Goal: Task Accomplishment & Management: Use online tool/utility

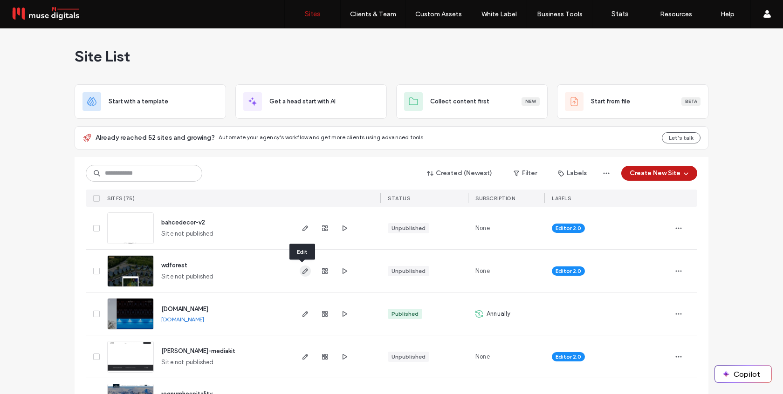
click at [302, 269] on use "button" at bounding box center [305, 271] width 6 height 6
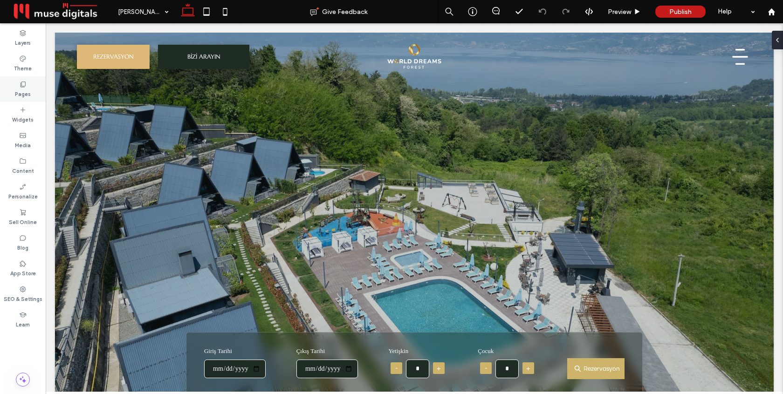
click at [21, 83] on icon at bounding box center [22, 84] width 7 height 7
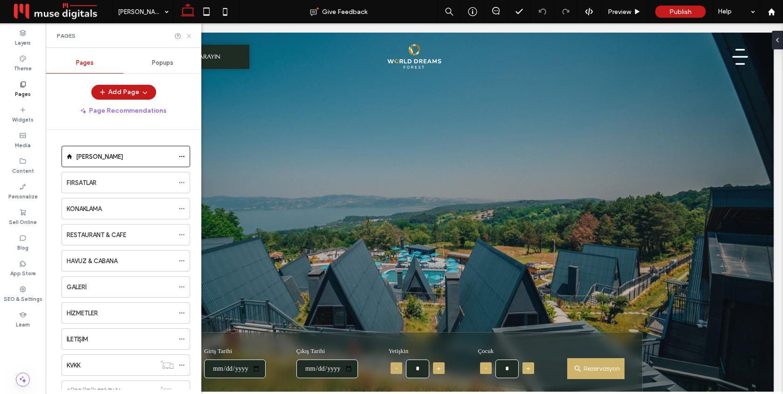
click at [188, 35] on use at bounding box center [189, 36] width 4 height 4
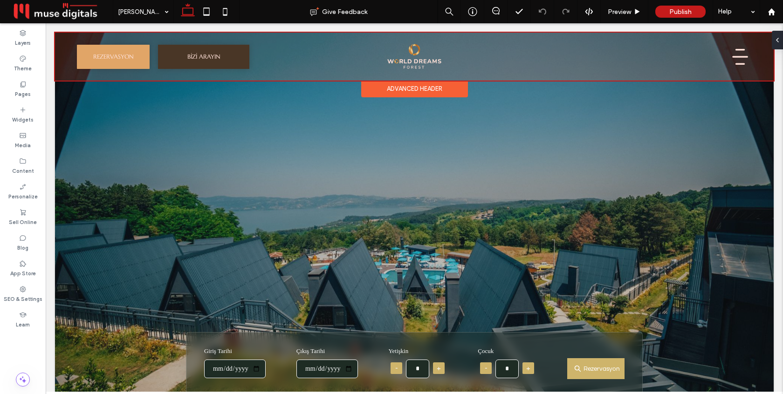
click at [408, 58] on div at bounding box center [414, 57] width 718 height 48
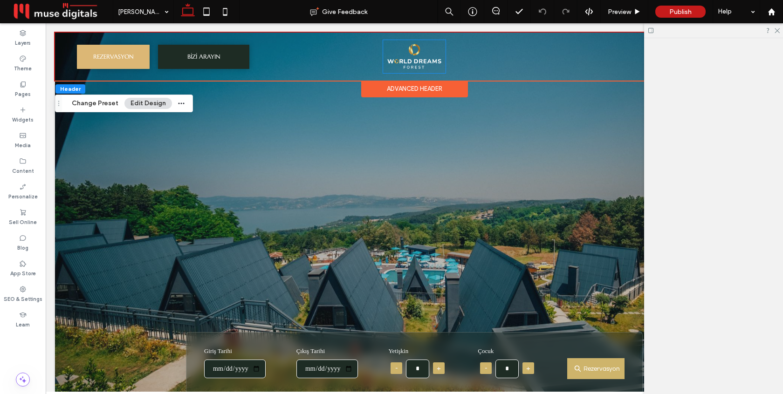
click at [408, 58] on img at bounding box center [414, 56] width 62 height 33
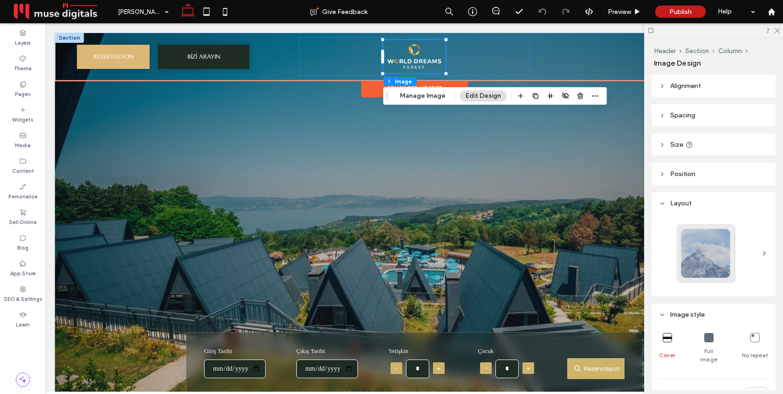
click at [408, 58] on img at bounding box center [414, 56] width 62 height 33
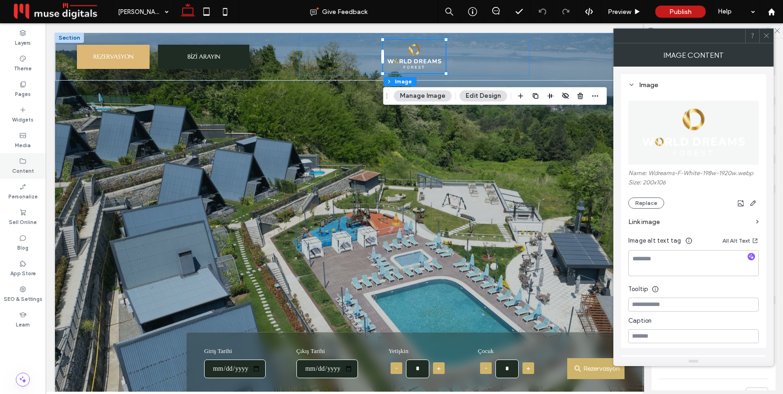
click at [21, 162] on icon at bounding box center [22, 160] width 7 height 7
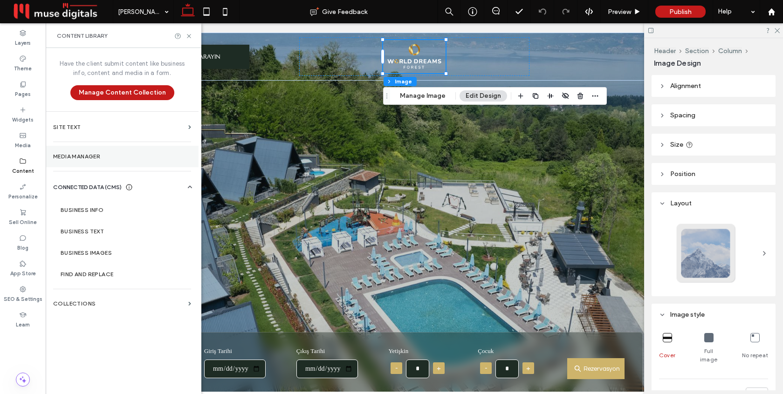
click at [101, 151] on section "Media Manager" at bounding box center [122, 156] width 153 height 21
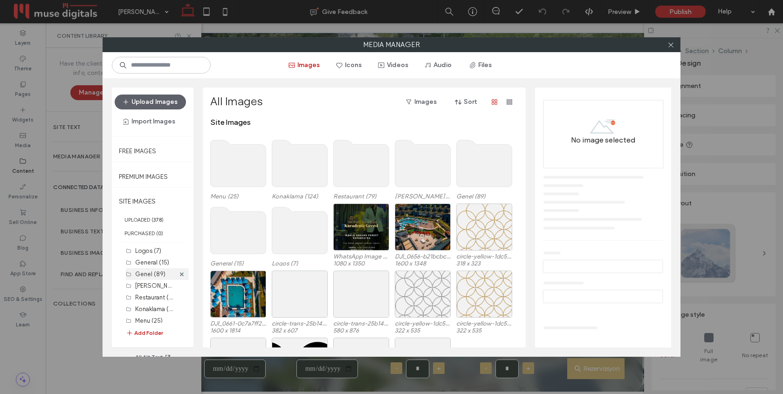
scroll to position [5, 0]
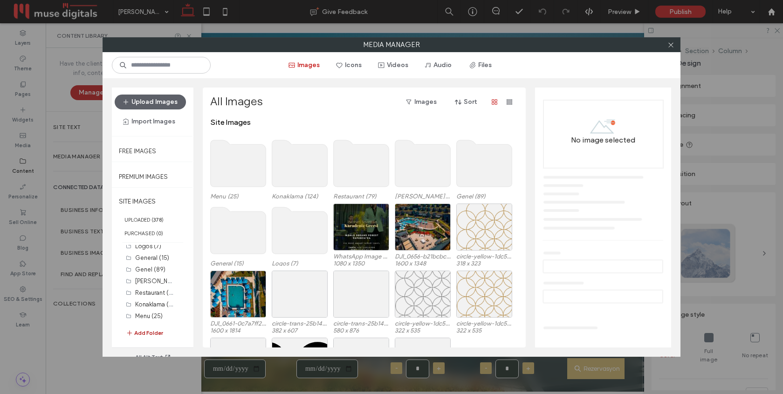
click at [147, 329] on button "Add Folder" at bounding box center [144, 333] width 37 height 11
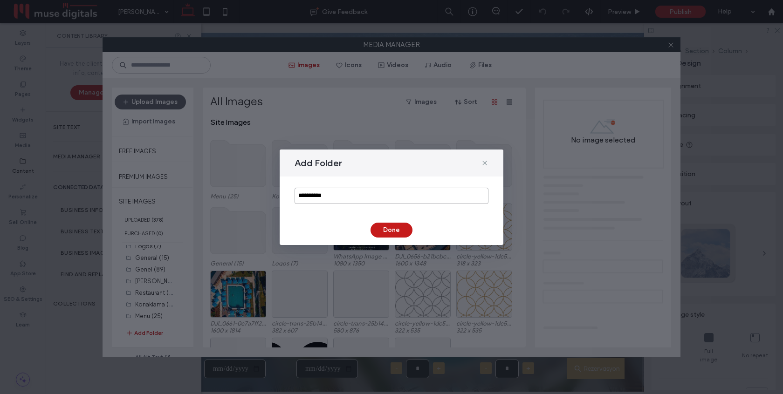
click at [330, 192] on input "**********" at bounding box center [391, 196] width 194 height 16
type input "**********"
click at [385, 233] on button "Done" at bounding box center [391, 230] width 42 height 15
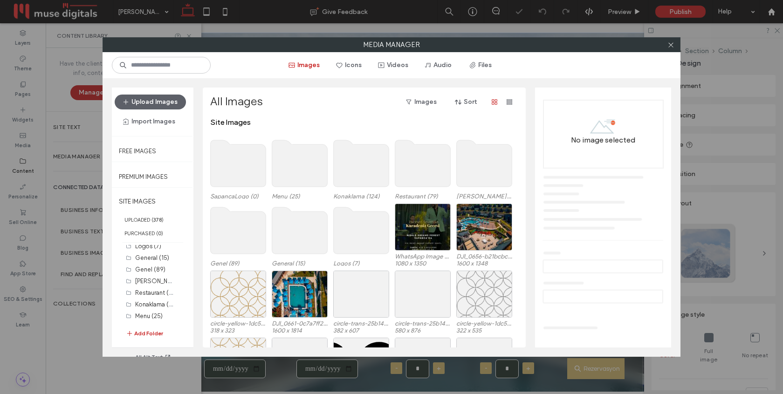
click at [255, 172] on use at bounding box center [238, 163] width 55 height 47
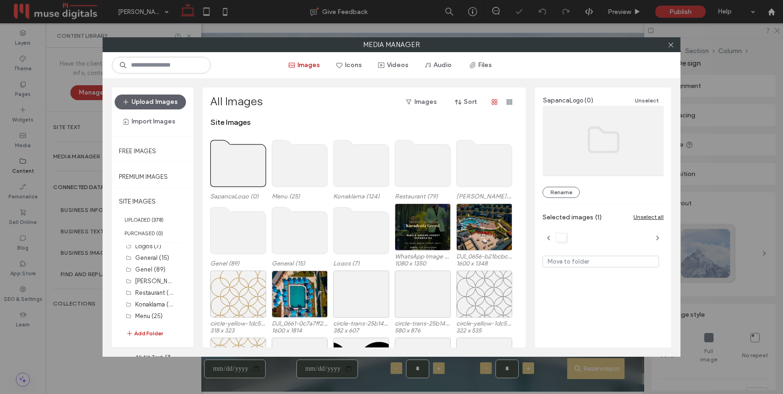
click at [255, 172] on use at bounding box center [238, 163] width 55 height 47
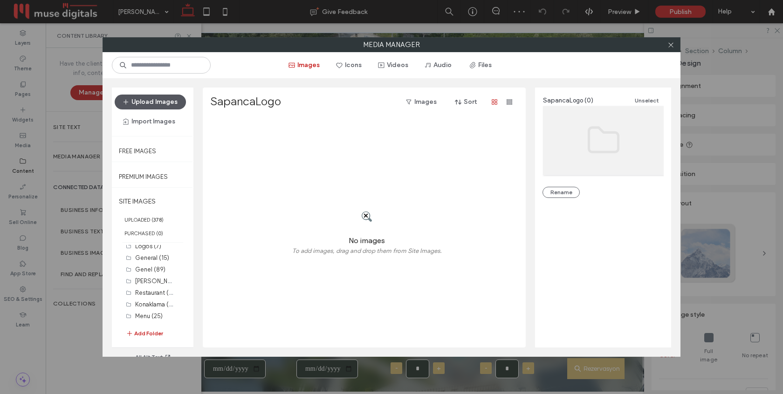
click at [169, 105] on button "Upload Images" at bounding box center [150, 102] width 71 height 15
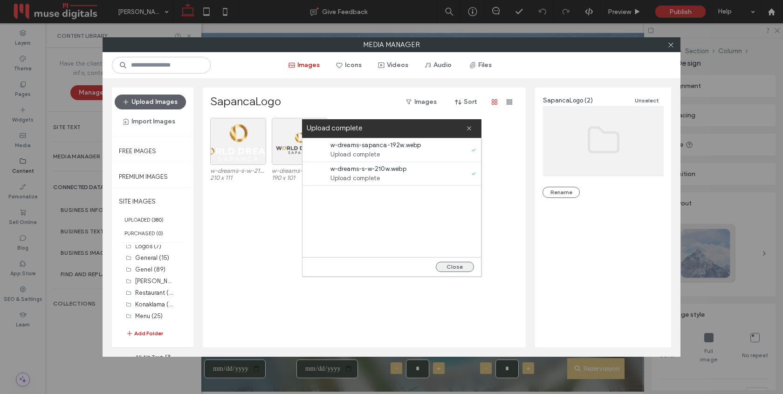
click at [451, 267] on button "Close" at bounding box center [455, 267] width 38 height 10
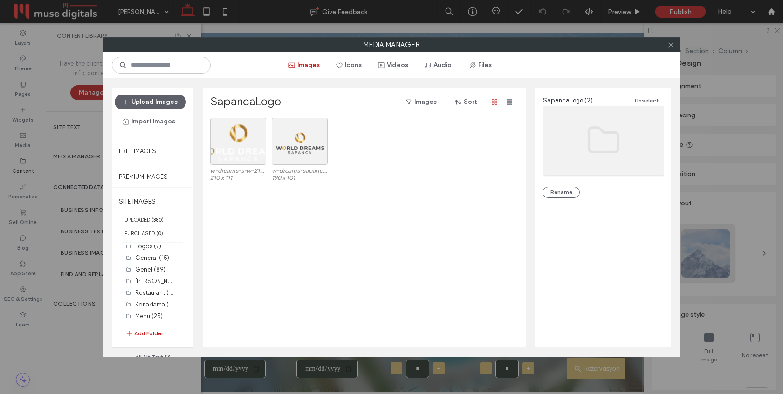
click at [671, 45] on icon at bounding box center [670, 44] width 7 height 7
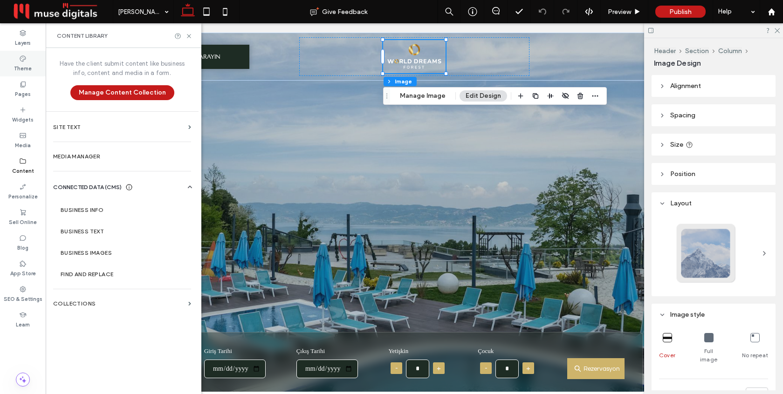
click at [22, 64] on label "Theme" at bounding box center [23, 67] width 18 height 10
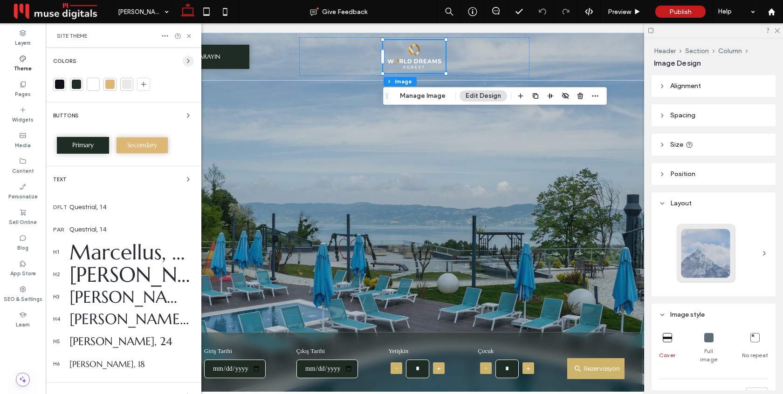
click at [185, 62] on icon "button" at bounding box center [188, 60] width 7 height 7
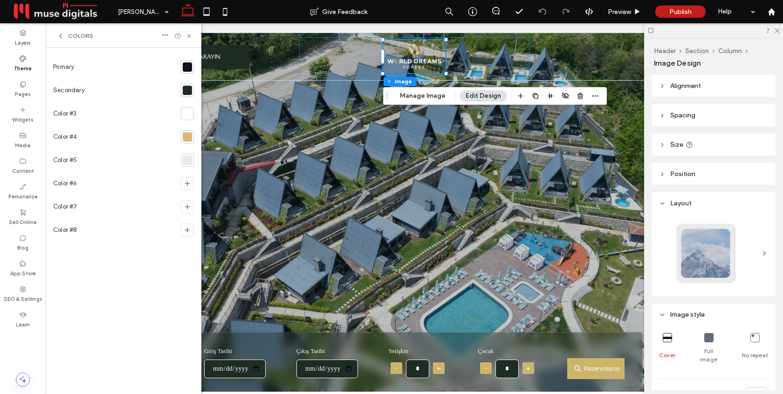
click at [188, 68] on div at bounding box center [187, 66] width 9 height 9
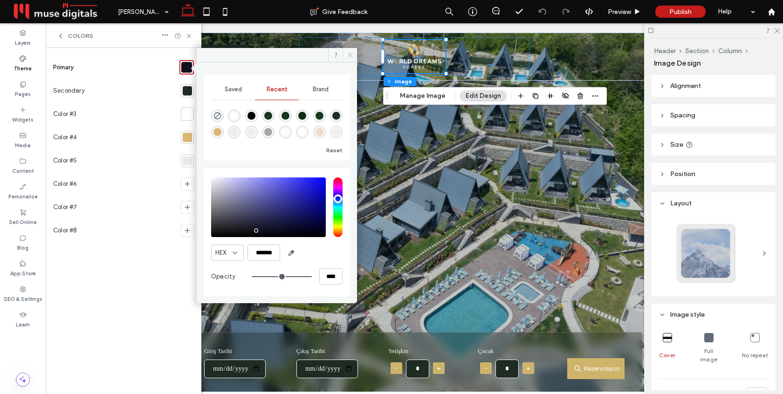
click at [349, 60] on span at bounding box center [349, 55] width 14 height 14
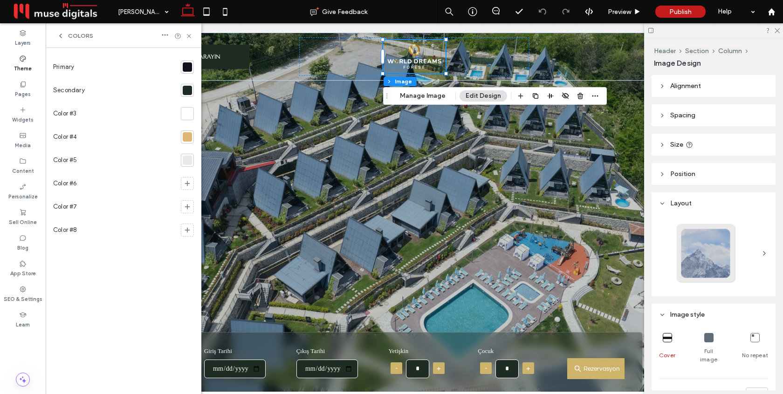
click at [185, 93] on div at bounding box center [187, 90] width 9 height 9
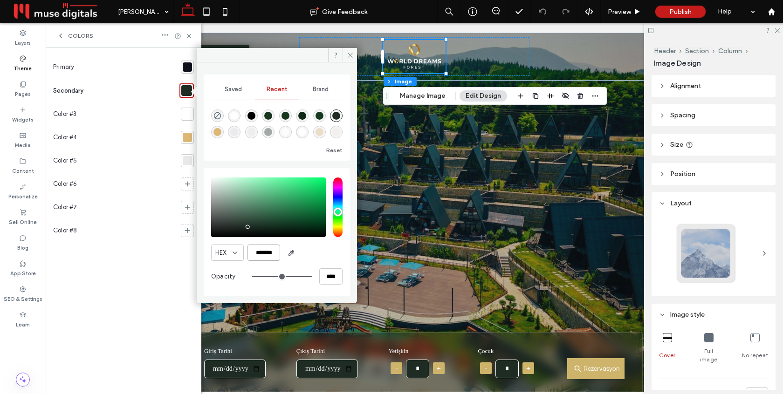
click at [274, 254] on input "*******" at bounding box center [263, 253] width 33 height 16
click at [328, 255] on div "HEX *******" at bounding box center [276, 253] width 131 height 16
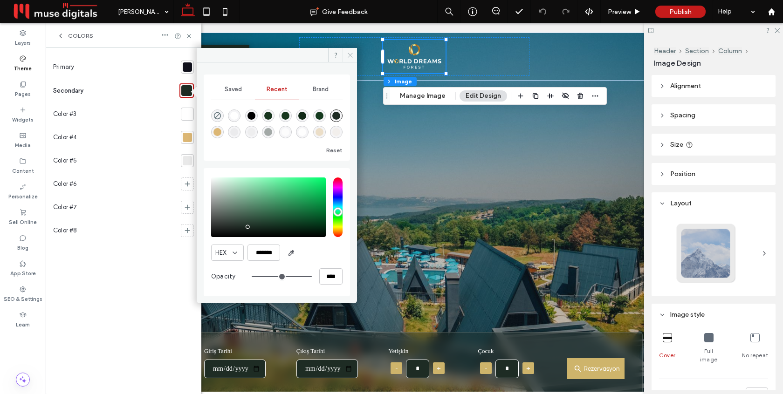
click at [349, 56] on icon at bounding box center [350, 55] width 7 height 7
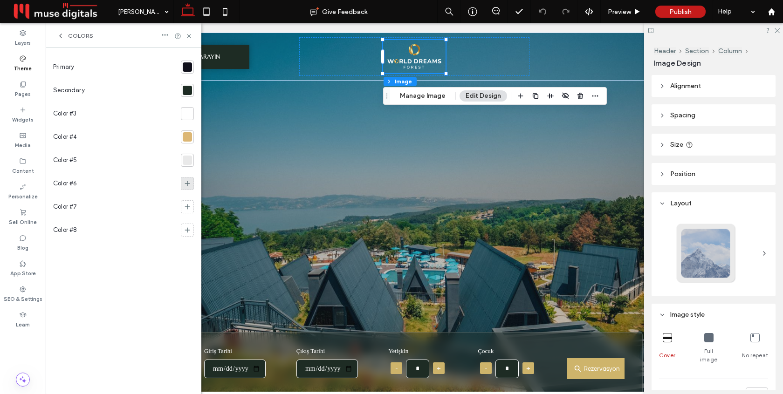
click at [187, 182] on use at bounding box center [187, 183] width 5 height 5
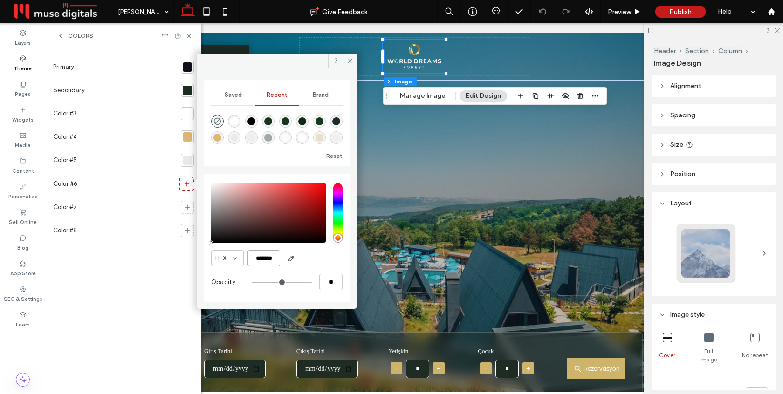
click at [273, 259] on input "*******" at bounding box center [263, 258] width 33 height 16
paste input "color picker textbox"
type input "*******"
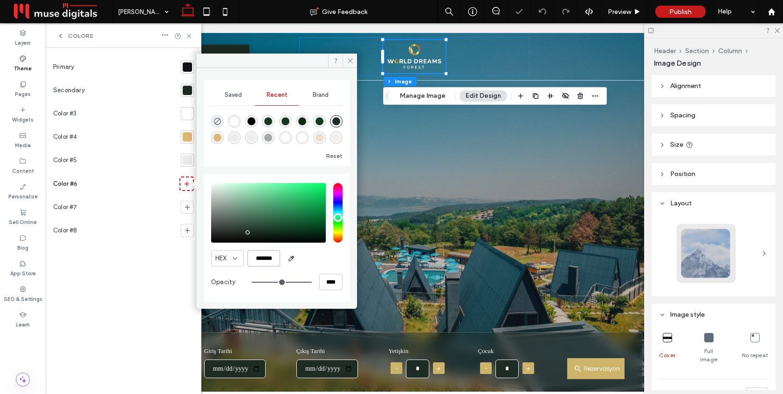
type input "***"
type input "****"
type input "*******"
click at [320, 259] on div "HEX *******" at bounding box center [276, 258] width 131 height 16
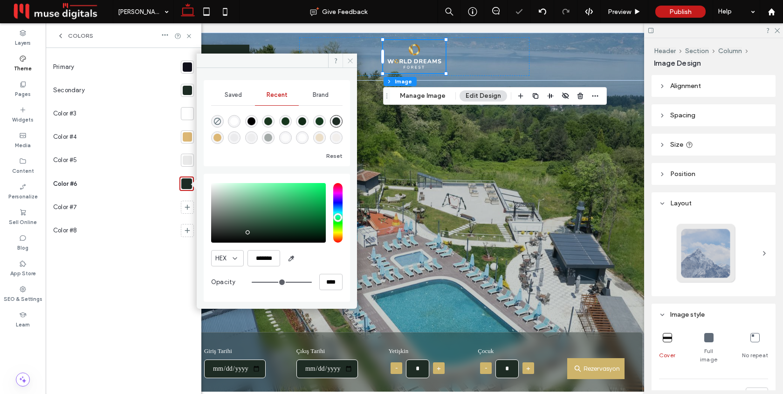
drag, startPoint x: 351, startPoint y: 62, endPoint x: 287, endPoint y: 48, distance: 65.3
click at [351, 62] on icon at bounding box center [350, 60] width 7 height 7
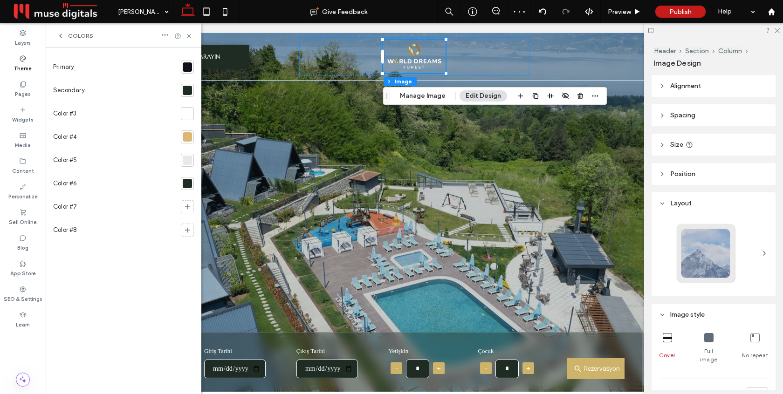
click at [190, 135] on div at bounding box center [187, 136] width 9 height 9
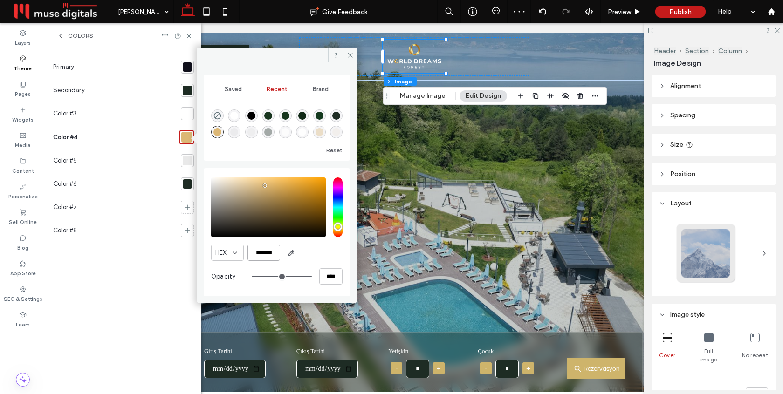
click at [272, 253] on input "*******" at bounding box center [263, 253] width 33 height 16
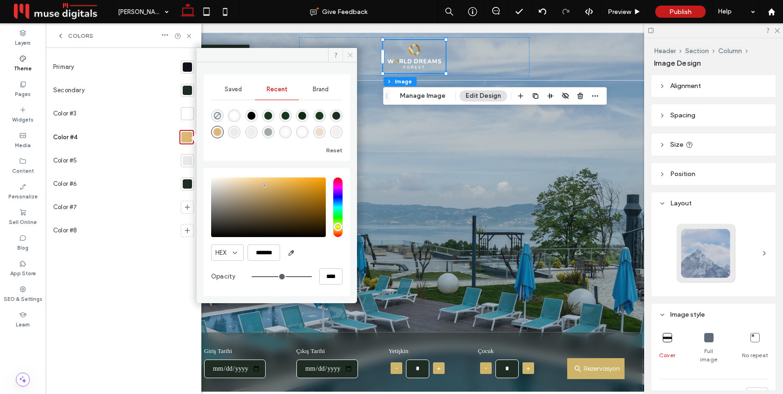
click at [349, 58] on span at bounding box center [349, 55] width 14 height 14
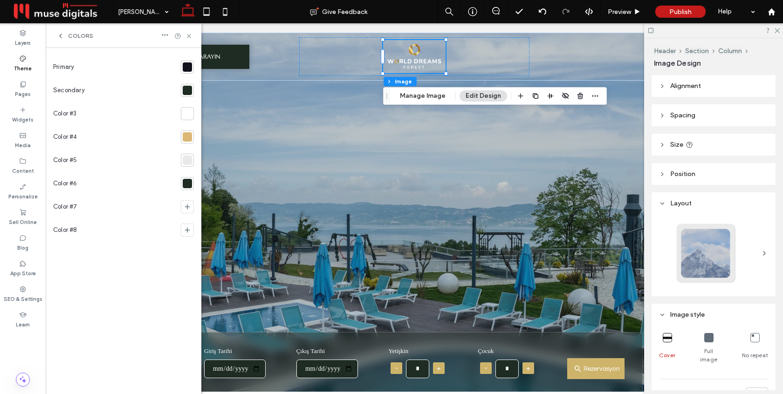
click at [186, 92] on div at bounding box center [187, 90] width 9 height 9
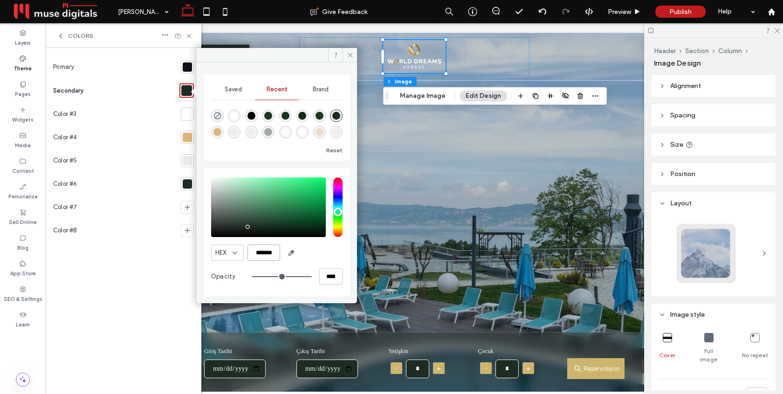
click at [270, 252] on input "*******" at bounding box center [263, 253] width 33 height 16
paste input "color picker textbox"
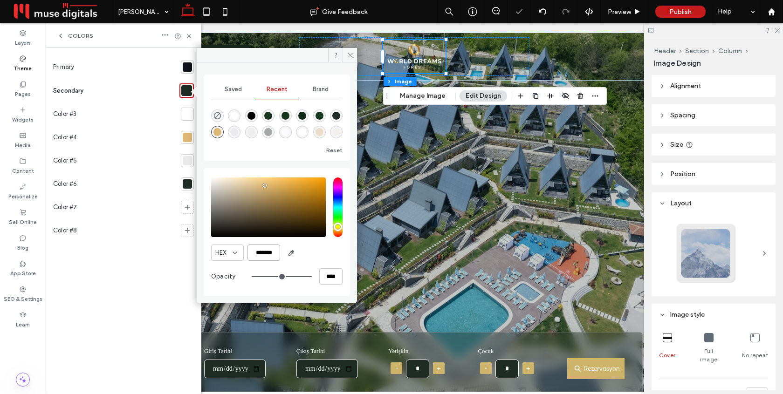
type input "*******"
click at [321, 253] on div "HEX *******" at bounding box center [276, 253] width 131 height 16
click at [348, 55] on icon at bounding box center [350, 55] width 7 height 7
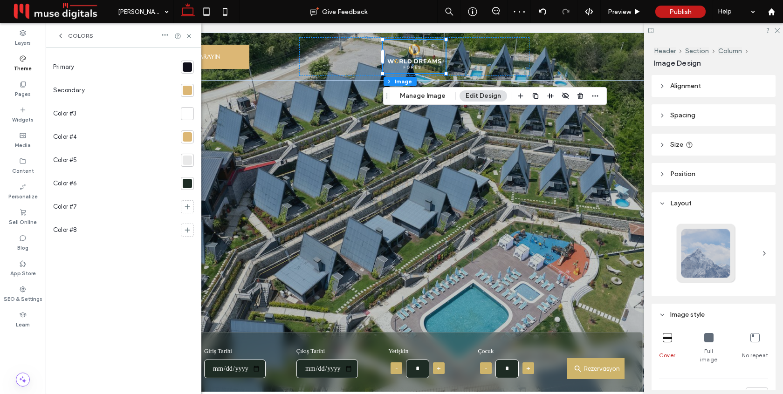
click at [191, 181] on div at bounding box center [187, 183] width 9 height 9
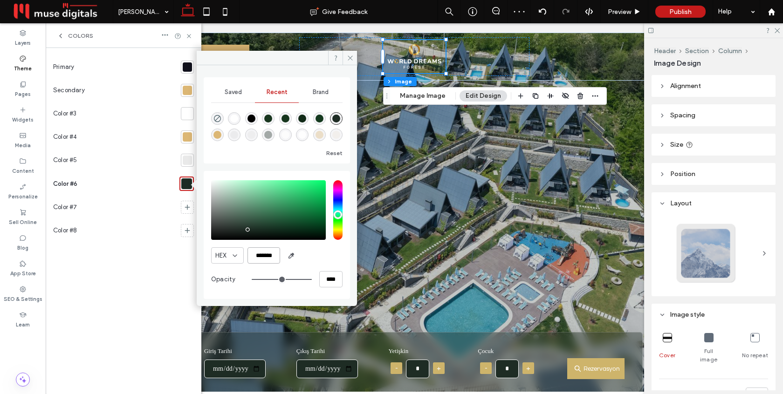
click at [273, 257] on input "*******" at bounding box center [263, 255] width 33 height 16
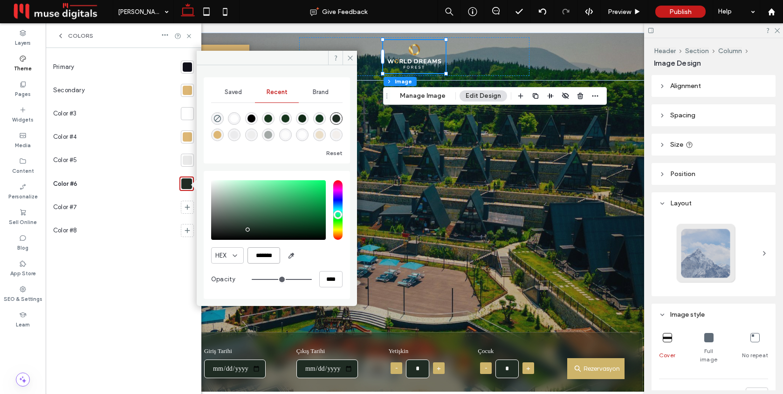
click at [273, 257] on input "*******" at bounding box center [263, 255] width 33 height 16
click at [321, 247] on div "HEX *******" at bounding box center [276, 255] width 131 height 16
click at [350, 58] on icon at bounding box center [350, 58] width 7 height 7
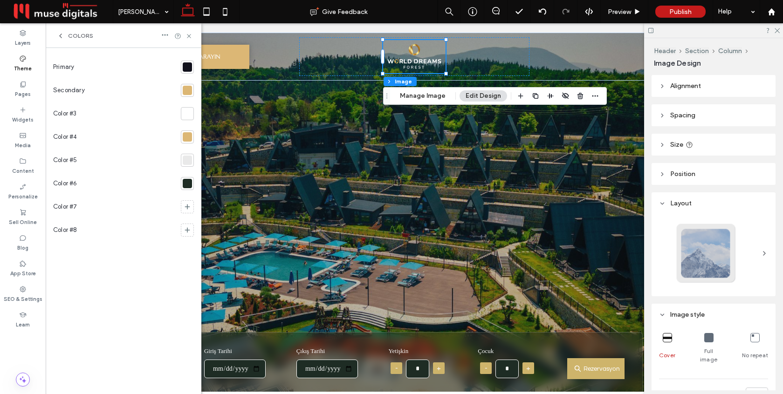
click at [187, 92] on div at bounding box center [187, 90] width 9 height 9
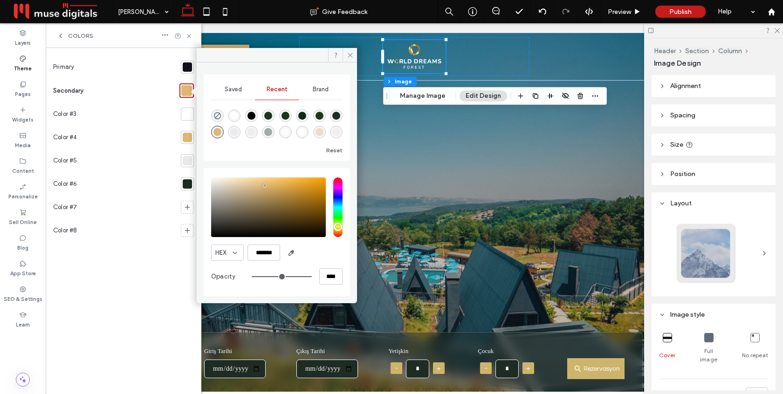
click at [187, 136] on div at bounding box center [187, 137] width 9 height 9
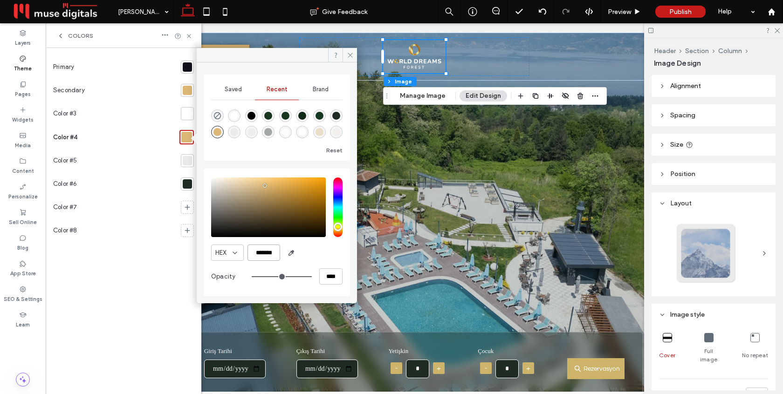
click at [269, 251] on input "*******" at bounding box center [263, 253] width 33 height 16
paste input "color picker textbox"
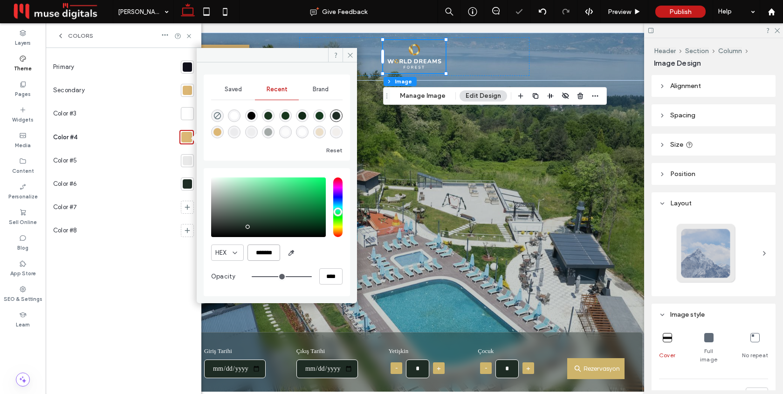
type input "*******"
click at [320, 260] on div "HEX *******" at bounding box center [276, 253] width 131 height 16
click at [350, 52] on icon at bounding box center [350, 55] width 7 height 7
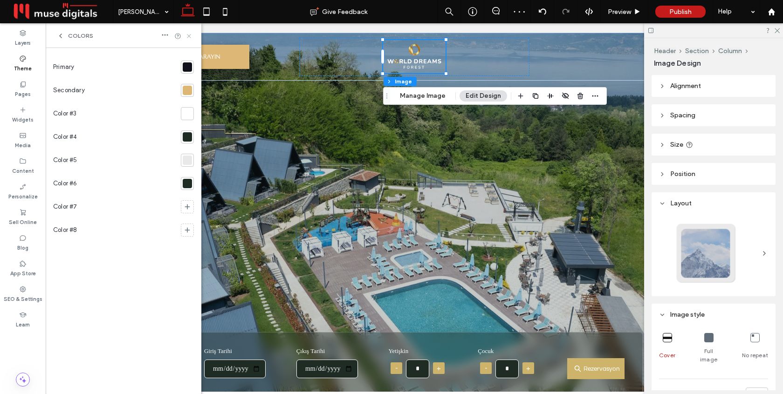
click at [189, 37] on icon at bounding box center [188, 36] width 7 height 7
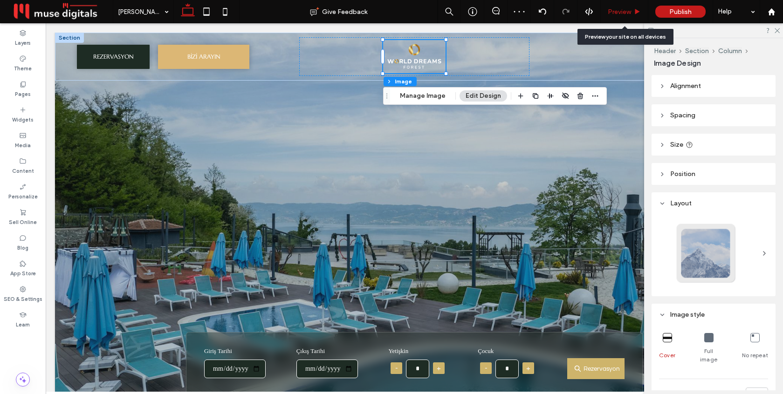
click at [622, 16] on div "Preview" at bounding box center [625, 11] width 48 height 23
click at [618, 15] on span "Preview" at bounding box center [619, 12] width 23 height 8
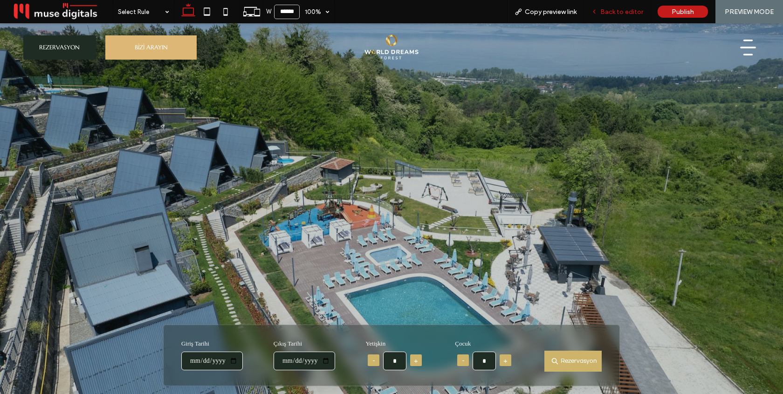
click at [622, 14] on span "Back to editor" at bounding box center [621, 12] width 43 height 8
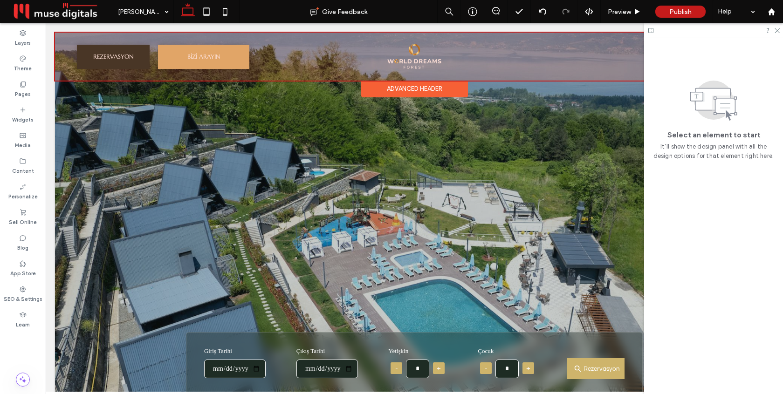
click at [422, 88] on div "Advanced Header" at bounding box center [414, 89] width 107 height 17
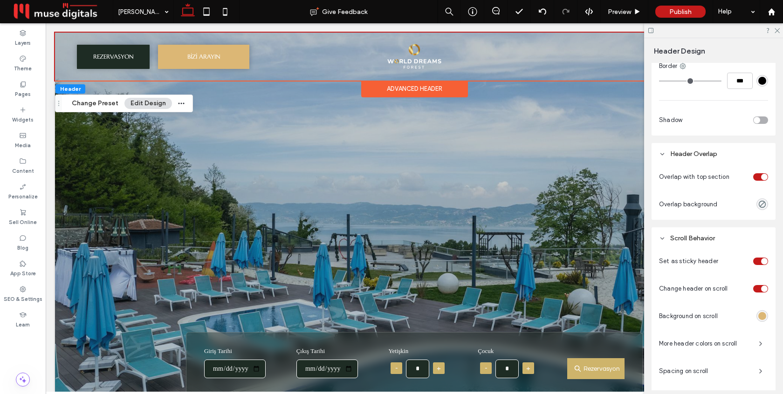
scroll to position [278, 0]
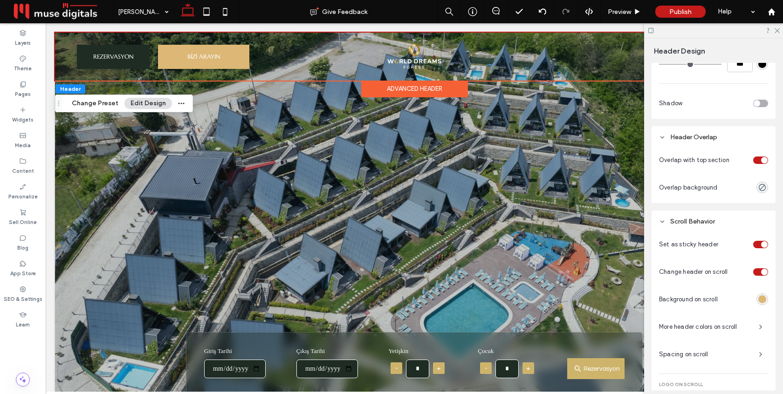
click at [761, 301] on div "rgba(220, 183, 117, 1)" at bounding box center [762, 299] width 8 height 8
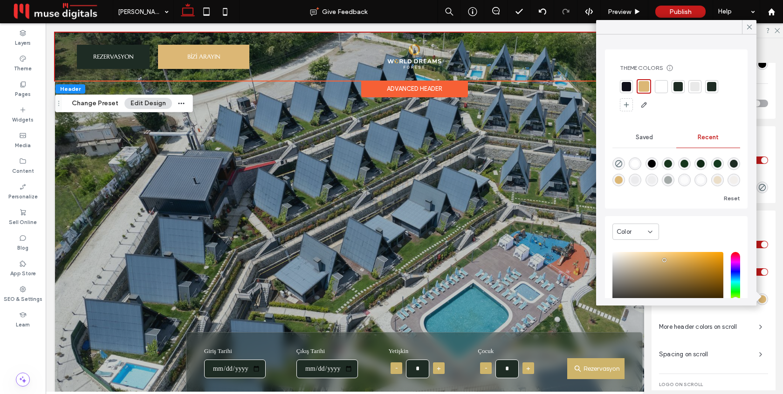
click at [678, 85] on div at bounding box center [677, 86] width 9 height 9
click at [748, 27] on icon at bounding box center [749, 27] width 8 height 8
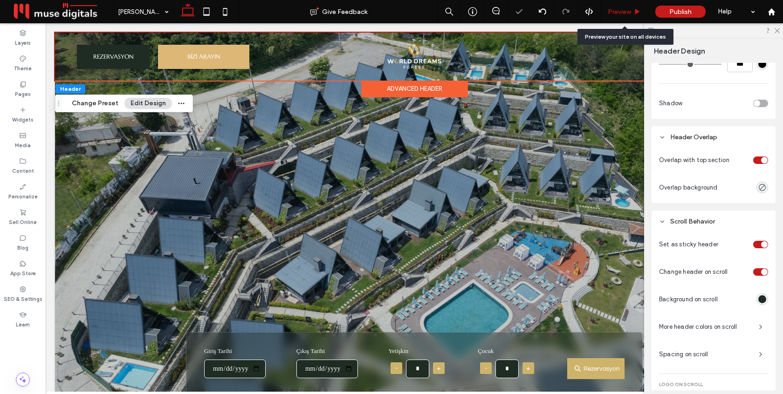
click at [633, 14] on div "Preview" at bounding box center [624, 12] width 47 height 8
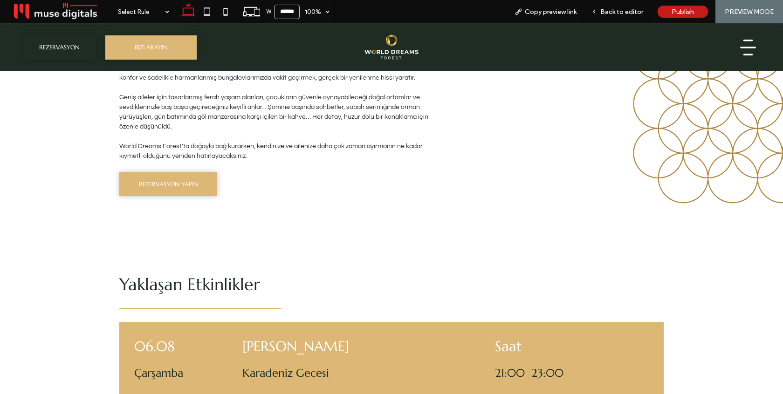
scroll to position [499, 0]
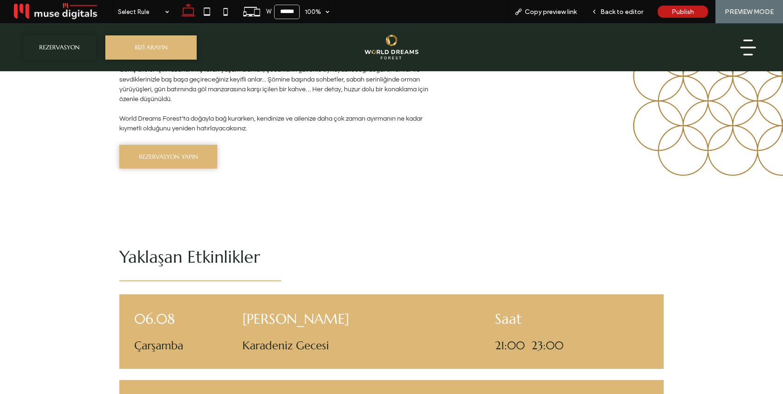
click at [744, 48] on icon at bounding box center [747, 47] width 23 height 21
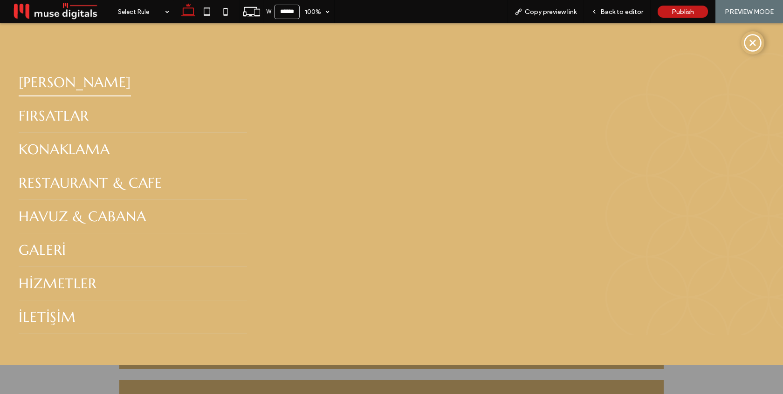
click at [744, 48] on icon at bounding box center [753, 43] width 20 height 20
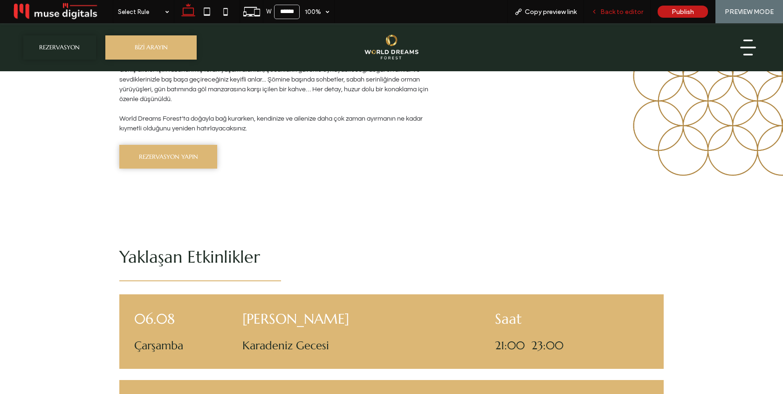
click at [630, 15] on span "Back to editor" at bounding box center [621, 12] width 43 height 8
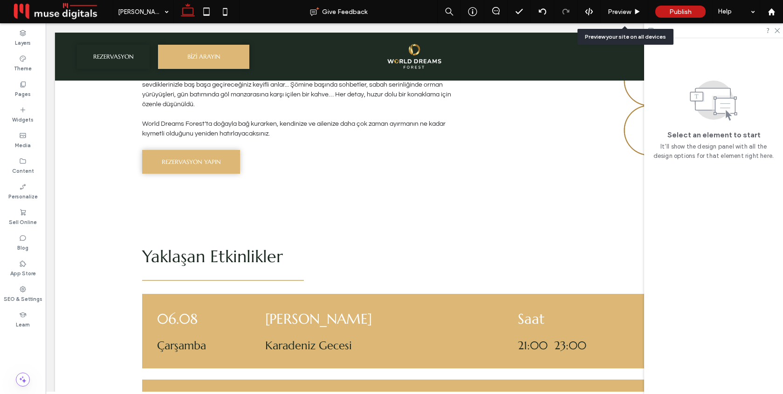
scroll to position [497, 0]
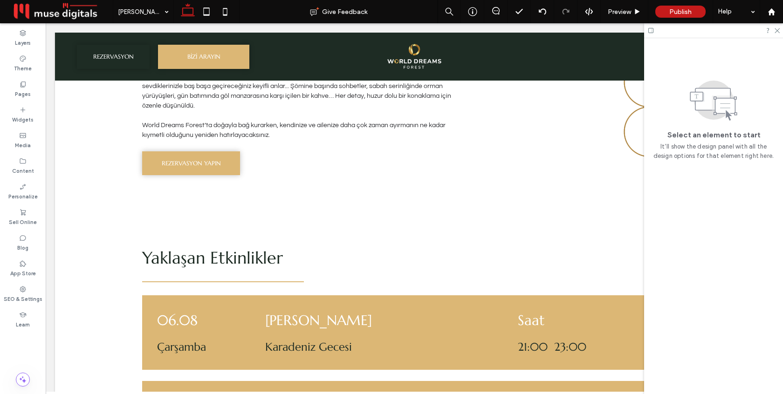
click at [781, 30] on div at bounding box center [713, 30] width 139 height 14
click at [778, 32] on icon at bounding box center [776, 30] width 6 height 6
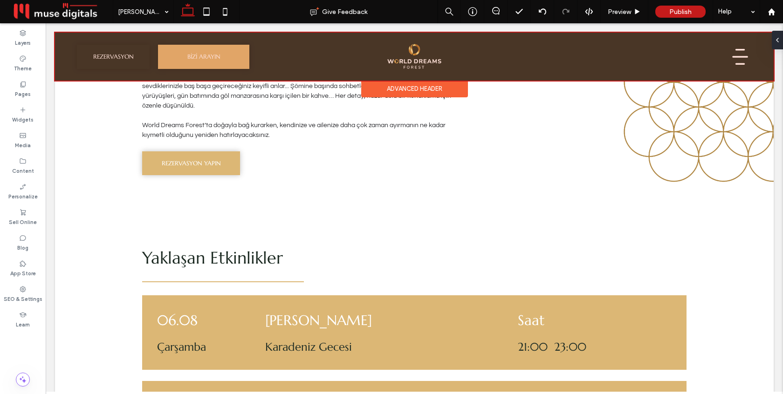
click at [742, 55] on div at bounding box center [414, 57] width 718 height 48
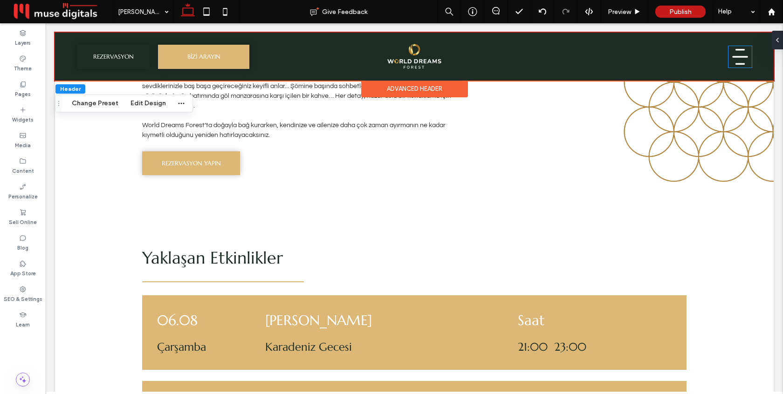
click at [742, 55] on icon at bounding box center [739, 56] width 23 height 21
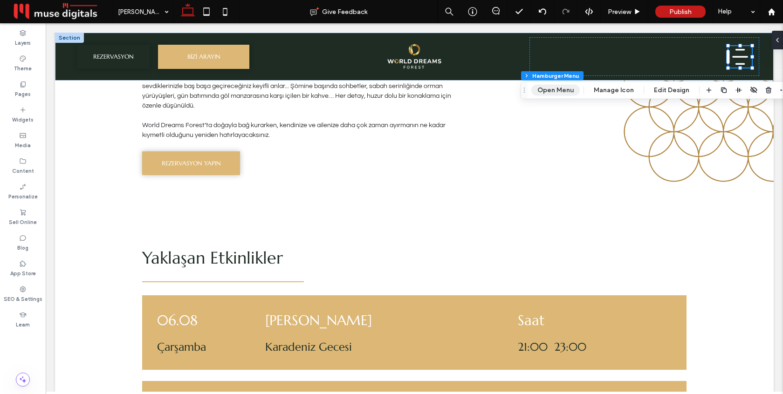
click at [549, 89] on button "Open Menu" at bounding box center [555, 90] width 48 height 11
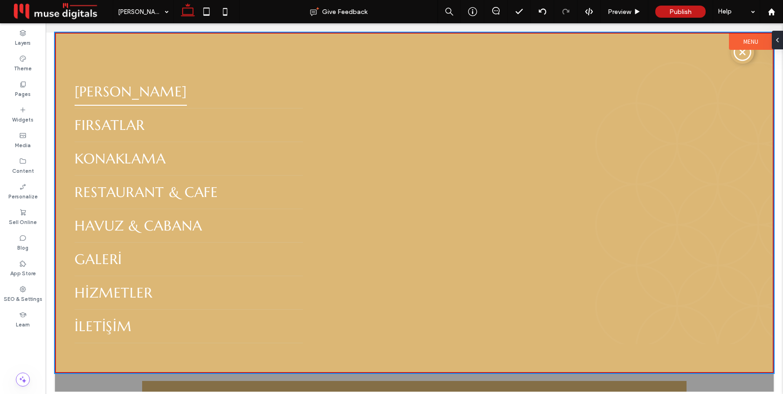
click at [737, 41] on label "Menu" at bounding box center [751, 42] width 44 height 16
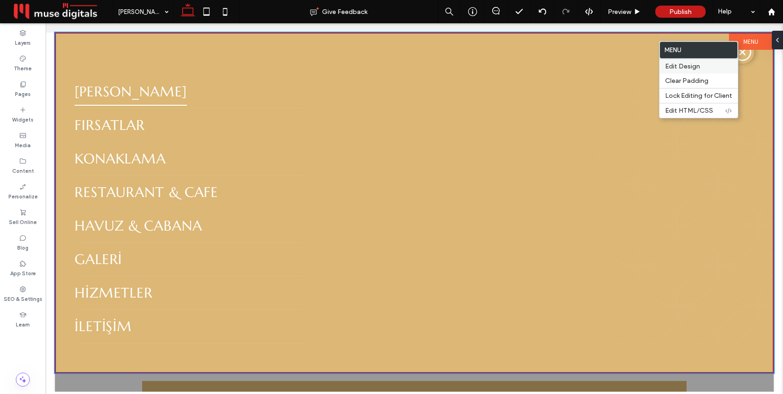
click at [700, 70] on label "Edit Design" at bounding box center [698, 66] width 67 height 8
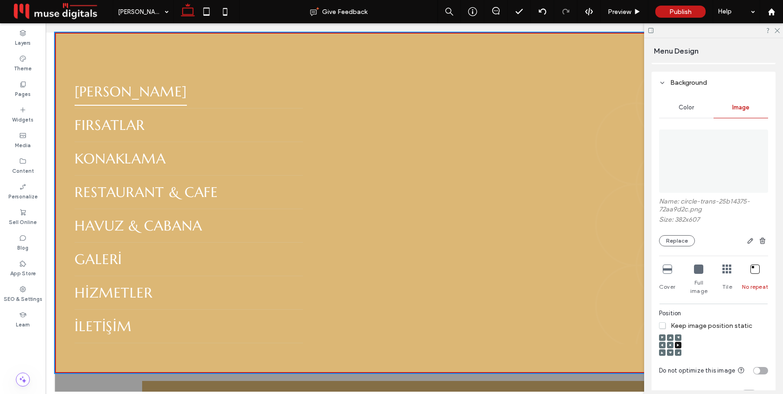
scroll to position [0, 0]
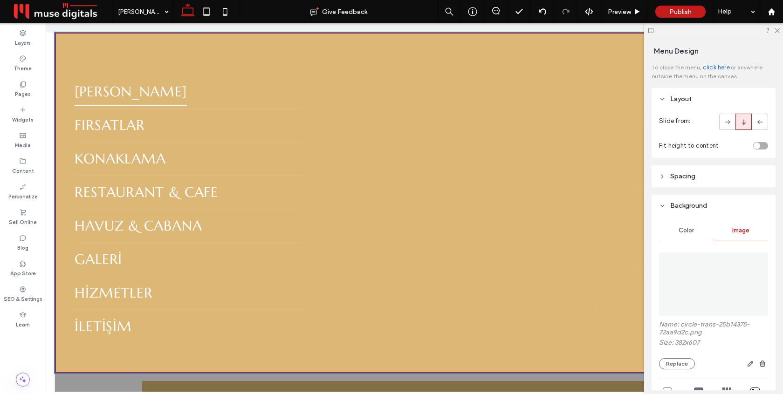
click at [690, 233] on span "Color" at bounding box center [685, 230] width 15 height 7
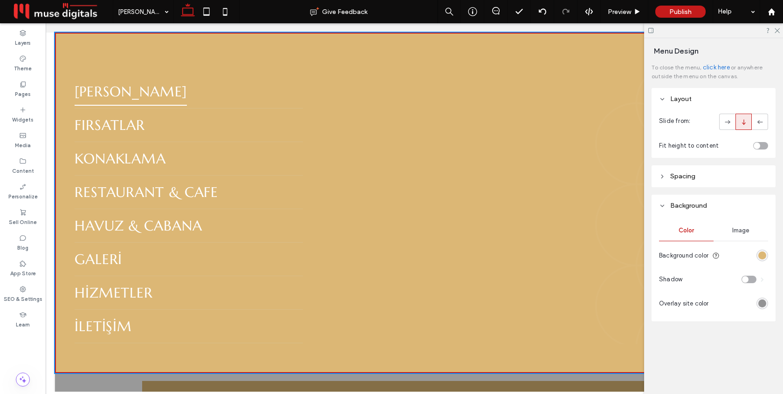
click at [766, 259] on div "rgb(220, 183, 117)" at bounding box center [762, 256] width 8 height 8
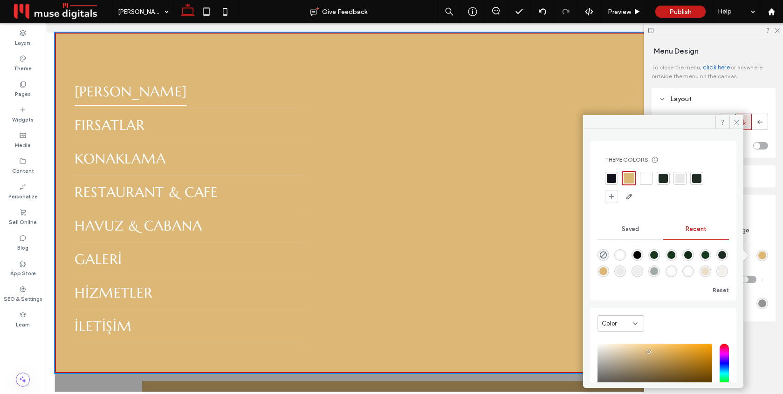
click at [663, 183] on div at bounding box center [663, 178] width 13 height 13
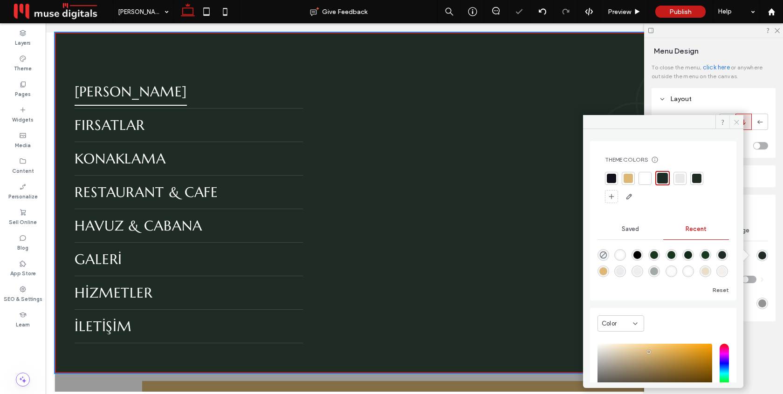
click at [737, 126] on span at bounding box center [736, 122] width 14 height 14
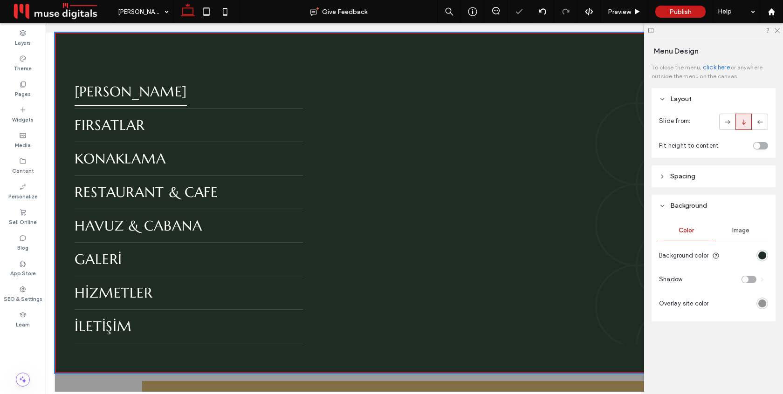
click at [736, 230] on span "Image" at bounding box center [740, 230] width 17 height 7
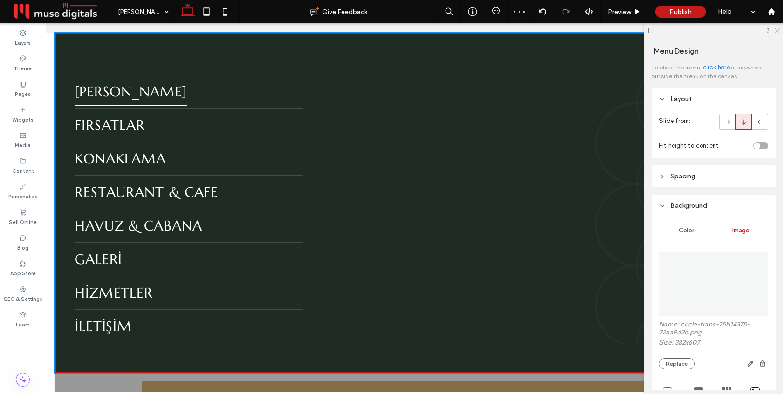
click at [776, 31] on icon at bounding box center [776, 30] width 6 height 6
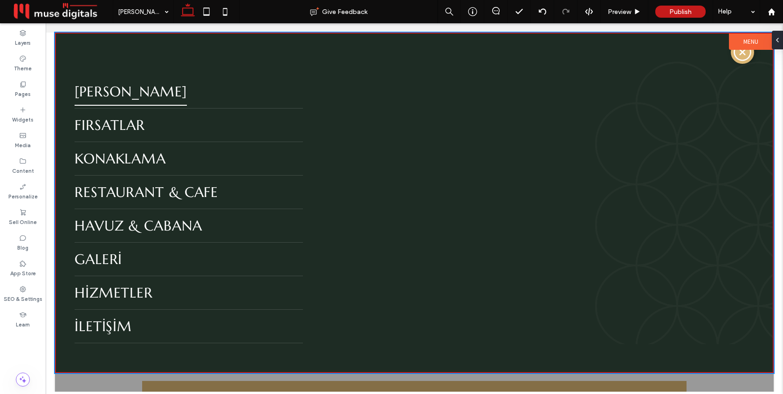
click at [740, 43] on label "Menu" at bounding box center [751, 42] width 44 height 16
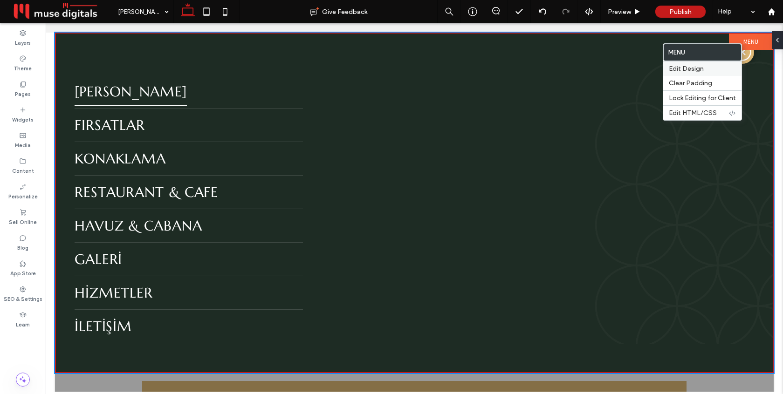
click at [703, 67] on label "Edit Design" at bounding box center [702, 69] width 67 height 8
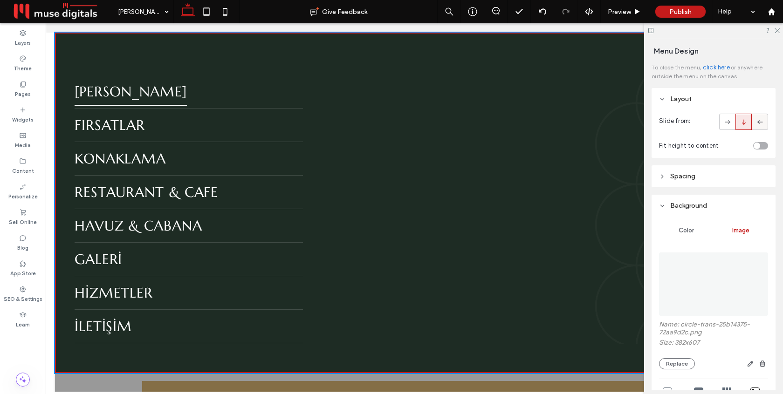
click at [758, 123] on use at bounding box center [759, 122] width 5 height 4
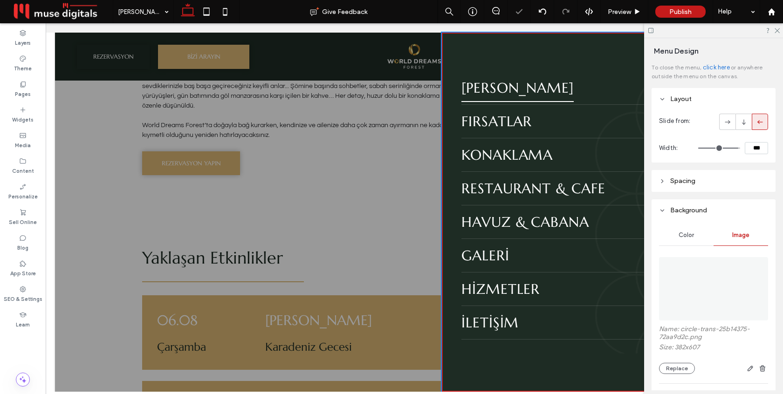
type input "**"
type input "***"
click at [777, 30] on use at bounding box center [776, 30] width 5 height 5
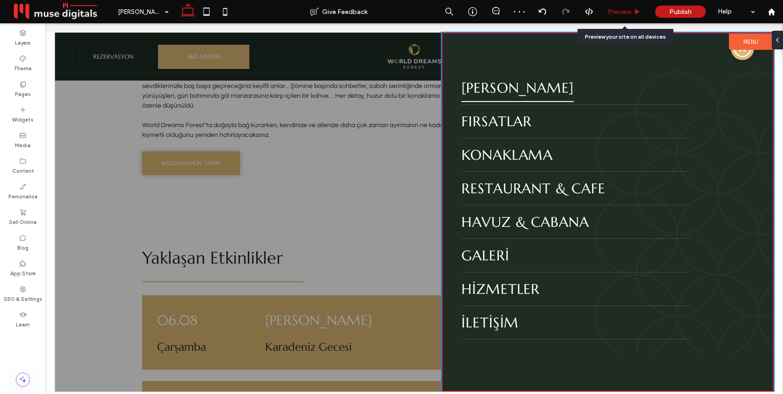
click at [619, 14] on span "Preview" at bounding box center [619, 12] width 23 height 8
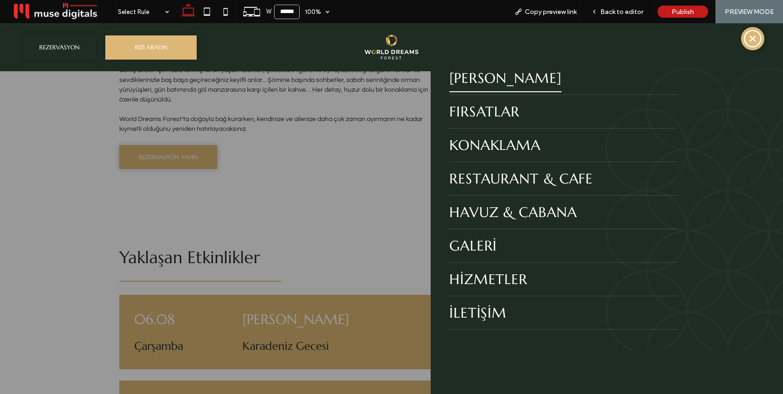
scroll to position [499, 0]
click at [747, 38] on icon at bounding box center [753, 39] width 20 height 20
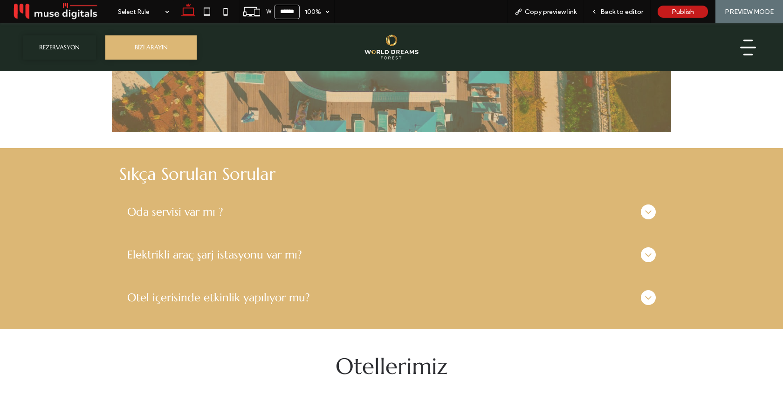
scroll to position [3288, 0]
click at [652, 206] on icon at bounding box center [648, 211] width 11 height 11
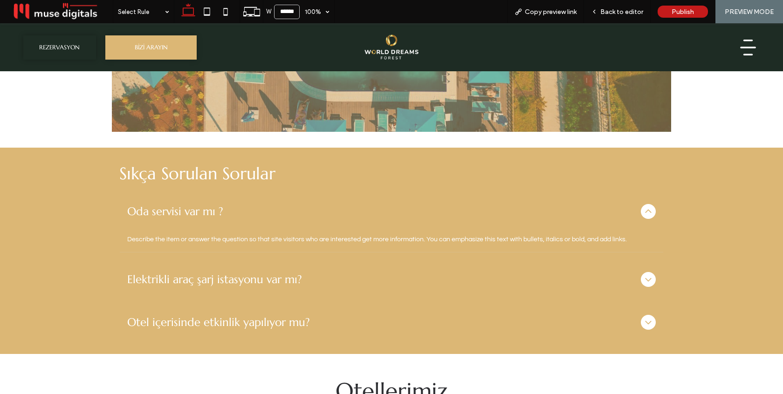
click at [650, 206] on icon at bounding box center [648, 211] width 11 height 11
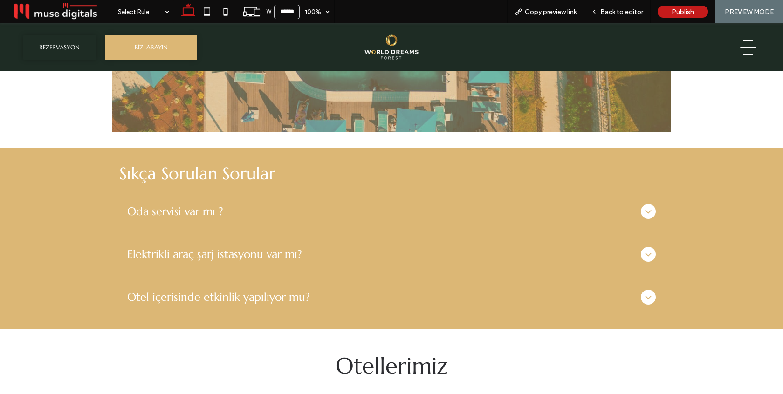
click at [650, 247] on div at bounding box center [648, 254] width 15 height 15
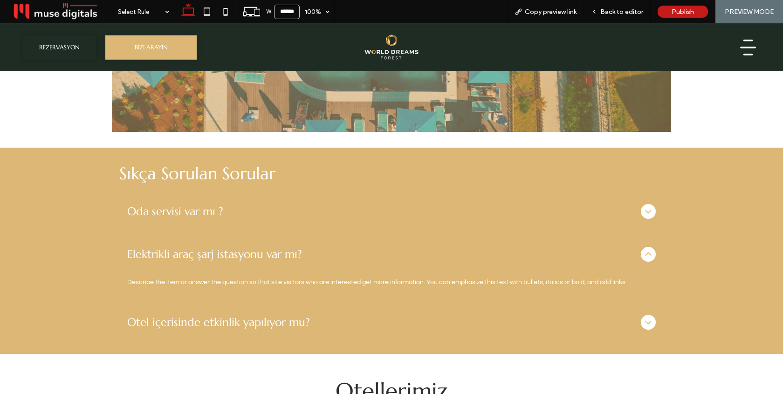
click at [650, 247] on div at bounding box center [648, 254] width 15 height 15
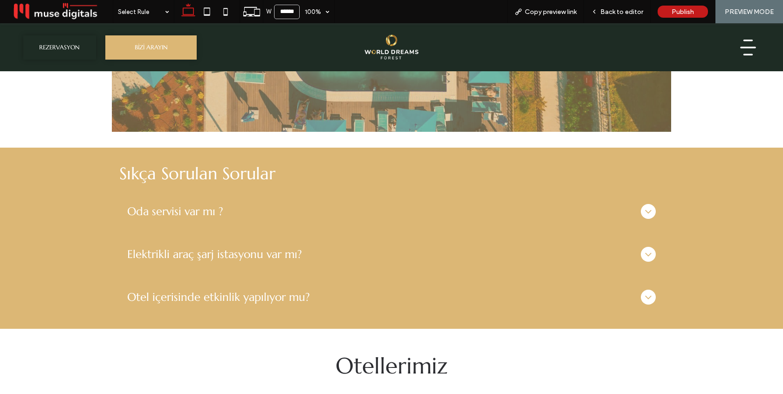
click at [648, 292] on icon at bounding box center [648, 297] width 11 height 11
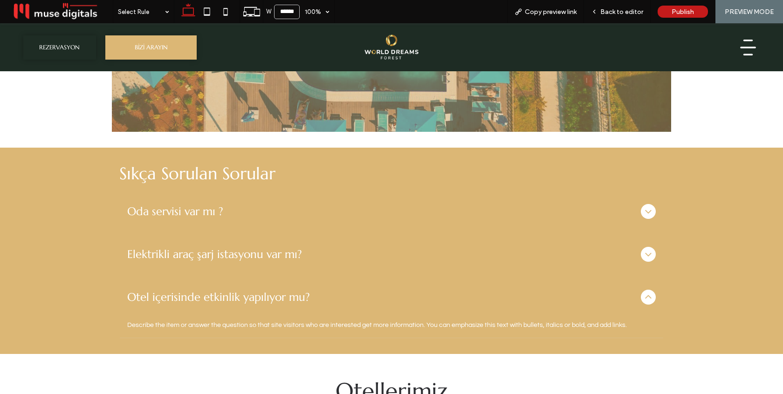
click at [648, 295] on icon at bounding box center [648, 297] width 6 height 4
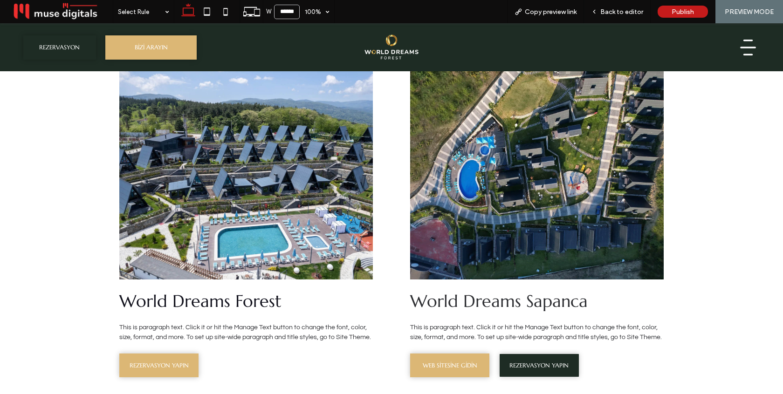
scroll to position [3631, 0]
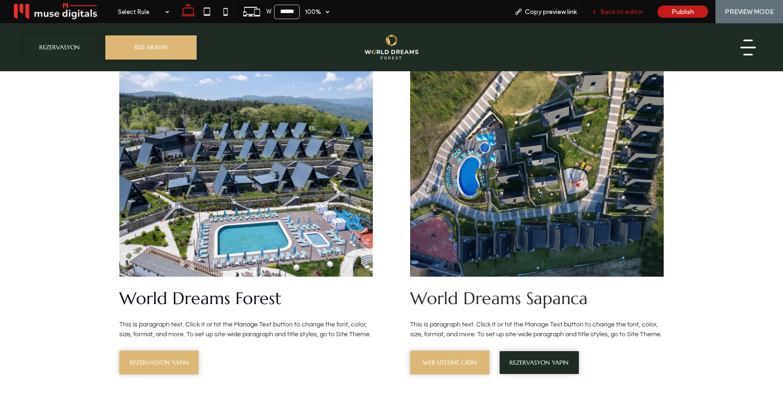
click at [631, 13] on span "Back to editor" at bounding box center [621, 12] width 43 height 8
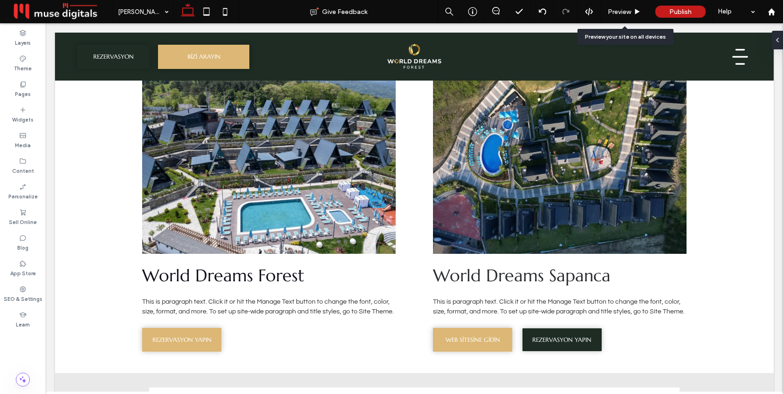
scroll to position [3606, 0]
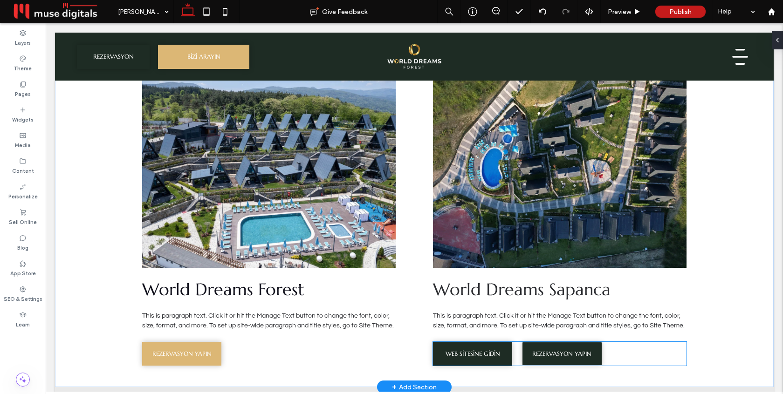
click at [481, 342] on link "WEB SİTESİNE GİDİN" at bounding box center [472, 354] width 79 height 24
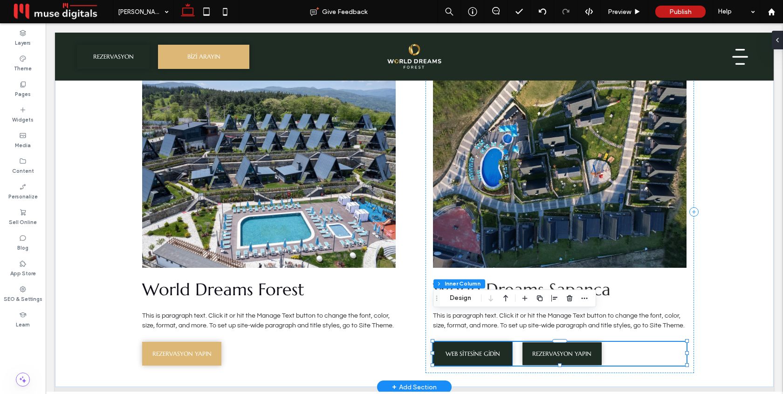
click at [496, 342] on link "WEB SİTESİNE GİDİN" at bounding box center [472, 354] width 79 height 24
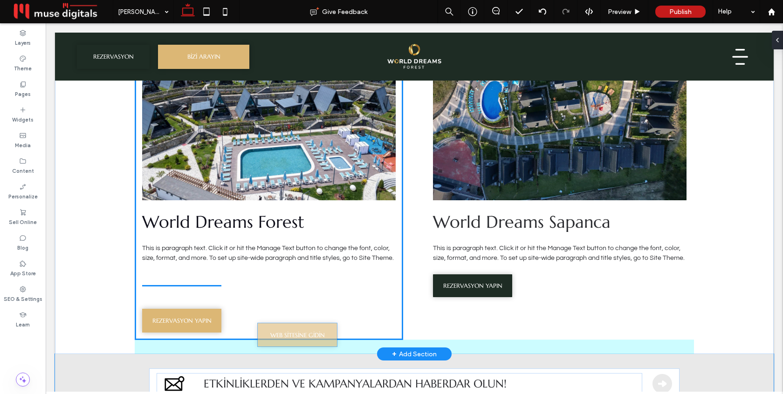
scroll to position [3676, 0]
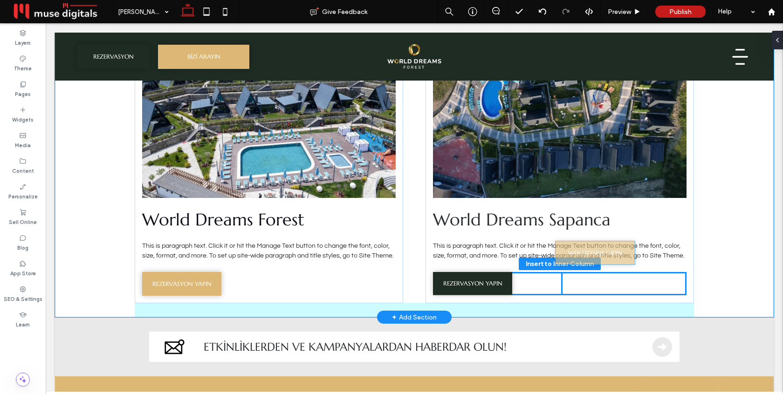
drag, startPoint x: 491, startPoint y: 327, endPoint x: 613, endPoint y: 255, distance: 142.2
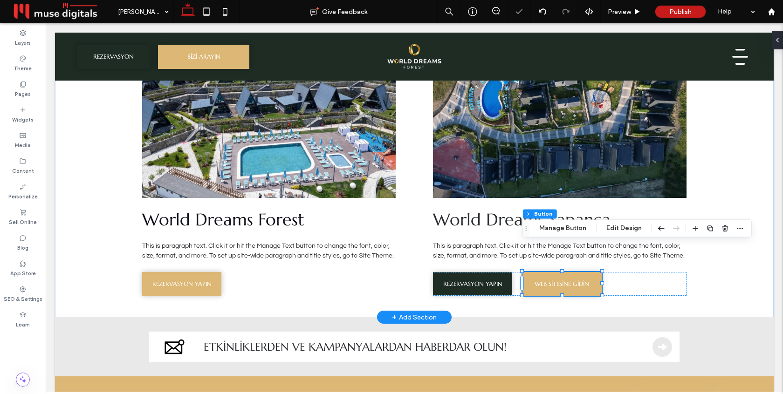
click at [629, 272] on div "REZERVASYON YAPIN WEB SİTESİNE GİDİN" at bounding box center [559, 284] width 253 height 24
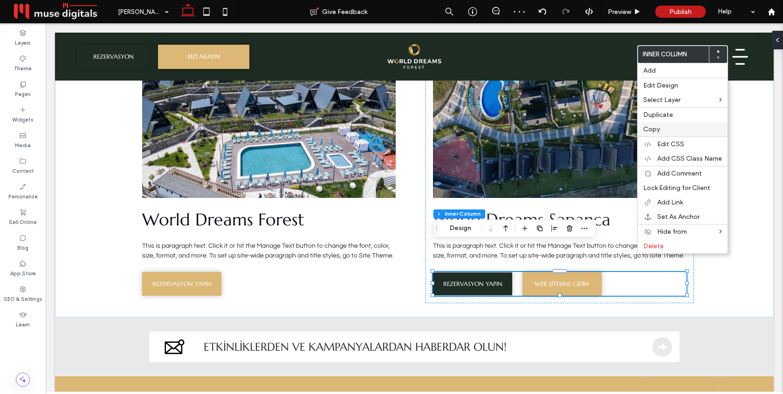
click at [663, 130] on label "Copy" at bounding box center [682, 129] width 79 height 8
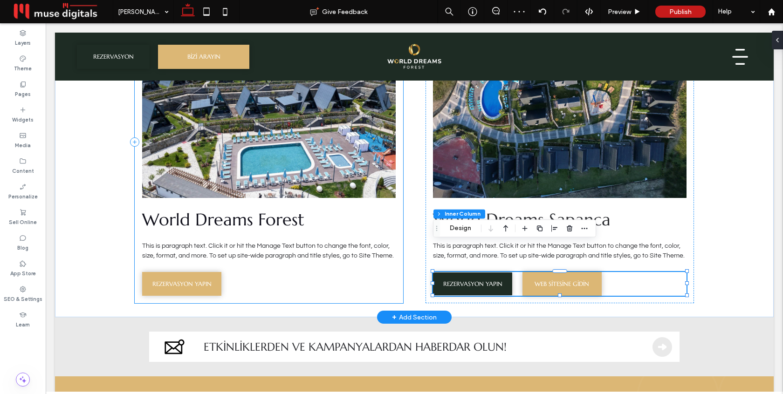
click at [359, 253] on div "World Dreams Forest This is paragraph text. Click it or hit the Manage Text but…" at bounding box center [269, 142] width 268 height 322
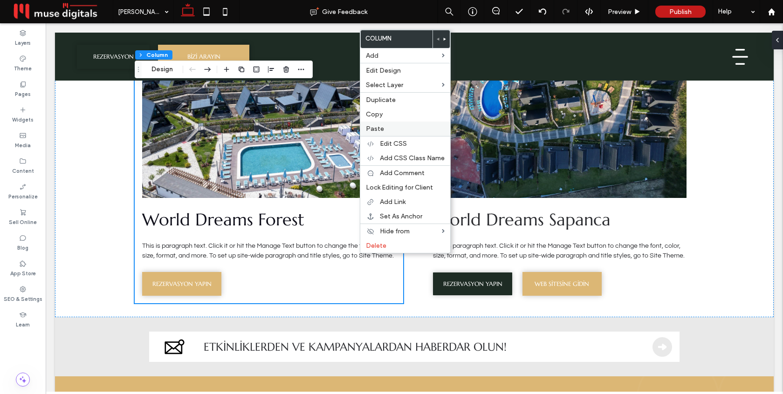
click at [388, 130] on label "Paste" at bounding box center [405, 129] width 79 height 8
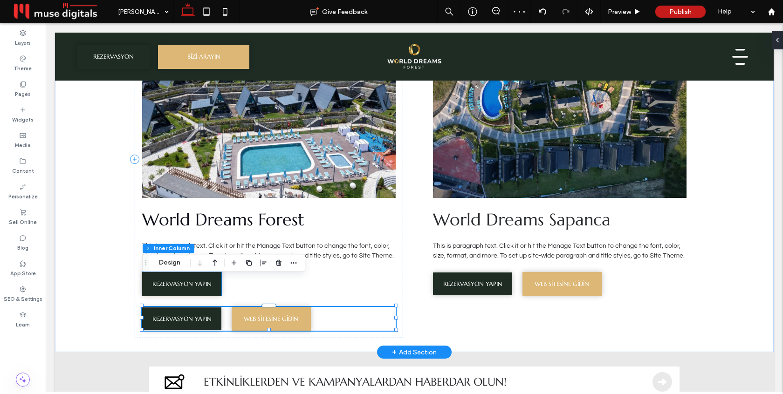
click at [206, 272] on link "REZERVASYON YAPIN" at bounding box center [181, 284] width 79 height 24
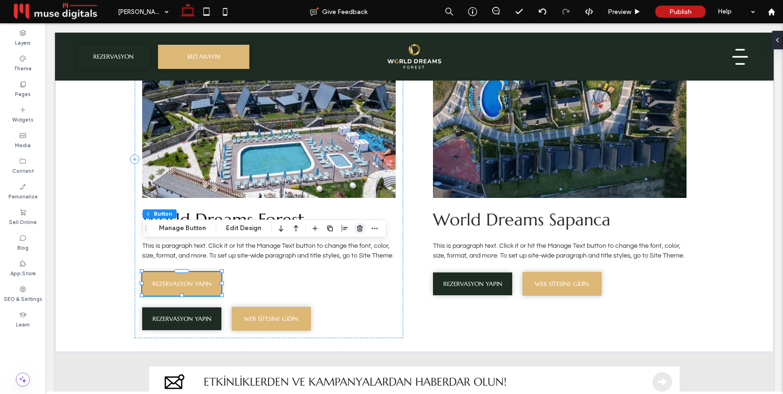
click at [359, 230] on icon "button" at bounding box center [359, 228] width 7 height 7
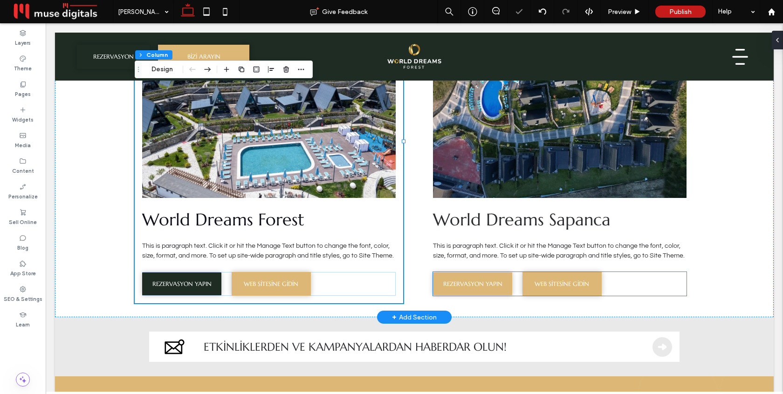
click at [489, 280] on span "REZERVASYON YAPIN" at bounding box center [472, 284] width 59 height 8
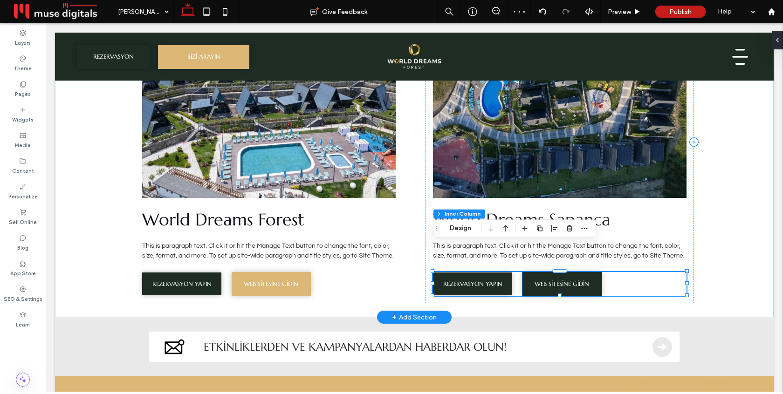
click at [563, 272] on link "WEB SİTESİNE GİDİN" at bounding box center [561, 284] width 79 height 24
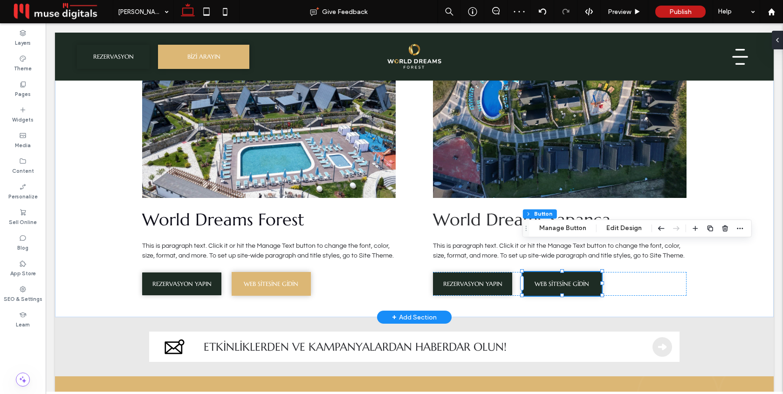
click at [563, 272] on link "WEB SİTESİNE GİDİN" at bounding box center [561, 284] width 79 height 24
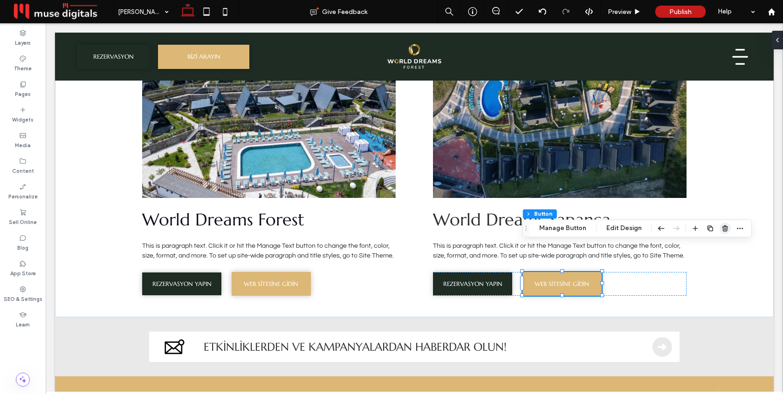
click at [722, 228] on icon "button" at bounding box center [724, 228] width 7 height 7
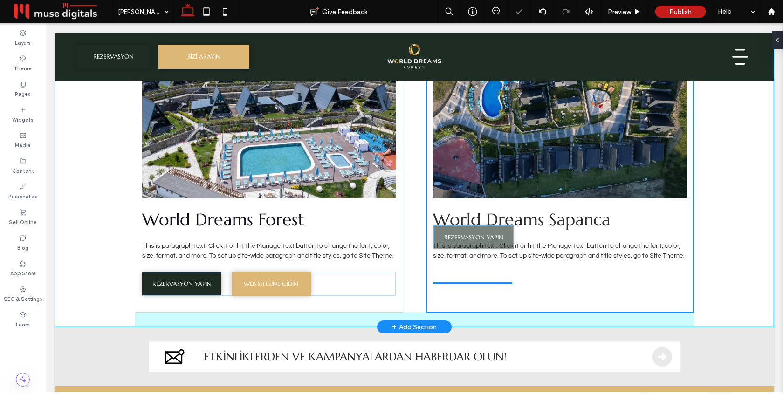
drag, startPoint x: 489, startPoint y: 257, endPoint x: 490, endPoint y: 241, distance: 16.3
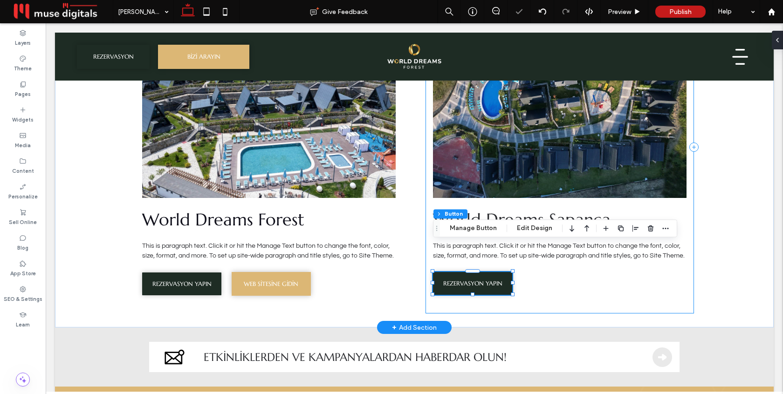
click at [536, 272] on div "World Dreams Sapanca This is paragraph text. Click it or hit the Manage Text bu…" at bounding box center [559, 147] width 268 height 333
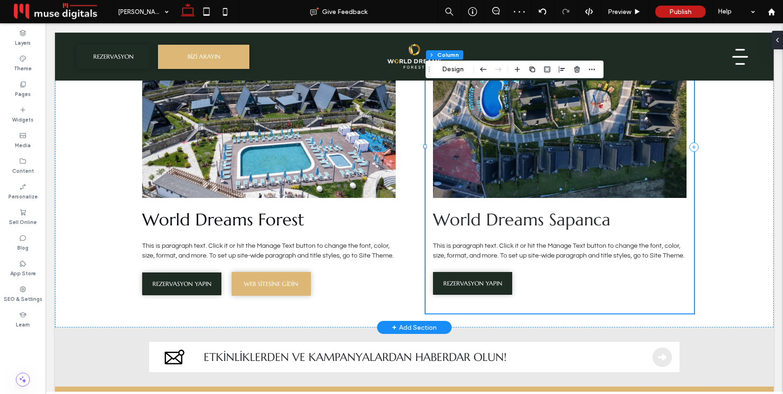
click at [528, 262] on div "World Dreams Sapanca This is paragraph text. Click it or hit the Manage Text bu…" at bounding box center [559, 147] width 268 height 333
click at [486, 273] on div "World Dreams Sapanca This is paragraph text. Click it or hit the Manage Text bu…" at bounding box center [559, 147] width 268 height 333
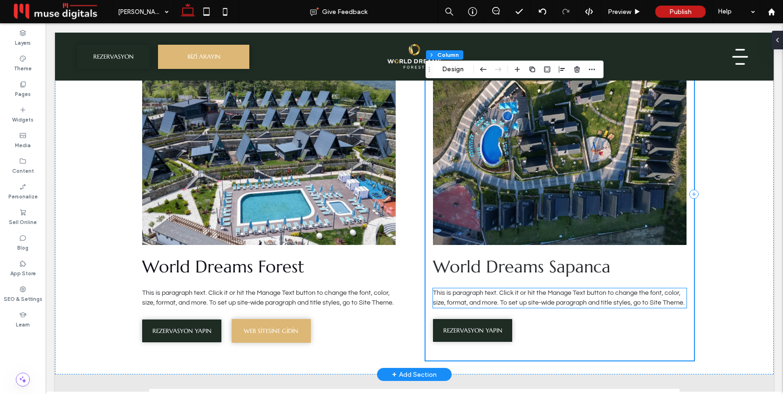
scroll to position [3666, 0]
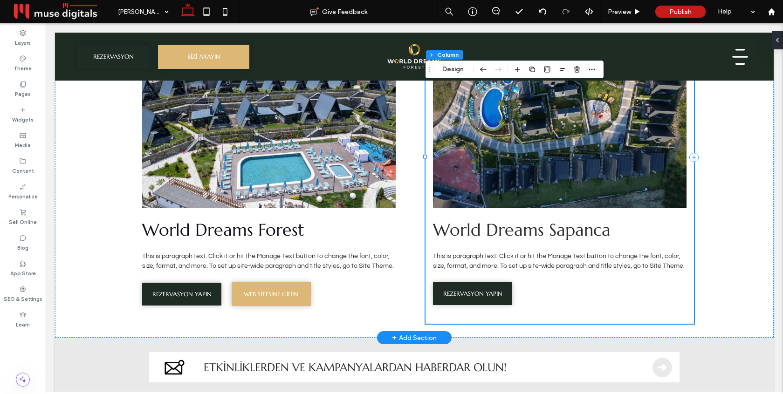
click at [489, 293] on div "World Dreams Sapanca This is paragraph text. Click it or hit the Manage Text bu…" at bounding box center [559, 157] width 268 height 333
click at [417, 241] on div "World Dreams Forest This is paragraph text. Click it or hit the Manage Text but…" at bounding box center [414, 161] width 559 height 354
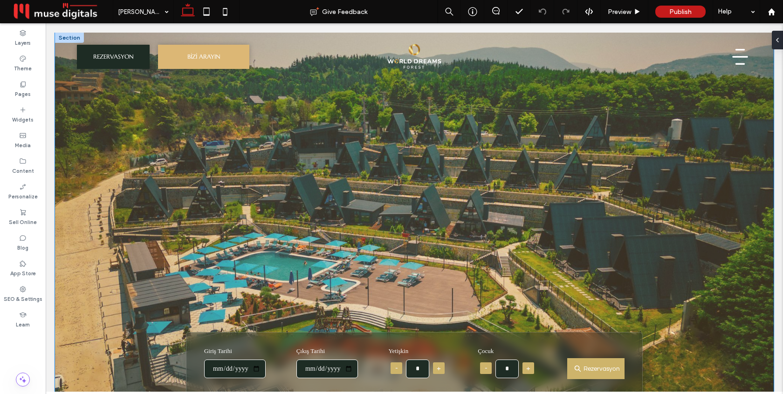
click at [64, 190] on div "**********" at bounding box center [414, 217] width 718 height 369
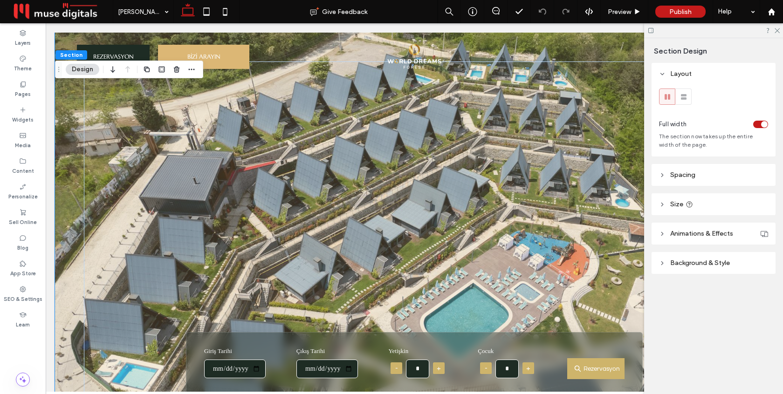
click at [704, 262] on span "Background & Style" at bounding box center [700, 263] width 60 height 8
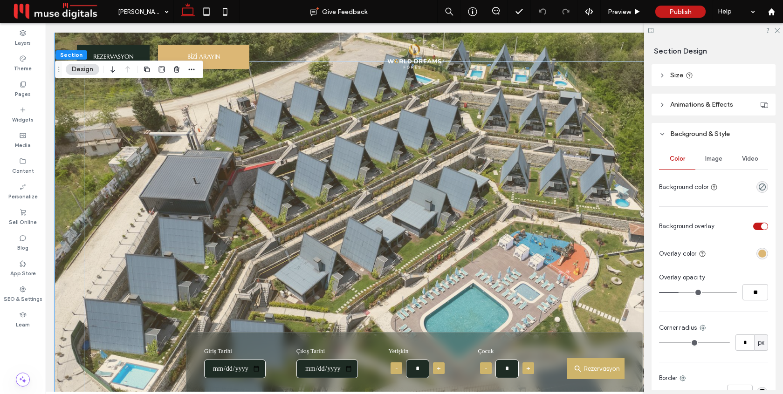
scroll to position [110, 0]
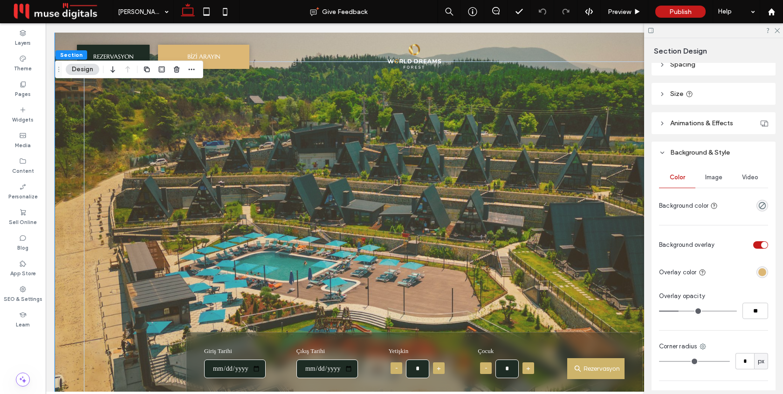
click at [715, 181] on span "Image" at bounding box center [713, 177] width 17 height 7
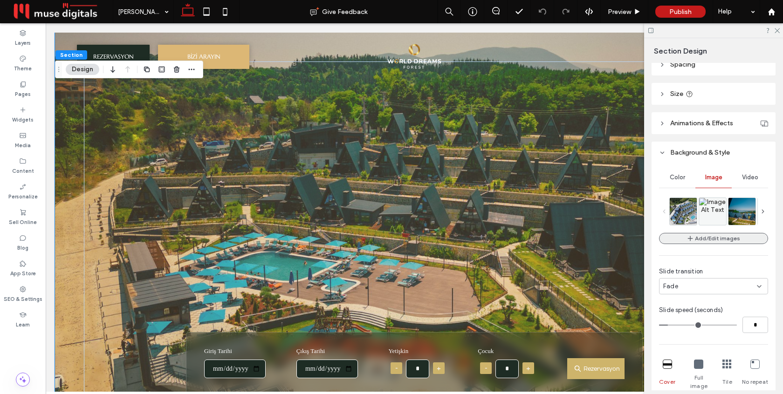
click at [746, 239] on button "Add/Edit images" at bounding box center [713, 238] width 109 height 11
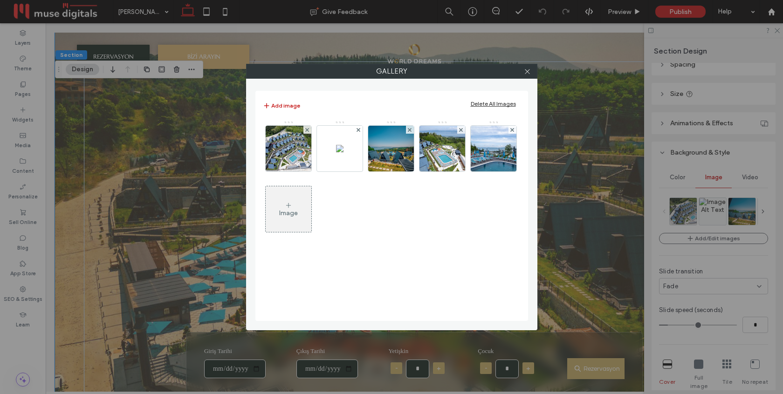
click at [508, 100] on div "Delete All Images" at bounding box center [493, 103] width 45 height 7
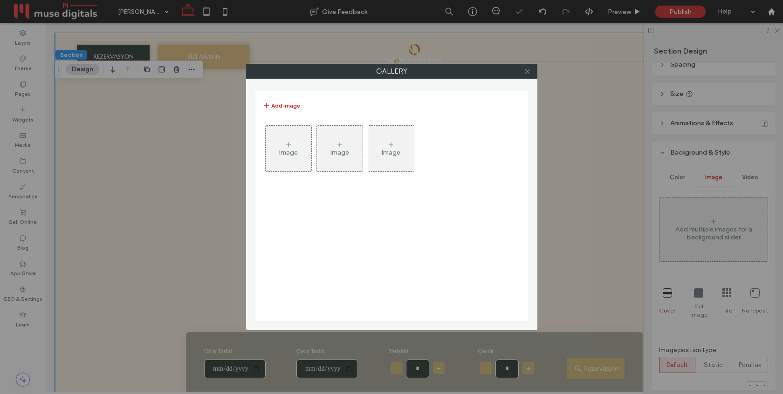
click at [528, 71] on icon at bounding box center [527, 71] width 7 height 7
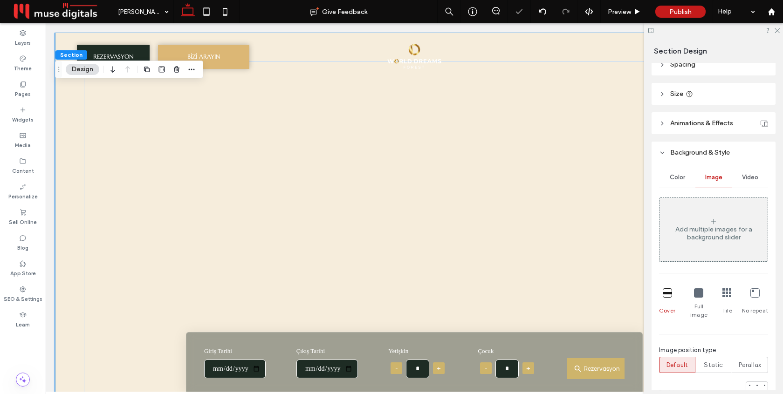
click at [748, 179] on span "Video" at bounding box center [750, 177] width 16 height 7
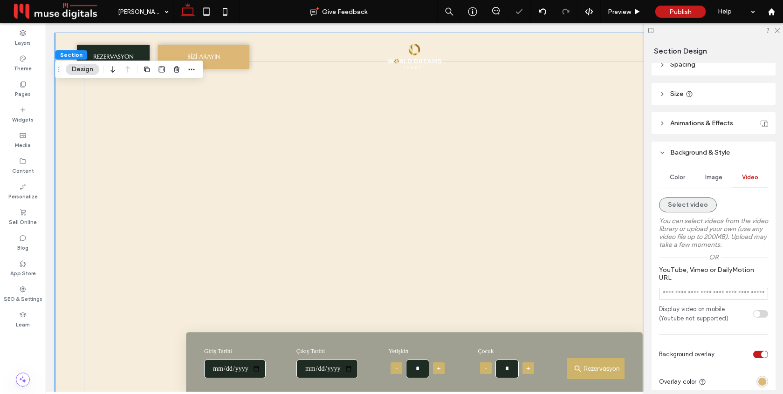
click at [683, 199] on button "Select video" at bounding box center [688, 205] width 58 height 15
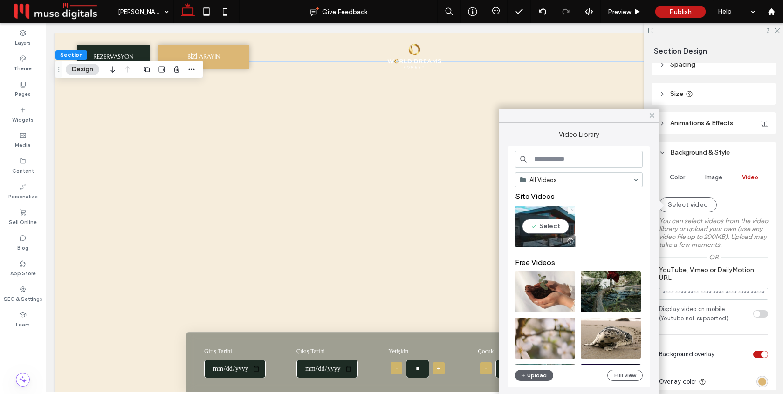
click at [573, 211] on icon at bounding box center [572, 210] width 4 height 4
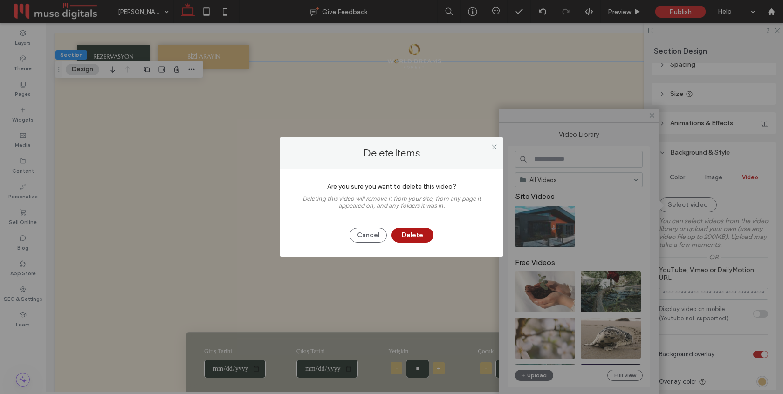
click at [411, 239] on button "Delete" at bounding box center [412, 235] width 42 height 15
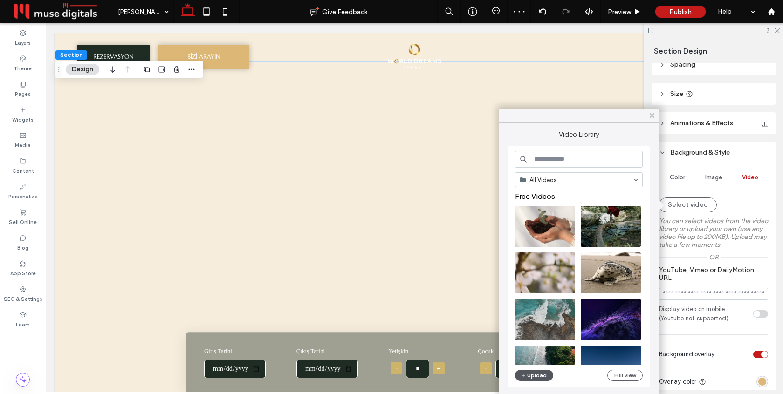
click at [531, 372] on button "Upload" at bounding box center [534, 375] width 38 height 11
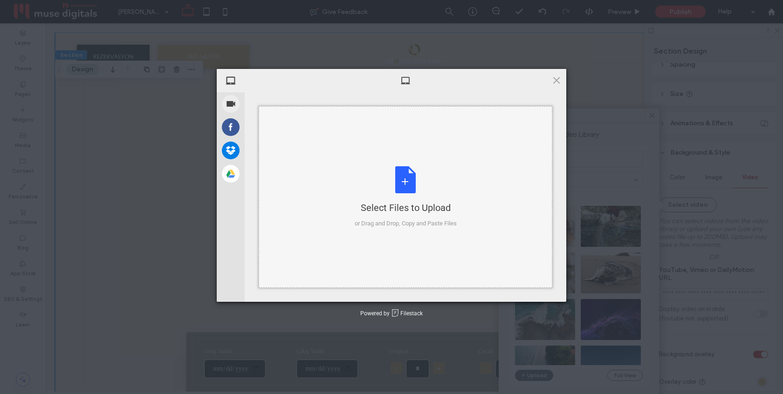
click at [408, 172] on div "Select Files to Upload or Drag and Drop, Copy and Paste Files" at bounding box center [406, 197] width 102 height 62
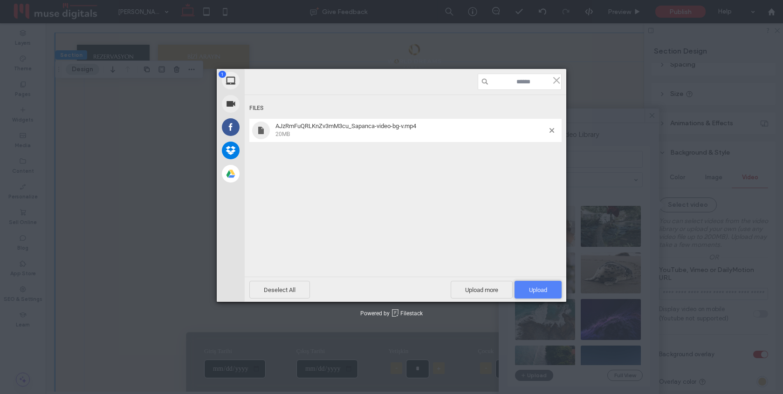
click at [540, 286] on span "Upload 1" at bounding box center [537, 290] width 47 height 18
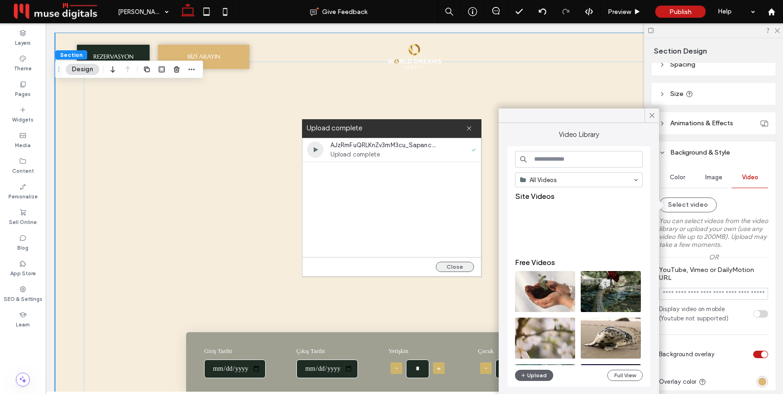
click at [463, 266] on button "Close" at bounding box center [455, 267] width 38 height 10
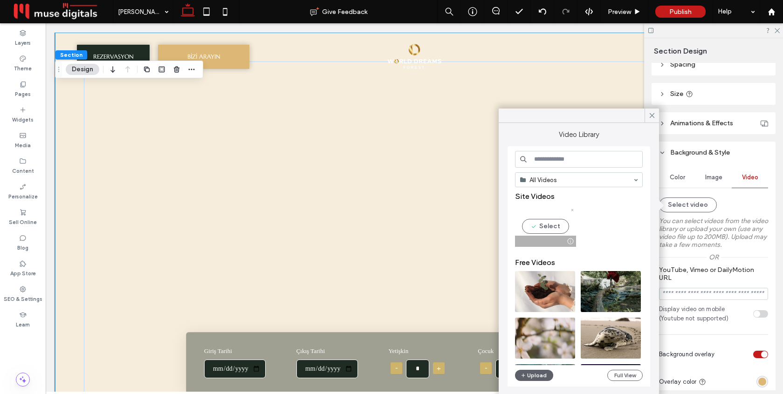
click at [536, 228] on video at bounding box center [545, 226] width 60 height 41
type input "**********"
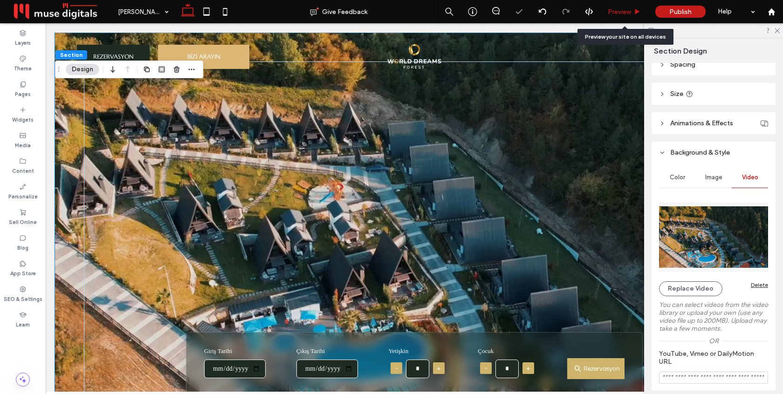
click at [626, 12] on span "Preview" at bounding box center [619, 12] width 23 height 8
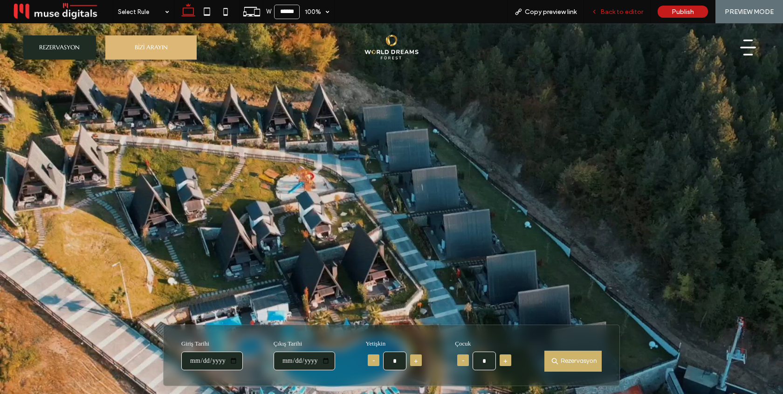
click at [626, 16] on div "Back to editor" at bounding box center [617, 11] width 67 height 23
click at [622, 10] on span "Back to editor" at bounding box center [621, 12] width 43 height 8
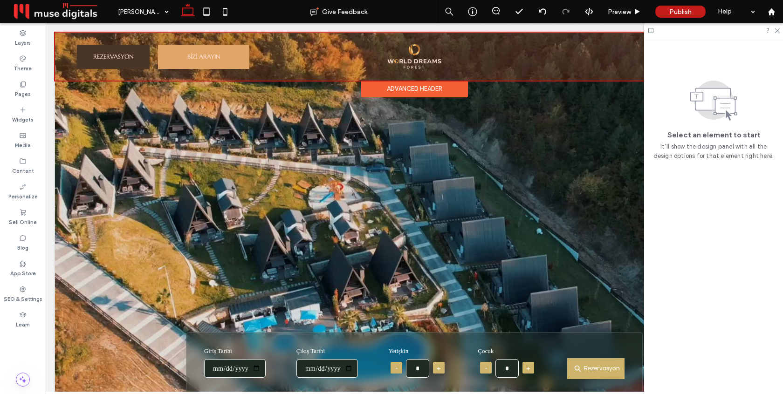
click at [423, 54] on div at bounding box center [414, 57] width 718 height 48
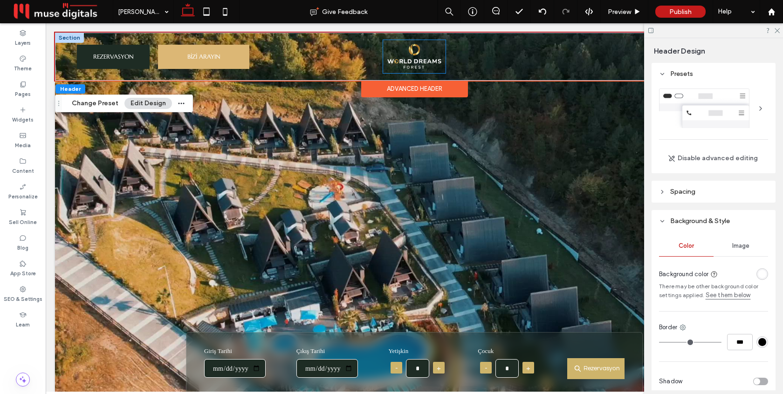
click at [417, 55] on img at bounding box center [414, 56] width 62 height 33
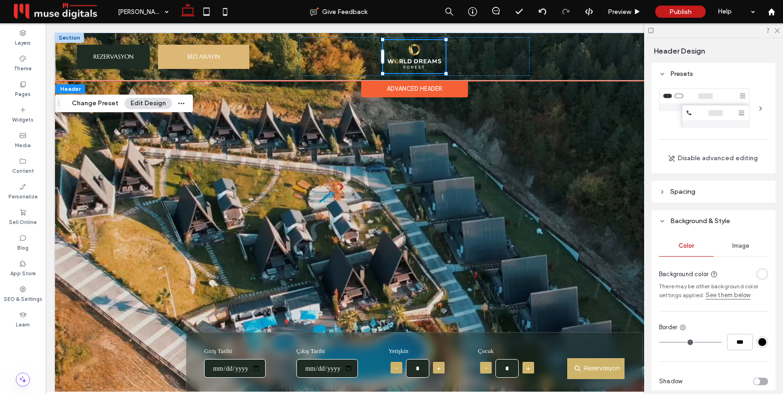
click at [417, 55] on div at bounding box center [414, 56] width 62 height 33
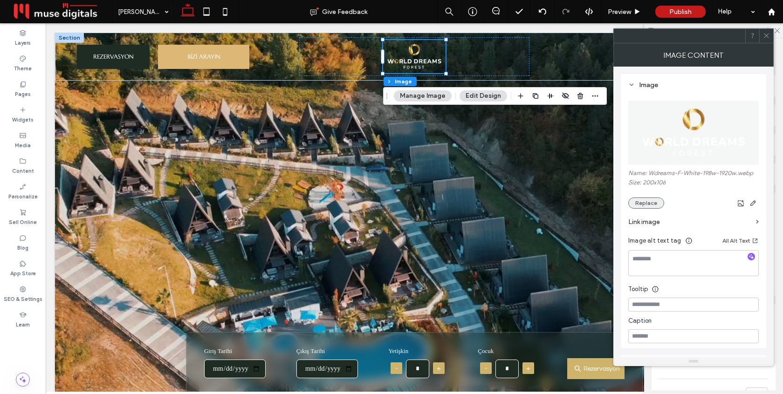
click at [647, 205] on button "Replace" at bounding box center [646, 203] width 36 height 11
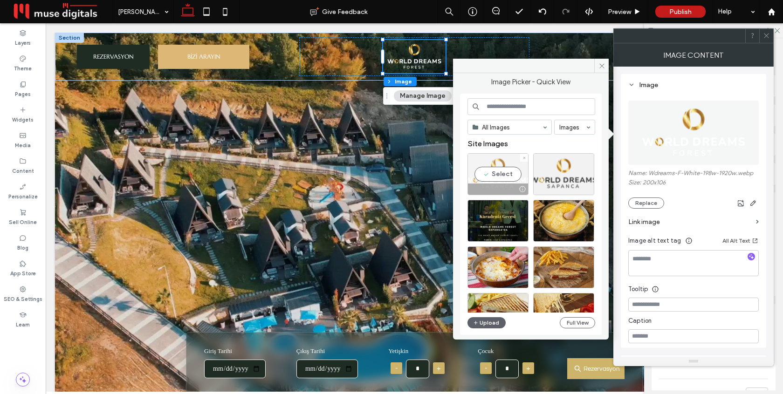
click at [499, 178] on div "Select" at bounding box center [497, 174] width 61 height 42
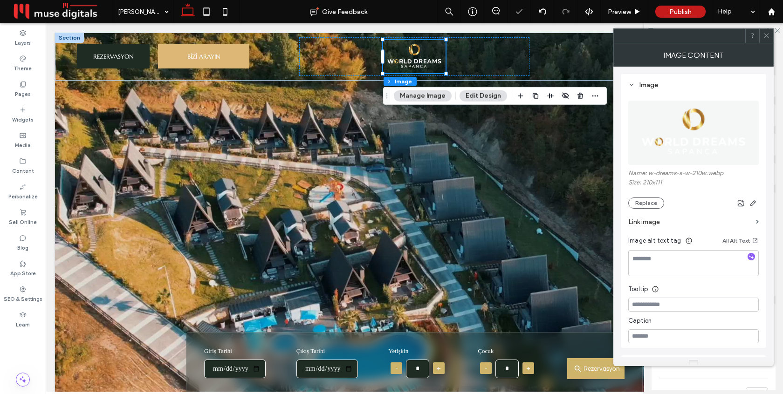
click at [763, 37] on icon at bounding box center [766, 35] width 7 height 7
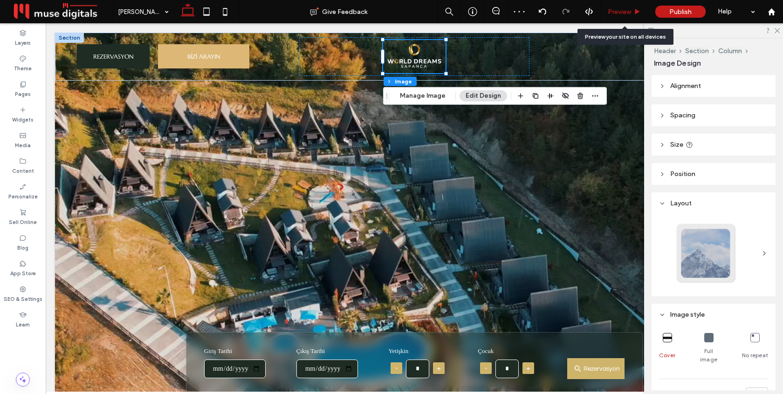
click at [624, 12] on span "Preview" at bounding box center [619, 12] width 23 height 8
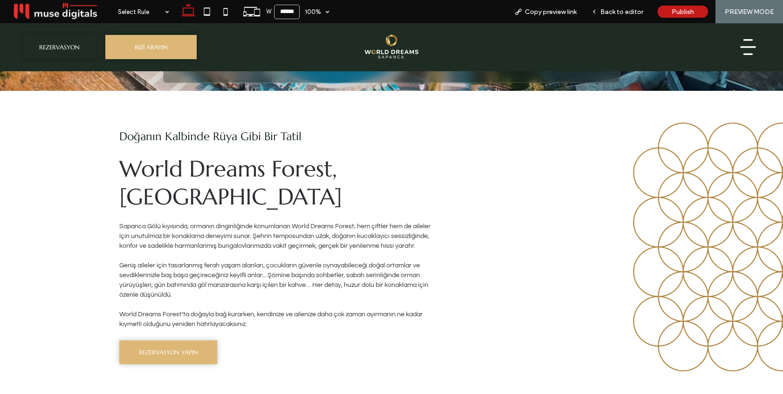
scroll to position [317, 0]
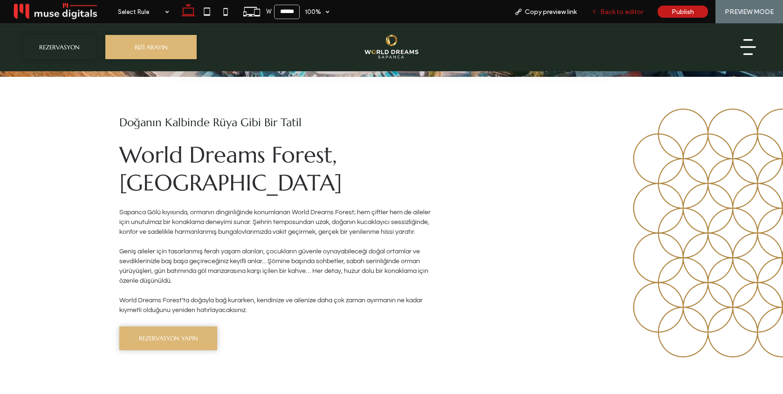
click at [626, 10] on span "Back to editor" at bounding box center [621, 12] width 43 height 8
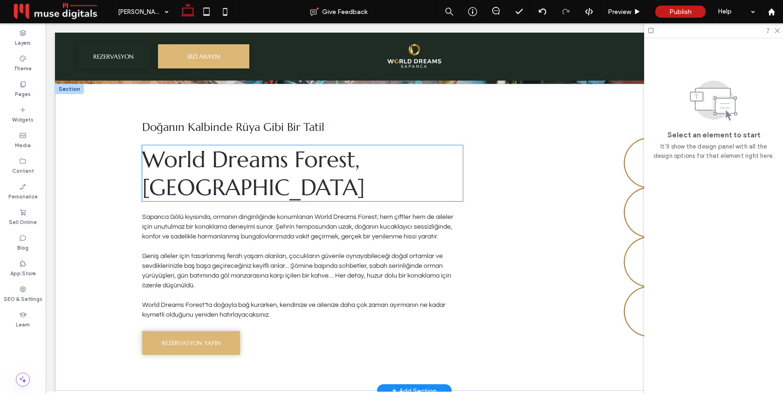
click at [307, 157] on span "World Dreams Forest, Sapanca" at bounding box center [253, 173] width 223 height 56
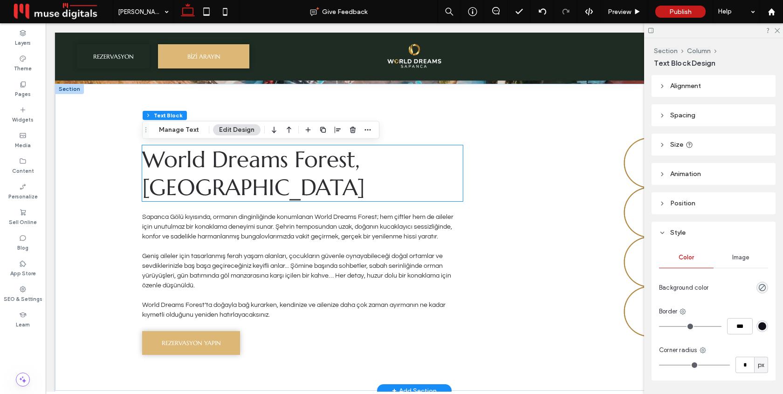
click at [307, 157] on span "World Dreams Forest, Sapanca" at bounding box center [253, 173] width 223 height 56
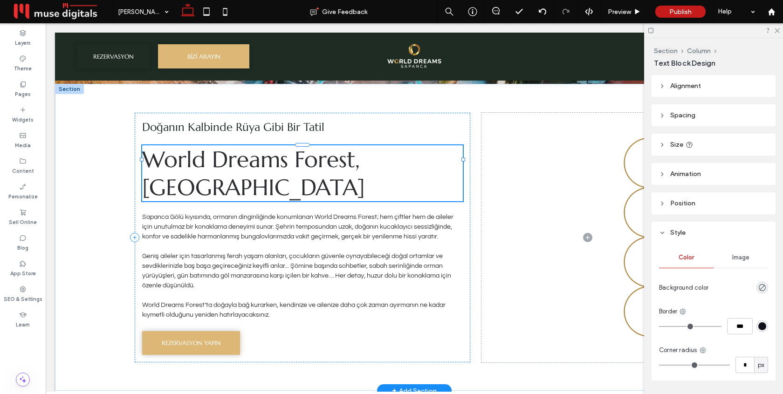
click at [321, 158] on span "World Dreams Forest, Sapanca" at bounding box center [253, 173] width 223 height 56
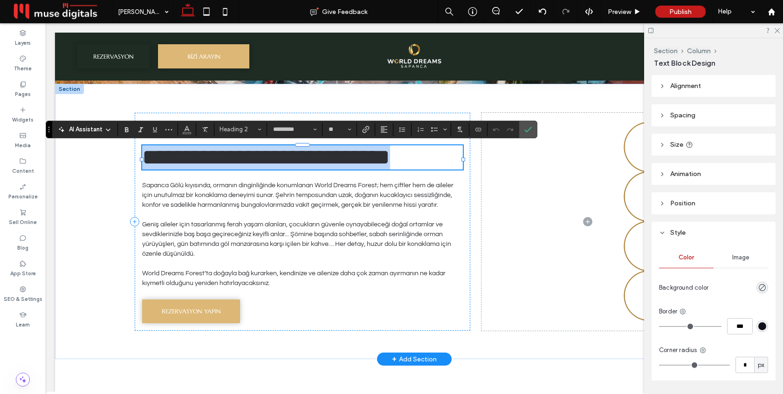
click at [321, 158] on span "**********" at bounding box center [266, 157] width 248 height 22
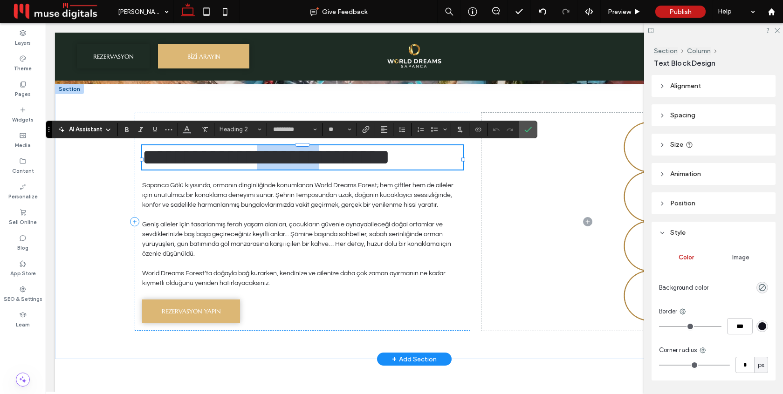
drag, startPoint x: 359, startPoint y: 162, endPoint x: 297, endPoint y: 162, distance: 62.0
click at [297, 162] on span "**********" at bounding box center [266, 157] width 248 height 22
click at [231, 168] on span "**********" at bounding box center [270, 157] width 257 height 22
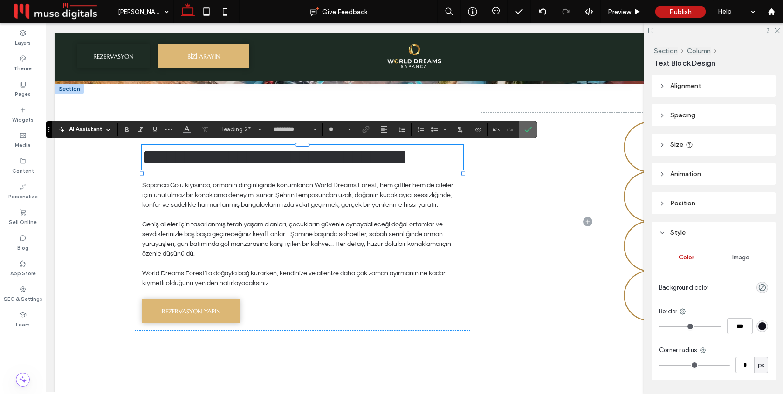
click at [527, 125] on span "Confirm" at bounding box center [526, 129] width 4 height 17
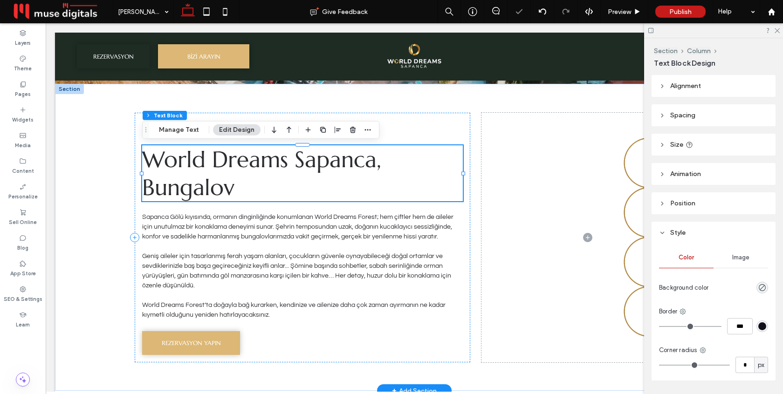
click at [304, 183] on h2 "World Dreams Sapanca, Bungalov" at bounding box center [302, 173] width 321 height 56
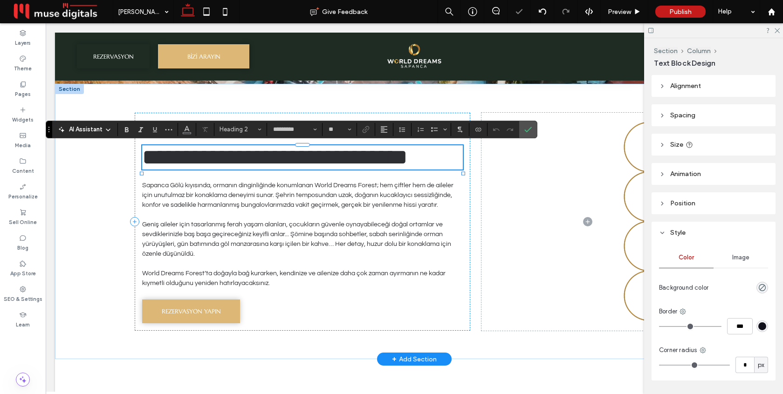
click at [304, 170] on h2 "**********" at bounding box center [302, 157] width 321 height 24
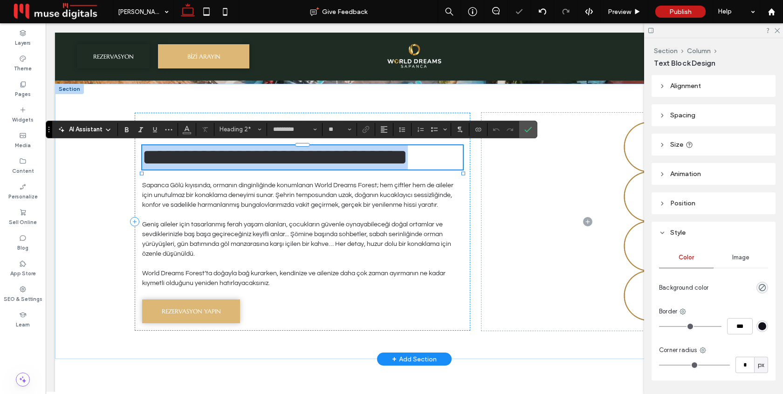
click at [304, 170] on h2 "**********" at bounding box center [302, 157] width 321 height 24
click at [252, 170] on h2 "**********" at bounding box center [302, 157] width 321 height 24
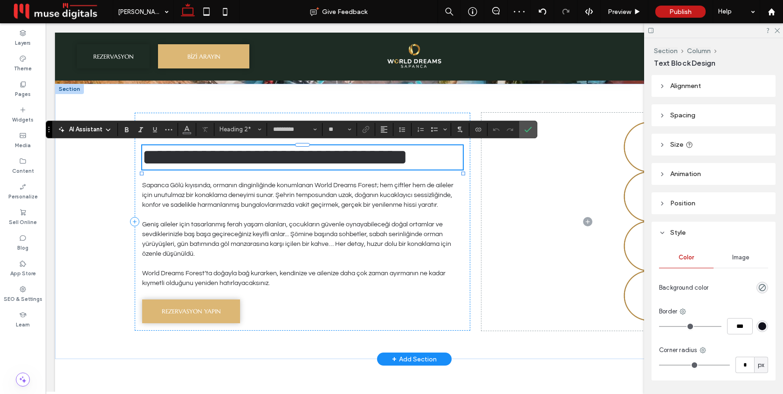
click at [252, 170] on h2 "**********" at bounding box center [302, 157] width 321 height 24
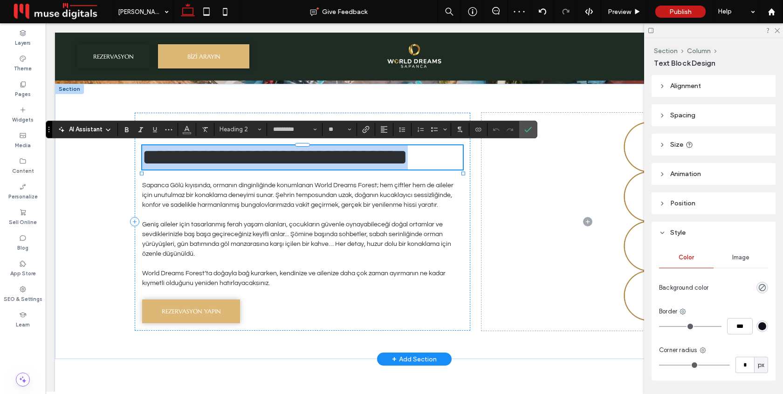
click at [252, 170] on h2 "**********" at bounding box center [302, 157] width 321 height 24
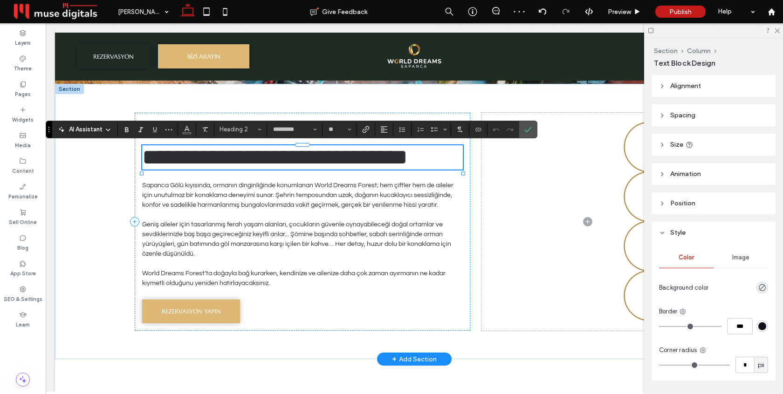
click at [251, 170] on h2 "**********" at bounding box center [302, 157] width 321 height 24
drag, startPoint x: 242, startPoint y: 190, endPoint x: 154, endPoint y: 185, distance: 88.2
click at [154, 170] on h2 "**********" at bounding box center [302, 157] width 321 height 24
drag, startPoint x: 144, startPoint y: 185, endPoint x: 278, endPoint y: 205, distance: 134.8
click at [278, 205] on div "**********" at bounding box center [302, 222] width 335 height 218
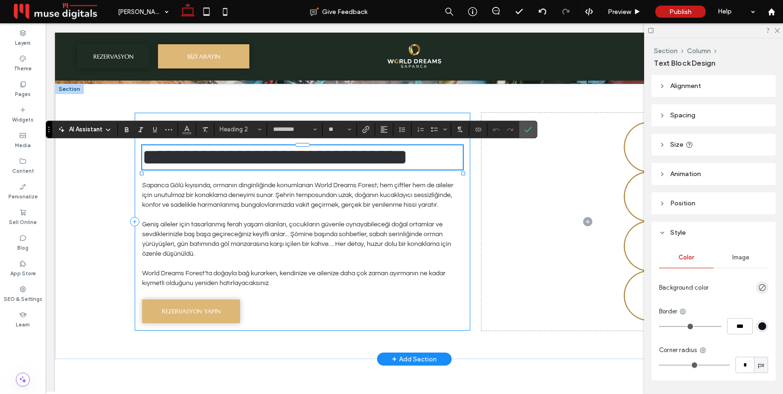
click at [278, 205] on div "**********" at bounding box center [302, 222] width 335 height 218
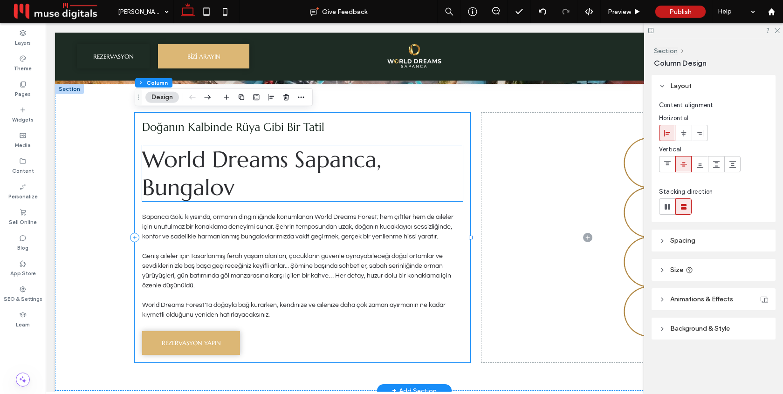
click at [261, 190] on h2 "World Dreams Sapanca, Bungalov" at bounding box center [302, 173] width 321 height 56
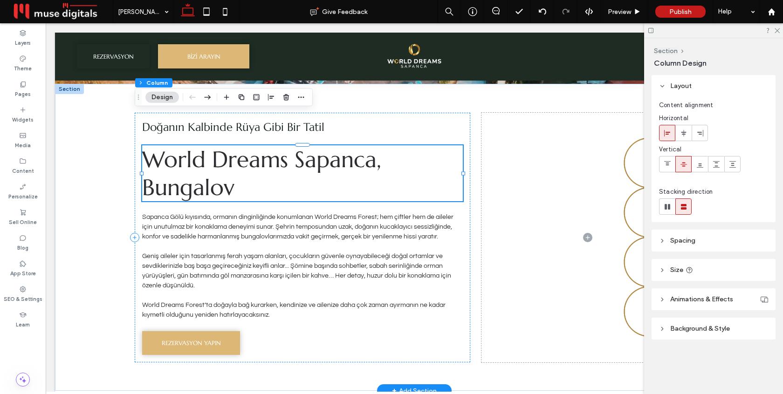
click at [261, 190] on div "World Dreams Sapanca, Bungalov" at bounding box center [302, 173] width 321 height 56
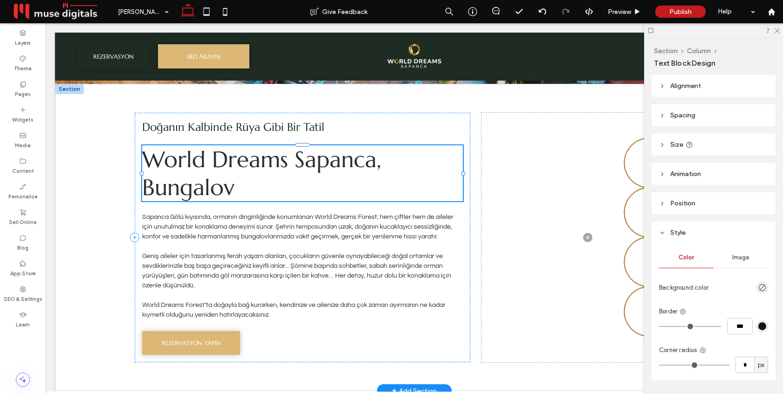
type input "*********"
type input "**"
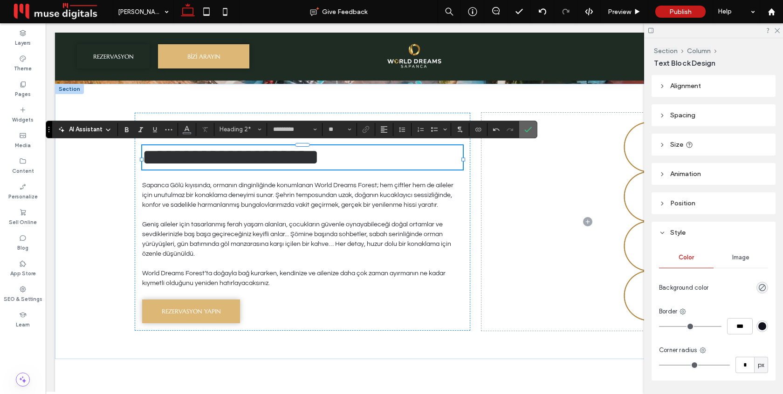
click at [530, 132] on icon "Confirm" at bounding box center [527, 129] width 7 height 7
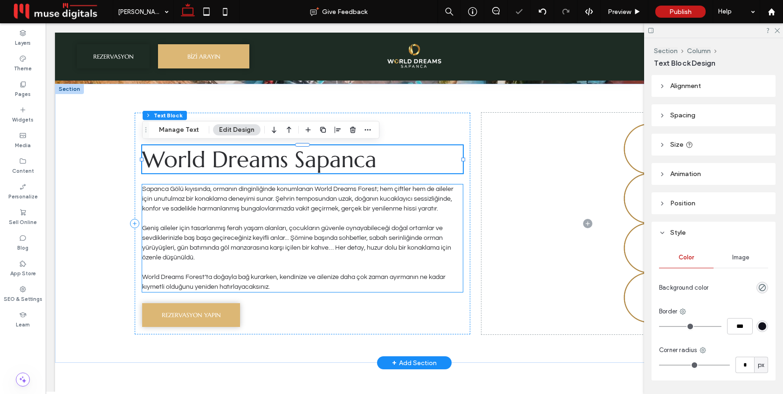
click at [365, 192] on p "Sapanca Gölü kıyısında, ormanın dinginliğinde konumlanan World Dreams Forest; h…" at bounding box center [302, 199] width 321 height 29
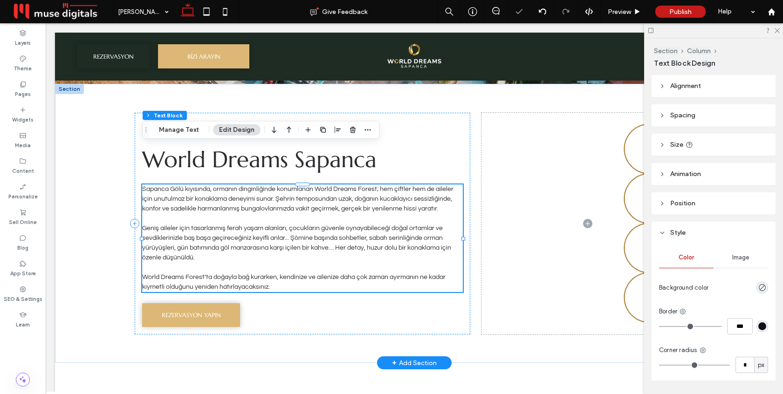
click at [365, 192] on p "Sapanca Gölü kıyısında, ormanın dinginliğinde konumlanan World Dreams Forest; h…" at bounding box center [302, 199] width 321 height 29
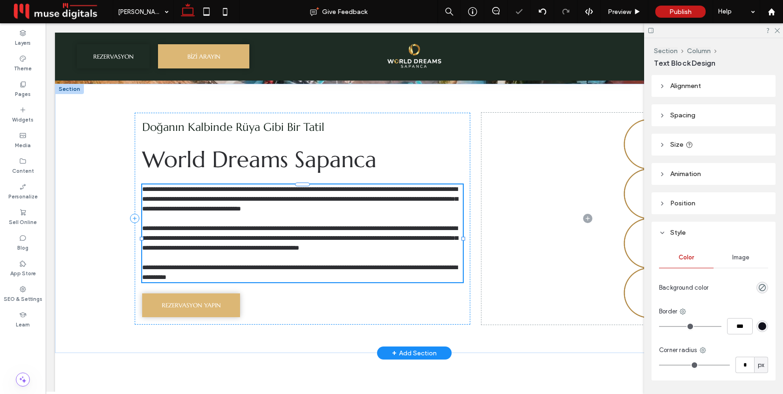
type input "*********"
type input "**"
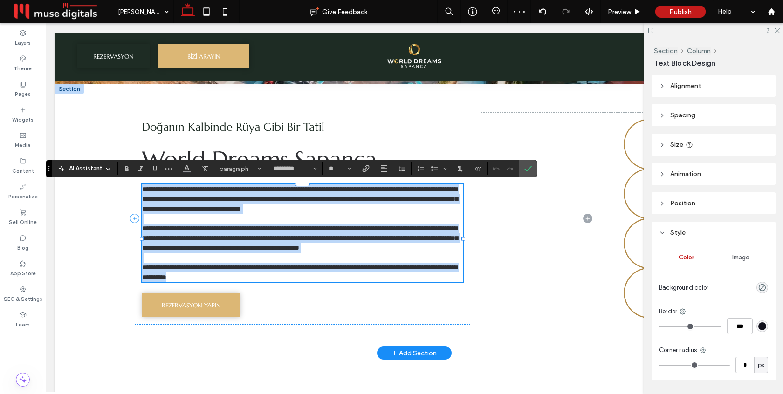
click at [368, 192] on span "**********" at bounding box center [299, 199] width 315 height 26
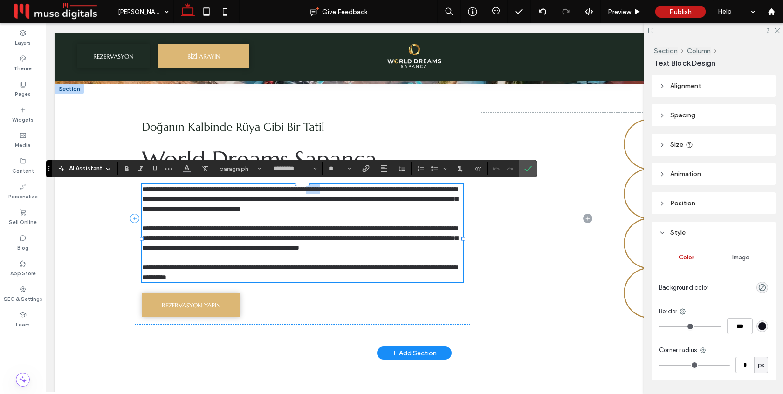
drag, startPoint x: 376, startPoint y: 189, endPoint x: 358, endPoint y: 189, distance: 18.2
click at [358, 189] on span "**********" at bounding box center [299, 199] width 315 height 26
click at [527, 167] on icon "Confirm" at bounding box center [527, 168] width 7 height 7
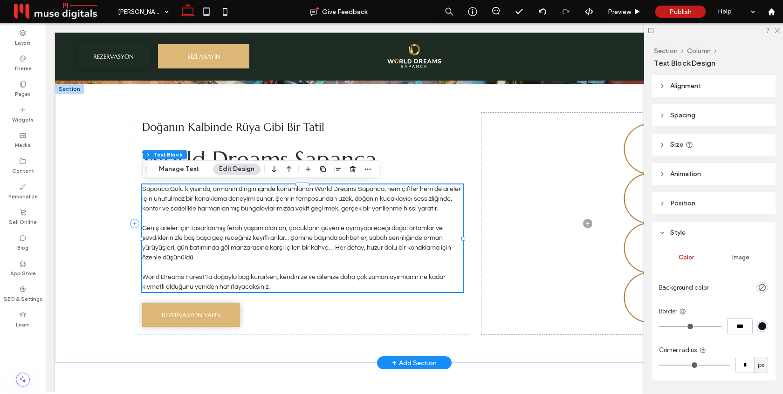
click at [205, 262] on p "Geniş aileler için tasarlanmış ferah yaşam alanları, çocukların güvenle oynayab…" at bounding box center [302, 243] width 321 height 39
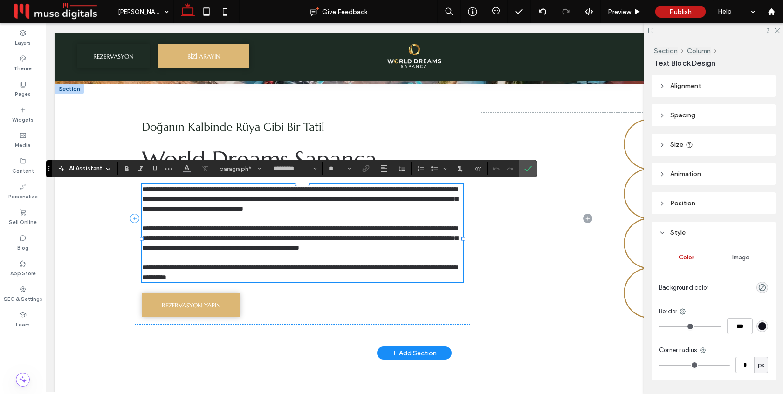
click at [194, 279] on span "**********" at bounding box center [299, 272] width 315 height 16
drag, startPoint x: 206, startPoint y: 277, endPoint x: 185, endPoint y: 277, distance: 21.4
click at [185, 277] on span "**********" at bounding box center [299, 272] width 315 height 16
click at [530, 165] on icon "Confirm" at bounding box center [527, 168] width 7 height 7
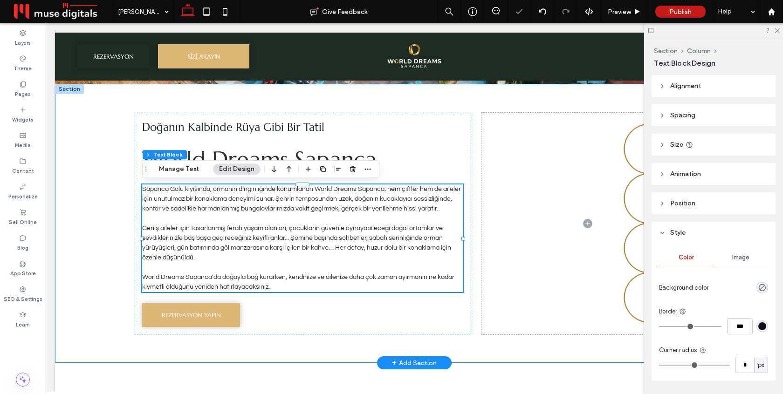
click at [477, 203] on div "Doğanın Kalbinde Rüya Gibi Bir Tatil World Dreams Sapanca Sapanca Gölü kıyısınd…" at bounding box center [414, 223] width 559 height 279
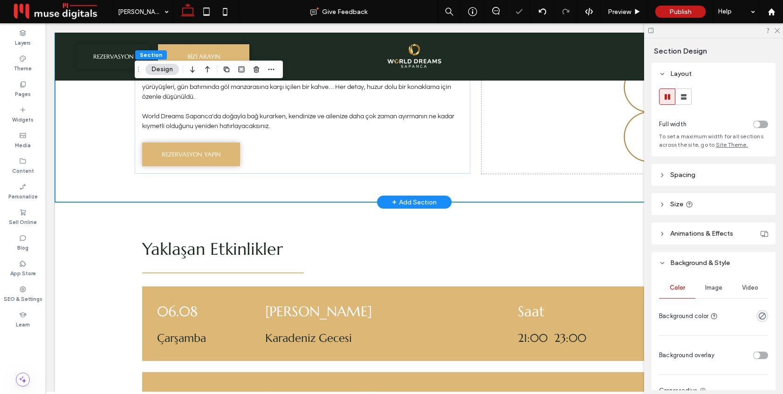
scroll to position [480, 0]
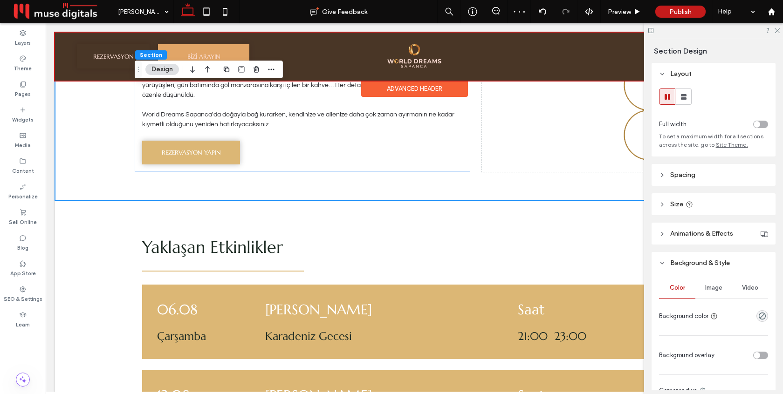
click at [115, 59] on div at bounding box center [414, 57] width 718 height 48
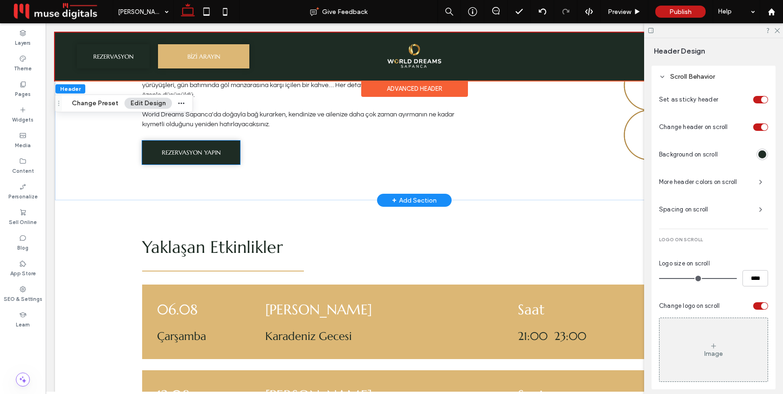
scroll to position [426, 0]
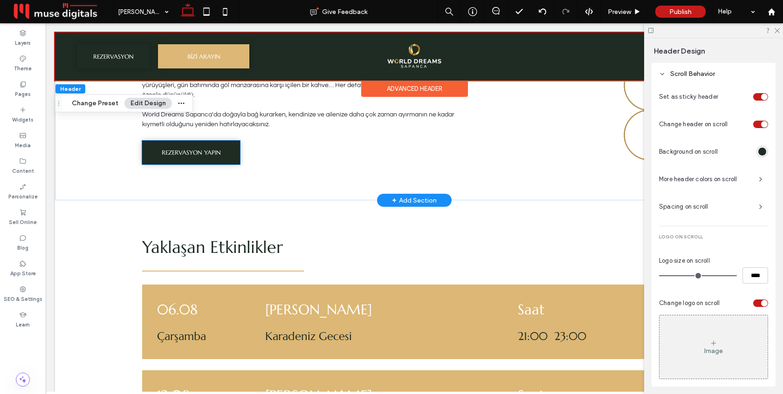
click at [194, 153] on span "REZERVASYON YAPIN" at bounding box center [191, 153] width 59 height 8
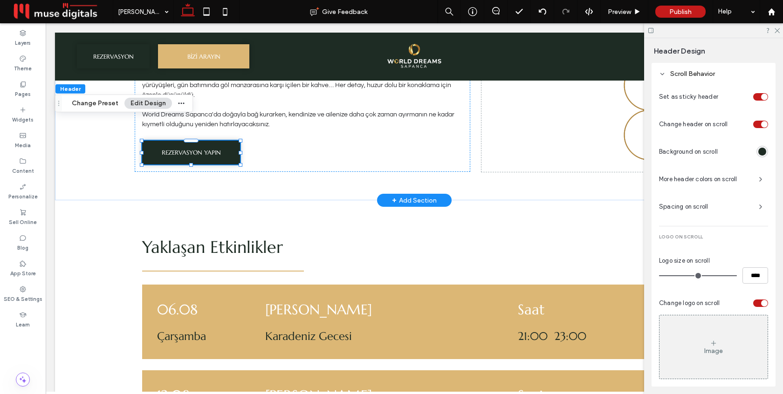
click at [194, 153] on div "REZERVASYON YAPIN" at bounding box center [191, 153] width 98 height 24
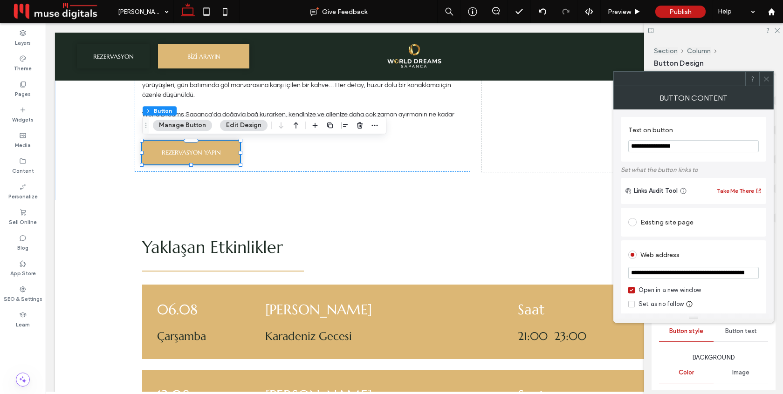
drag, startPoint x: 711, startPoint y: 275, endPoint x: 695, endPoint y: 276, distance: 16.3
click at [695, 276] on input "**********" at bounding box center [693, 273] width 130 height 12
type input "**********"
click at [722, 240] on div "**********" at bounding box center [693, 392] width 145 height 373
click at [766, 81] on icon at bounding box center [766, 78] width 7 height 7
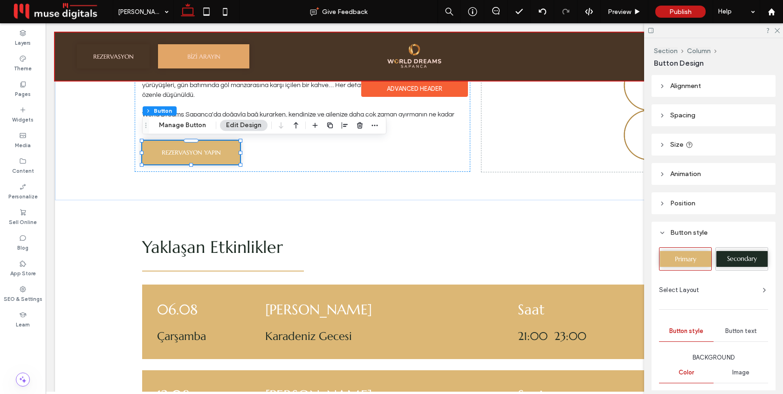
click at [132, 48] on div at bounding box center [414, 57] width 718 height 48
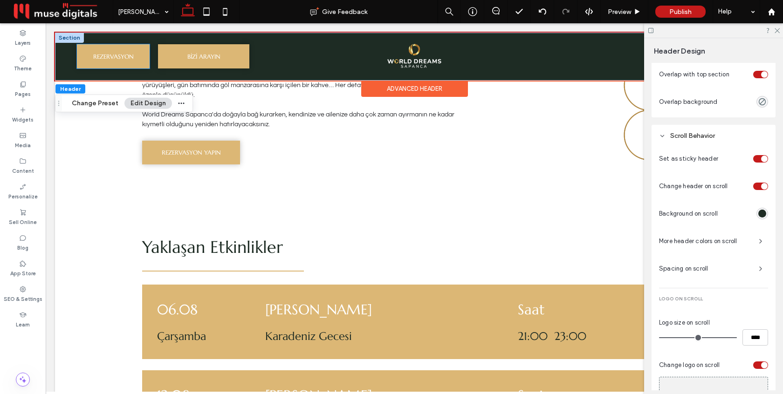
scroll to position [403, 0]
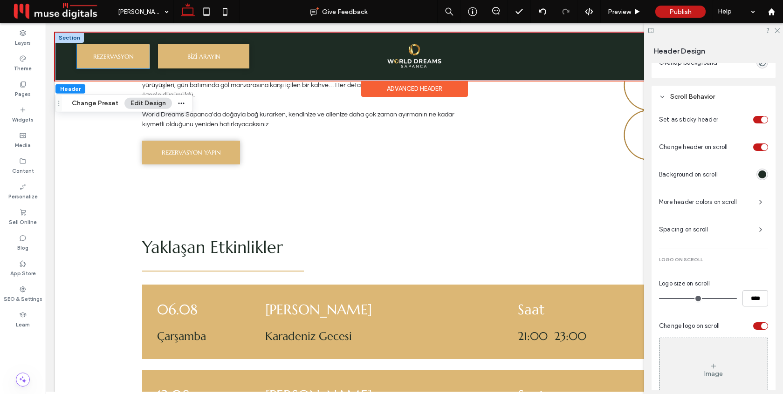
click at [112, 58] on span "REZERVASYON" at bounding box center [113, 56] width 41 height 23
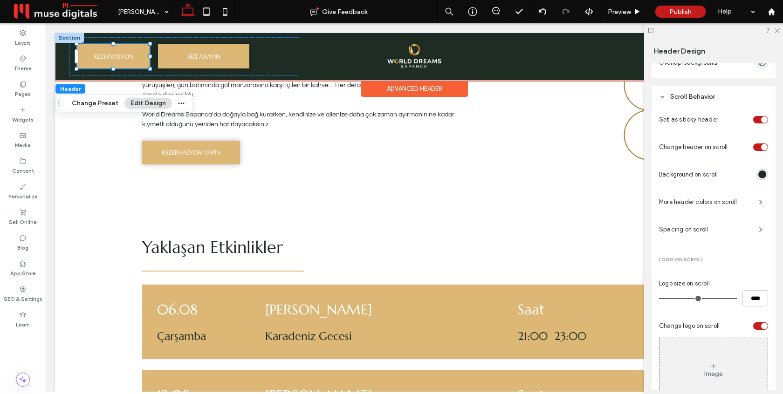
scroll to position [0, 0]
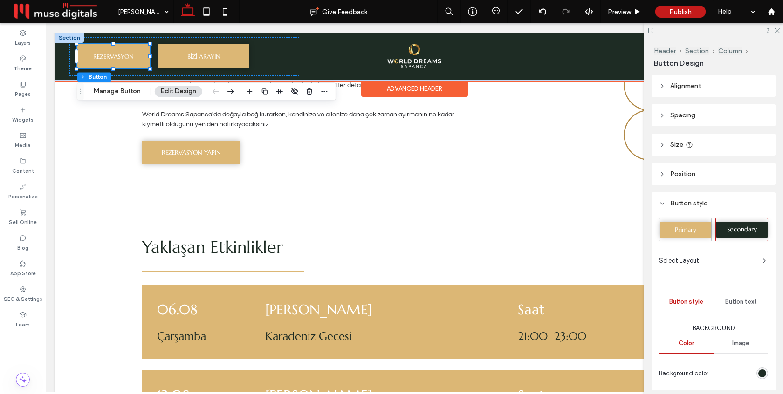
click at [112, 58] on span "REZERVASYON" at bounding box center [113, 56] width 41 height 23
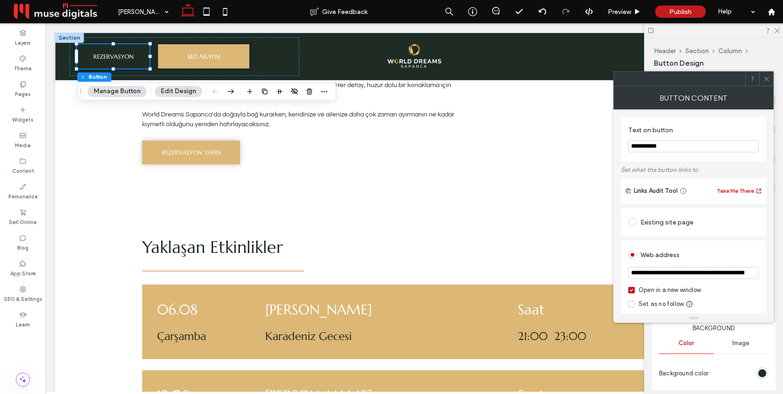
click at [680, 271] on input "**********" at bounding box center [693, 273] width 130 height 12
paste input "*"
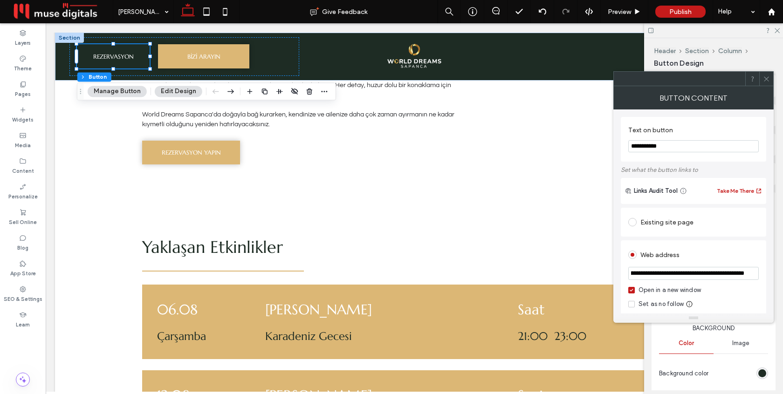
type input "**********"
click at [694, 235] on div "Existing site page" at bounding box center [693, 222] width 145 height 29
click at [767, 73] on span at bounding box center [766, 79] width 7 height 14
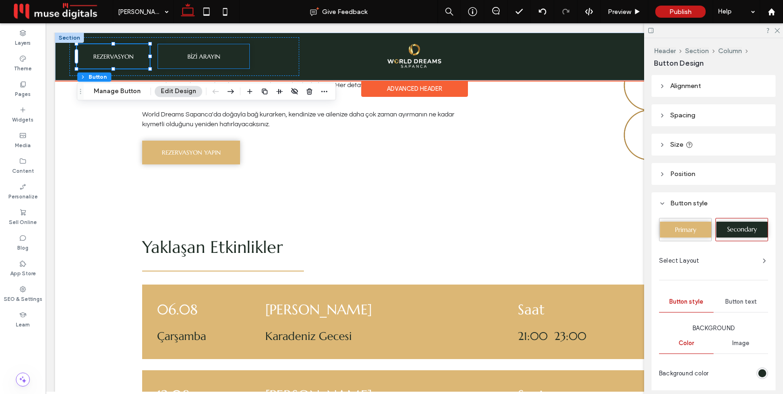
click at [211, 57] on span "BİZİ ARAYIN" at bounding box center [203, 56] width 33 height 23
click at [211, 57] on div "BİZİ ARAYIN" at bounding box center [203, 56] width 91 height 24
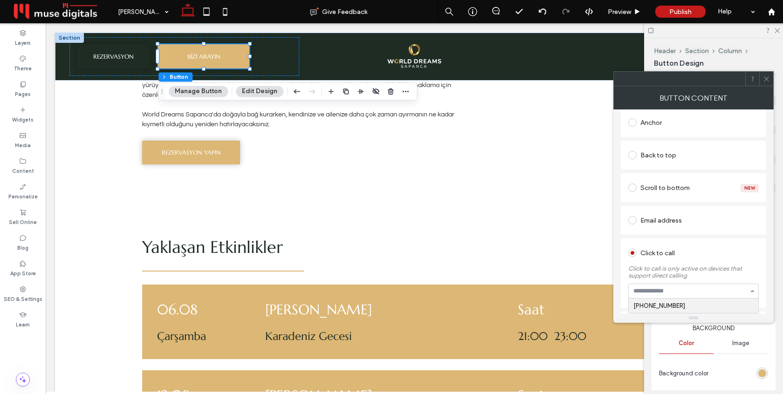
scroll to position [227, 0]
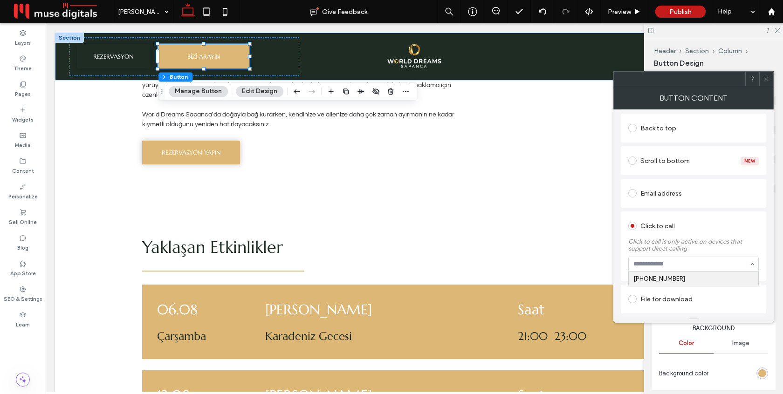
paste input "**********"
click at [677, 265] on input "**********" at bounding box center [691, 264] width 116 height 7
type input "**********"
click at [724, 206] on div "Email address" at bounding box center [693, 193] width 145 height 29
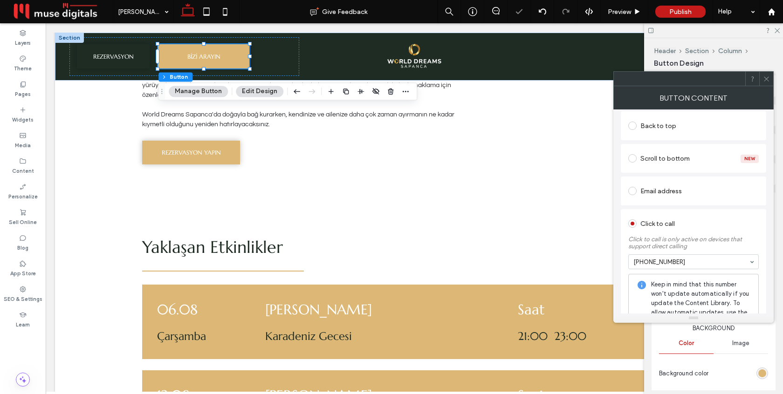
click at [767, 77] on icon at bounding box center [766, 78] width 7 height 7
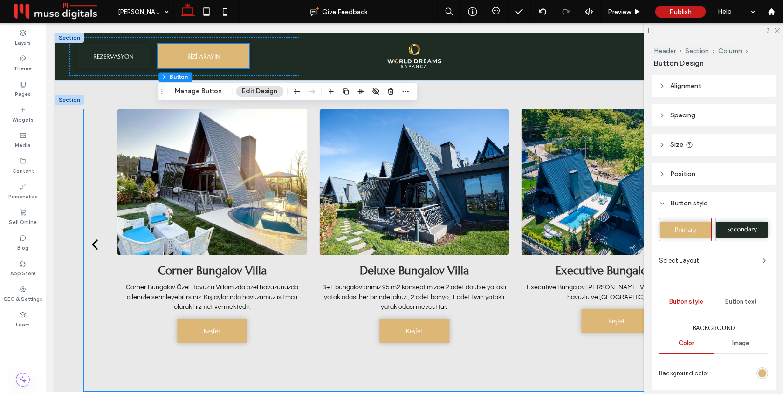
scroll to position [1404, 0]
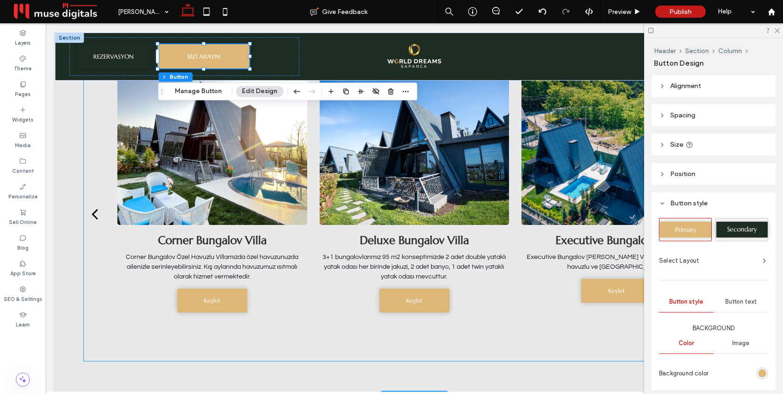
click at [355, 172] on div at bounding box center [414, 152] width 190 height 146
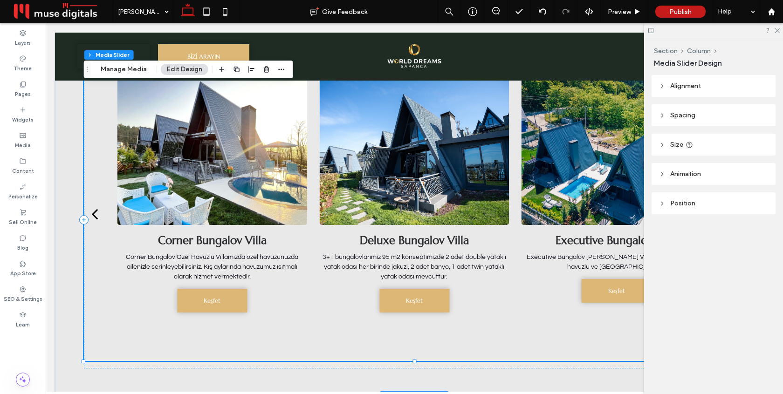
click at [355, 172] on div at bounding box center [414, 152] width 190 height 146
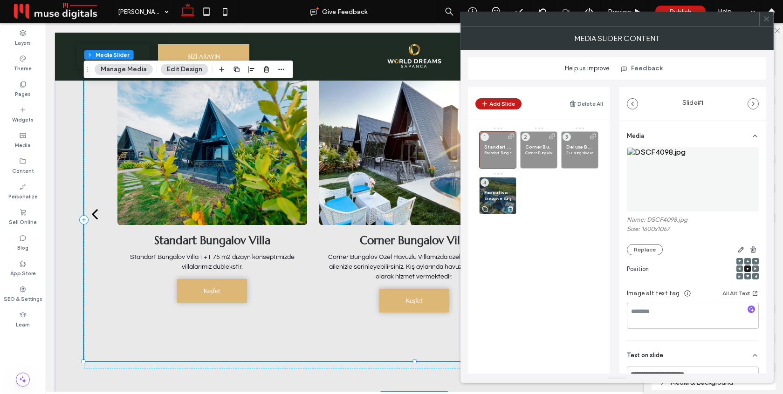
click at [509, 208] on use at bounding box center [510, 209] width 6 height 6
click at [497, 156] on div "Standart Bungalov Villa Standart Bungalov Villa 1+1 75 m2 dizayn konseptimizde …" at bounding box center [497, 149] width 37 height 37
drag, startPoint x: 542, startPoint y: 148, endPoint x: 498, endPoint y: 148, distance: 44.7
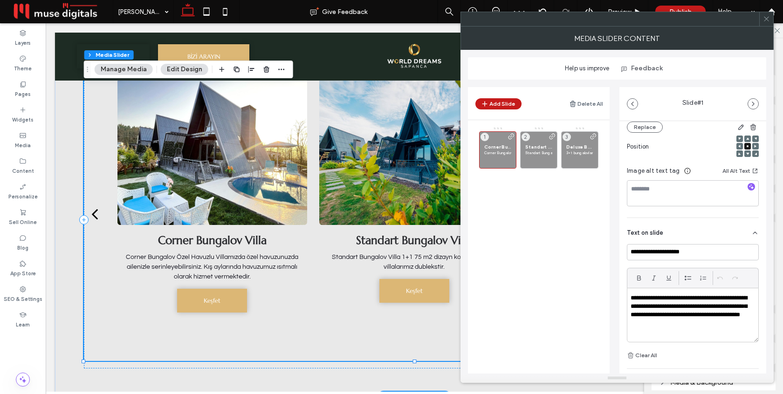
scroll to position [137, 0]
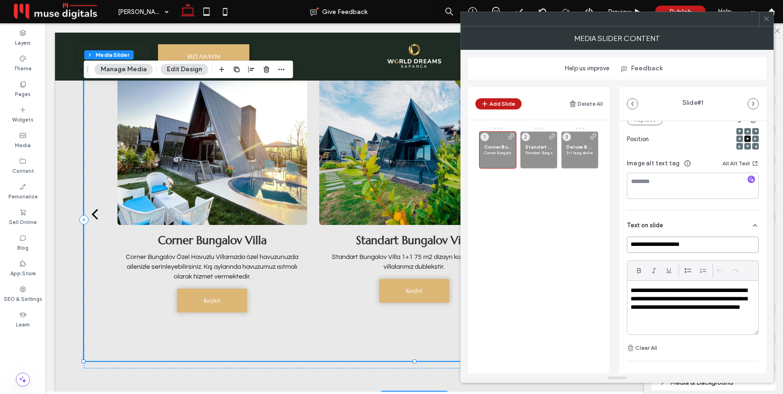
click at [675, 248] on input "**********" at bounding box center [693, 245] width 132 height 16
type input "**********"
click at [680, 208] on div "Name: 18df996e-6d38-9205-8c88-250272b2f000.jpg Size: 1920x2560 Replace Position…" at bounding box center [693, 110] width 132 height 200
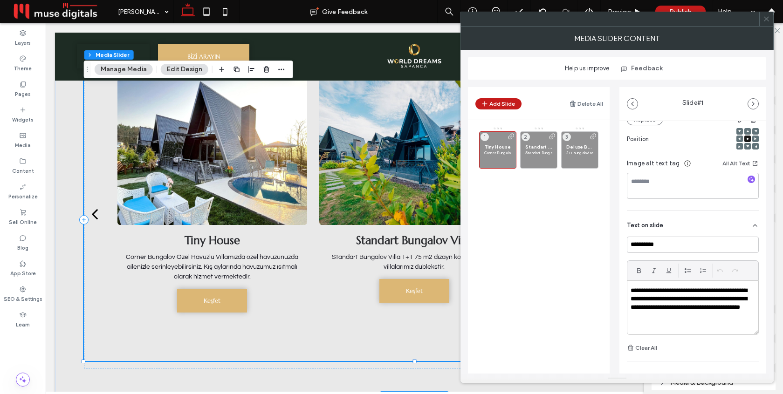
click at [763, 20] on icon at bounding box center [766, 18] width 7 height 7
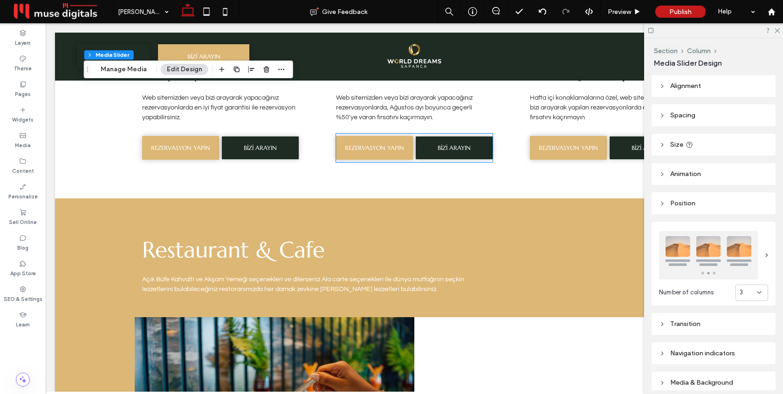
scroll to position [2169, 0]
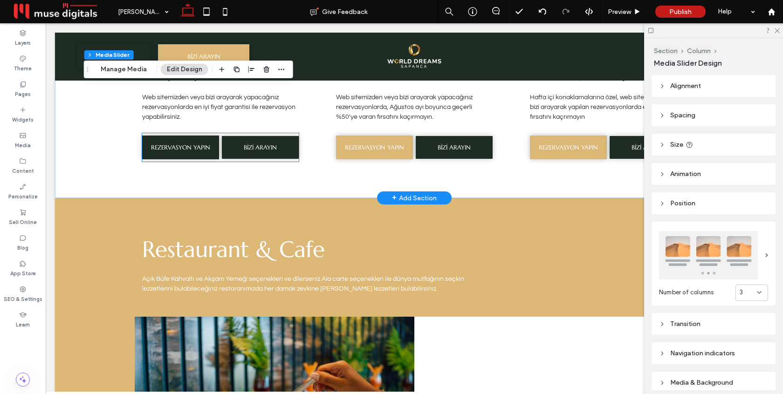
click at [177, 146] on span "REZERVASYON YAPIN" at bounding box center [180, 148] width 59 height 8
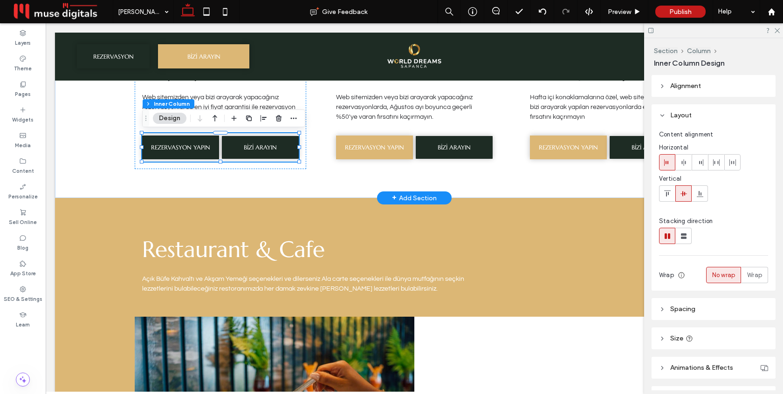
click at [177, 146] on span "REZERVASYON YAPIN" at bounding box center [180, 148] width 59 height 8
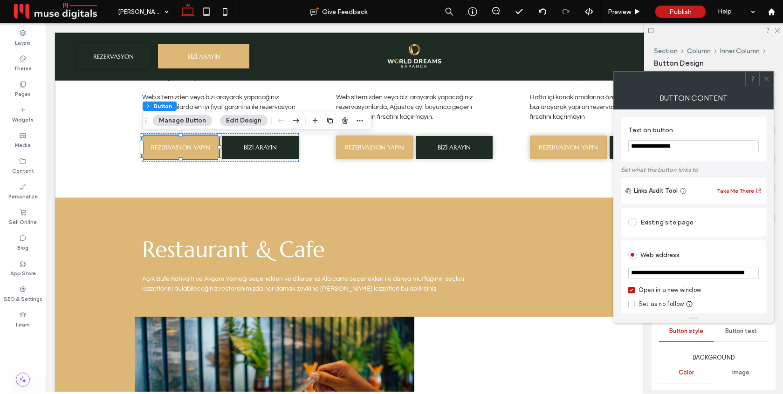
click at [700, 278] on input "**********" at bounding box center [693, 273] width 130 height 12
paste input "url"
type input "**********"
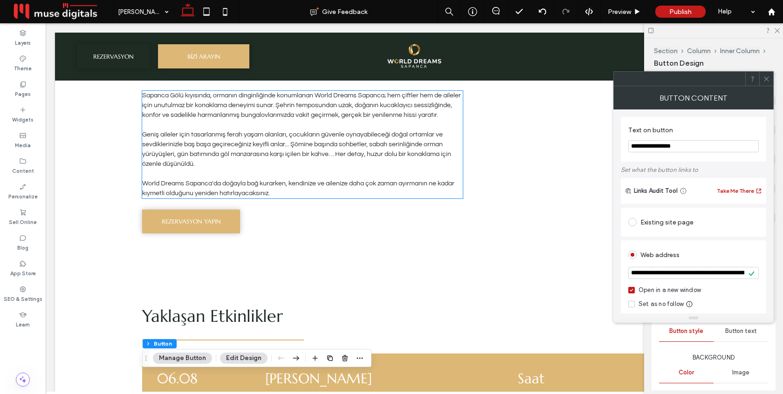
scroll to position [406, 0]
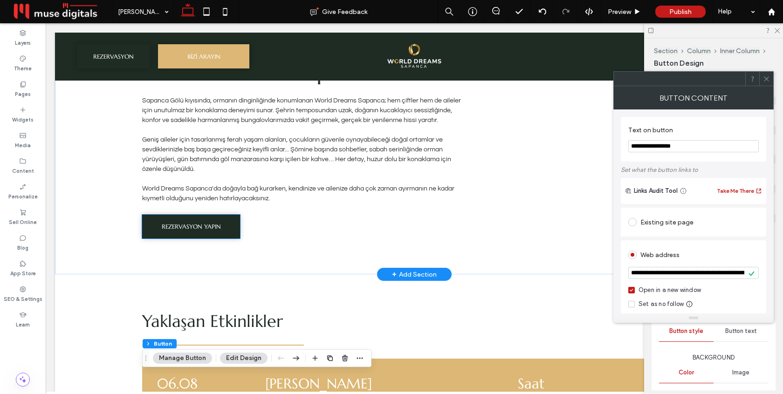
click at [200, 228] on span "REZERVASYON YAPIN" at bounding box center [191, 227] width 59 height 8
click at [200, 228] on div "REZERVASYON YAPIN" at bounding box center [191, 227] width 98 height 24
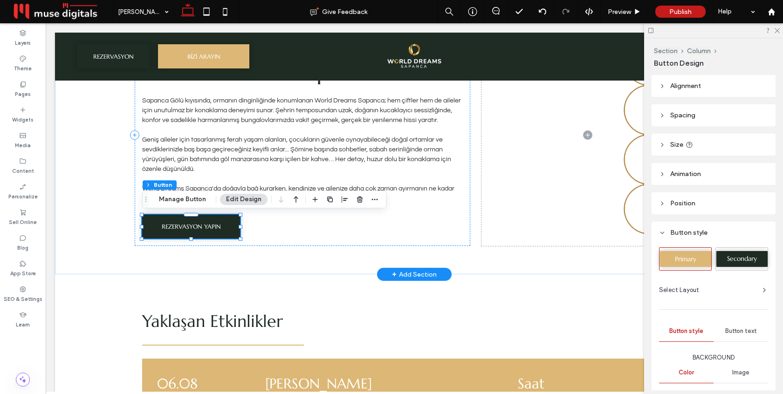
click at [189, 226] on span "REZERVASYON YAPIN" at bounding box center [191, 227] width 59 height 8
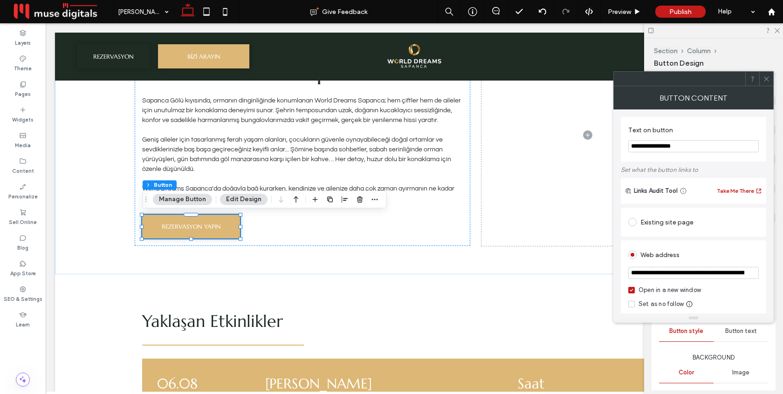
click at [714, 278] on input "**********" at bounding box center [693, 273] width 130 height 12
click at [718, 237] on div "Existing site page" at bounding box center [693, 222] width 145 height 29
click at [761, 75] on div at bounding box center [766, 79] width 14 height 14
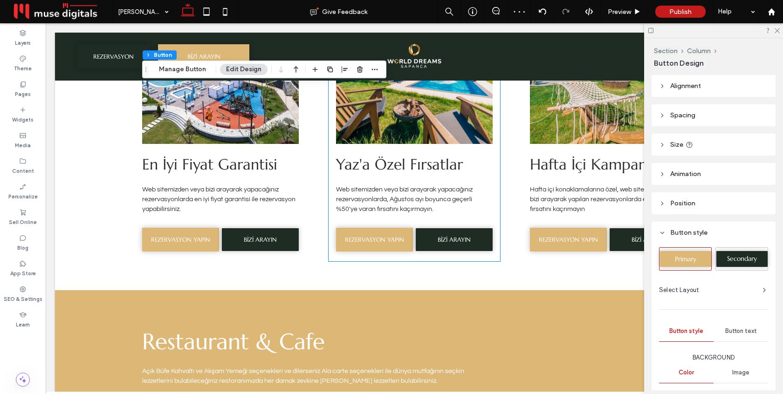
scroll to position [2078, 0]
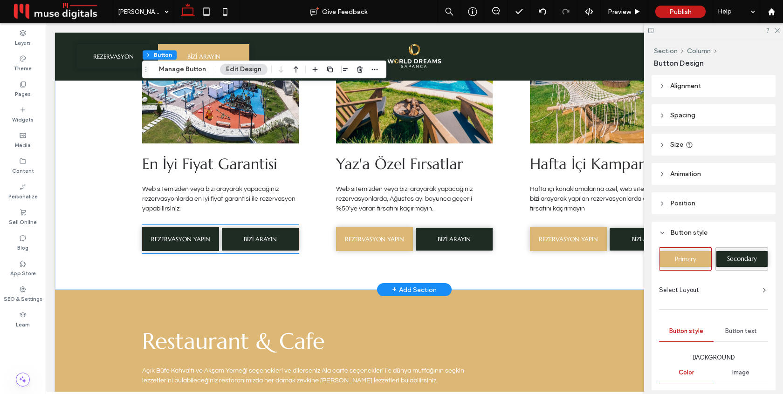
click at [191, 235] on link "REZERVASYON YAPIN" at bounding box center [180, 239] width 77 height 24
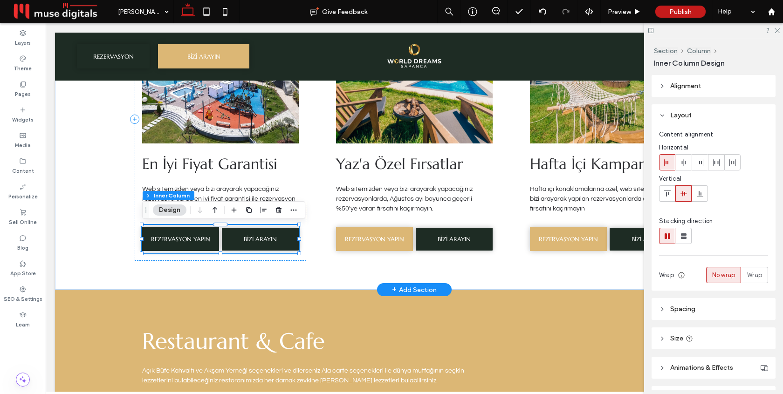
click at [191, 235] on link "REZERVASYON YAPIN" at bounding box center [180, 239] width 77 height 24
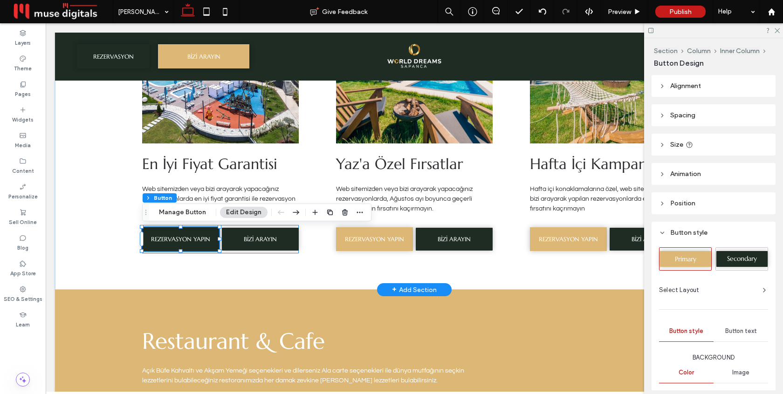
click at [190, 239] on span "REZERVASYON YAPIN" at bounding box center [180, 239] width 59 height 8
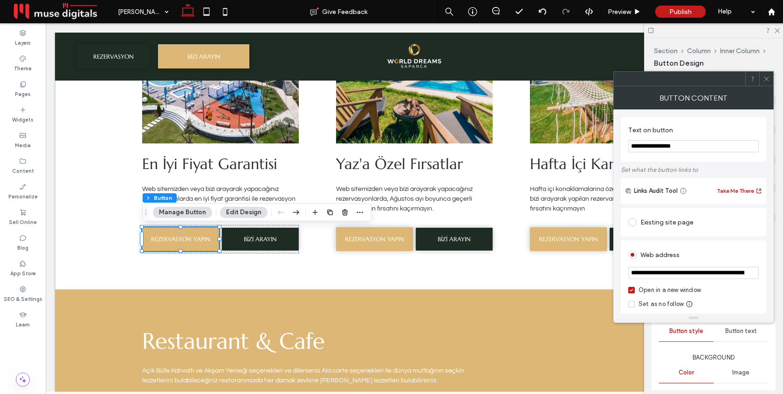
click at [660, 275] on input "**********" at bounding box center [693, 273] width 130 height 12
paste input "*"
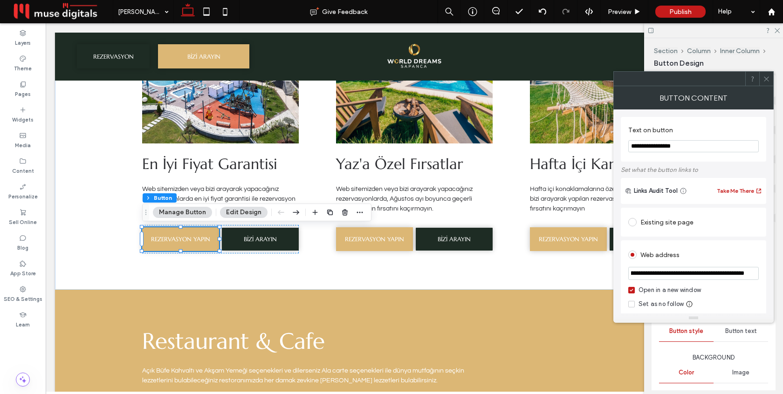
type input "**********"
click at [687, 237] on div "Existing site page" at bounding box center [693, 222] width 145 height 29
click at [764, 76] on use at bounding box center [766, 78] width 5 height 5
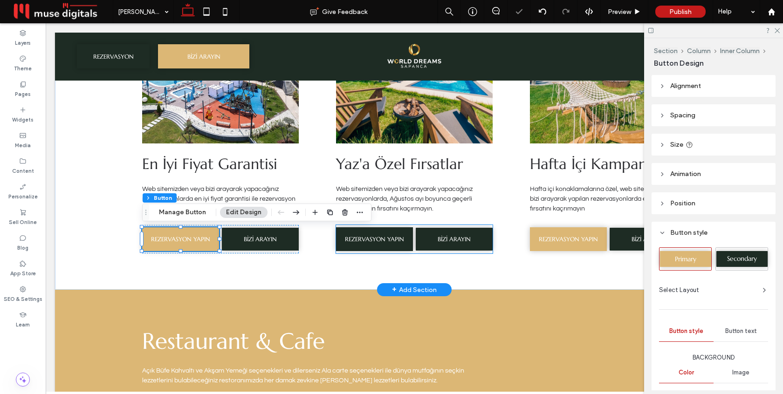
click at [378, 239] on span "REZERVASYON YAPIN" at bounding box center [374, 239] width 59 height 8
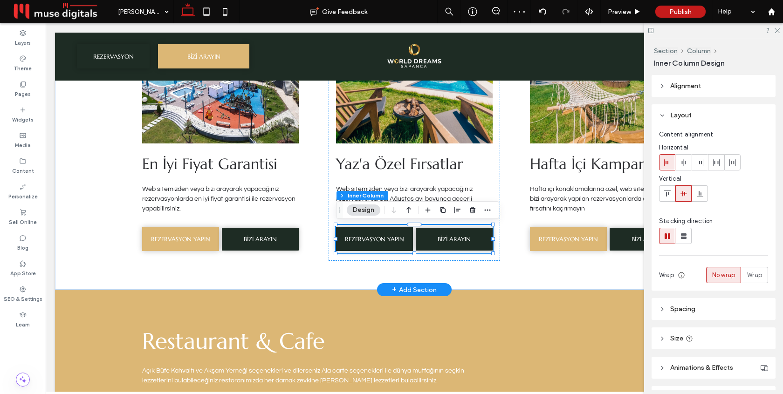
click at [378, 239] on span "REZERVASYON YAPIN" at bounding box center [374, 239] width 59 height 8
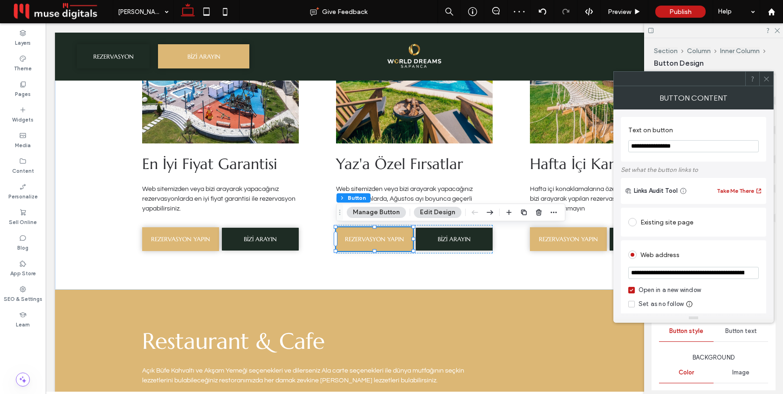
click at [682, 274] on input "**********" at bounding box center [693, 273] width 130 height 12
paste input "*"
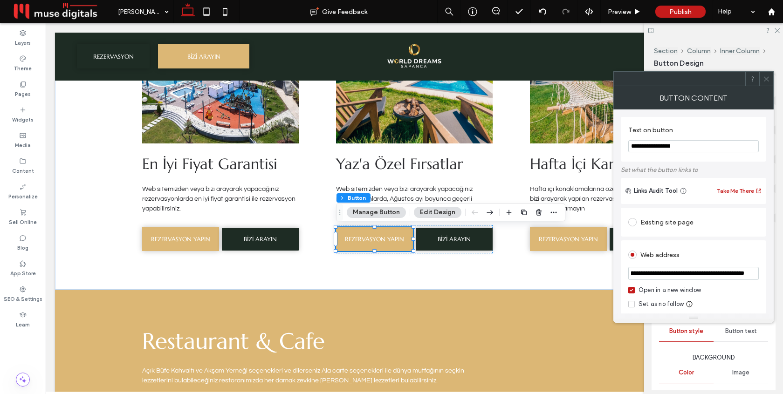
type input "**********"
click at [703, 232] on div "Existing site page" at bounding box center [693, 222] width 130 height 20
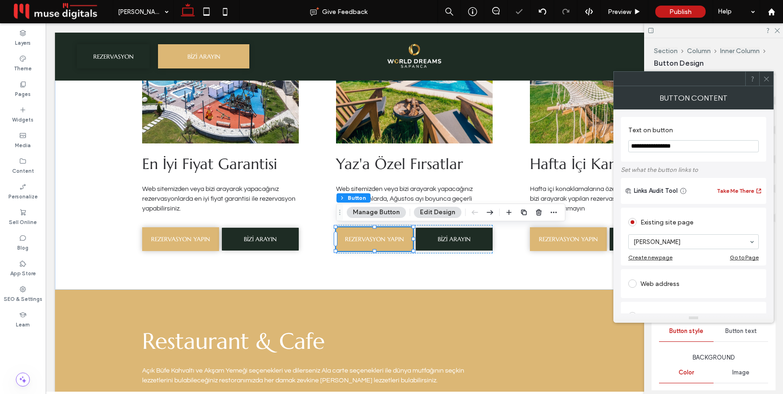
click at [691, 280] on div "Web address" at bounding box center [693, 283] width 130 height 15
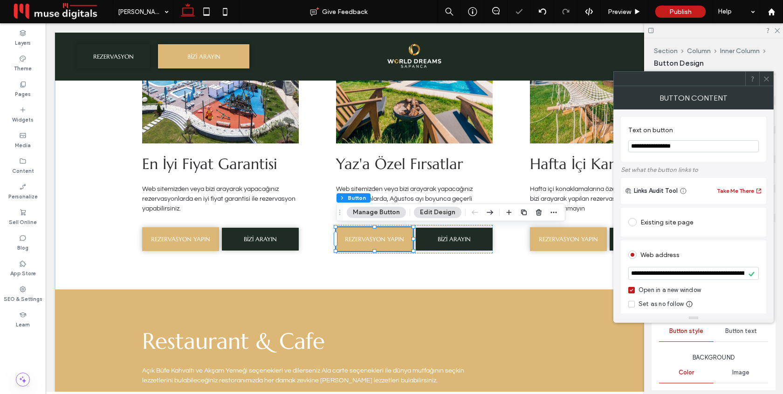
click at [708, 238] on div "**********" at bounding box center [693, 392] width 145 height 373
click at [765, 77] on icon at bounding box center [766, 78] width 7 height 7
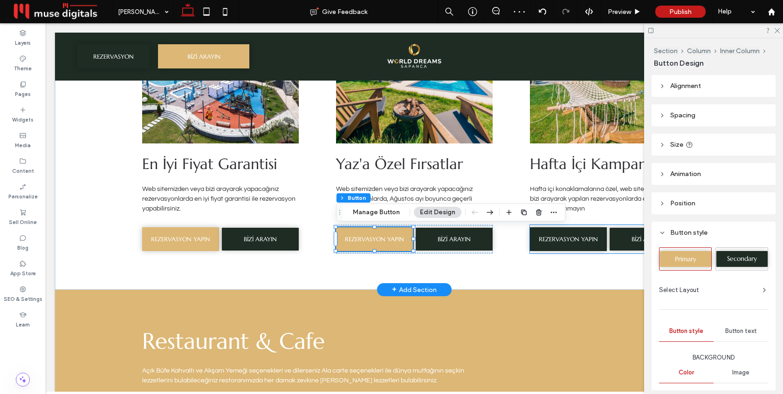
click at [564, 243] on span "REZERVASYON YAPIN" at bounding box center [568, 239] width 59 height 8
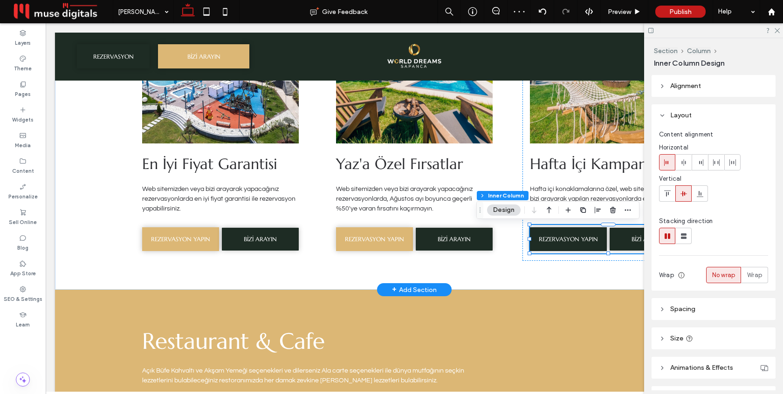
click at [564, 242] on span "REZERVASYON YAPIN" at bounding box center [568, 239] width 59 height 8
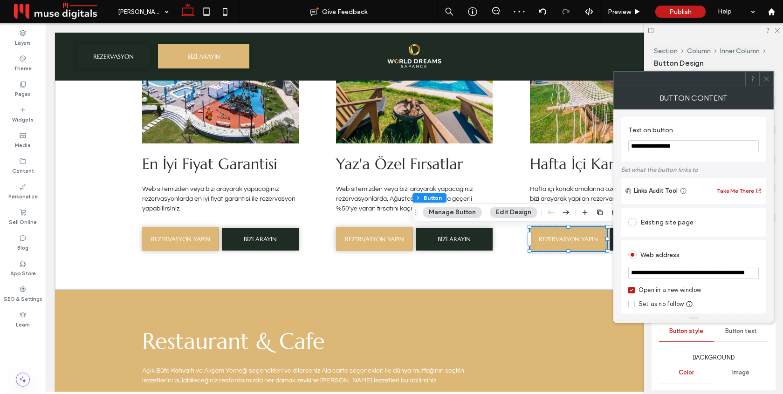
click at [697, 276] on input "**********" at bounding box center [693, 273] width 130 height 12
paste input "*"
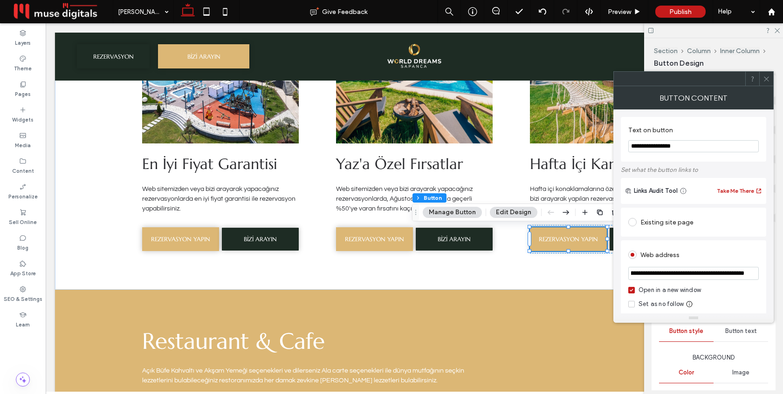
type input "**********"
click at [702, 240] on div "**********" at bounding box center [693, 392] width 145 height 373
click at [766, 82] on span at bounding box center [766, 79] width 7 height 14
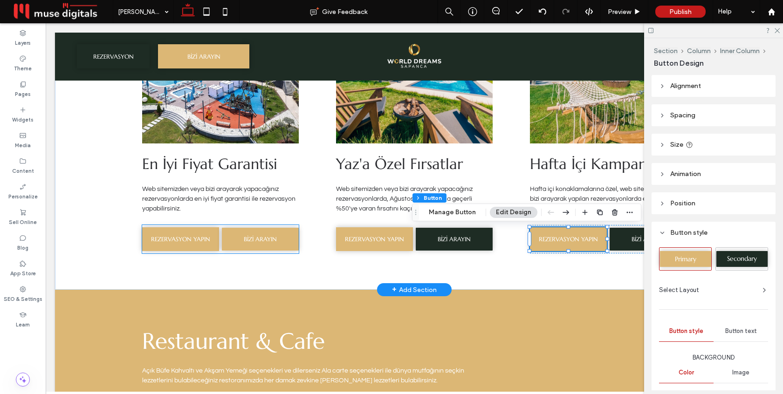
click at [278, 237] on link "BİZİ ARAYIN" at bounding box center [260, 239] width 77 height 23
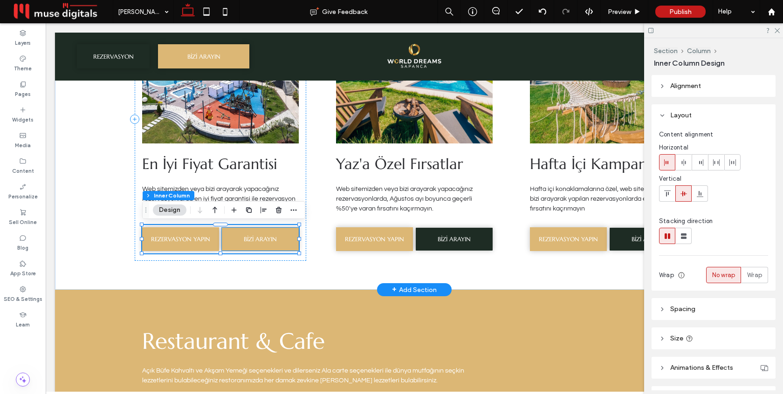
click at [265, 241] on span "BİZİ ARAYIN" at bounding box center [260, 239] width 33 height 8
click at [265, 241] on div "BİZİ ARAYIN" at bounding box center [260, 239] width 77 height 23
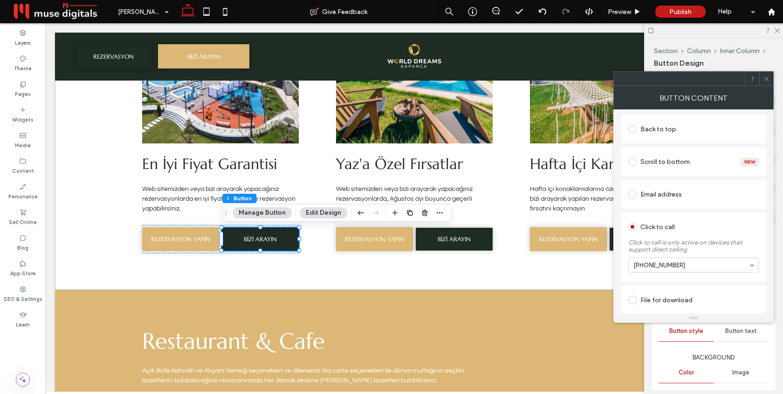
scroll to position [227, 0]
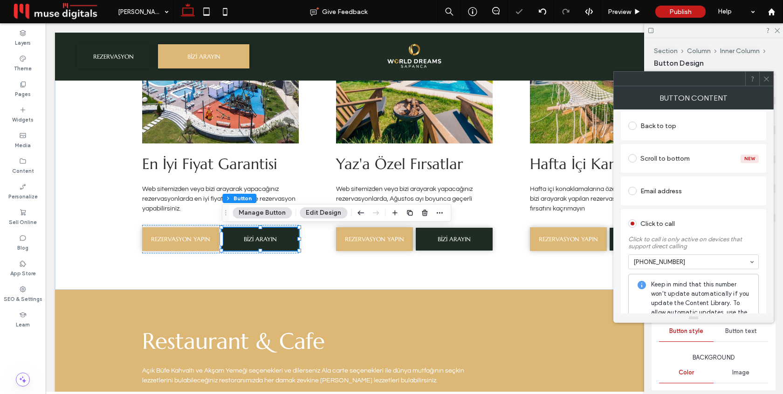
click at [769, 76] on icon at bounding box center [766, 78] width 7 height 7
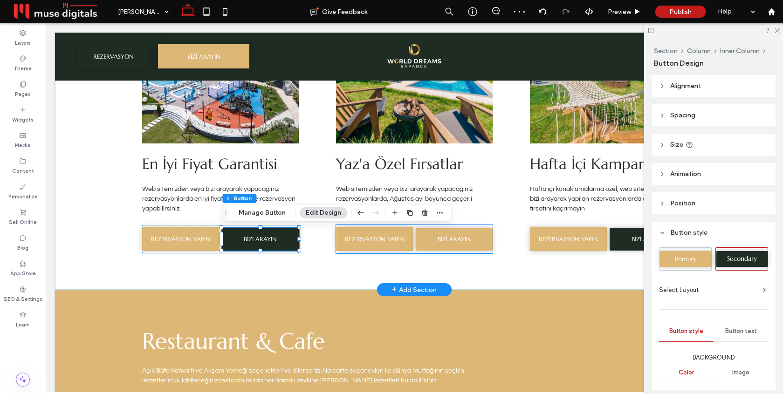
click at [465, 241] on span "BİZİ ARAYIN" at bounding box center [454, 239] width 33 height 8
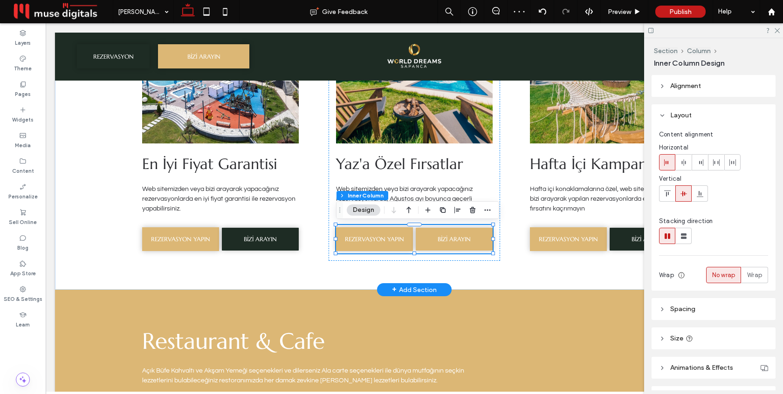
click at [465, 241] on span "BİZİ ARAYIN" at bounding box center [454, 239] width 33 height 8
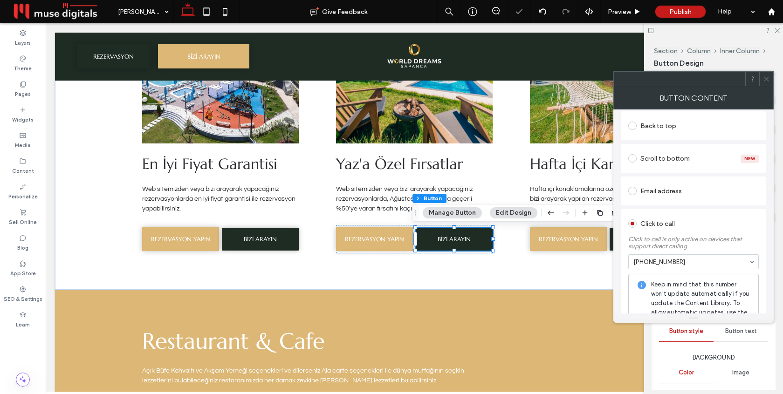
click at [766, 75] on icon at bounding box center [766, 78] width 7 height 7
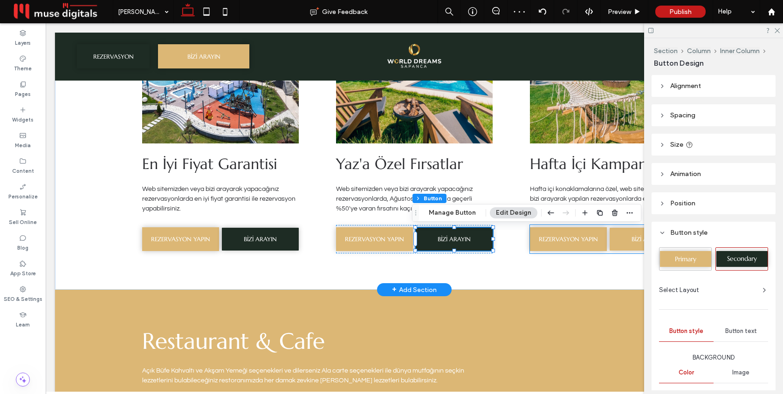
click at [622, 239] on link "BİZİ ARAYIN" at bounding box center [647, 239] width 77 height 23
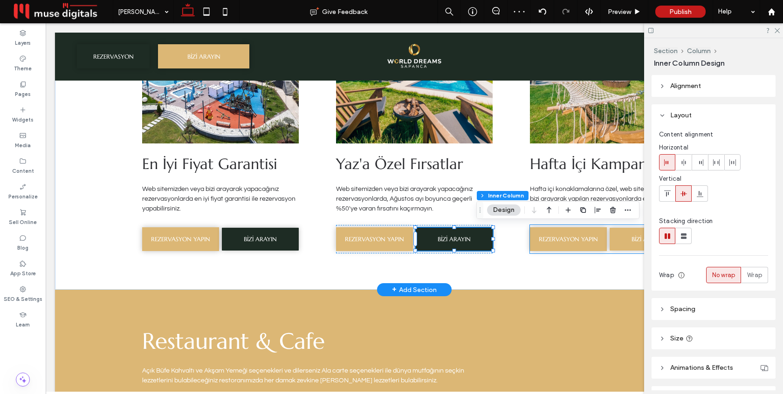
click at [623, 239] on link "BİZİ ARAYIN" at bounding box center [647, 239] width 77 height 23
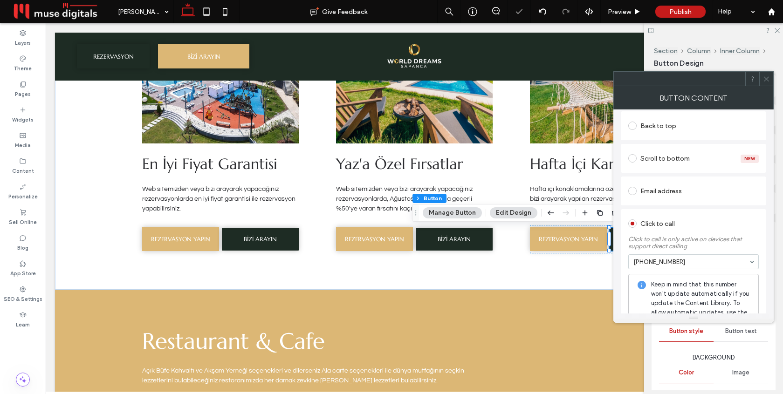
click at [769, 78] on icon at bounding box center [766, 78] width 7 height 7
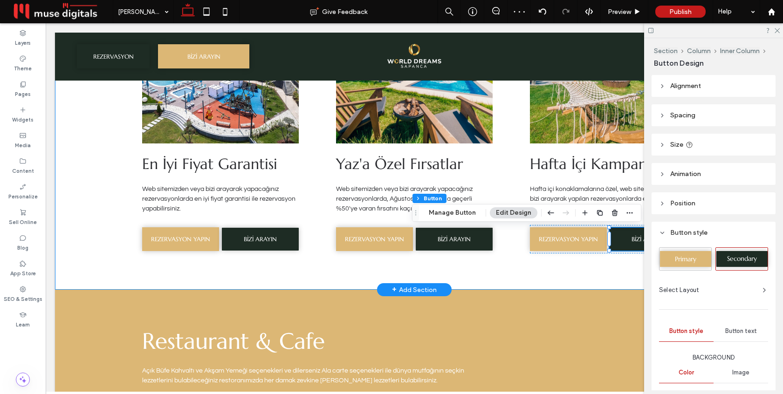
click at [513, 242] on div "En İyi Fiyat Garantisi Web sitemizden veya bizi arayarak yapacağınız rezervasyo…" at bounding box center [414, 130] width 559 height 319
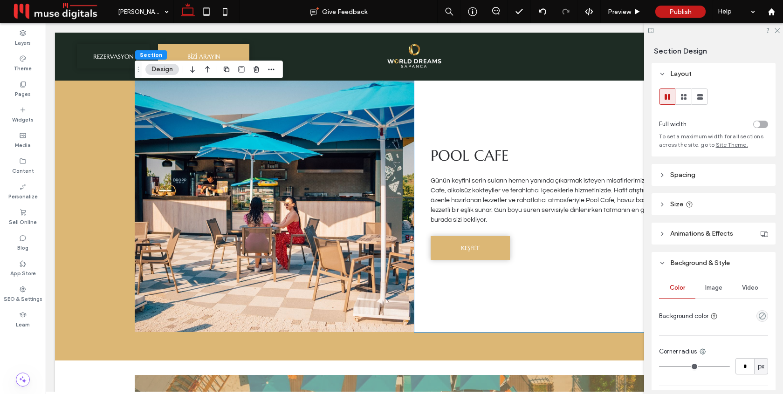
scroll to position [2623, 0]
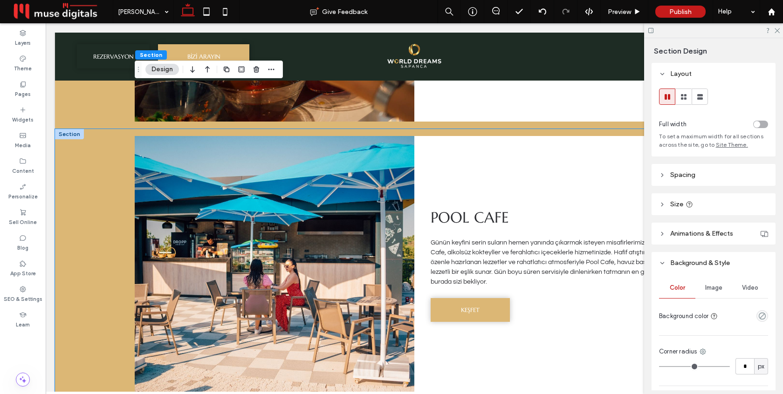
click at [92, 224] on div "POOL CAFE Günün keyfini serin suların hemen yanında çıkarmak isteyen misafirler…" at bounding box center [414, 276] width 718 height 294
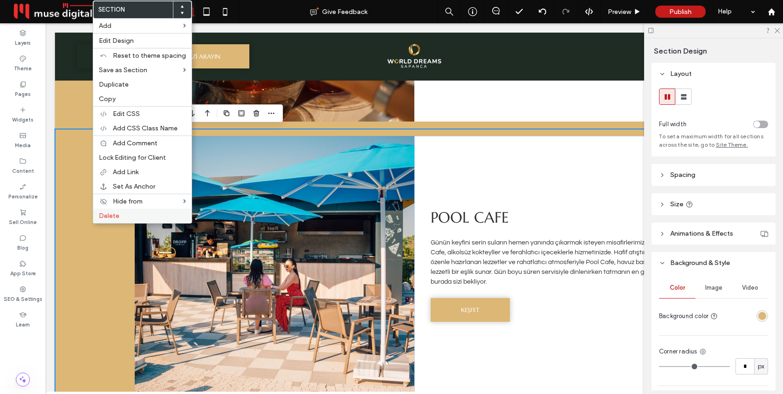
click at [105, 214] on span "Delete" at bounding box center [109, 216] width 21 height 8
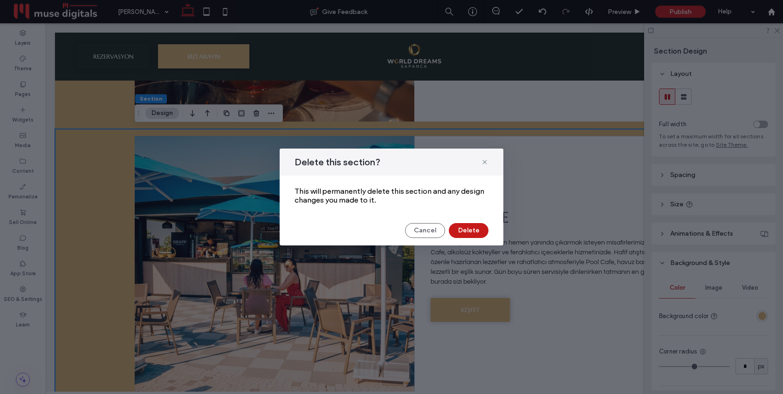
click at [463, 233] on button "Delete" at bounding box center [469, 230] width 40 height 15
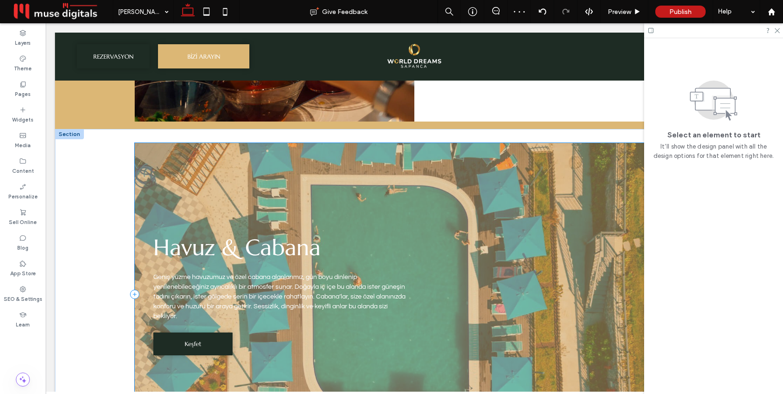
click at [280, 201] on div "Havuz & Cabana Geniş yüzme havuzumuz ve özel cabana alanlarımız, gün boyu dinle…" at bounding box center [414, 294] width 559 height 303
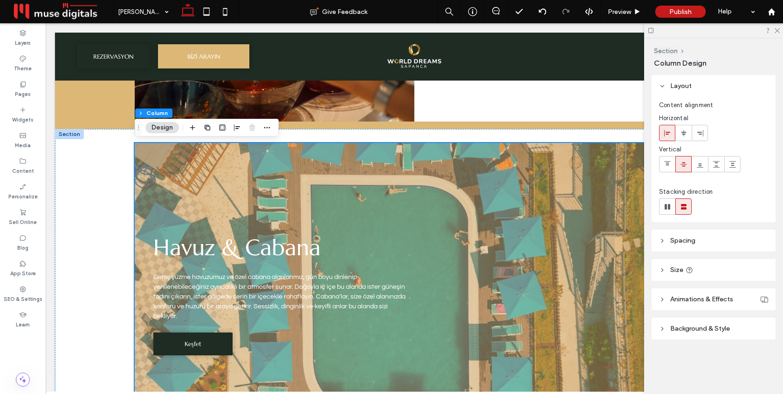
click at [704, 324] on header "Background & Style" at bounding box center [713, 329] width 124 height 22
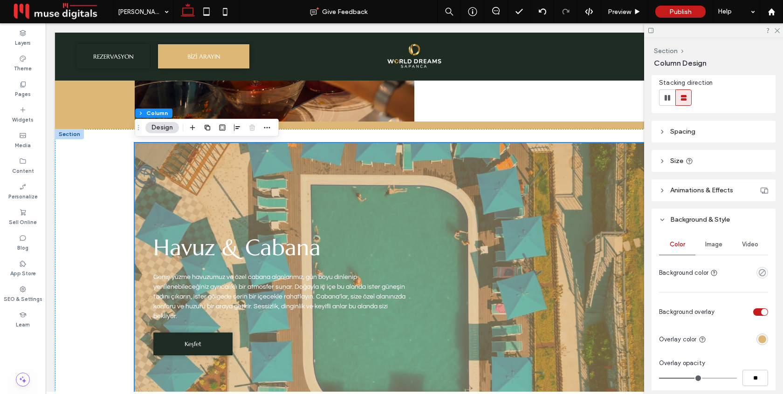
scroll to position [159, 0]
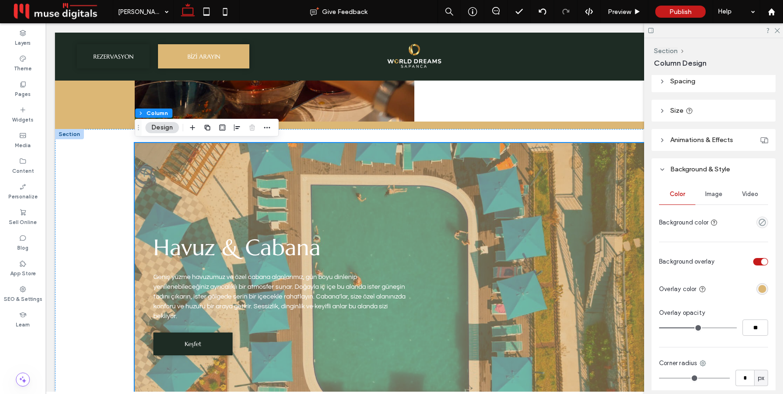
click at [761, 289] on div "rgba(220, 183, 117, 1)" at bounding box center [762, 289] width 8 height 8
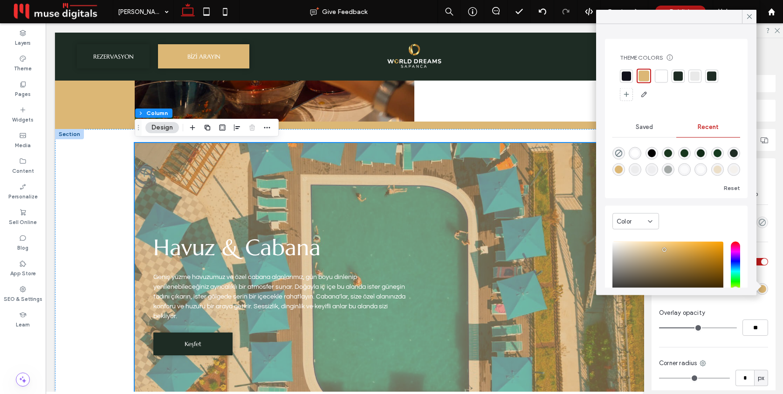
click at [680, 79] on div at bounding box center [677, 75] width 9 height 9
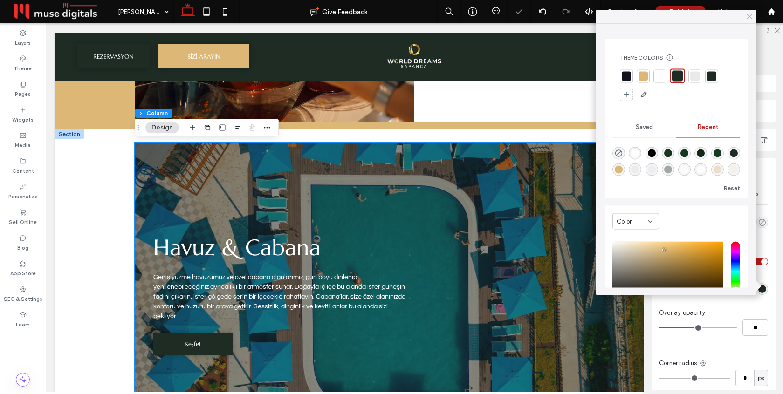
click at [748, 20] on icon at bounding box center [749, 17] width 8 height 8
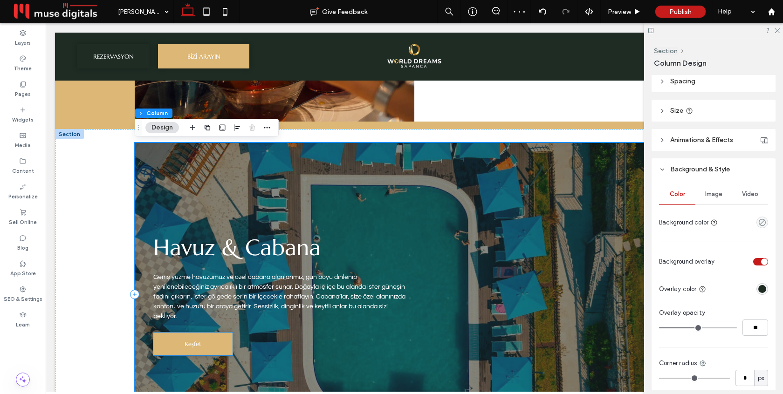
click at [207, 336] on link "Keşfet" at bounding box center [192, 344] width 79 height 23
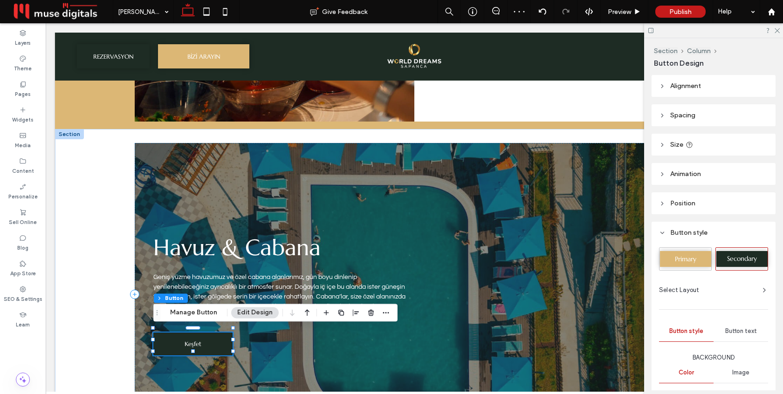
click at [679, 257] on span "Primary" at bounding box center [685, 259] width 21 height 8
type input "*"
type input "***"
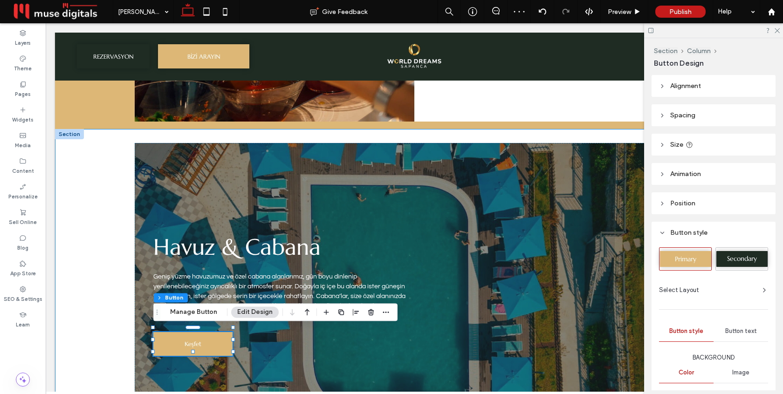
click at [87, 279] on div "Havuz & Cabana Geniş yüzme havuzumuz ve özel cabana alanlarımız, gün boyu dinle…" at bounding box center [414, 295] width 718 height 332
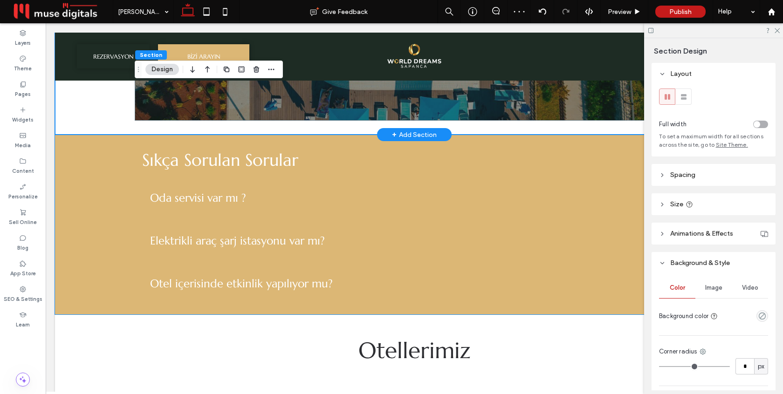
scroll to position [2949, 0]
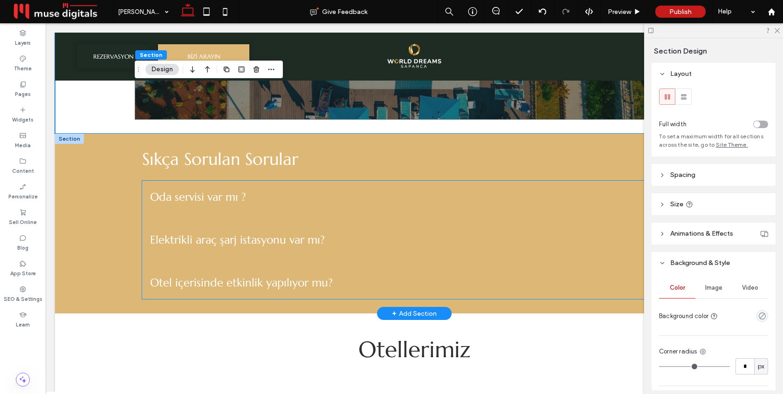
click at [208, 220] on ul "Oda servisi var mı ? Describe the item or answer the question so that site visi…" at bounding box center [414, 240] width 544 height 118
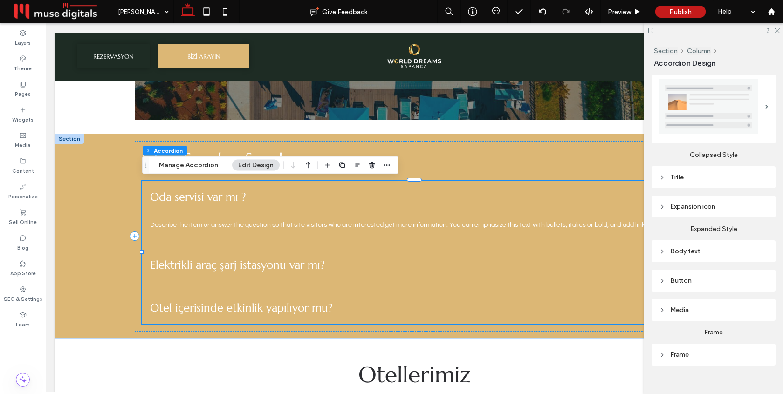
scroll to position [164, 0]
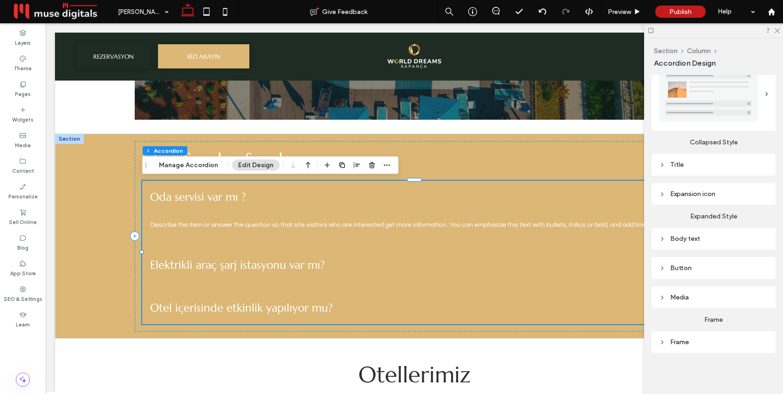
click at [695, 345] on div "Frame" at bounding box center [713, 342] width 109 height 8
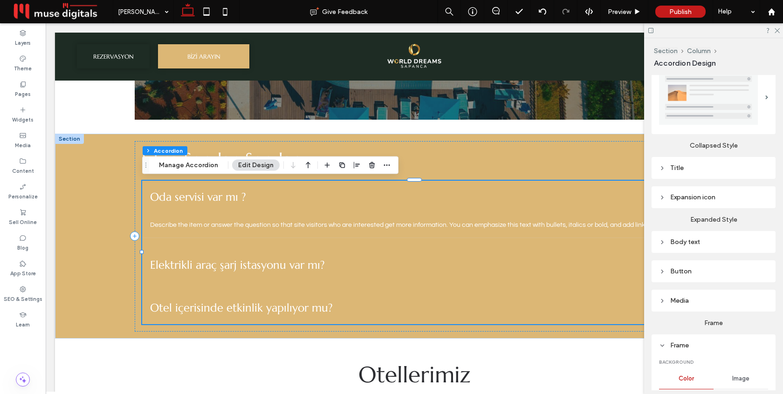
click at [685, 241] on div "Body text" at bounding box center [713, 242] width 109 height 8
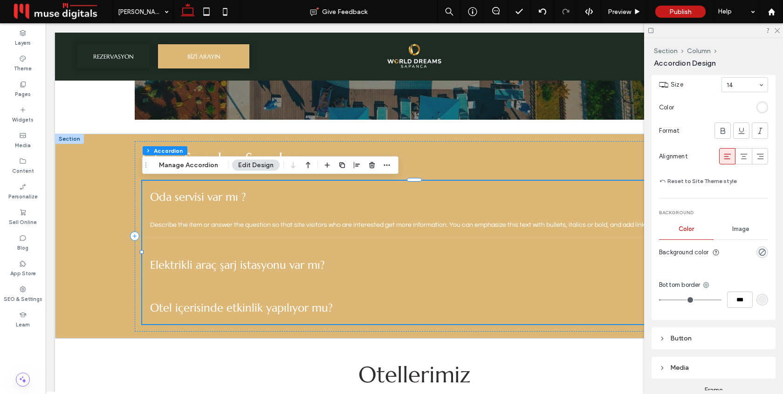
scroll to position [387, 0]
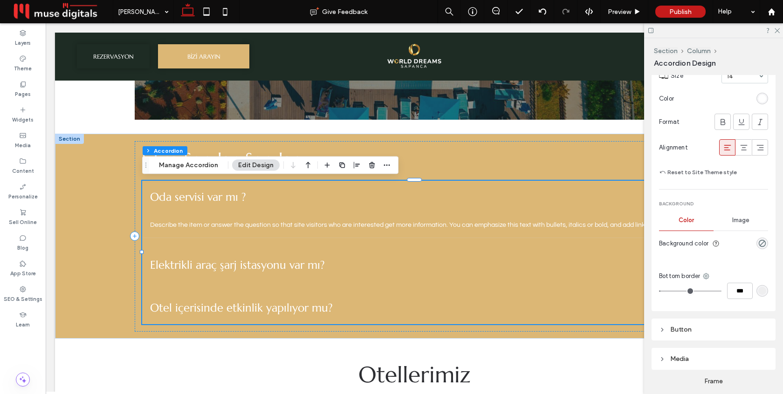
click at [758, 293] on div "rgba(209, 209, 209, 0.2)" at bounding box center [762, 291] width 8 height 8
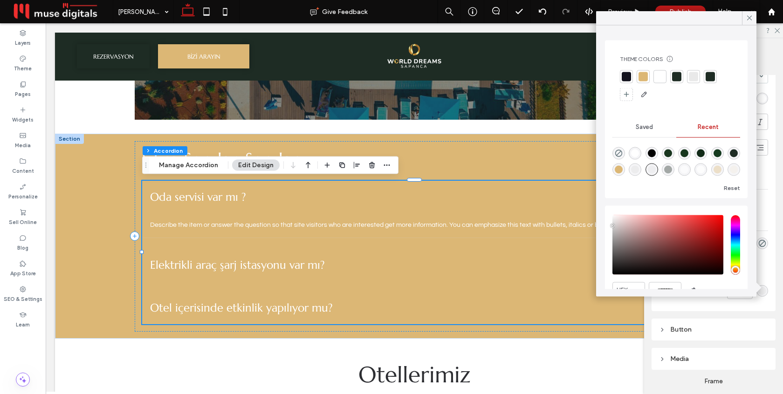
click at [677, 75] on div at bounding box center [676, 76] width 9 height 9
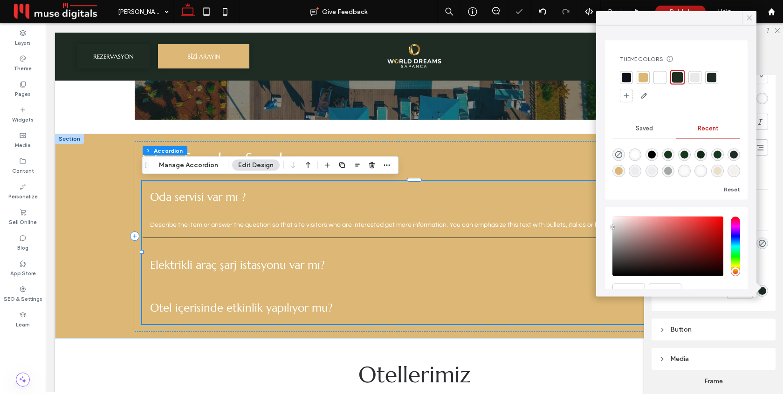
click at [750, 20] on icon at bounding box center [749, 18] width 8 height 8
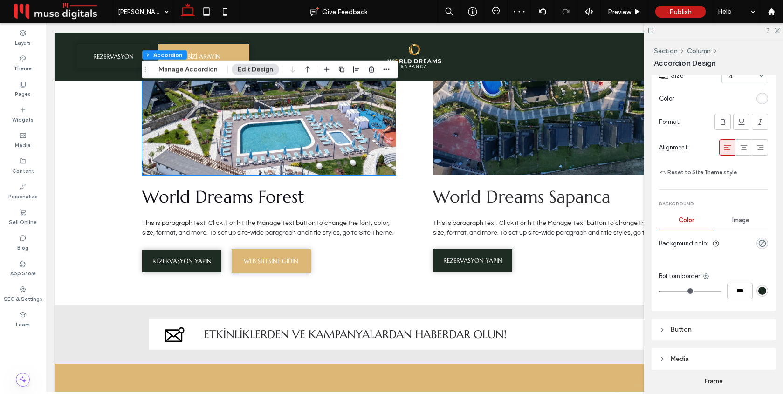
scroll to position [0, 0]
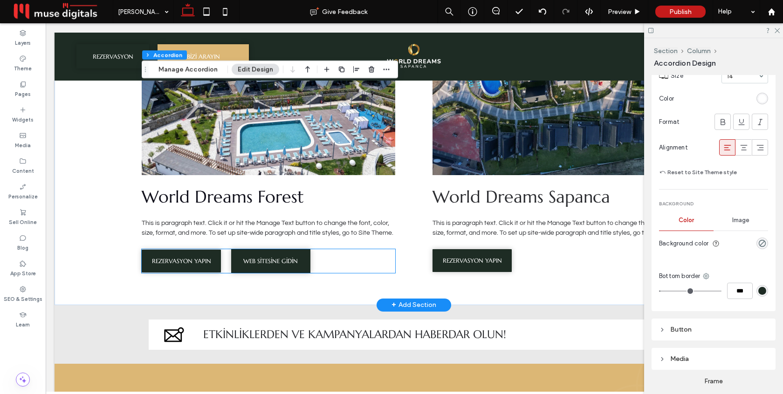
click at [258, 257] on span "WEB SİTESİNE GİDİN" at bounding box center [270, 261] width 55 height 8
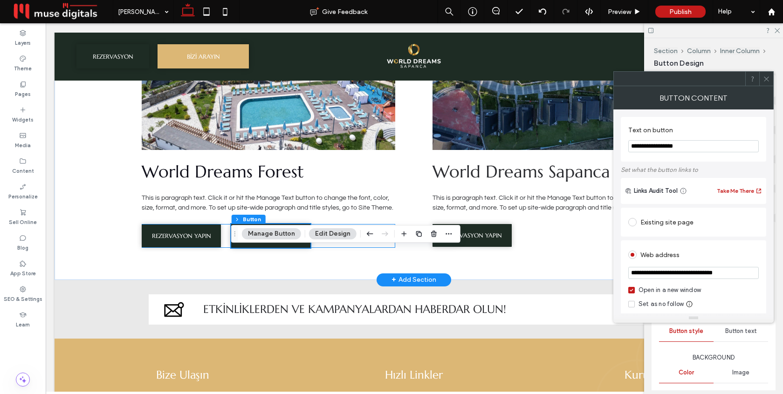
scroll to position [3377, 0]
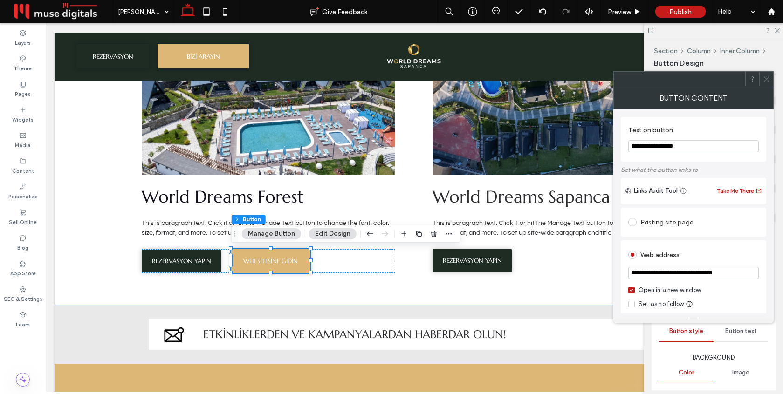
drag, startPoint x: 728, startPoint y: 276, endPoint x: 705, endPoint y: 275, distance: 22.8
click at [705, 275] on input "**********" at bounding box center [693, 273] width 130 height 12
type input "**********"
click at [736, 240] on div "**********" at bounding box center [693, 392] width 145 height 373
click at [764, 85] on span at bounding box center [766, 79] width 7 height 14
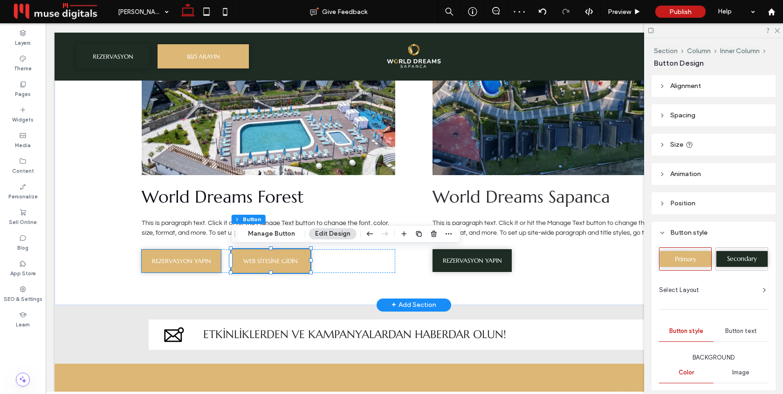
click at [188, 261] on span "REZERVASYON YAPIN" at bounding box center [181, 261] width 59 height 8
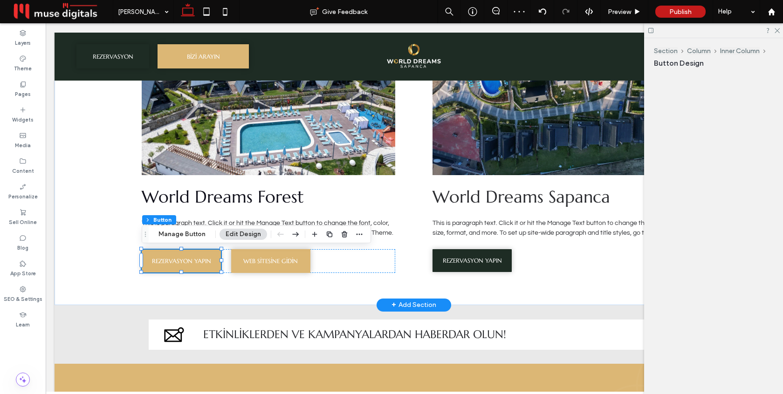
click at [188, 261] on div "REZERVASYON YAPIN" at bounding box center [181, 261] width 79 height 23
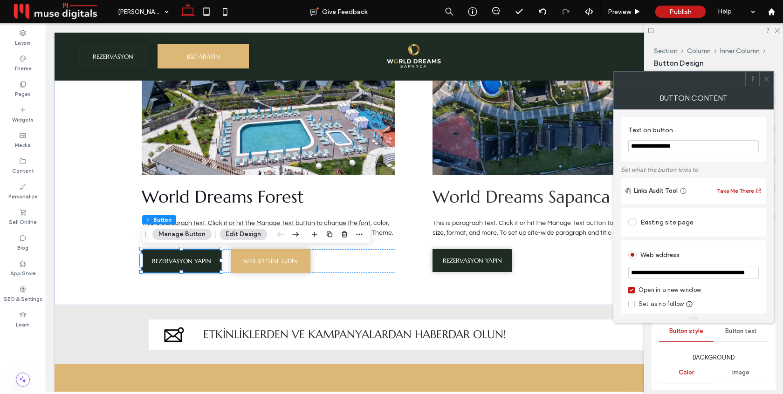
drag, startPoint x: 718, startPoint y: 275, endPoint x: 695, endPoint y: 276, distance: 23.3
click at [695, 276] on input "**********" at bounding box center [693, 273] width 130 height 12
type input "**********"
click at [711, 240] on div "**********" at bounding box center [693, 392] width 145 height 373
click at [768, 79] on icon at bounding box center [766, 78] width 7 height 7
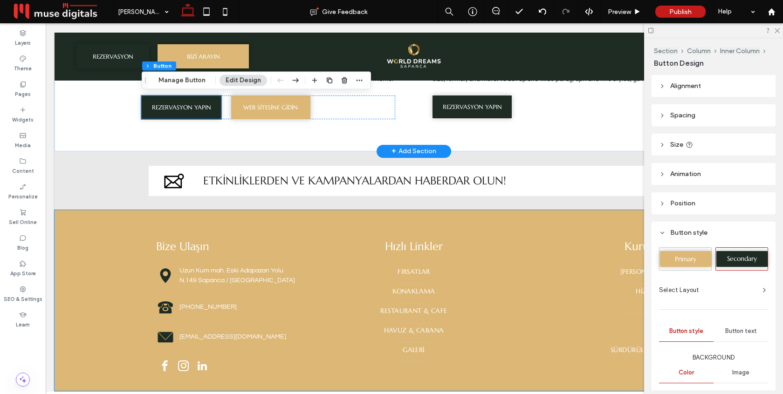
scroll to position [3529, 0]
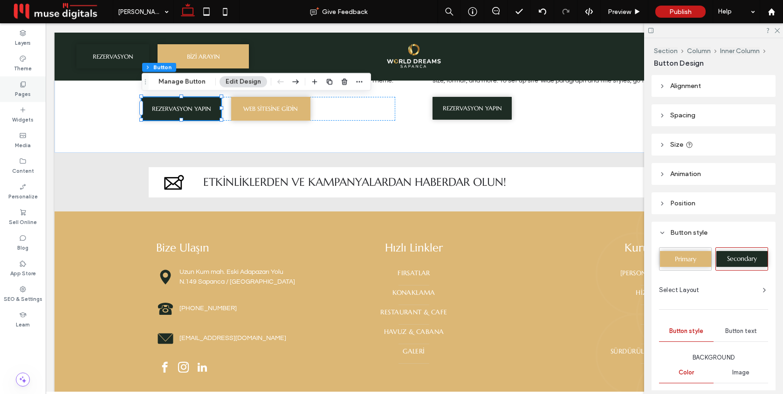
click at [17, 89] on label "Pages" at bounding box center [23, 93] width 16 height 10
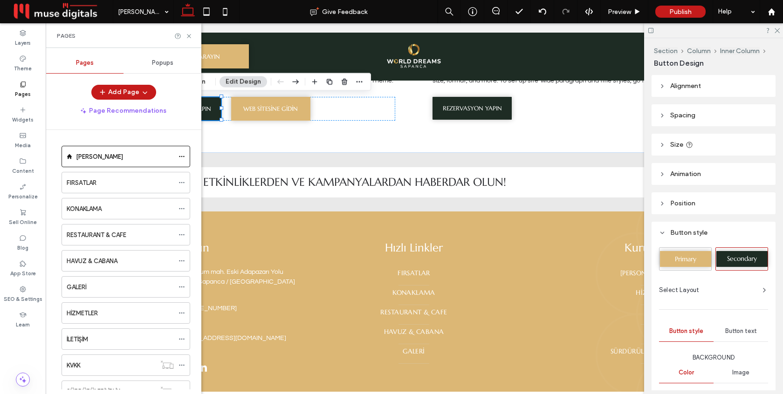
click at [168, 68] on div "Popups" at bounding box center [162, 63] width 78 height 21
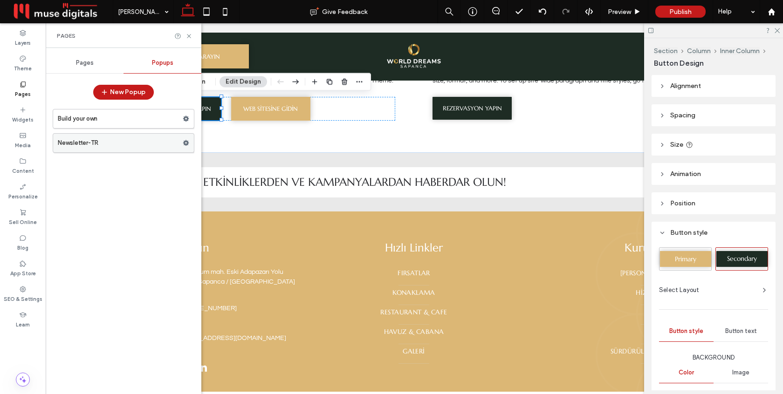
click at [118, 149] on label "Newsletter-TR" at bounding box center [120, 143] width 125 height 19
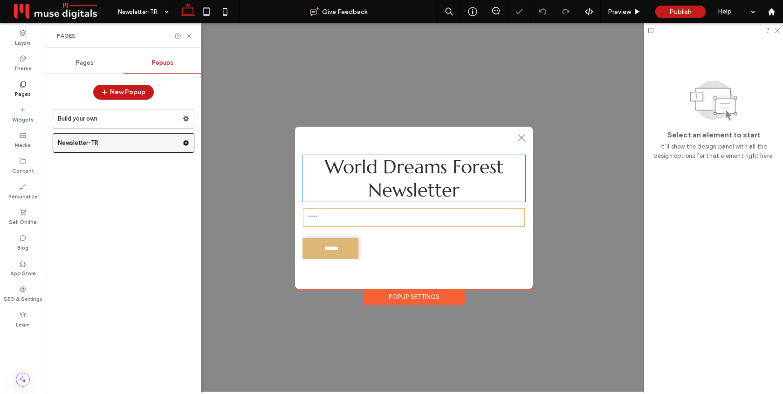
click at [460, 171] on span "World Dreams Forest" at bounding box center [414, 166] width 178 height 23
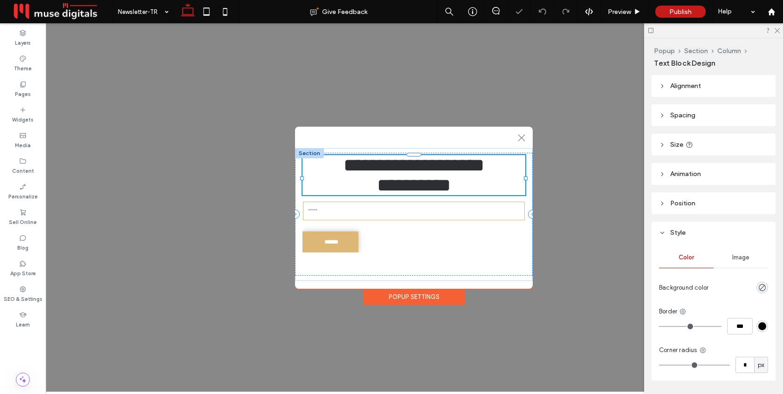
type input "*********"
type input "**"
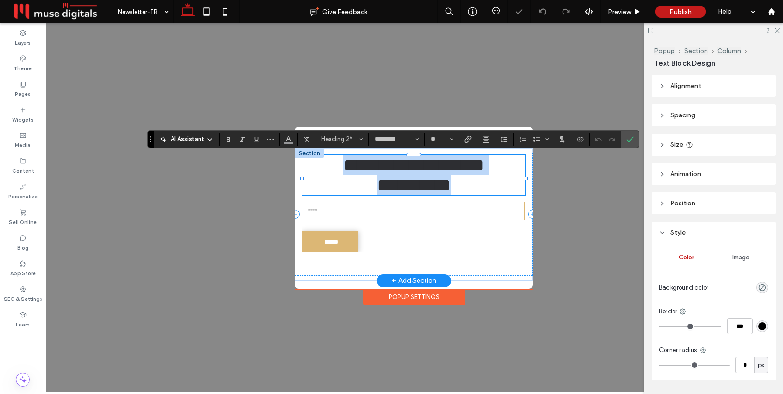
click at [482, 165] on span "**********" at bounding box center [413, 165] width 141 height 18
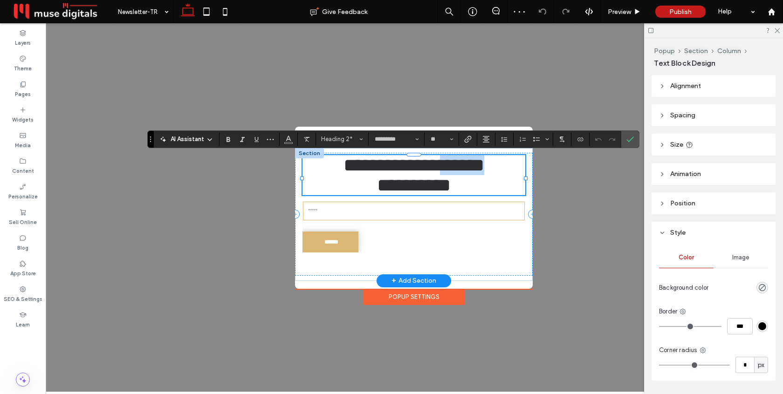
drag, startPoint x: 501, startPoint y: 168, endPoint x: 451, endPoint y: 169, distance: 49.4
click at [451, 169] on span "**********" at bounding box center [413, 165] width 141 height 18
click at [627, 142] on icon "Confirm" at bounding box center [629, 139] width 7 height 7
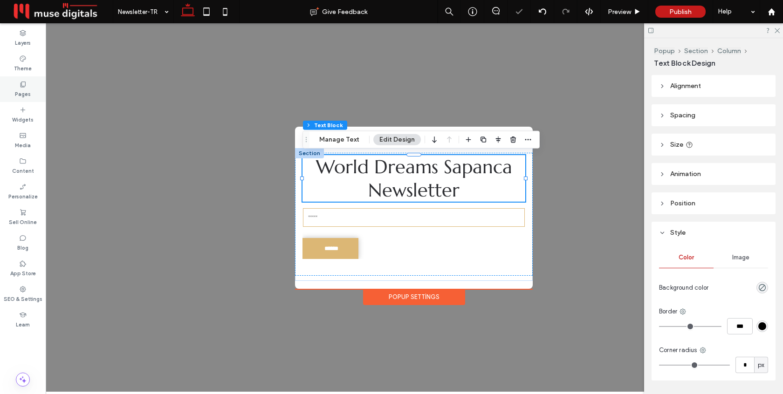
click at [20, 82] on icon at bounding box center [22, 84] width 7 height 7
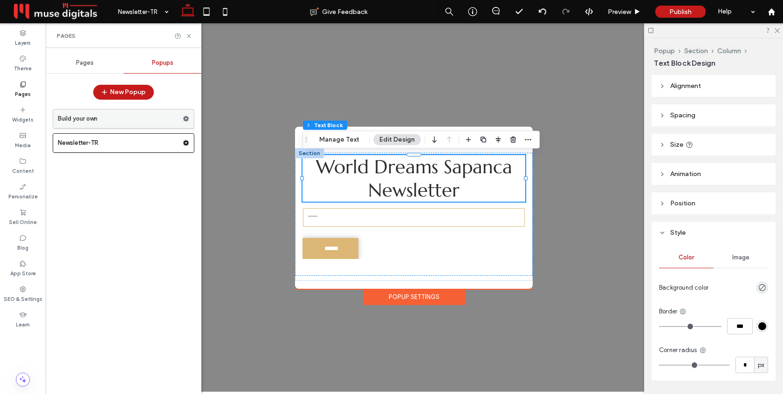
click at [162, 121] on label "Build your own" at bounding box center [120, 118] width 125 height 19
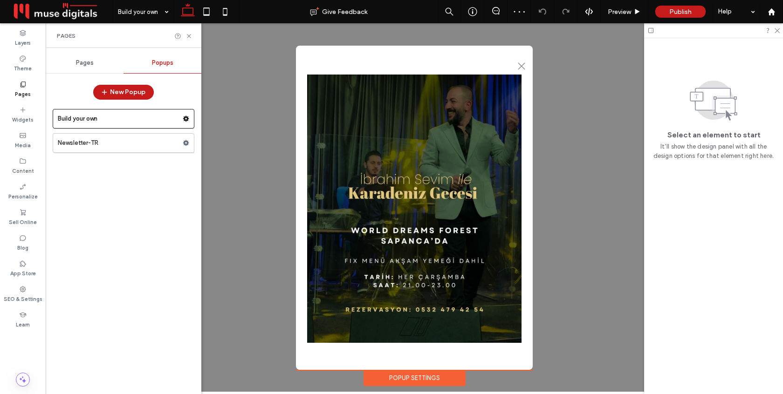
click at [89, 65] on span "Pages" at bounding box center [85, 62] width 18 height 7
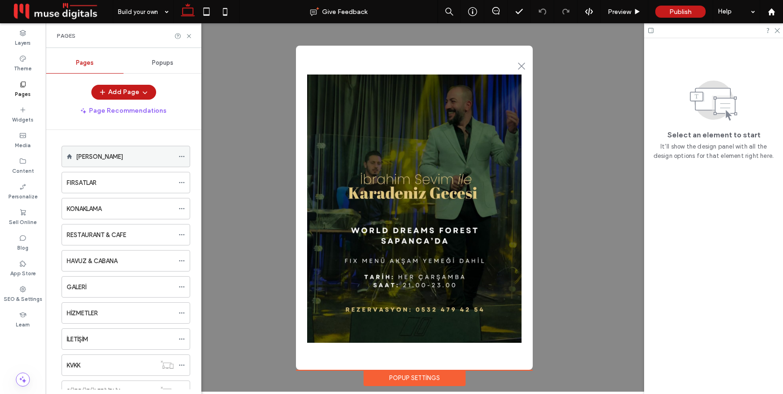
click at [122, 156] on div "[PERSON_NAME]" at bounding box center [125, 157] width 98 height 10
click at [189, 35] on icon at bounding box center [188, 36] width 7 height 7
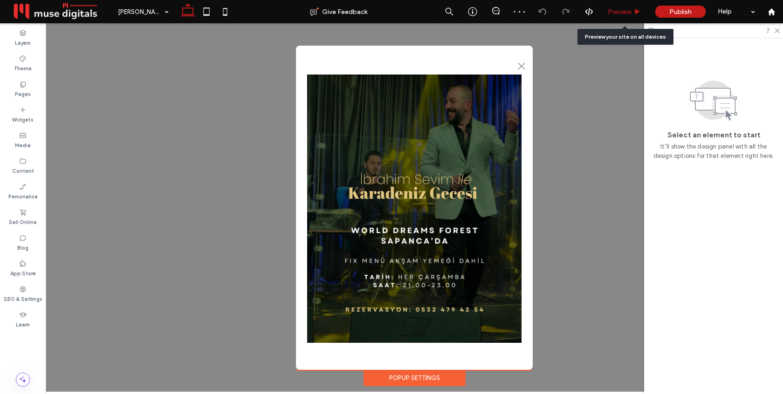
click at [623, 11] on span "Preview" at bounding box center [619, 12] width 23 height 8
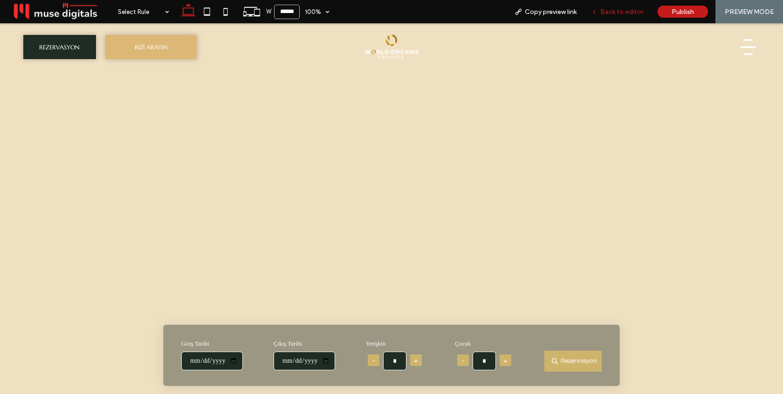
click at [614, 12] on span "Back to editor" at bounding box center [621, 12] width 43 height 8
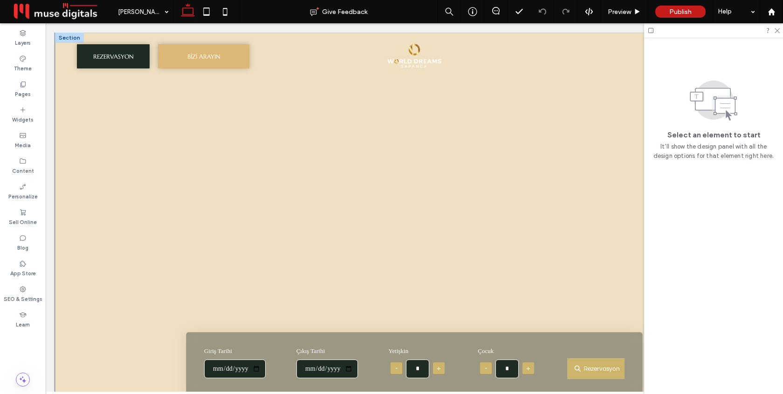
click at [78, 263] on div "**********" at bounding box center [414, 217] width 718 height 369
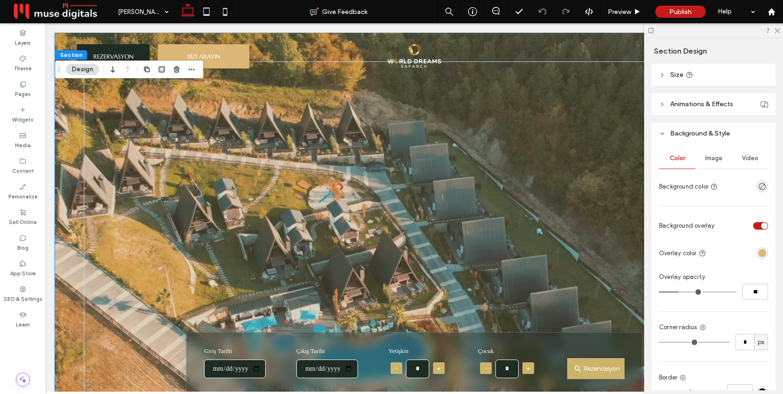
scroll to position [136, 0]
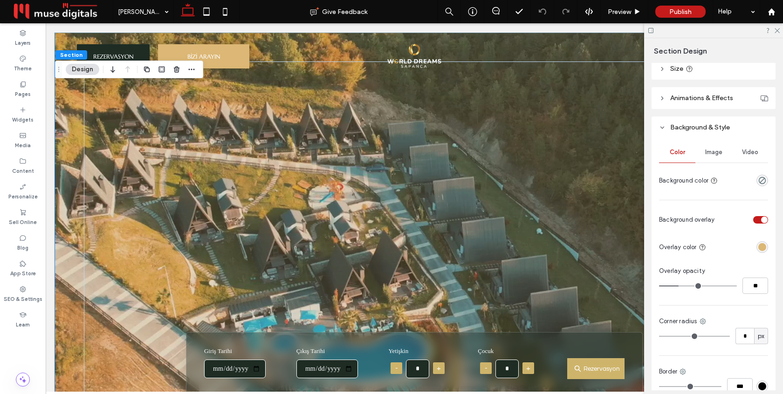
type input "**"
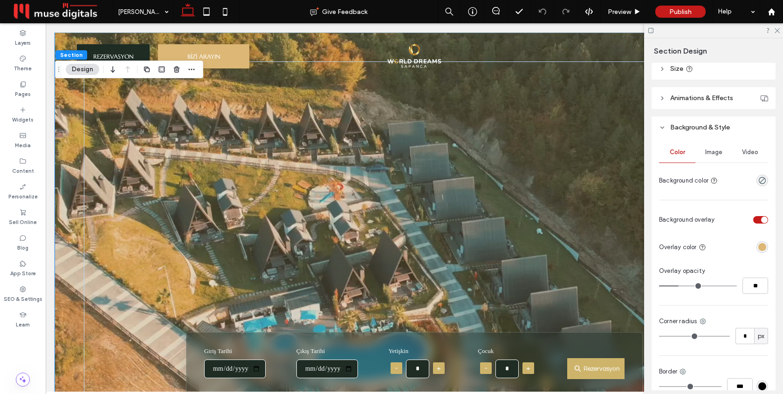
type input "**"
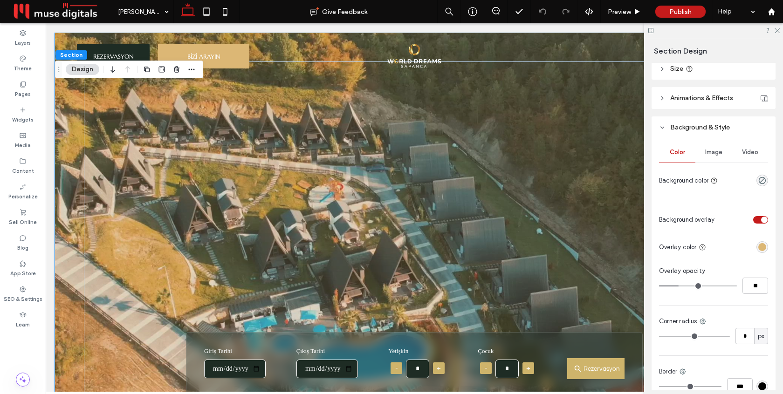
type input "**"
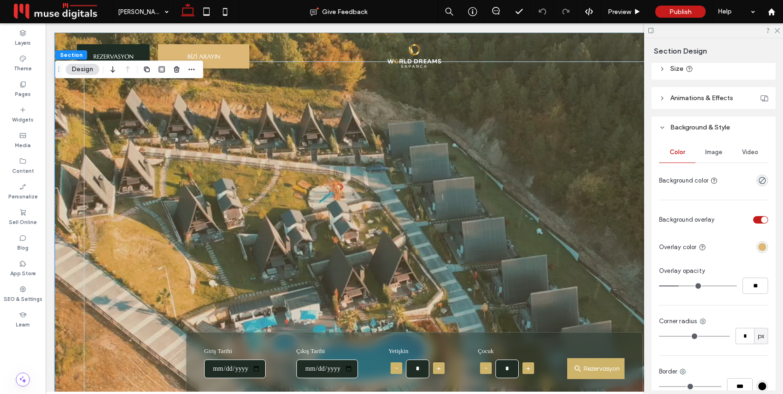
type input "**"
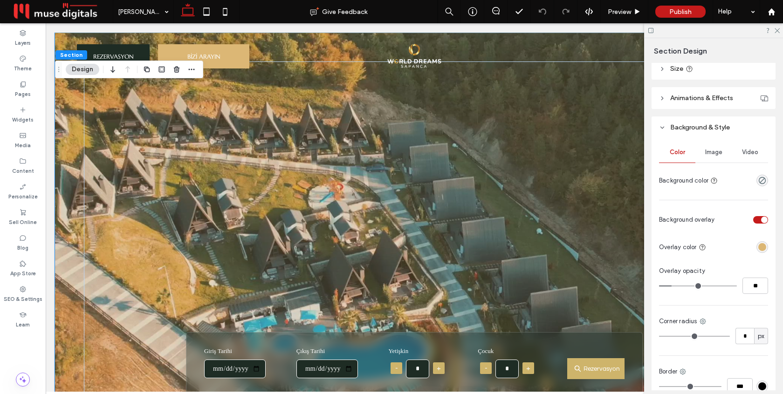
type input "**"
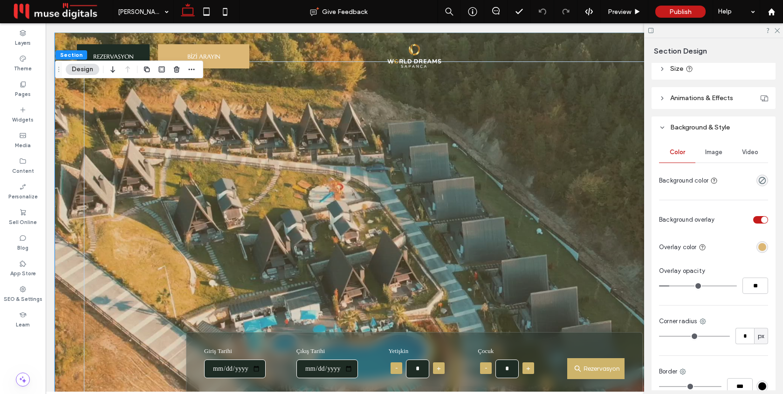
type input "**"
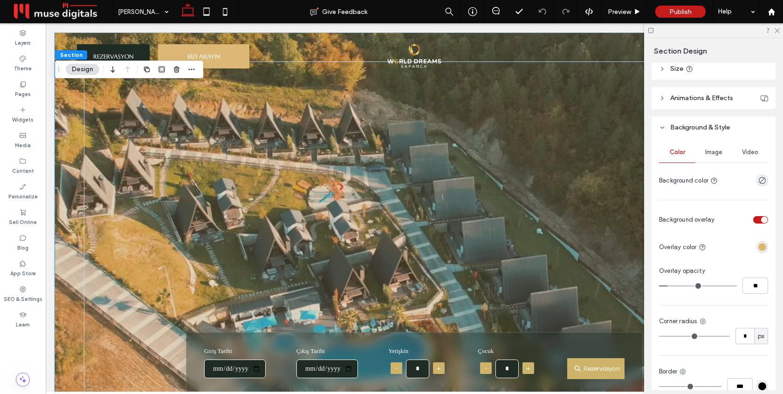
type input "*"
drag, startPoint x: 680, startPoint y: 286, endPoint x: 669, endPoint y: 286, distance: 11.2
click at [669, 286] on input "range" at bounding box center [698, 286] width 78 height 1
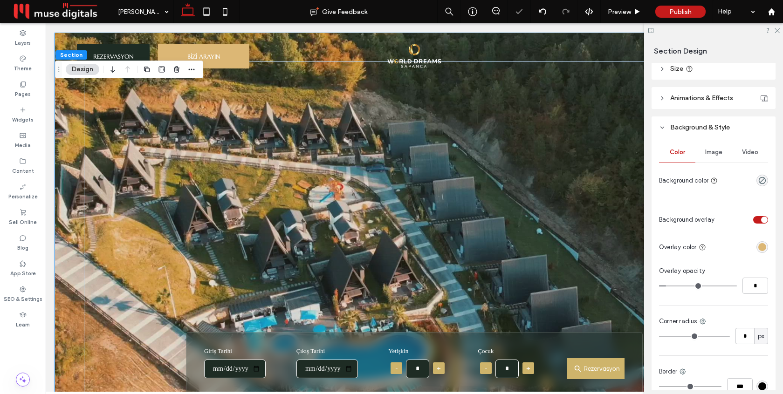
click at [762, 244] on div "rgba(220, 183, 117, 1)" at bounding box center [762, 247] width 8 height 8
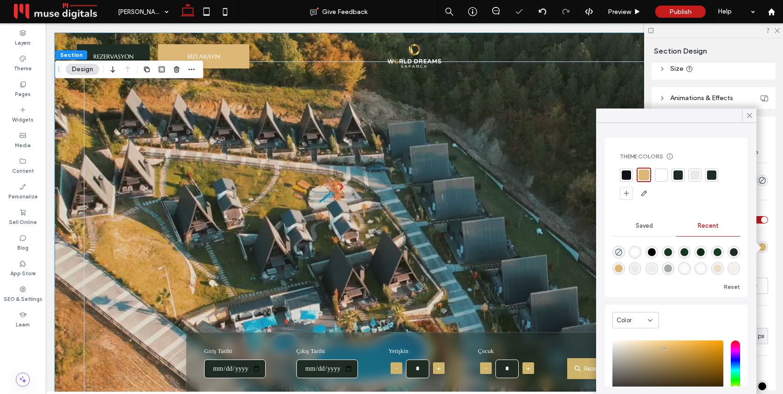
click at [681, 172] on div at bounding box center [677, 175] width 9 height 9
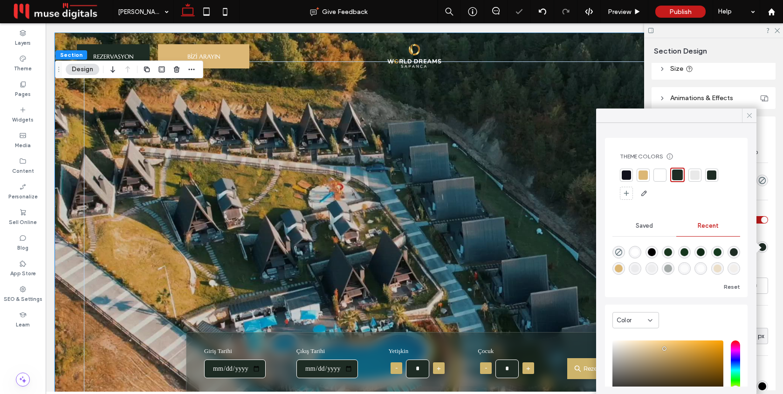
click at [745, 120] on span at bounding box center [749, 116] width 8 height 14
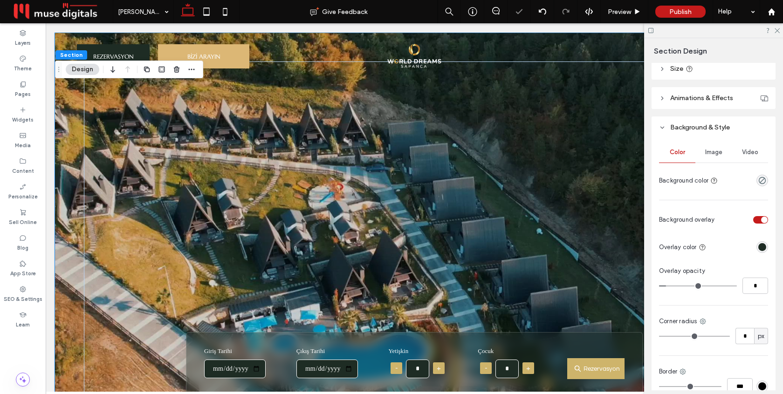
type input "**"
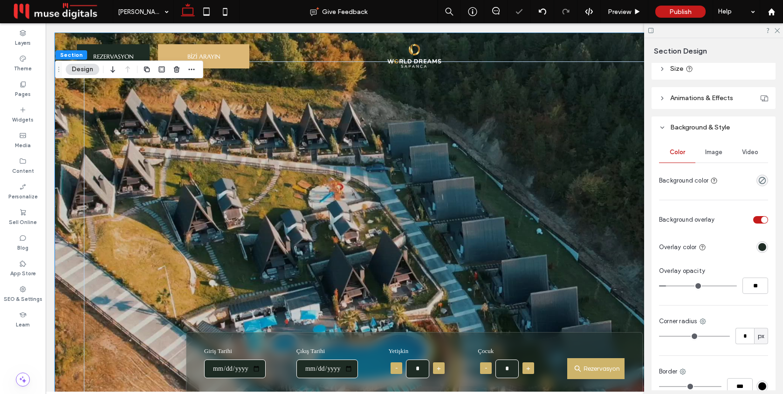
type input "**"
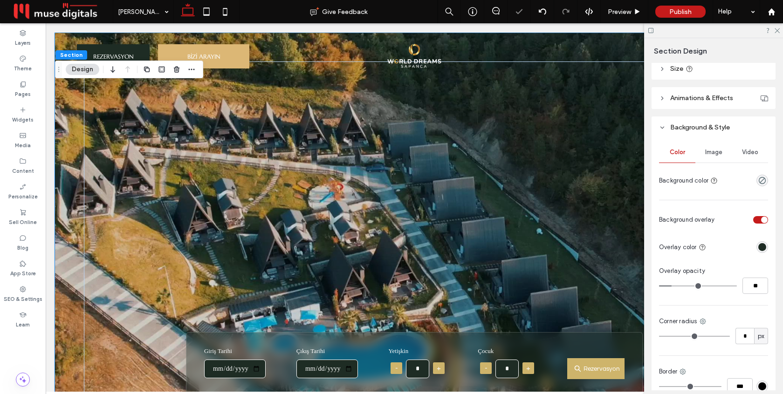
type input "**"
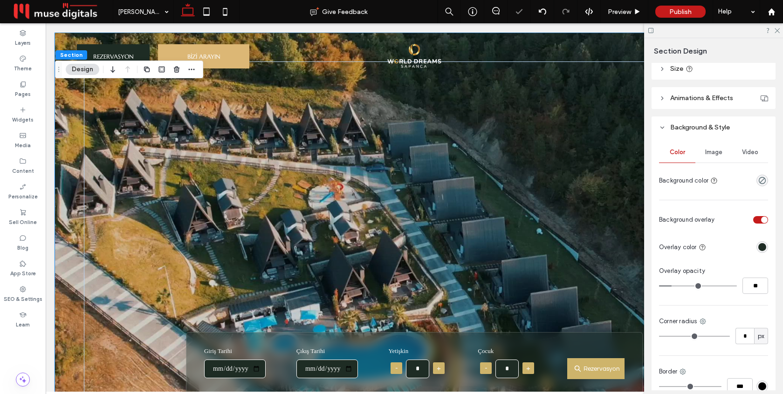
type input "**"
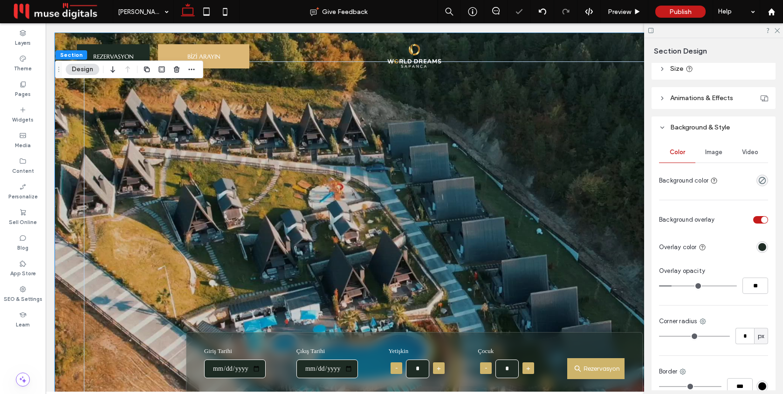
type input "**"
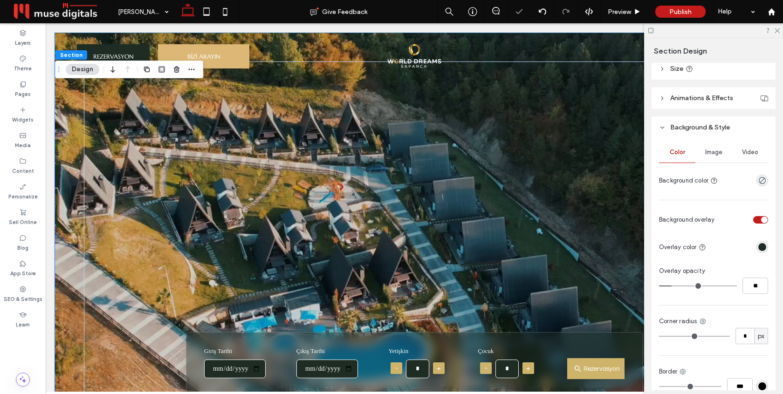
type input "**"
drag, startPoint x: 671, startPoint y: 285, endPoint x: 679, endPoint y: 285, distance: 8.4
click at [679, 286] on input "range" at bounding box center [698, 286] width 78 height 1
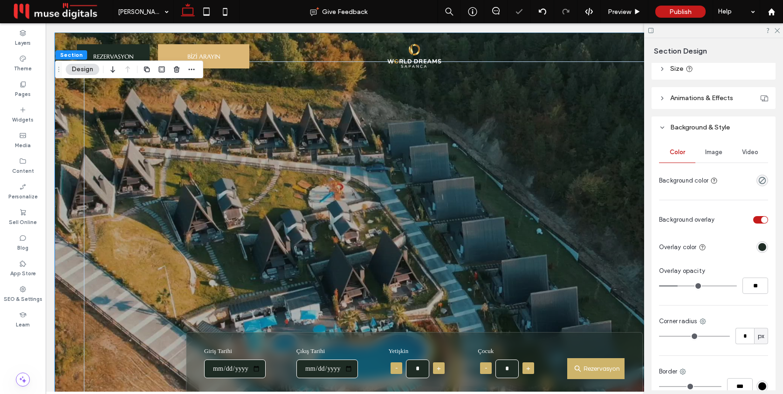
type input "**"
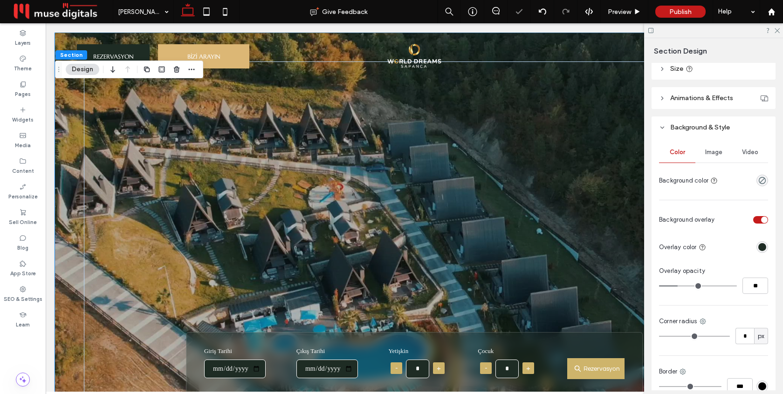
type input "**"
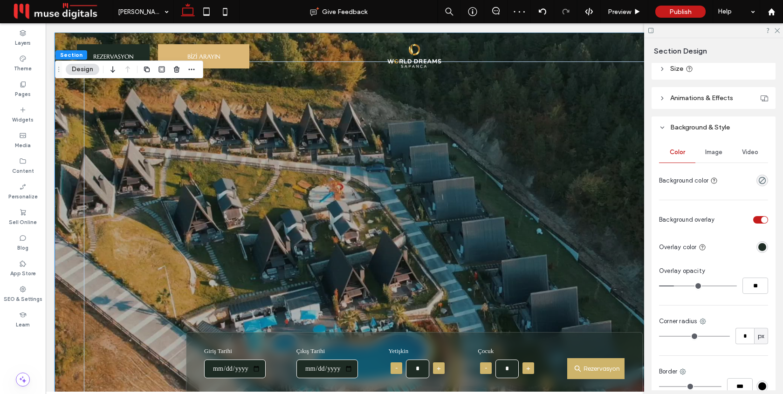
click at [676, 286] on input "range" at bounding box center [698, 286] width 78 height 1
type input "**"
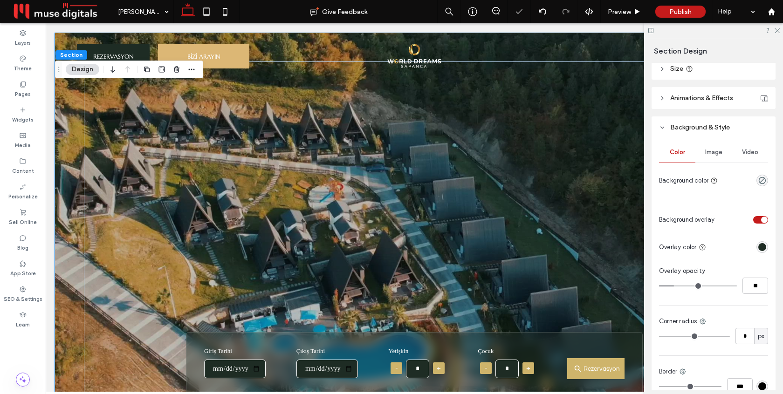
type input "**"
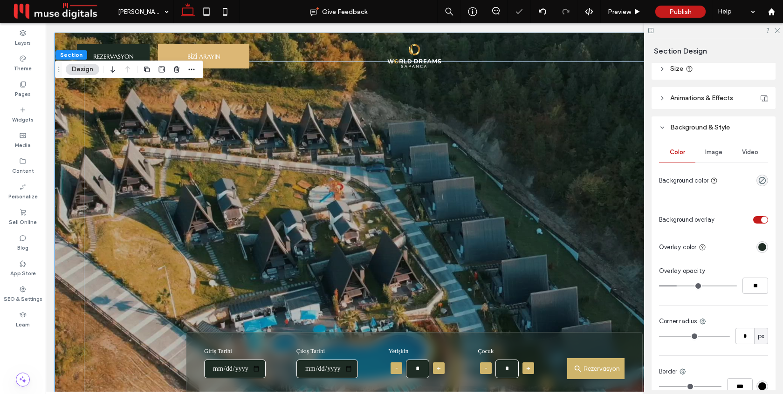
click at [679, 286] on input "range" at bounding box center [698, 286] width 78 height 1
click at [614, 7] on div "Preview" at bounding box center [625, 11] width 48 height 23
click at [620, 9] on span "Preview" at bounding box center [619, 12] width 23 height 8
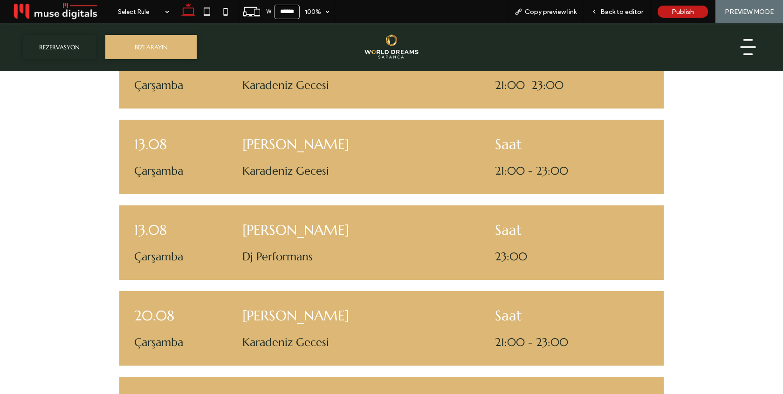
scroll to position [644, 0]
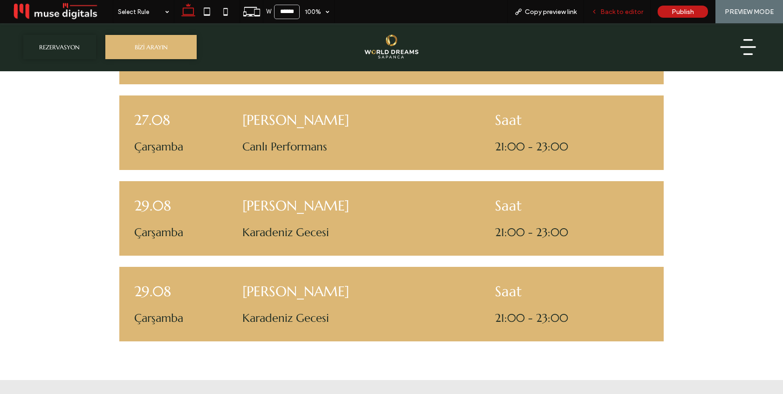
click at [613, 14] on span "Back to editor" at bounding box center [621, 12] width 43 height 8
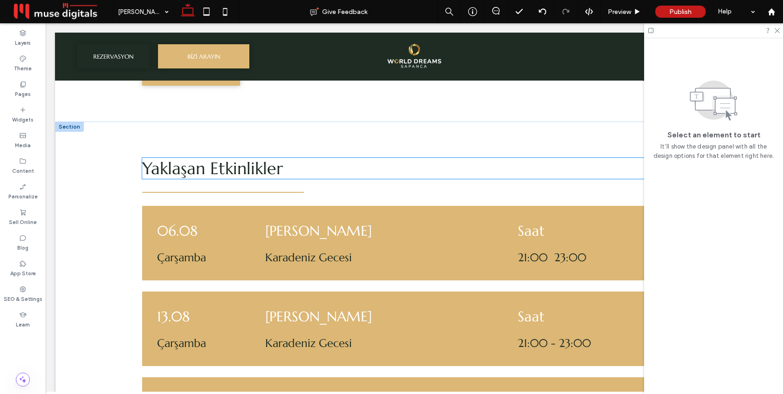
scroll to position [554, 0]
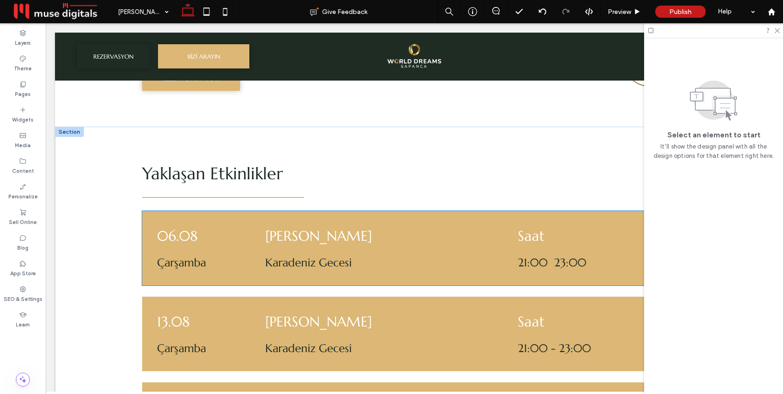
click at [444, 220] on div "İbrahim Sevim Karadeniz Gecesi" at bounding box center [373, 248] width 231 height 57
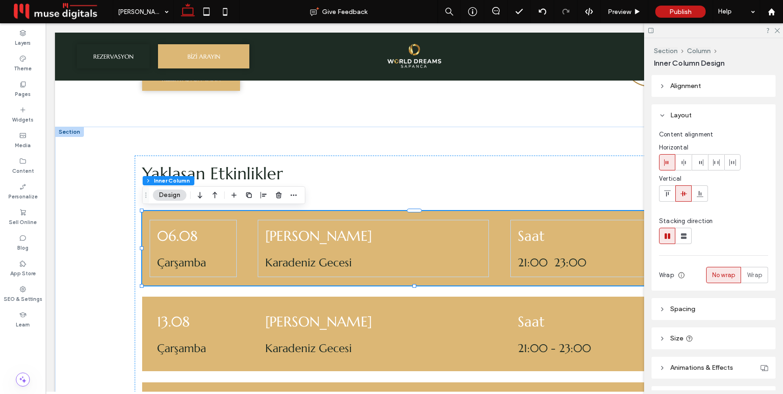
click at [498, 221] on div "06.08 Çarşamba İbrahim Sevim Karadeniz Gecesi Saat 21:00 23:00" at bounding box center [414, 248] width 544 height 75
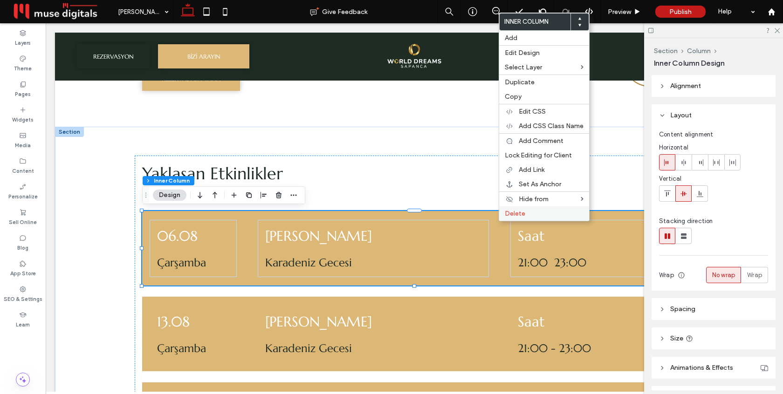
click at [507, 215] on span "Delete" at bounding box center [515, 214] width 21 height 8
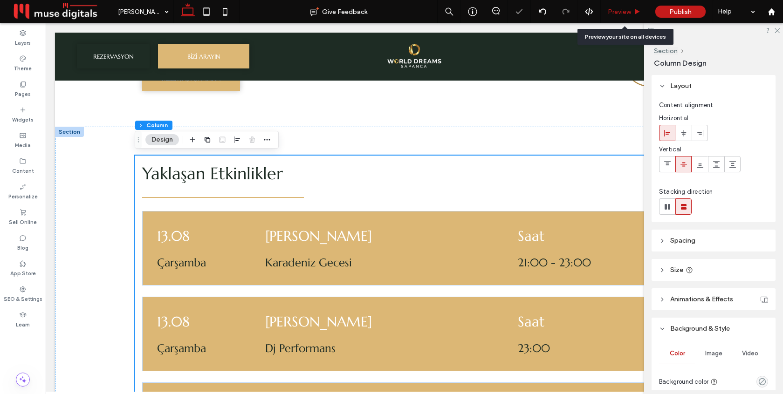
click at [616, 9] on span "Preview" at bounding box center [619, 12] width 23 height 8
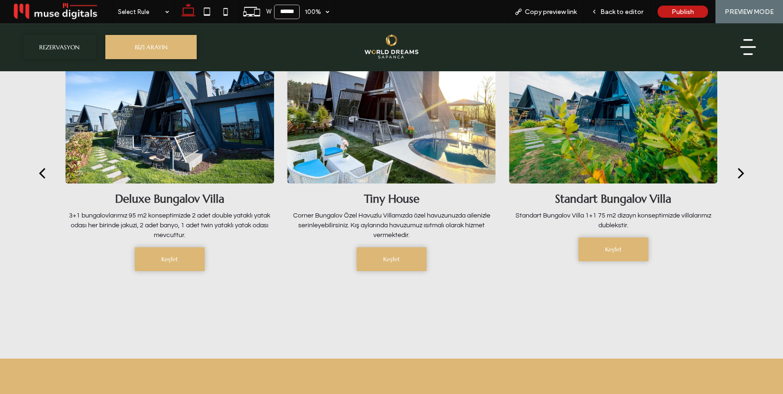
scroll to position [1376, 0]
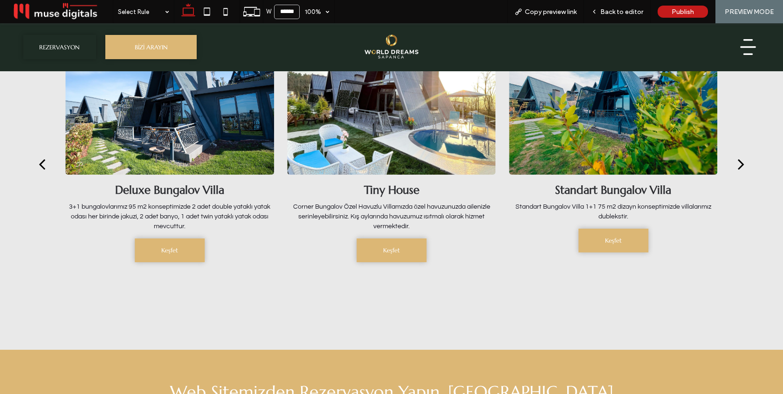
click at [742, 164] on div "next" at bounding box center [741, 164] width 7 height 19
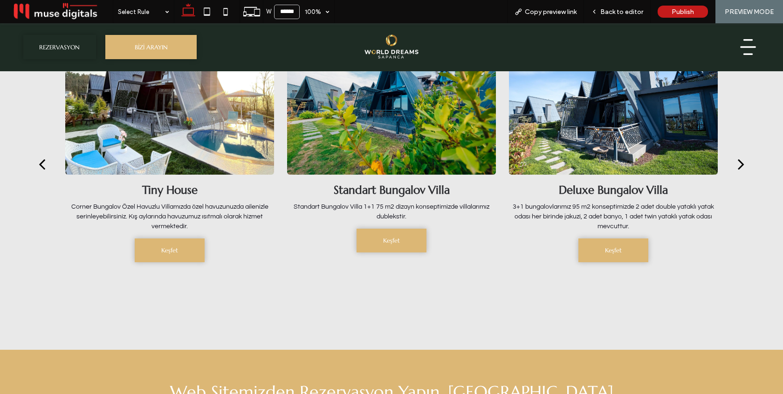
click at [744, 164] on div "next" at bounding box center [741, 164] width 7 height 19
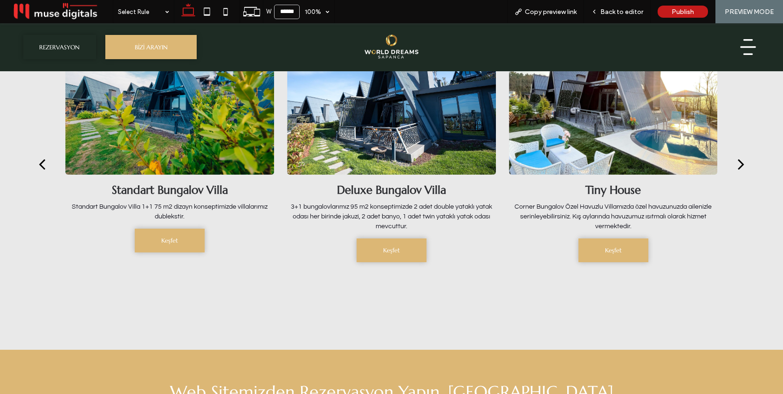
click at [744, 163] on div "next" at bounding box center [741, 164] width 7 height 19
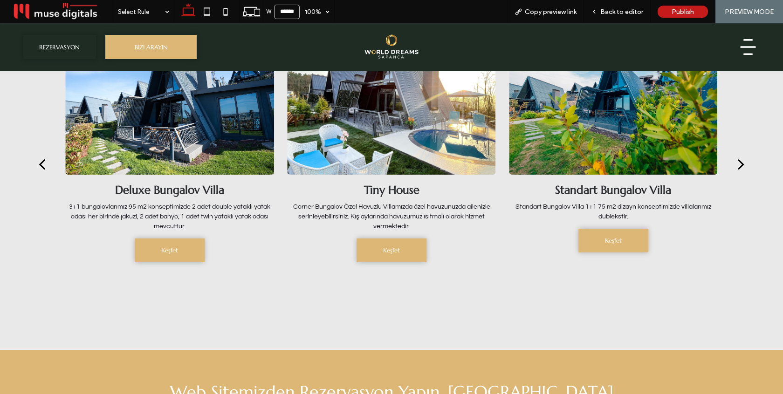
click at [744, 163] on div "next" at bounding box center [741, 164] width 7 height 19
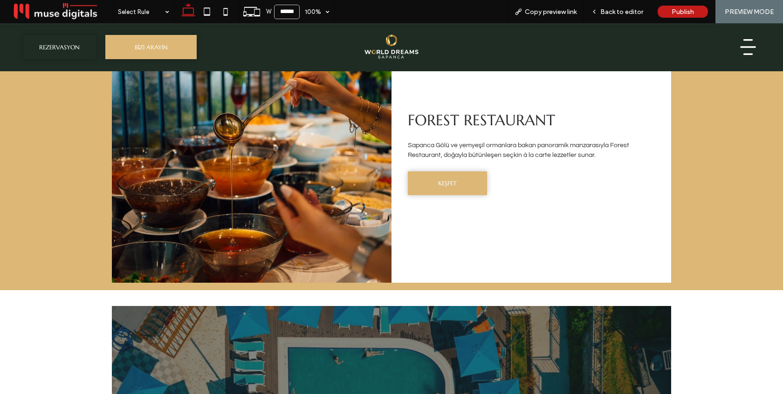
scroll to position [2356, 0]
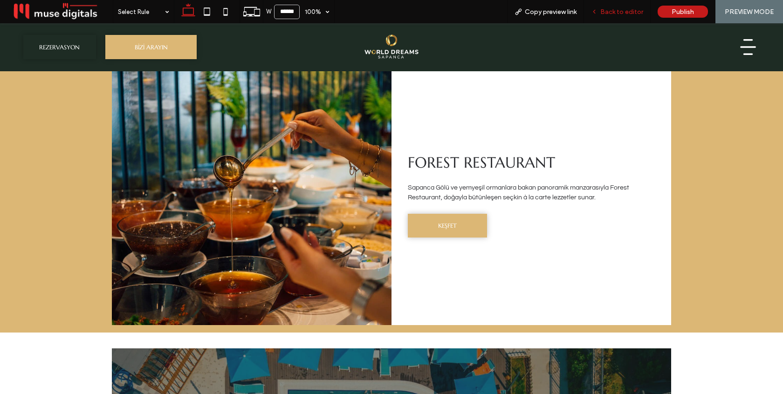
click at [615, 16] on div "Back to editor" at bounding box center [617, 11] width 67 height 23
click at [616, 8] on span "Back to editor" at bounding box center [621, 12] width 43 height 8
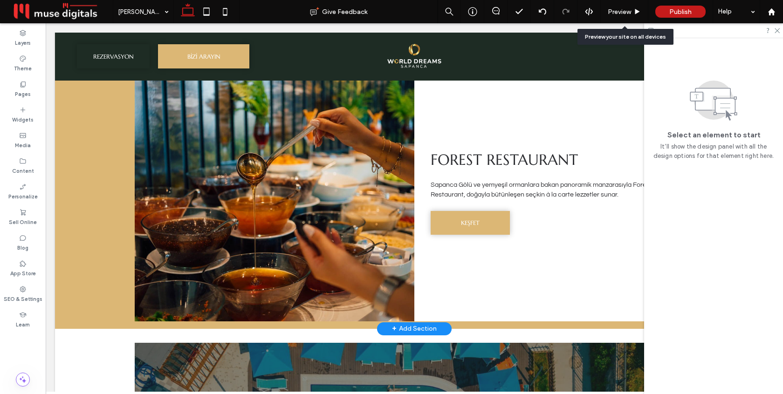
scroll to position [2337, 0]
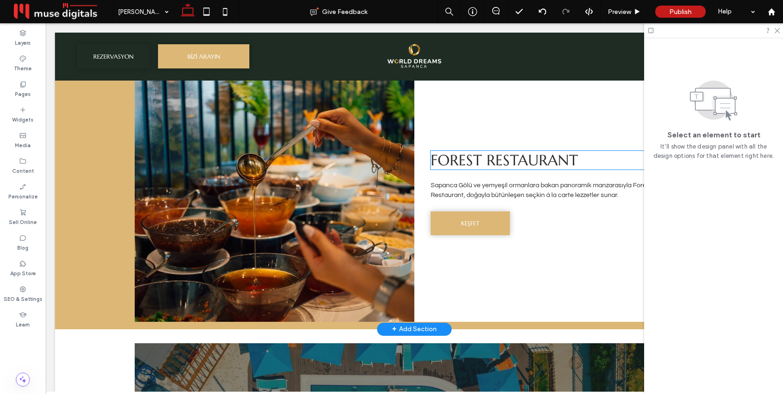
click at [526, 155] on span "FOREST RESTAURANT" at bounding box center [504, 160] width 147 height 19
click at [526, 155] on div "FOREST RESTAURANT" at bounding box center [554, 160] width 247 height 19
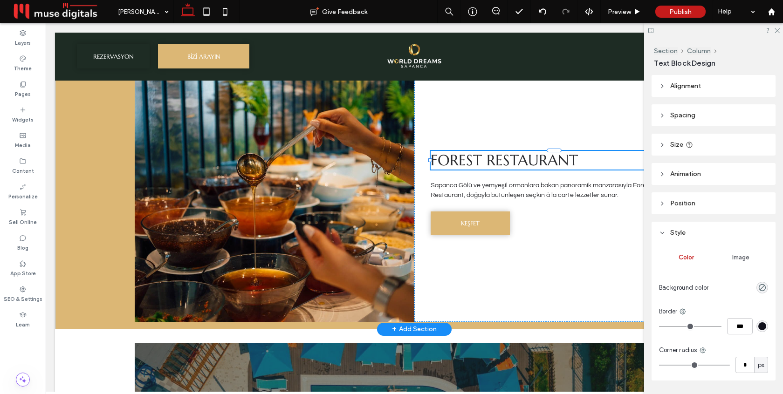
type input "*********"
type input "**"
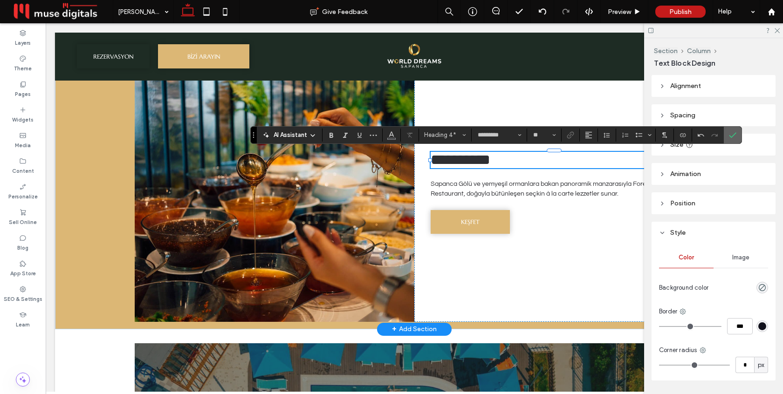
click at [734, 136] on icon "Confirm" at bounding box center [732, 134] width 7 height 7
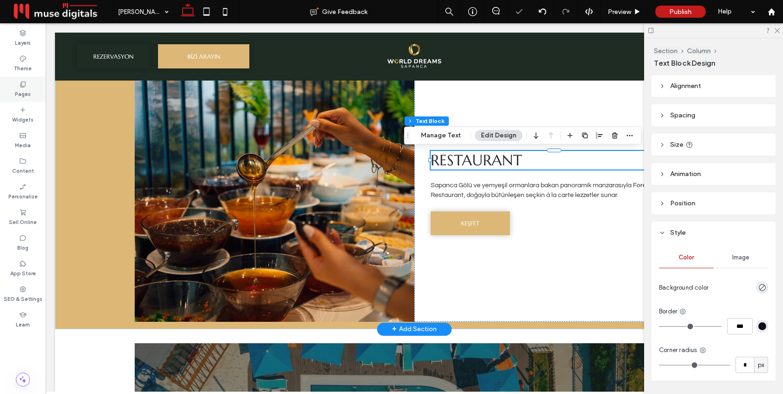
click at [25, 84] on icon at bounding box center [22, 84] width 7 height 7
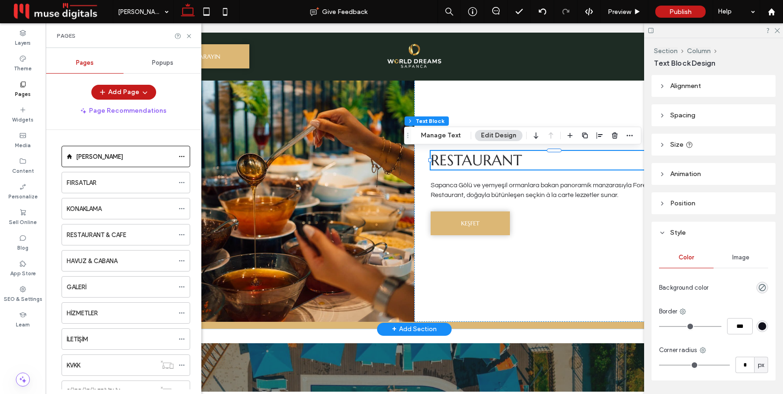
click at [558, 157] on h4 "RESTAURANT" at bounding box center [554, 160] width 247 height 19
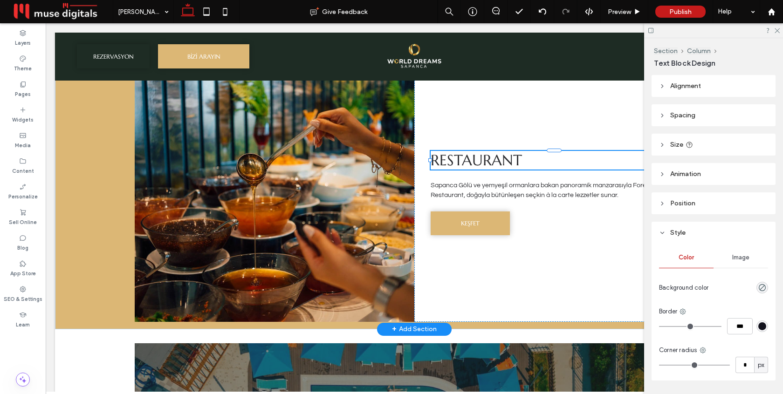
type input "*********"
type input "**"
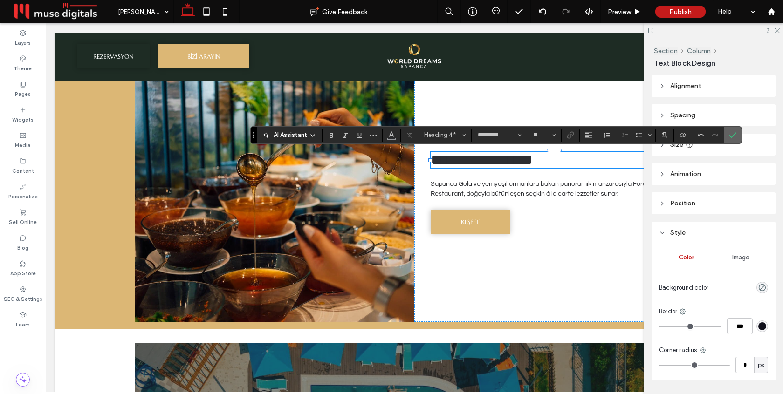
click at [736, 135] on icon "Confirm" at bounding box center [732, 134] width 7 height 7
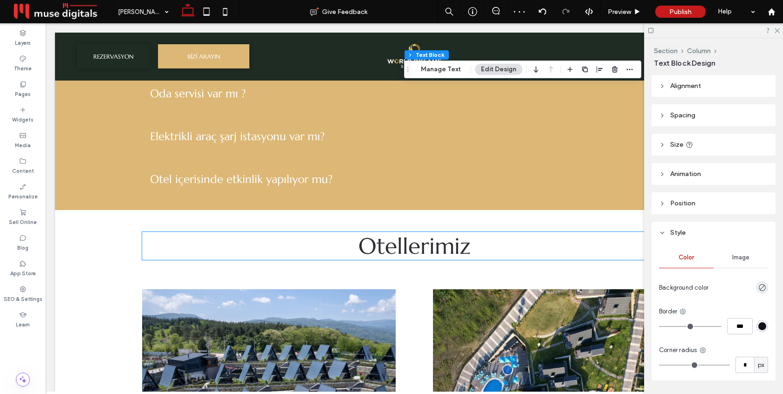
scroll to position [2878, 0]
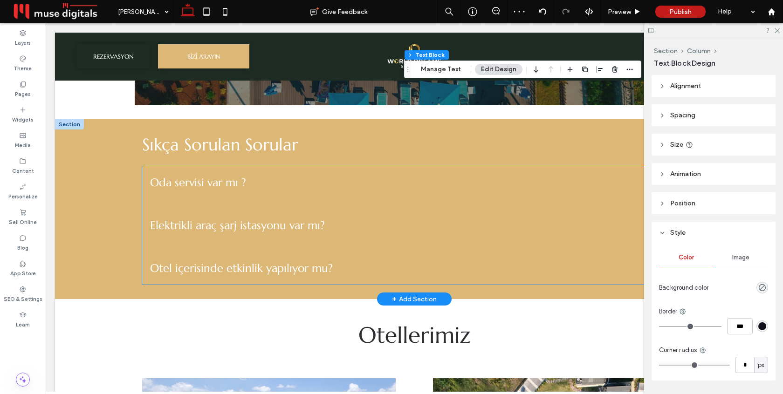
click at [370, 197] on div "Oda servisi var mı ?" at bounding box center [414, 183] width 543 height 32
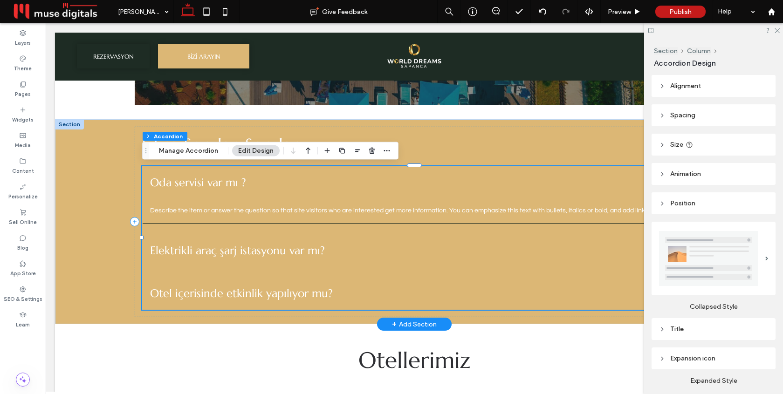
click at [407, 270] on ul "Oda servisi var mı ? Describe the item or answer the question so that site visi…" at bounding box center [414, 238] width 544 height 144
click at [422, 255] on span "Elektrikli araç şarj istasyonu var mı?" at bounding box center [405, 250] width 510 height 17
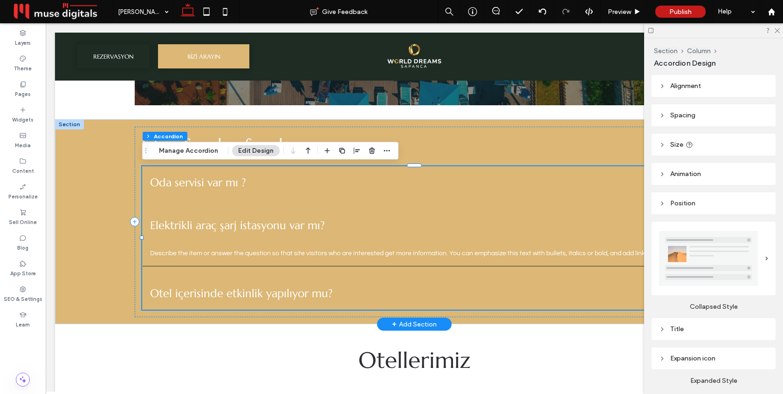
click at [404, 292] on span "Otel içerisinde etkinlik yapılıyor mu?" at bounding box center [405, 293] width 510 height 17
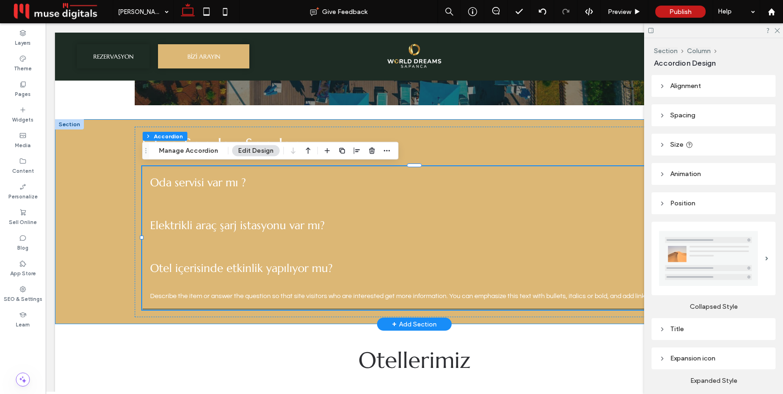
click at [108, 259] on div "Sıkça Sorulan Sorular Oda servisi var mı ? Describe the item or answer the ques…" at bounding box center [414, 221] width 718 height 205
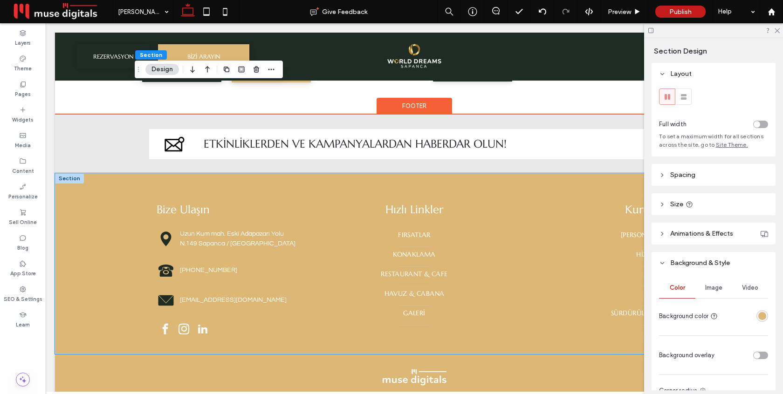
scroll to position [3480, 0]
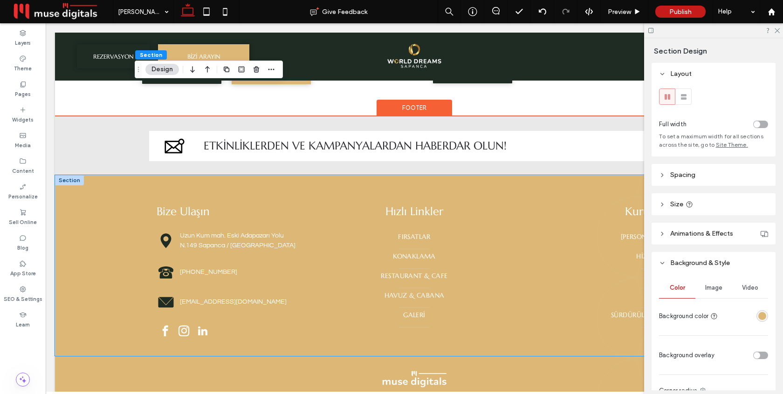
click at [394, 185] on div "Bize Ulaşın Uzun Kum mah. Eski Adapazarı Yolu N.149 Sapanca / Sakarya +90 850 5…" at bounding box center [414, 265] width 559 height 181
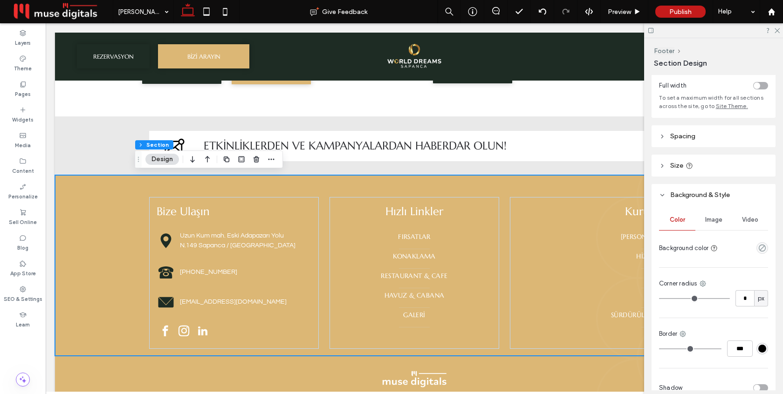
scroll to position [102, 0]
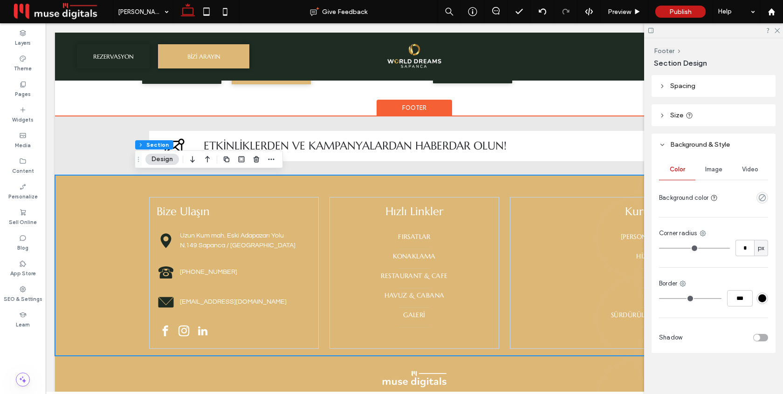
click at [99, 212] on div "Bize Ulaşın Uzun Kum mah. Eski Adapazarı Yolu N.149 Sapanca / Sakarya +90 850 5…" at bounding box center [414, 265] width 718 height 181
click at [388, 111] on div "Footer" at bounding box center [413, 108] width 75 height 17
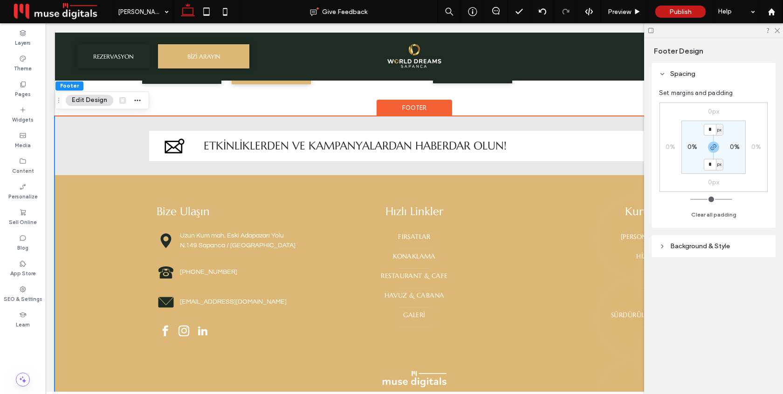
click at [702, 248] on span "Background & Style" at bounding box center [700, 246] width 60 height 8
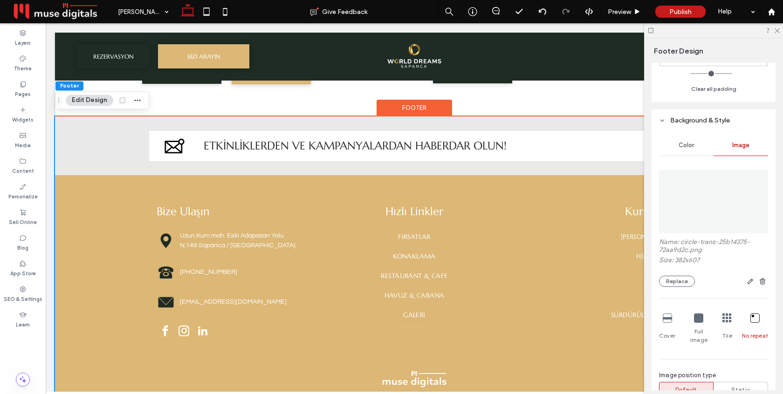
scroll to position [126, 0]
click at [689, 146] on span "Color" at bounding box center [685, 144] width 15 height 7
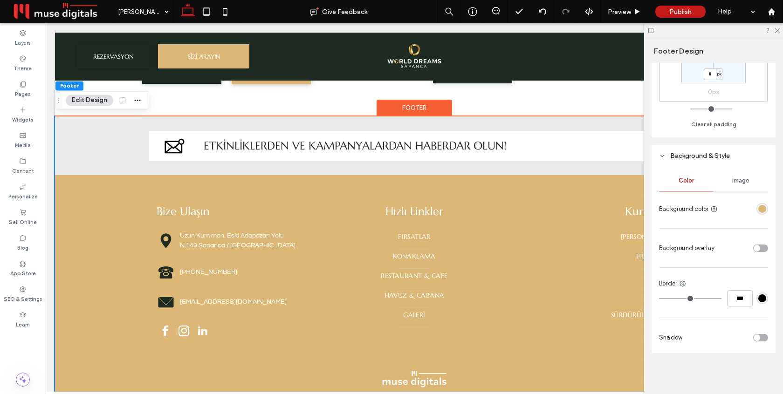
click at [762, 206] on div "rgba(220, 183, 117, 1)" at bounding box center [762, 209] width 8 height 8
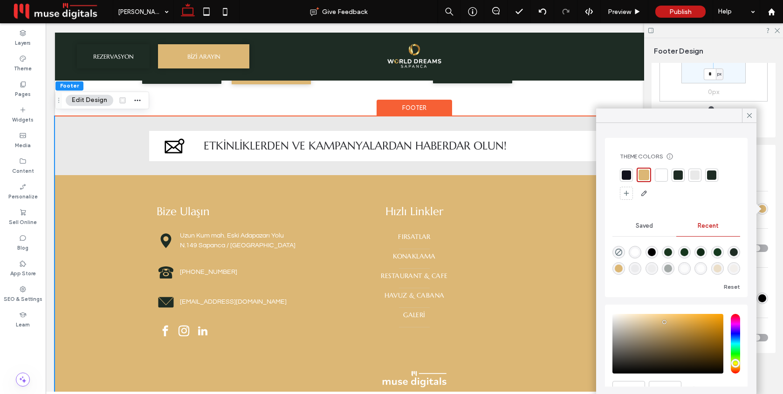
click at [674, 174] on div at bounding box center [677, 175] width 9 height 9
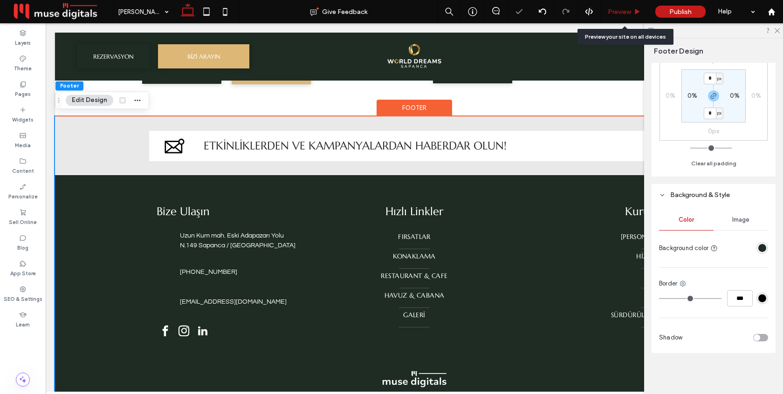
click at [619, 14] on span "Preview" at bounding box center [619, 12] width 23 height 8
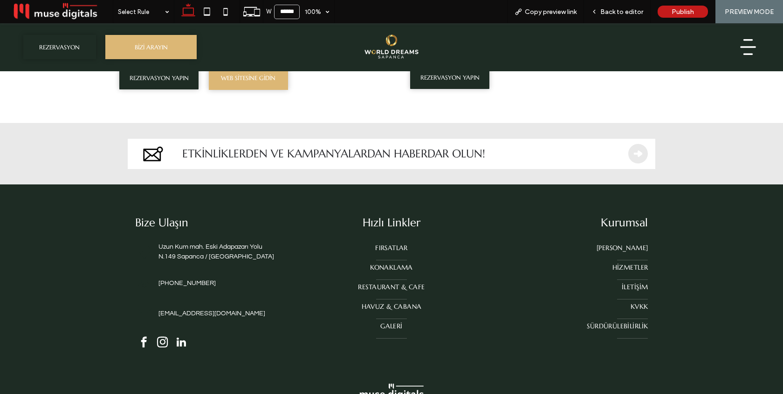
scroll to position [3562, 0]
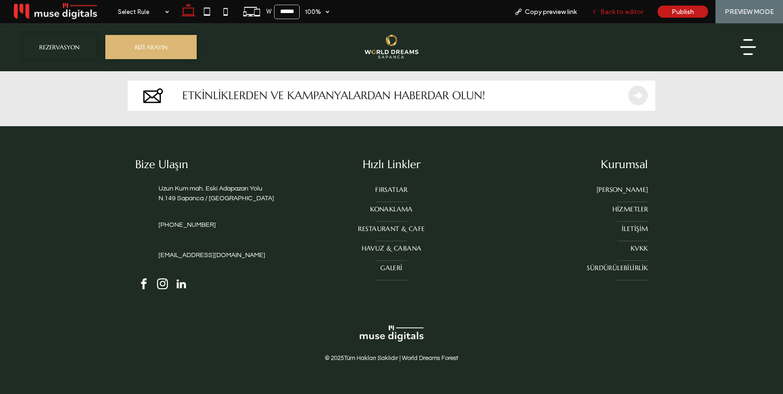
click at [617, 16] on div "Back to editor" at bounding box center [617, 11] width 67 height 23
click at [618, 10] on span "Back to editor" at bounding box center [621, 12] width 43 height 8
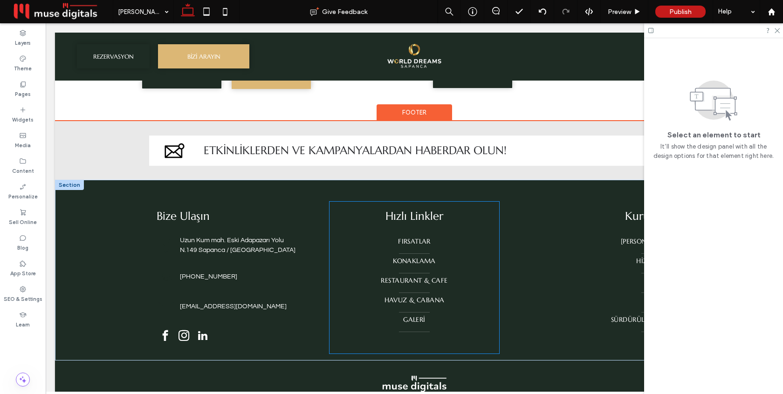
scroll to position [3451, 0]
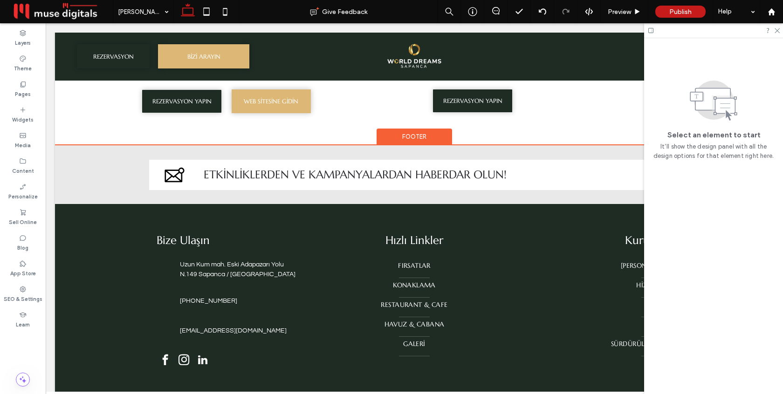
click at [426, 135] on div "Footer" at bounding box center [413, 137] width 75 height 17
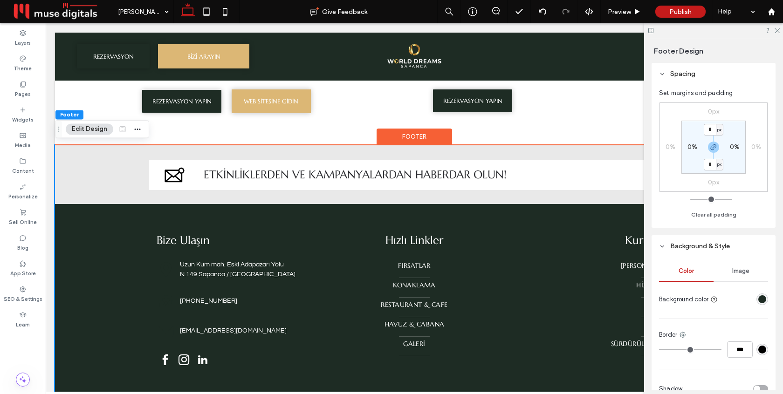
scroll to position [51, 0]
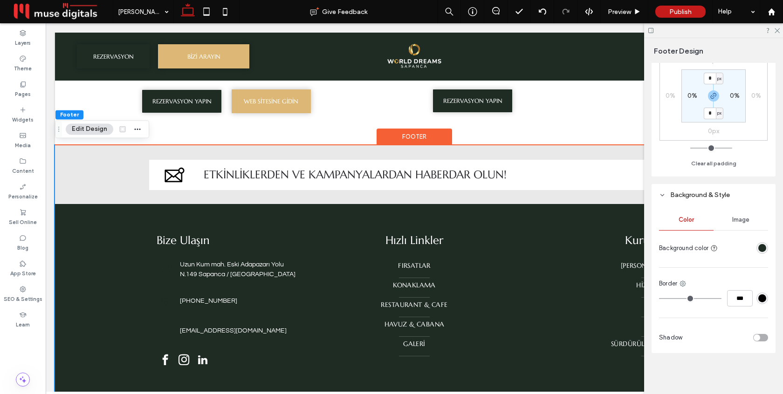
click at [745, 218] on span "Image" at bounding box center [740, 219] width 17 height 7
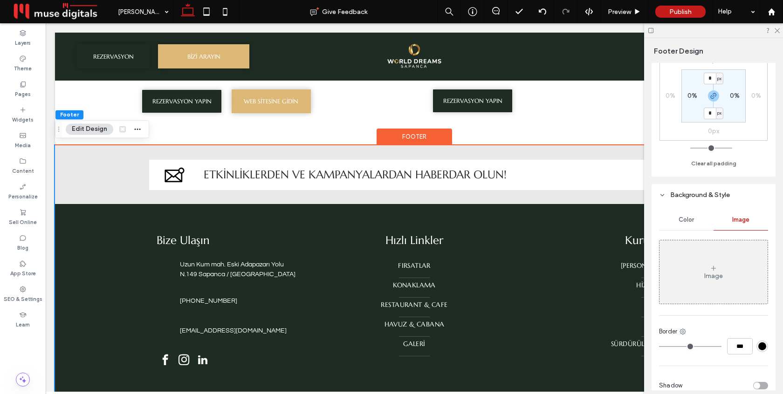
click at [715, 273] on div "Image" at bounding box center [713, 276] width 19 height 8
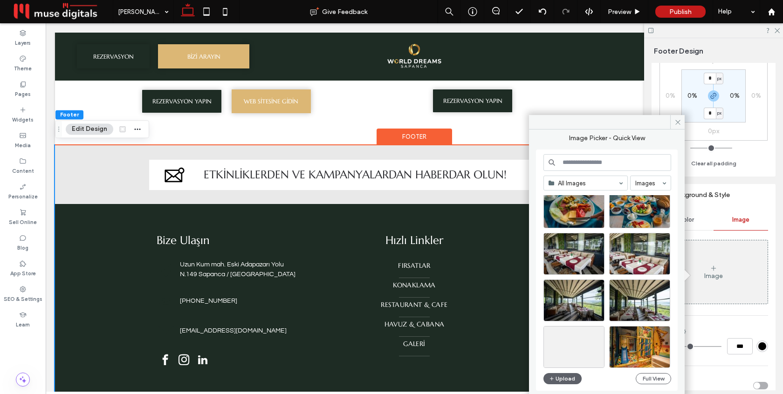
scroll to position [4837, 0]
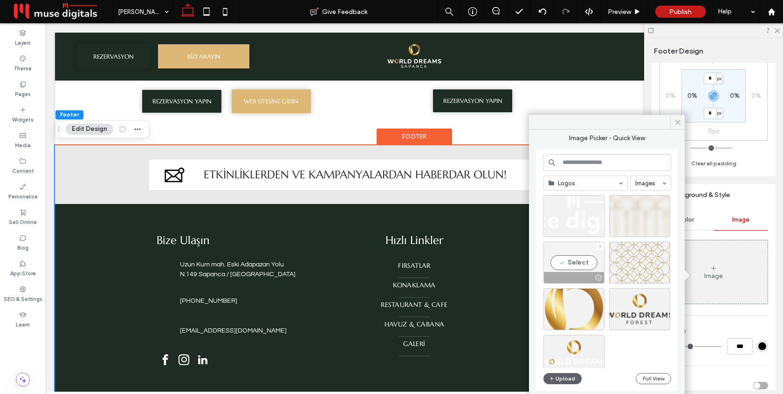
click at [573, 266] on div "Select" at bounding box center [573, 263] width 61 height 42
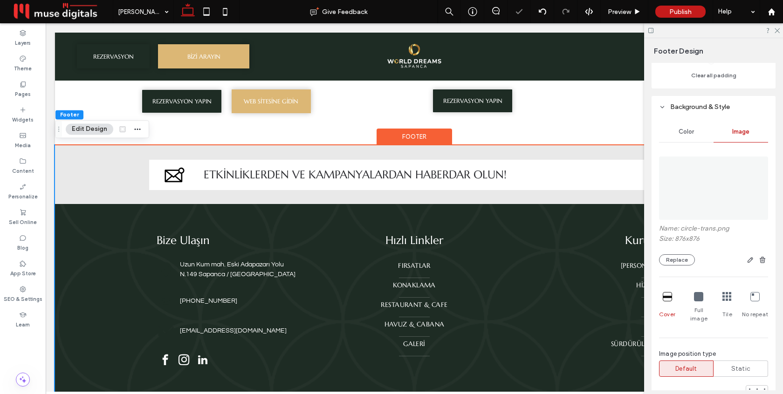
scroll to position [144, 0]
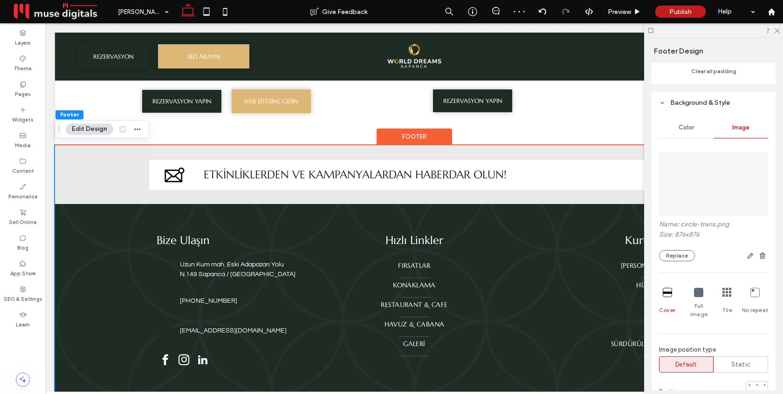
click at [754, 292] on icon at bounding box center [754, 292] width 9 height 9
click at [728, 292] on icon at bounding box center [726, 292] width 9 height 9
click at [765, 390] on div at bounding box center [764, 392] width 4 height 4
click at [755, 294] on icon at bounding box center [754, 292] width 9 height 9
click at [777, 30] on use at bounding box center [776, 30] width 5 height 5
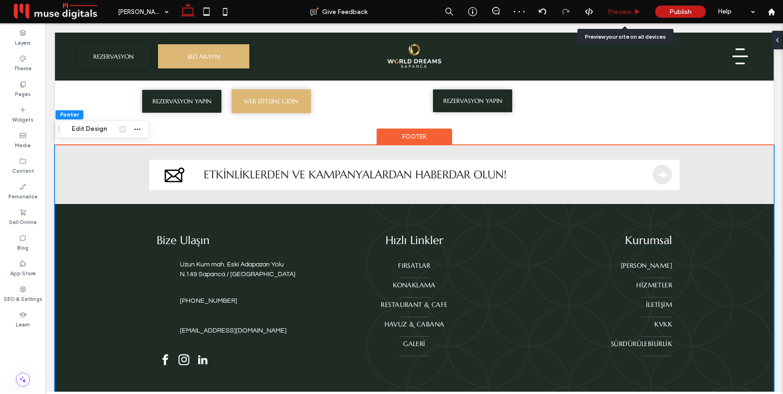
click at [628, 13] on span "Preview" at bounding box center [619, 12] width 23 height 8
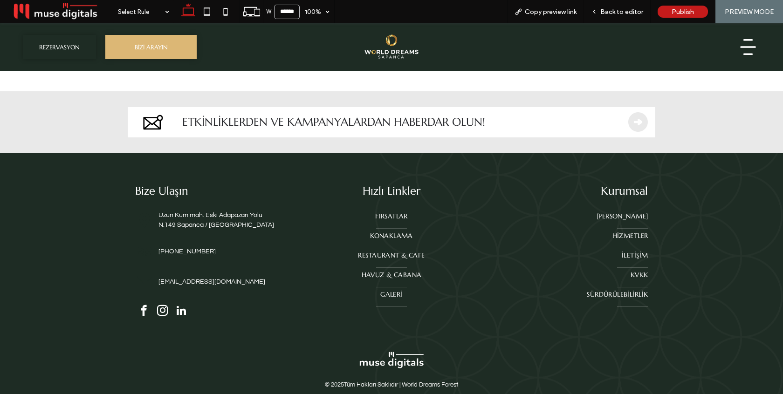
scroll to position [3562, 0]
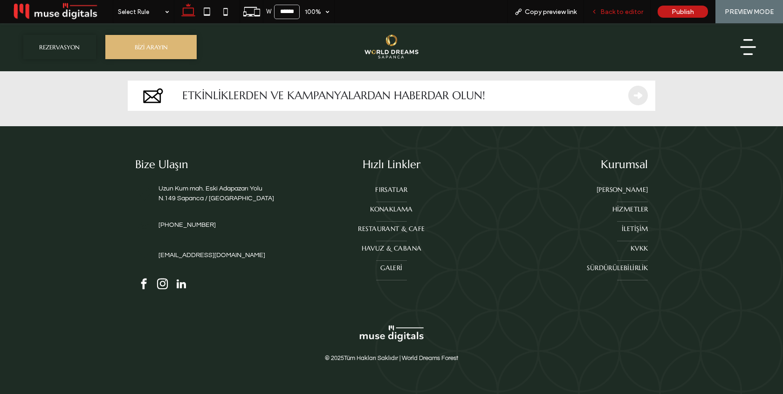
click at [619, 10] on span "Back to editor" at bounding box center [621, 12] width 43 height 8
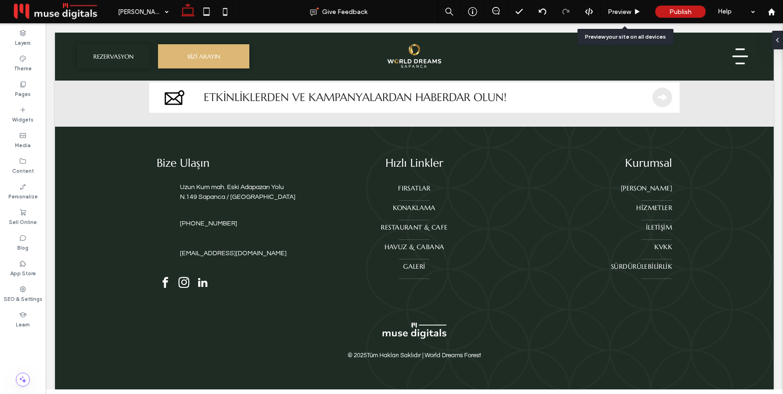
scroll to position [3528, 0]
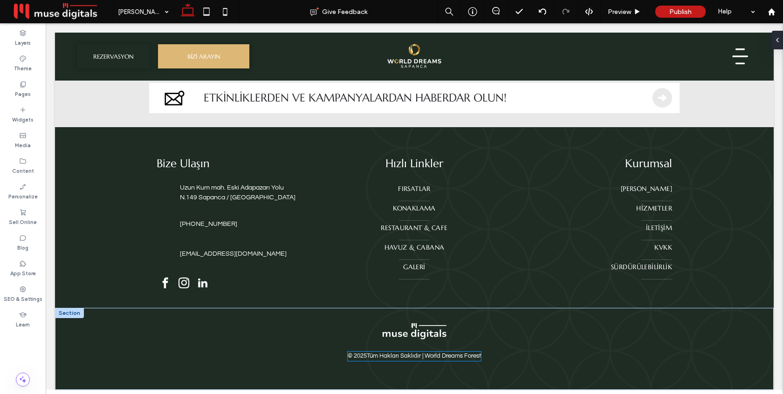
click at [458, 355] on p "Tüm Hakları Saklıdır | World Dreams Forest" at bounding box center [424, 356] width 114 height 9
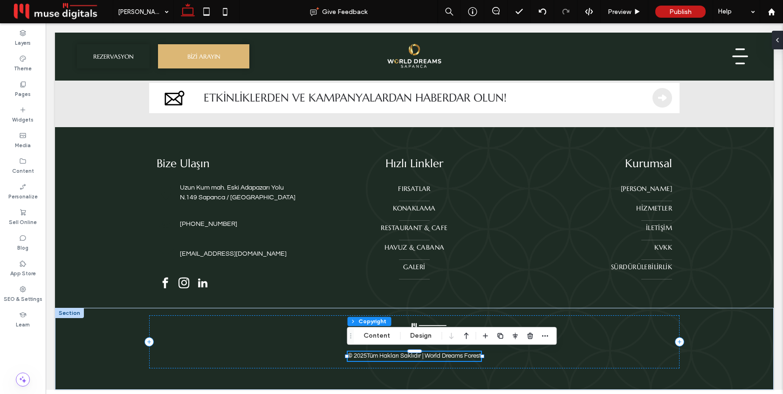
click at [458, 355] on p "Tüm Hakları Saklıdır | World Dreams Forest" at bounding box center [424, 356] width 114 height 9
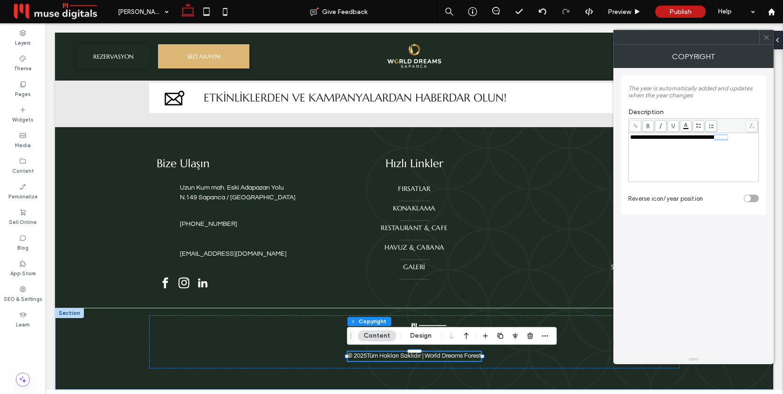
drag, startPoint x: 749, startPoint y: 140, endPoint x: 729, endPoint y: 140, distance: 20.0
click at [729, 140] on div "**********" at bounding box center [693, 137] width 127 height 7
click at [725, 194] on section "Reverse icon/year position" at bounding box center [693, 198] width 130 height 23
click at [768, 42] on span at bounding box center [766, 37] width 7 height 14
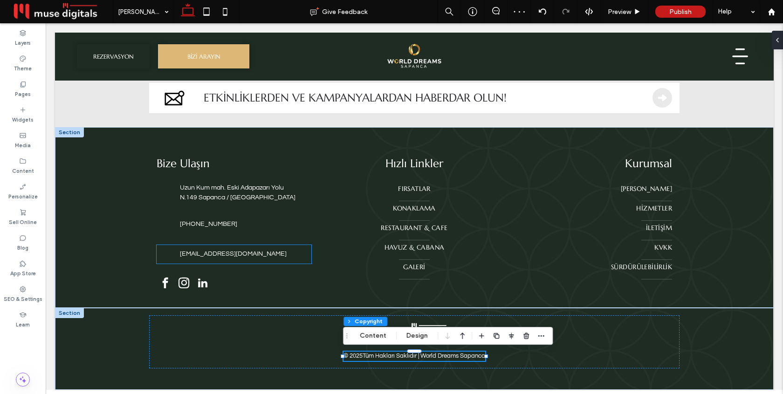
click at [245, 253] on span "info@worlddreamsforest.com" at bounding box center [233, 254] width 107 height 7
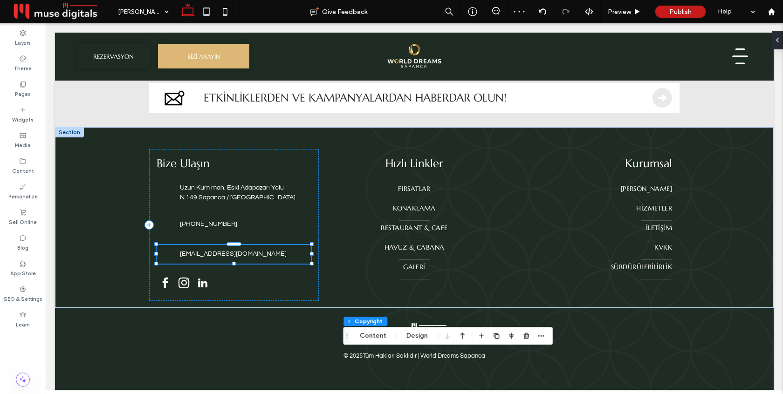
click at [245, 253] on span "info@worlddreamsforest.com" at bounding box center [233, 254] width 107 height 7
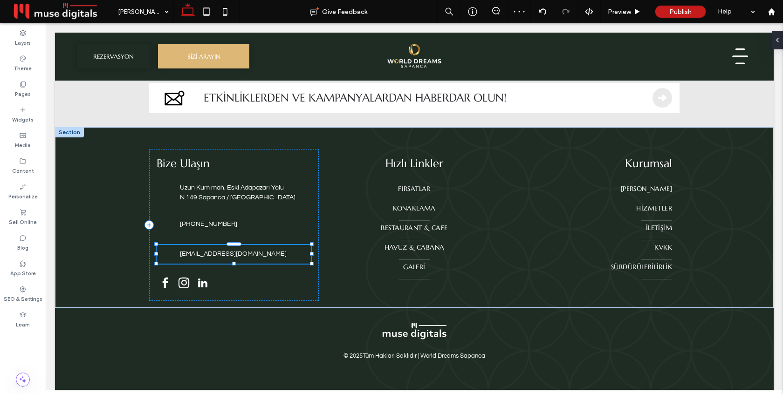
type input "*********"
type input "**"
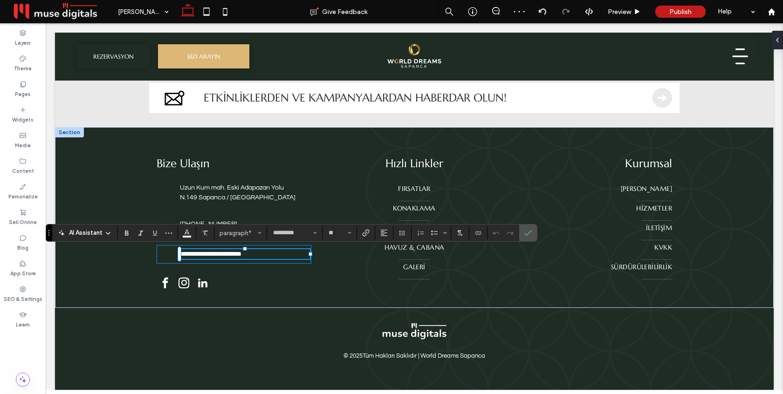
click at [241, 254] on span "**********" at bounding box center [211, 254] width 62 height 7
drag, startPoint x: 251, startPoint y: 253, endPoint x: 234, endPoint y: 252, distance: 17.3
click at [234, 252] on span "**********" at bounding box center [211, 254] width 62 height 7
click at [531, 234] on icon "Confirm" at bounding box center [527, 232] width 7 height 7
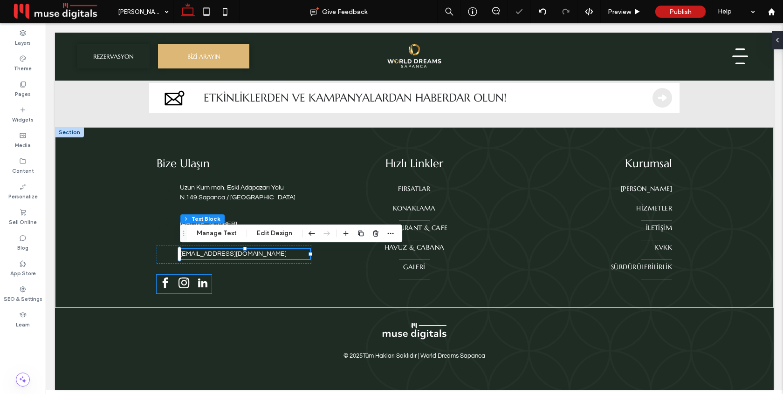
click at [192, 282] on span "instagram" at bounding box center [184, 283] width 16 height 16
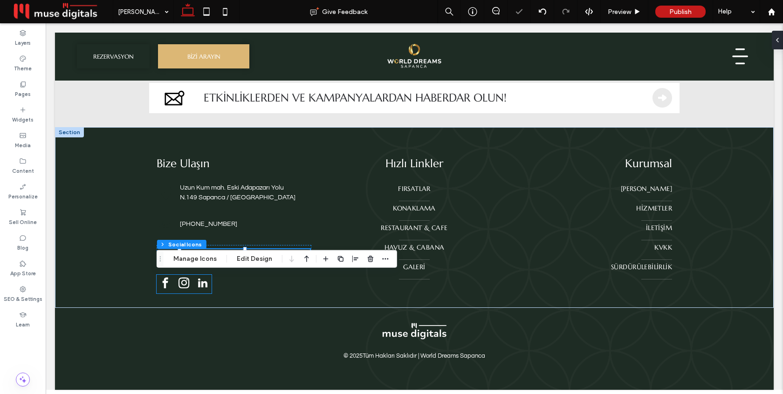
click at [192, 282] on span "instagram" at bounding box center [184, 283] width 16 height 16
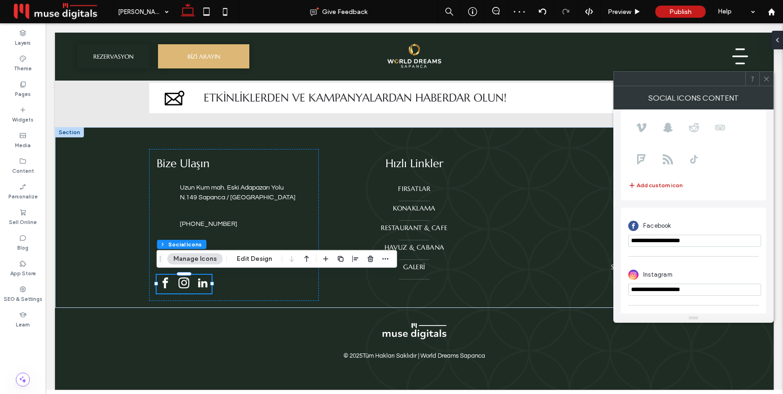
scroll to position [164, 0]
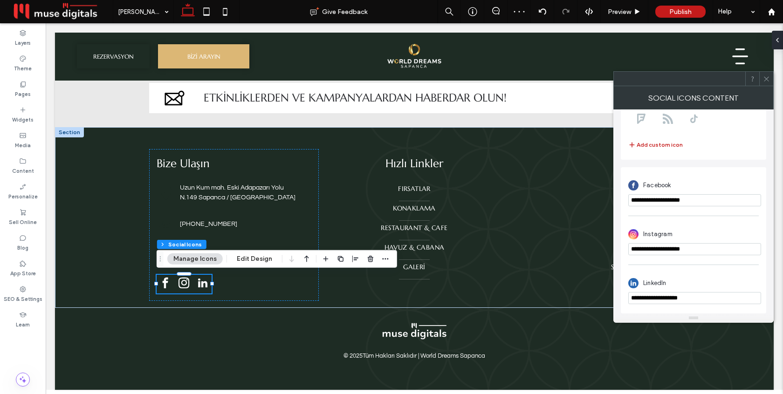
click at [768, 75] on icon at bounding box center [766, 78] width 7 height 7
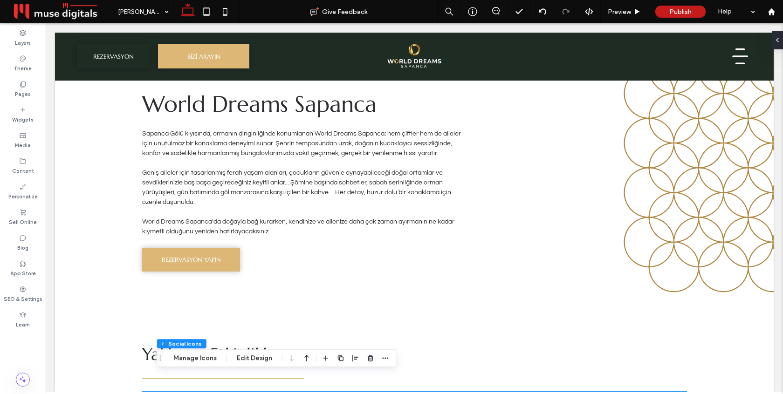
scroll to position [0, 0]
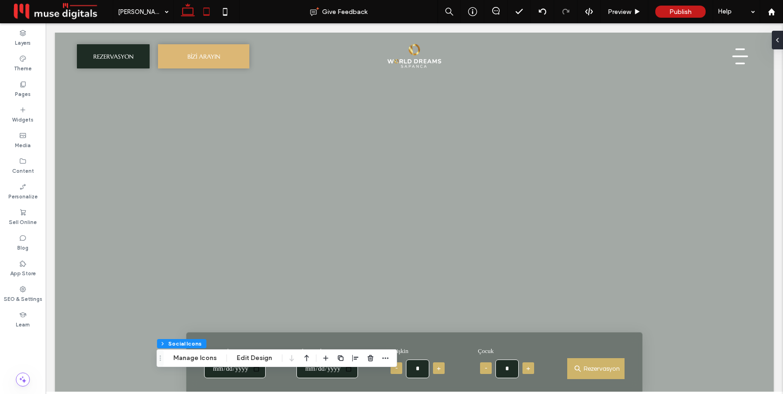
click at [205, 9] on icon at bounding box center [206, 11] width 19 height 19
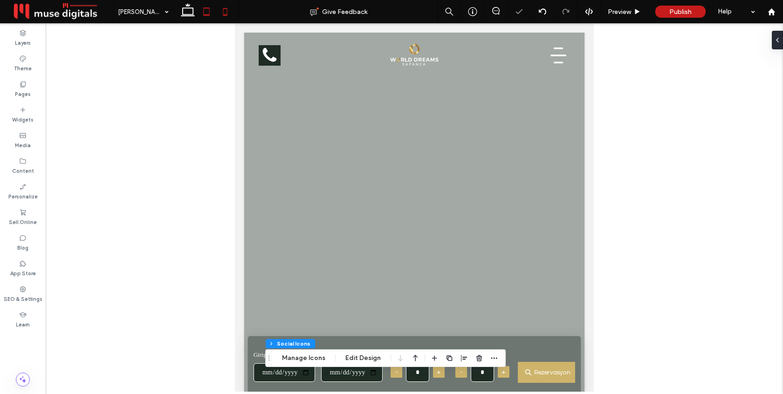
click at [226, 10] on icon at bounding box center [225, 11] width 19 height 19
type input "***"
type input "**"
type input "****"
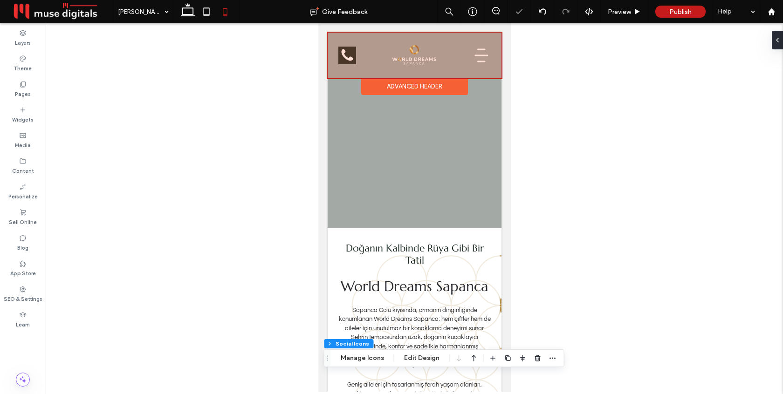
click at [352, 55] on div at bounding box center [414, 56] width 174 height 46
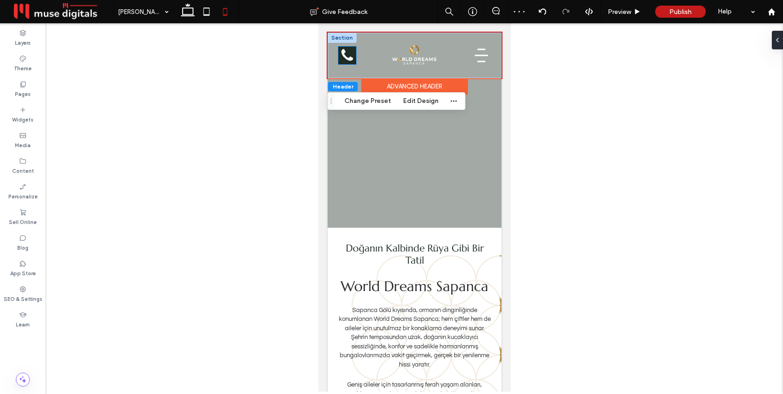
click at [345, 55] on icon at bounding box center [346, 55] width 15 height 15
click at [345, 55] on div at bounding box center [347, 56] width 18 height 18
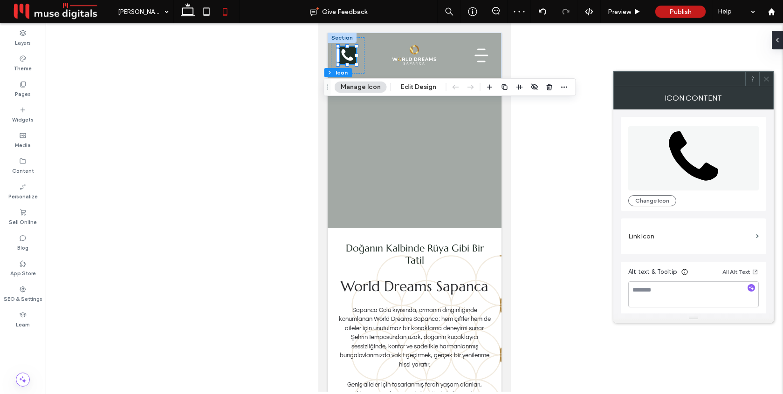
scroll to position [2, 0]
click at [693, 234] on label "Link Icon" at bounding box center [690, 234] width 124 height 17
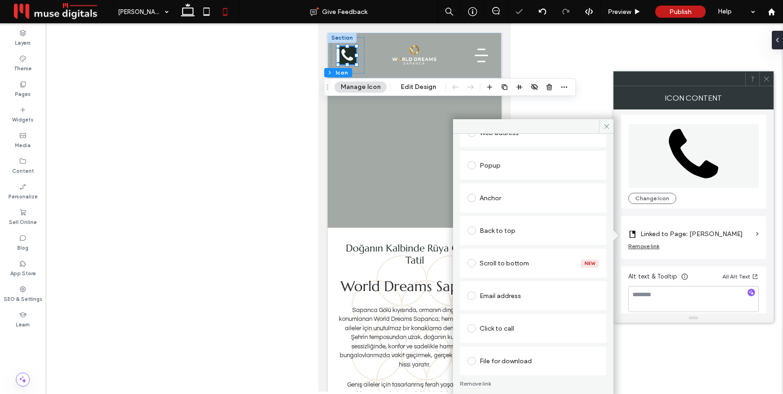
click at [510, 329] on div "Click to call" at bounding box center [532, 328] width 131 height 15
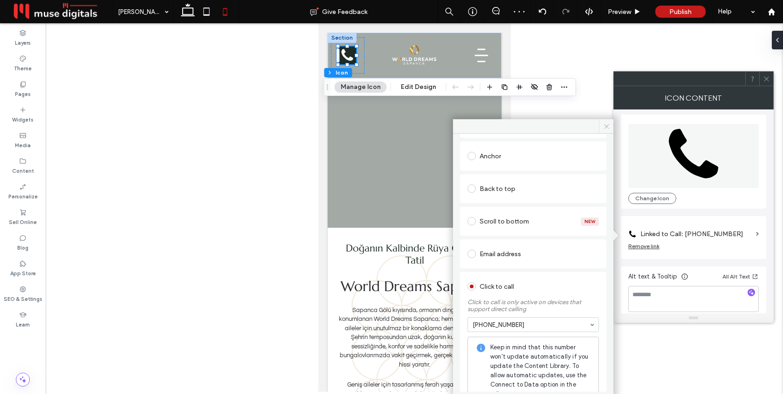
click at [604, 123] on icon at bounding box center [606, 126] width 7 height 7
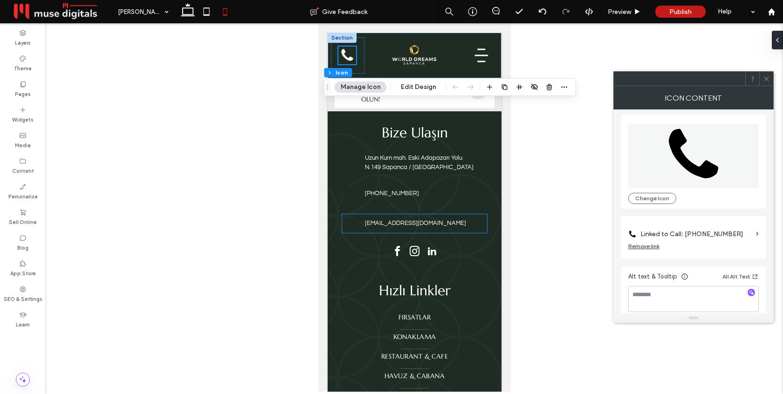
scroll to position [4254, 0]
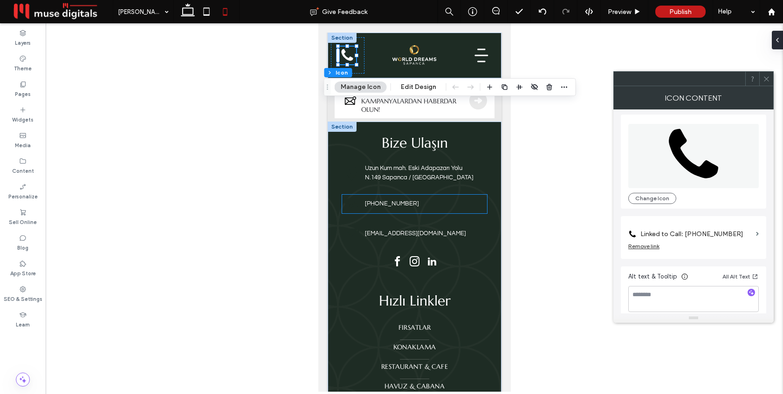
click at [404, 200] on span "+90 850 520 5054" at bounding box center [391, 203] width 54 height 7
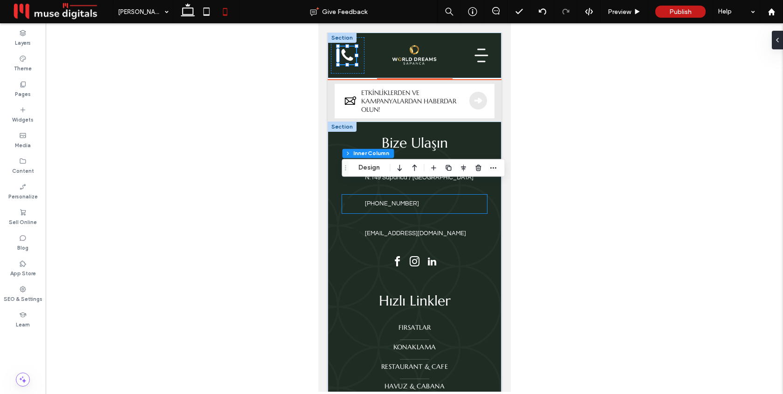
click at [404, 200] on span "+90 850 520 5054" at bounding box center [391, 203] width 54 height 7
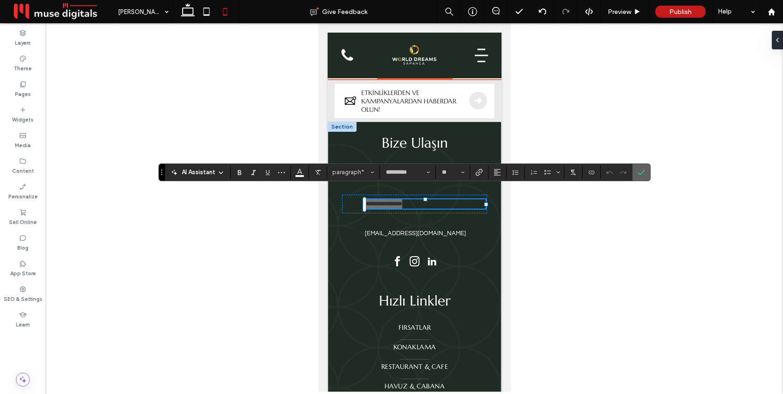
click at [638, 173] on use "Confirm" at bounding box center [640, 173] width 7 height 6
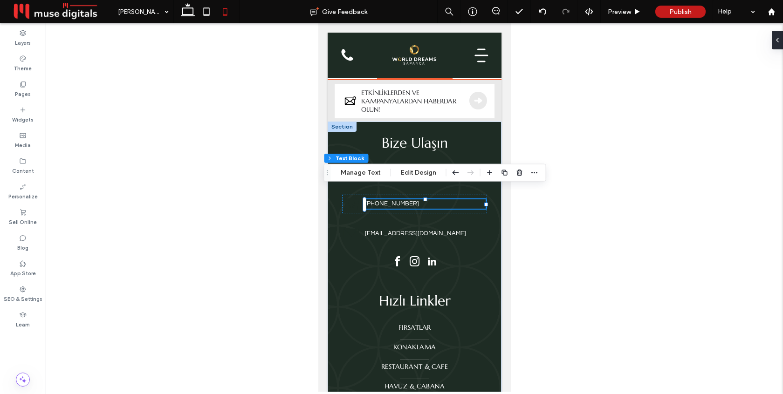
click at [405, 200] on span "+90 850 520 5054" at bounding box center [391, 203] width 54 height 7
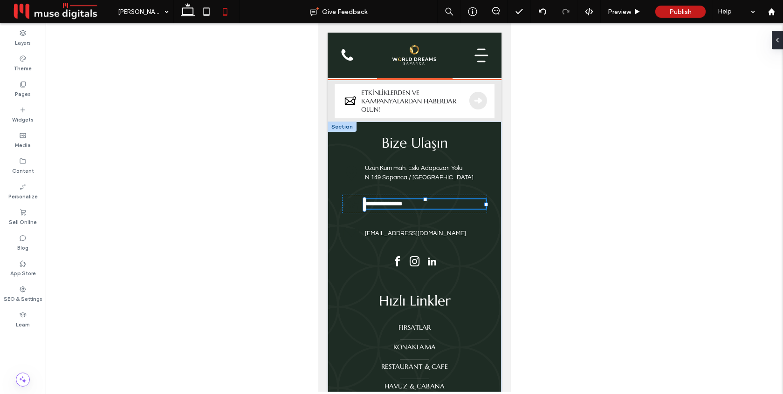
type input "*********"
type input "**"
click at [402, 201] on span "**********" at bounding box center [382, 204] width 37 height 6
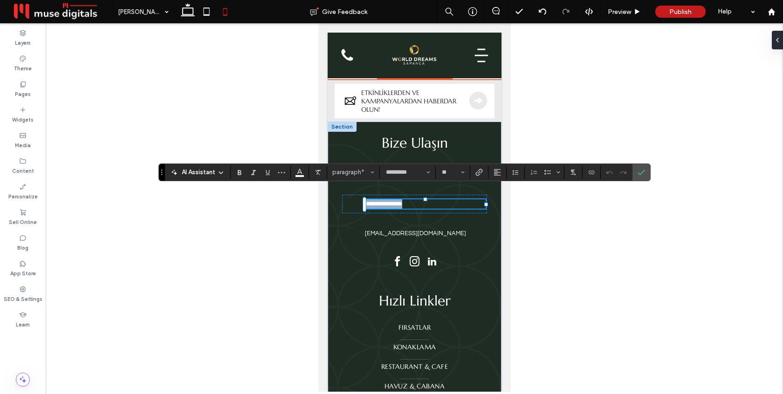
click at [402, 201] on span "**********" at bounding box center [382, 204] width 37 height 6
click at [641, 170] on icon "Confirm" at bounding box center [640, 172] width 7 height 7
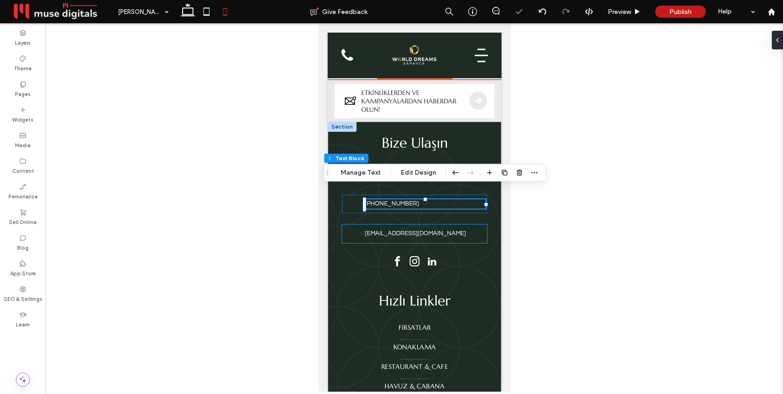
click at [447, 230] on span "[EMAIL_ADDRESS][DOMAIN_NAME]" at bounding box center [414, 233] width 101 height 7
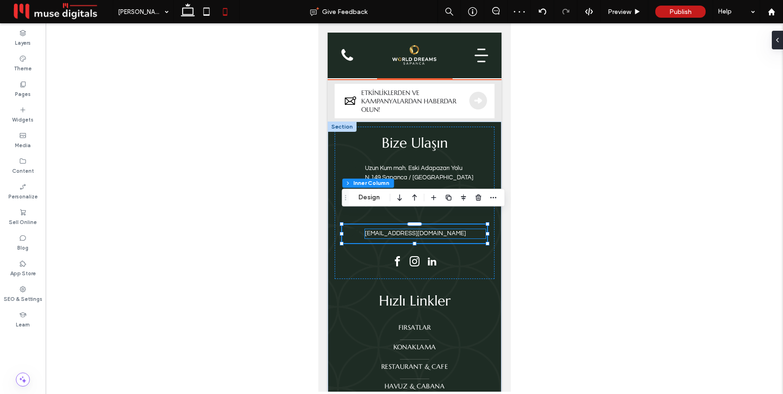
click at [453, 229] on p "[EMAIL_ADDRESS][DOMAIN_NAME]" at bounding box center [424, 233] width 121 height 9
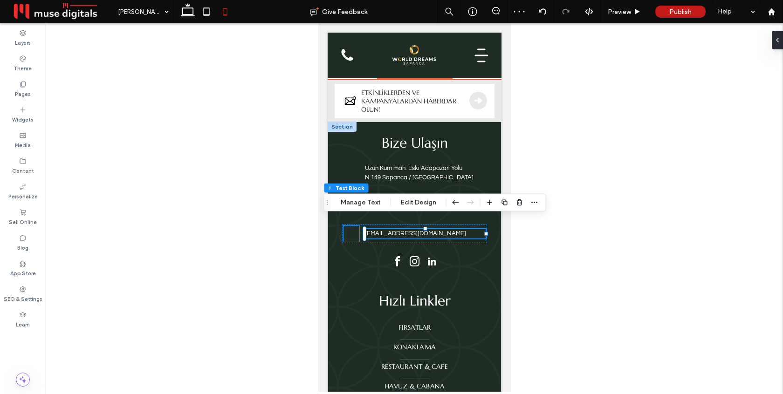
click at [354, 229] on icon at bounding box center [350, 234] width 15 height 10
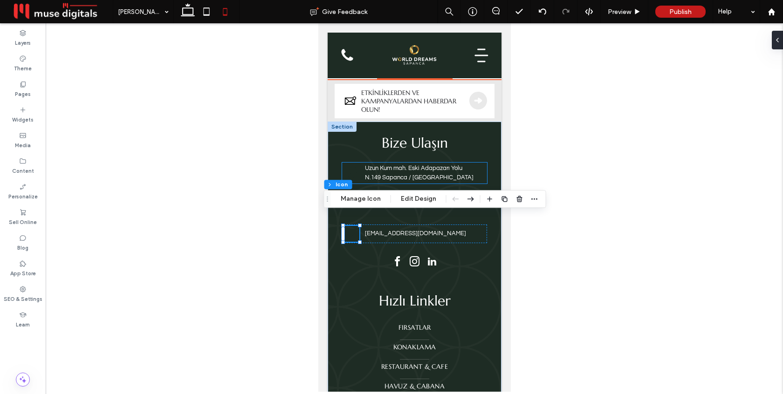
click at [354, 166] on icon at bounding box center [350, 173] width 11 height 14
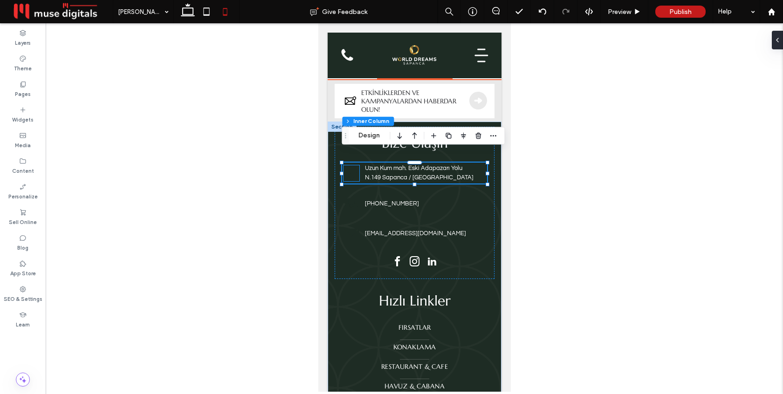
click at [351, 165] on icon at bounding box center [351, 173] width 16 height 16
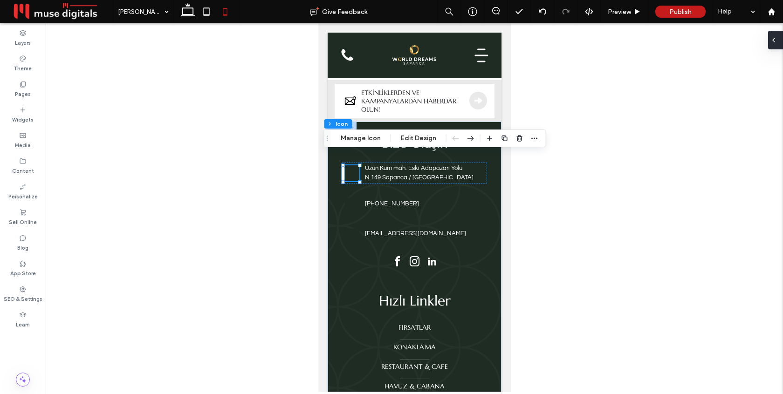
click at [775, 39] on icon at bounding box center [773, 39] width 7 height 7
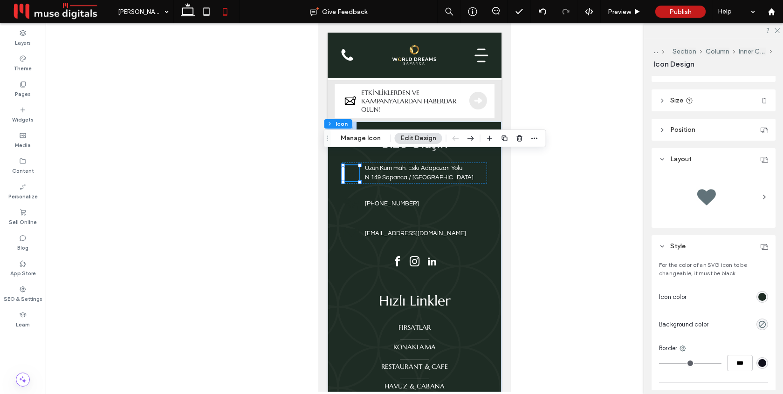
scroll to position [57, 0]
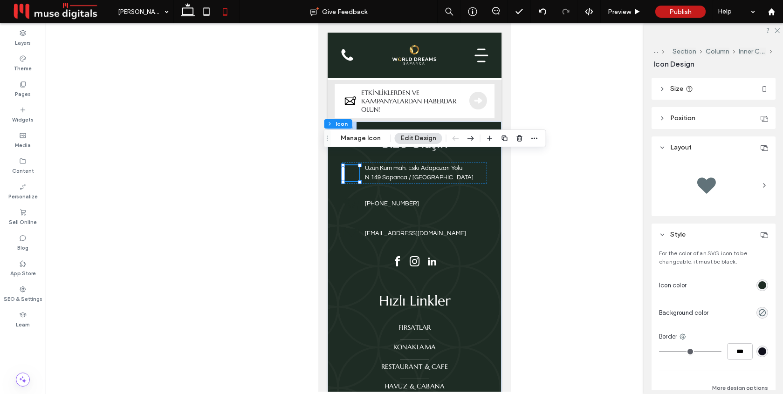
click at [763, 287] on div "rgb(30, 44, 36)" at bounding box center [762, 285] width 8 height 8
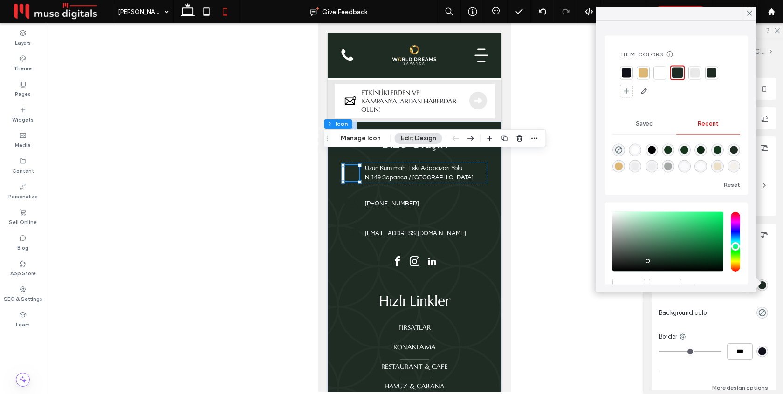
click at [643, 70] on div at bounding box center [642, 72] width 9 height 9
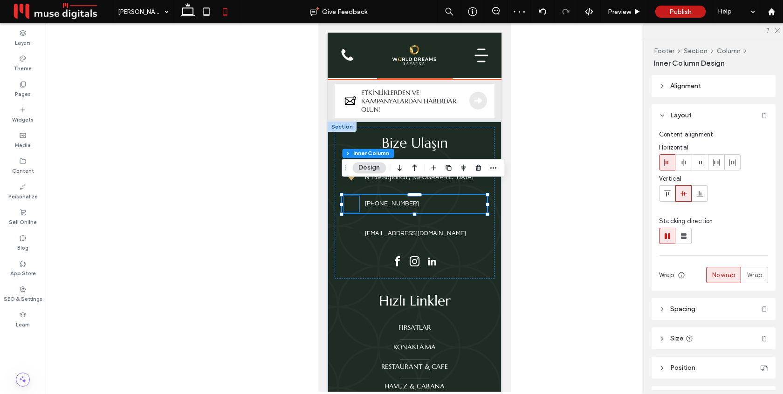
click at [350, 201] on icon at bounding box center [351, 205] width 13 height 9
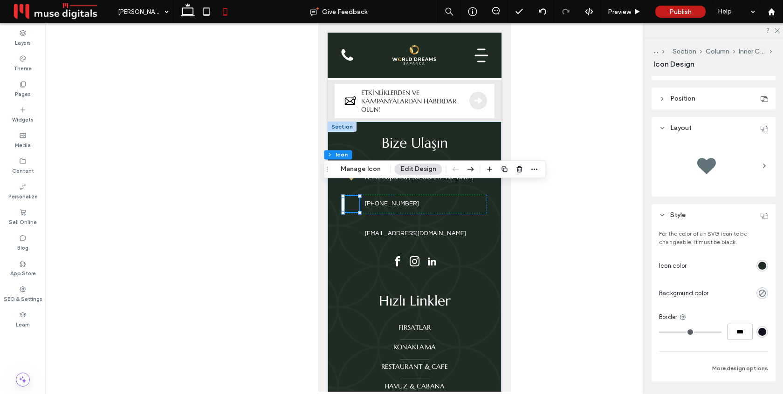
scroll to position [105, 0]
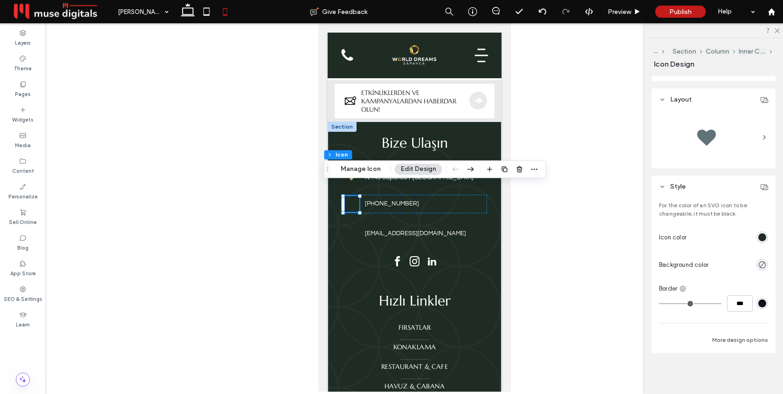
click at [762, 237] on div "rgb(30, 44, 36)" at bounding box center [762, 237] width 8 height 8
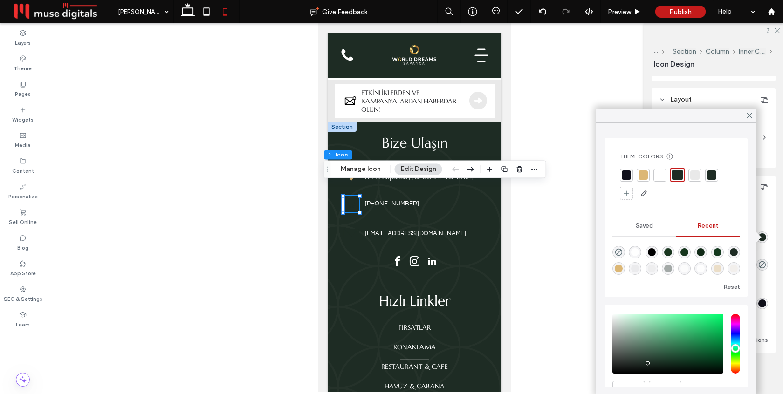
click at [643, 174] on div at bounding box center [642, 175] width 9 height 9
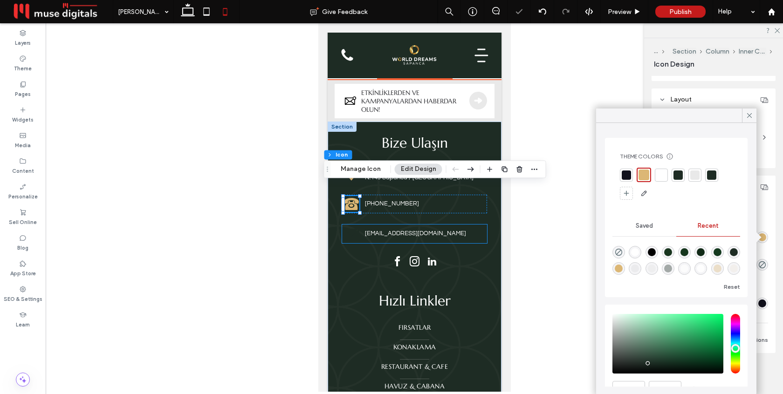
click at [354, 229] on icon at bounding box center [350, 234] width 15 height 10
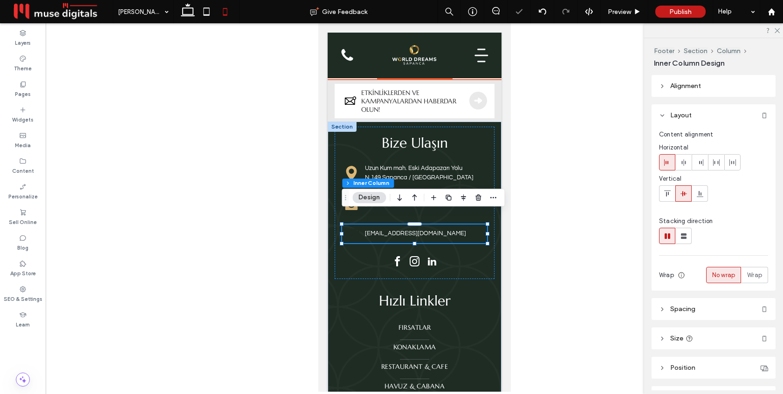
click at [354, 229] on icon at bounding box center [350, 234] width 15 height 10
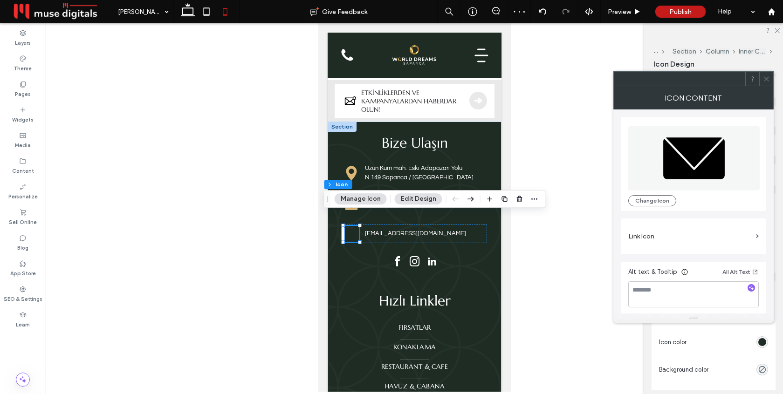
click at [768, 80] on icon at bounding box center [766, 78] width 7 height 7
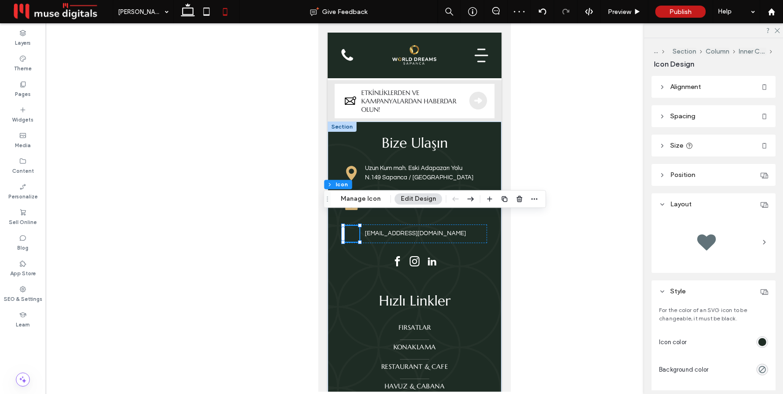
click at [761, 341] on div "rgb(30, 44, 36)" at bounding box center [762, 342] width 8 height 8
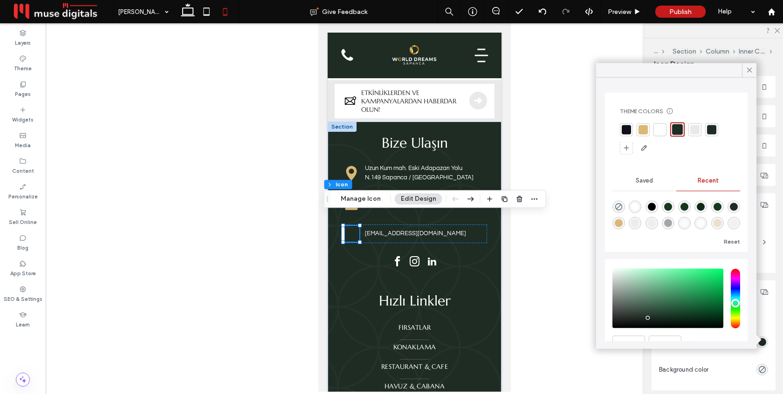
click at [642, 127] on div at bounding box center [642, 129] width 9 height 9
click at [751, 67] on icon at bounding box center [749, 70] width 8 height 8
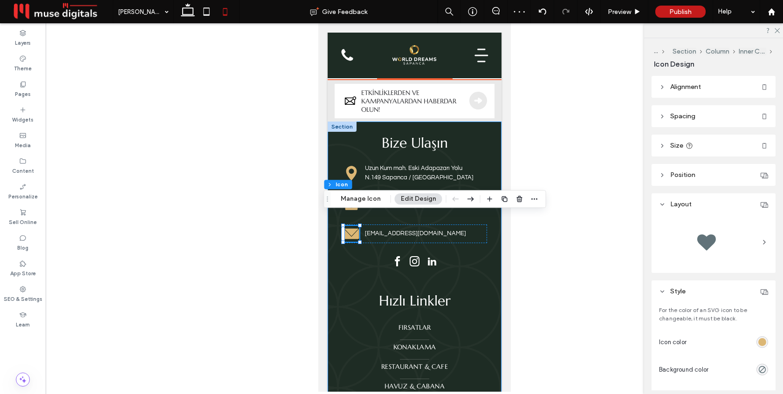
click at [450, 271] on div "Bize Ulaşın Uzun Kum mah. Eski Adapazarı Yolu N.149 Sapanca / Sakarya +90 850 5…" at bounding box center [414, 338] width 174 height 433
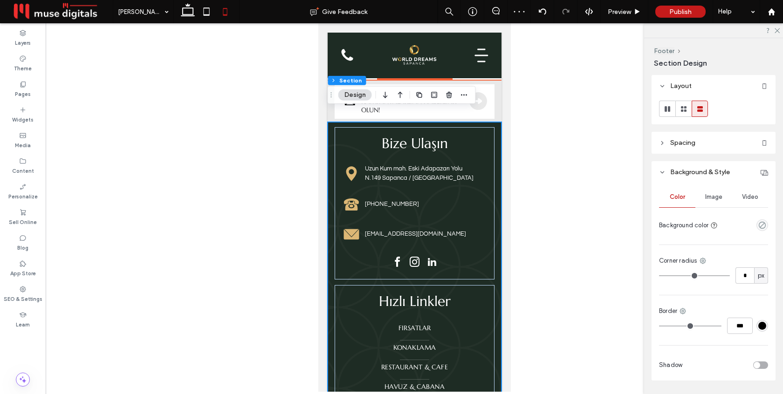
scroll to position [4250, 0]
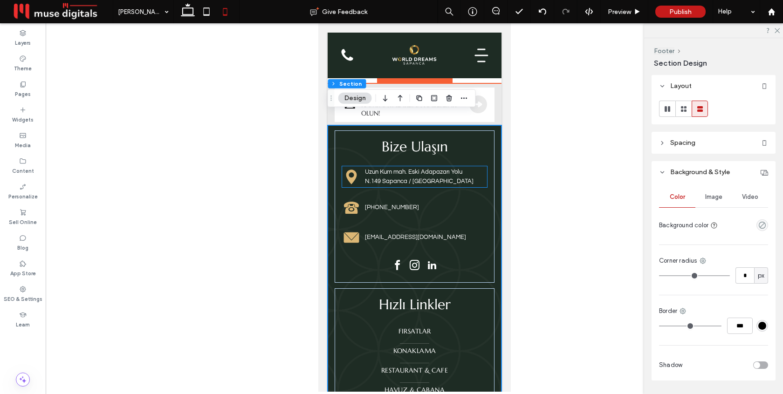
click at [403, 178] on span "N.149 Sapanca / Sakarya" at bounding box center [418, 181] width 109 height 7
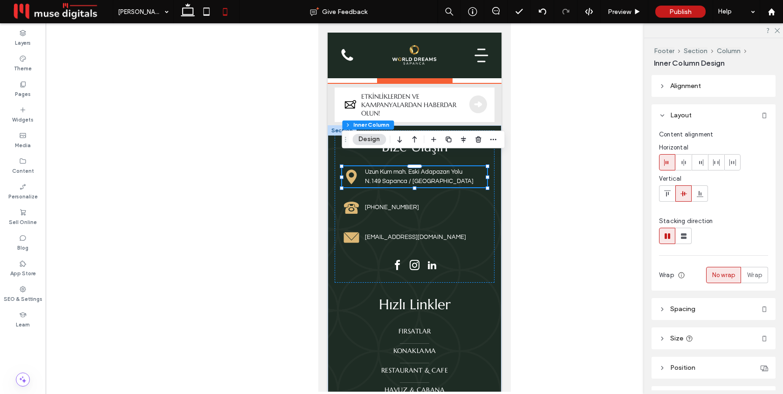
click at [403, 178] on span "N.149 Sapanca / Sakarya" at bounding box center [418, 181] width 109 height 7
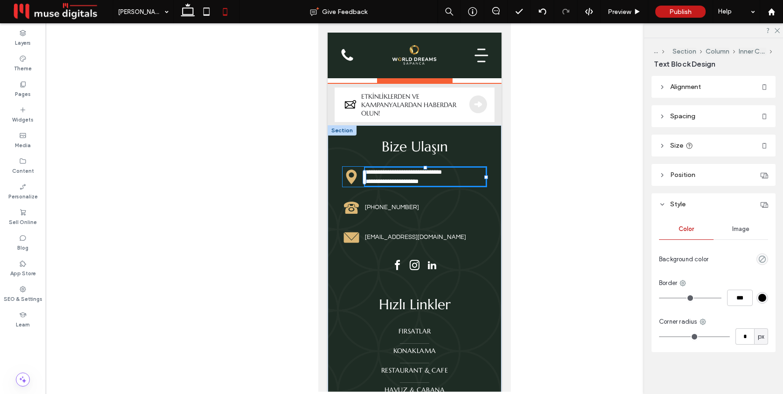
type input "*********"
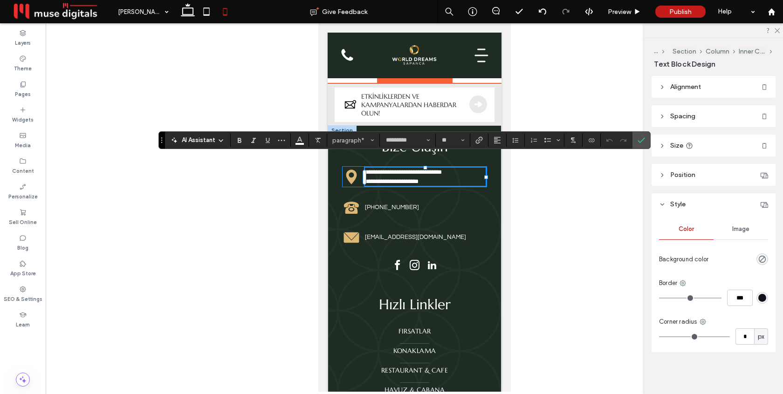
type input "**"
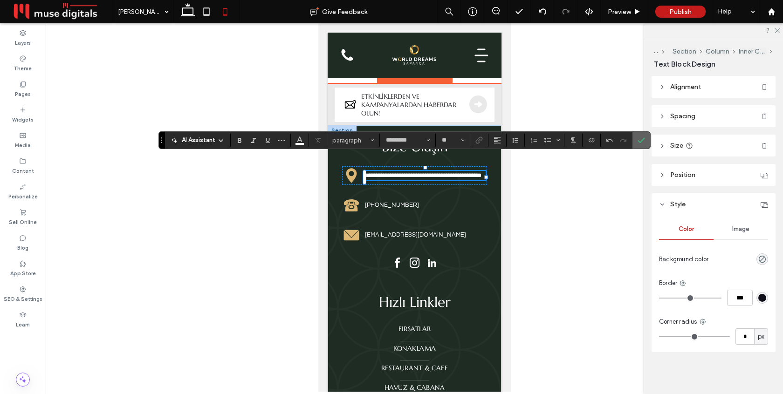
click at [639, 141] on icon "Confirm" at bounding box center [640, 140] width 7 height 7
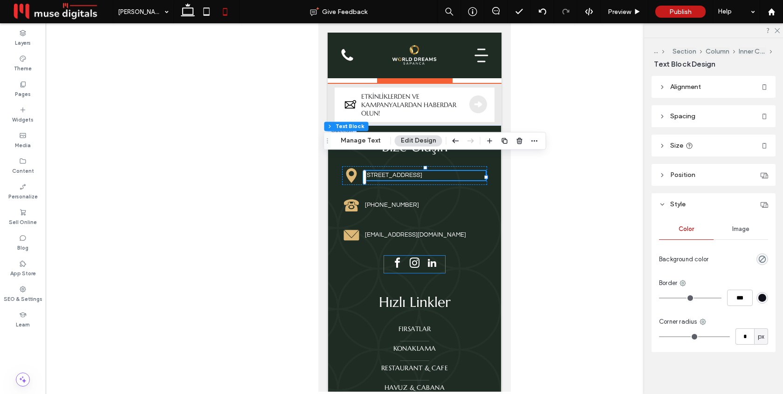
click at [417, 256] on span "instagram" at bounding box center [414, 263] width 15 height 15
click at [417, 256] on div at bounding box center [413, 264] width 61 height 17
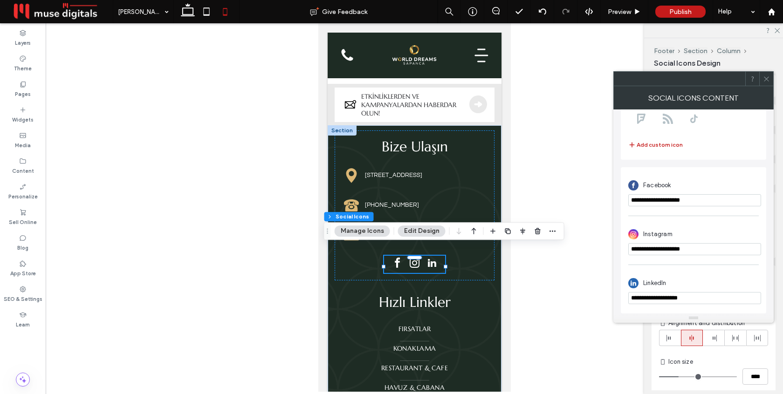
scroll to position [164, 0]
click at [696, 243] on input "**********" at bounding box center [694, 249] width 133 height 12
paste input "**********"
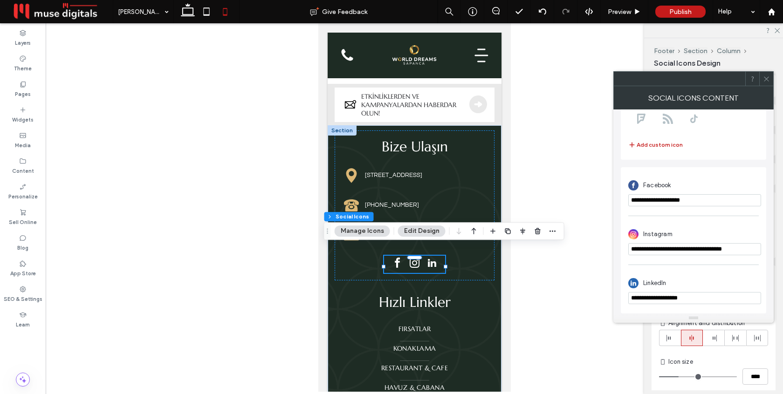
type input "**********"
click at [693, 212] on div "**********" at bounding box center [693, 235] width 130 height 49
click at [688, 200] on input "**********" at bounding box center [694, 200] width 133 height 12
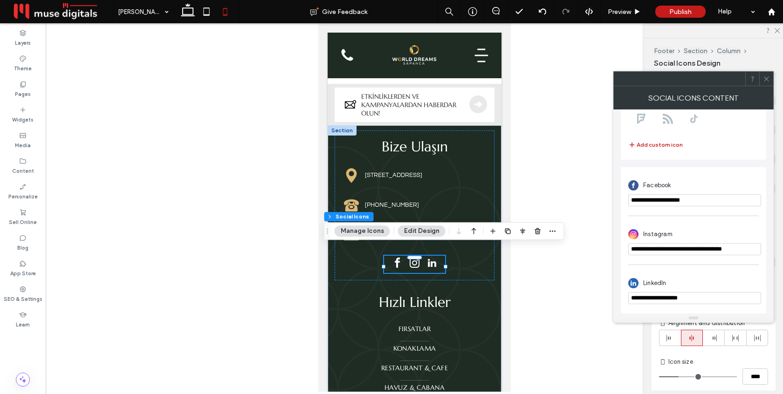
paste input "**********"
type input "**********"
click at [685, 211] on div "**********" at bounding box center [693, 235] width 130 height 49
click at [679, 294] on input "**********" at bounding box center [694, 298] width 133 height 12
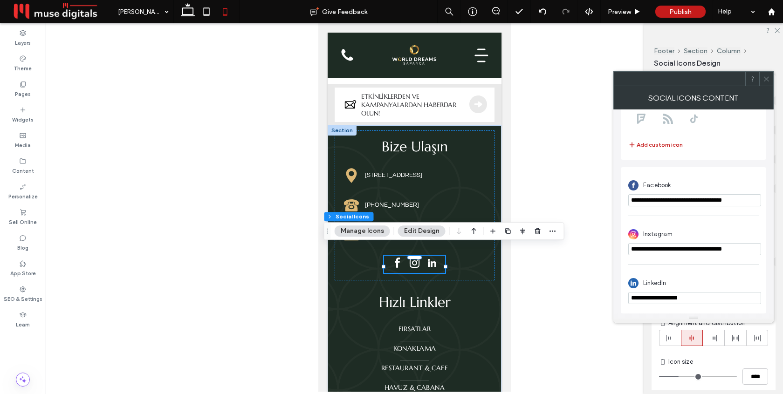
click at [679, 294] on input "**********" at bounding box center [694, 298] width 133 height 12
paste input "**********"
type input "**********"
click at [695, 267] on div "**********" at bounding box center [693, 284] width 130 height 50
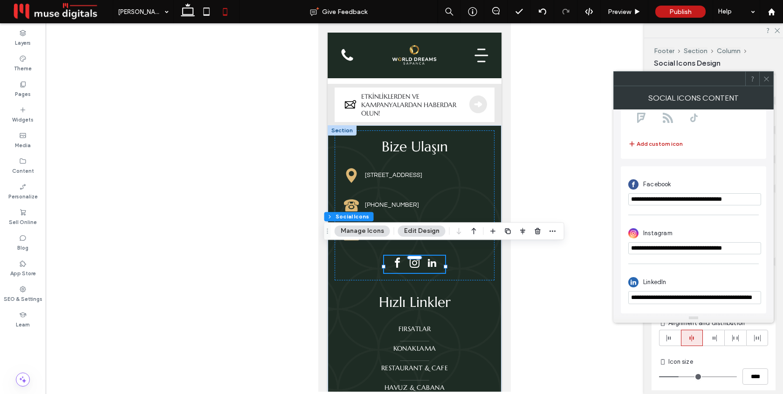
scroll to position [0, 0]
click at [766, 77] on icon at bounding box center [766, 78] width 7 height 7
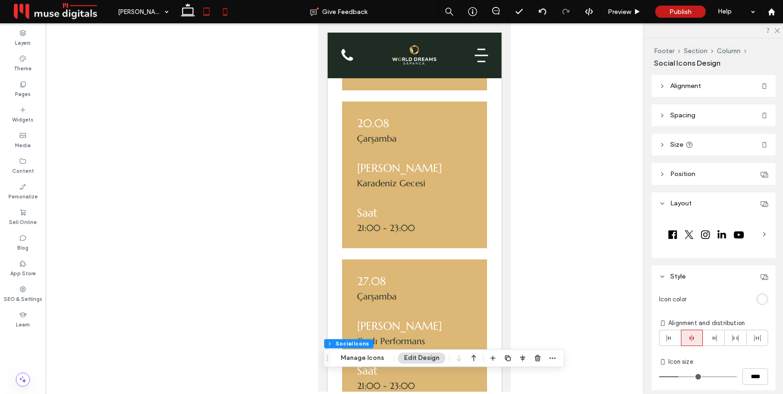
scroll to position [795, 0]
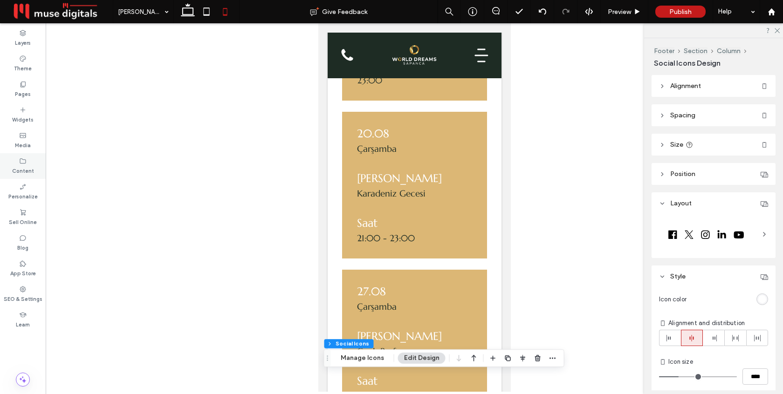
click at [22, 168] on label "Content" at bounding box center [23, 170] width 22 height 10
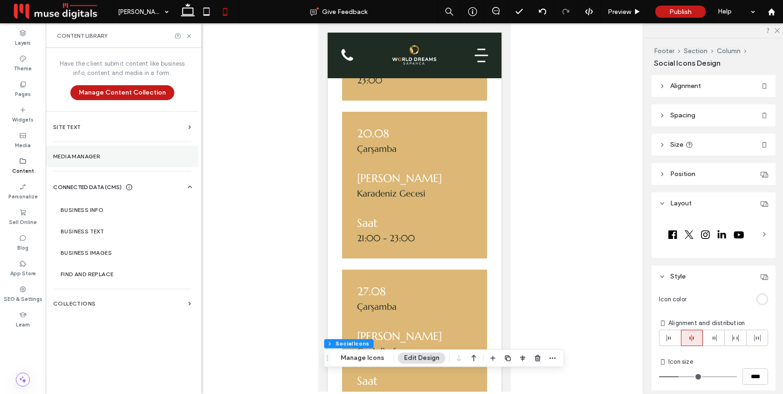
click at [85, 162] on section "Media Manager" at bounding box center [122, 156] width 153 height 21
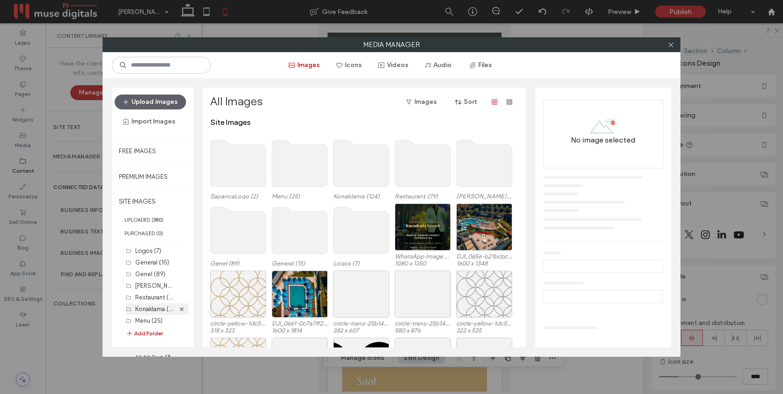
scroll to position [15, 0]
click at [150, 333] on button "Add Folder" at bounding box center [144, 333] width 37 height 9
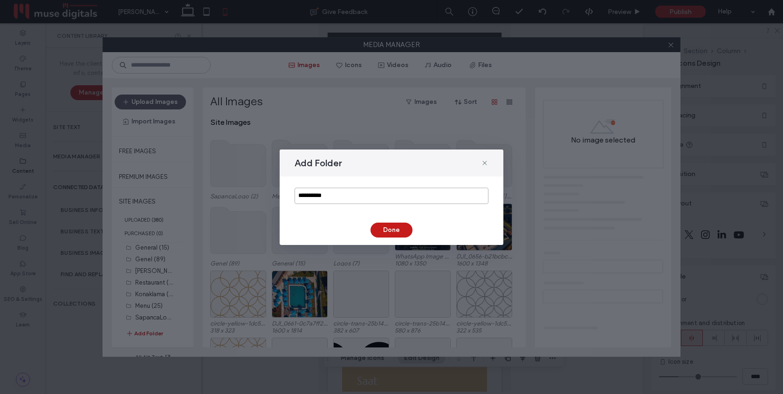
click at [334, 197] on input "**********" at bounding box center [391, 196] width 194 height 16
type input "**********"
click at [385, 231] on button "Done" at bounding box center [391, 230] width 42 height 15
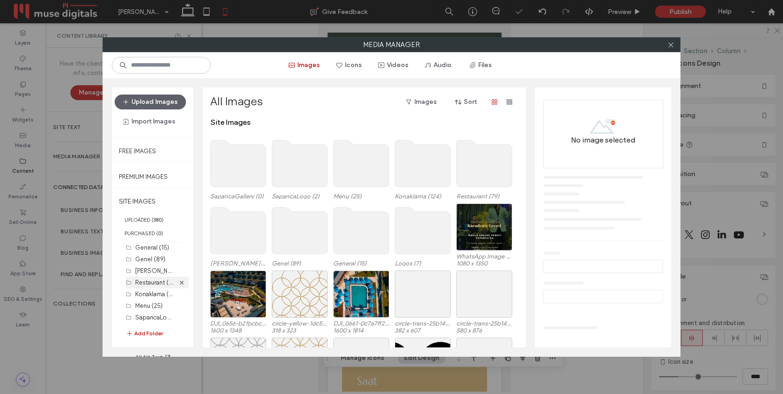
scroll to position [27, 0]
click at [152, 316] on label "SapancaGallery (0)" at bounding box center [162, 317] width 54 height 9
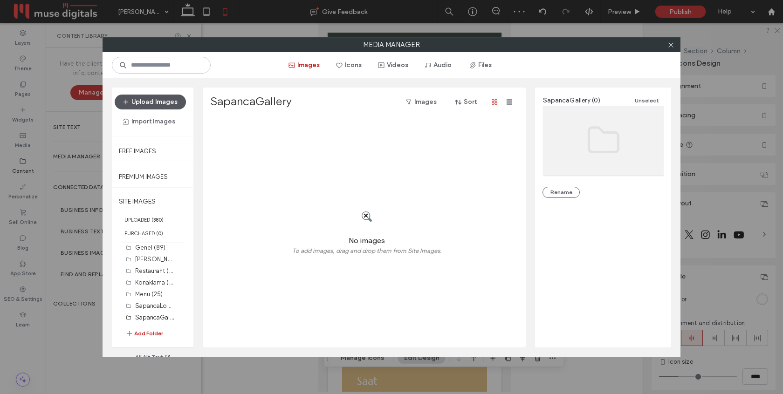
click at [158, 105] on button "Upload Images" at bounding box center [150, 102] width 71 height 15
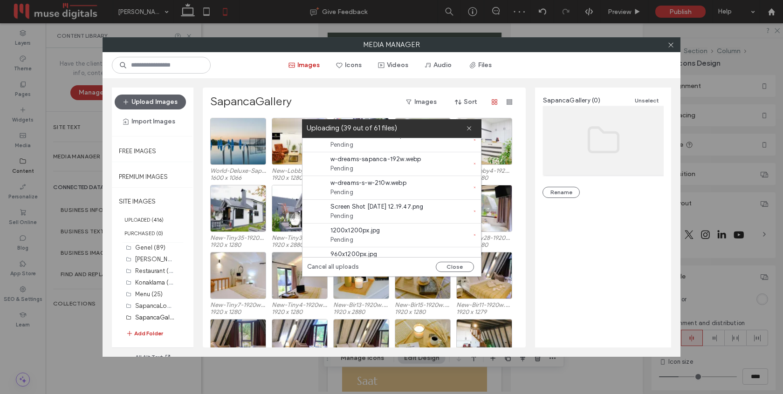
scroll to position [1106, 0]
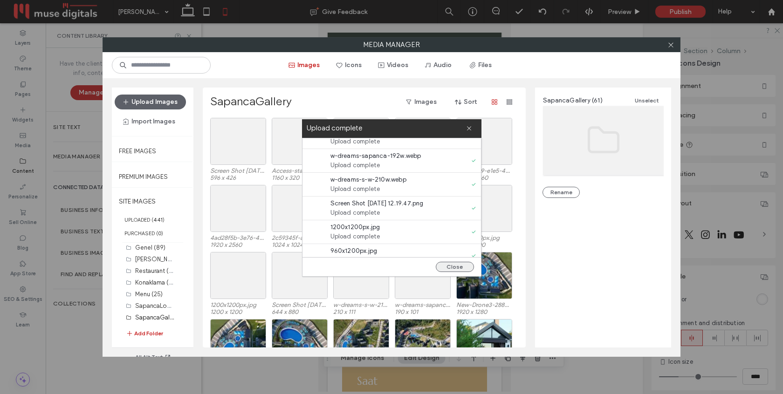
click at [453, 265] on button "Close" at bounding box center [455, 267] width 38 height 10
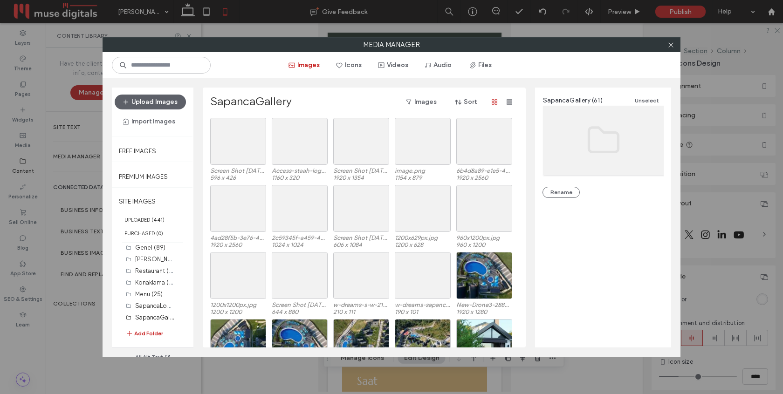
scroll to position [0, 0]
click at [243, 137] on div "Select" at bounding box center [238, 141] width 56 height 47
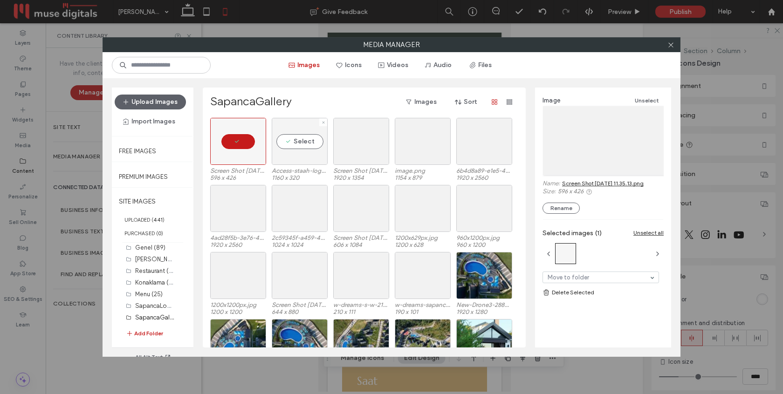
click at [313, 141] on div "Select" at bounding box center [300, 141] width 56 height 47
click at [359, 141] on div "Select" at bounding box center [361, 141] width 56 height 47
click at [426, 144] on div "Select" at bounding box center [423, 141] width 56 height 47
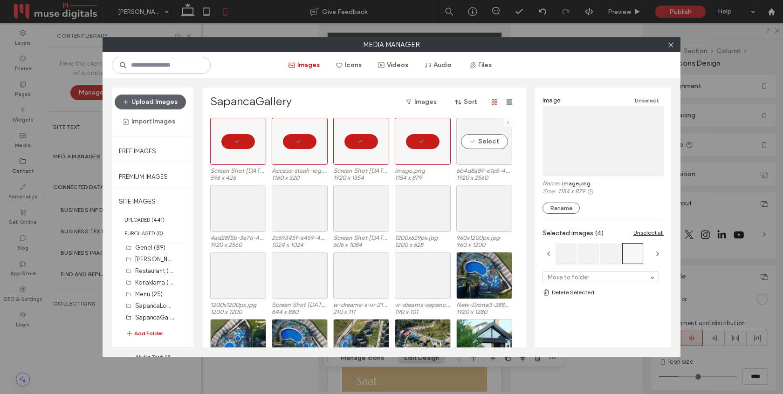
click at [480, 147] on div "Select" at bounding box center [484, 141] width 56 height 47
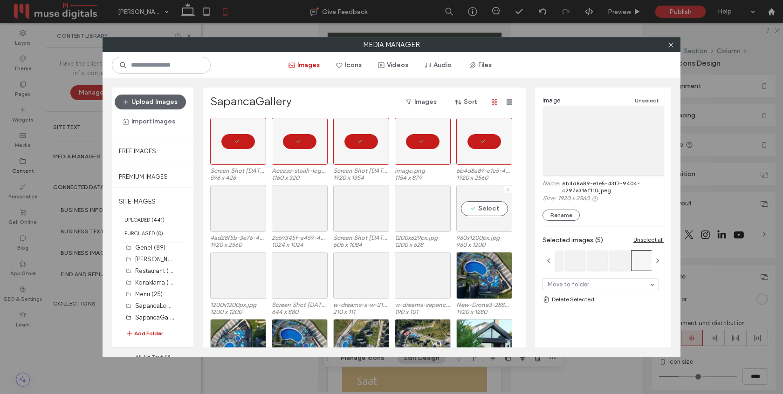
click at [477, 218] on div "Select" at bounding box center [484, 208] width 56 height 47
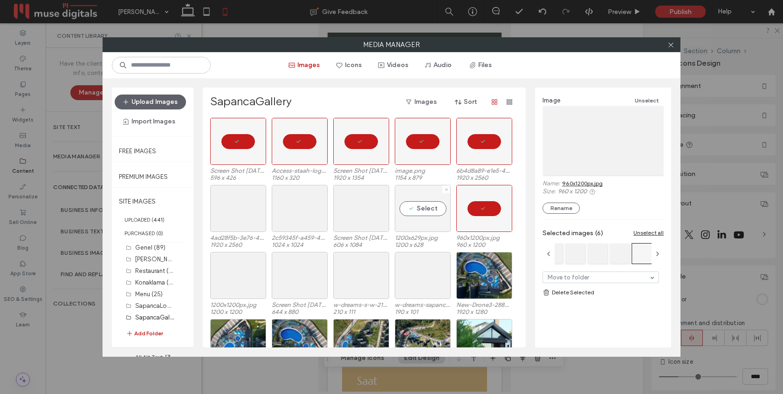
click at [421, 214] on div "Select" at bounding box center [423, 208] width 56 height 47
click at [367, 206] on div "Select" at bounding box center [361, 208] width 56 height 47
click at [311, 206] on div "Select" at bounding box center [300, 208] width 56 height 47
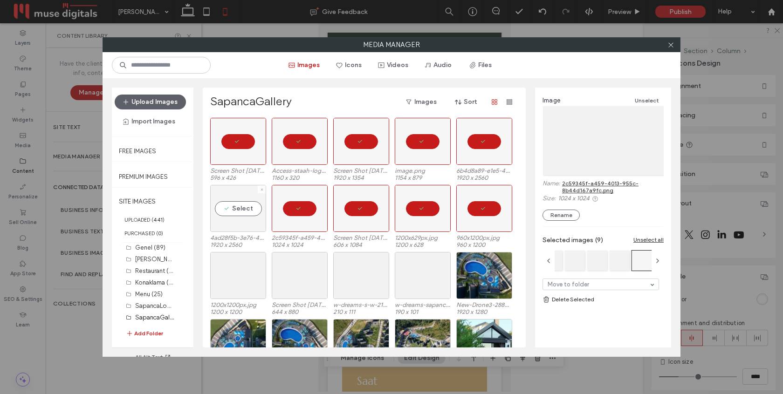
click at [243, 211] on div "Select" at bounding box center [238, 208] width 56 height 47
click at [246, 280] on div "Select" at bounding box center [238, 275] width 56 height 47
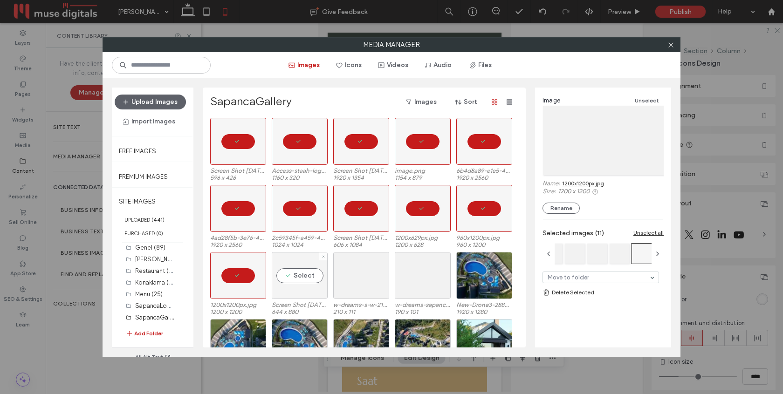
click at [286, 280] on div "Select" at bounding box center [300, 275] width 56 height 47
click at [339, 275] on div "Select" at bounding box center [361, 275] width 56 height 47
click at [414, 278] on div "Select" at bounding box center [423, 275] width 56 height 47
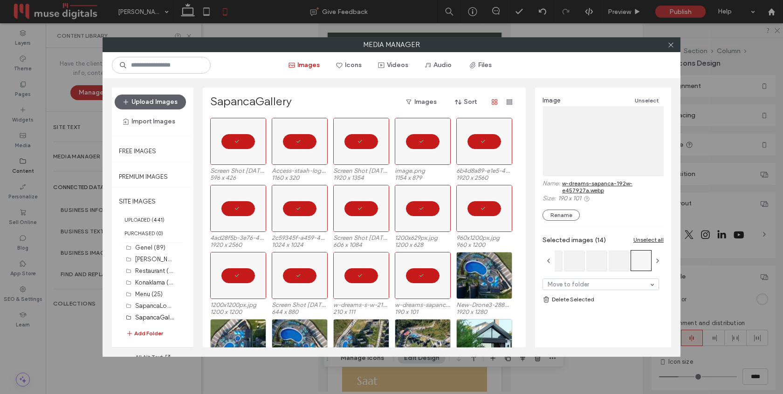
click at [585, 300] on link "Delete Selected" at bounding box center [602, 299] width 121 height 9
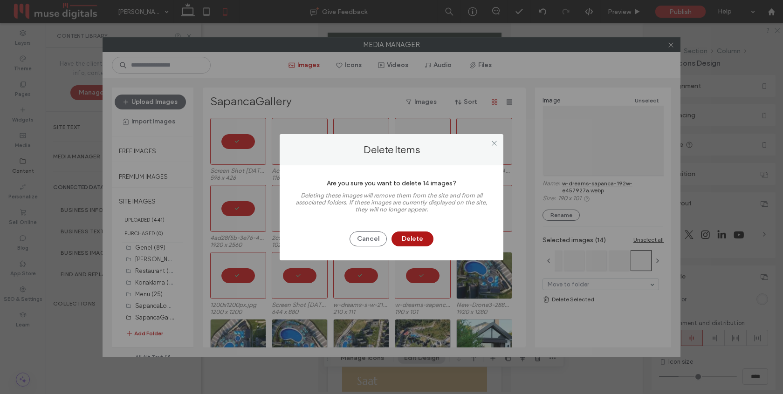
click at [411, 235] on button "Delete" at bounding box center [412, 239] width 42 height 15
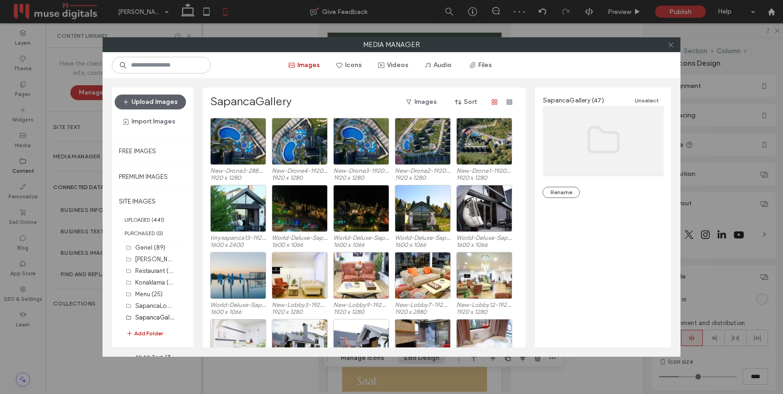
click at [671, 44] on use at bounding box center [670, 44] width 5 height 5
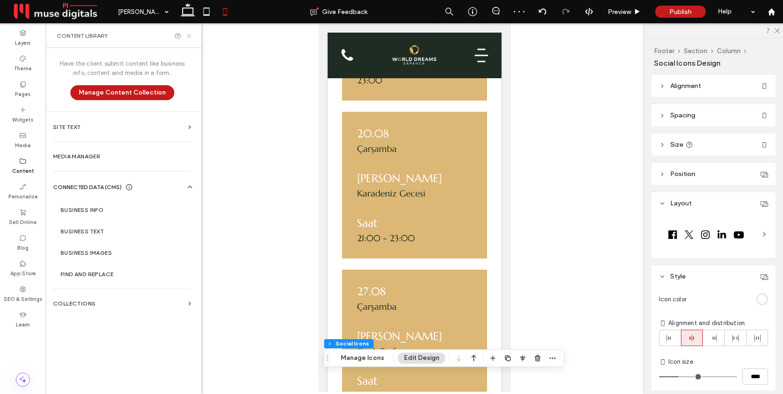
click at [187, 36] on icon at bounding box center [188, 36] width 7 height 7
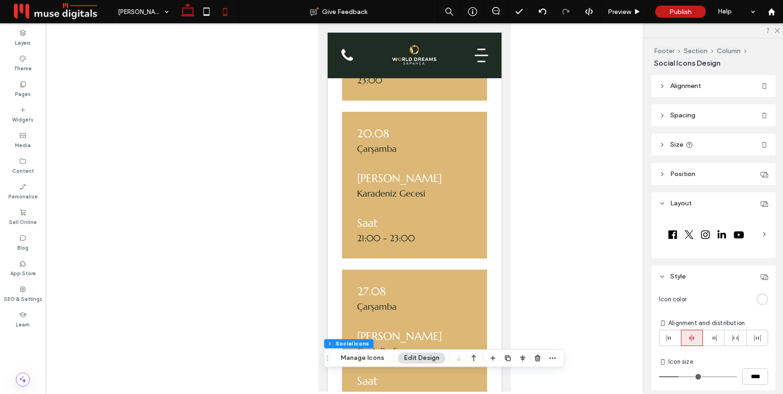
click at [181, 14] on icon at bounding box center [187, 11] width 19 height 19
type input "***"
type input "**"
type input "****"
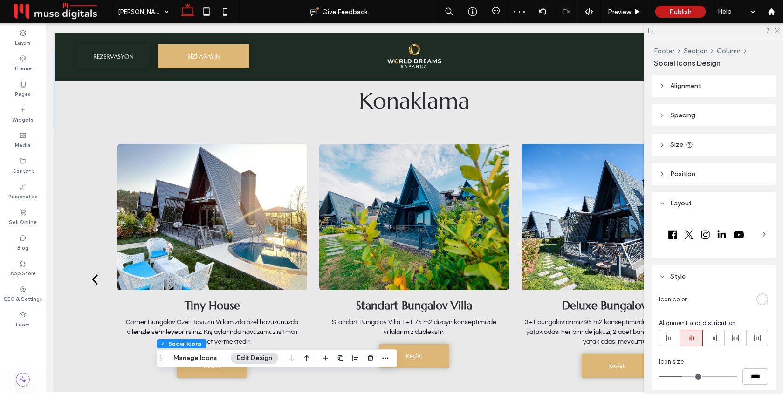
scroll to position [1274, 0]
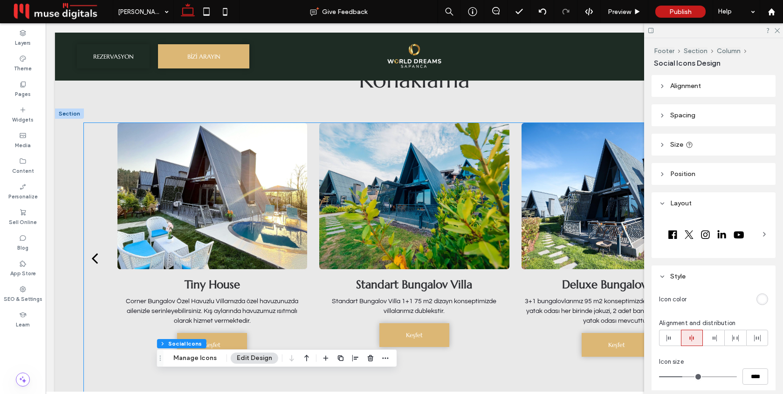
click at [379, 188] on div at bounding box center [414, 196] width 190 height 146
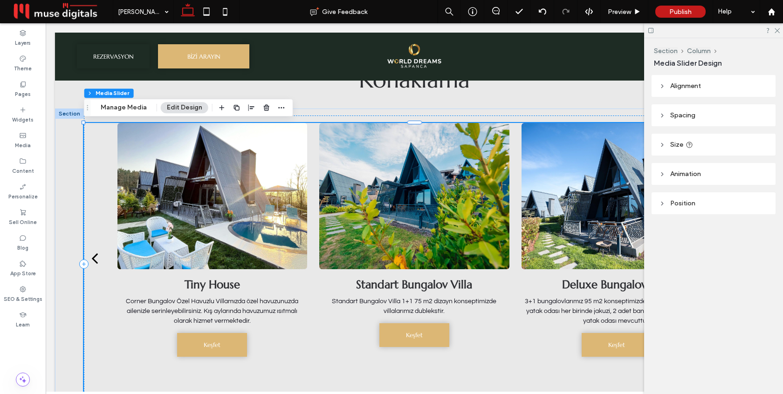
click at [380, 188] on div at bounding box center [414, 196] width 190 height 146
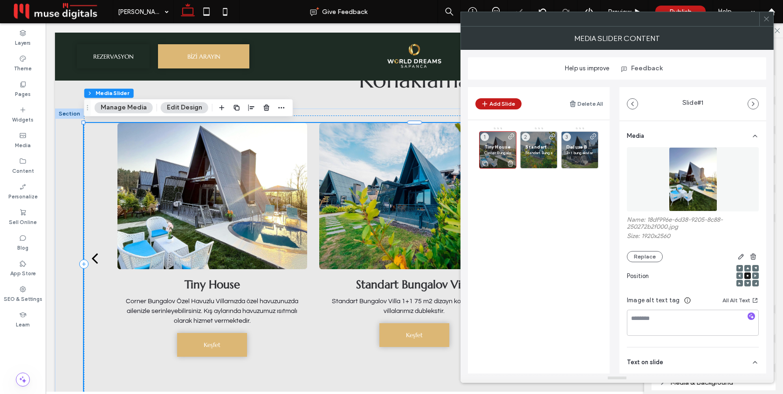
click at [496, 154] on p "Corner Bungalov Özel Havuzlu Villamızda özel havuzunuzda ailenizle serinleyebil…" at bounding box center [497, 153] width 27 height 6
click at [646, 266] on div "Position" at bounding box center [693, 278] width 132 height 33
click at [646, 256] on button "Replace" at bounding box center [645, 256] width 36 height 11
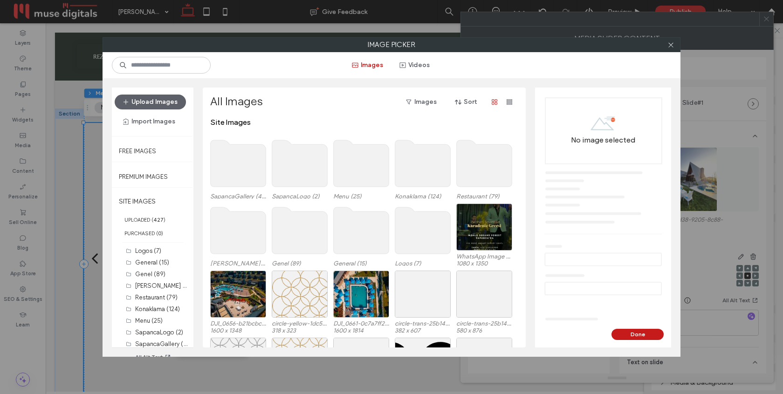
click at [242, 170] on use at bounding box center [238, 163] width 55 height 47
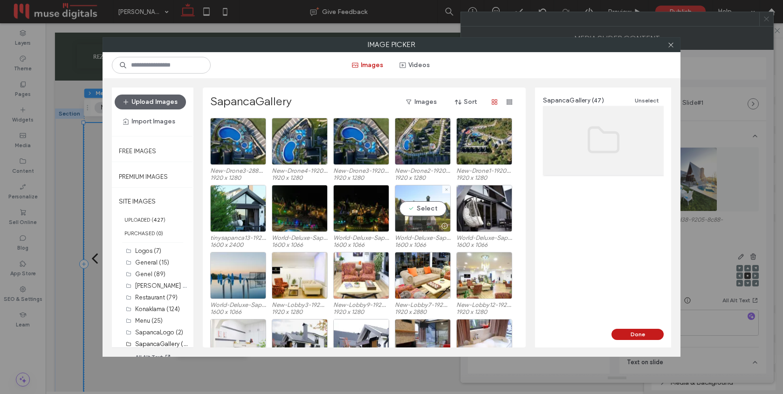
click at [429, 214] on div "Select" at bounding box center [423, 208] width 56 height 47
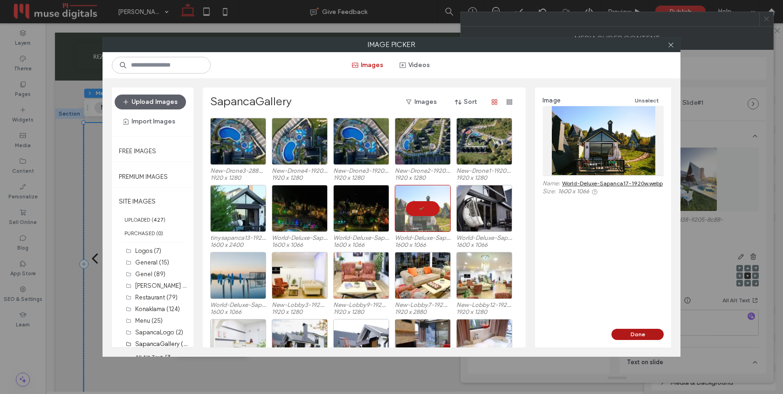
click at [634, 339] on button "Done" at bounding box center [637, 334] width 52 height 11
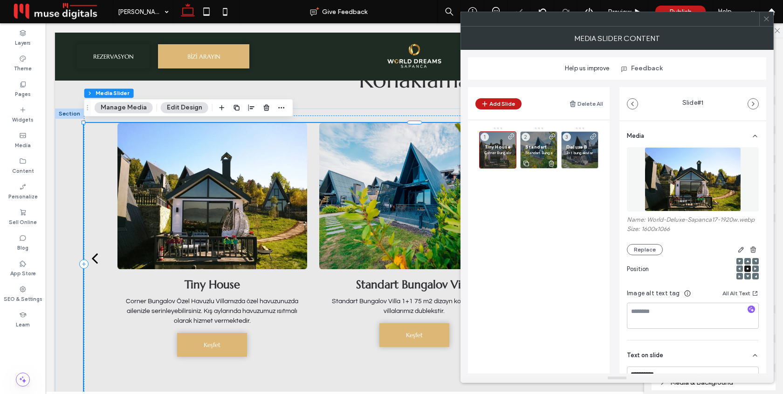
click at [538, 153] on p "Standart Bungalov Villa 1+1 75 m2 dizayn konseptimizde villalarımız dublekstir." at bounding box center [538, 153] width 27 height 6
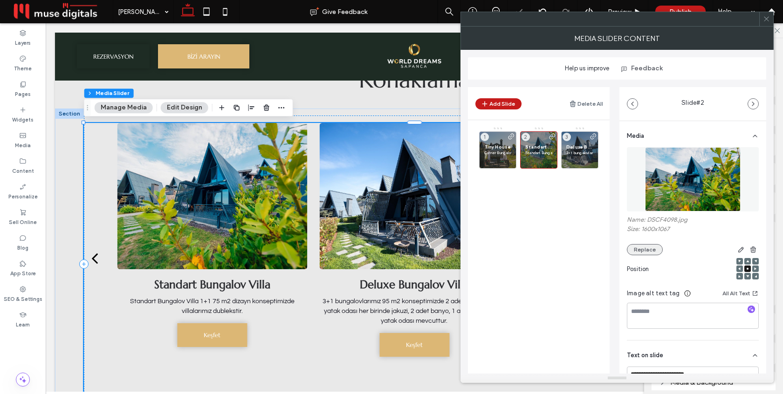
click at [650, 249] on button "Replace" at bounding box center [645, 249] width 36 height 11
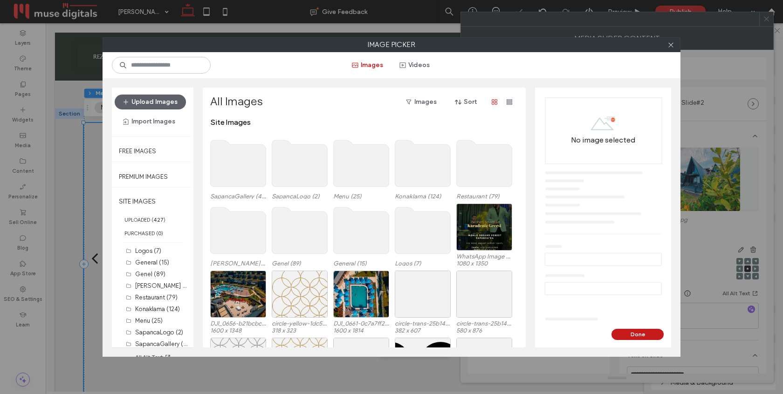
click at [258, 169] on use at bounding box center [238, 163] width 55 height 47
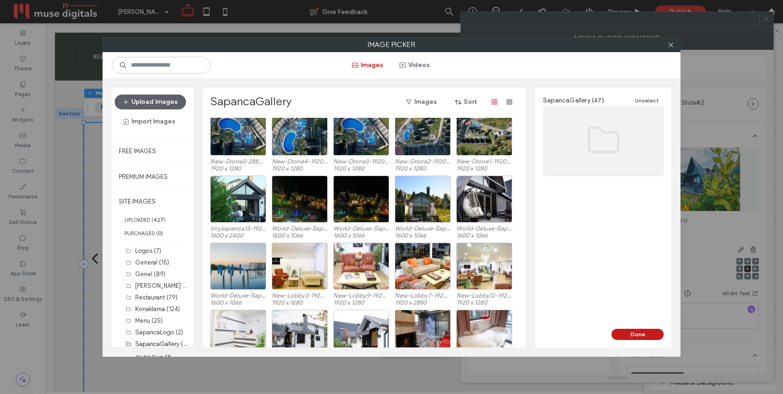
scroll to position [0, 0]
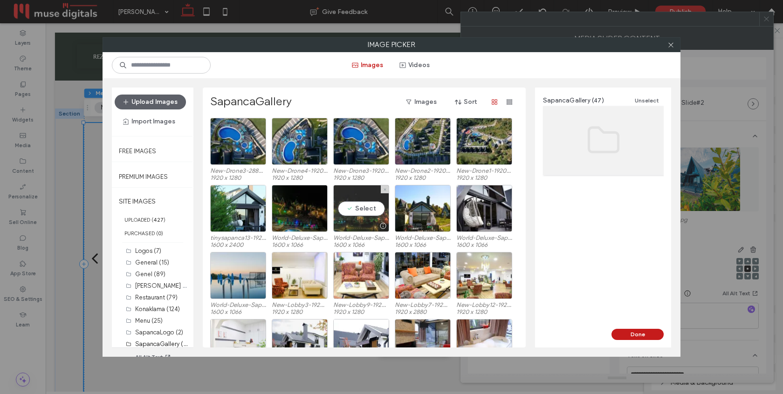
click at [358, 219] on div "Select" at bounding box center [361, 208] width 56 height 47
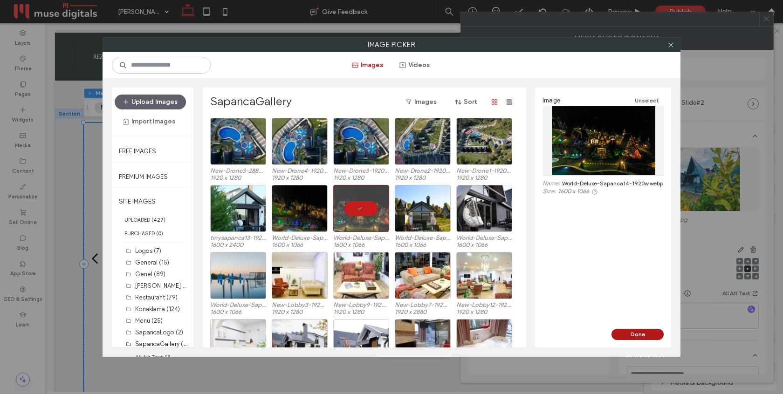
click at [629, 335] on button "Done" at bounding box center [637, 334] width 52 height 11
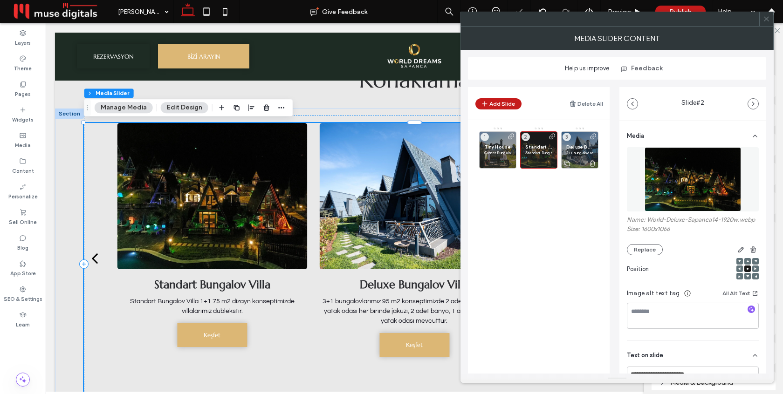
click at [575, 145] on span "Deluxe Bungalov Villa" at bounding box center [579, 147] width 27 height 6
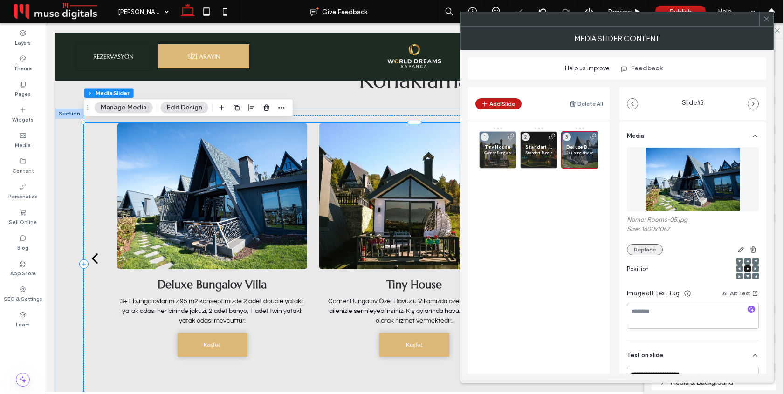
click at [642, 249] on button "Replace" at bounding box center [645, 249] width 36 height 11
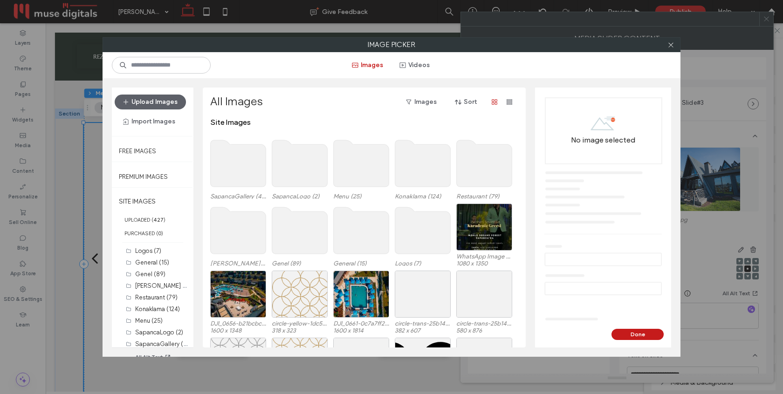
click at [236, 165] on use at bounding box center [238, 163] width 55 height 47
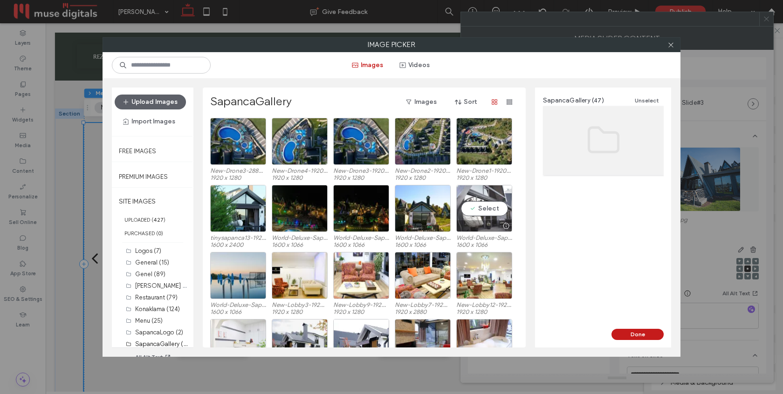
click at [471, 208] on div "Select" at bounding box center [484, 208] width 56 height 47
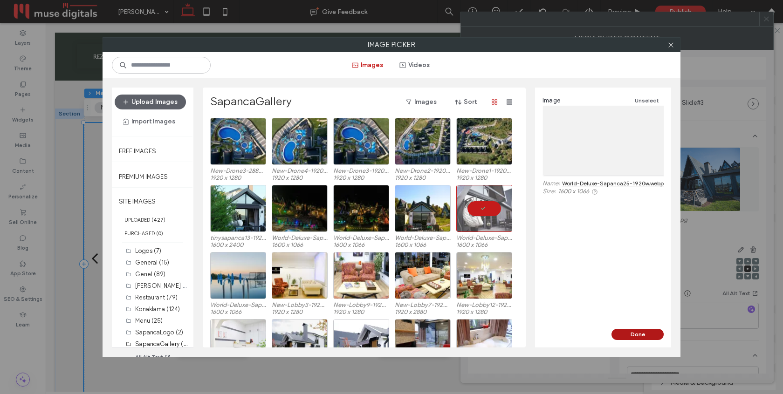
click at [629, 334] on button "Done" at bounding box center [637, 334] width 52 height 11
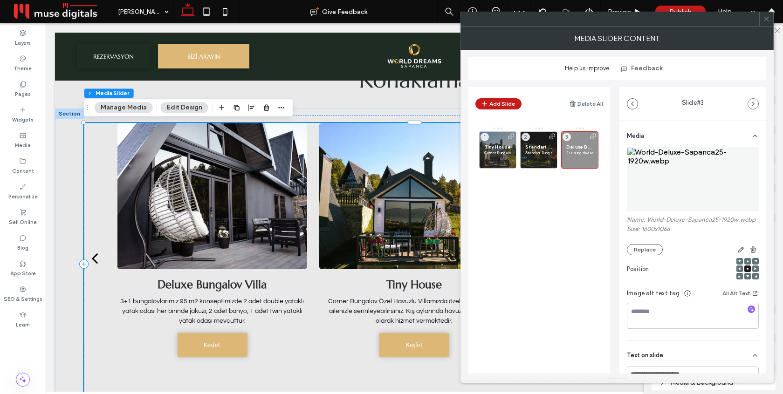
click at [766, 17] on icon at bounding box center [766, 18] width 7 height 7
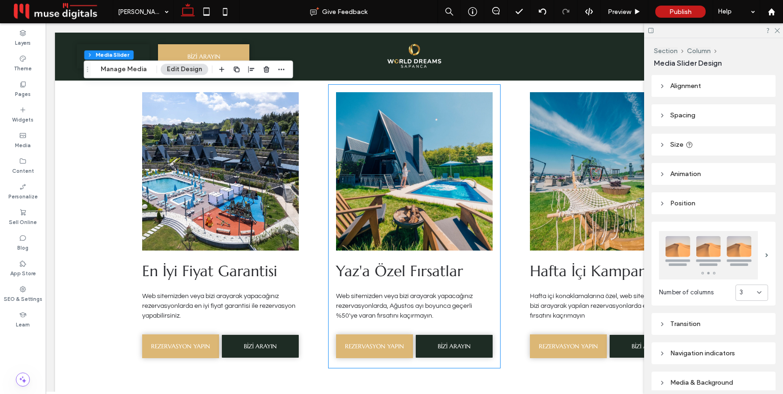
scroll to position [1872, 0]
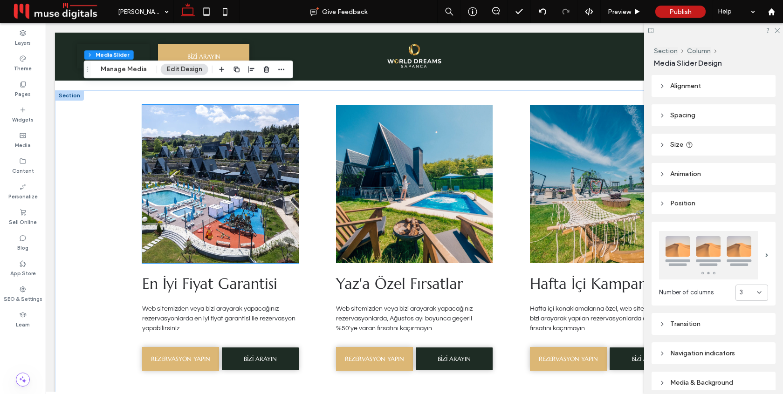
click at [210, 218] on img at bounding box center [220, 184] width 157 height 158
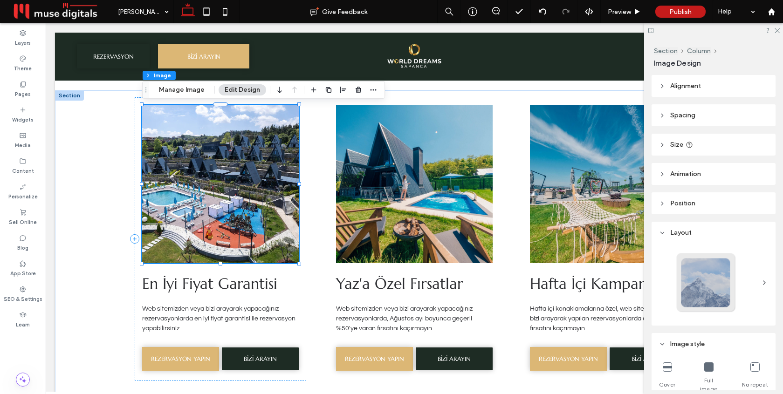
click at [210, 218] on div at bounding box center [220, 184] width 157 height 158
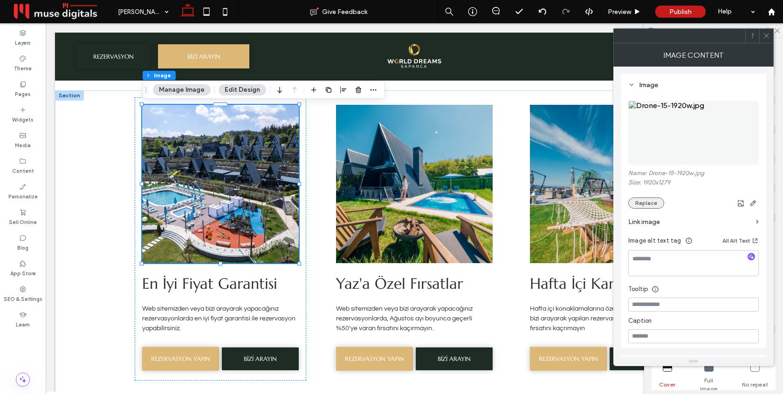
click at [637, 204] on button "Replace" at bounding box center [646, 203] width 36 height 11
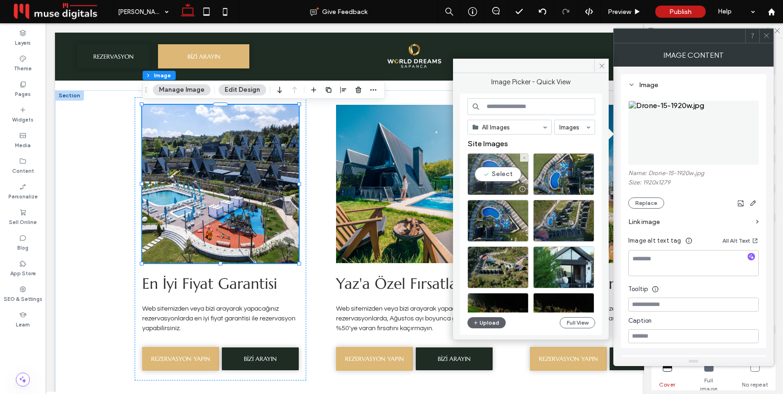
click at [509, 166] on div "Select" at bounding box center [497, 174] width 61 height 42
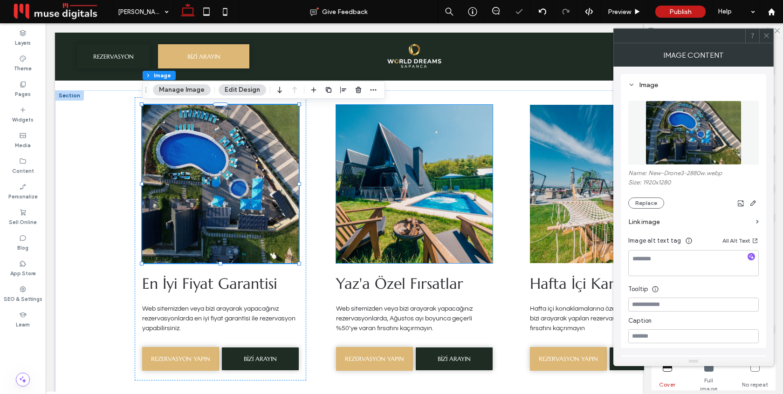
click at [424, 179] on img at bounding box center [414, 184] width 157 height 158
click at [424, 179] on div at bounding box center [414, 184] width 157 height 158
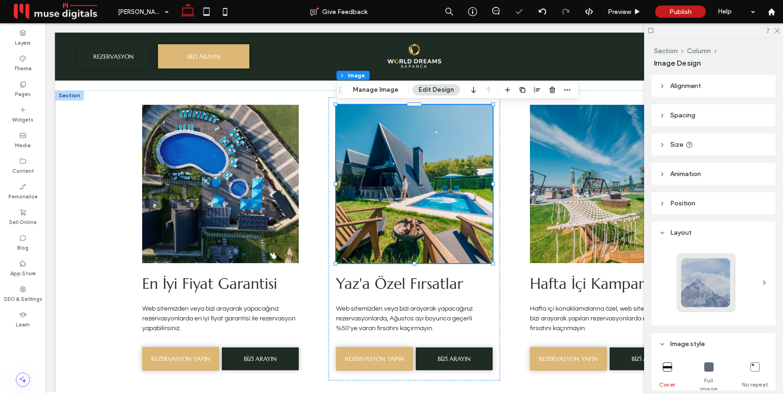
click at [432, 188] on img at bounding box center [414, 184] width 157 height 158
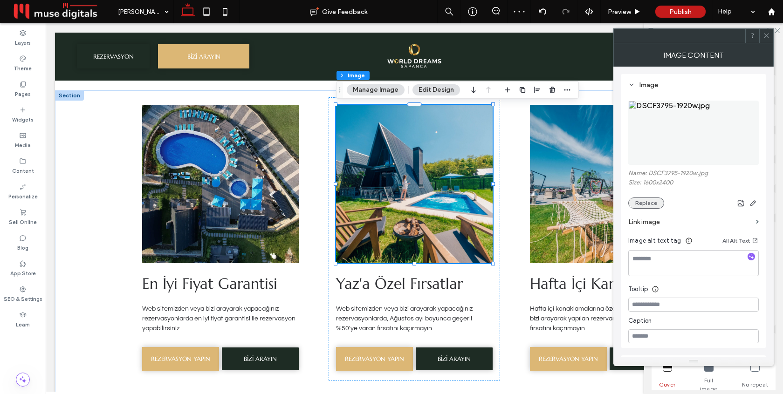
click at [650, 208] on button "Replace" at bounding box center [646, 203] width 36 height 11
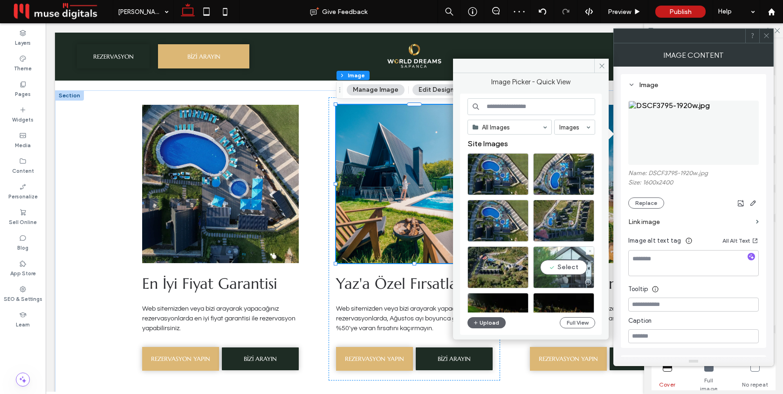
click at [563, 261] on div "Select" at bounding box center [563, 267] width 61 height 42
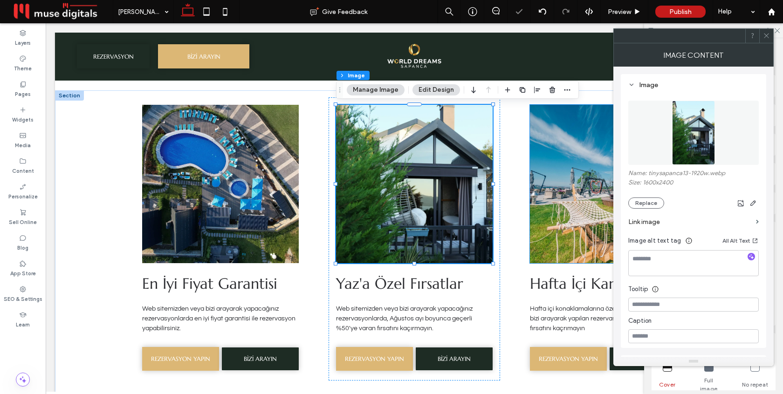
click at [566, 208] on img at bounding box center [608, 184] width 157 height 158
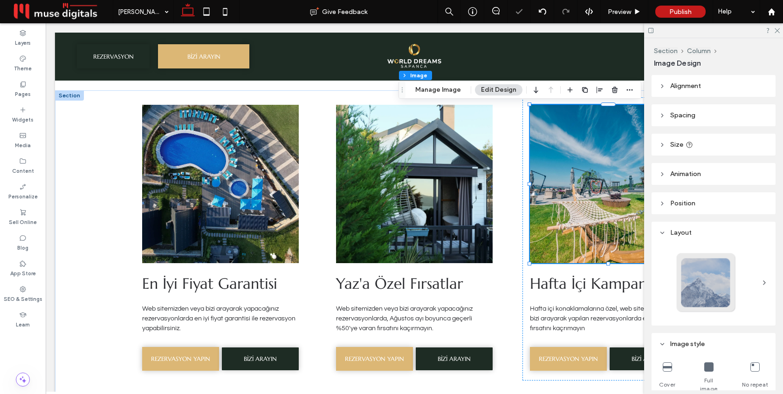
click at [566, 208] on div at bounding box center [608, 184] width 157 height 158
click at [580, 205] on img at bounding box center [608, 184] width 157 height 158
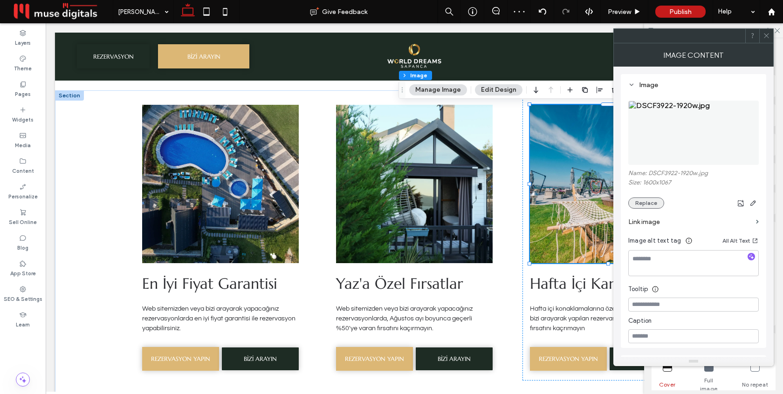
click at [636, 205] on button "Replace" at bounding box center [646, 203] width 36 height 11
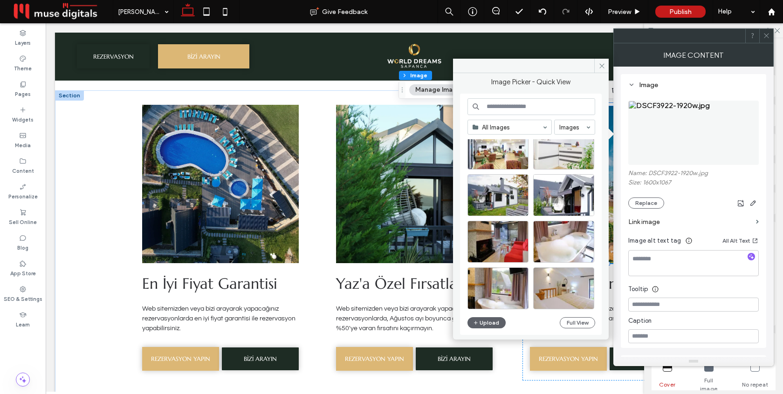
scroll to position [389, 0]
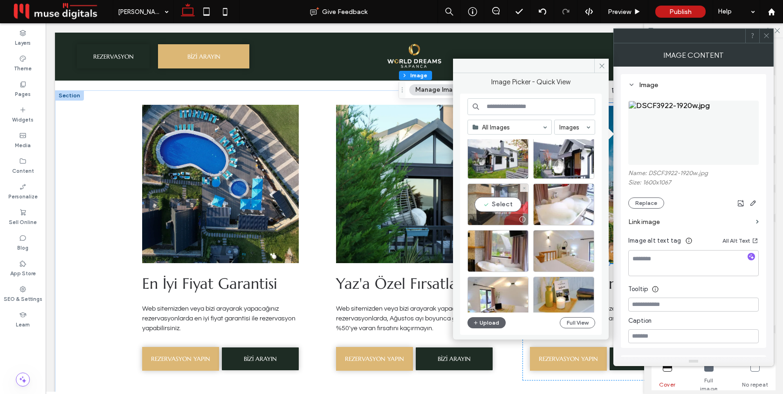
click at [506, 194] on div "Select" at bounding box center [497, 205] width 61 height 42
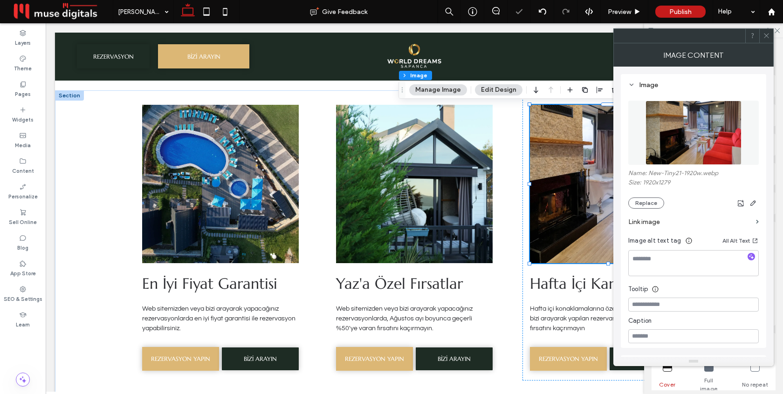
click at [768, 38] on icon at bounding box center [766, 35] width 7 height 7
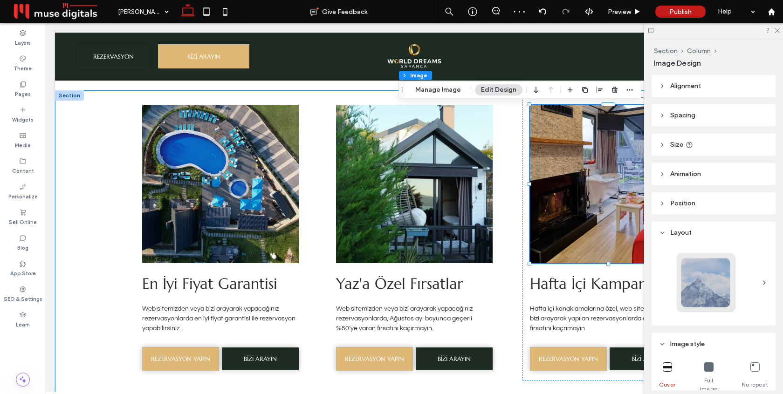
click at [513, 170] on div "En İyi Fiyat Garantisi Web sitemizden veya bizi arayarak yapacağınız rezervasyo…" at bounding box center [414, 249] width 559 height 319
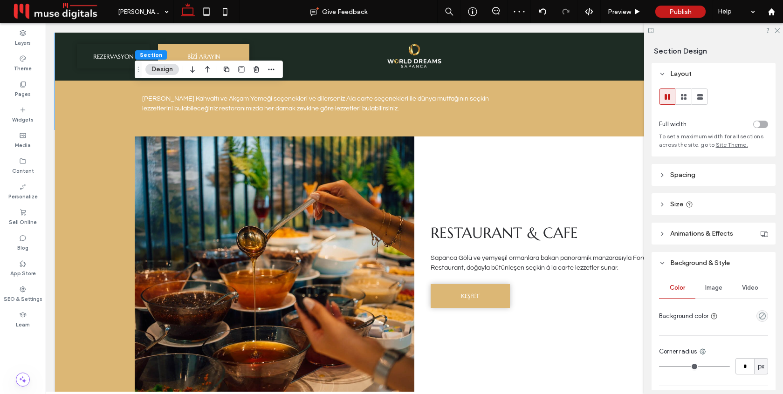
scroll to position [2287, 0]
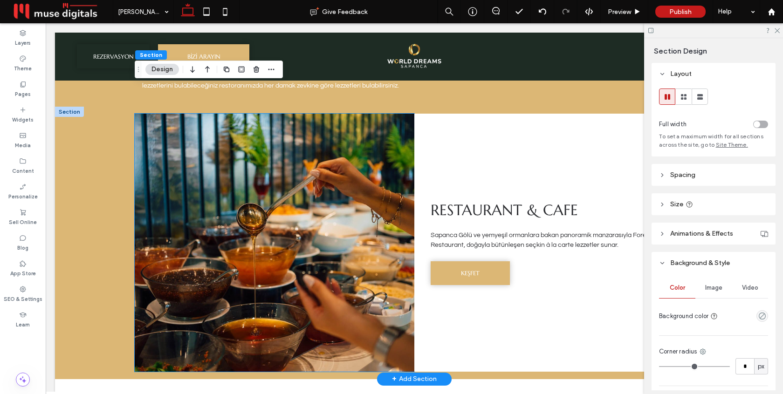
click at [320, 235] on img at bounding box center [275, 243] width 280 height 258
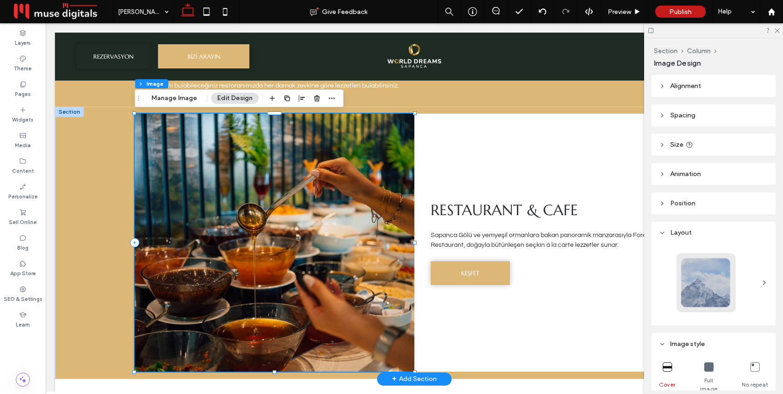
click at [324, 176] on img at bounding box center [275, 243] width 280 height 258
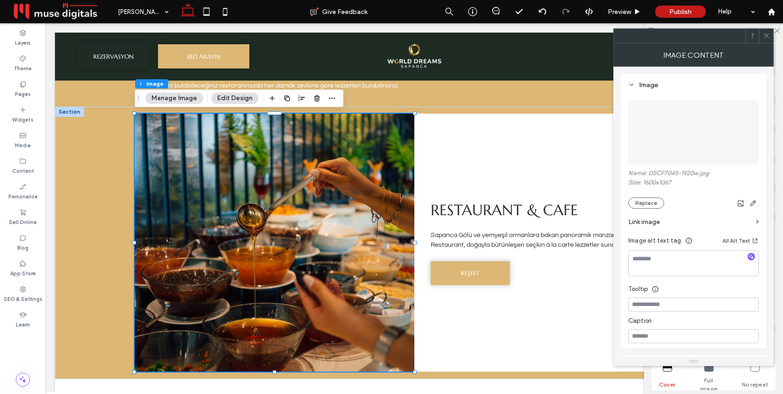
click at [644, 212] on section "Link image" at bounding box center [693, 222] width 130 height 27
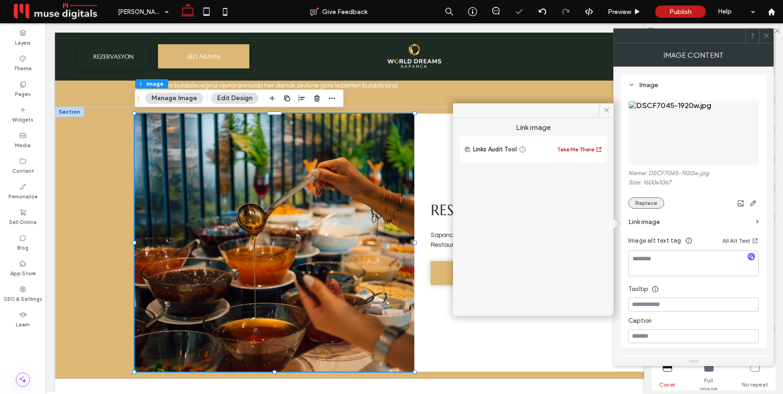
click at [647, 203] on button "Replace" at bounding box center [646, 203] width 36 height 11
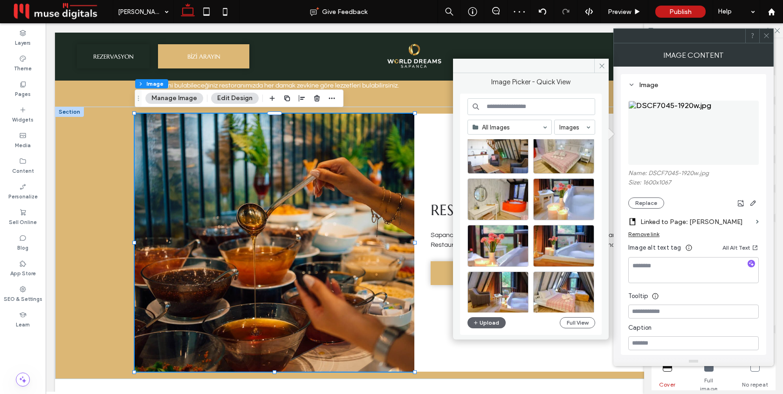
scroll to position [726, 0]
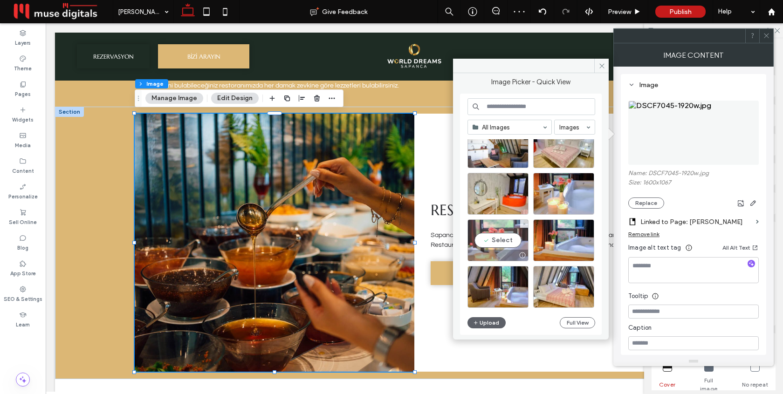
click at [508, 234] on div "Select" at bounding box center [497, 240] width 61 height 42
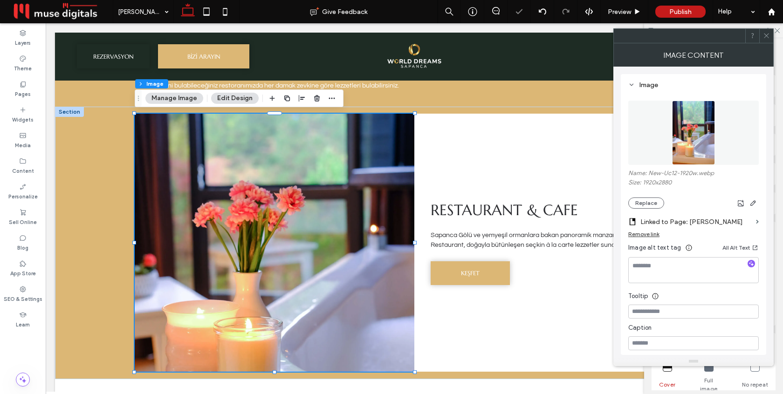
click at [766, 35] on use at bounding box center [766, 36] width 5 height 5
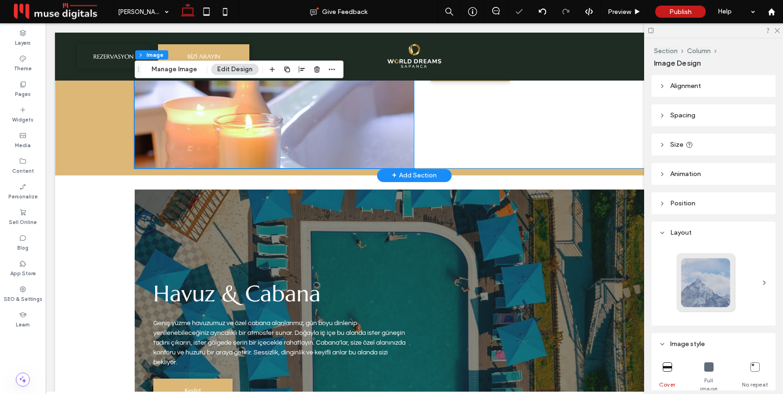
scroll to position [2549, 0]
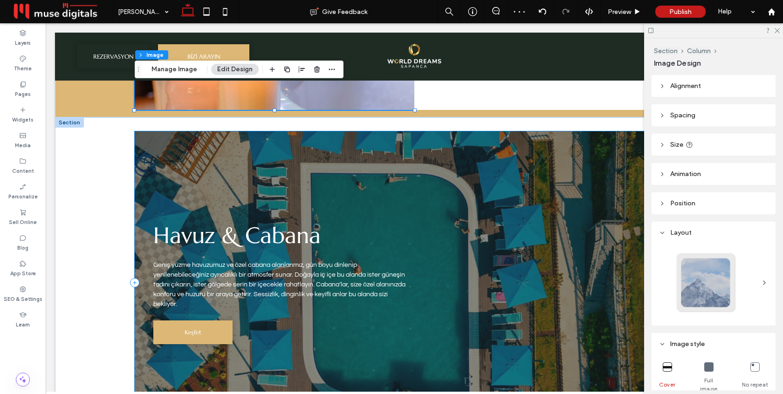
click at [550, 142] on div "Havuz & Cabana Geniş yüzme havuzumuz ve özel cabana alanlarımız, gün boyu dinle…" at bounding box center [414, 282] width 559 height 303
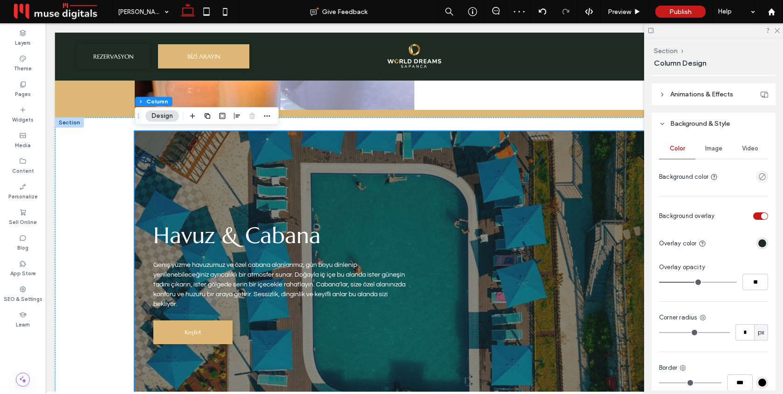
scroll to position [205, 0]
click at [716, 150] on span "Image" at bounding box center [713, 147] width 17 height 7
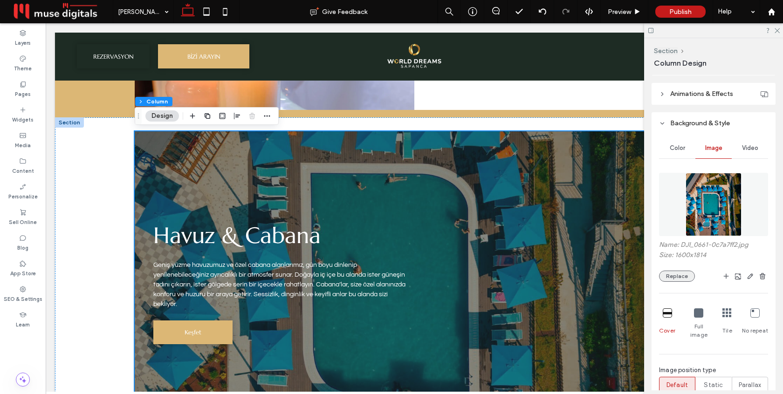
click at [675, 275] on button "Replace" at bounding box center [677, 276] width 36 height 11
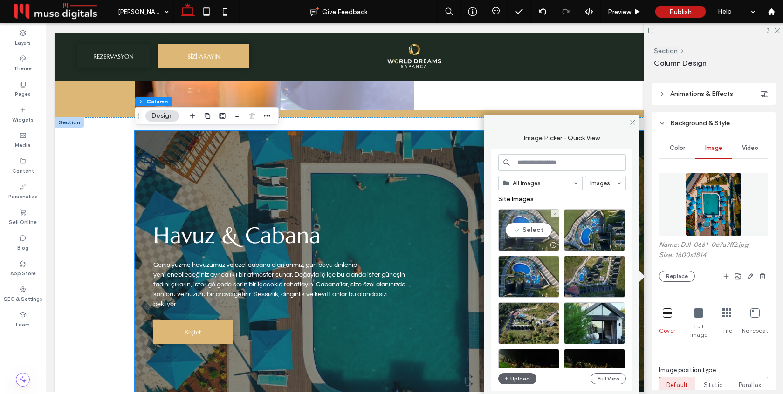
click at [540, 230] on div "Select" at bounding box center [528, 230] width 61 height 42
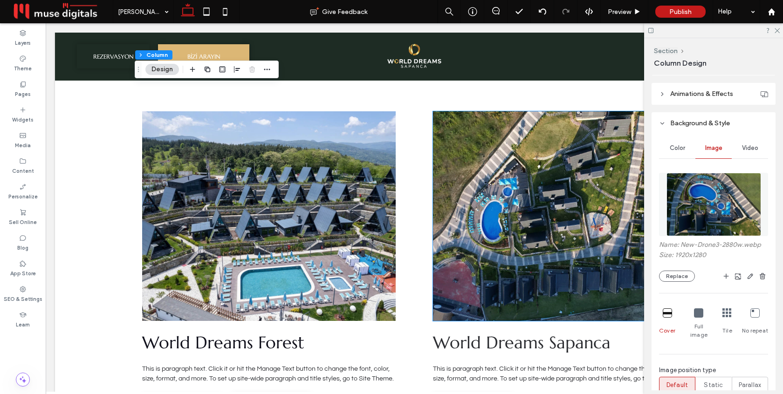
scroll to position [3179, 0]
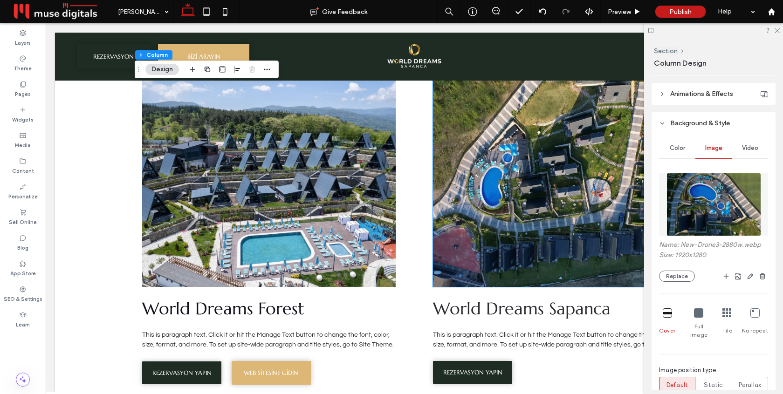
click at [555, 175] on img at bounding box center [559, 182] width 253 height 210
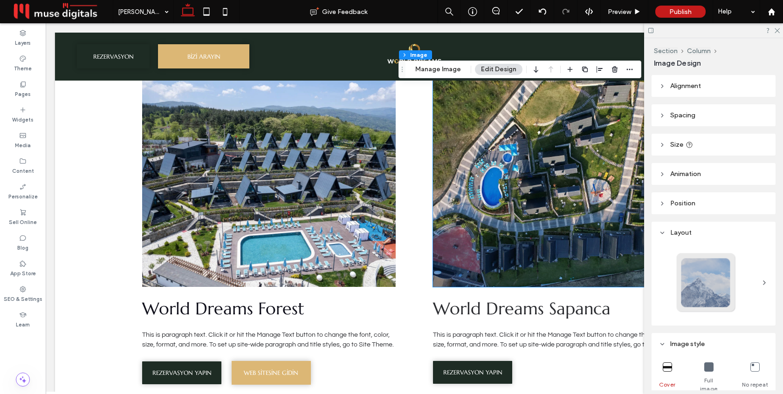
click at [555, 175] on div at bounding box center [559, 182] width 253 height 210
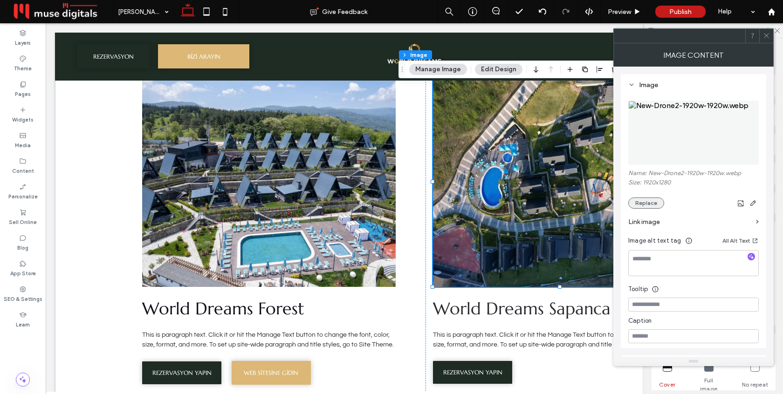
click at [644, 209] on button "Replace" at bounding box center [646, 203] width 36 height 11
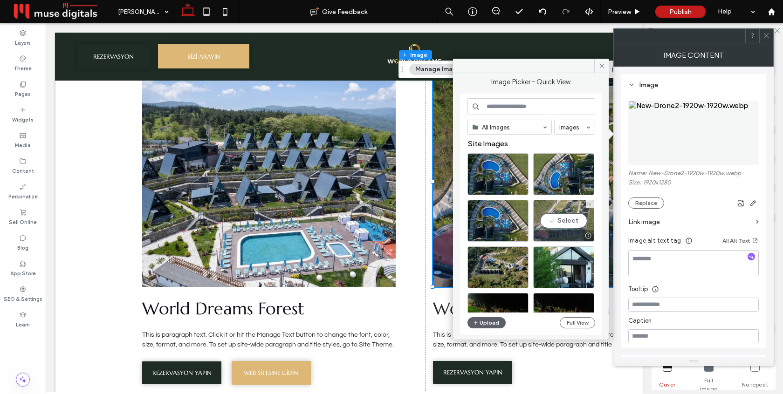
click at [561, 219] on div "Select" at bounding box center [563, 221] width 61 height 42
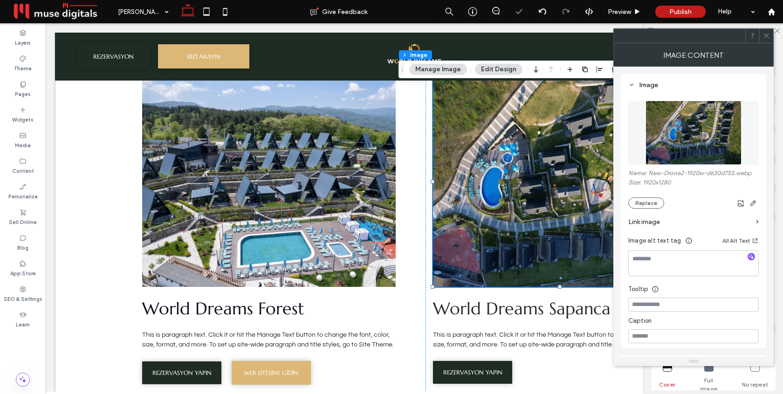
click at [768, 36] on icon at bounding box center [766, 35] width 7 height 7
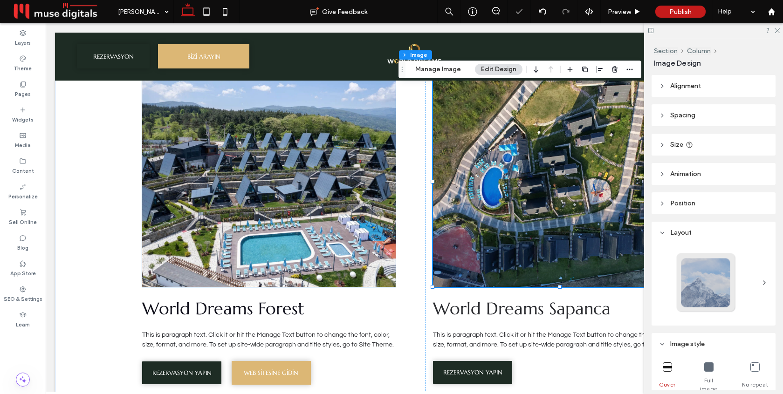
click at [344, 145] on img at bounding box center [268, 182] width 253 height 210
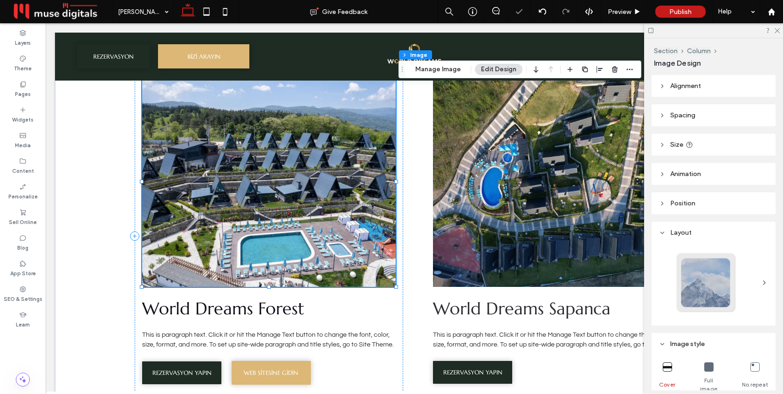
click at [344, 145] on div at bounding box center [268, 182] width 253 height 210
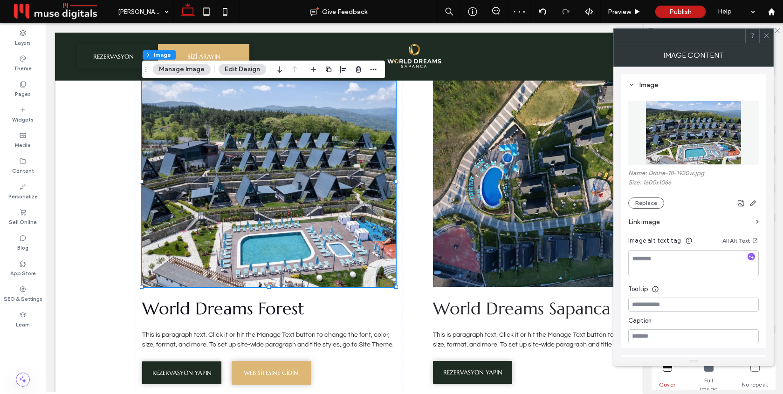
click at [768, 34] on use at bounding box center [766, 36] width 5 height 5
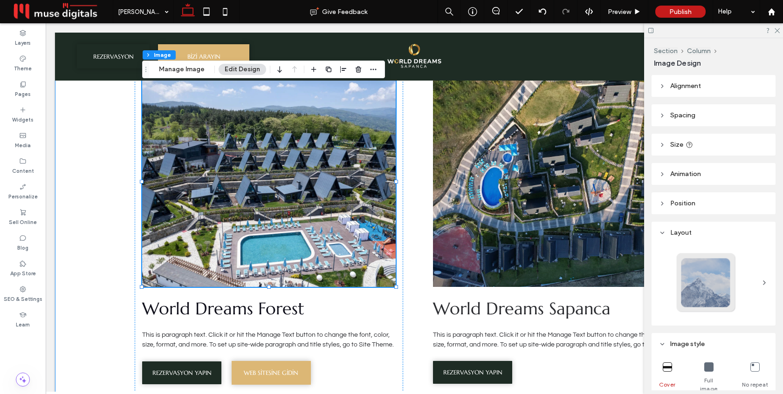
click at [412, 187] on div "World Dreams Forest This is paragraph text. Click it or hit the Manage Text but…" at bounding box center [414, 239] width 559 height 354
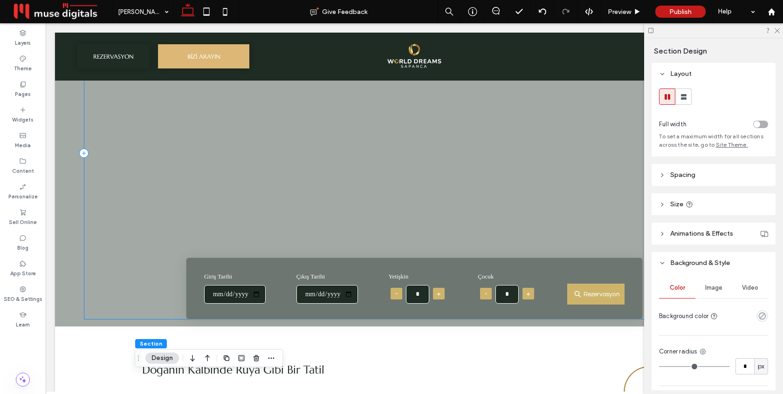
scroll to position [0, 0]
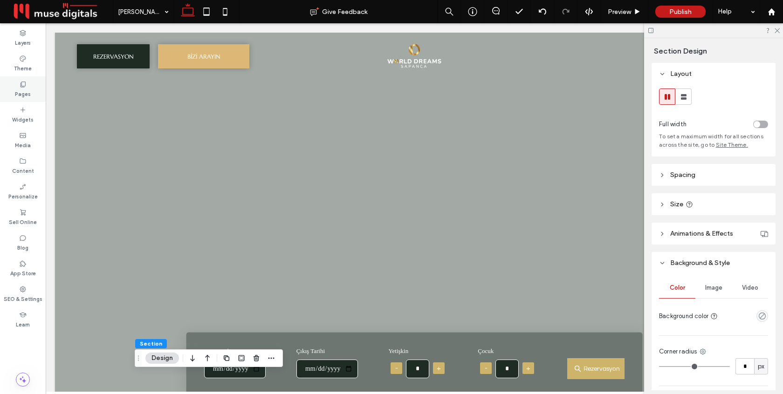
click at [27, 88] on label "Pages" at bounding box center [23, 93] width 16 height 10
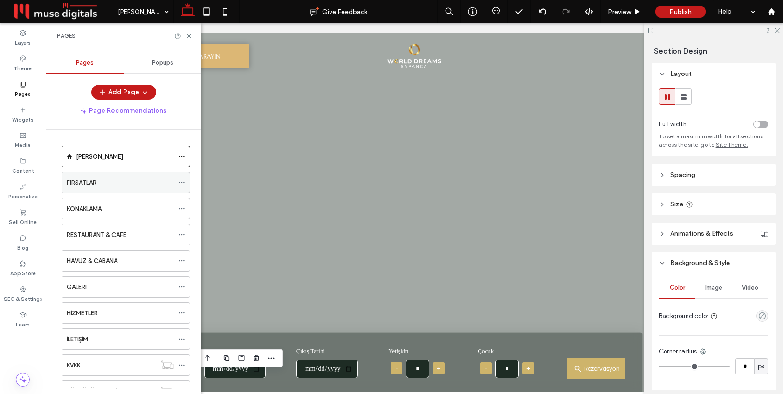
click at [91, 188] on div "FIRSATLAR" at bounding box center [120, 182] width 107 height 21
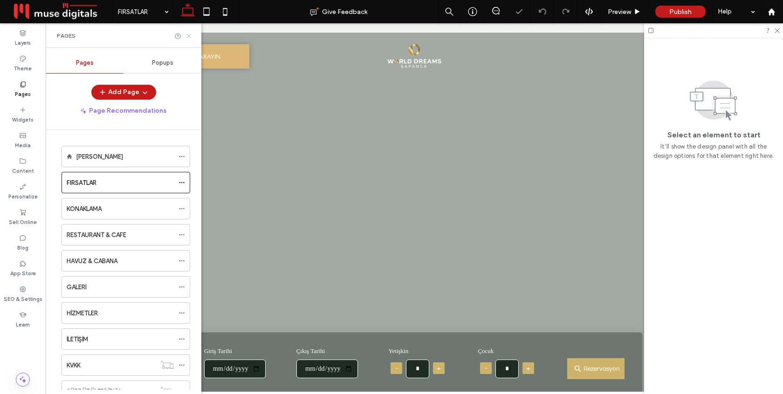
click at [190, 34] on icon at bounding box center [188, 36] width 7 height 7
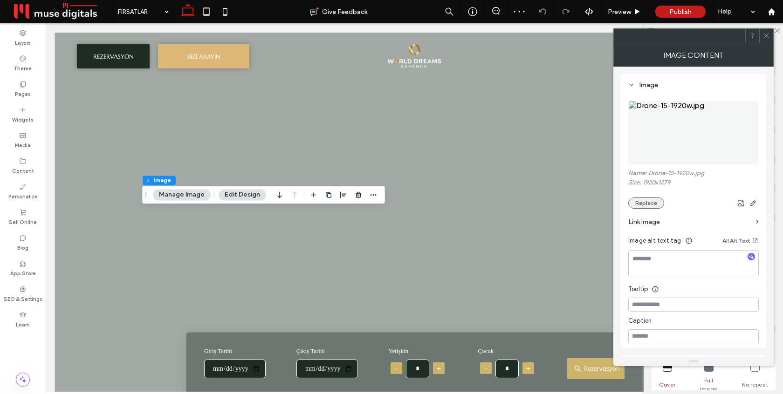
click at [653, 206] on button "Replace" at bounding box center [646, 203] width 36 height 11
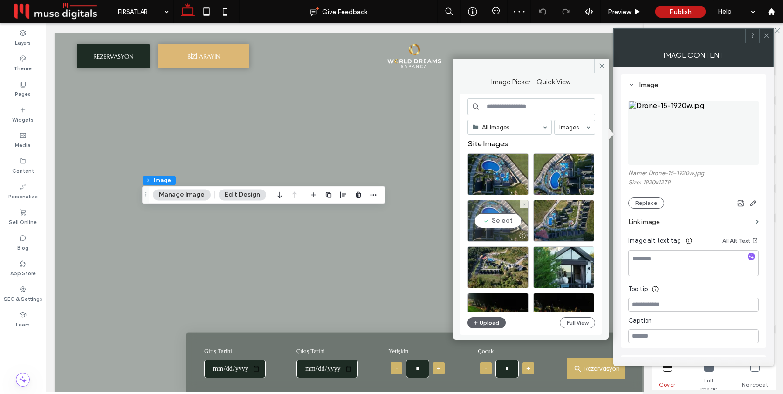
click at [510, 222] on div "Select" at bounding box center [497, 221] width 61 height 42
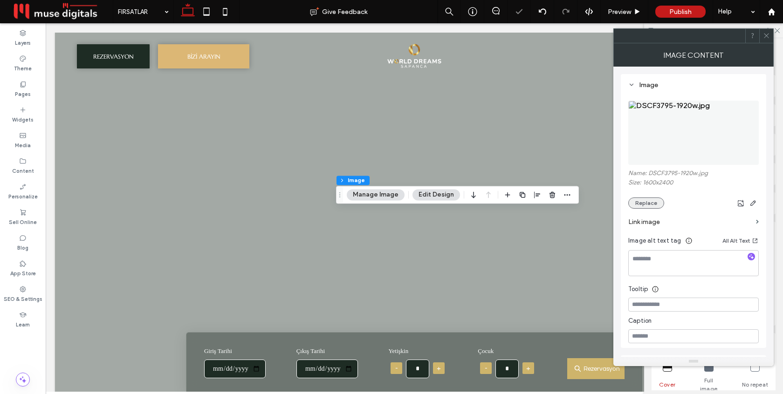
click at [649, 199] on button "Replace" at bounding box center [646, 203] width 36 height 11
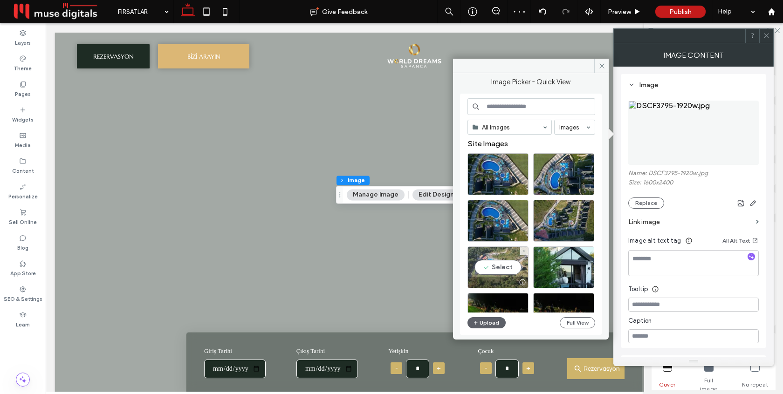
click at [502, 261] on div "Select" at bounding box center [497, 267] width 61 height 42
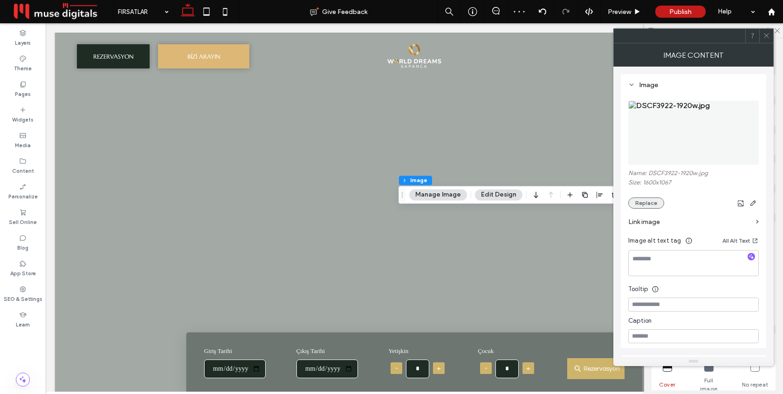
click at [652, 201] on button "Replace" at bounding box center [646, 203] width 36 height 11
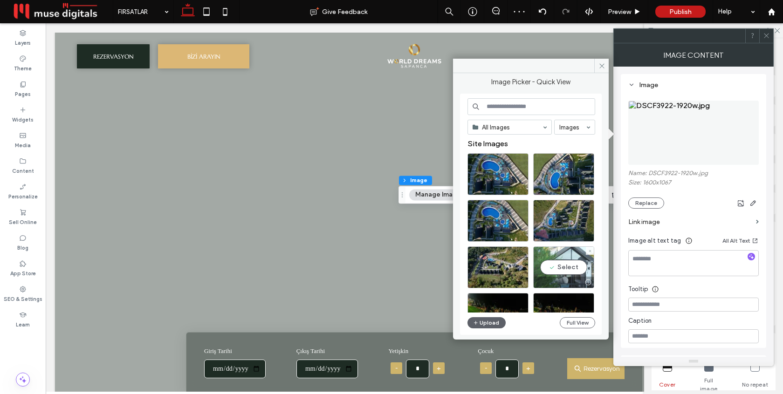
click at [576, 271] on div "Select" at bounding box center [563, 267] width 61 height 42
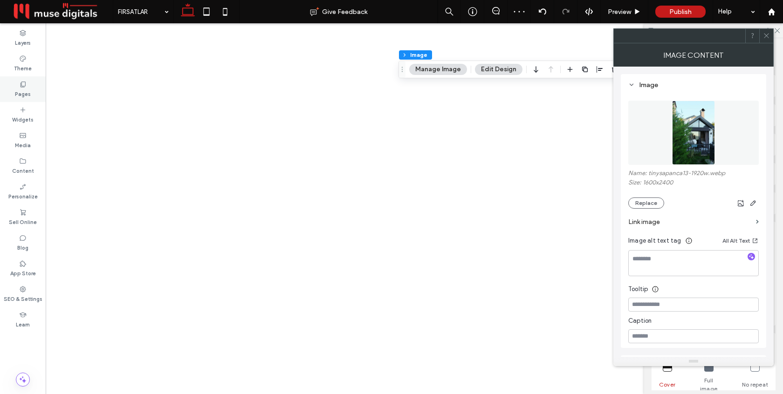
click at [27, 91] on label "Pages" at bounding box center [23, 93] width 16 height 10
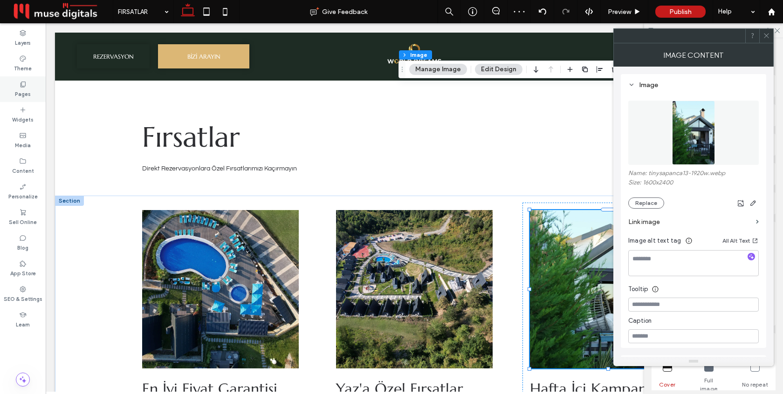
scroll to position [345, 0]
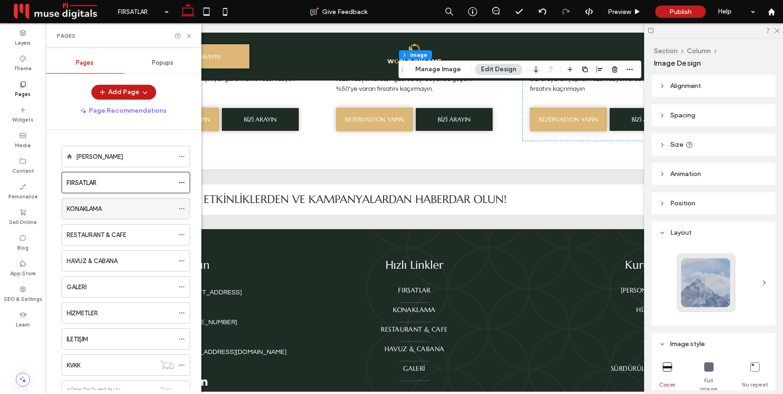
click at [96, 214] on div "KONAKLAMA" at bounding box center [120, 208] width 107 height 21
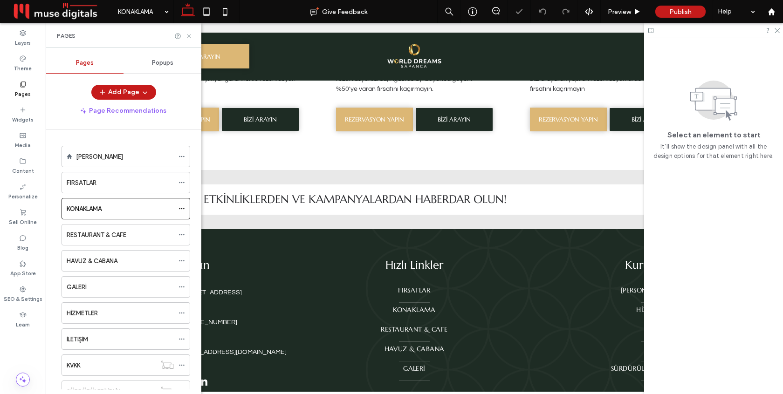
click at [188, 36] on use at bounding box center [189, 36] width 4 height 4
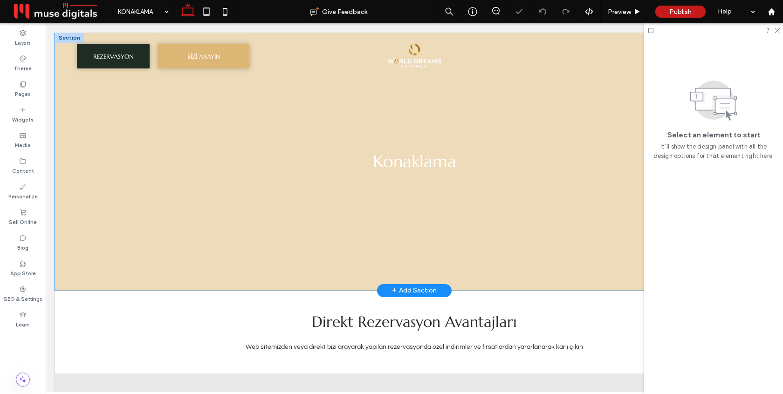
click at [111, 155] on div "Konaklama" at bounding box center [414, 162] width 718 height 258
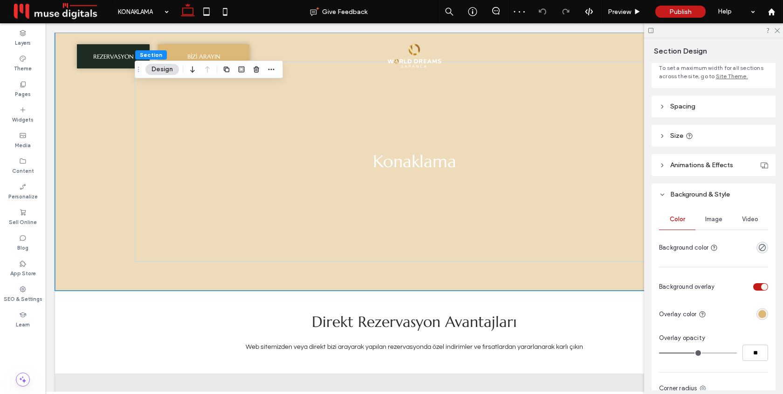
scroll to position [117, 0]
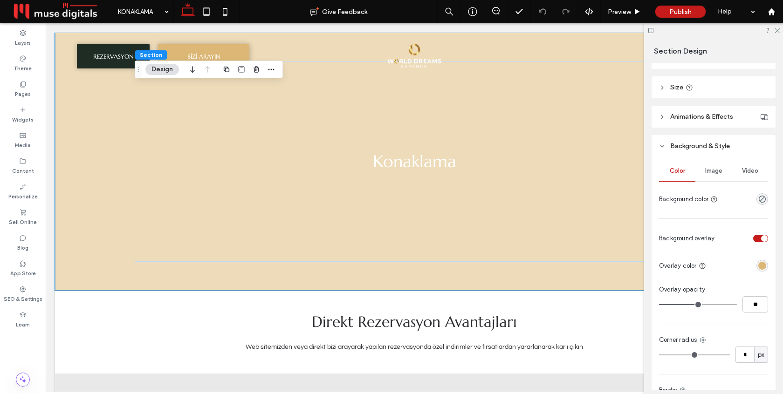
type input "**"
click at [678, 304] on input "range" at bounding box center [698, 304] width 78 height 1
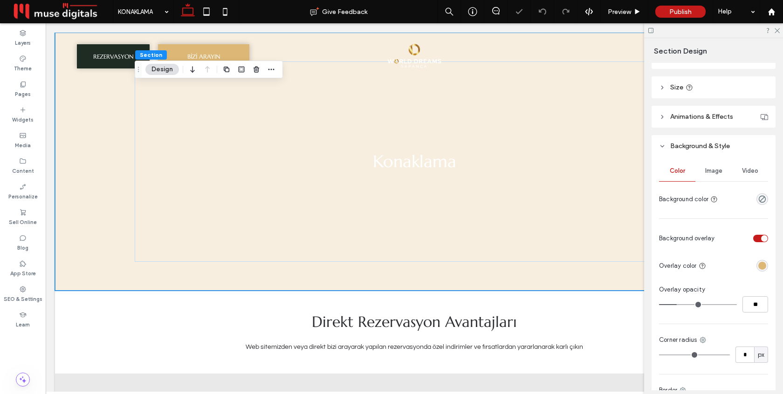
type input "**"
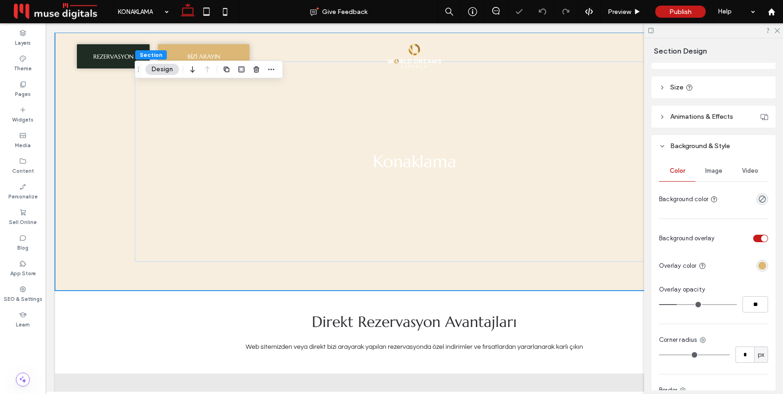
type input "**"
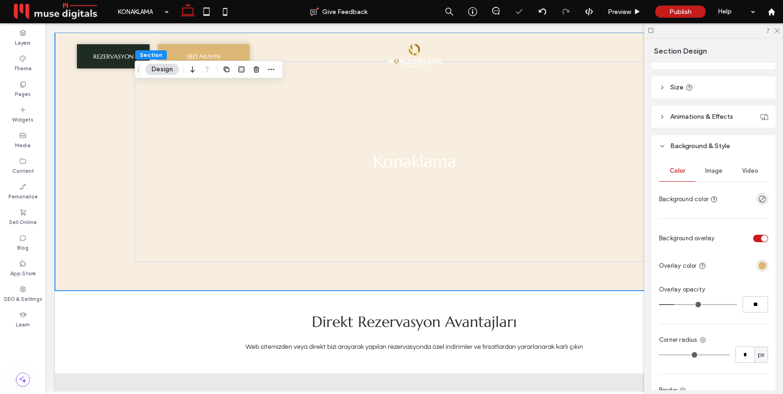
type input "**"
click at [674, 304] on input "range" at bounding box center [698, 304] width 78 height 1
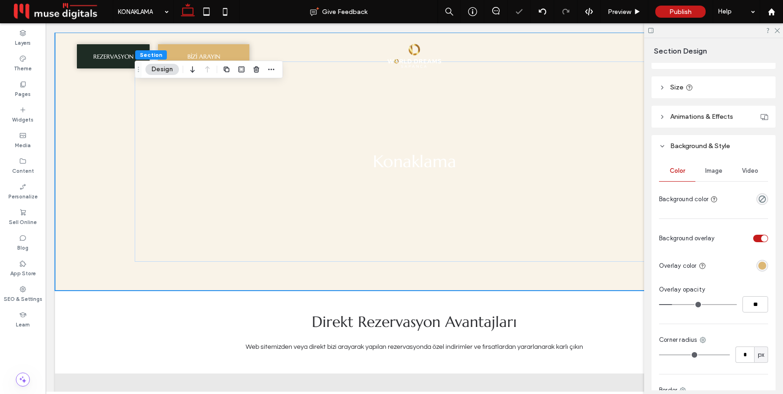
type input "**"
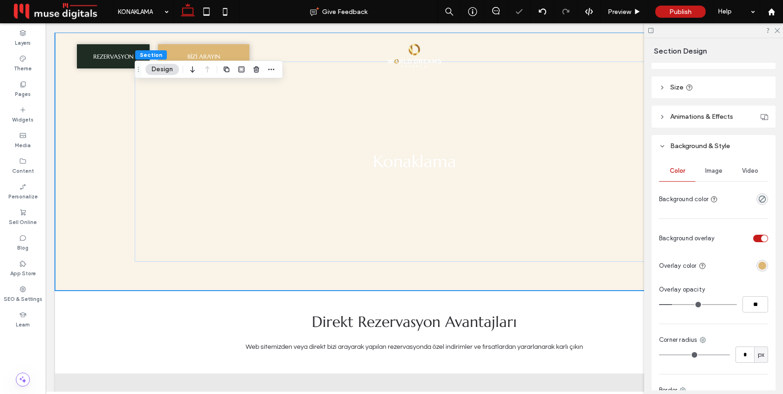
type input "**"
type input "*"
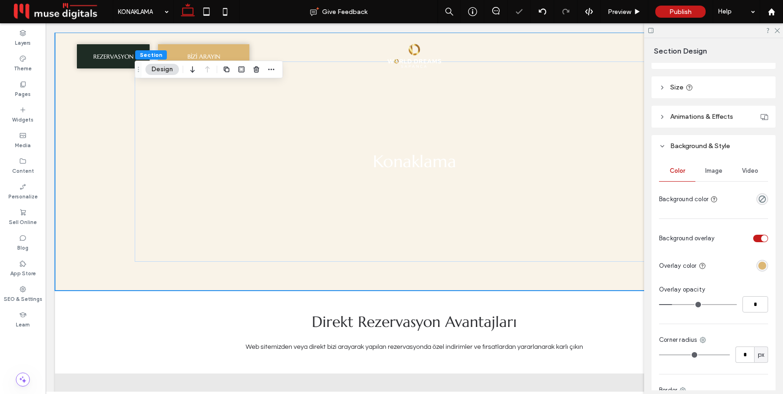
type input "*"
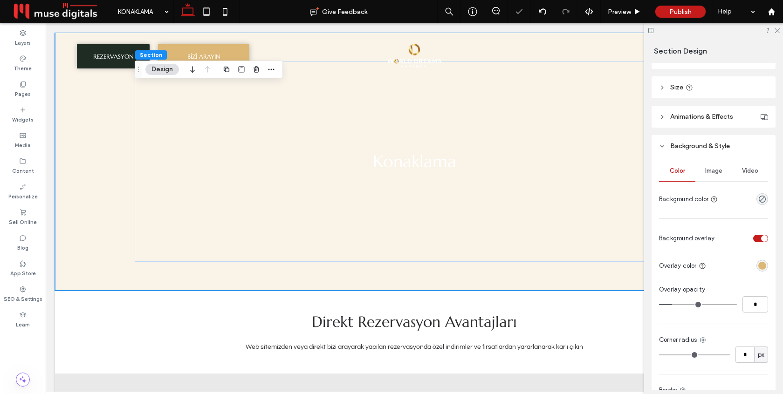
type input "*"
drag, startPoint x: 674, startPoint y: 303, endPoint x: 663, endPoint y: 303, distance: 10.7
click at [663, 304] on input "range" at bounding box center [698, 304] width 78 height 1
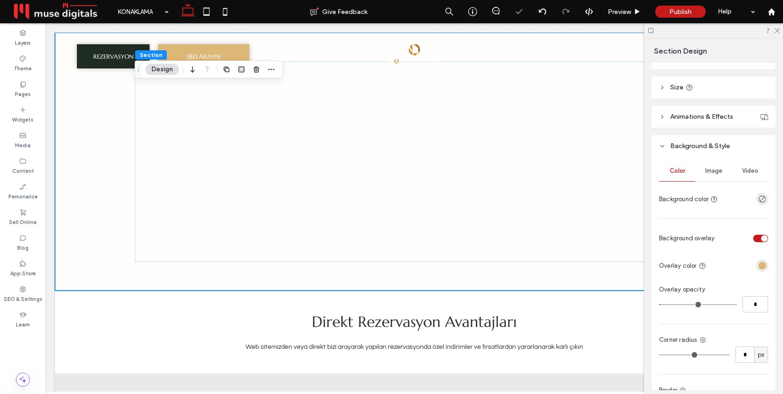
type input "*"
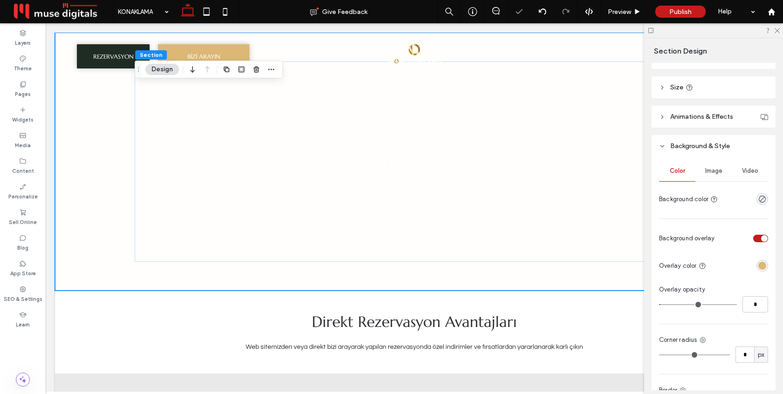
type input "*"
type input "**"
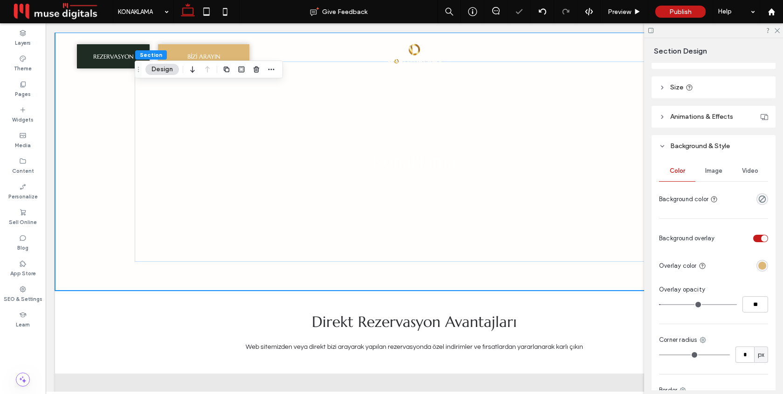
type input "**"
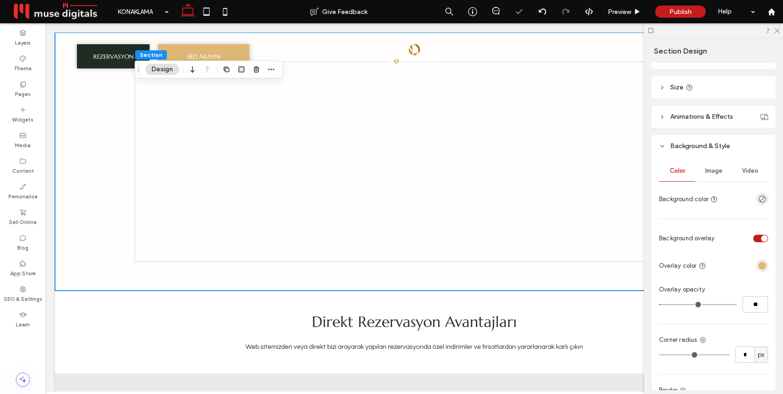
type input "**"
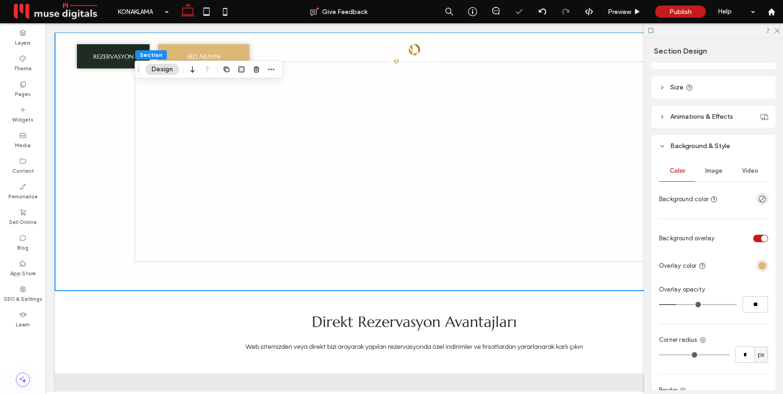
drag, startPoint x: 663, startPoint y: 303, endPoint x: 678, endPoint y: 302, distance: 14.5
type input "**"
click at [678, 304] on input "range" at bounding box center [698, 304] width 78 height 1
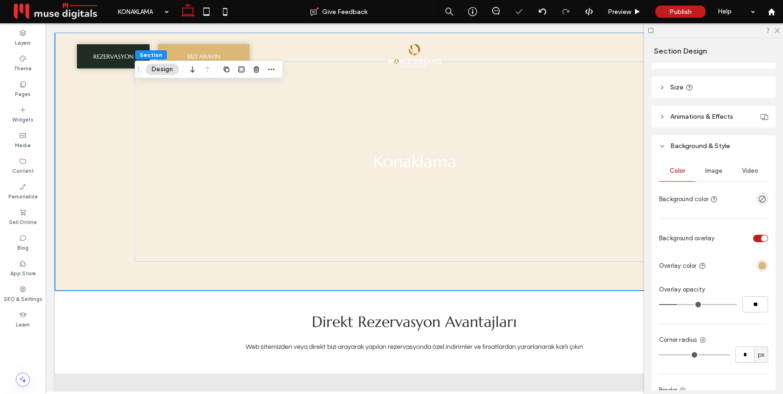
click at [763, 267] on div "rgba(220, 183, 117, 1)" at bounding box center [762, 266] width 8 height 8
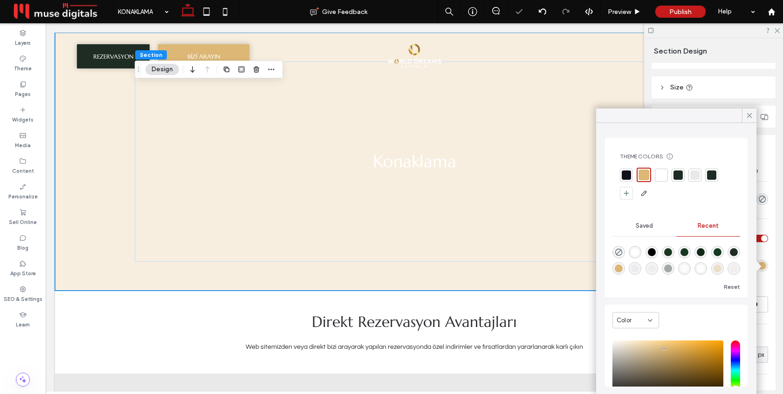
click at [677, 178] on div at bounding box center [677, 175] width 9 height 9
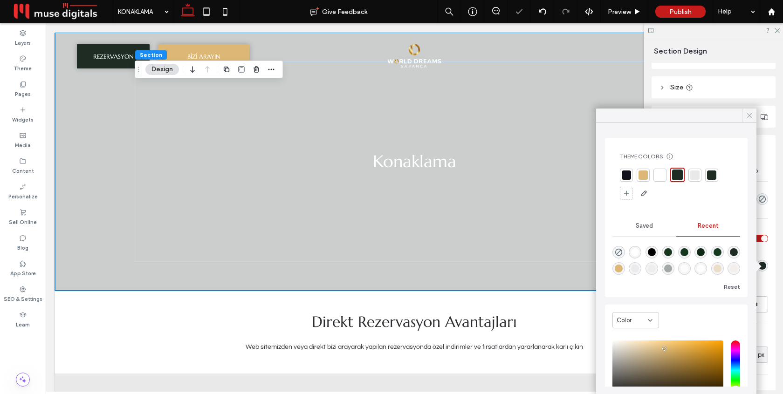
click at [747, 117] on use at bounding box center [749, 115] width 5 height 5
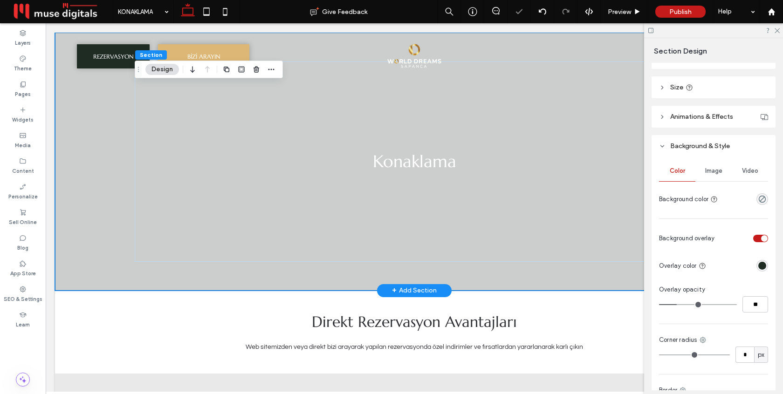
click at [85, 196] on div "Konaklama" at bounding box center [414, 162] width 718 height 258
click at [713, 170] on span "Image" at bounding box center [713, 170] width 17 height 7
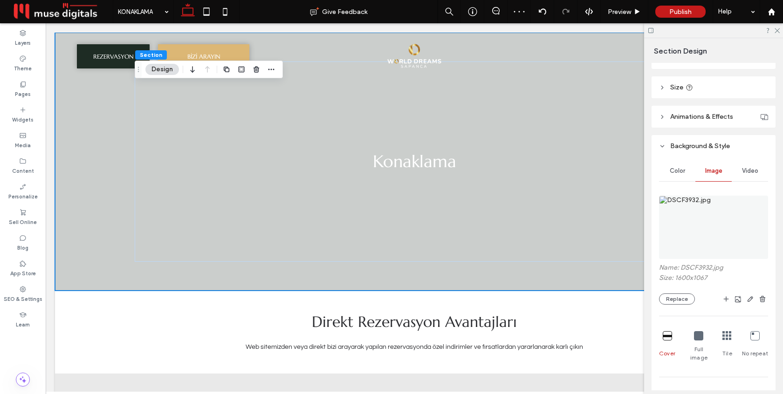
click at [677, 290] on div "Name: DSCF3932.jpg Size: 1600x1067 Replace" at bounding box center [713, 284] width 109 height 41
click at [677, 302] on button "Replace" at bounding box center [677, 299] width 36 height 11
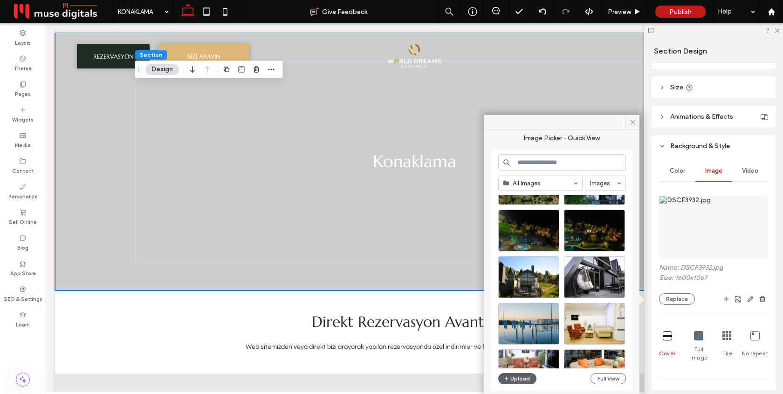
scroll to position [148, 0]
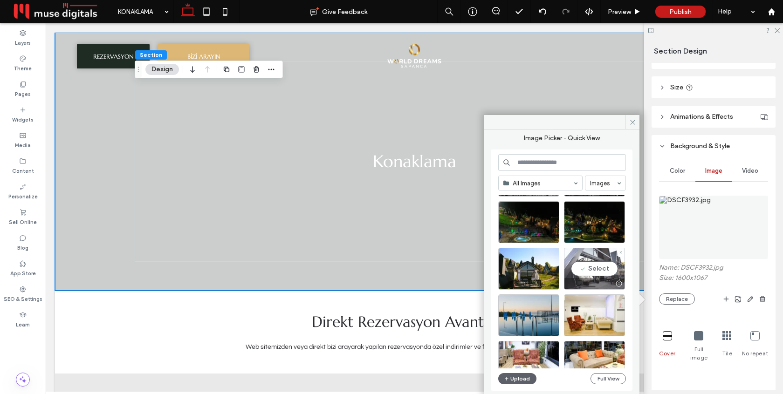
click at [588, 264] on div "Select" at bounding box center [594, 269] width 61 height 42
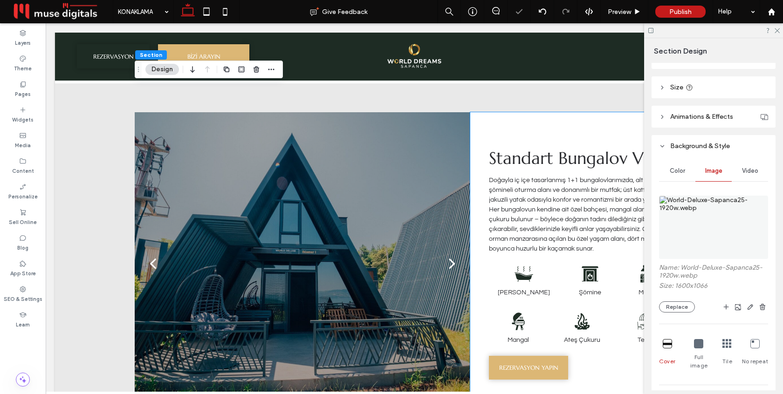
scroll to position [298, 0]
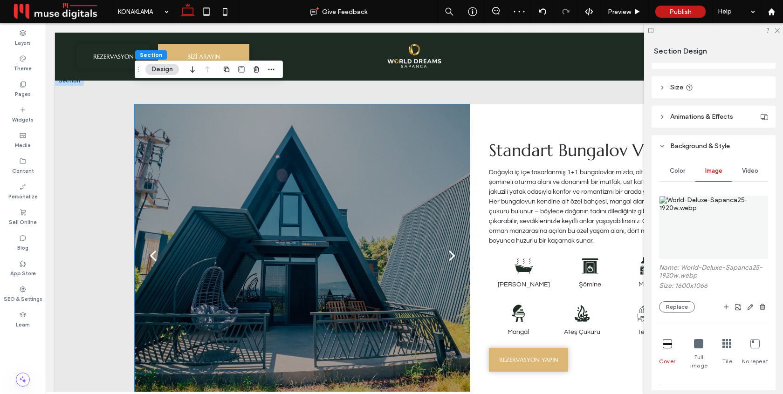
click at [409, 239] on div at bounding box center [302, 261] width 335 height 259
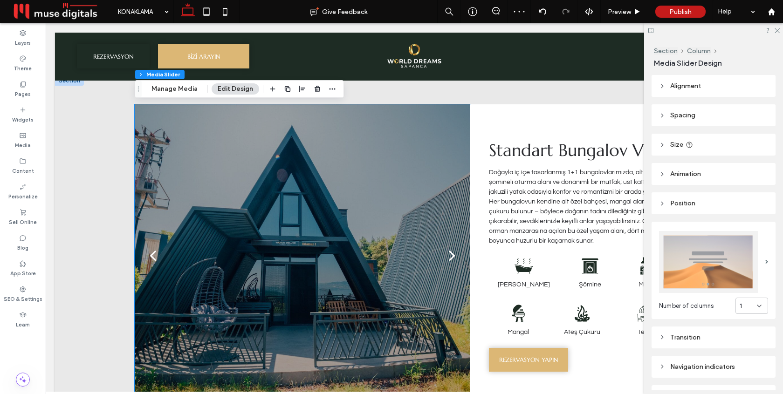
click at [409, 239] on div at bounding box center [302, 255] width 335 height 303
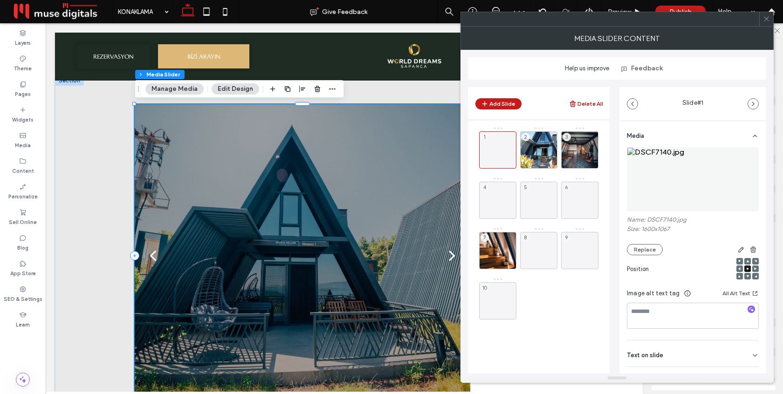
click at [581, 101] on button "Delete All" at bounding box center [586, 103] width 34 height 11
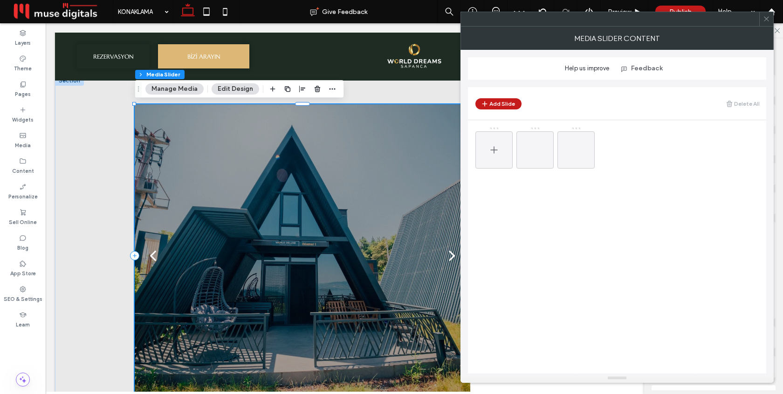
click at [500, 149] on div at bounding box center [493, 149] width 37 height 37
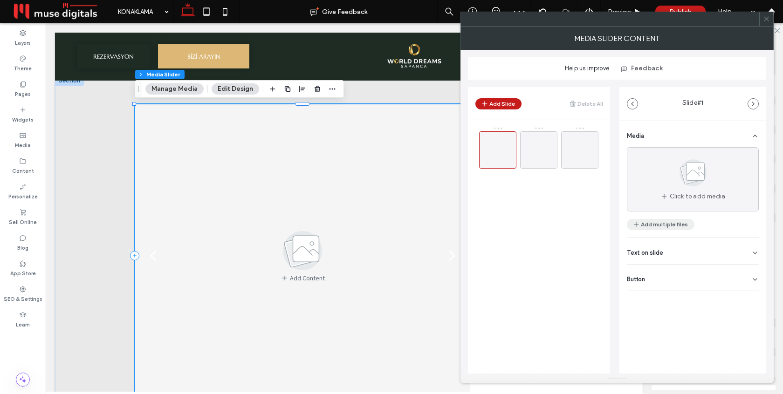
click at [662, 226] on button "Add multiple files" at bounding box center [661, 224] width 68 height 11
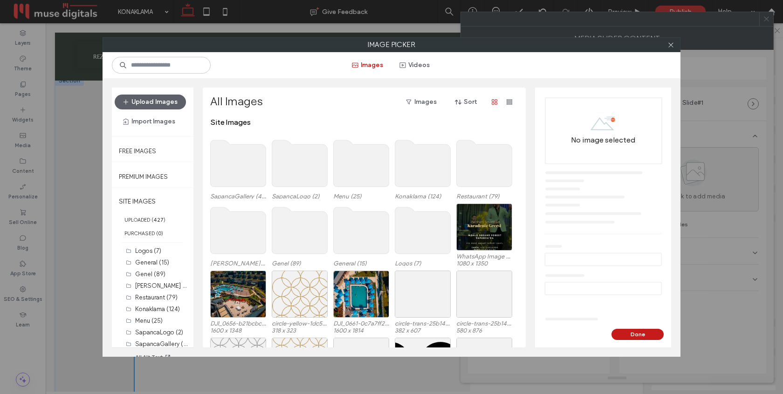
click at [235, 173] on use at bounding box center [238, 163] width 55 height 47
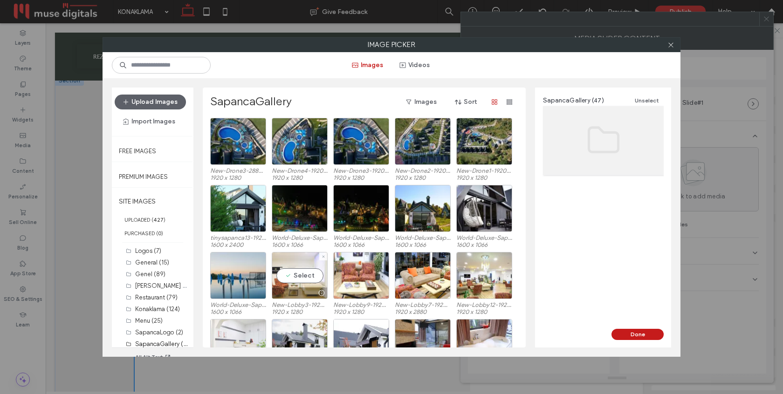
click at [303, 271] on div "Select" at bounding box center [300, 275] width 56 height 47
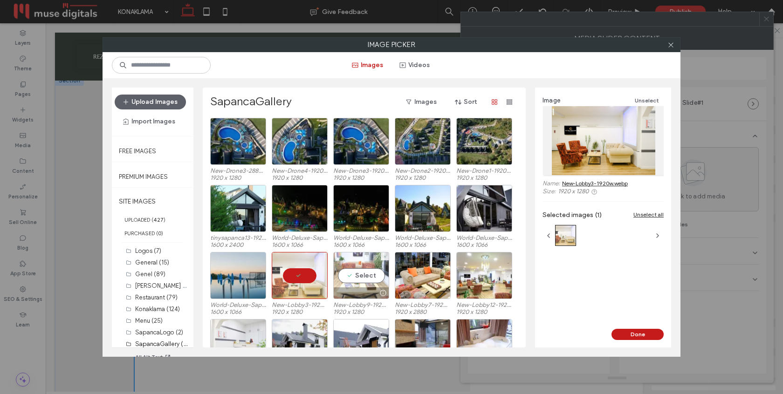
click at [347, 277] on div "Select" at bounding box center [361, 275] width 56 height 47
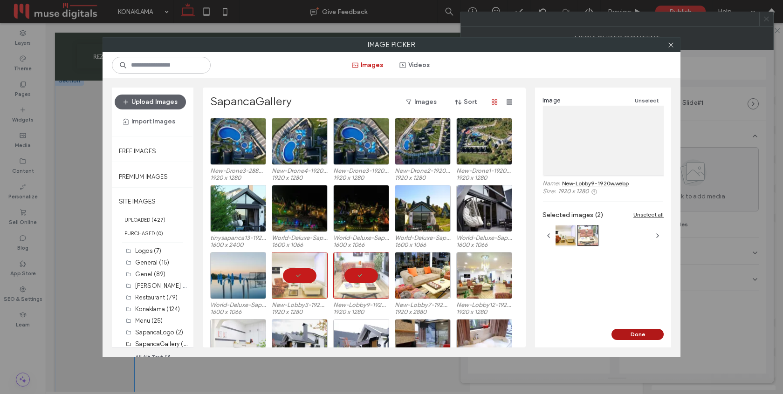
click at [620, 334] on button "Done" at bounding box center [637, 334] width 52 height 11
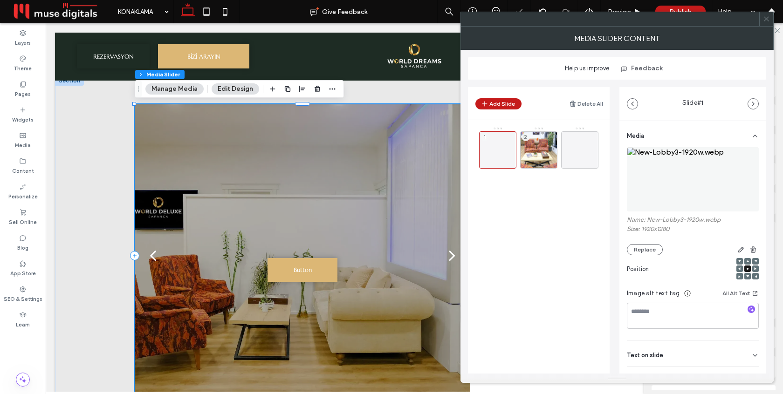
click at [766, 19] on use at bounding box center [766, 19] width 5 height 5
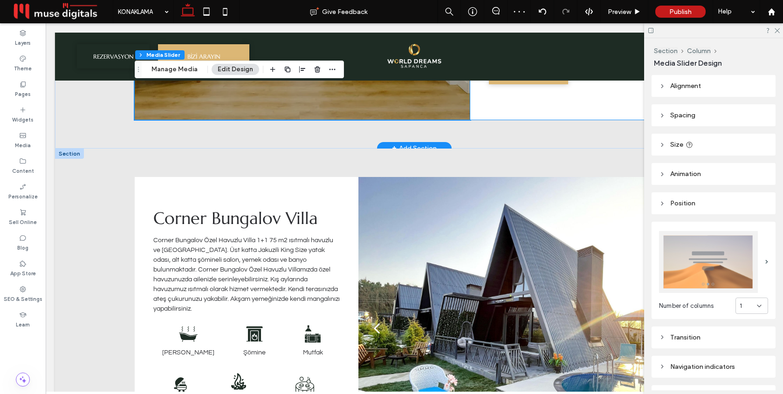
scroll to position [617, 0]
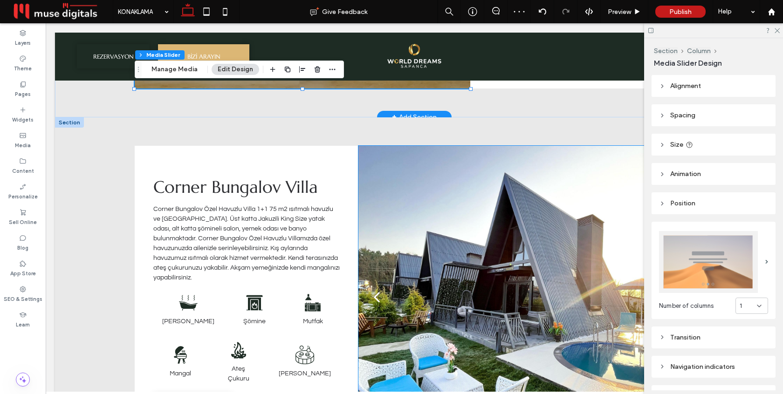
click at [501, 214] on div at bounding box center [525, 303] width 335 height 259
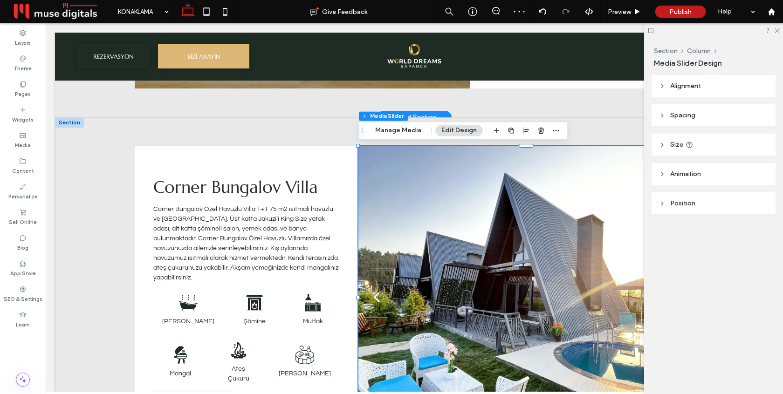
click at [501, 214] on div at bounding box center [525, 297] width 335 height 303
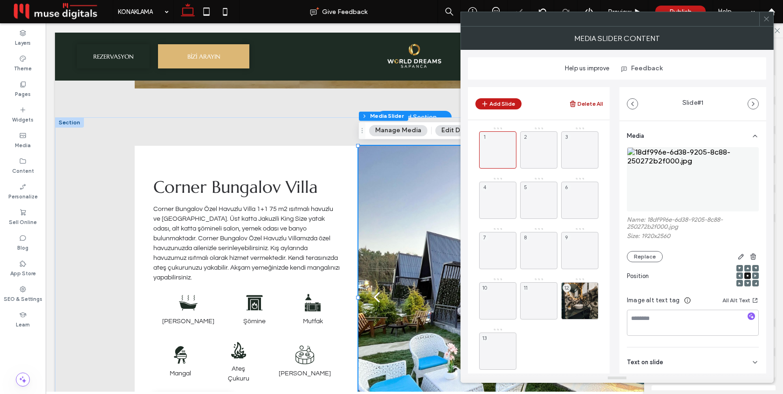
click at [585, 105] on button "Delete All" at bounding box center [586, 103] width 34 height 11
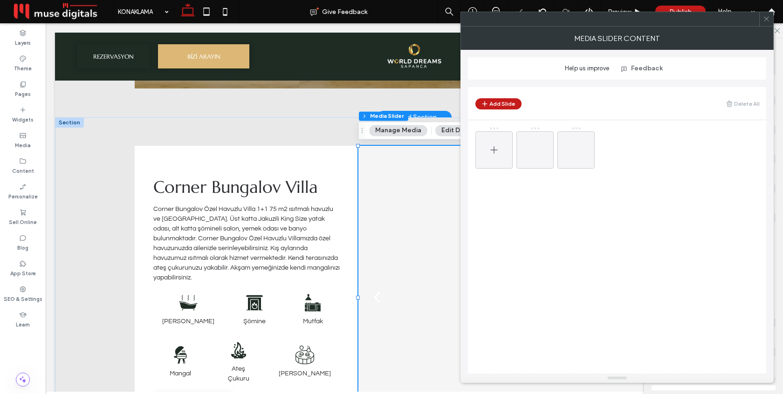
click at [500, 152] on div at bounding box center [493, 149] width 37 height 37
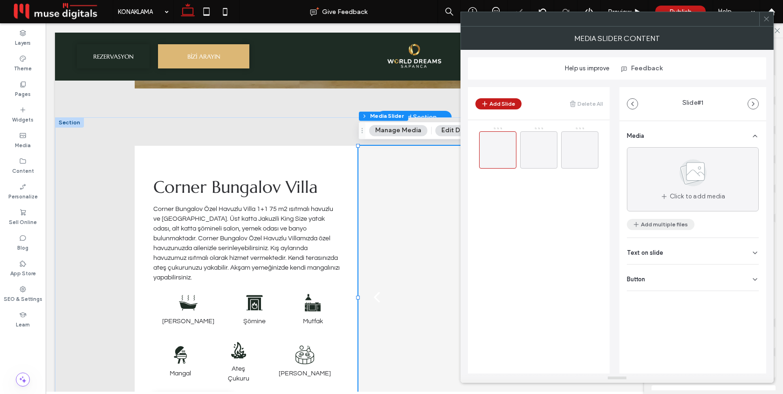
click at [666, 224] on button "Add multiple files" at bounding box center [661, 224] width 68 height 11
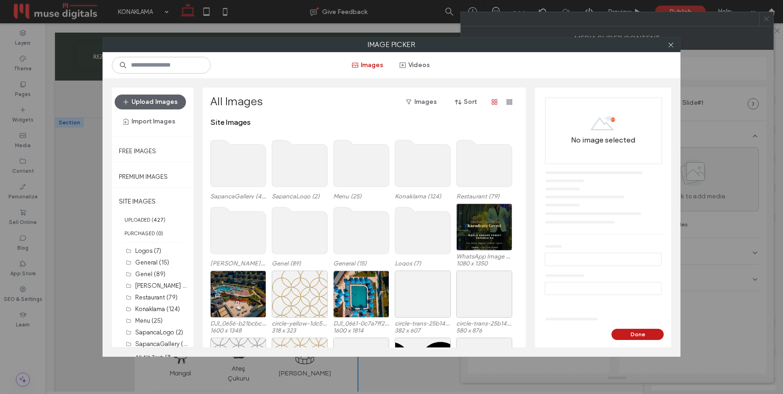
click at [244, 170] on use at bounding box center [238, 163] width 55 height 47
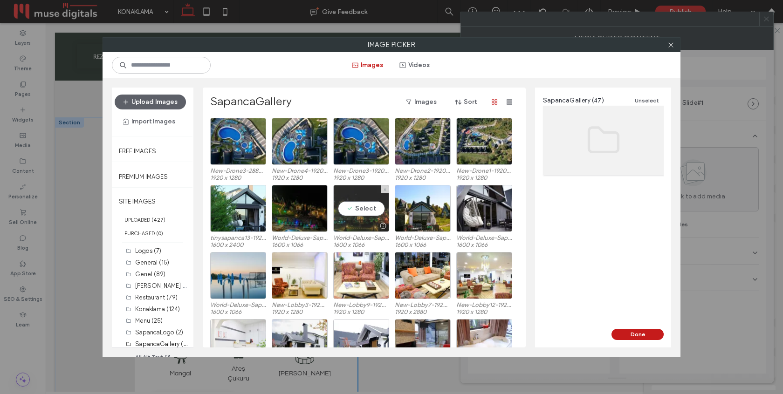
click at [366, 215] on div "Select" at bounding box center [361, 208] width 56 height 47
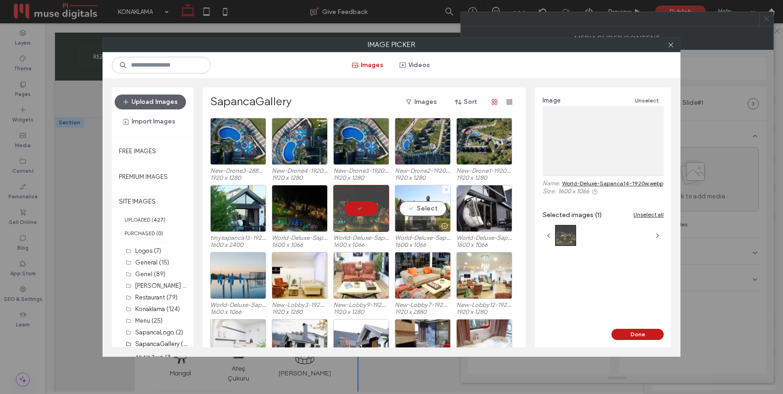
click at [412, 219] on div "Select" at bounding box center [423, 208] width 56 height 47
click at [629, 331] on button "Done" at bounding box center [637, 334] width 52 height 11
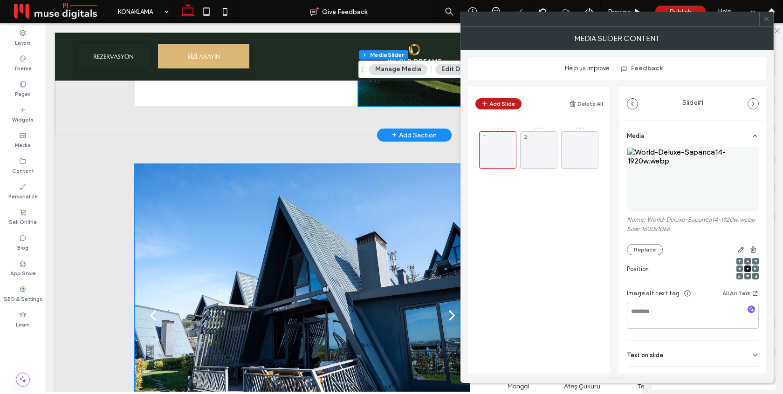
scroll to position [986, 0]
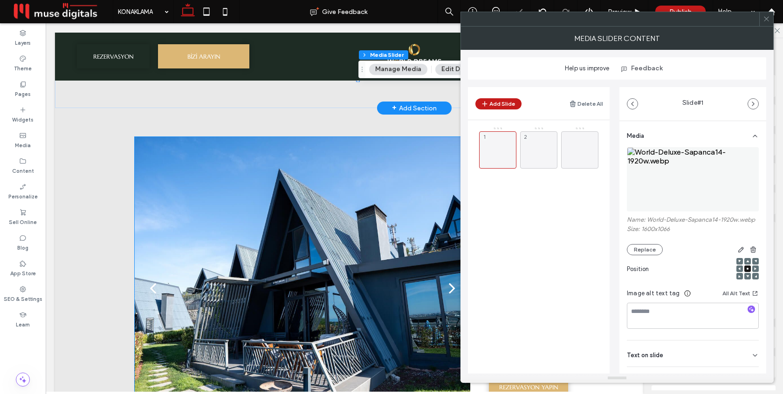
click at [418, 258] on div at bounding box center [302, 294] width 335 height 259
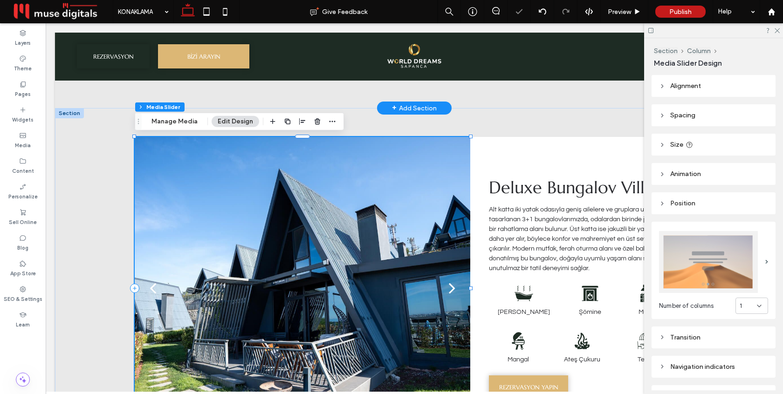
click at [418, 258] on div at bounding box center [302, 288] width 335 height 303
click at [412, 239] on div at bounding box center [302, 288] width 335 height 303
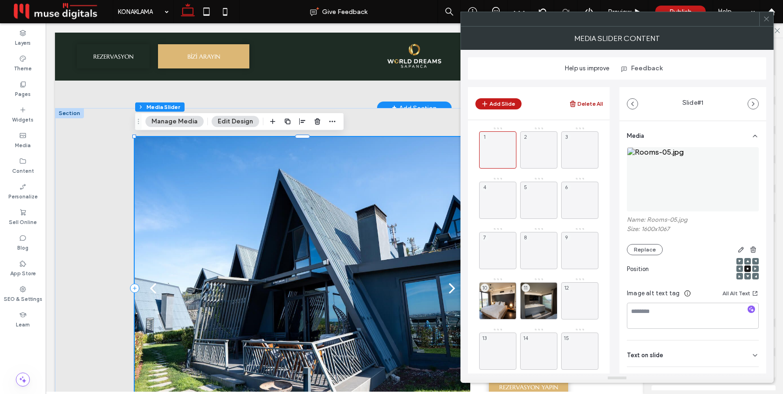
click at [589, 104] on button "Delete All" at bounding box center [586, 103] width 34 height 11
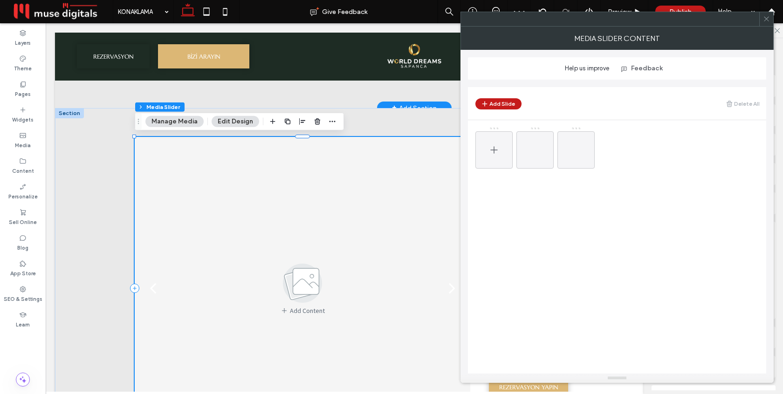
click at [504, 149] on div at bounding box center [493, 149] width 37 height 37
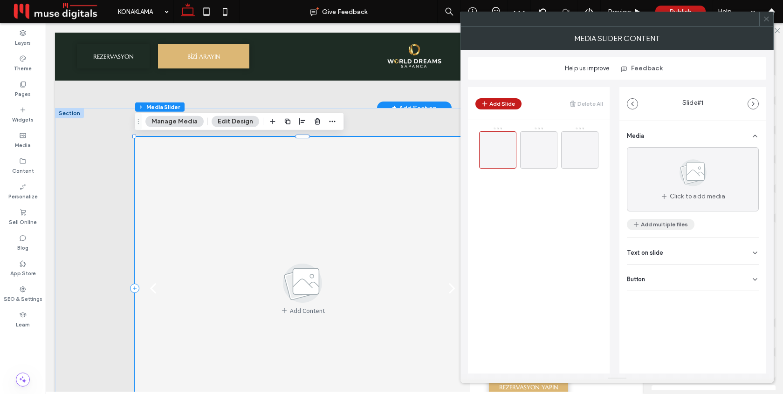
click at [651, 228] on button "Add multiple files" at bounding box center [661, 224] width 68 height 11
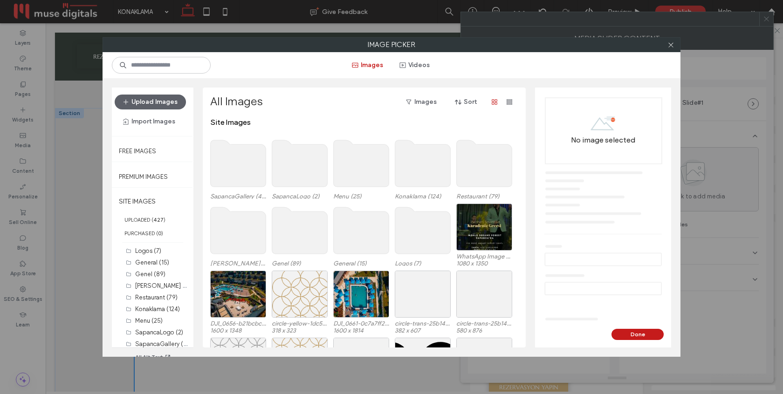
click at [250, 174] on use at bounding box center [238, 163] width 55 height 47
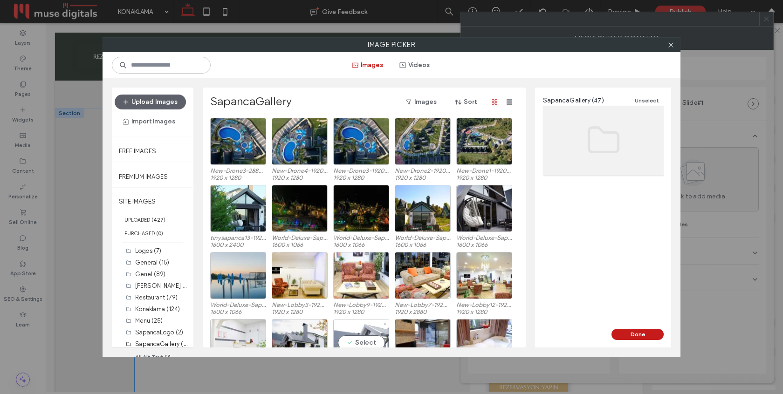
click at [358, 326] on div "Select" at bounding box center [361, 342] width 56 height 47
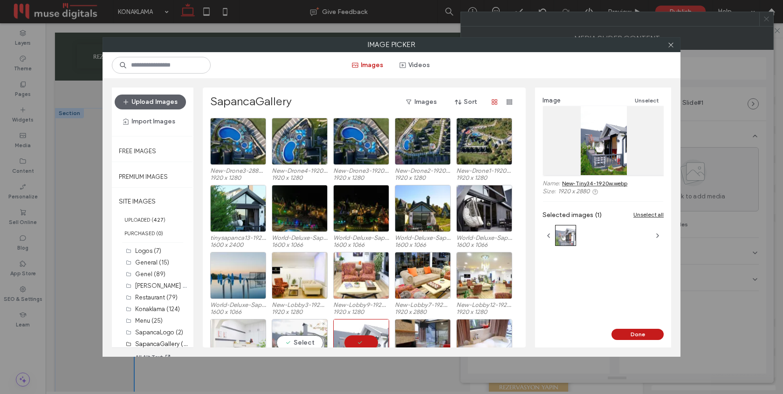
click at [302, 328] on div "Select" at bounding box center [300, 342] width 56 height 47
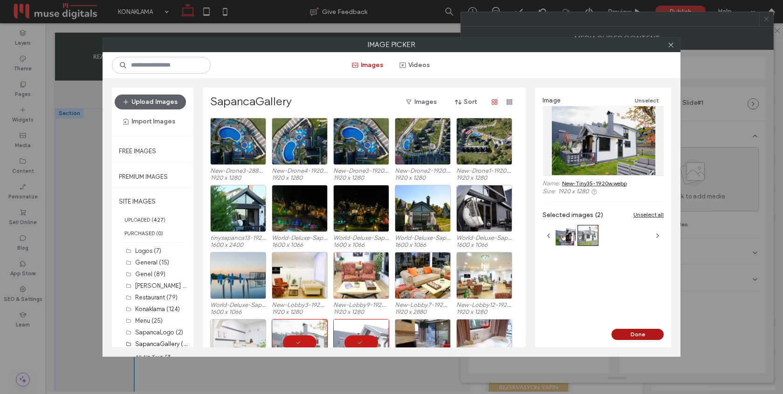
click at [631, 329] on button "Done" at bounding box center [637, 334] width 52 height 11
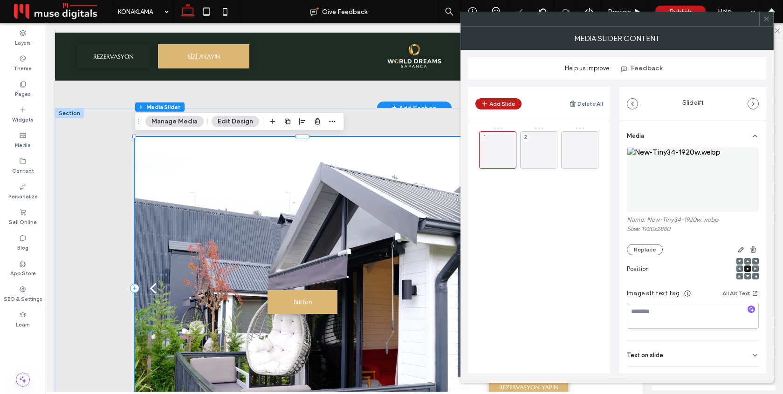
click at [768, 21] on icon at bounding box center [766, 18] width 7 height 7
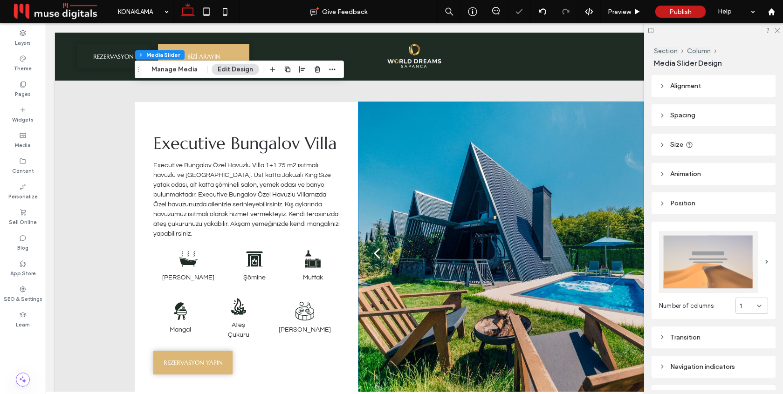
scroll to position [1382, 0]
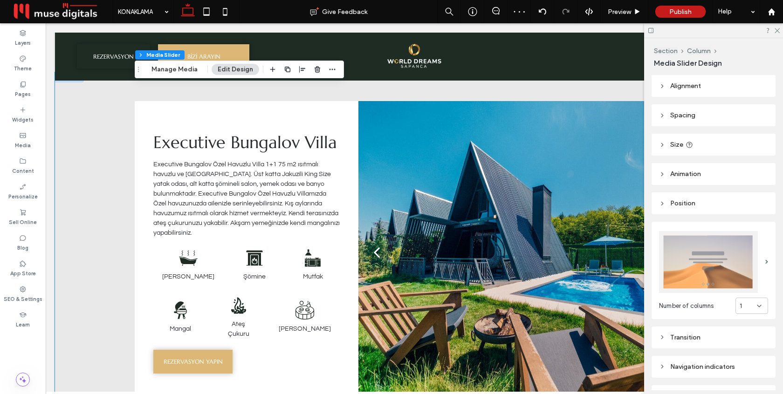
click at [85, 189] on div "Executive Bungalov Villa Executive Bungalov [GEOGRAPHIC_DATA] 1+1 75 m2 ısıtmal…" at bounding box center [414, 252] width 718 height 360
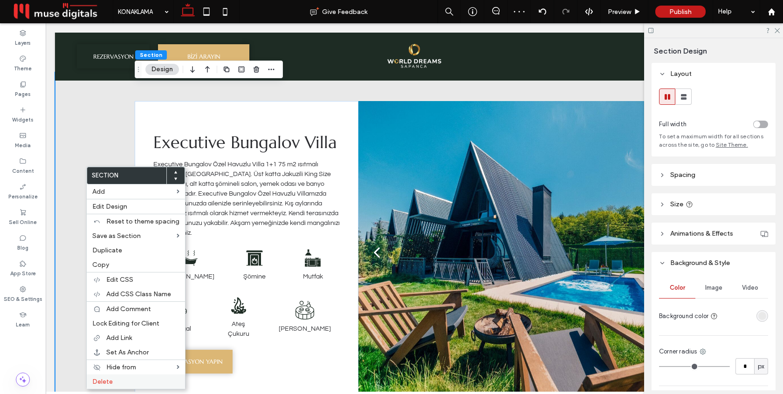
click at [106, 380] on span "Delete" at bounding box center [102, 382] width 21 height 8
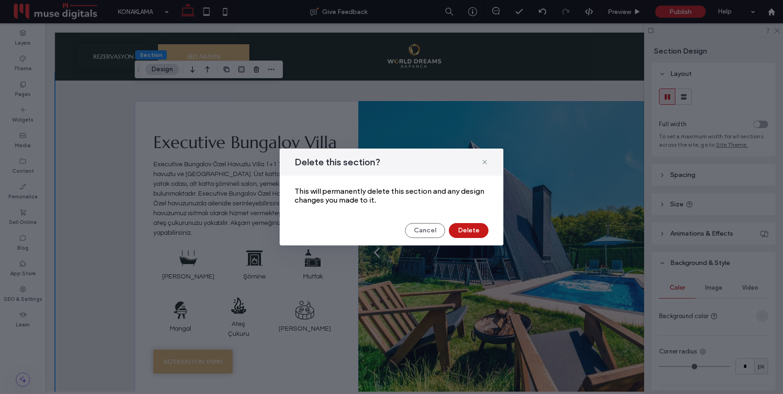
click at [470, 231] on button "Delete" at bounding box center [469, 230] width 40 height 15
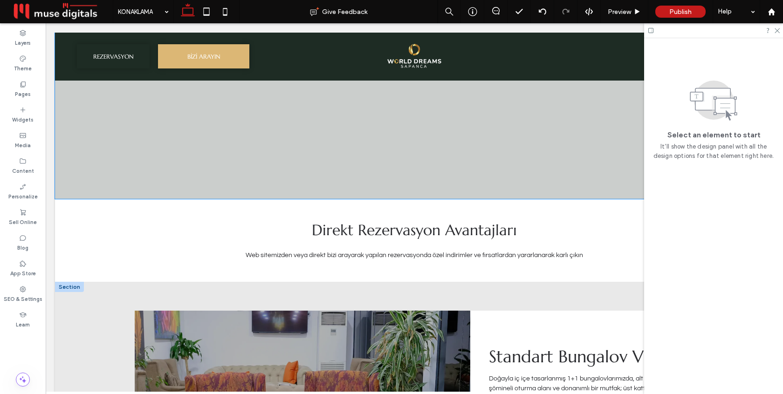
scroll to position [0, 0]
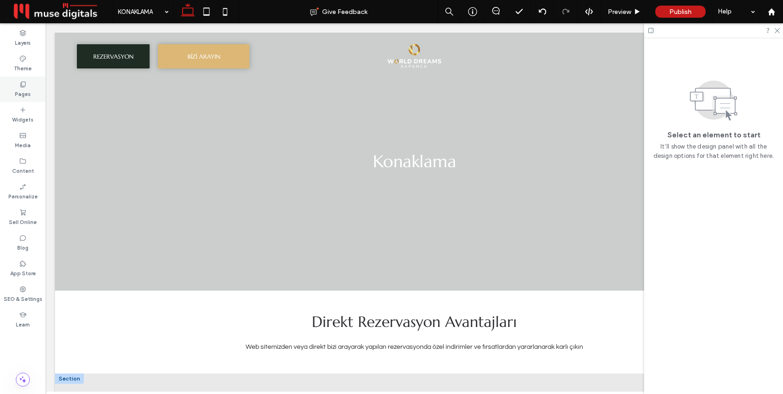
click at [27, 91] on label "Pages" at bounding box center [23, 93] width 16 height 10
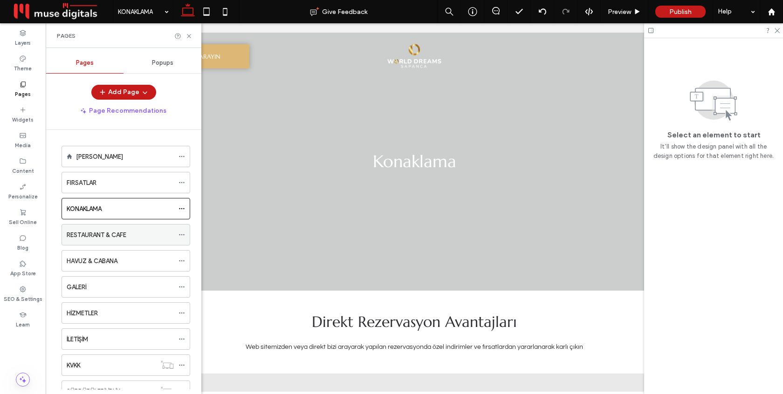
click at [107, 239] on label "RESTAURANT & CAFE" at bounding box center [97, 235] width 60 height 16
click at [190, 34] on icon at bounding box center [188, 36] width 7 height 7
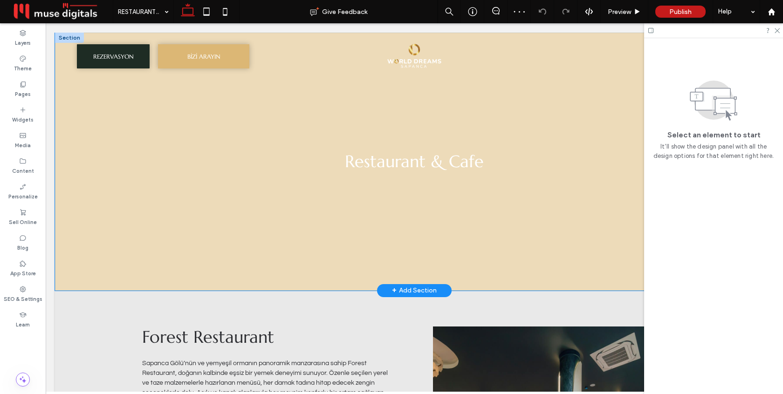
click at [599, 285] on div "Restaurant & Cafe" at bounding box center [414, 162] width 559 height 258
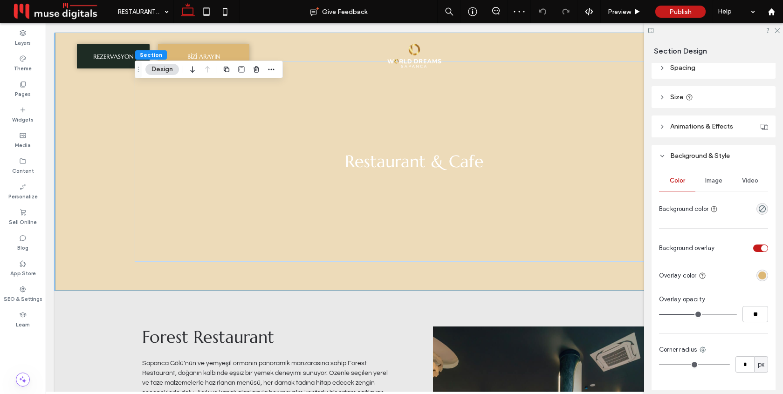
scroll to position [111, 0]
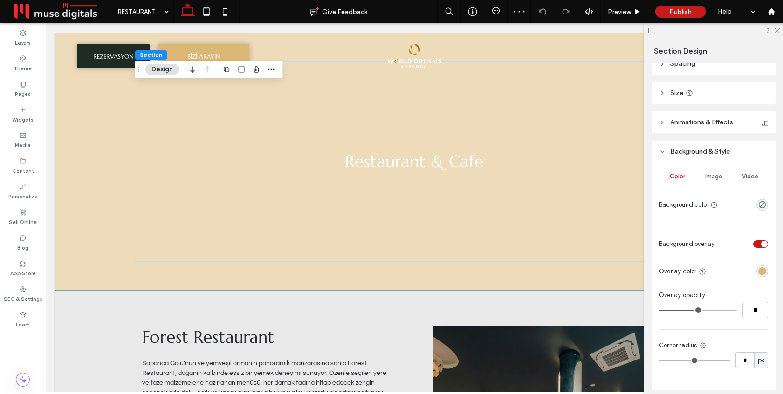
click at [765, 266] on div at bounding box center [739, 271] width 58 height 16
click at [762, 270] on div "rgba(220, 183, 117, 1)" at bounding box center [762, 271] width 8 height 8
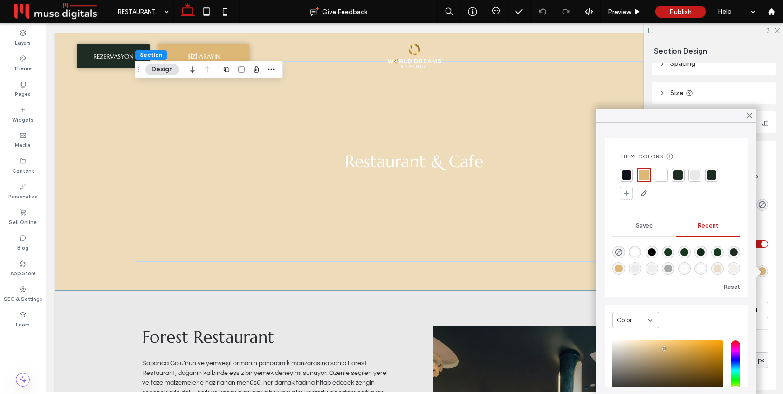
click at [680, 173] on div at bounding box center [677, 175] width 9 height 9
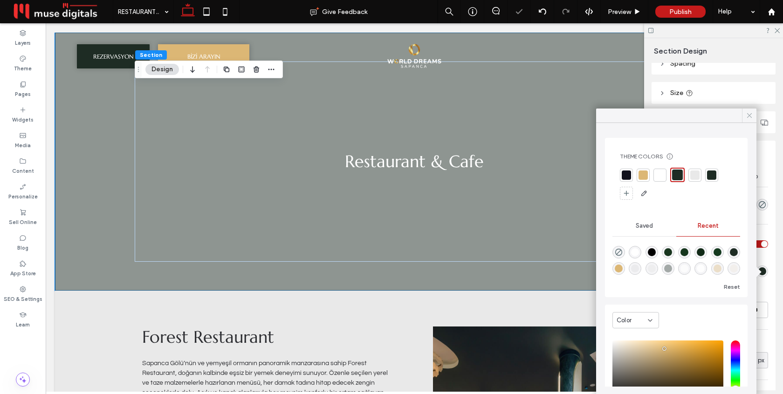
click at [749, 116] on icon at bounding box center [749, 115] width 8 height 8
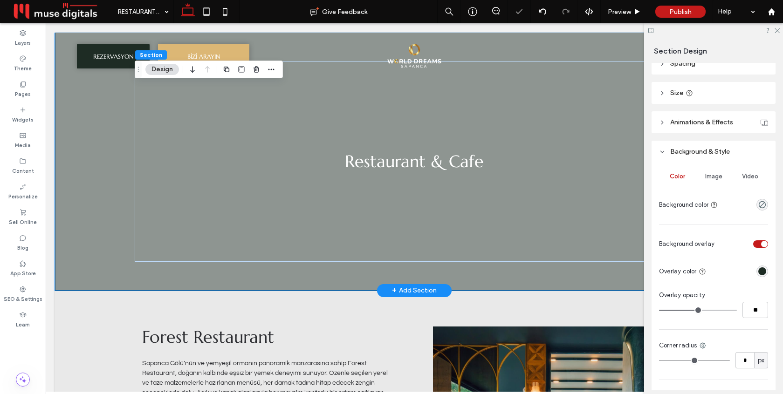
click at [95, 201] on div "Restaurant & Cafe" at bounding box center [414, 162] width 718 height 258
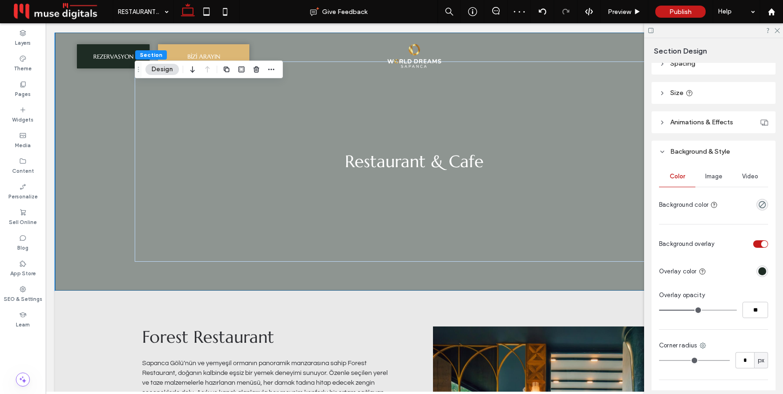
click at [720, 177] on span "Image" at bounding box center [713, 176] width 17 height 7
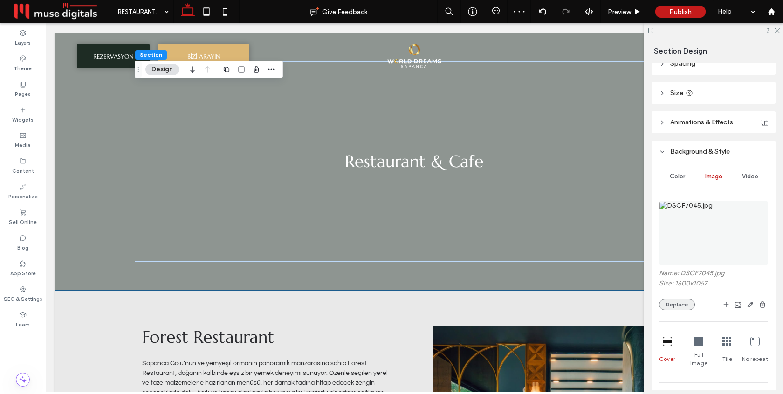
click at [680, 307] on button "Replace" at bounding box center [677, 304] width 36 height 11
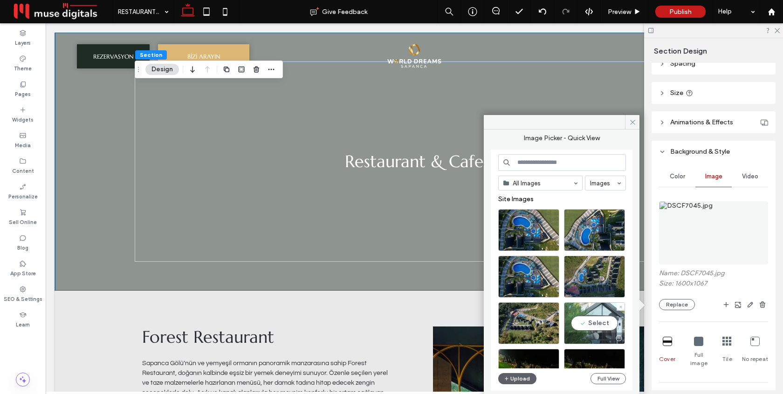
drag, startPoint x: 586, startPoint y: 320, endPoint x: 540, endPoint y: 296, distance: 50.8
click at [586, 320] on div "Select" at bounding box center [594, 323] width 61 height 42
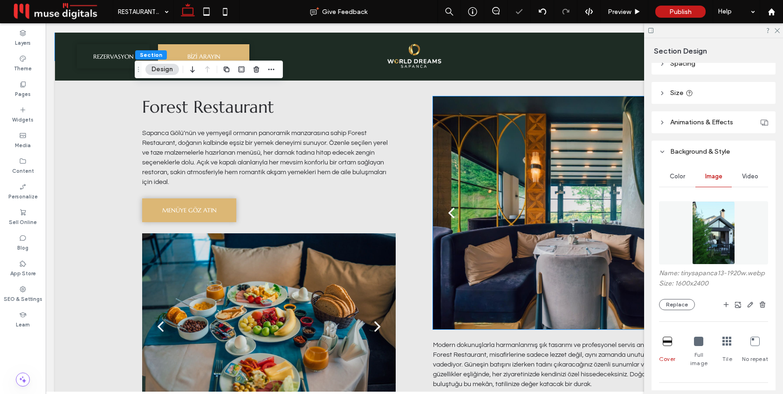
scroll to position [231, 0]
click at [552, 157] on div at bounding box center [559, 218] width 253 height 189
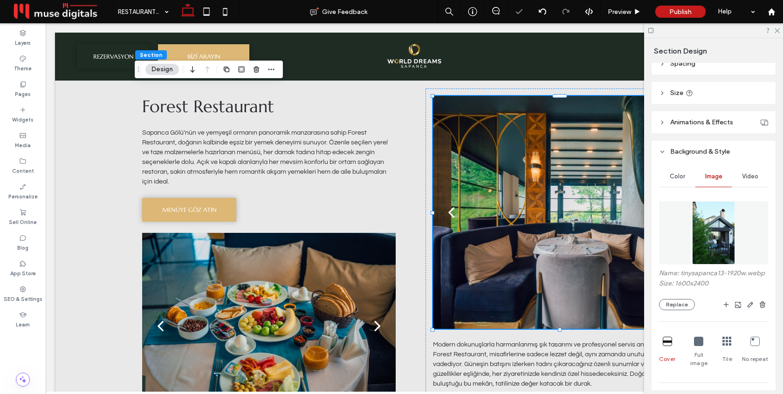
click at [552, 157] on div at bounding box center [559, 218] width 253 height 189
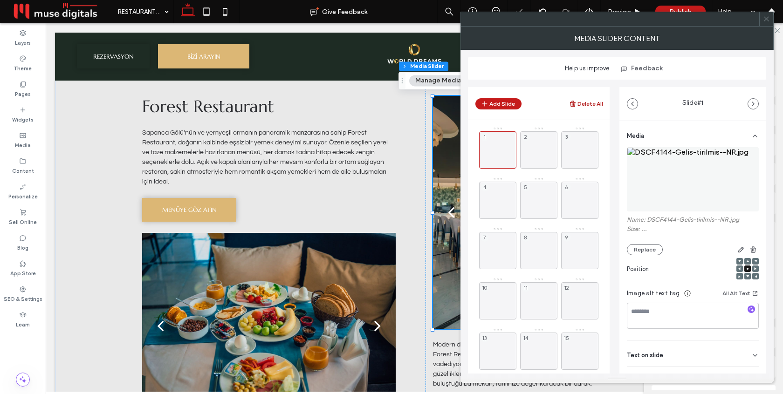
click at [587, 103] on button "Delete All" at bounding box center [586, 103] width 34 height 11
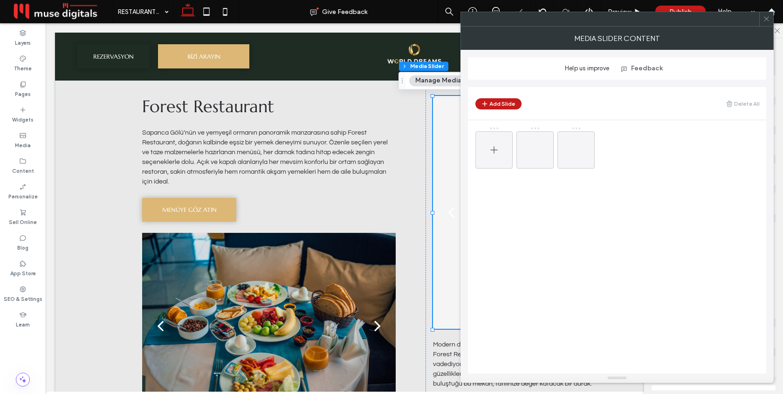
click at [494, 158] on span at bounding box center [493, 150] width 11 height 27
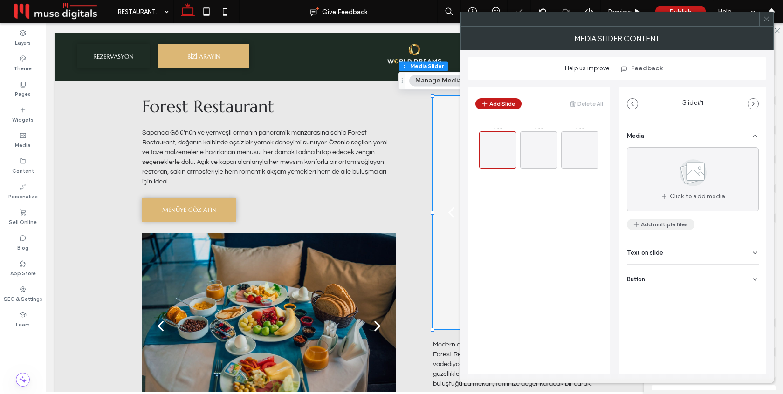
click at [657, 223] on button "Add multiple files" at bounding box center [661, 224] width 68 height 11
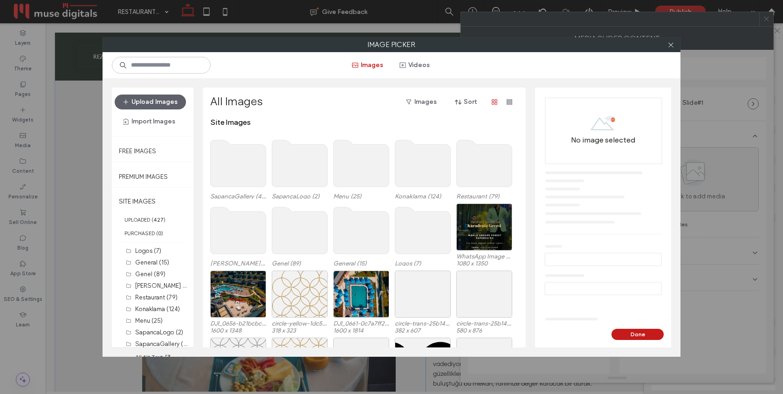
click at [224, 157] on use at bounding box center [238, 163] width 55 height 47
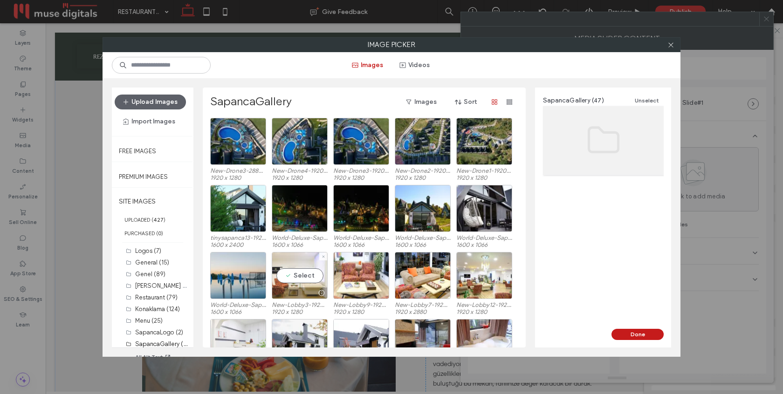
click at [294, 269] on div "Select" at bounding box center [300, 275] width 56 height 47
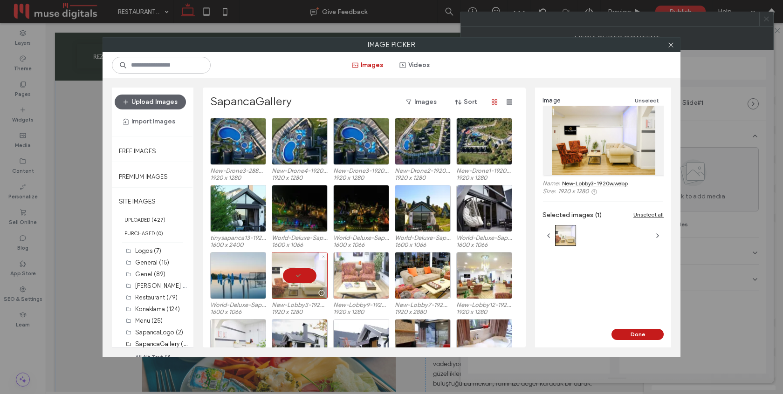
click at [365, 280] on div at bounding box center [361, 275] width 56 height 47
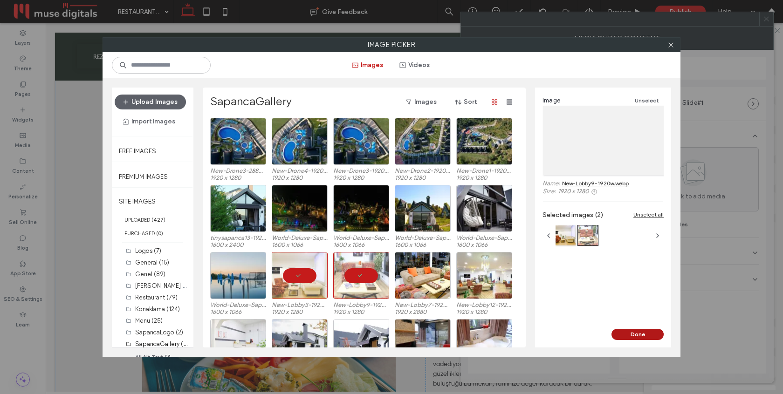
click at [652, 337] on button "Done" at bounding box center [637, 334] width 52 height 11
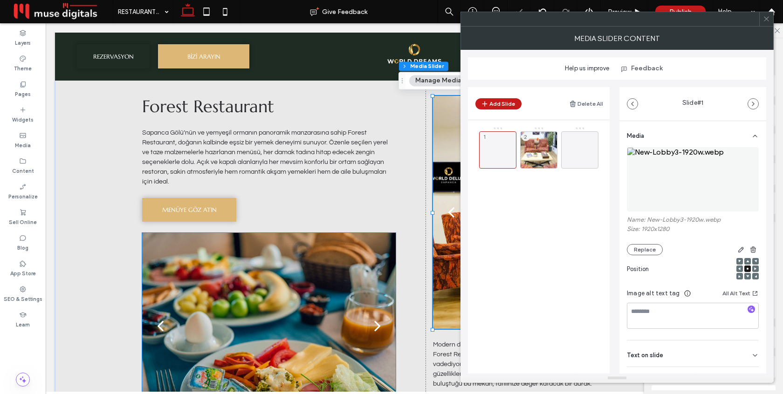
click at [278, 282] on div at bounding box center [268, 332] width 253 height 142
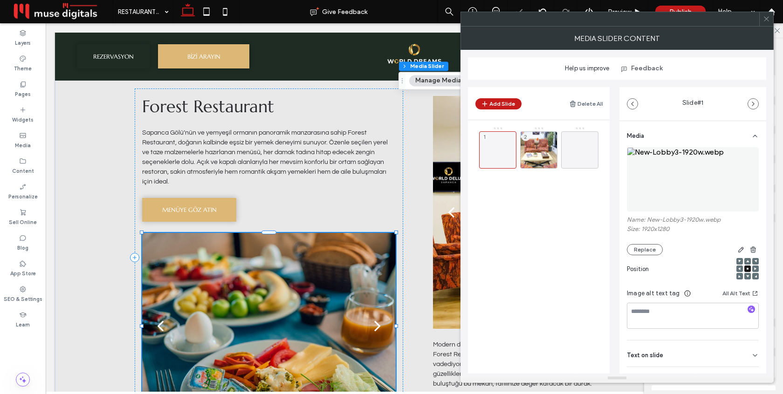
click at [278, 282] on div at bounding box center [268, 332] width 253 height 142
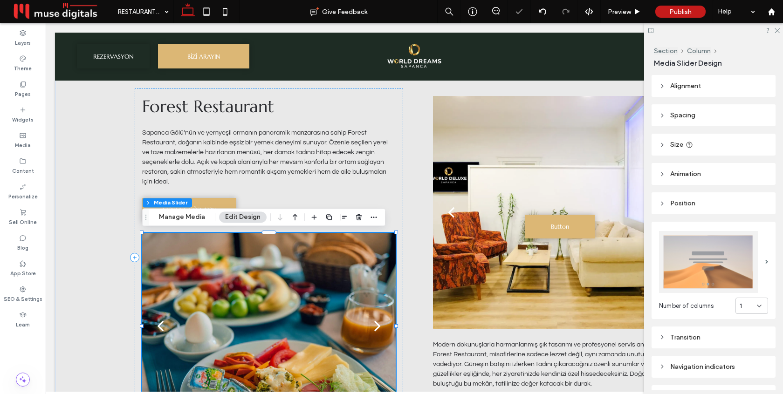
click at [289, 279] on div at bounding box center [268, 326] width 253 height 186
click at [289, 279] on div at bounding box center [268, 332] width 253 height 142
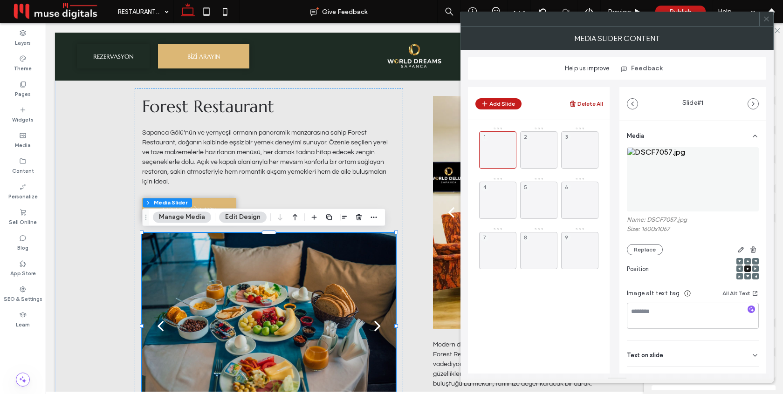
click at [595, 107] on button "Delete All" at bounding box center [586, 103] width 34 height 11
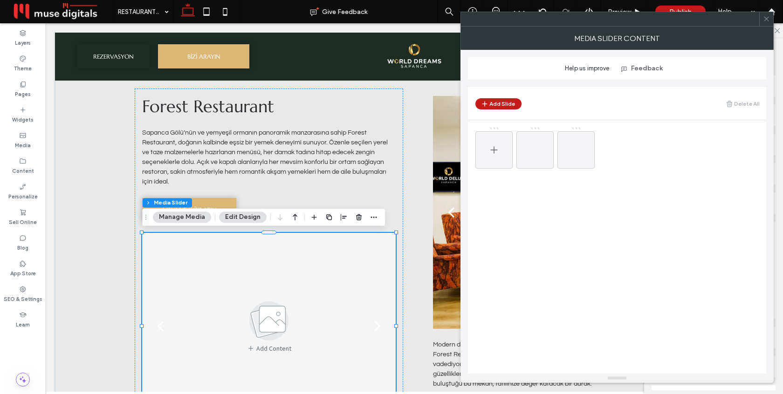
click at [499, 146] on div at bounding box center [493, 149] width 37 height 37
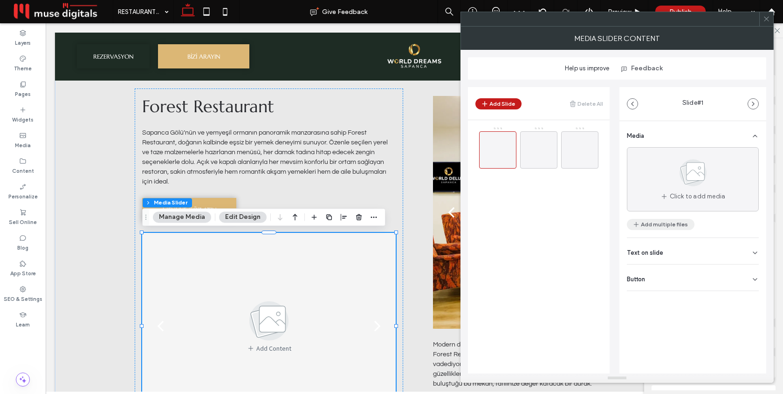
click at [651, 228] on button "Add multiple files" at bounding box center [661, 224] width 68 height 11
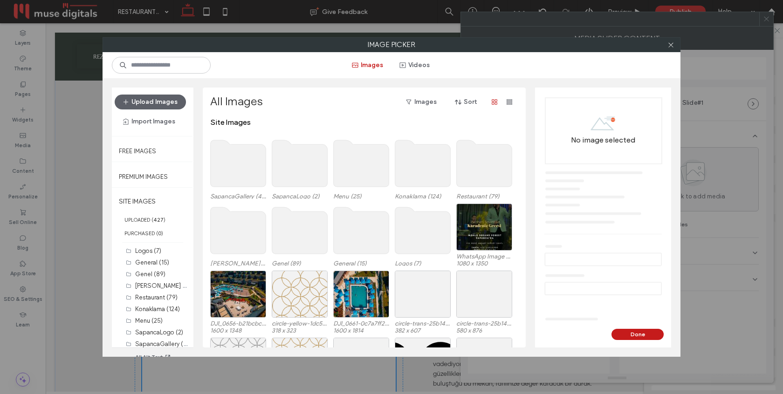
click at [228, 153] on use at bounding box center [238, 163] width 55 height 47
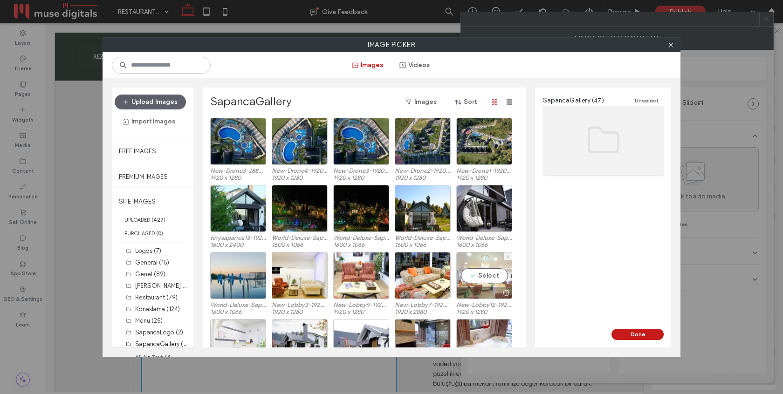
click at [480, 273] on div "Select" at bounding box center [484, 275] width 56 height 47
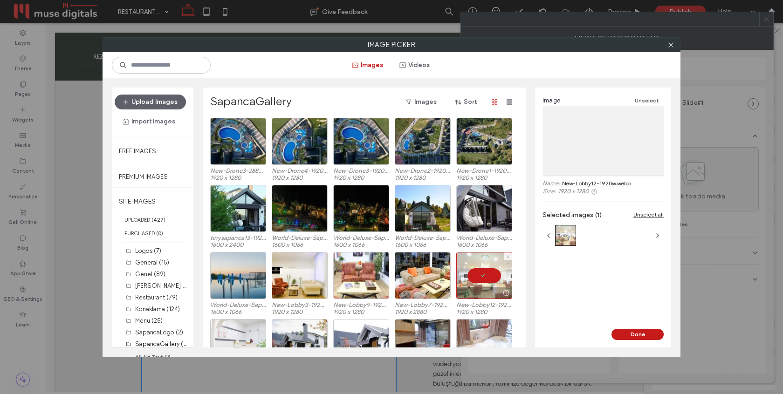
click at [479, 328] on div at bounding box center [484, 342] width 56 height 47
click at [649, 334] on button "Done" at bounding box center [637, 334] width 52 height 11
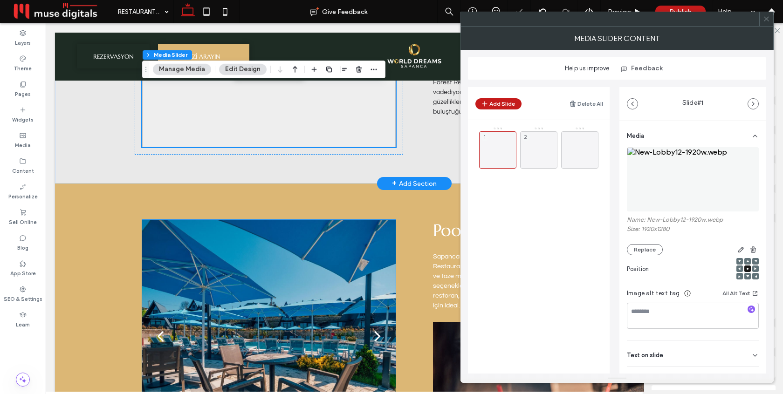
scroll to position [505, 0]
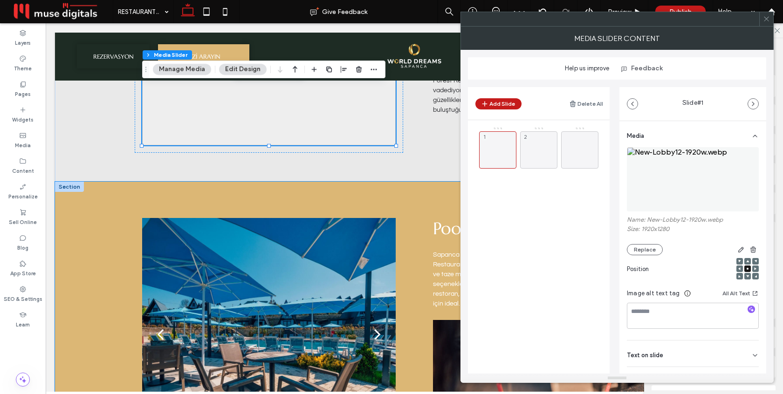
click at [415, 203] on div "a a a a Modern dokunuşlarla harmanlanmış şık tasarımı ve profesyonel servis anl…" at bounding box center [414, 364] width 559 height 365
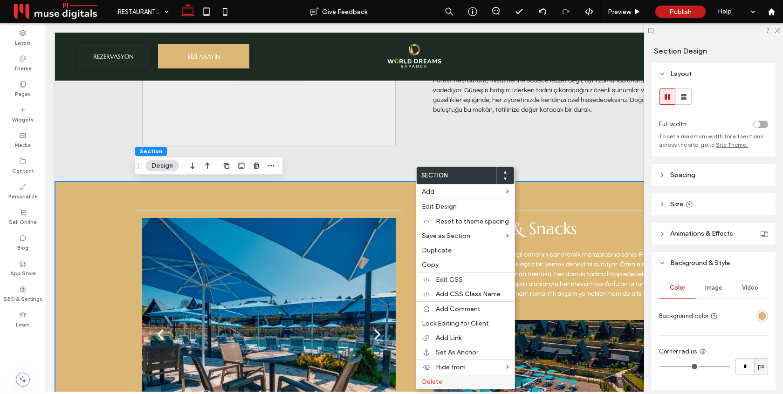
click at [430, 383] on span "Delete" at bounding box center [432, 382] width 21 height 8
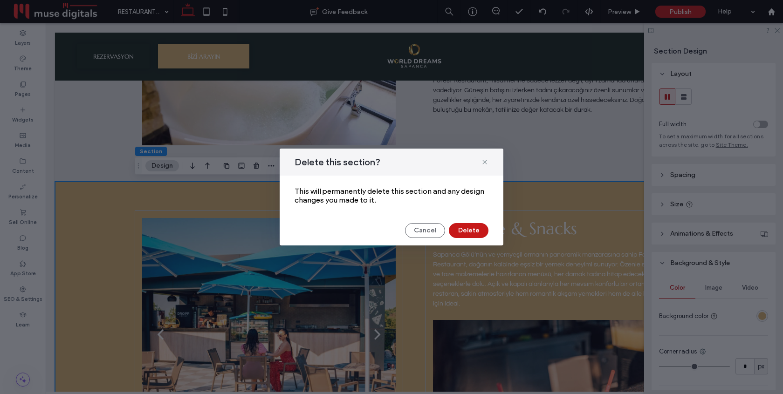
click at [458, 231] on button "Delete" at bounding box center [469, 230] width 40 height 15
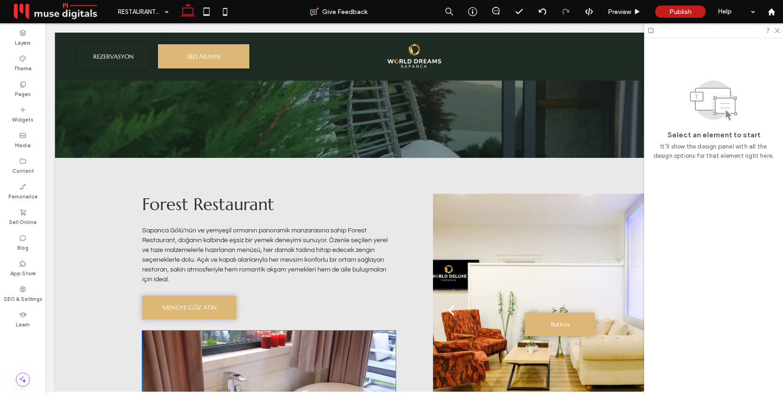
scroll to position [53, 0]
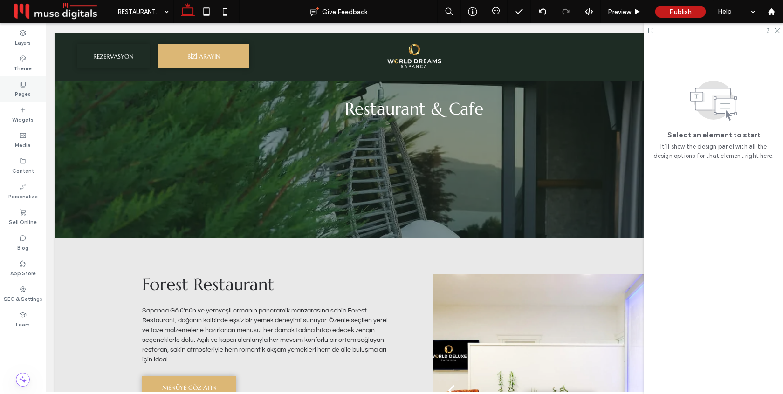
click at [15, 93] on label "Pages" at bounding box center [23, 93] width 16 height 10
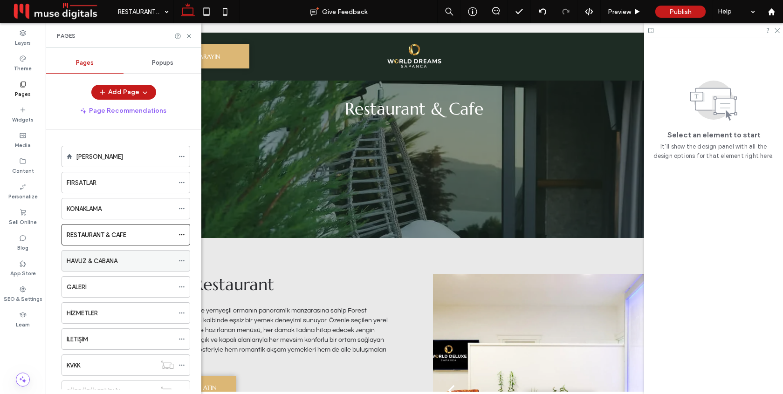
click at [96, 263] on label "HAVUZ & CABANA" at bounding box center [92, 261] width 51 height 16
click at [187, 35] on icon at bounding box center [188, 36] width 7 height 7
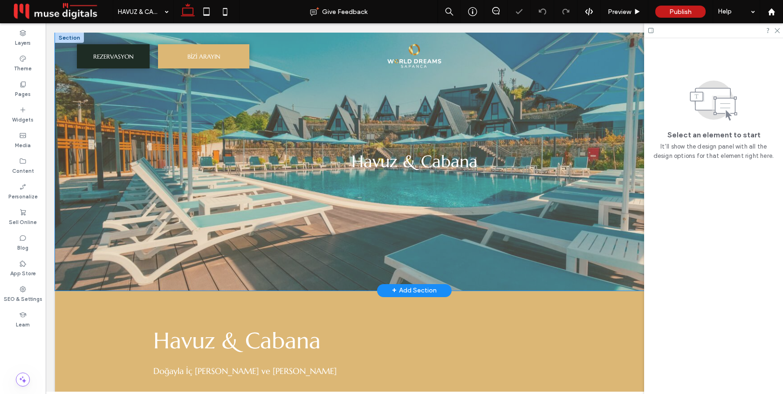
click at [91, 171] on div "Havuz & Cabana" at bounding box center [414, 162] width 718 height 258
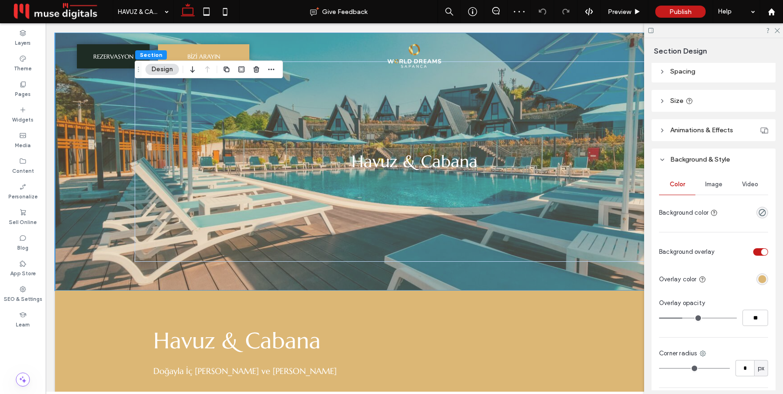
scroll to position [156, 0]
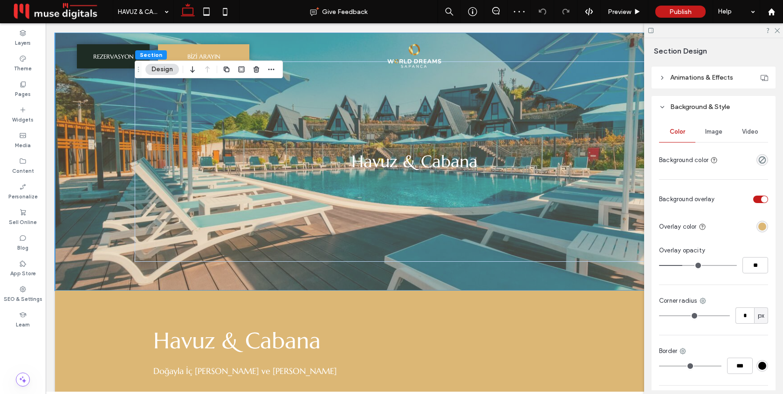
click at [763, 227] on div "rgba(220, 183, 117, 1)" at bounding box center [762, 227] width 8 height 8
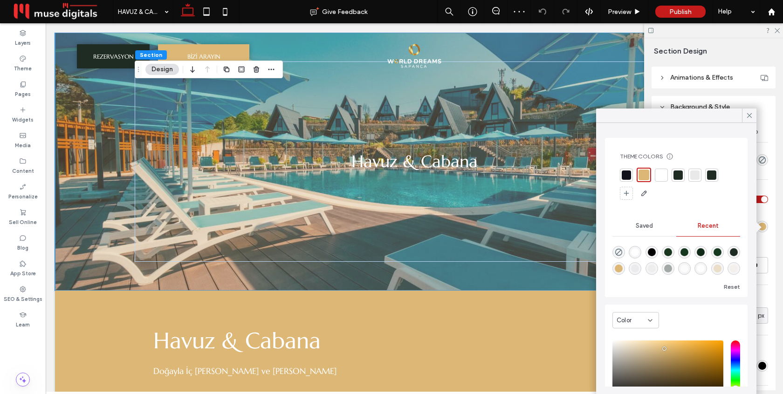
click at [678, 175] on div at bounding box center [677, 175] width 9 height 9
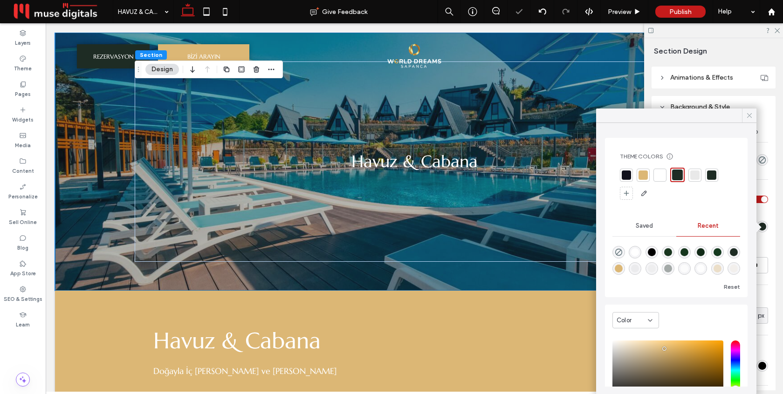
click at [750, 116] on use at bounding box center [749, 115] width 5 height 5
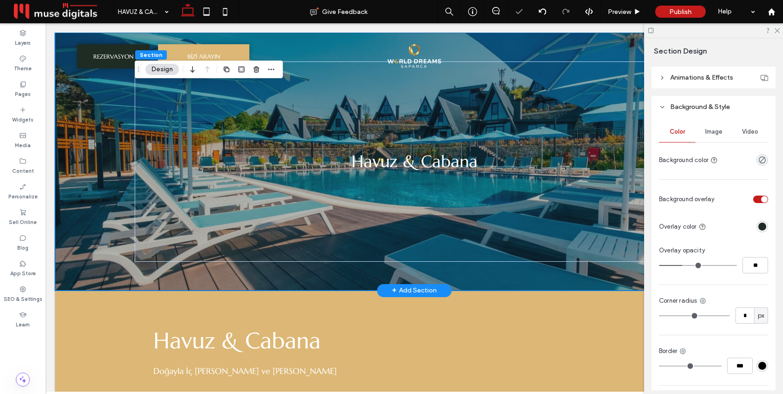
click at [606, 273] on div "Havuz & Cabana" at bounding box center [414, 162] width 559 height 258
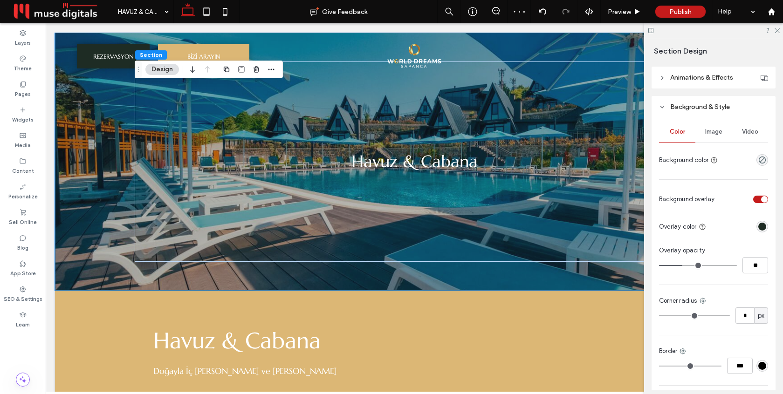
click at [714, 134] on span "Image" at bounding box center [713, 131] width 17 height 7
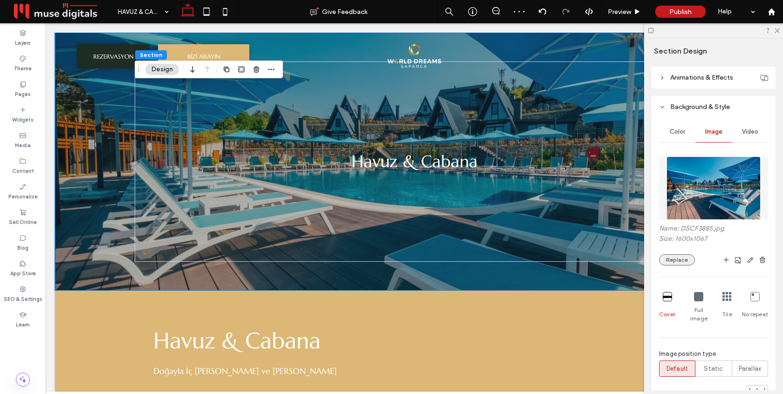
click at [680, 259] on button "Replace" at bounding box center [677, 259] width 36 height 11
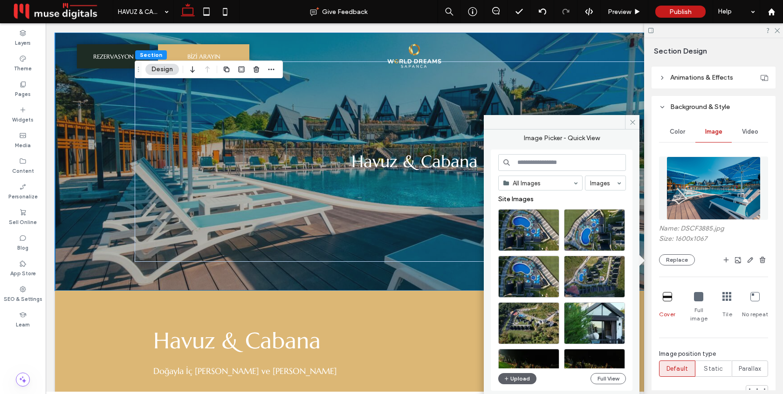
scroll to position [1, 0]
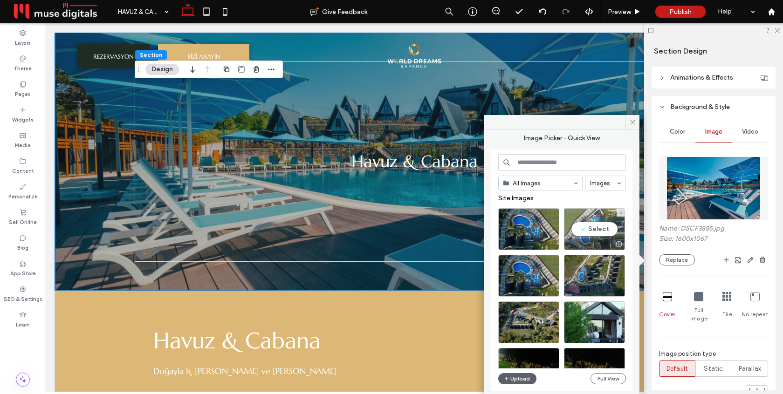
click at [582, 225] on div "Select" at bounding box center [594, 229] width 61 height 42
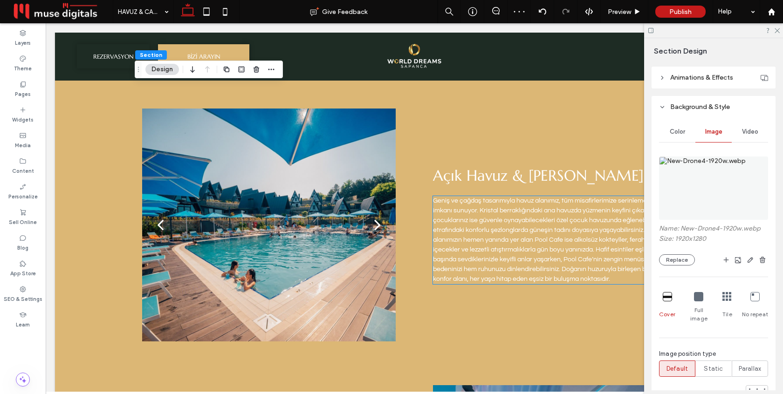
scroll to position [345, 0]
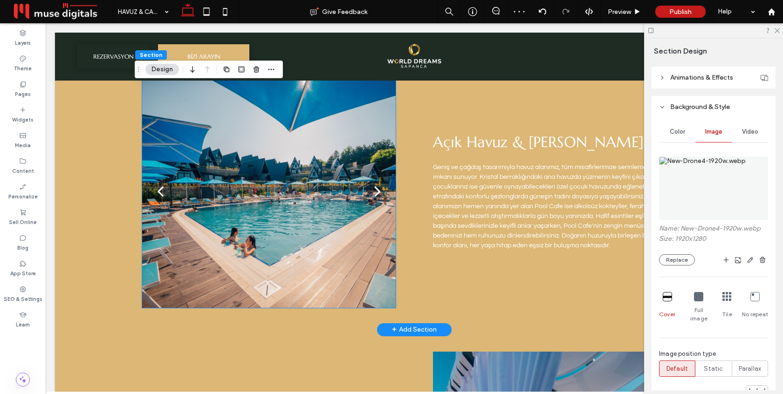
click at [325, 216] on div at bounding box center [268, 197] width 253 height 189
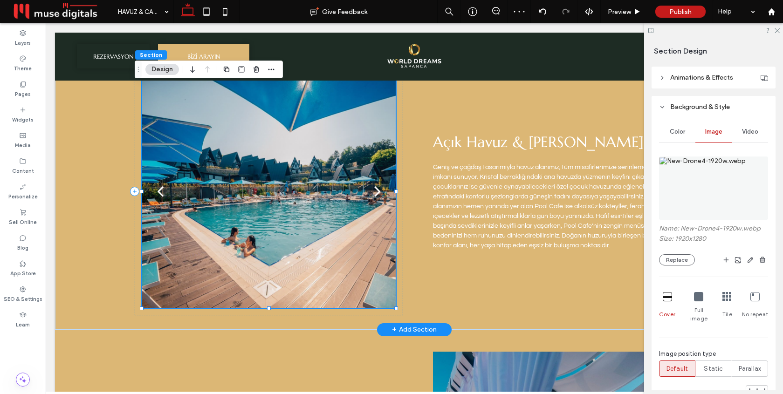
click at [325, 216] on div at bounding box center [268, 191] width 253 height 233
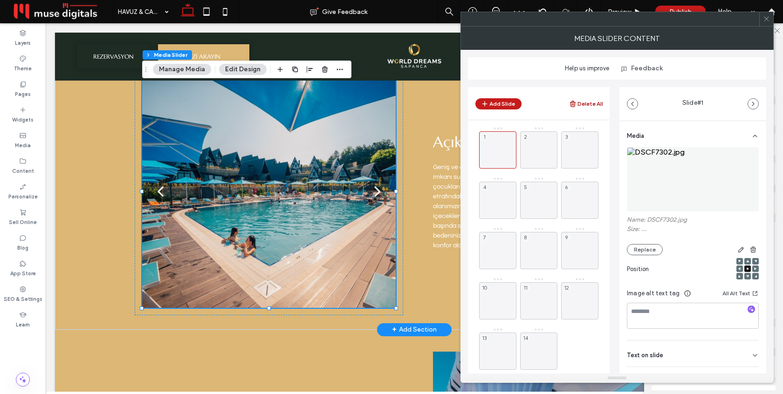
click at [584, 107] on button "Delete All" at bounding box center [586, 103] width 34 height 11
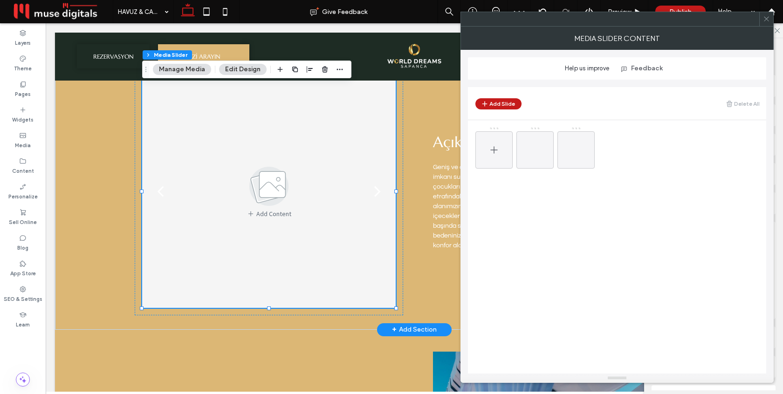
click at [487, 150] on div at bounding box center [493, 149] width 37 height 37
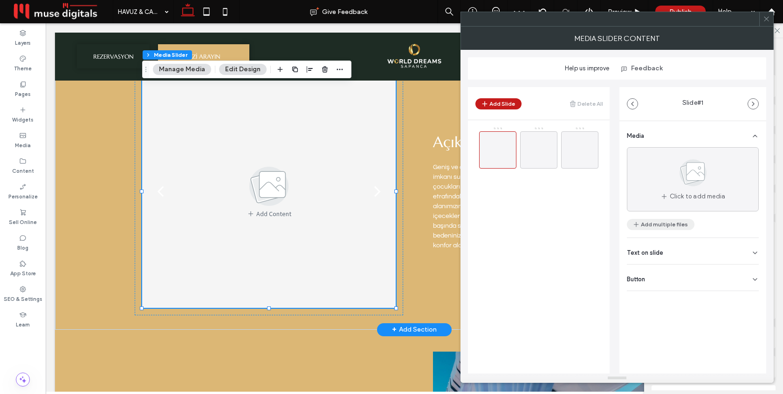
click at [648, 227] on button "Add multiple files" at bounding box center [661, 224] width 68 height 11
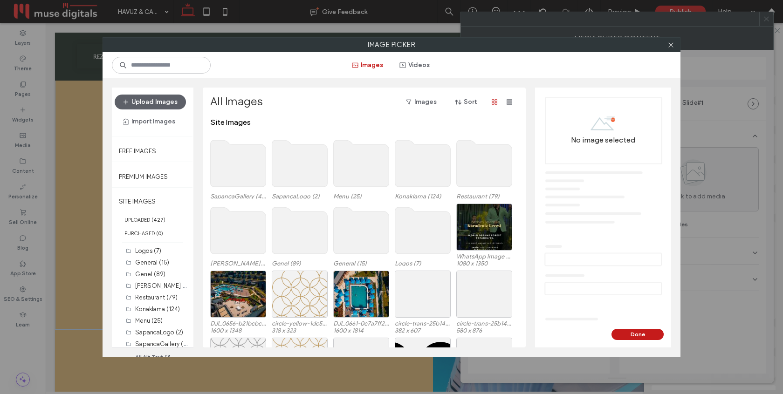
click at [250, 178] on use at bounding box center [238, 163] width 55 height 47
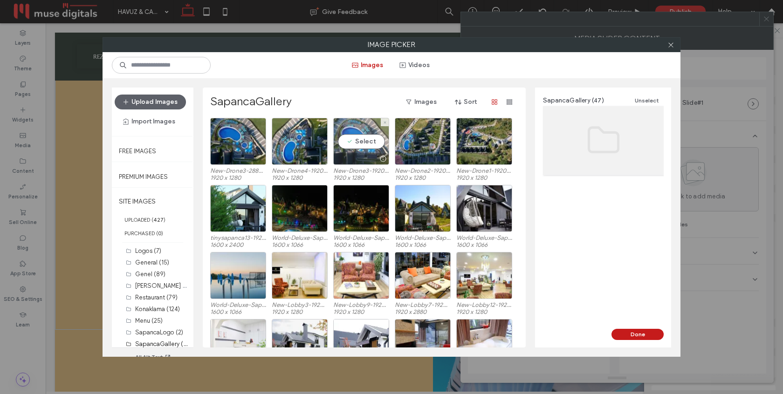
click at [355, 145] on div "Select" at bounding box center [361, 141] width 56 height 47
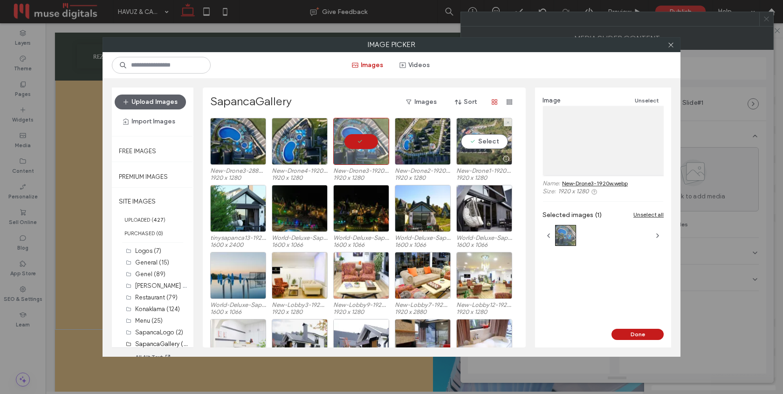
click at [470, 154] on div at bounding box center [484, 158] width 55 height 11
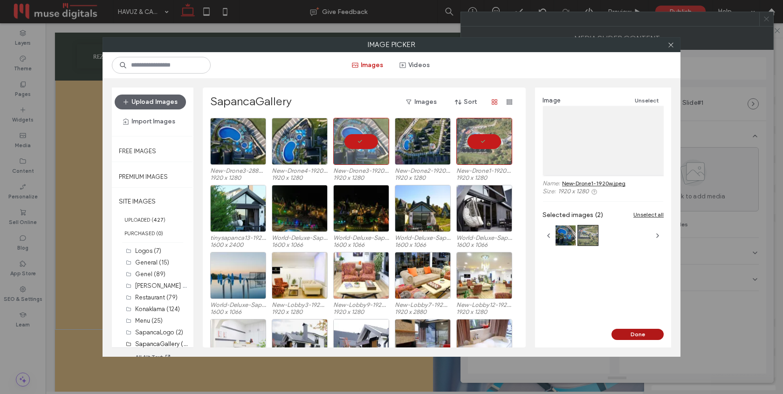
click at [633, 339] on button "Done" at bounding box center [637, 334] width 52 height 11
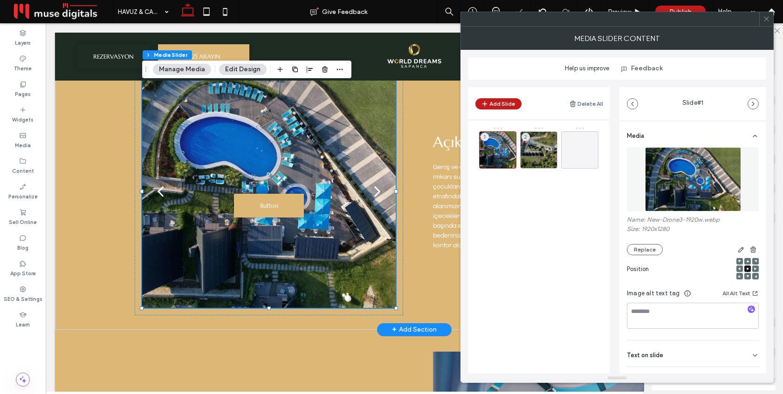
click at [766, 24] on span at bounding box center [766, 19] width 7 height 14
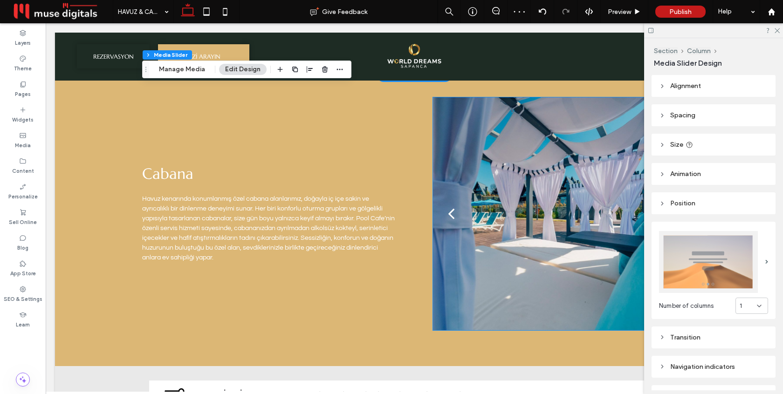
scroll to position [615, 0]
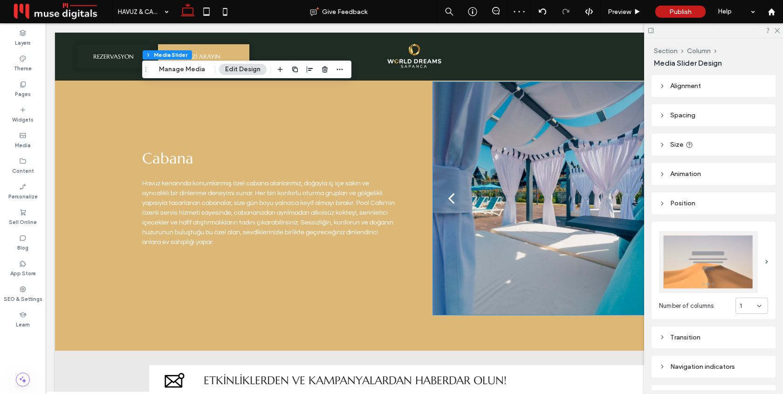
click at [526, 171] on div at bounding box center [559, 204] width 253 height 189
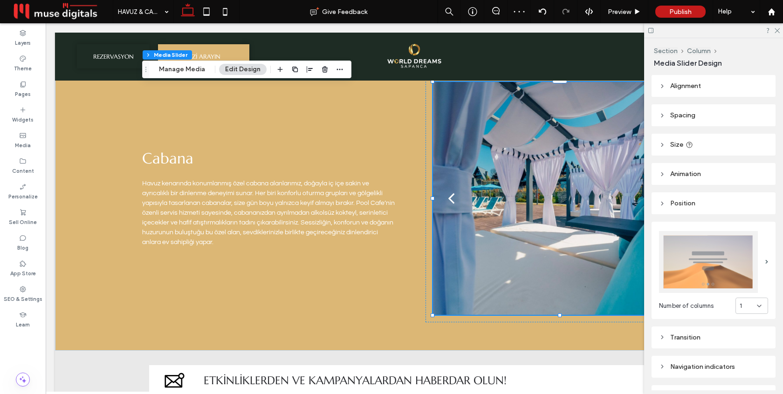
click at [526, 171] on div at bounding box center [559, 204] width 253 height 189
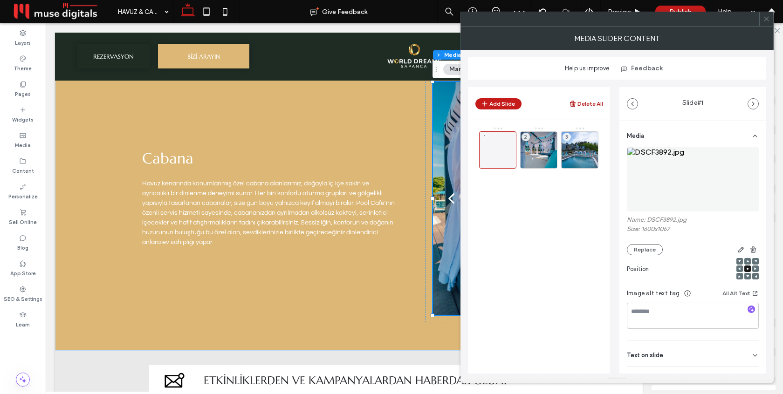
click at [586, 104] on button "Delete All" at bounding box center [586, 103] width 34 height 11
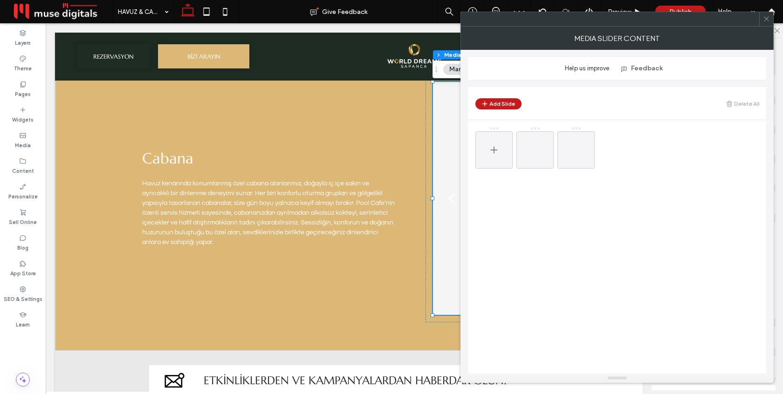
click at [500, 148] on div at bounding box center [493, 149] width 37 height 37
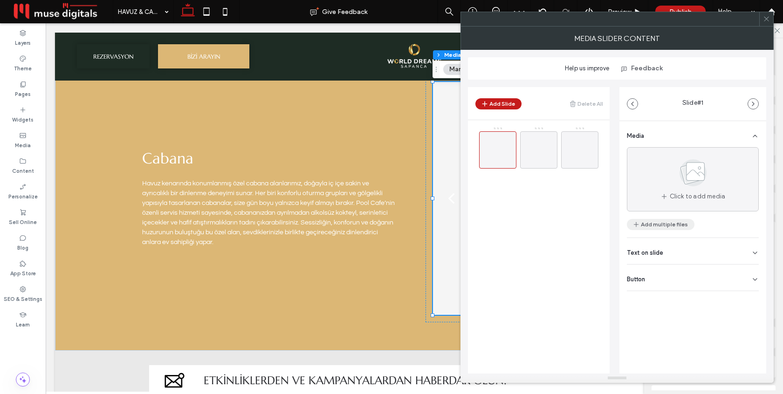
click at [673, 225] on button "Add multiple files" at bounding box center [661, 224] width 68 height 11
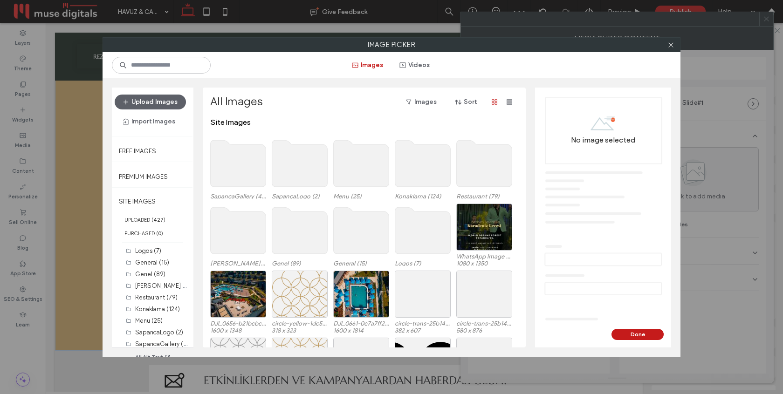
click at [242, 163] on use at bounding box center [238, 163] width 55 height 47
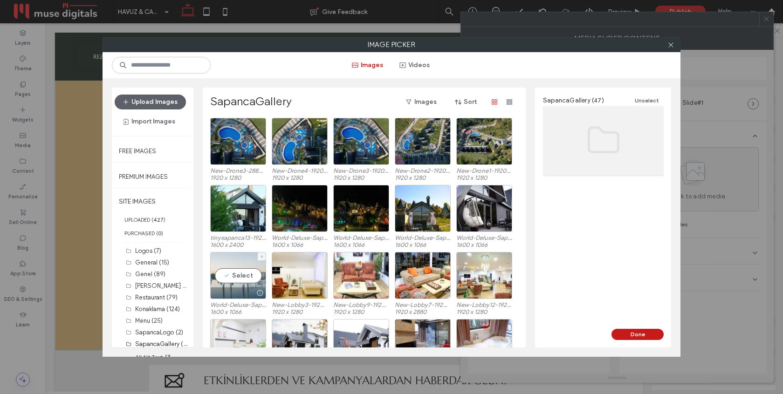
click at [220, 263] on div "Select" at bounding box center [238, 275] width 56 height 47
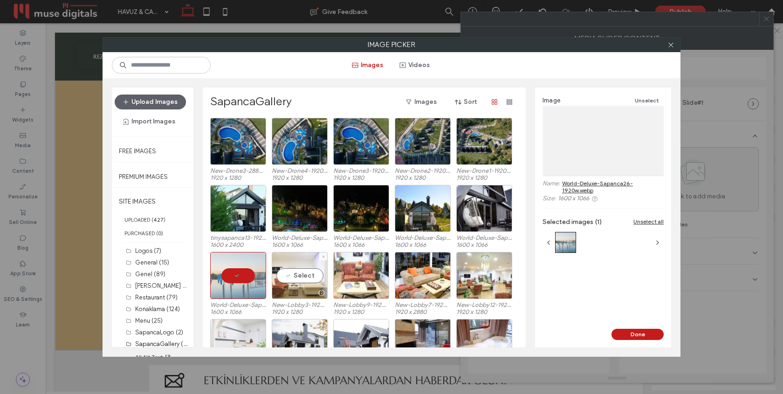
click at [288, 282] on div "Select" at bounding box center [300, 275] width 56 height 47
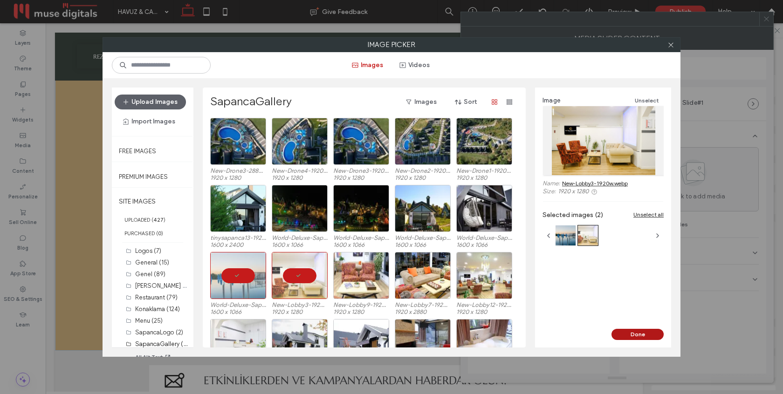
click at [644, 333] on button "Done" at bounding box center [637, 334] width 52 height 11
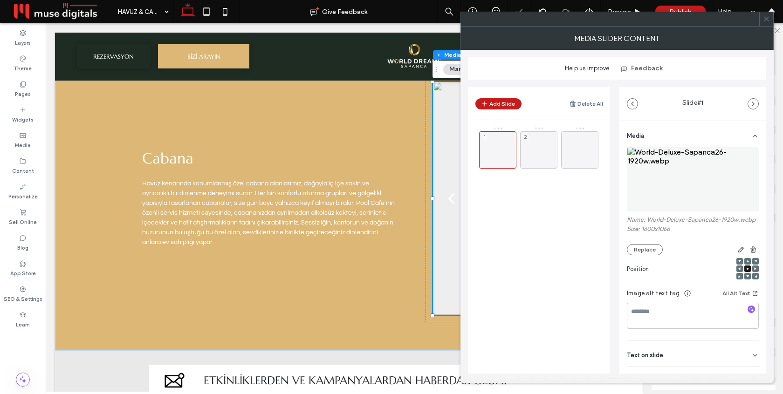
click at [766, 21] on icon at bounding box center [766, 18] width 7 height 7
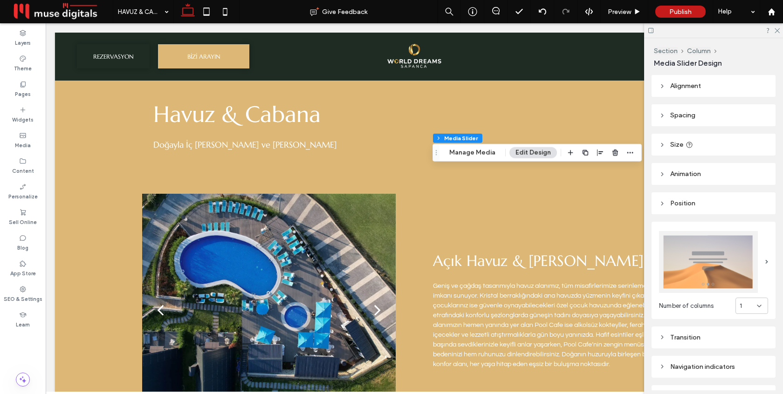
scroll to position [0, 0]
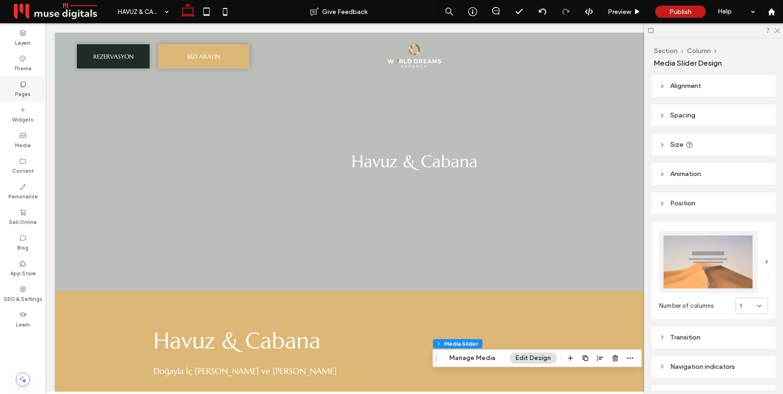
click at [16, 95] on label "Pages" at bounding box center [23, 93] width 16 height 10
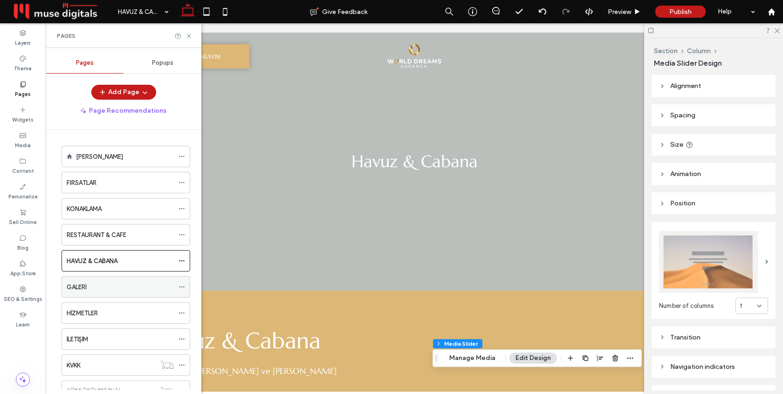
click at [108, 288] on div "GALERİ" at bounding box center [120, 287] width 107 height 10
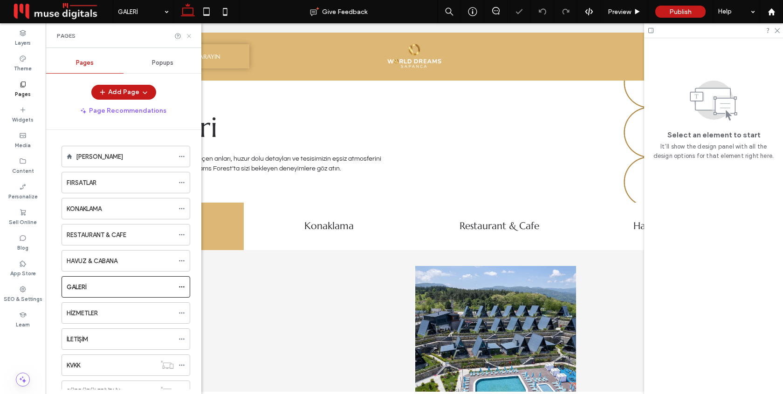
click at [187, 36] on icon at bounding box center [188, 36] width 7 height 7
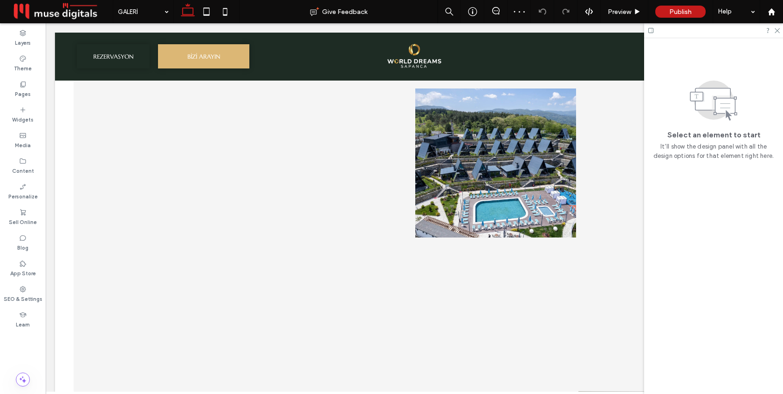
scroll to position [278, 0]
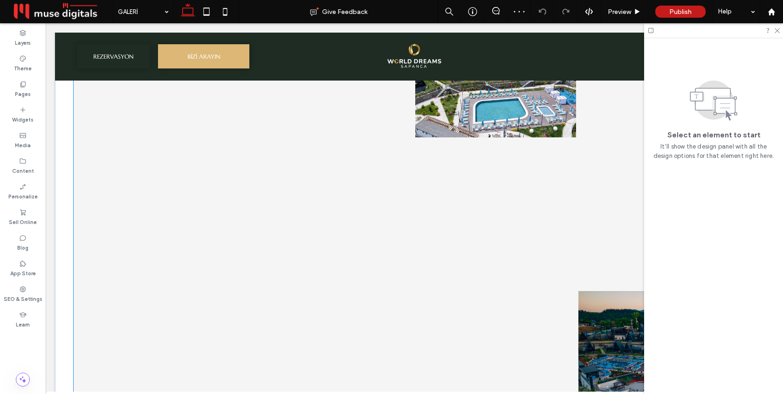
click at [342, 176] on link at bounding box center [333, 214] width 161 height 149
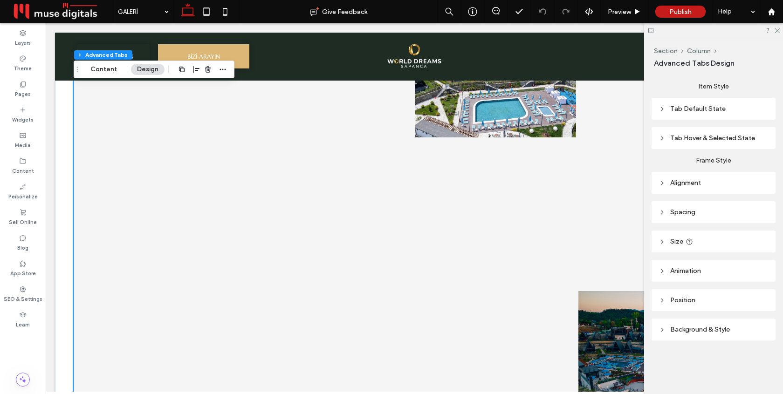
click at [342, 176] on link at bounding box center [333, 214] width 161 height 149
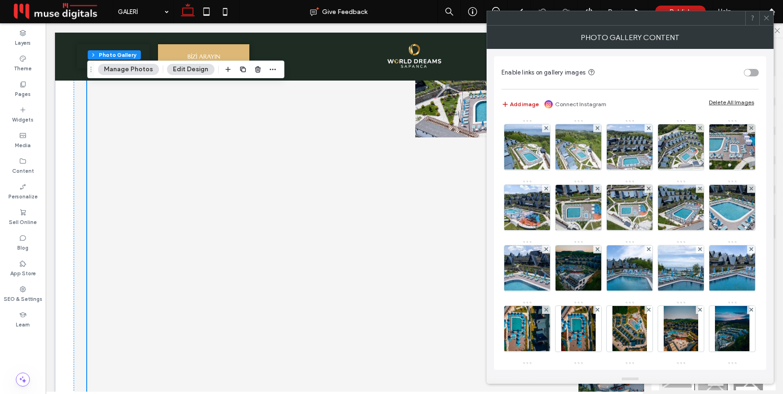
click at [718, 103] on div "Delete All Images" at bounding box center [731, 102] width 45 height 7
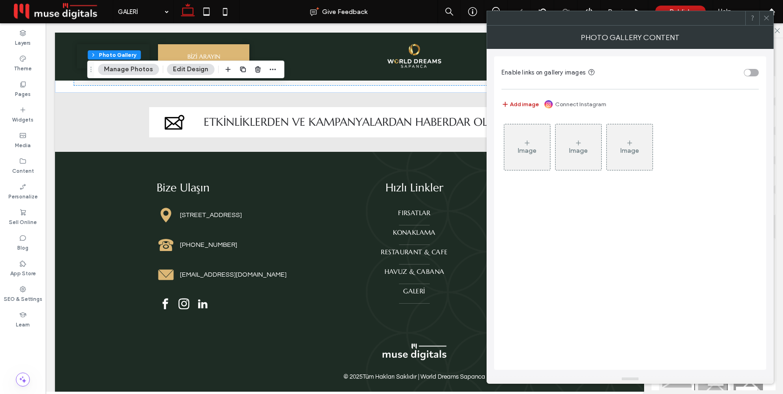
click at [533, 146] on div "Image" at bounding box center [527, 147] width 46 height 44
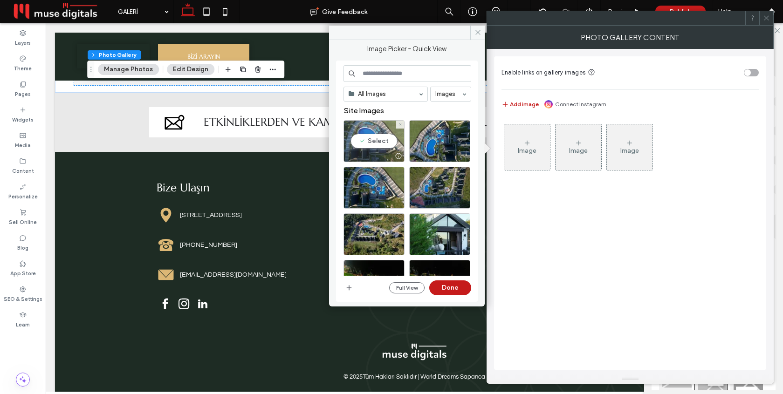
click at [381, 146] on div "Select" at bounding box center [373, 141] width 61 height 42
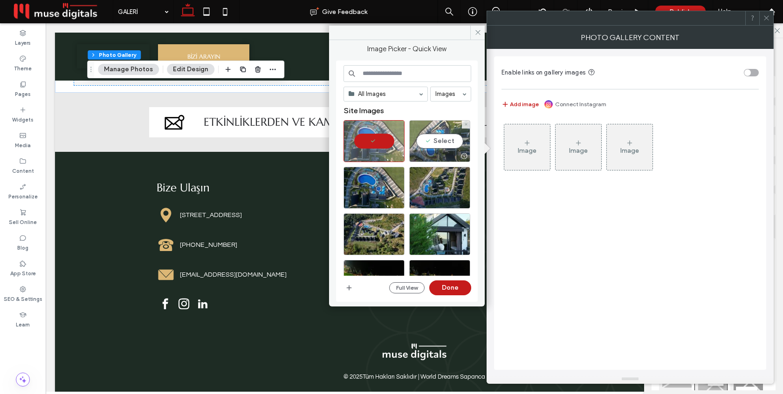
click at [428, 147] on div "Select" at bounding box center [439, 141] width 61 height 42
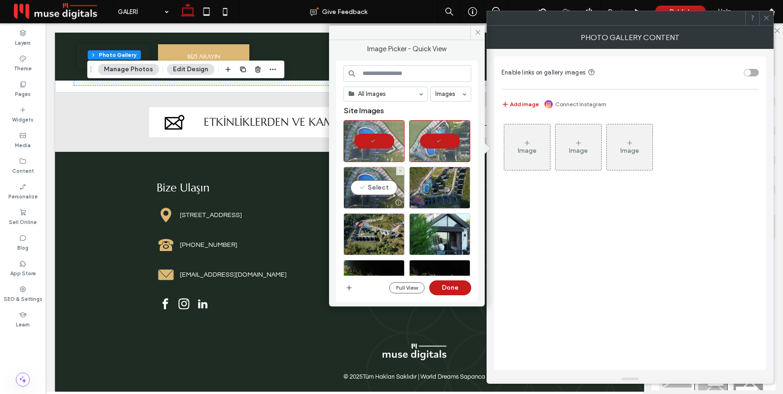
click at [369, 185] on div "Select" at bounding box center [373, 188] width 61 height 42
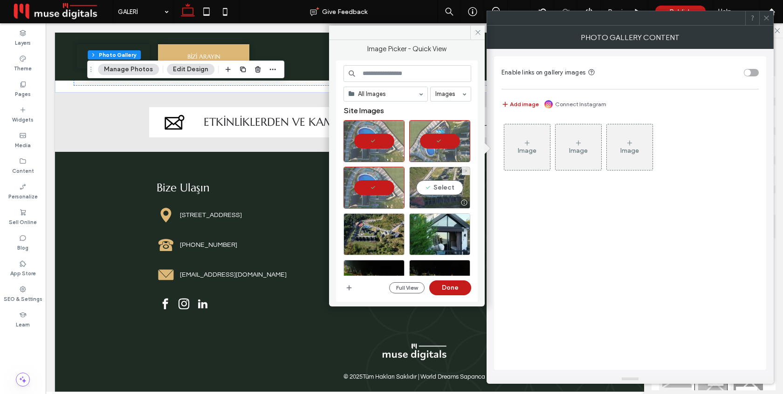
click at [437, 192] on div "Select" at bounding box center [439, 188] width 61 height 42
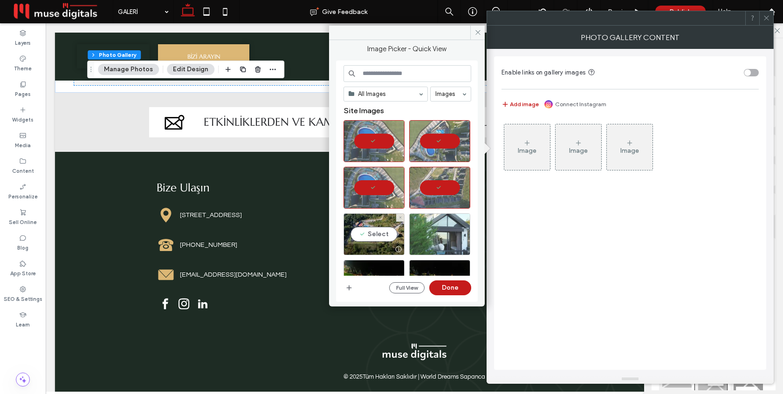
drag, startPoint x: 380, startPoint y: 229, endPoint x: 421, endPoint y: 228, distance: 40.5
click at [380, 229] on div "Select" at bounding box center [373, 234] width 61 height 42
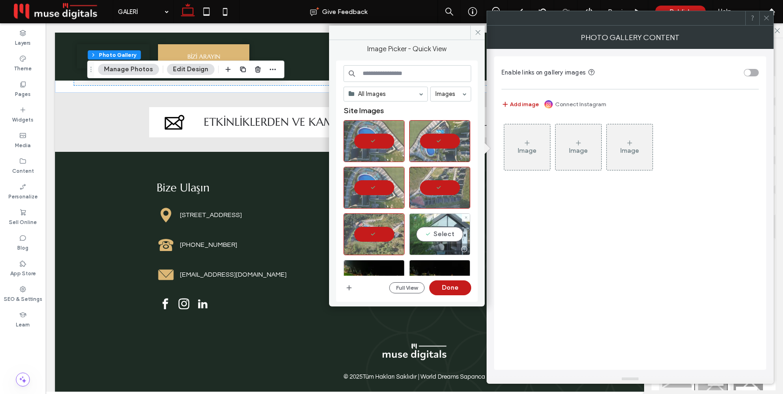
click at [438, 229] on div "Select" at bounding box center [439, 234] width 61 height 42
click at [452, 289] on button "Done" at bounding box center [450, 287] width 42 height 15
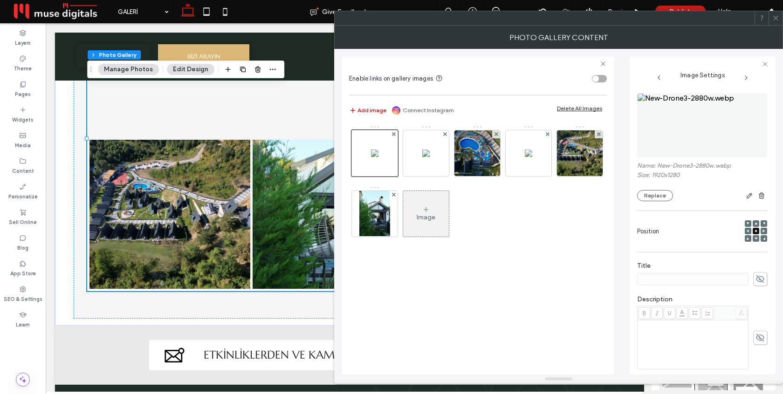
click at [773, 17] on icon at bounding box center [775, 17] width 7 height 7
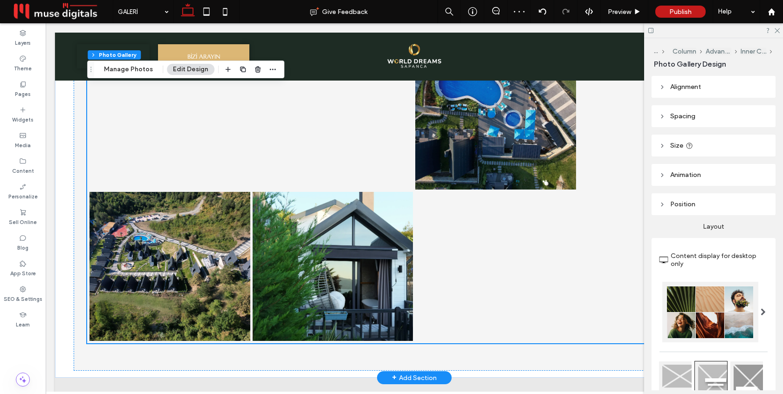
scroll to position [92, 0]
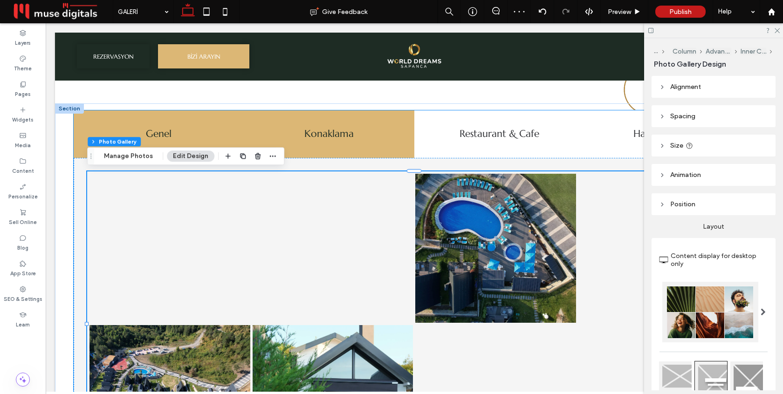
click at [352, 135] on h5 "Konaklama" at bounding box center [328, 134] width 159 height 15
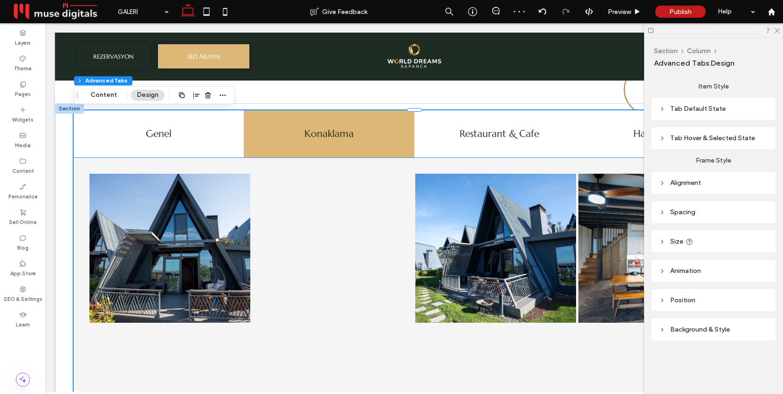
click at [356, 244] on link at bounding box center [333, 248] width 161 height 149
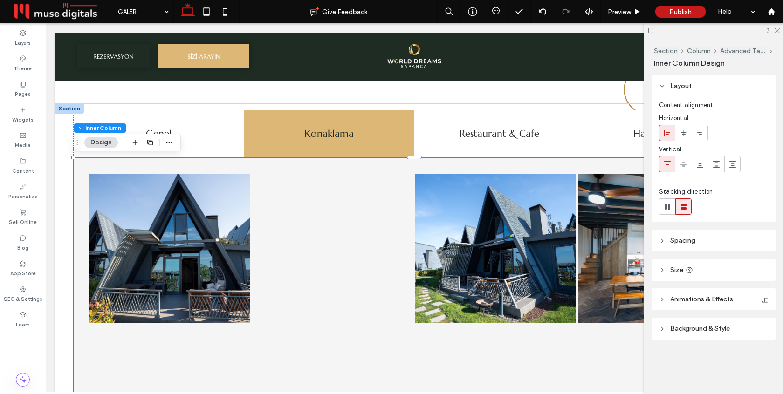
click at [356, 244] on link at bounding box center [333, 248] width 161 height 149
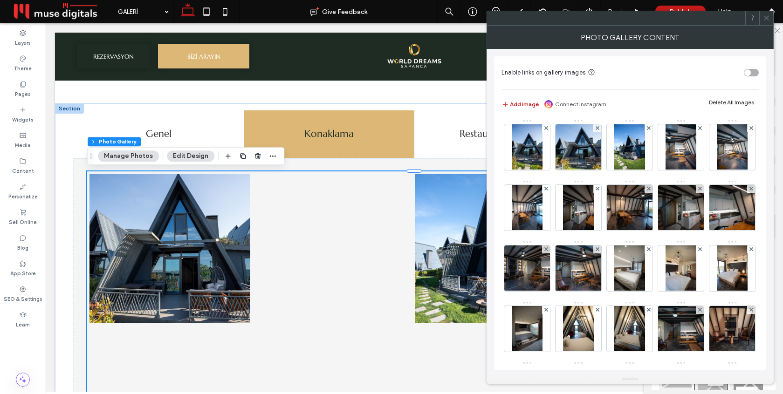
click at [725, 99] on div "Delete All Images" at bounding box center [731, 102] width 45 height 7
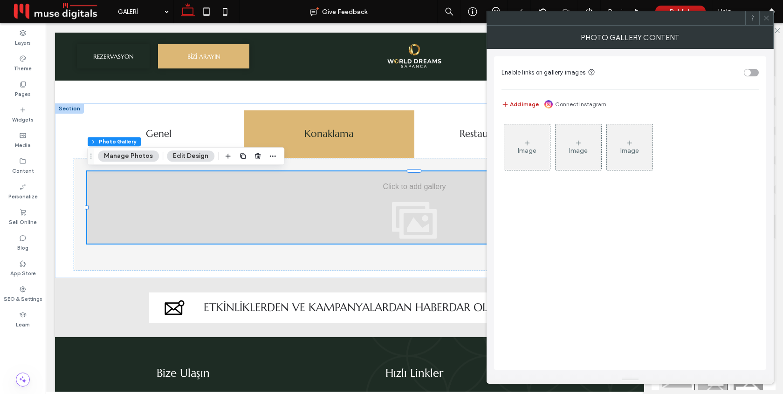
click at [539, 150] on div "Image" at bounding box center [527, 147] width 46 height 44
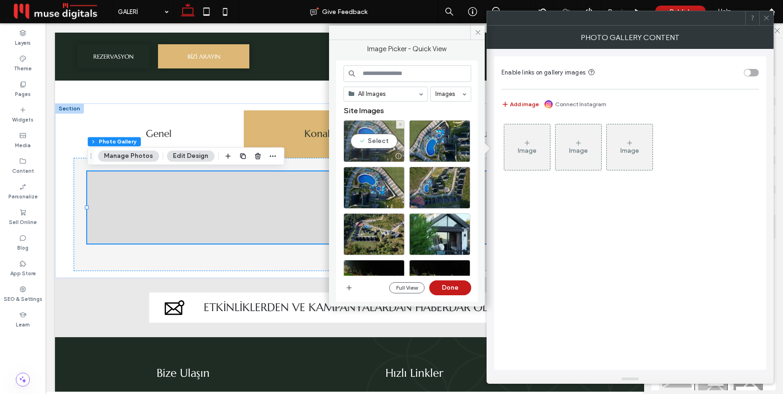
click at [379, 142] on div "Select" at bounding box center [373, 141] width 61 height 42
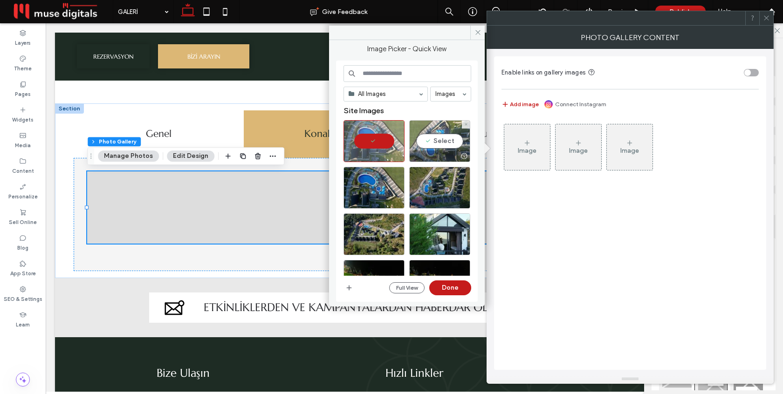
click at [422, 143] on div "Select" at bounding box center [439, 141] width 61 height 42
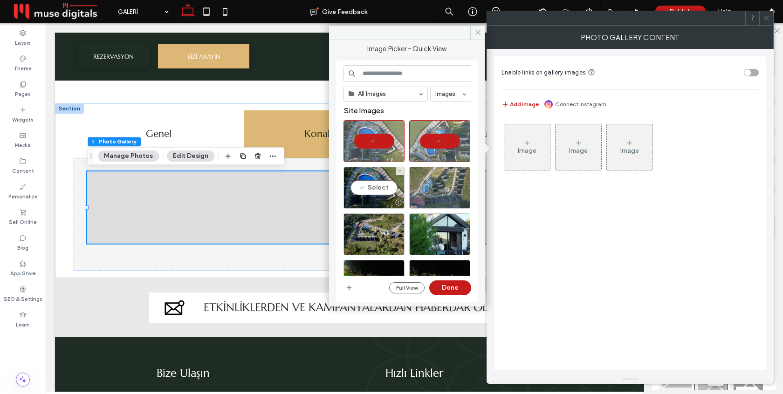
drag, startPoint x: 380, startPoint y: 187, endPoint x: 426, endPoint y: 187, distance: 46.1
click at [383, 187] on div "Select" at bounding box center [373, 188] width 61 height 42
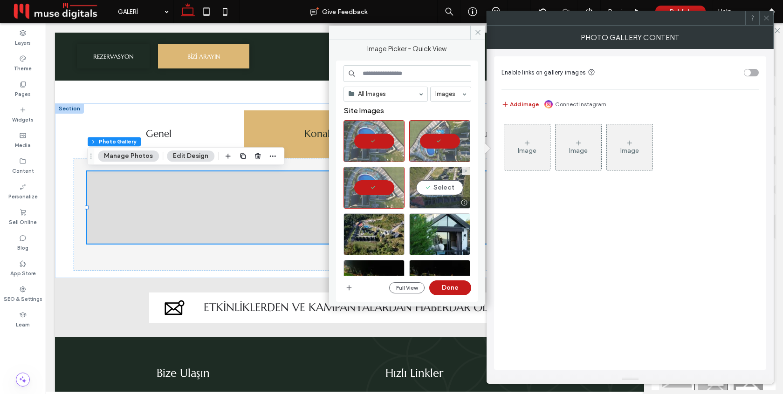
click at [426, 187] on div "Select" at bounding box center [439, 188] width 61 height 42
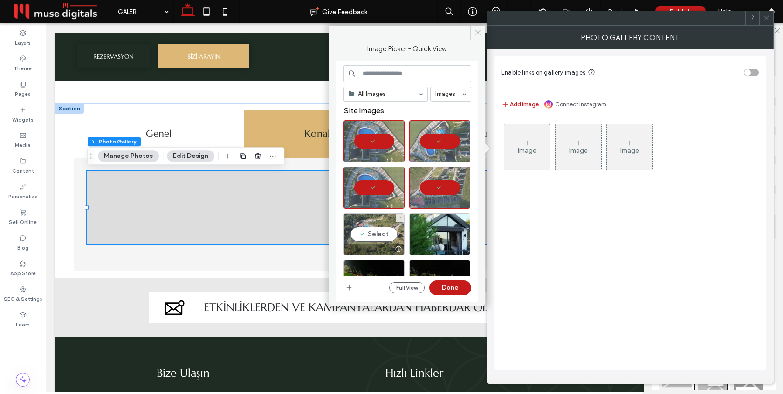
click at [390, 225] on div "Select" at bounding box center [373, 234] width 61 height 42
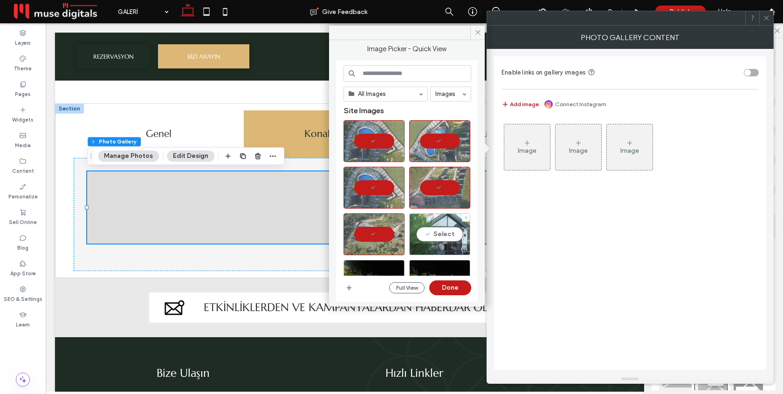
click at [438, 234] on div "Select" at bounding box center [439, 234] width 61 height 42
click at [450, 286] on button "Done" at bounding box center [450, 287] width 42 height 15
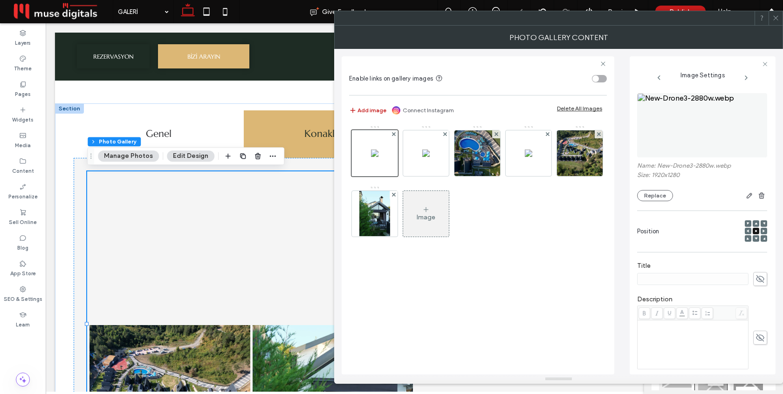
click at [775, 18] on use at bounding box center [775, 18] width 5 height 5
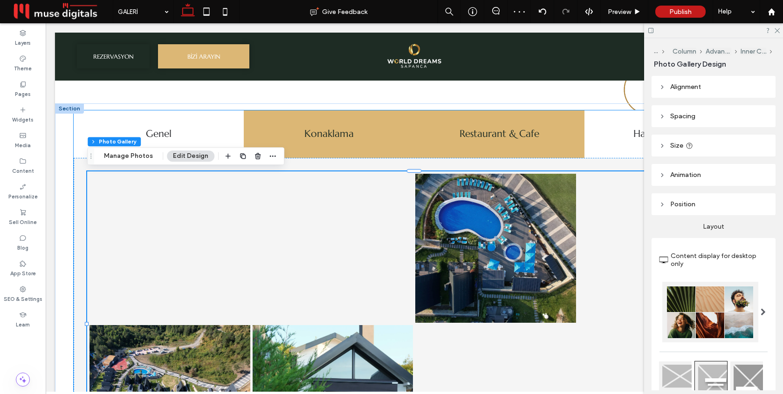
click at [509, 127] on h5 "Restaurant & Cafe" at bounding box center [499, 134] width 159 height 15
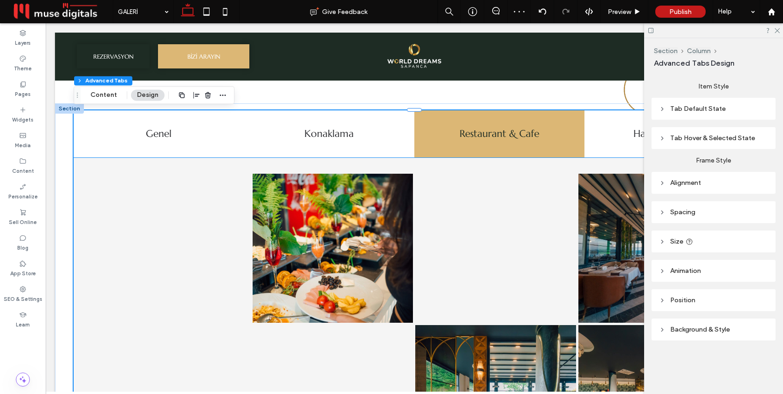
click at [384, 252] on link at bounding box center [333, 248] width 161 height 149
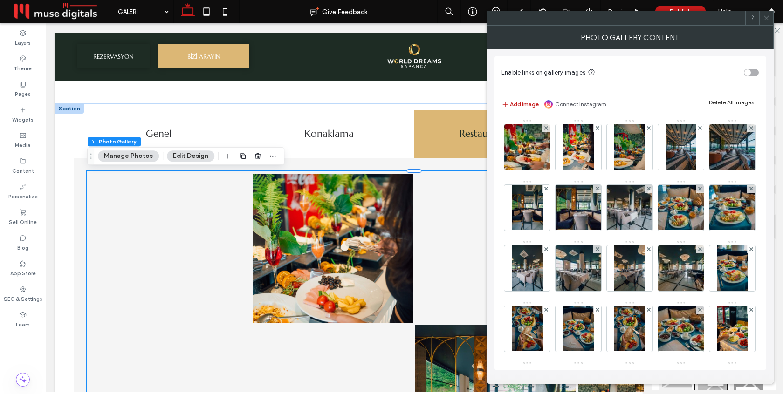
click at [726, 102] on div "Delete All Images" at bounding box center [731, 102] width 45 height 7
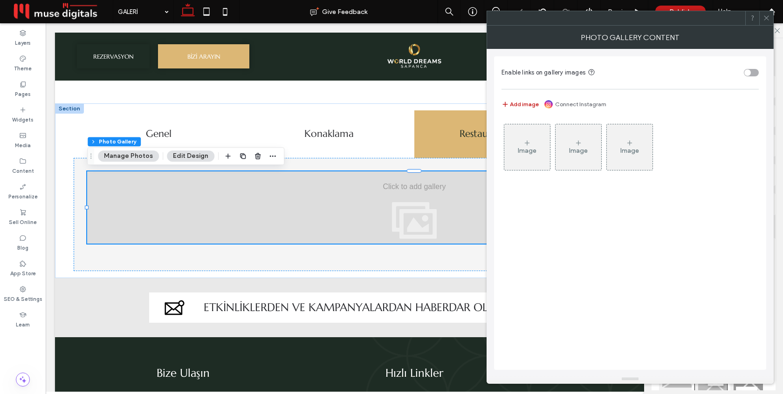
click at [531, 147] on div "Image" at bounding box center [527, 151] width 19 height 8
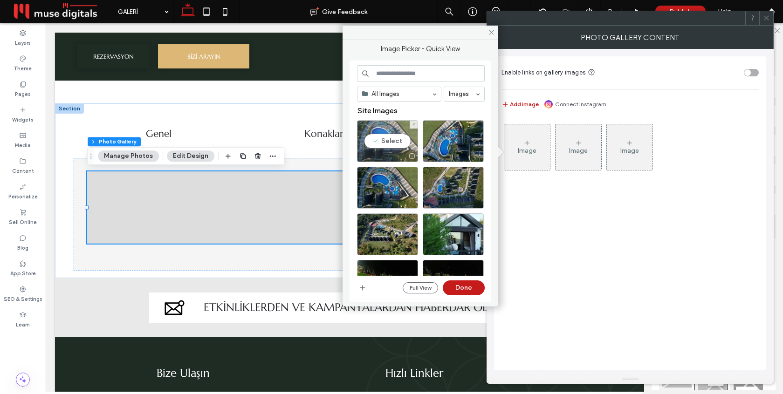
click at [397, 147] on div "Select" at bounding box center [387, 141] width 61 height 42
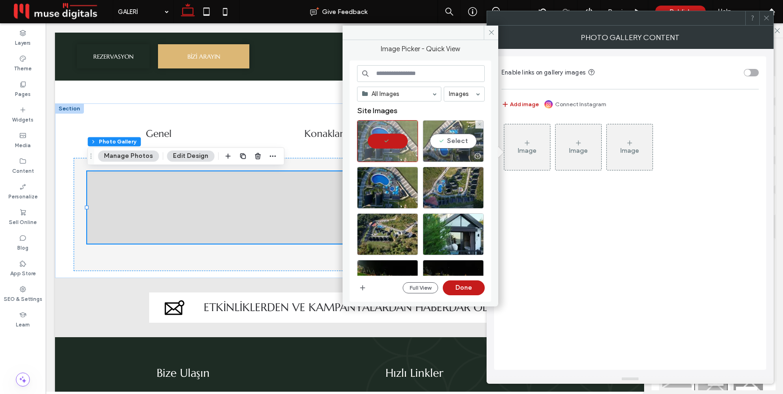
click at [446, 151] on div at bounding box center [453, 155] width 60 height 11
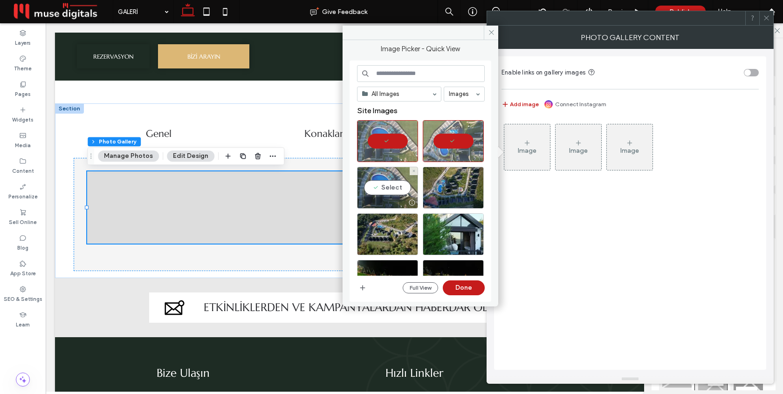
click at [388, 190] on div "Select" at bounding box center [387, 188] width 61 height 42
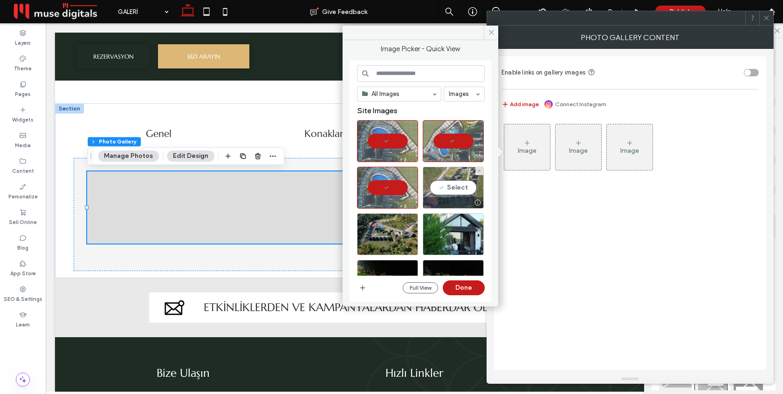
click at [456, 193] on div "Select" at bounding box center [453, 188] width 61 height 42
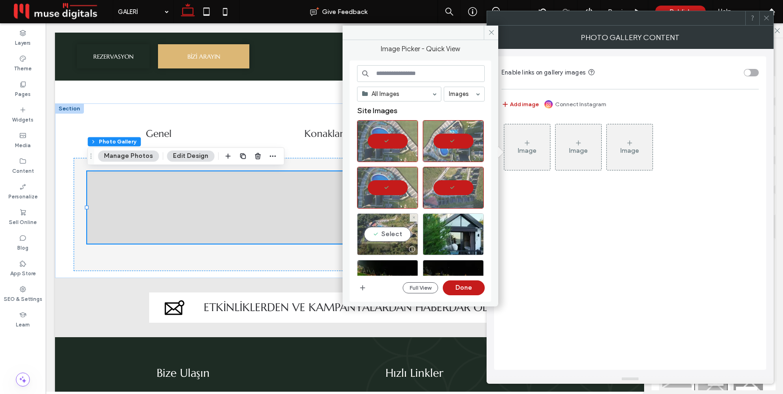
click at [394, 213] on div "Select" at bounding box center [387, 234] width 61 height 42
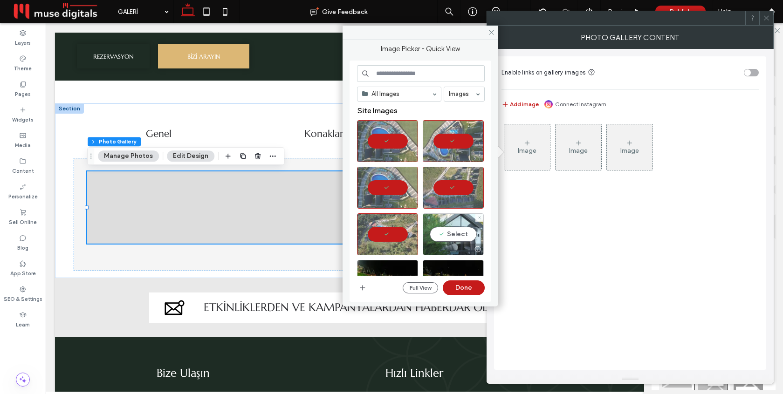
click at [436, 239] on div "Select" at bounding box center [453, 234] width 61 height 42
click at [458, 286] on button "Done" at bounding box center [464, 287] width 42 height 15
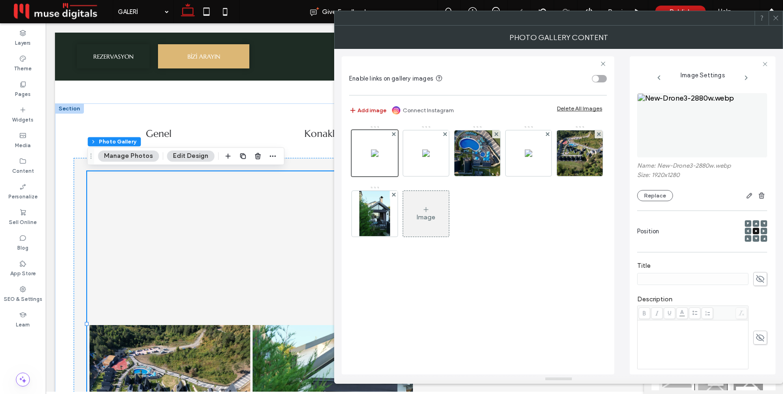
click at [777, 18] on icon at bounding box center [775, 17] width 7 height 7
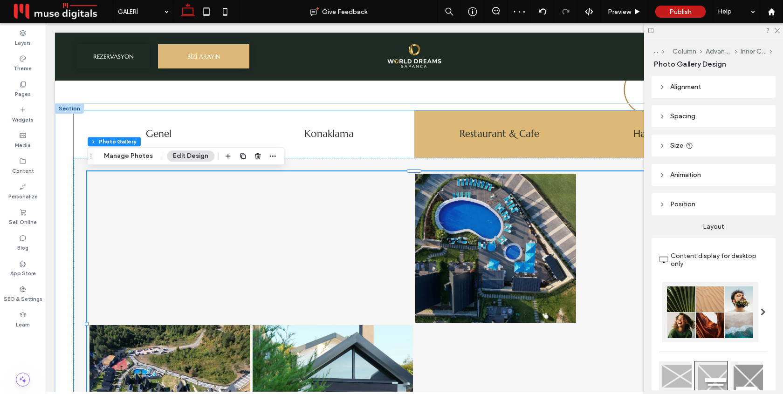
click at [623, 134] on h5 "Havuz & Cabana" at bounding box center [669, 134] width 159 height 15
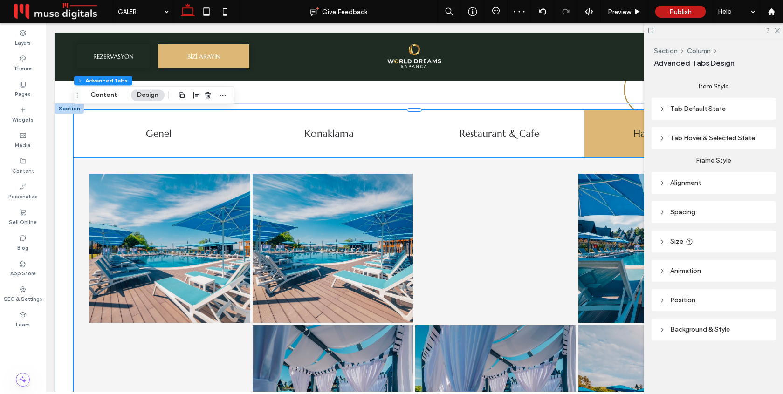
click at [476, 257] on link at bounding box center [495, 248] width 161 height 149
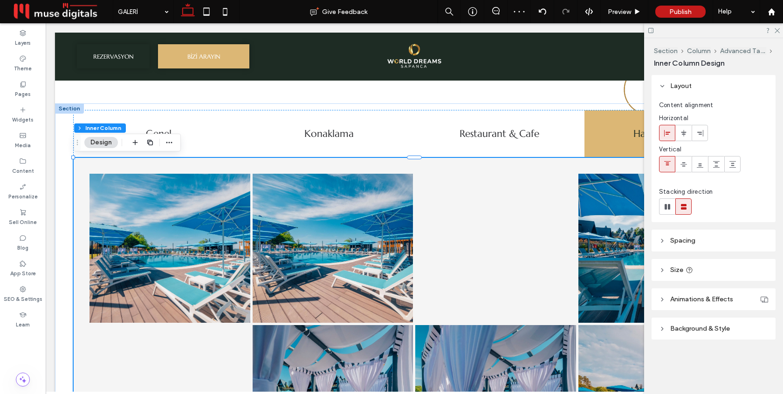
click at [476, 257] on link at bounding box center [495, 248] width 161 height 149
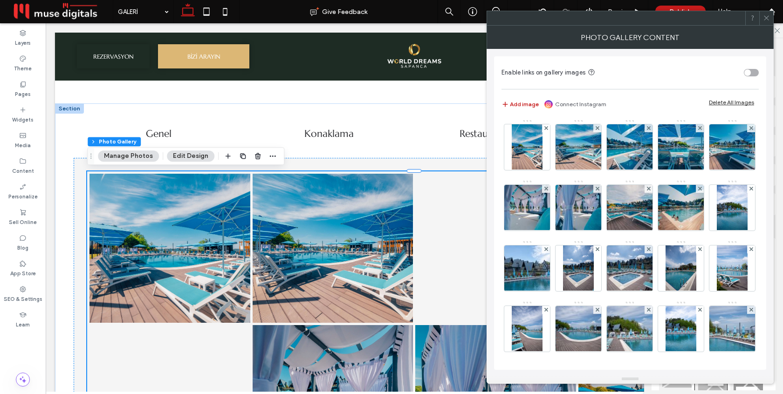
click at [732, 98] on div "Add image Connect Instagram Delete All Images" at bounding box center [629, 104] width 257 height 21
click at [733, 102] on div "Delete All Images" at bounding box center [731, 102] width 45 height 7
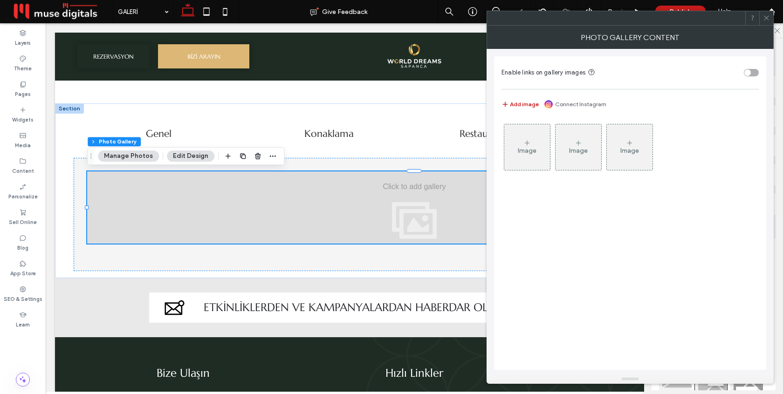
click at [532, 141] on div "Image" at bounding box center [527, 147] width 46 height 44
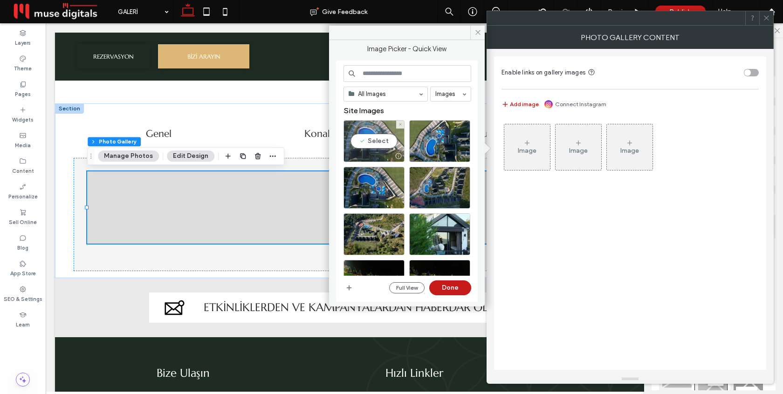
click at [391, 135] on div "Select" at bounding box center [373, 141] width 61 height 42
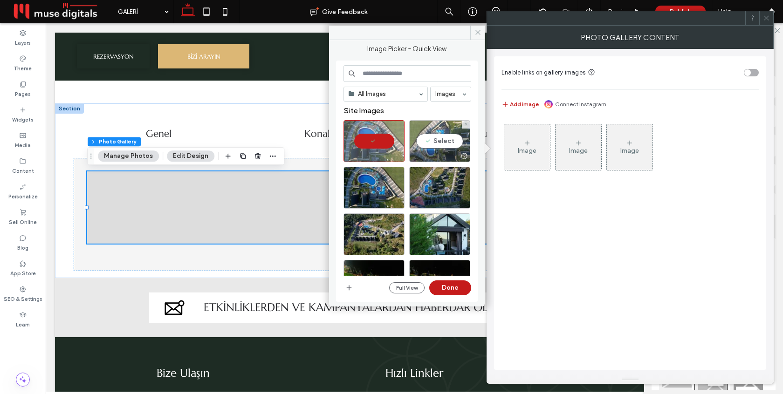
click at [431, 141] on div "Select" at bounding box center [439, 141] width 61 height 42
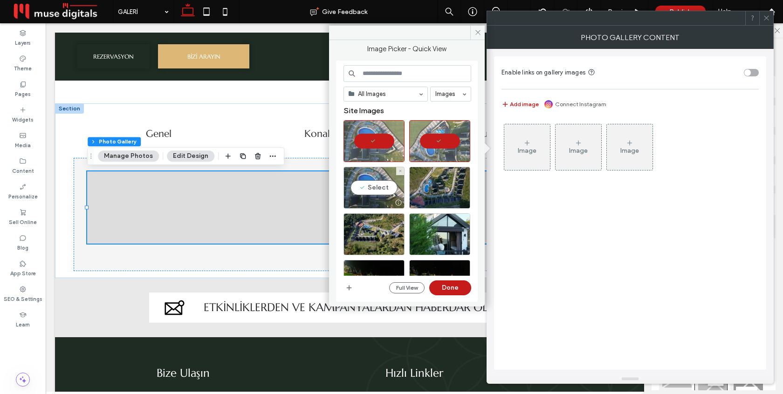
click at [386, 178] on div "Select" at bounding box center [373, 188] width 61 height 42
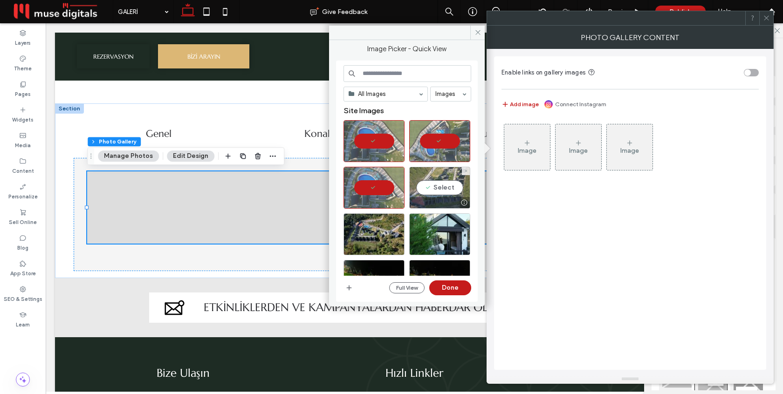
click at [435, 181] on div "Select" at bounding box center [439, 188] width 61 height 42
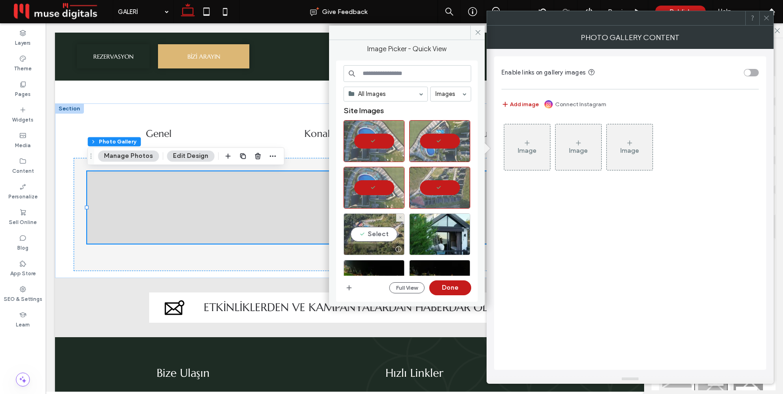
click at [373, 214] on div "Select" at bounding box center [373, 234] width 61 height 42
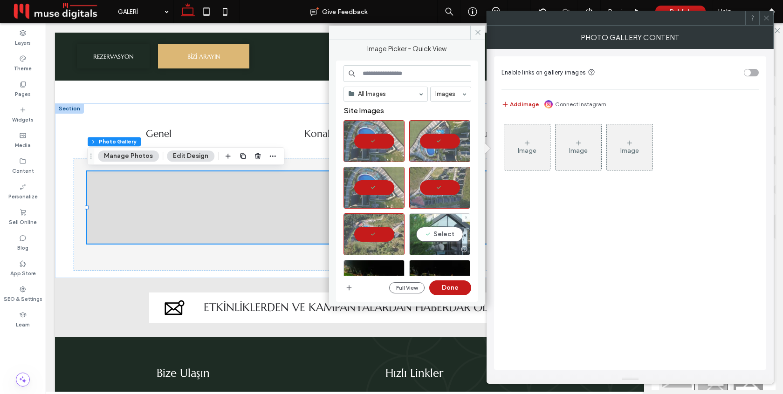
click at [437, 235] on div "Select" at bounding box center [439, 234] width 61 height 42
click at [453, 287] on button "Done" at bounding box center [450, 287] width 42 height 15
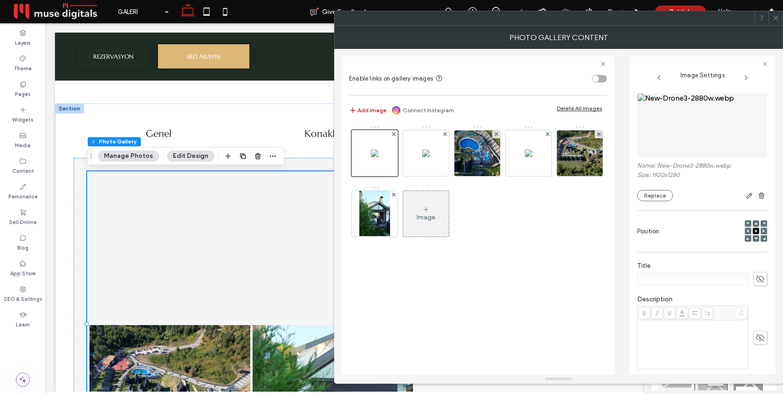
click at [780, 15] on div at bounding box center [775, 18] width 14 height 14
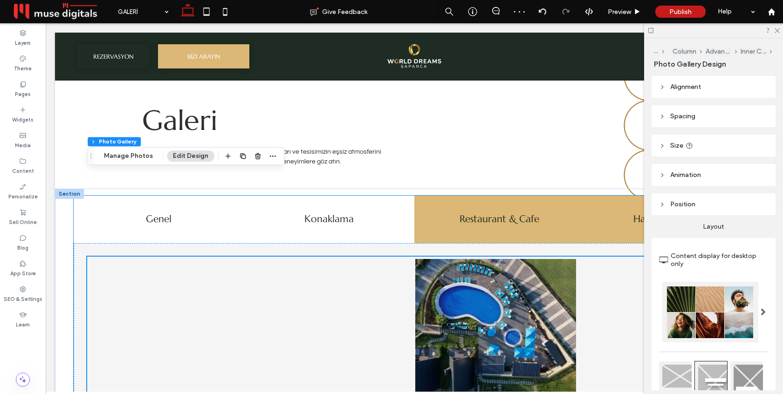
scroll to position [0, 0]
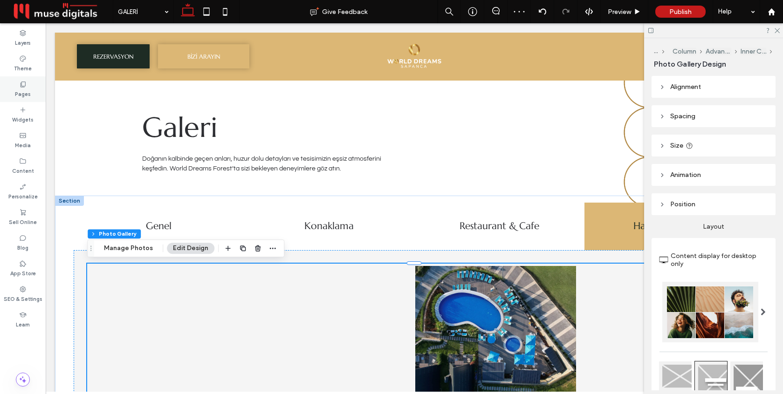
click at [18, 81] on div "Pages" at bounding box center [23, 89] width 46 height 26
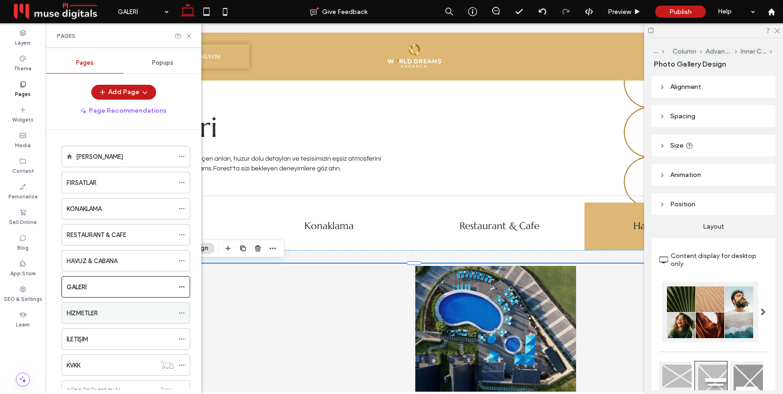
click at [89, 311] on label "HİZMETLER" at bounding box center [82, 313] width 31 height 16
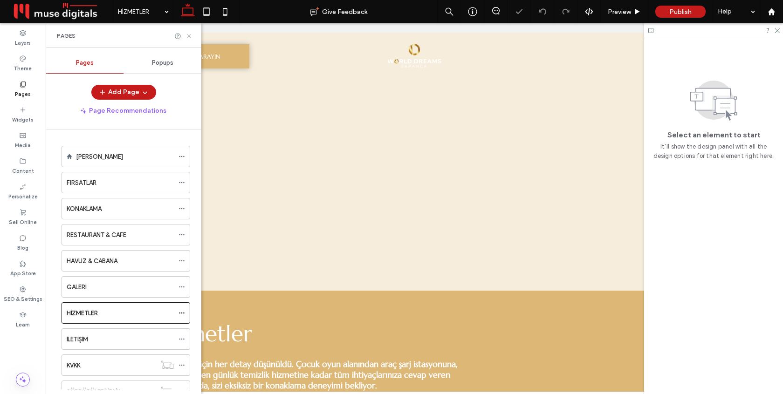
click at [189, 34] on icon at bounding box center [188, 36] width 7 height 7
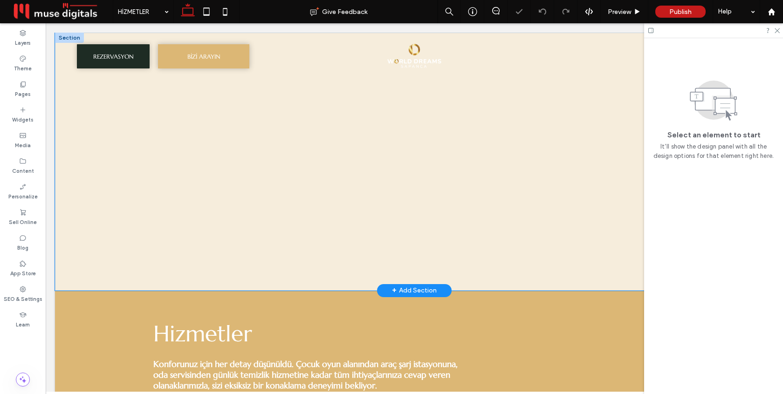
click at [89, 172] on div at bounding box center [414, 162] width 718 height 258
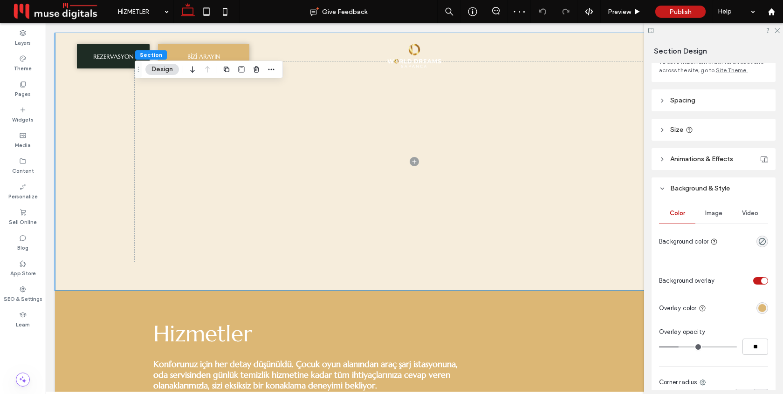
scroll to position [92, 0]
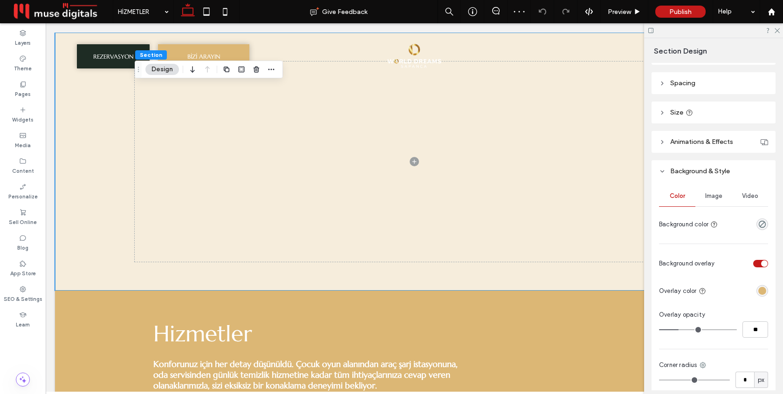
click at [764, 294] on div "rgba(220, 183, 117, 1)" at bounding box center [762, 291] width 8 height 8
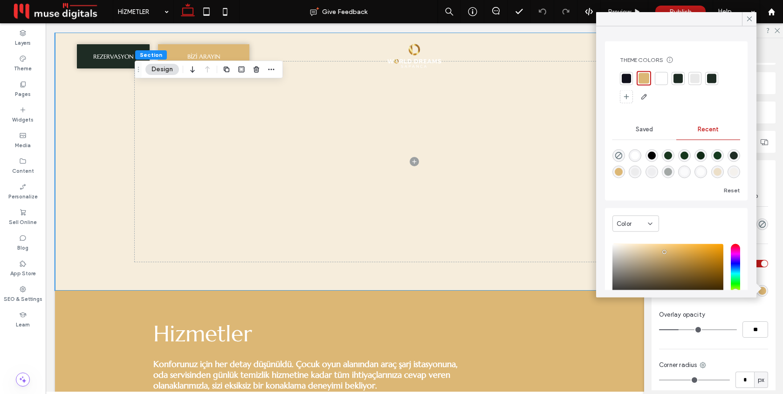
click at [677, 77] on div at bounding box center [677, 78] width 9 height 9
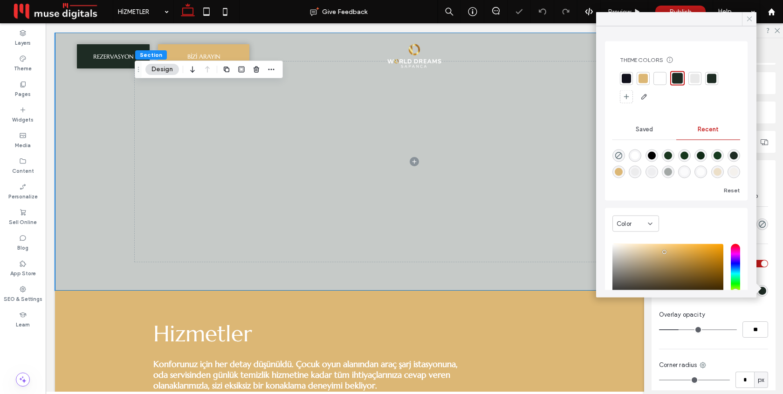
click at [749, 16] on icon at bounding box center [749, 19] width 8 height 8
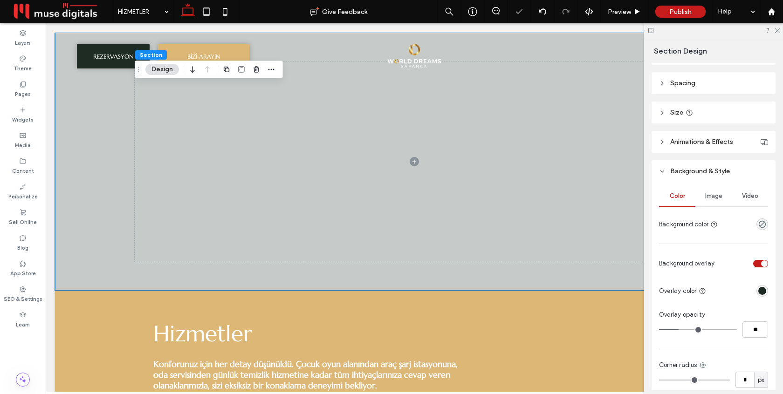
click at [713, 200] on span "Image" at bounding box center [713, 195] width 17 height 7
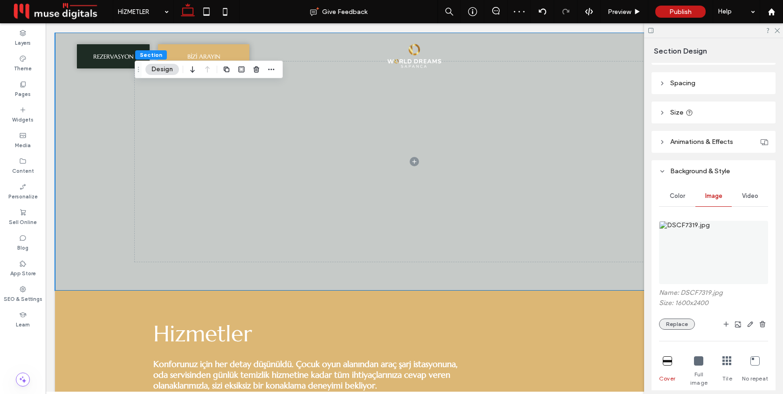
click at [677, 324] on button "Replace" at bounding box center [677, 324] width 36 height 11
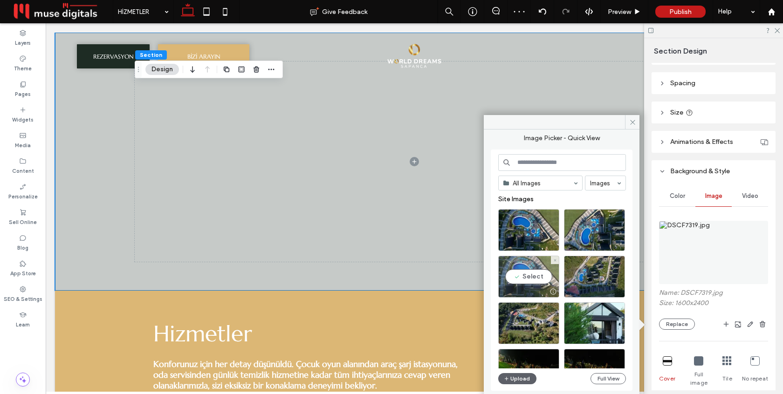
click at [531, 275] on div "Select" at bounding box center [528, 277] width 61 height 42
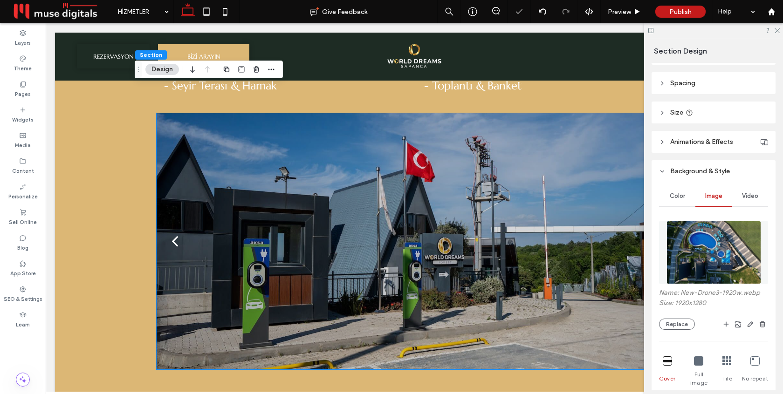
scroll to position [479, 0]
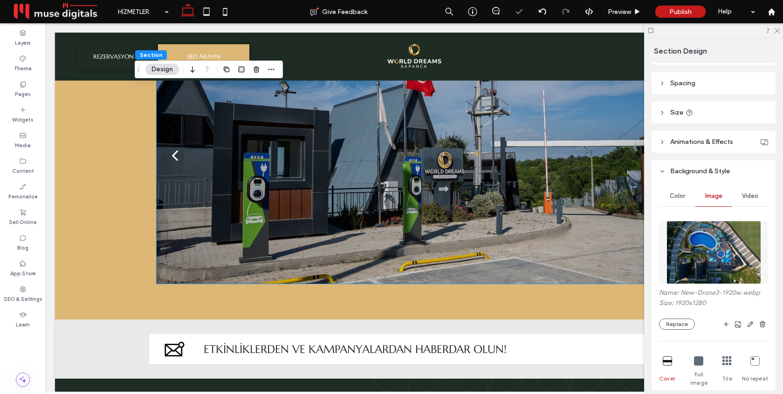
click at [510, 216] on div at bounding box center [414, 161] width 515 height 212
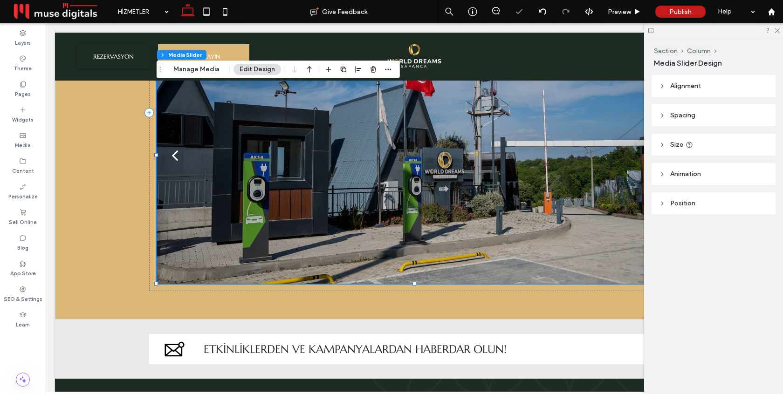
click at [510, 216] on div at bounding box center [414, 155] width 515 height 256
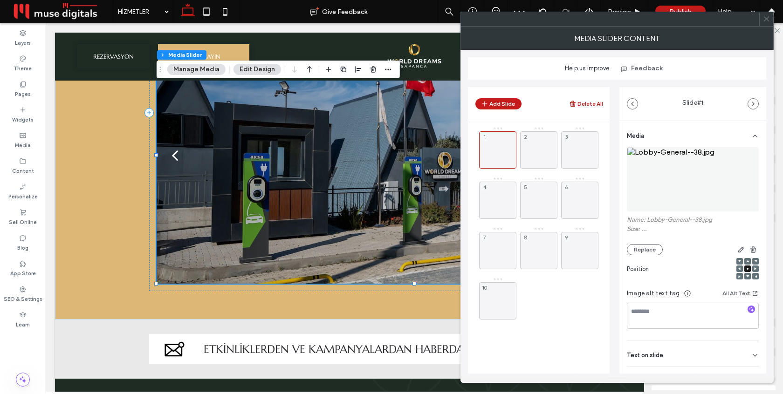
click at [585, 106] on button "Delete All" at bounding box center [586, 103] width 34 height 11
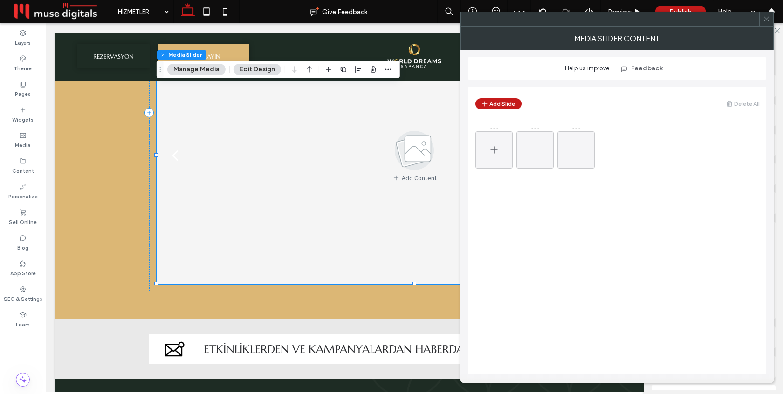
click at [501, 146] on div at bounding box center [493, 149] width 37 height 37
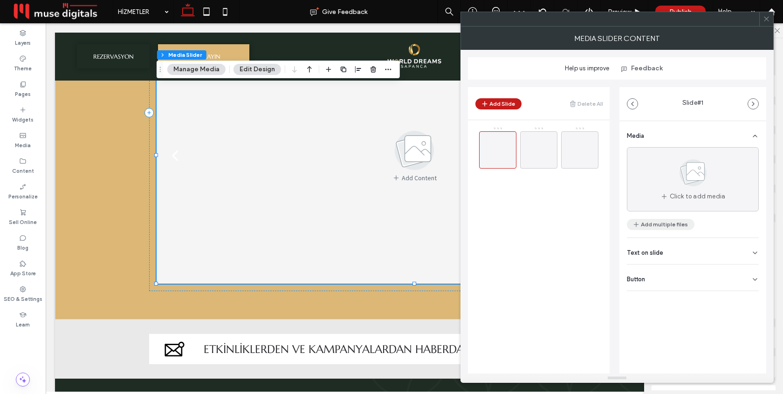
click at [663, 222] on button "Add multiple files" at bounding box center [661, 224] width 68 height 11
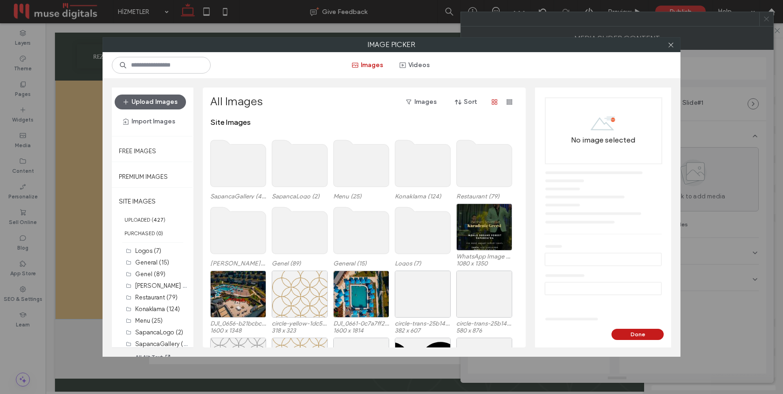
click at [239, 164] on use at bounding box center [238, 163] width 55 height 47
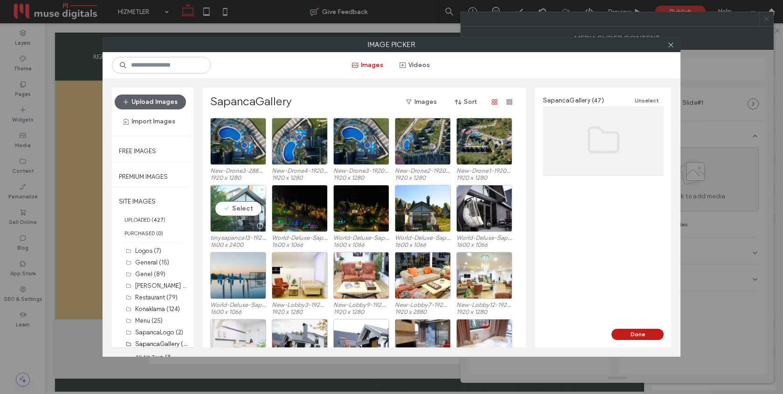
click at [245, 204] on div "Select" at bounding box center [238, 208] width 56 height 47
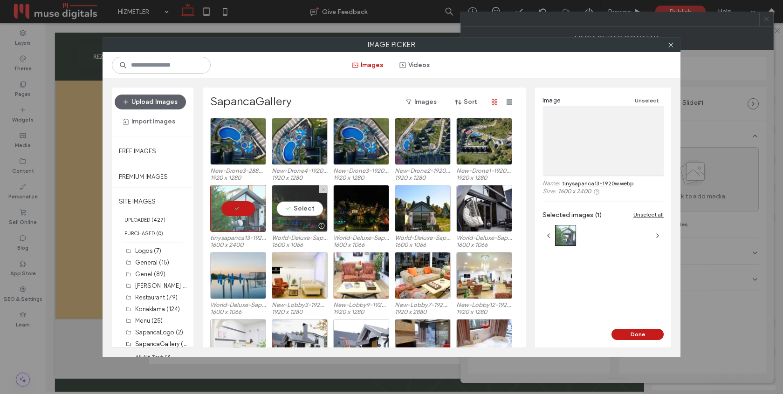
click at [295, 205] on div "Select" at bounding box center [300, 208] width 56 height 47
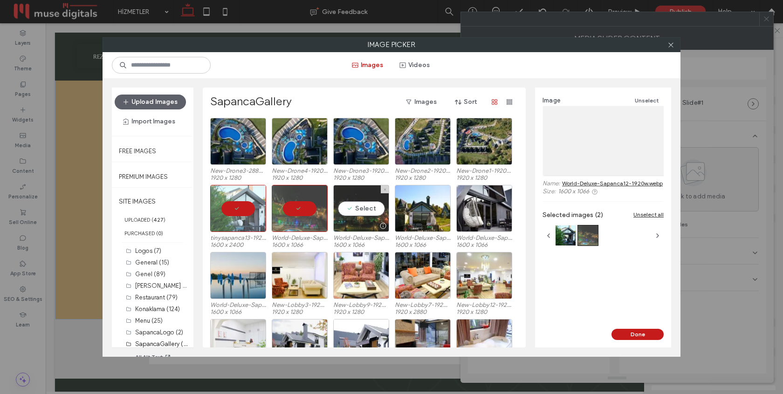
click at [362, 205] on div "Select" at bounding box center [361, 208] width 56 height 47
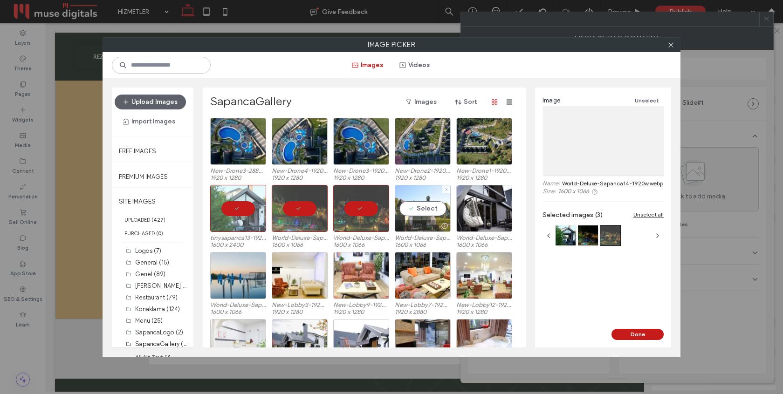
click at [409, 219] on div "Select" at bounding box center [423, 208] width 56 height 47
click at [643, 336] on button "Done" at bounding box center [637, 334] width 52 height 11
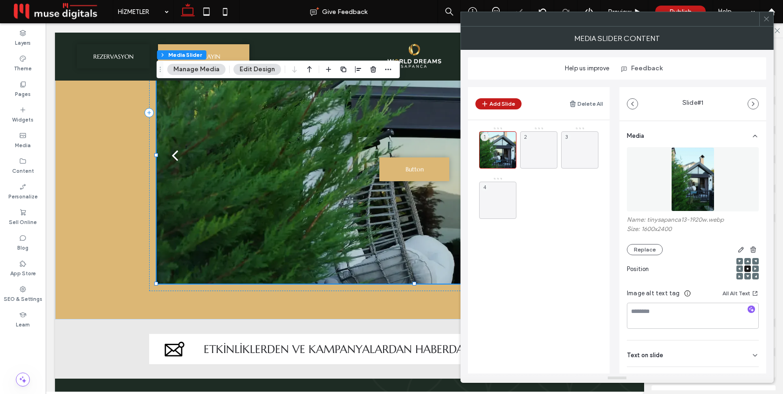
click at [765, 20] on icon at bounding box center [766, 18] width 7 height 7
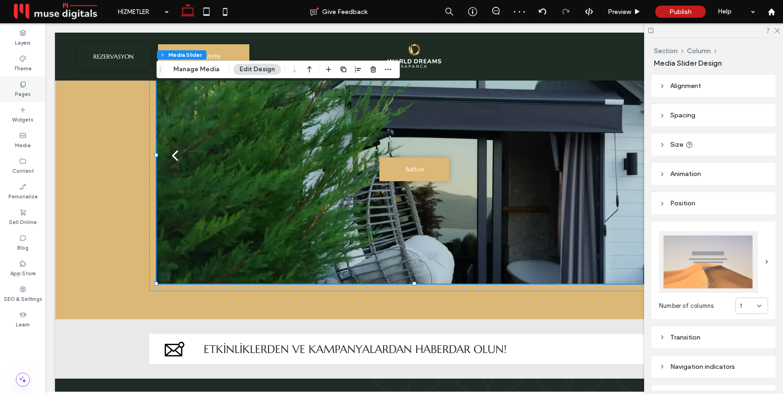
click at [12, 90] on div "Pages" at bounding box center [23, 89] width 46 height 26
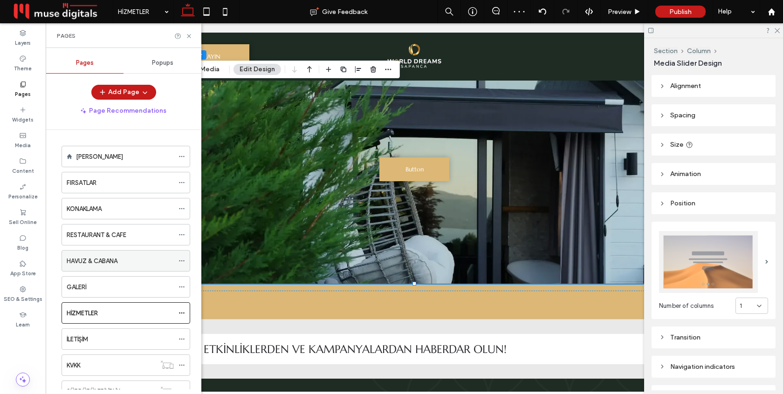
scroll to position [62, 0]
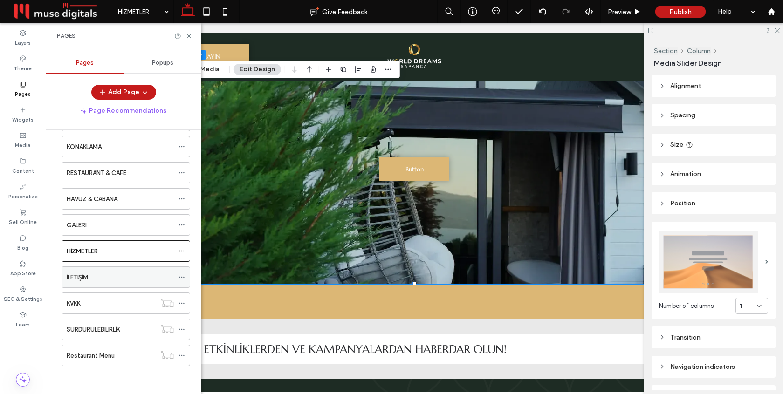
click at [108, 273] on div "İLETİŞİM" at bounding box center [120, 278] width 107 height 10
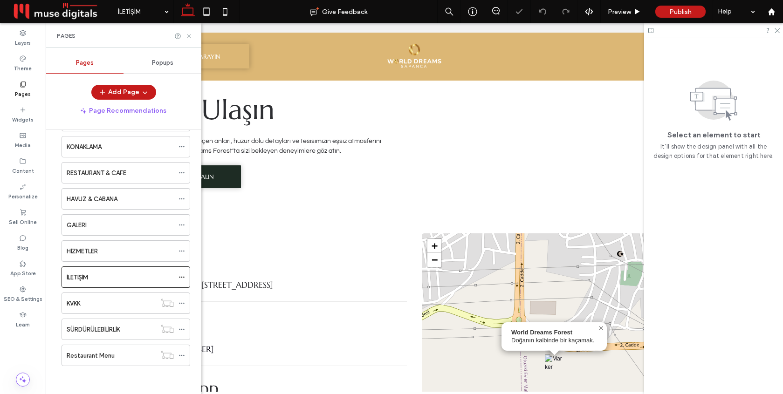
click at [187, 34] on icon at bounding box center [188, 36] width 7 height 7
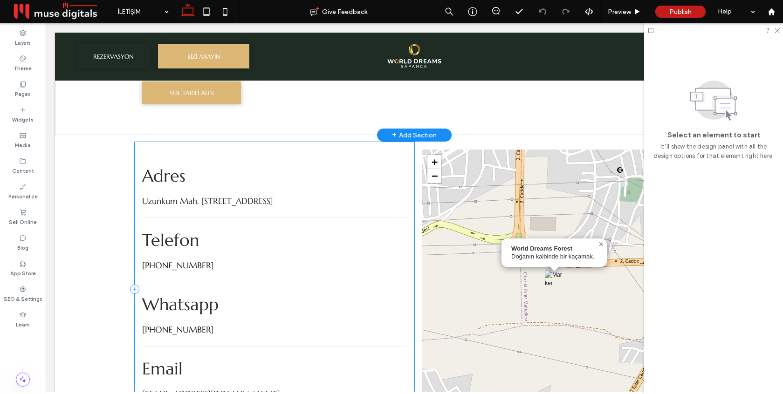
scroll to position [7, 0]
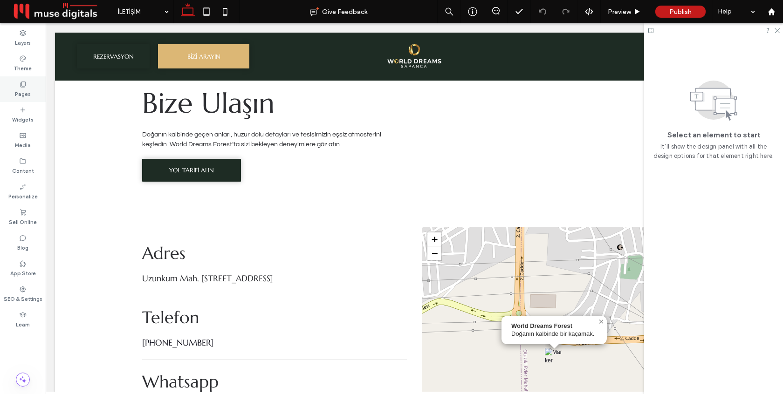
click at [24, 90] on label "Pages" at bounding box center [23, 93] width 16 height 10
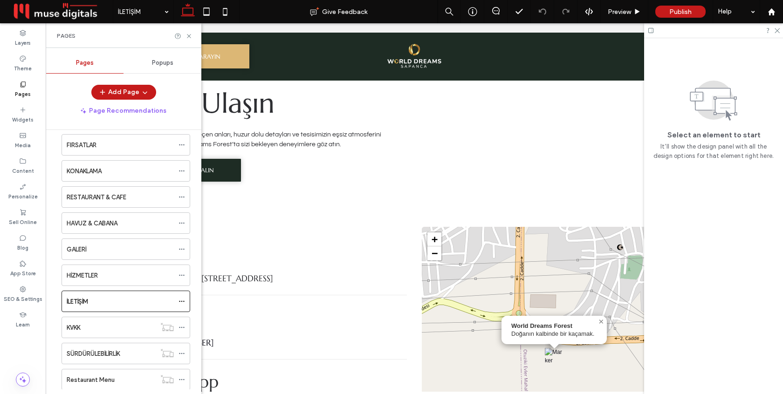
scroll to position [49, 0]
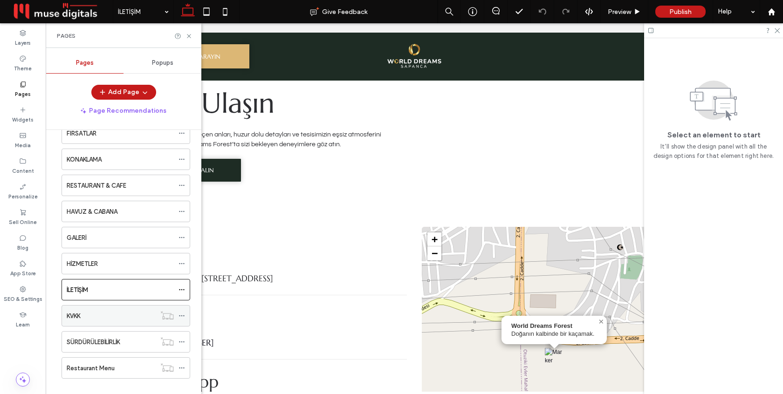
click at [120, 316] on div "KVKK" at bounding box center [111, 316] width 89 height 10
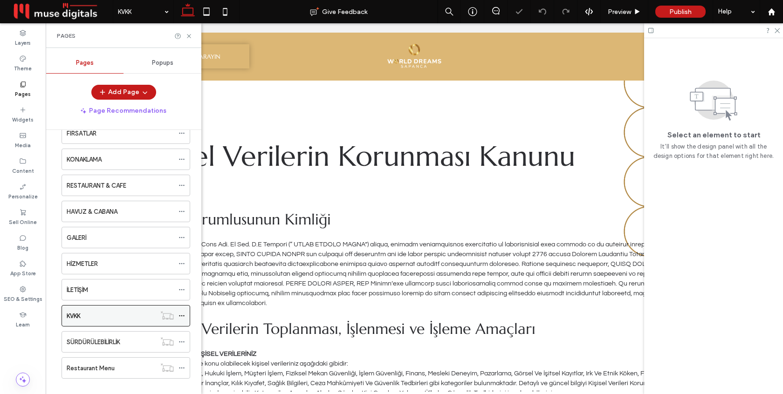
scroll to position [62, 0]
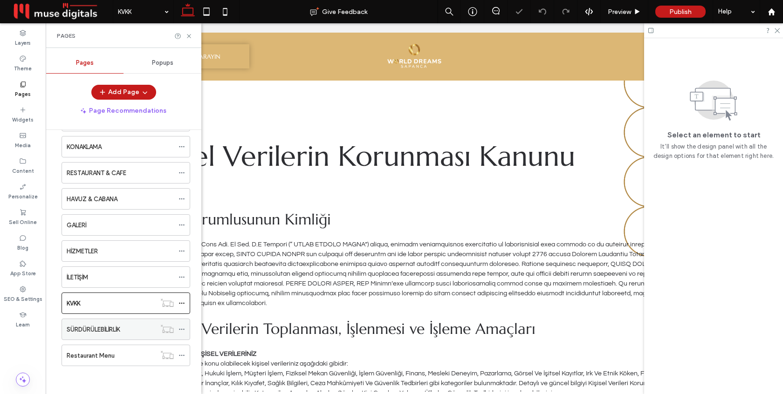
click at [120, 326] on label "SÜRDÜRÜLEBİLİRLİK" at bounding box center [93, 329] width 53 height 16
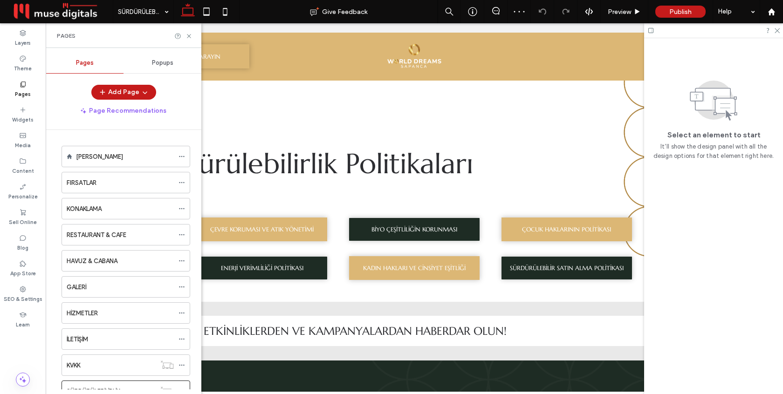
scroll to position [62, 0]
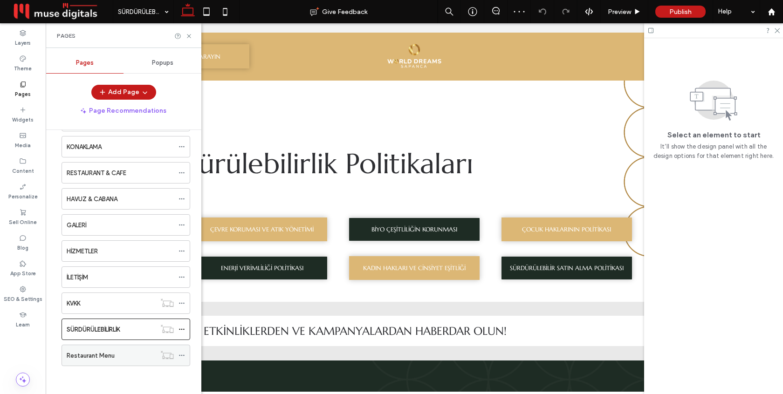
click at [121, 358] on div "Restaurant Menu" at bounding box center [111, 356] width 89 height 10
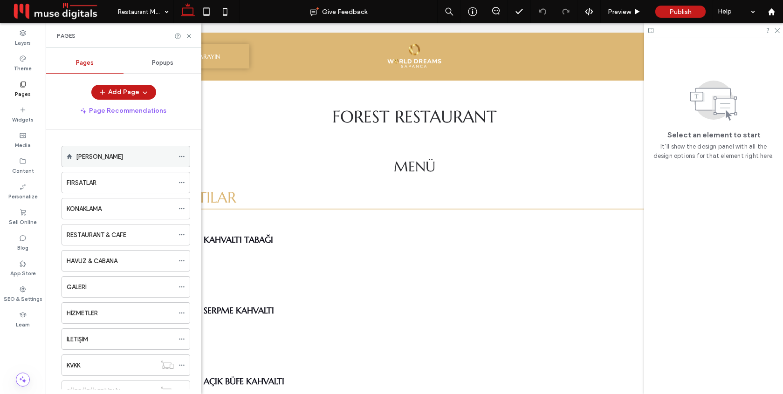
click at [114, 160] on div "[PERSON_NAME]" at bounding box center [125, 157] width 98 height 10
click at [113, 187] on div "FIRSATLAR" at bounding box center [120, 183] width 107 height 10
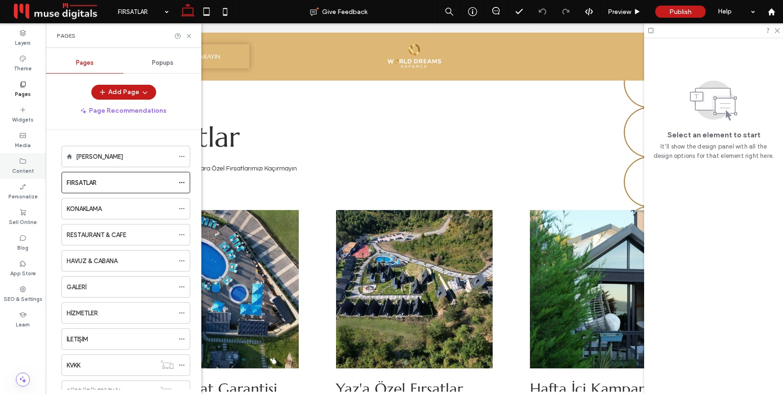
click at [24, 171] on label "Content" at bounding box center [23, 170] width 22 height 10
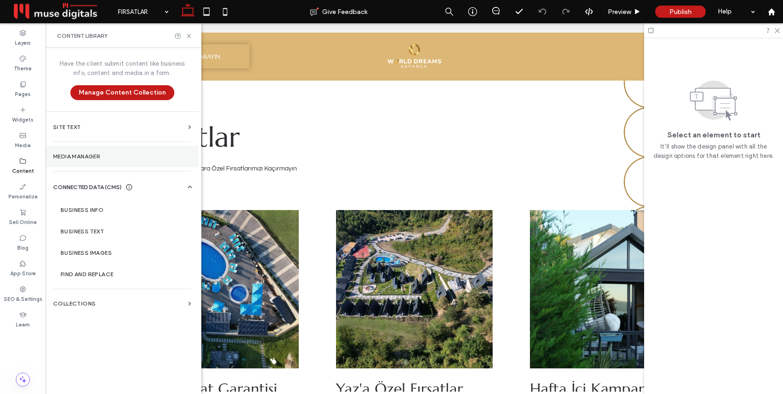
click at [106, 157] on label "Media Manager" at bounding box center [122, 156] width 138 height 7
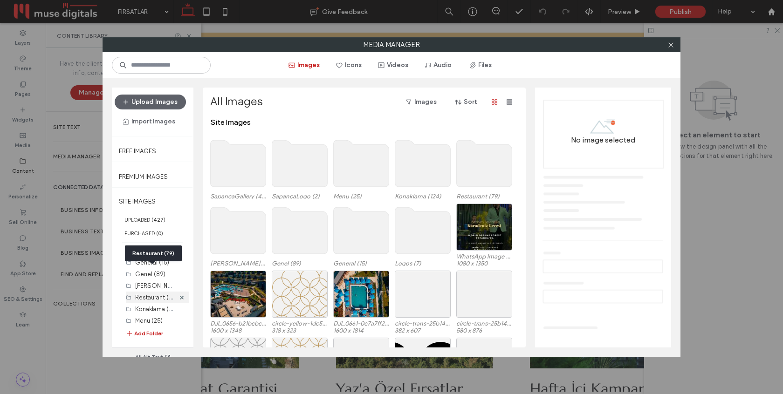
scroll to position [27, 0]
click at [180, 281] on icon at bounding box center [182, 283] width 4 height 4
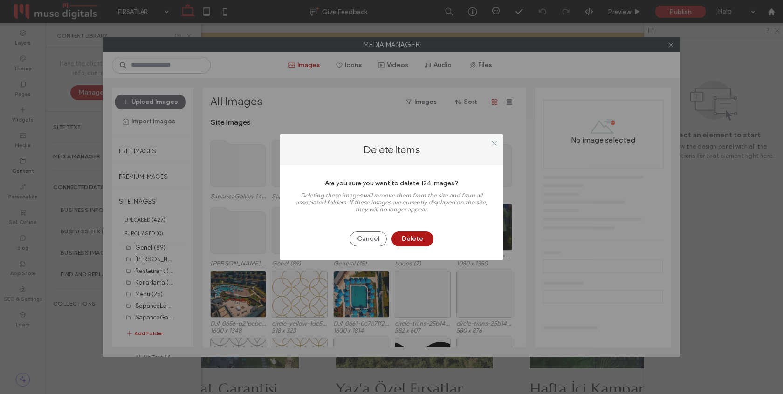
click at [422, 239] on button "Delete" at bounding box center [412, 239] width 42 height 15
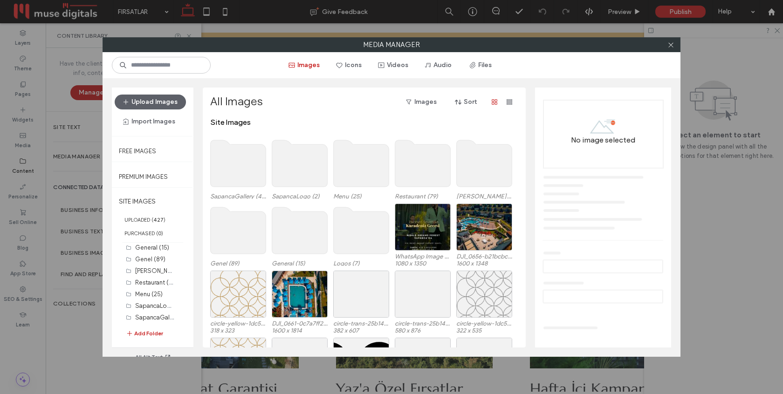
scroll to position [15, 0]
click at [180, 281] on icon at bounding box center [182, 283] width 4 height 4
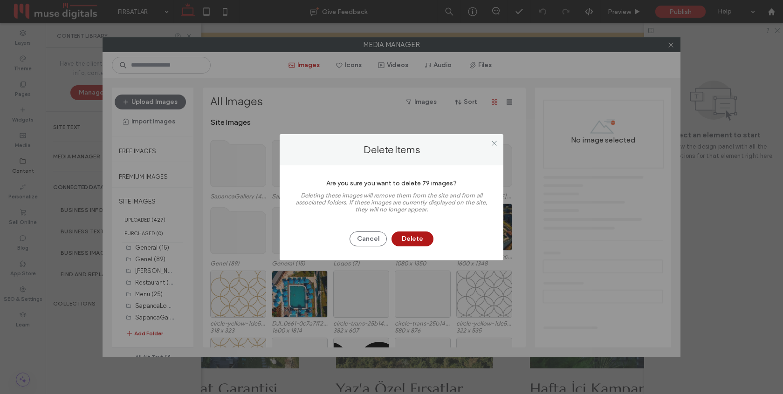
click at [410, 241] on button "Delete" at bounding box center [412, 239] width 42 height 15
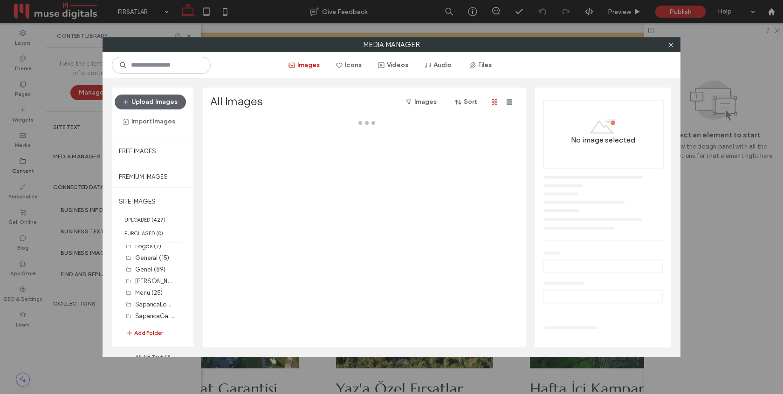
scroll to position [5, 0]
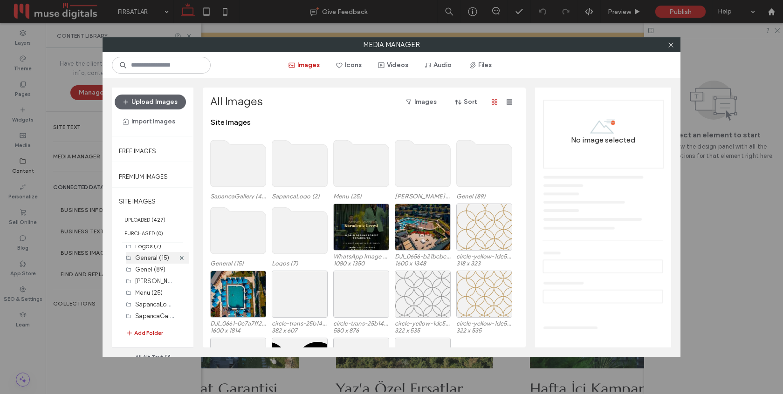
click at [156, 259] on label "General (15)" at bounding box center [152, 257] width 34 height 7
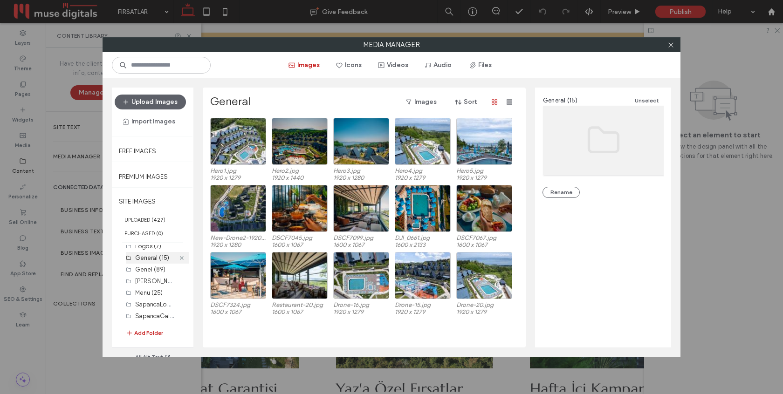
click at [180, 257] on icon at bounding box center [182, 258] width 4 height 4
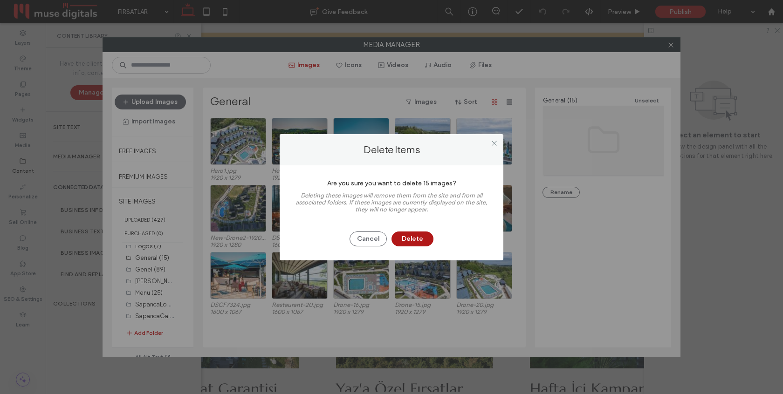
click at [419, 235] on button "Delete" at bounding box center [412, 239] width 42 height 15
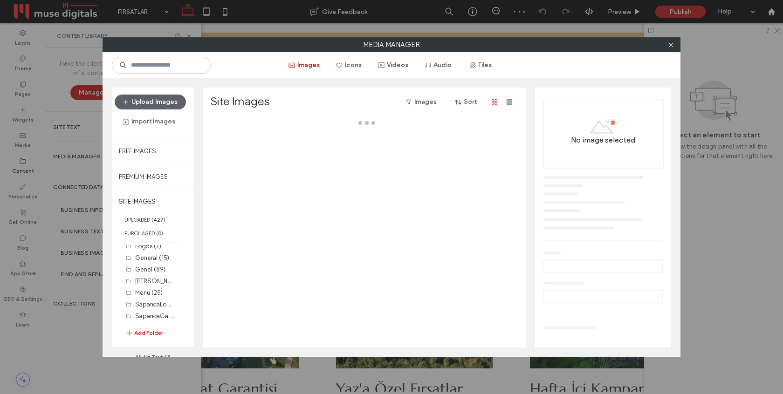
scroll to position [0, 0]
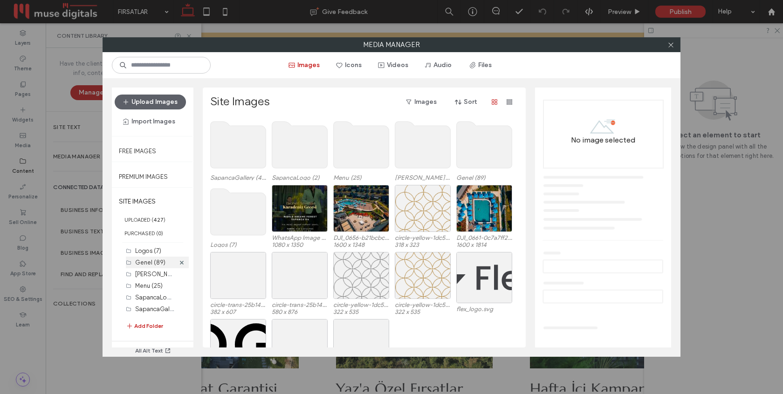
click at [146, 264] on label "Genel (89)" at bounding box center [150, 262] width 30 height 7
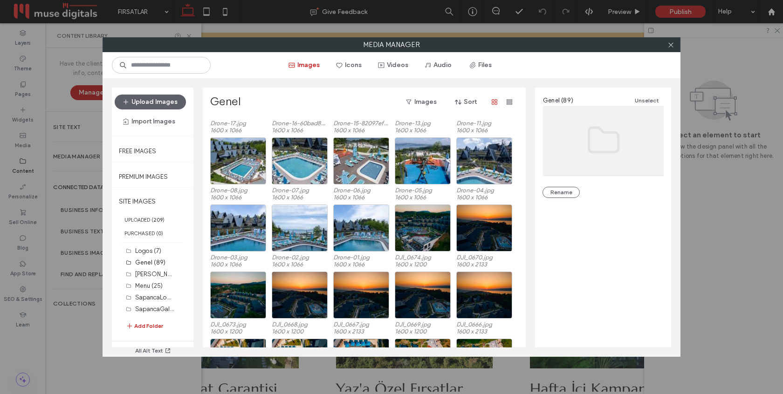
scroll to position [978, 0]
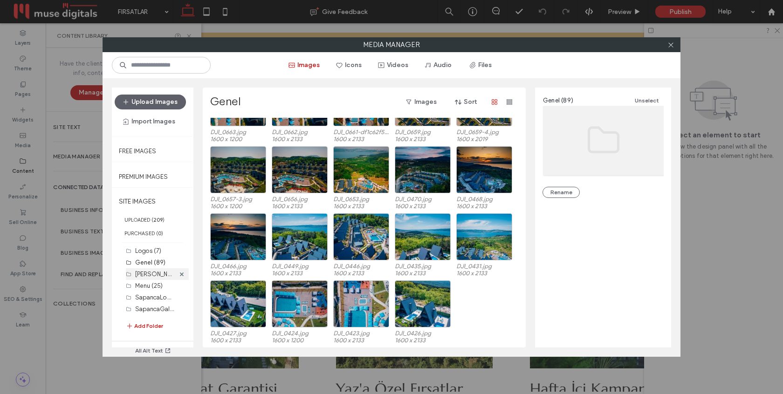
click at [165, 274] on div "[PERSON_NAME] (21)" at bounding box center [155, 274] width 40 height 10
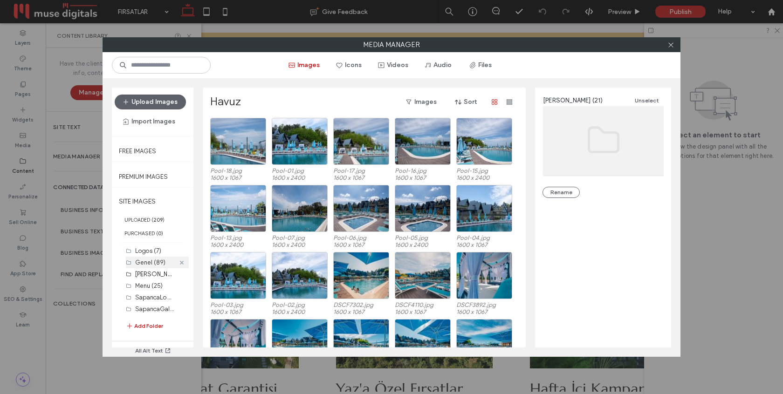
click at [183, 261] on icon at bounding box center [182, 263] width 4 height 4
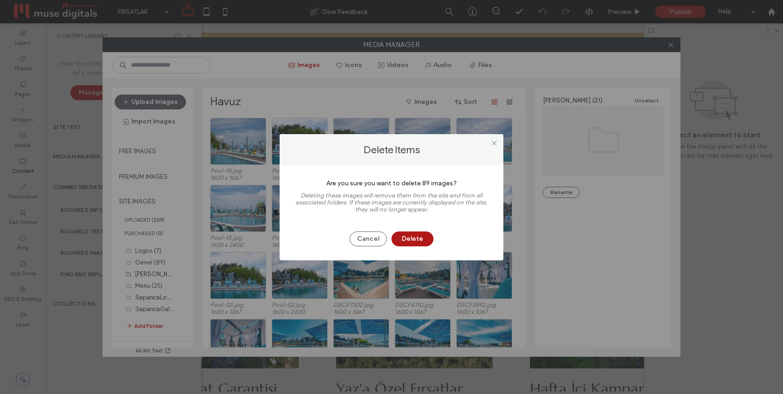
click at [410, 239] on button "Delete" at bounding box center [412, 239] width 42 height 15
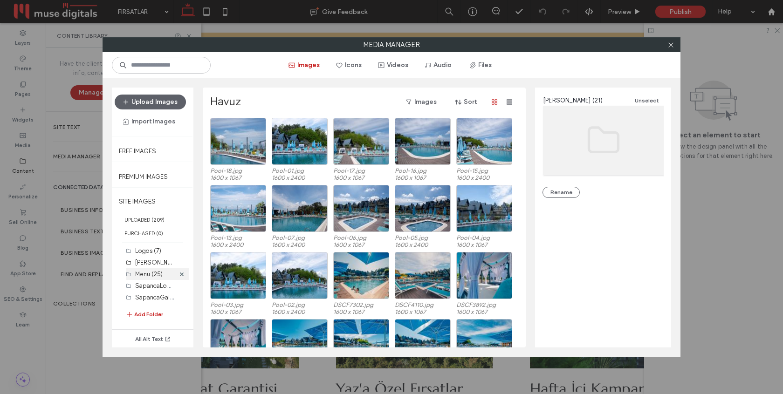
click at [147, 272] on label "Menu (25)" at bounding box center [148, 274] width 27 height 7
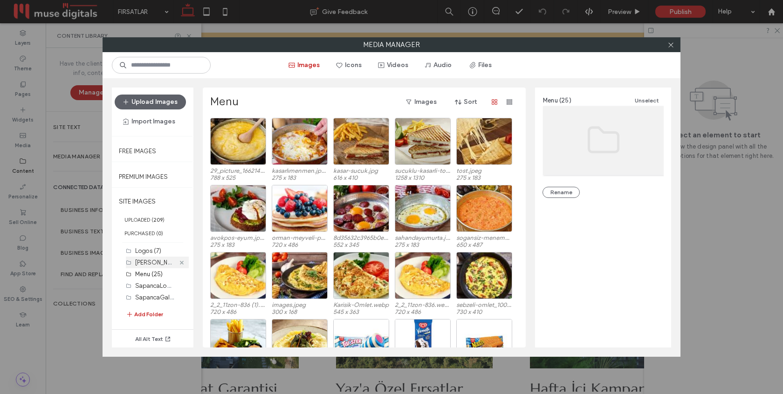
click at [183, 261] on use at bounding box center [182, 262] width 4 height 4
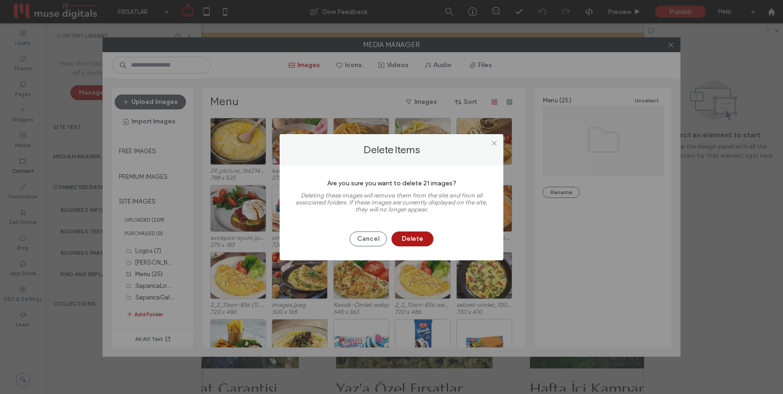
click at [403, 236] on button "Delete" at bounding box center [412, 239] width 42 height 15
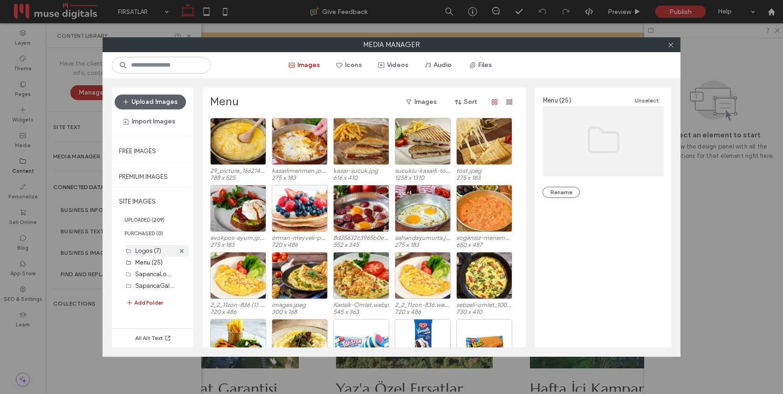
click at [150, 250] on label "Logos (7)" at bounding box center [148, 250] width 26 height 7
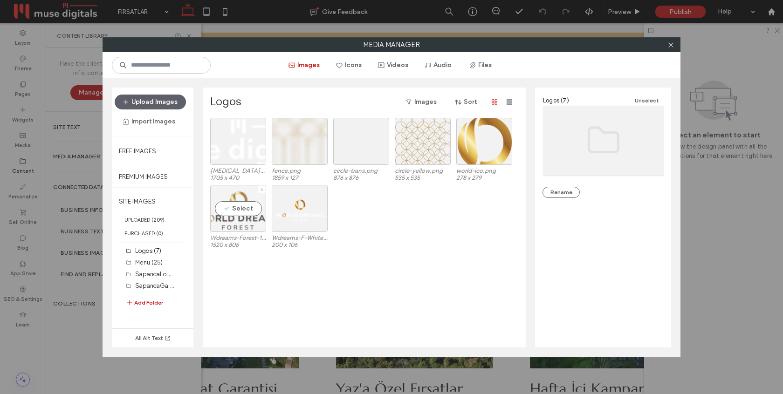
click at [253, 197] on div "Select" at bounding box center [238, 208] width 56 height 47
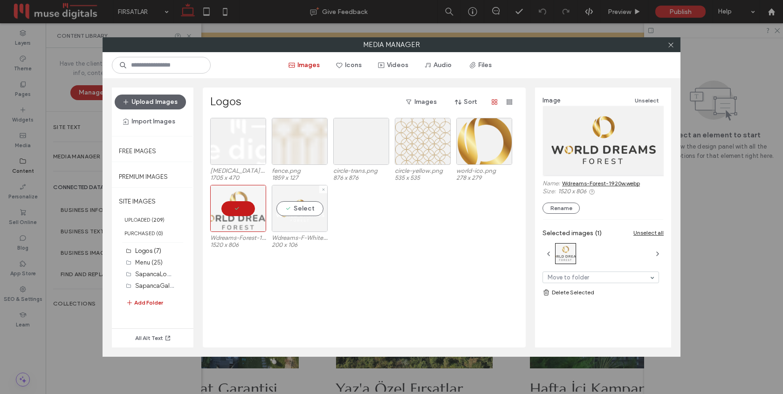
click at [296, 213] on div "Select" at bounding box center [300, 208] width 56 height 47
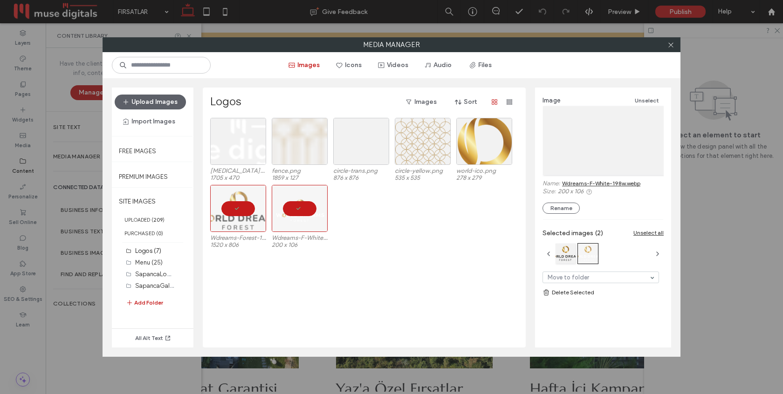
click at [346, 219] on div "Wdreams-Forest-1920w.webp 1520 x 806 Wdreams-F-White-198w.webp 200 x 106" at bounding box center [366, 218] width 313 height 67
click at [282, 219] on div at bounding box center [300, 208] width 56 height 47
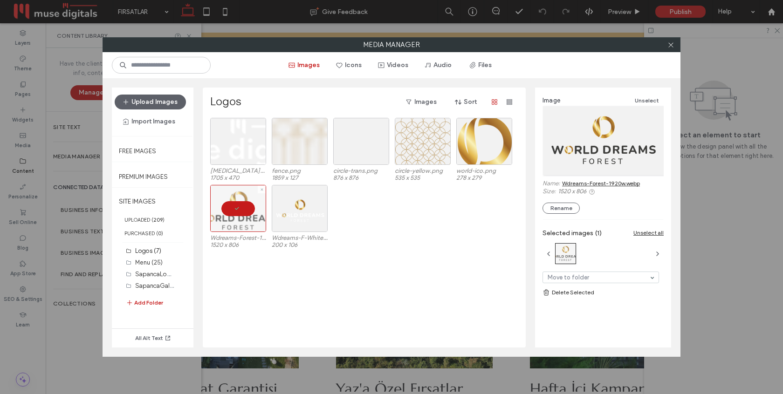
click at [231, 216] on div at bounding box center [238, 208] width 56 height 47
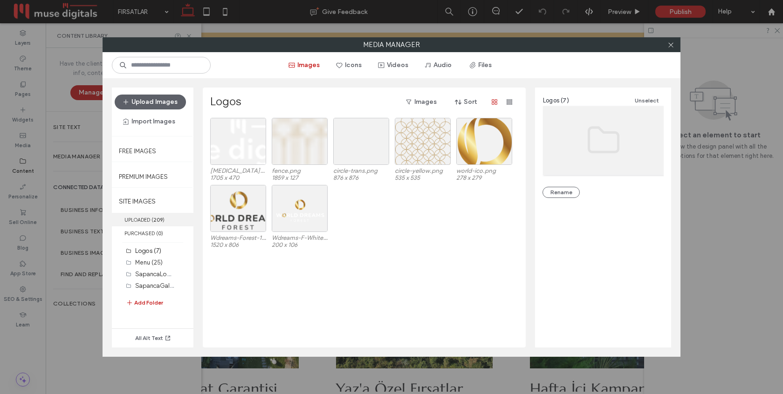
click at [148, 220] on label "UPLOADED ( 209 )" at bounding box center [153, 220] width 82 height 14
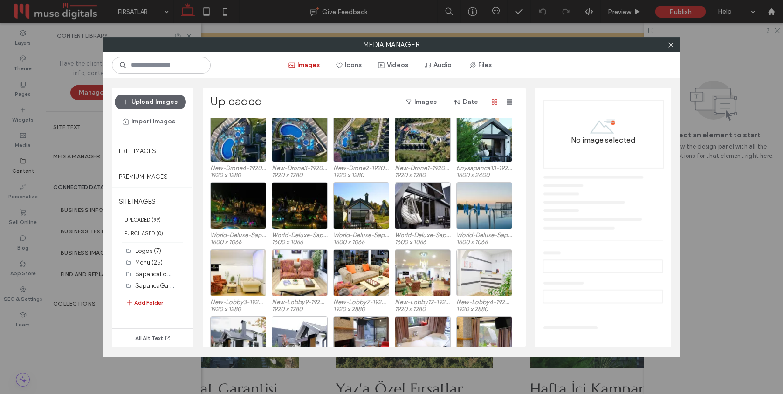
scroll to position [0, 0]
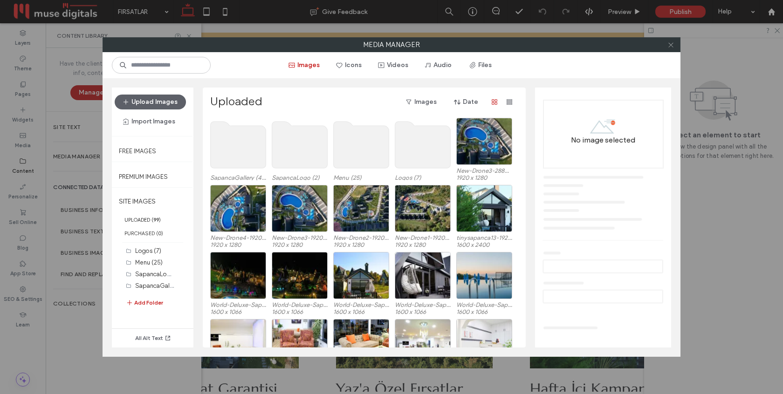
click at [673, 46] on icon at bounding box center [670, 44] width 7 height 7
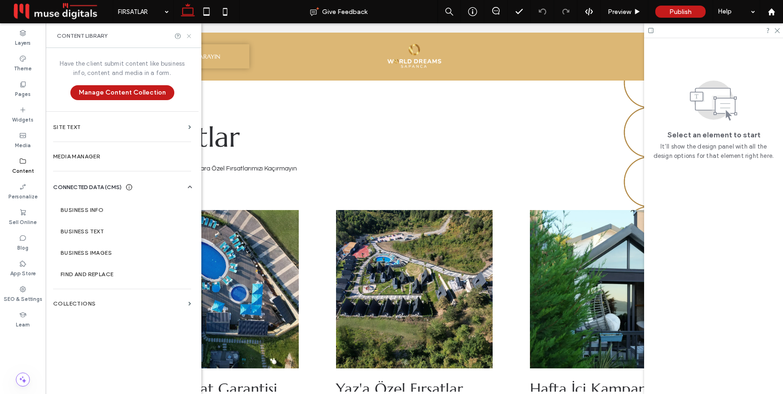
drag, startPoint x: 187, startPoint y: 33, endPoint x: 142, endPoint y: 10, distance: 50.8
click at [187, 33] on icon at bounding box center [188, 36] width 7 height 7
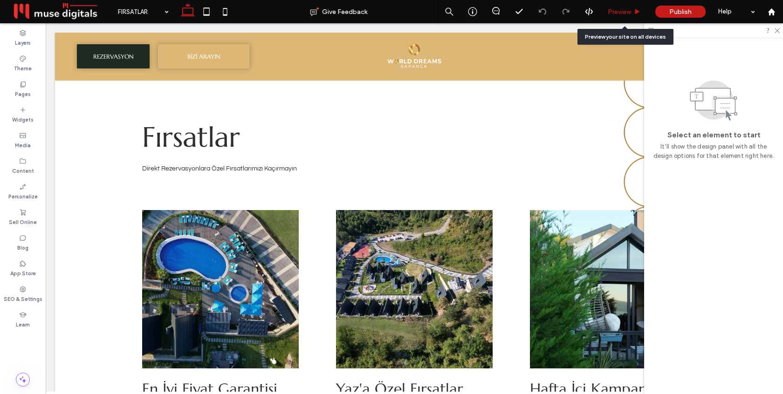
click at [622, 8] on span "Preview" at bounding box center [619, 12] width 23 height 8
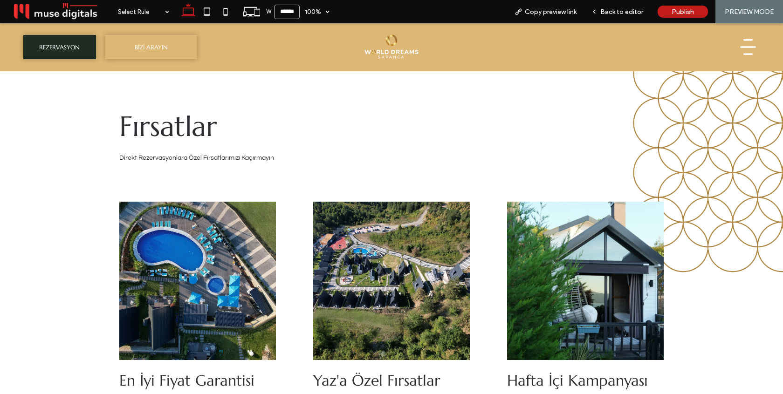
click at [401, 46] on img at bounding box center [391, 47] width 62 height 33
click at [607, 11] on span "Back to editor" at bounding box center [621, 12] width 43 height 8
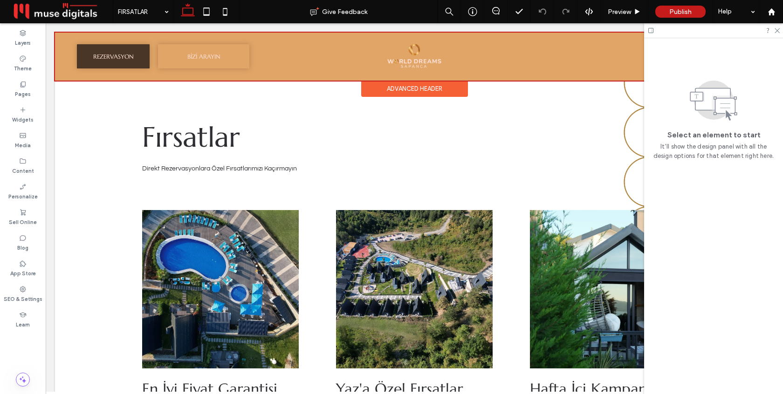
click at [410, 60] on div at bounding box center [414, 57] width 718 height 48
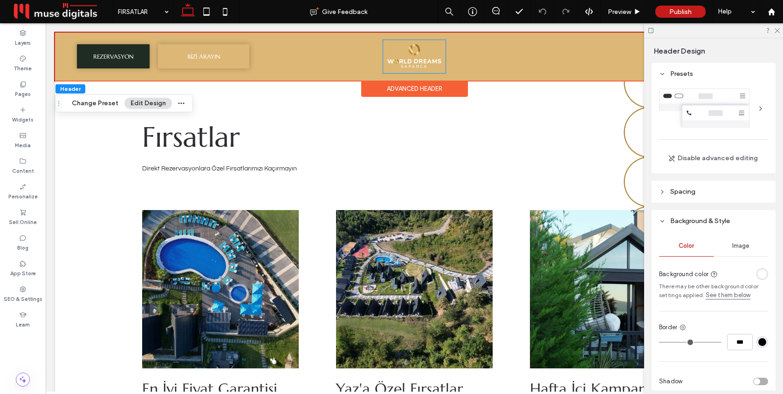
click at [410, 60] on img at bounding box center [414, 56] width 62 height 33
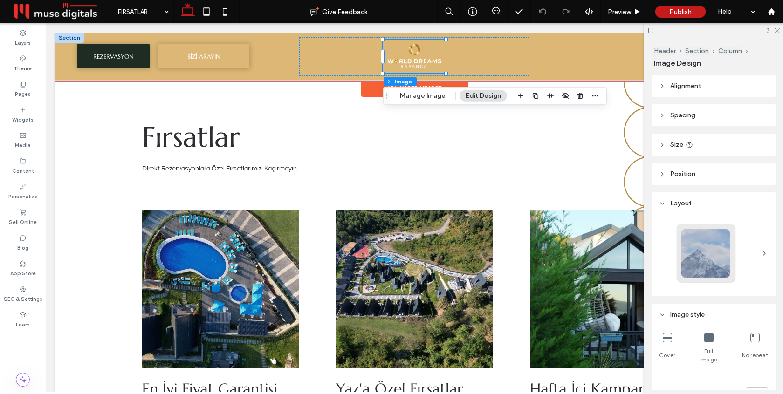
click at [410, 60] on div at bounding box center [414, 56] width 62 height 33
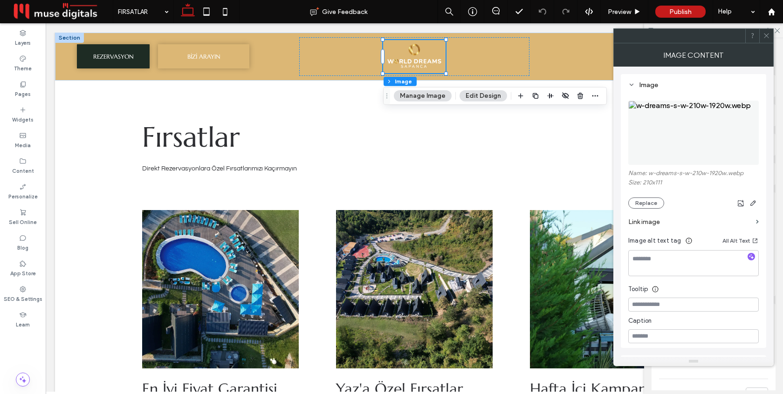
click at [677, 221] on label "Link image" at bounding box center [690, 221] width 124 height 17
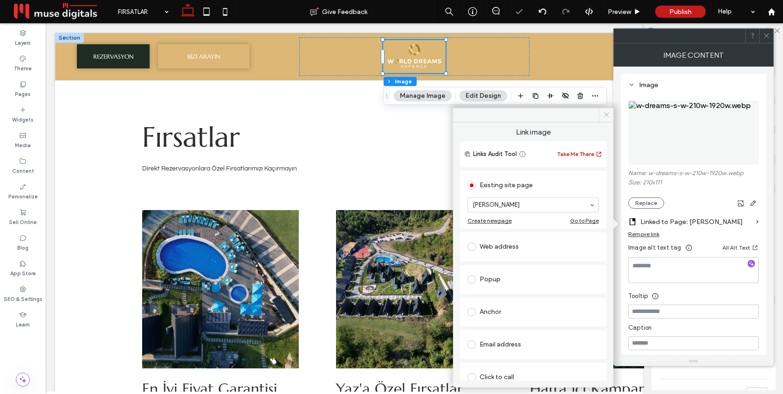
click at [604, 116] on icon at bounding box center [606, 114] width 7 height 7
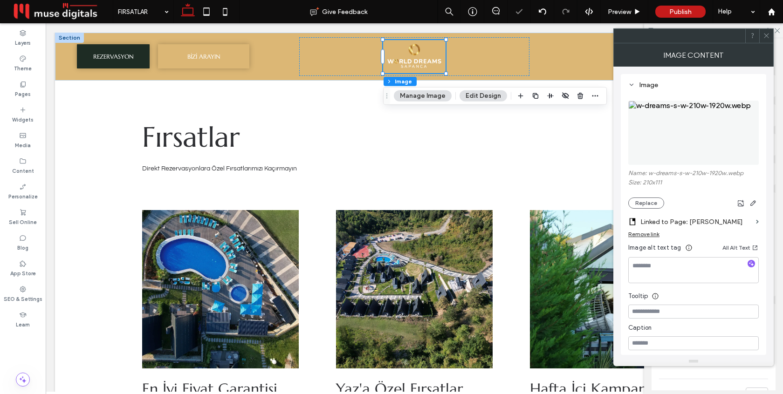
click at [763, 39] on icon at bounding box center [766, 35] width 7 height 7
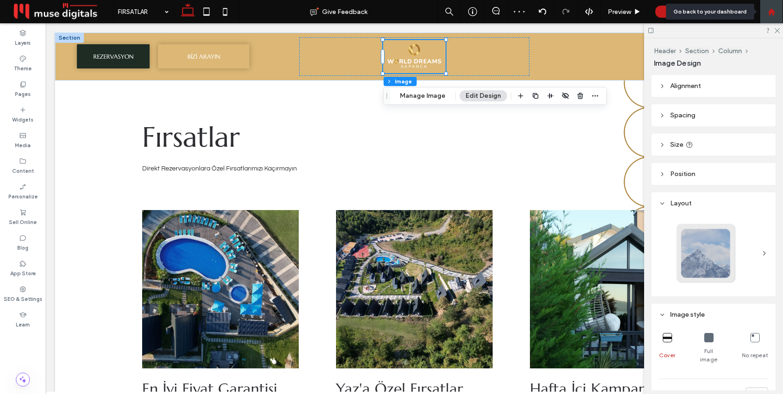
click at [772, 9] on icon at bounding box center [771, 12] width 8 height 8
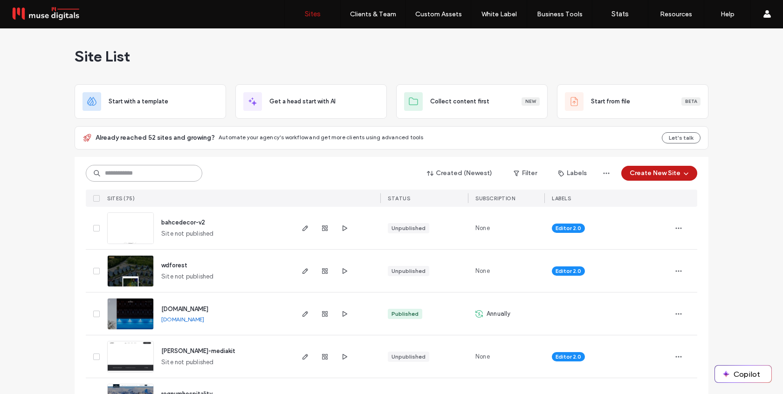
click at [166, 176] on input at bounding box center [144, 173] width 116 height 17
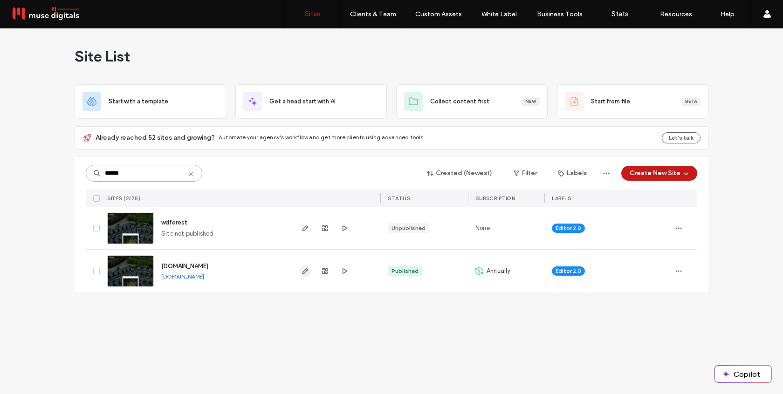
type input "******"
click at [305, 271] on icon "button" at bounding box center [304, 270] width 7 height 7
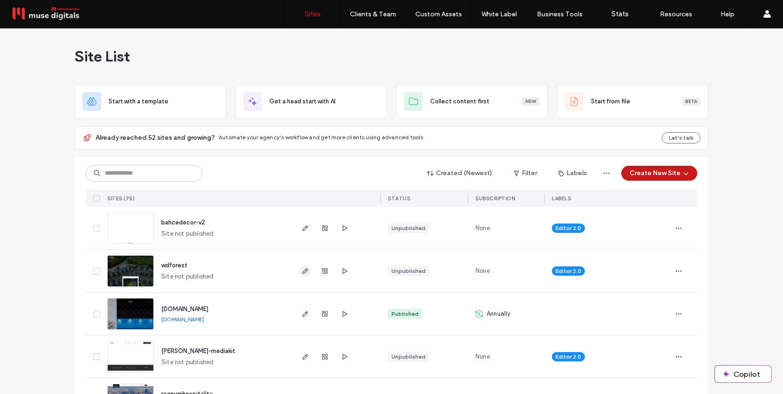
click at [301, 274] on icon "button" at bounding box center [304, 270] width 7 height 7
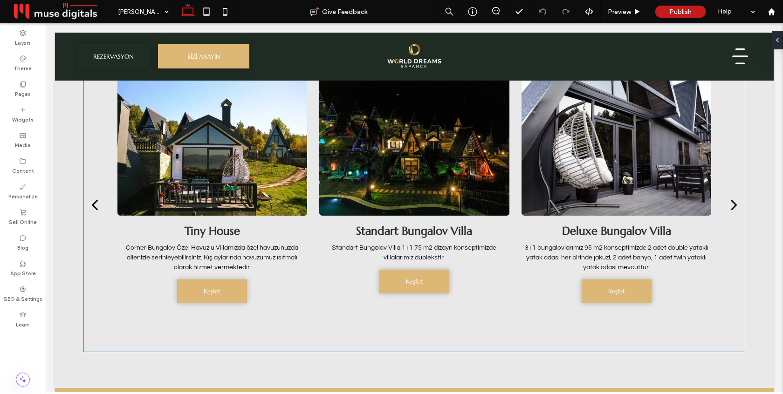
scroll to position [1328, 0]
click at [335, 227] on div "Standart Bungalov Villa Standart Bungalov Villa 1+1 75 m2 dizayn konseptimizde …" at bounding box center [414, 274] width 190 height 103
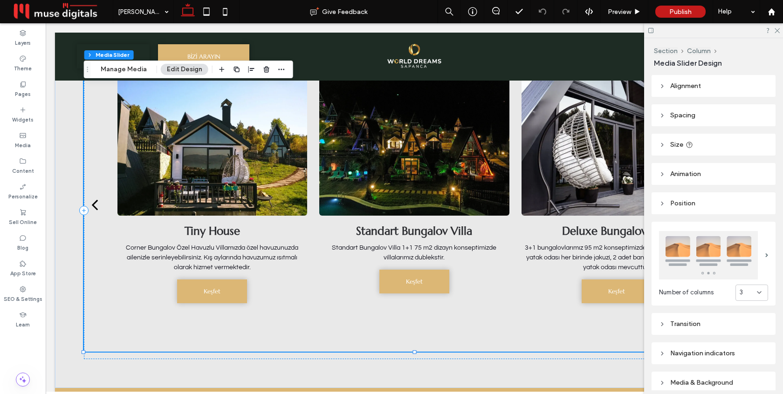
click at [335, 227] on div "Standart Bungalov Villa Standart Bungalov Villa 1+1 75 m2 dizayn konseptimizde …" at bounding box center [414, 274] width 190 height 103
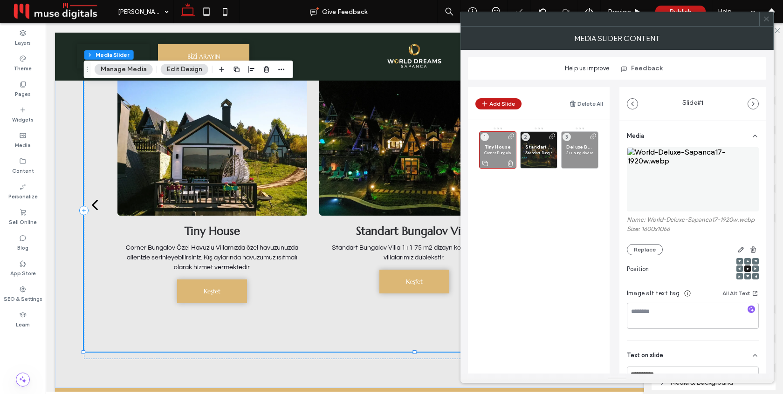
click at [491, 147] on span "Tiny House" at bounding box center [497, 147] width 27 height 6
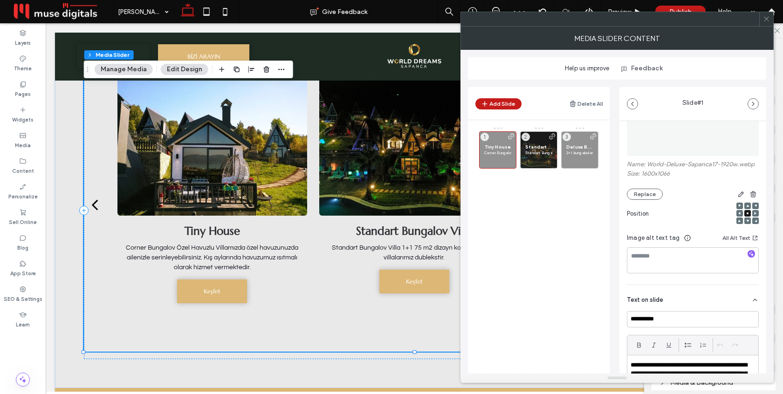
scroll to position [220, 0]
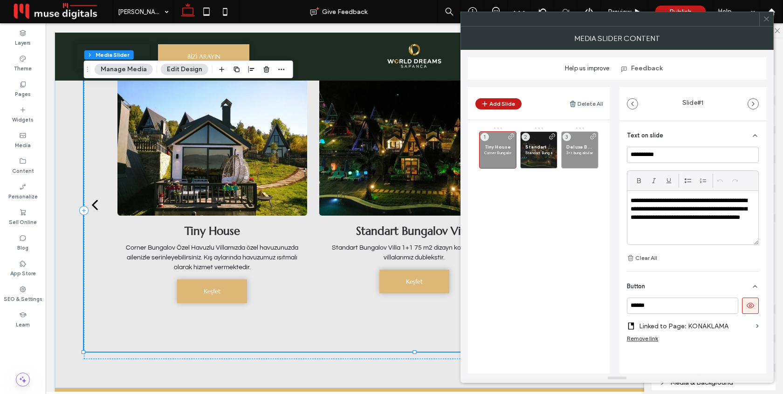
click at [677, 231] on p "**********" at bounding box center [689, 214] width 119 height 34
paste div
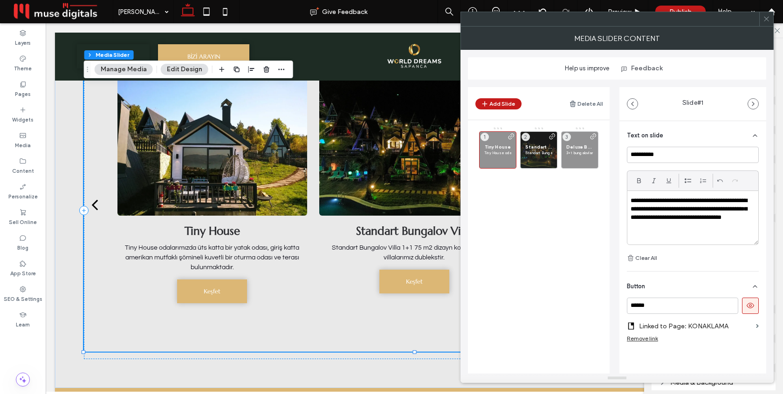
click at [674, 172] on div "**********" at bounding box center [693, 205] width 132 height 117
click at [538, 146] on span "Standart Bungalov Villa" at bounding box center [538, 147] width 27 height 6
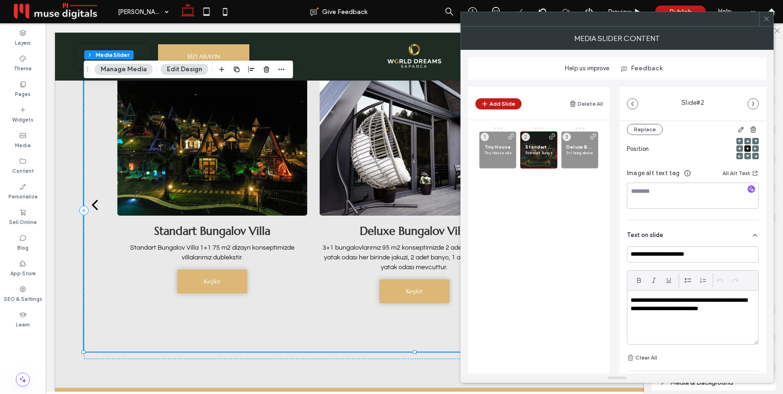
scroll to position [197, 0]
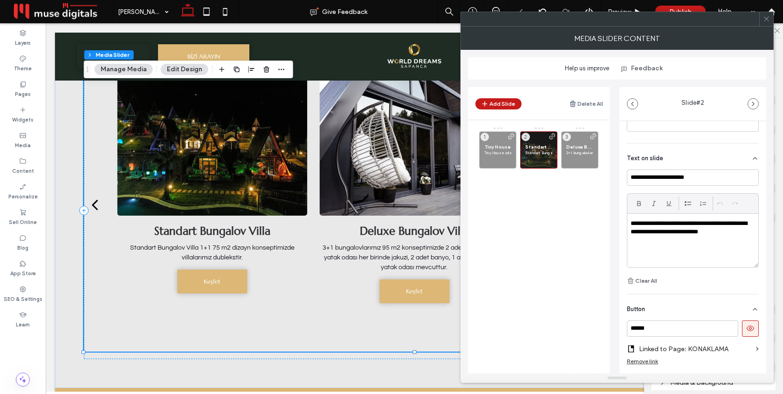
click at [677, 237] on p "**********" at bounding box center [689, 227] width 119 height 17
paste div
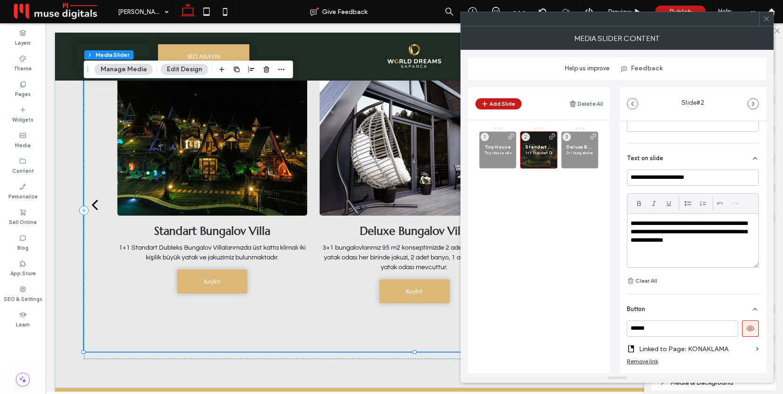
click at [677, 197] on div "**********" at bounding box center [693, 228] width 132 height 117
click at [579, 146] on span "Deluxe Bungalov Villa" at bounding box center [579, 147] width 27 height 6
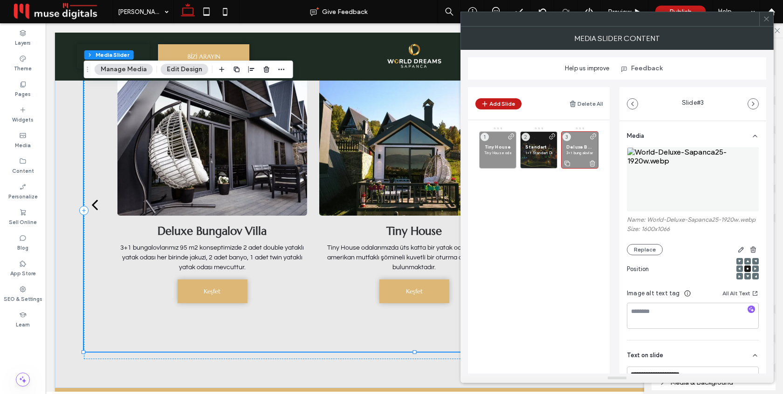
click at [581, 150] on p "3+1 bungalovlarımız 95 m2 konseptimizde 2 adet double yataklı yatak odası her b…" at bounding box center [579, 153] width 27 height 6
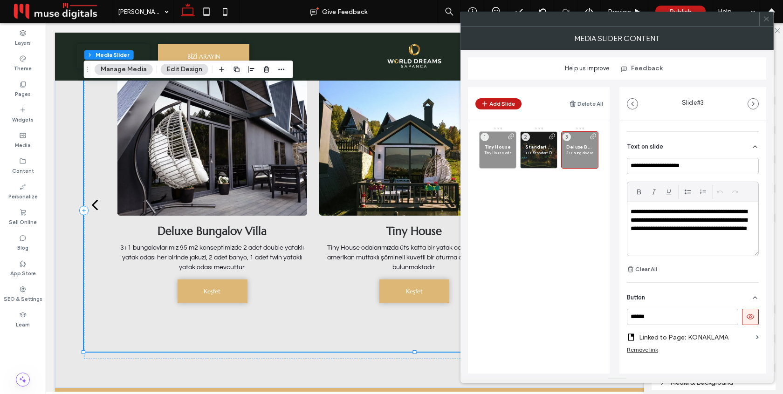
scroll to position [230, 0]
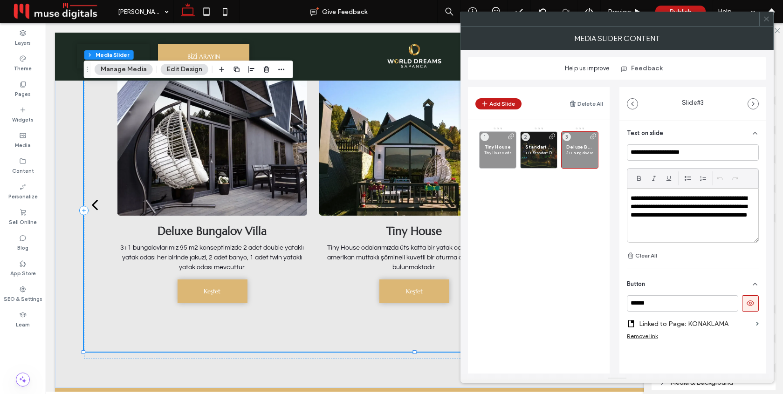
click at [676, 215] on p "**********" at bounding box center [689, 211] width 119 height 34
paste div
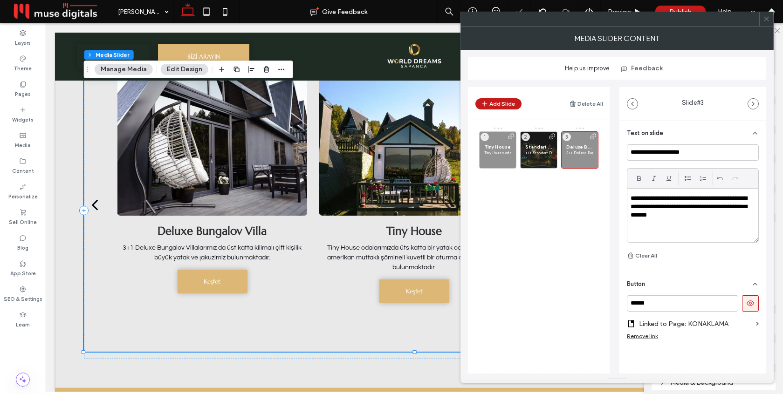
click at [671, 162] on div "**********" at bounding box center [693, 202] width 132 height 117
click at [766, 21] on icon at bounding box center [766, 18] width 7 height 7
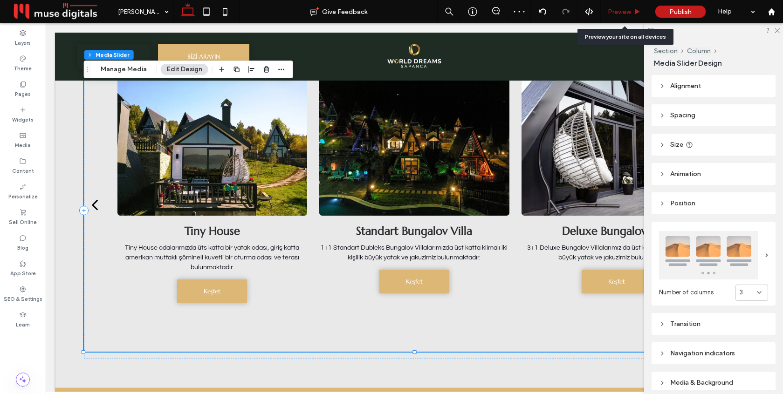
click at [625, 12] on span "Preview" at bounding box center [619, 12] width 23 height 8
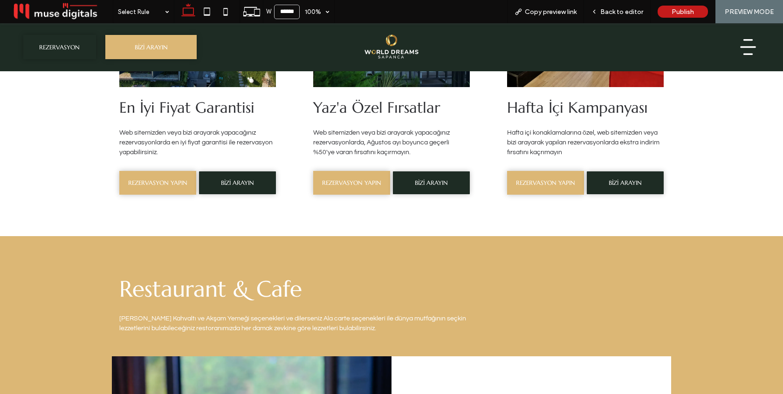
scroll to position [2061, 0]
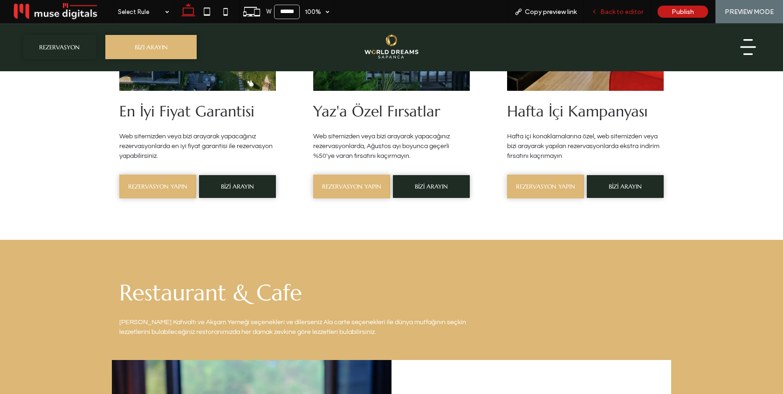
click at [625, 10] on span "Back to editor" at bounding box center [621, 12] width 43 height 8
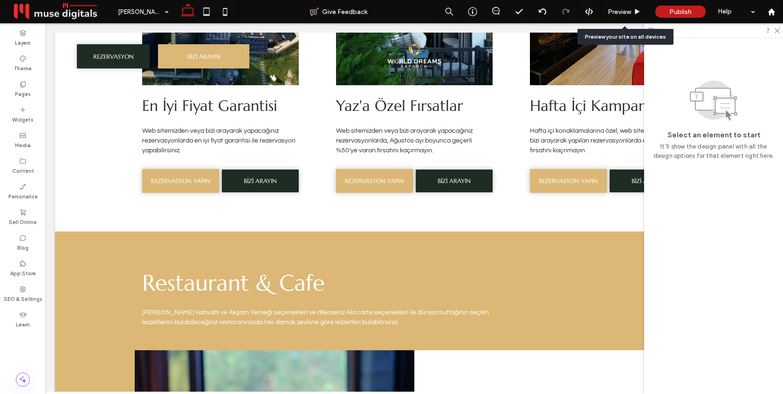
scroll to position [2045, 0]
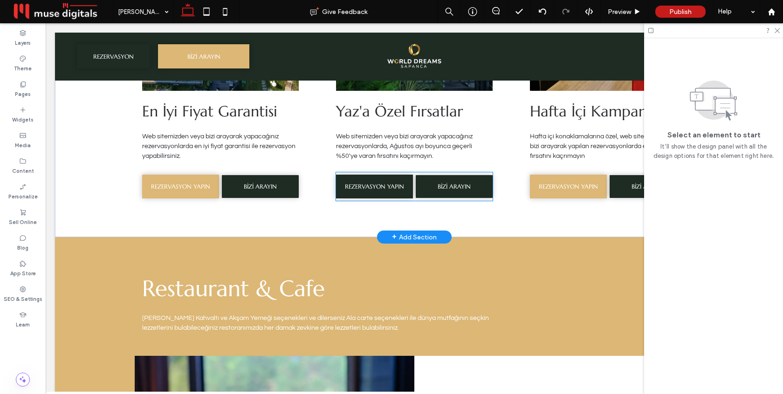
click at [374, 190] on span "REZERVASYON YAPIN" at bounding box center [374, 187] width 59 height 8
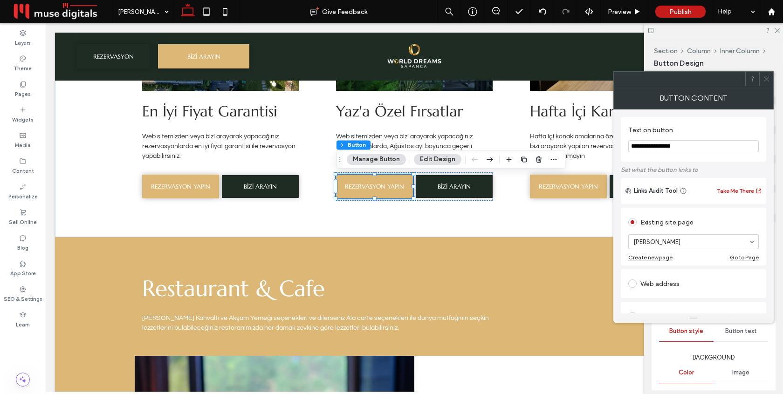
click at [654, 293] on div "Web address" at bounding box center [693, 284] width 130 height 20
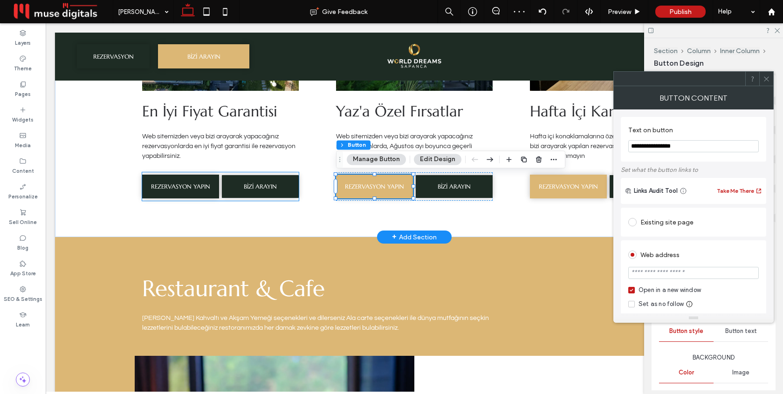
click at [193, 185] on span "REZERVASYON YAPIN" at bounding box center [180, 187] width 59 height 8
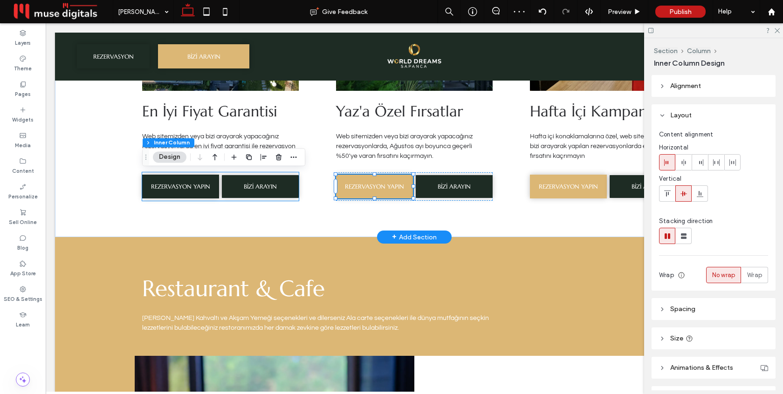
click at [193, 185] on span "REZERVASYON YAPIN" at bounding box center [180, 187] width 59 height 8
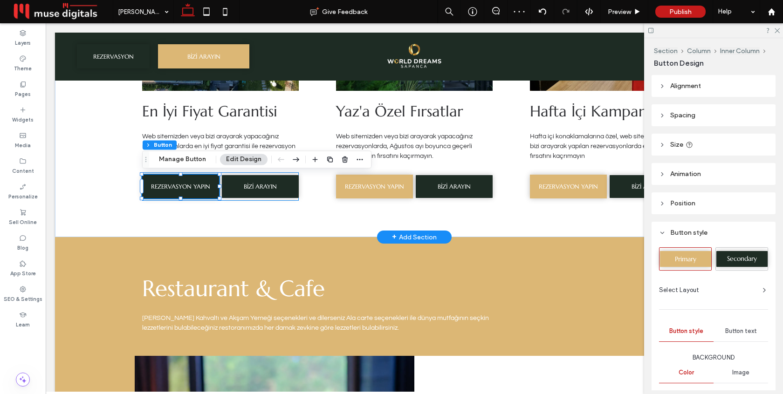
click at [193, 185] on span "REZERVASYON YAPIN" at bounding box center [180, 187] width 59 height 8
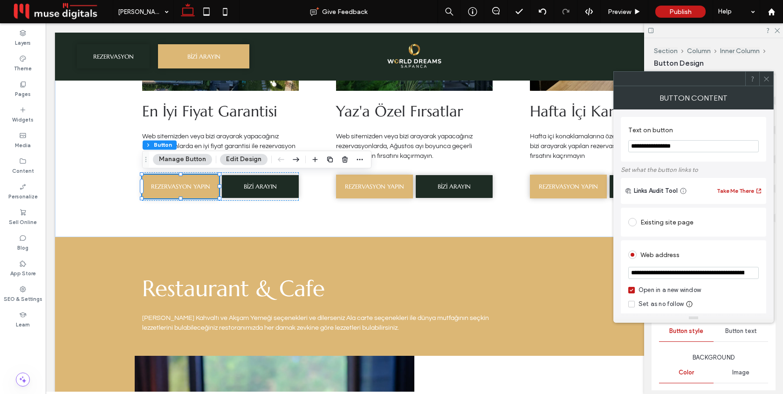
click at [705, 271] on input "**********" at bounding box center [693, 273] width 130 height 12
click at [704, 238] on div "**********" at bounding box center [693, 392] width 145 height 373
click at [768, 80] on icon at bounding box center [766, 78] width 7 height 7
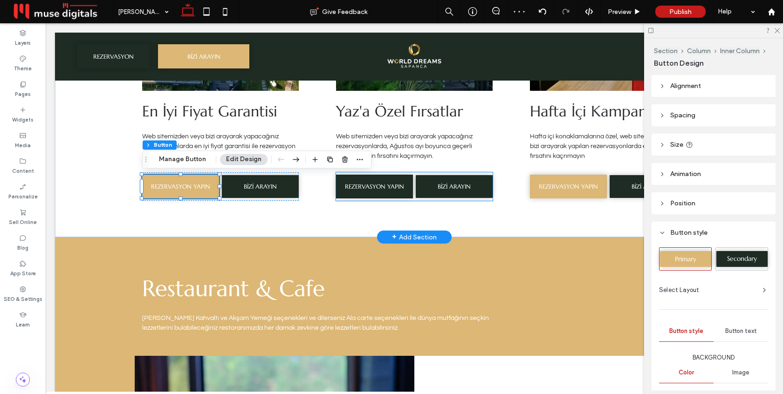
click at [372, 187] on span "REZERVASYON YAPIN" at bounding box center [374, 187] width 59 height 8
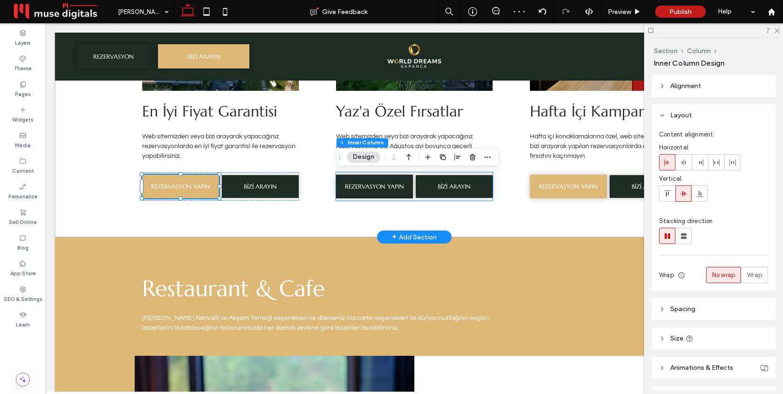
click at [372, 187] on span "REZERVASYON YAPIN" at bounding box center [374, 187] width 59 height 8
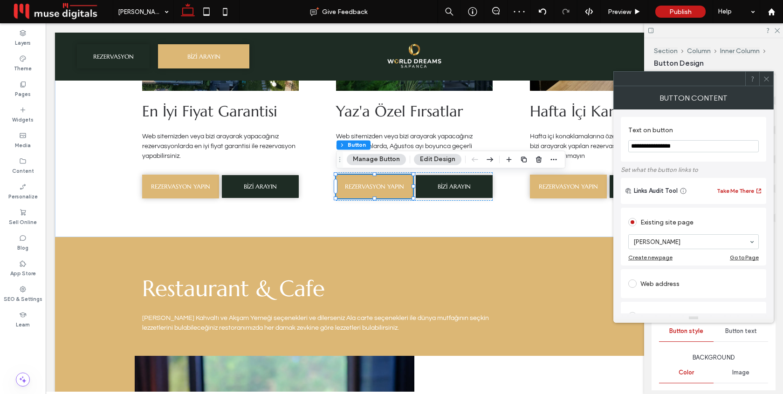
click at [678, 291] on div "Web address" at bounding box center [693, 283] width 130 height 15
click at [682, 278] on input "url" at bounding box center [693, 273] width 130 height 12
paste input "**********"
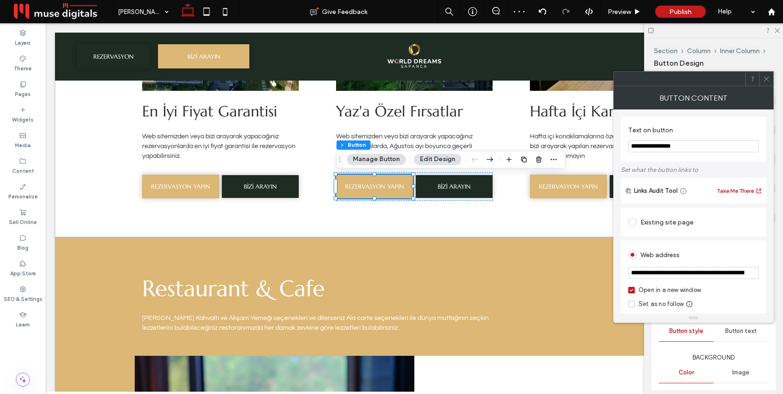
scroll to position [0, 113]
type input "**********"
click at [694, 236] on div "Existing site page [PERSON_NAME] Create new page Go to Page" at bounding box center [693, 222] width 145 height 29
click at [768, 81] on icon at bounding box center [766, 78] width 7 height 7
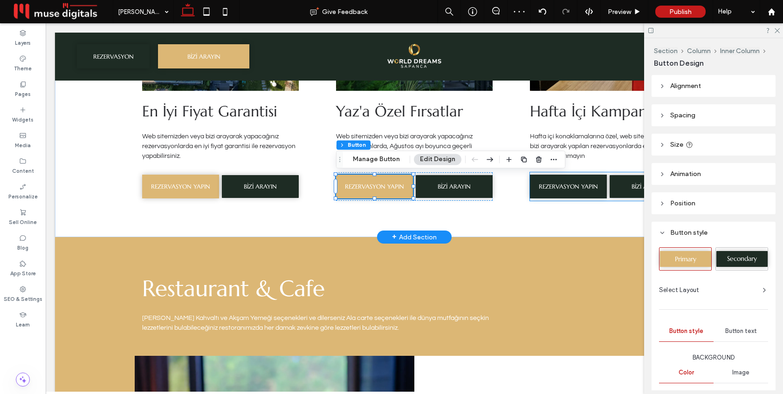
click at [578, 186] on span "REZERVASYON YAPIN" at bounding box center [568, 187] width 59 height 8
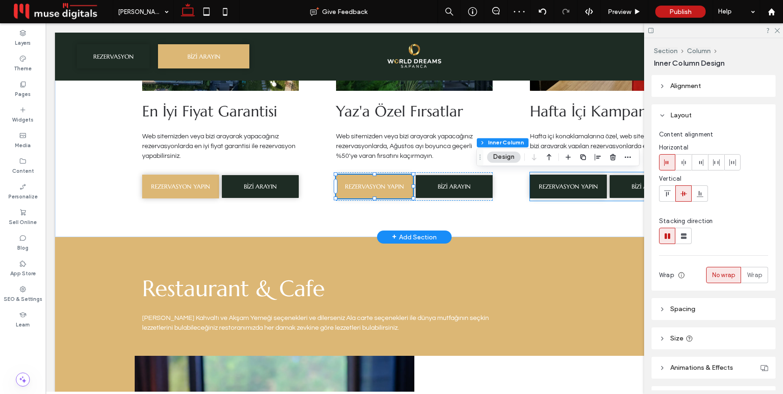
click at [578, 186] on span "REZERVASYON YAPIN" at bounding box center [568, 187] width 59 height 8
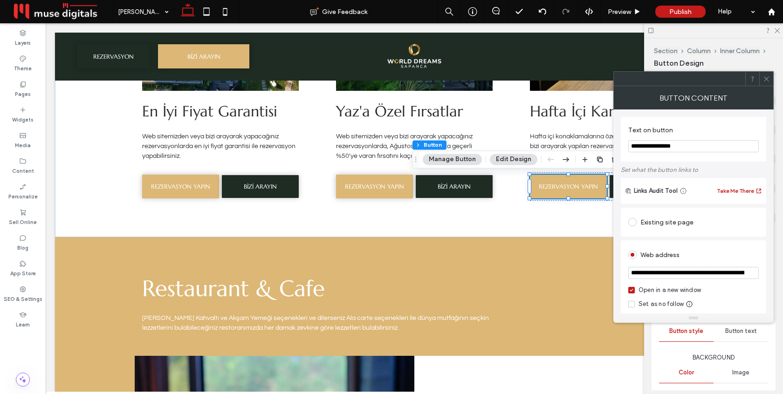
click at [768, 78] on icon at bounding box center [766, 78] width 7 height 7
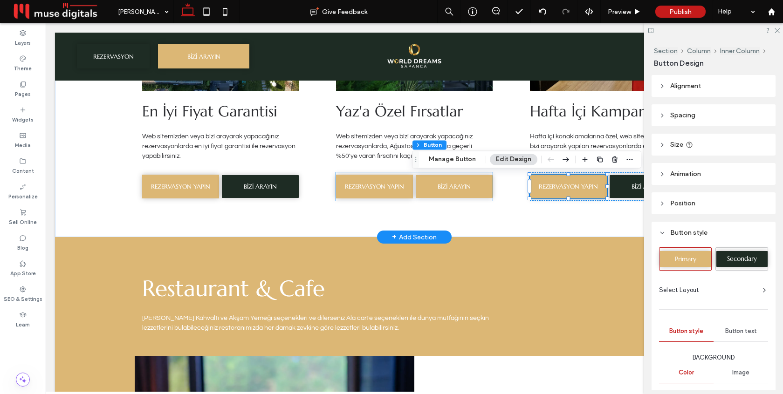
click at [466, 185] on span "BİZİ ARAYIN" at bounding box center [454, 187] width 33 height 8
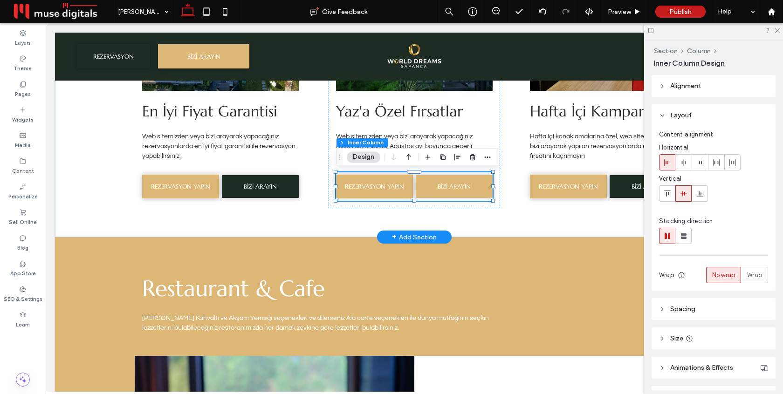
click at [466, 185] on span "BİZİ ARAYIN" at bounding box center [454, 187] width 33 height 8
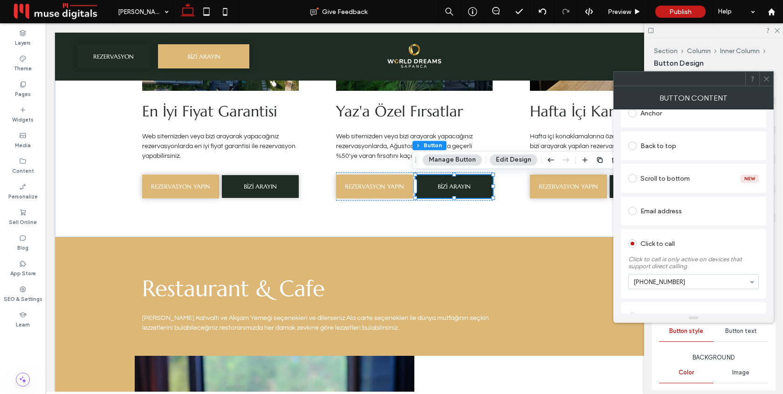
scroll to position [208, 0]
click at [769, 80] on icon at bounding box center [766, 78] width 7 height 7
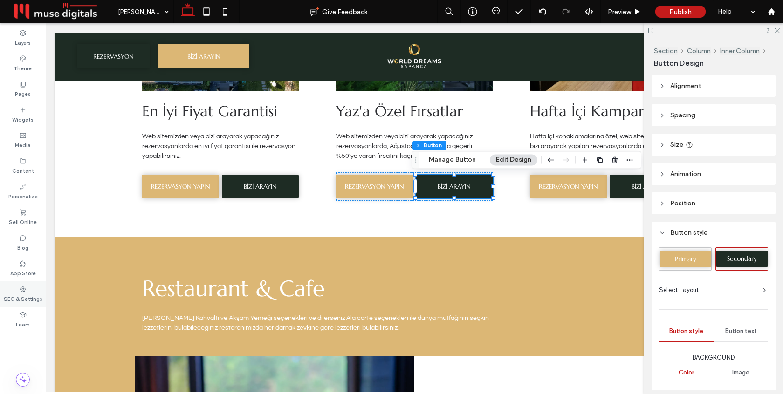
click at [19, 297] on label "SEO & Settings" at bounding box center [23, 298] width 39 height 10
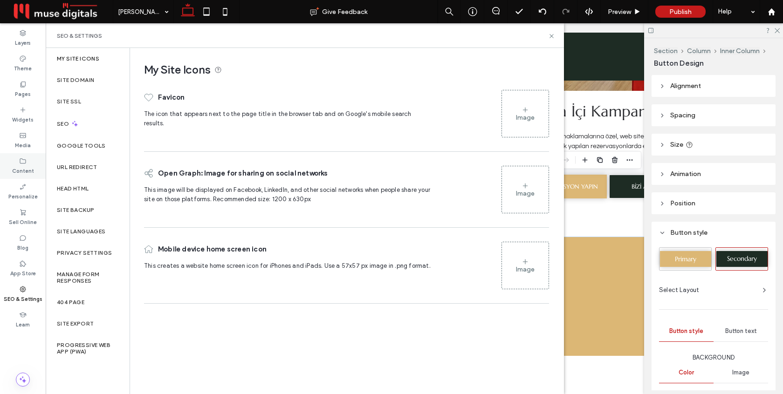
click at [18, 161] on div "Content" at bounding box center [23, 166] width 46 height 26
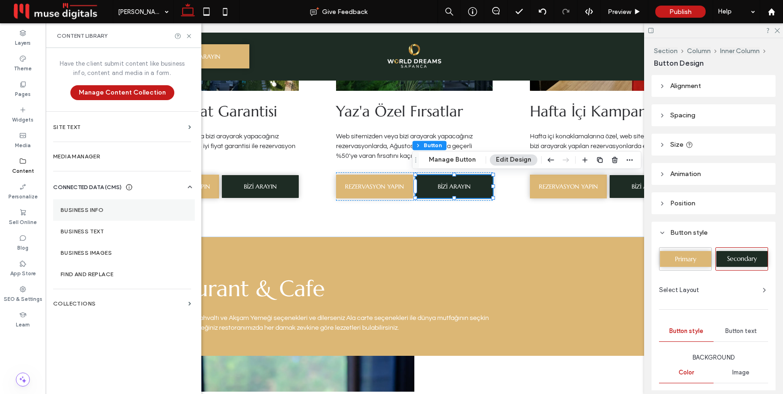
click at [93, 208] on label "Business Info" at bounding box center [124, 210] width 127 height 7
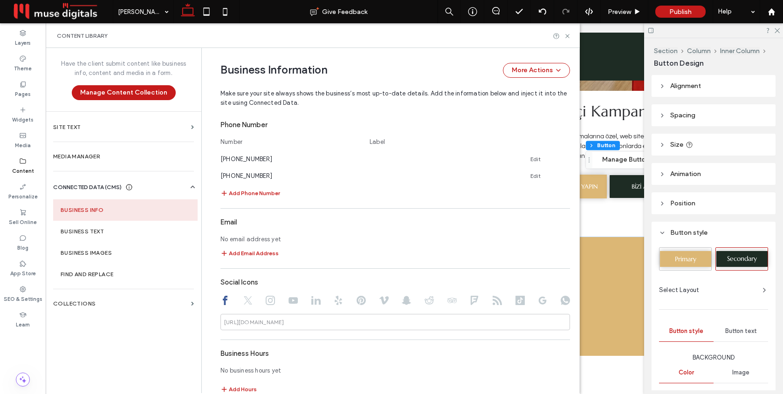
scroll to position [391, 0]
click at [562, 154] on icon at bounding box center [565, 156] width 7 height 7
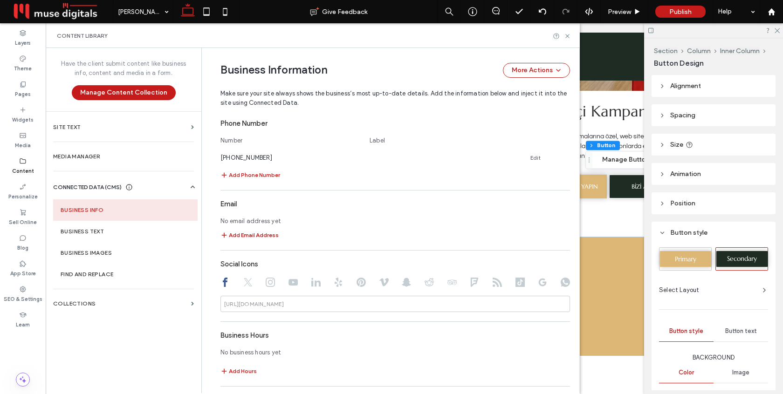
click at [263, 236] on button "Add Email Address" at bounding box center [249, 235] width 58 height 11
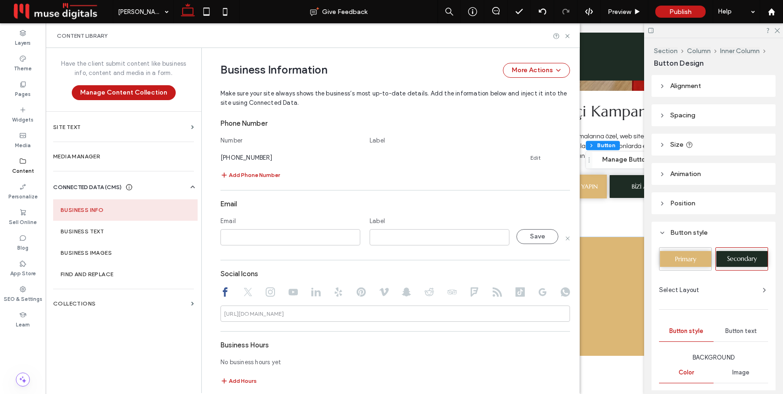
click at [273, 239] on input at bounding box center [290, 237] width 140 height 16
type input "**********"
click at [526, 241] on button "Save" at bounding box center [537, 236] width 42 height 15
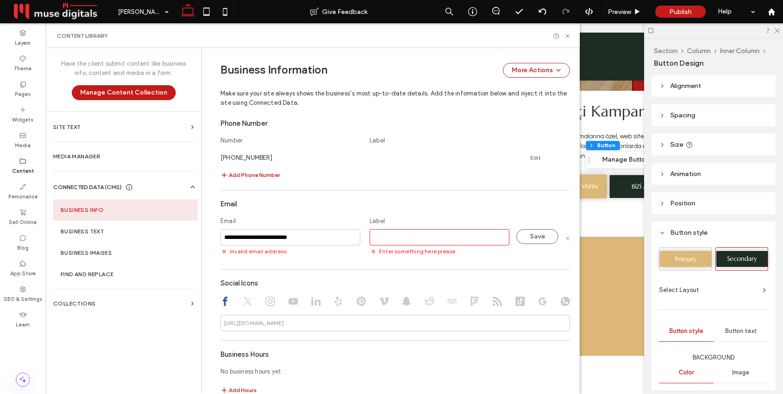
click at [321, 221] on div "Email" at bounding box center [290, 223] width 140 height 13
click at [565, 239] on icon at bounding box center [567, 238] width 5 height 5
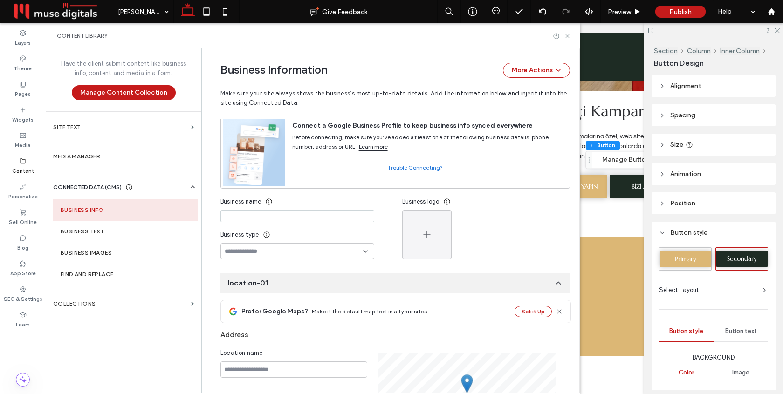
scroll to position [0, 0]
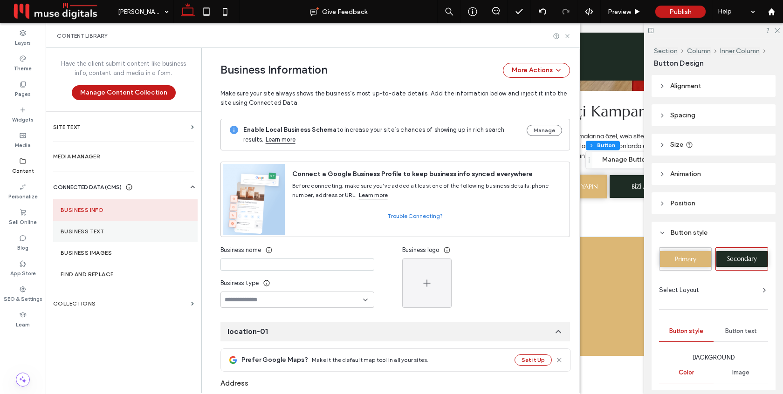
click at [109, 237] on section "Business Text" at bounding box center [125, 231] width 144 height 21
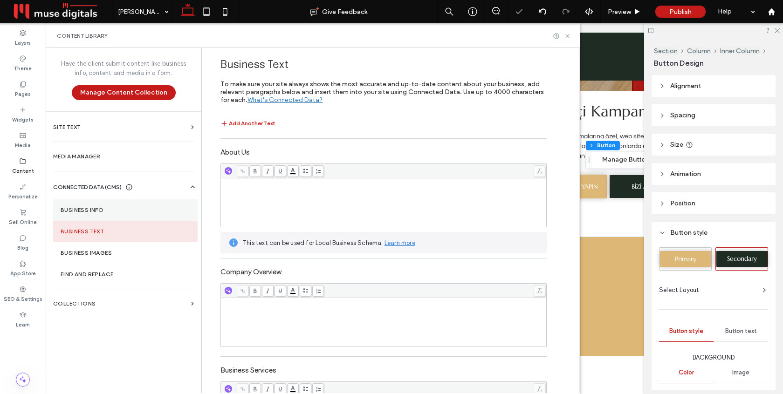
click at [108, 213] on label "Business Info" at bounding box center [126, 210] width 130 height 7
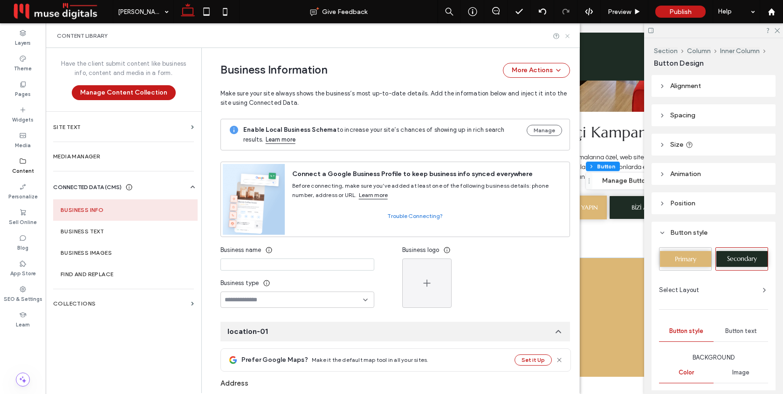
click at [568, 35] on icon at bounding box center [567, 36] width 7 height 7
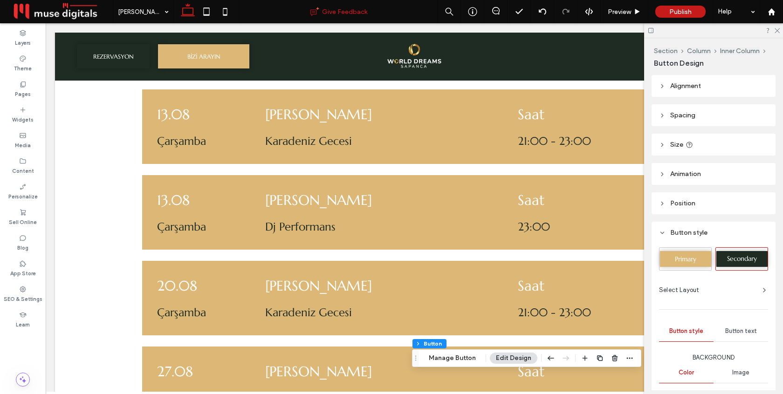
scroll to position [2024, 0]
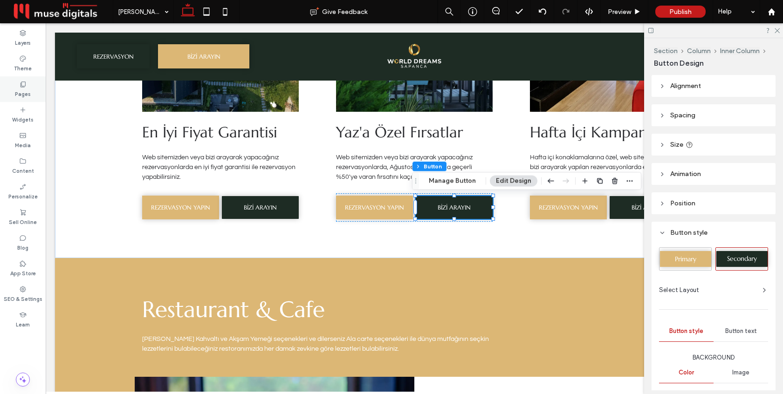
click at [30, 87] on div "Pages" at bounding box center [23, 89] width 46 height 26
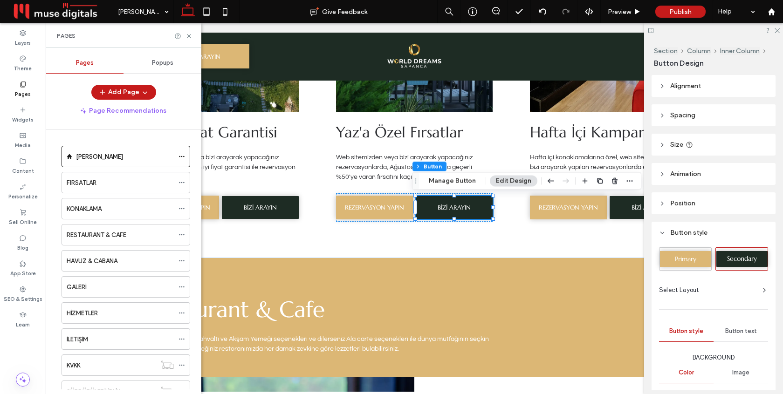
click at [169, 63] on span "Popups" at bounding box center [162, 62] width 21 height 7
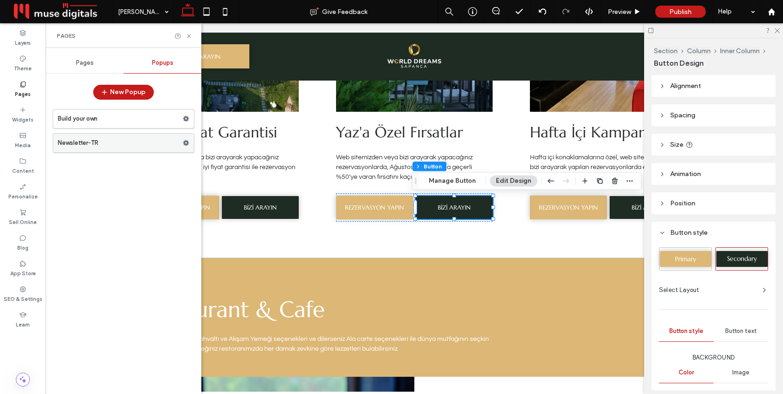
click at [121, 136] on label "Newsletter-TR" at bounding box center [120, 143] width 125 height 19
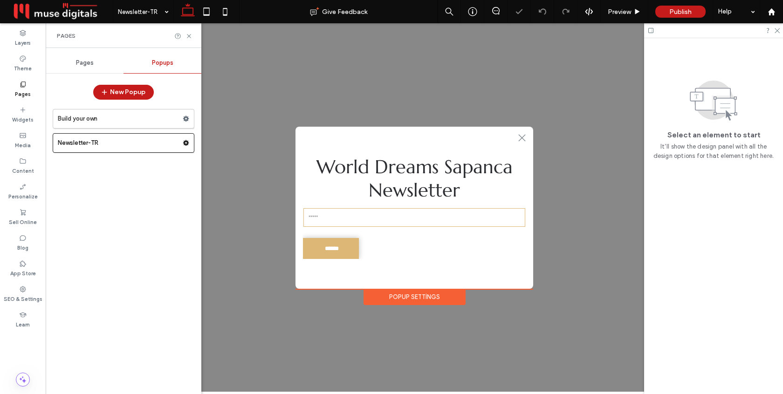
click at [423, 224] on input "email" at bounding box center [414, 217] width 222 height 19
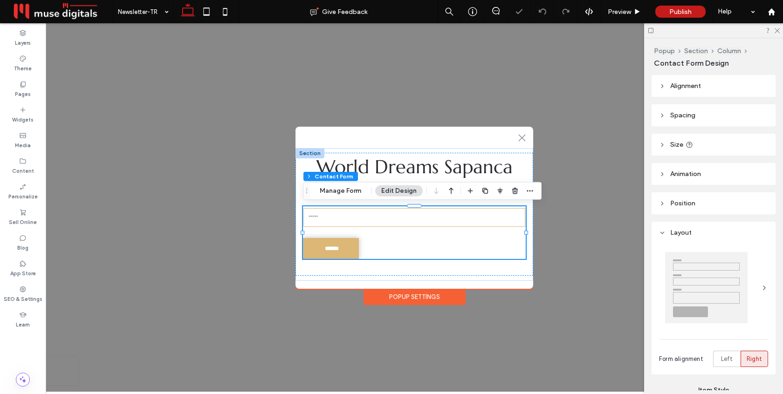
type input "*"
type input "***"
type input "*"
type input "***"
click at [474, 234] on form "Email: ******" at bounding box center [414, 232] width 223 height 53
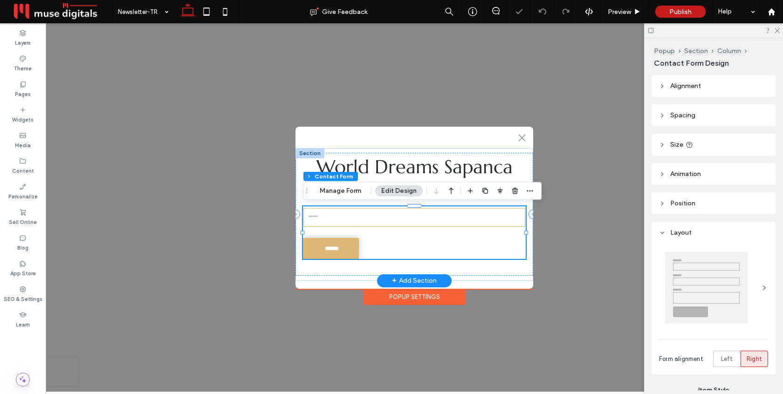
click at [474, 234] on form "Email: ******" at bounding box center [414, 232] width 223 height 53
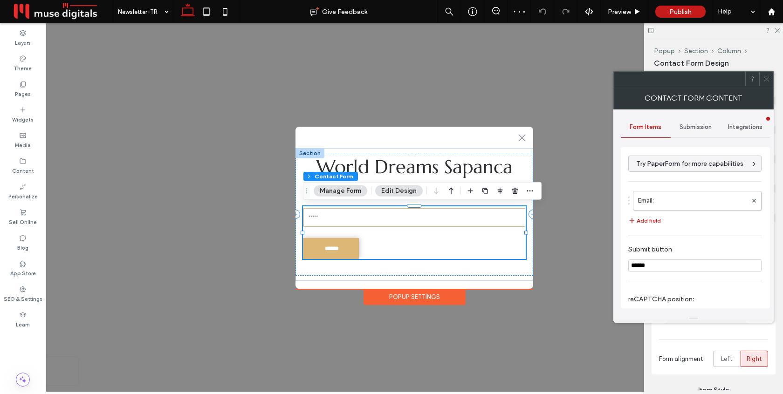
click at [696, 127] on span "Submission" at bounding box center [695, 126] width 32 height 7
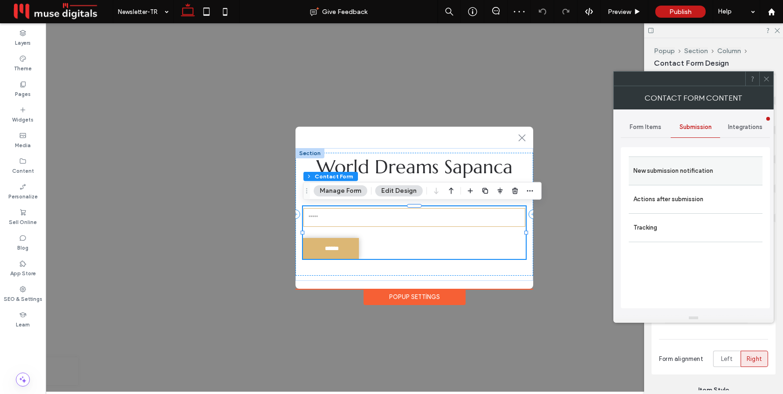
click at [679, 169] on label "New submission notification" at bounding box center [695, 171] width 124 height 19
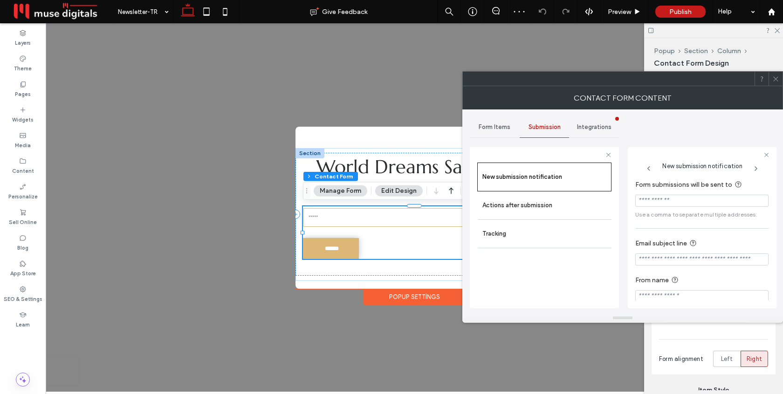
click at [679, 196] on input "Form submissions will be sent to" at bounding box center [701, 201] width 133 height 12
paste input "**********"
type input "**********"
click at [666, 213] on span "Use a comma to separate multiple addresses." at bounding box center [701, 215] width 133 height 8
click at [661, 258] on input "Email subject line" at bounding box center [701, 259] width 133 height 12
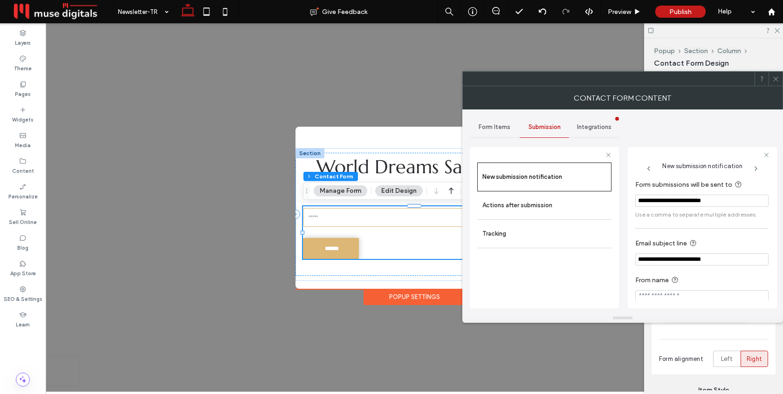
type input "**********"
click at [660, 273] on section "From name" at bounding box center [701, 288] width 133 height 37
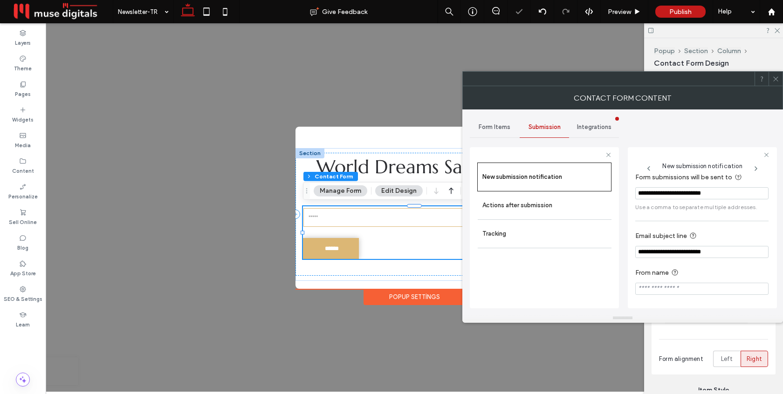
click at [660, 285] on input "From name" at bounding box center [701, 289] width 133 height 12
click at [676, 251] on input "**********" at bounding box center [701, 252] width 133 height 12
click at [666, 285] on input "From name" at bounding box center [701, 289] width 133 height 12
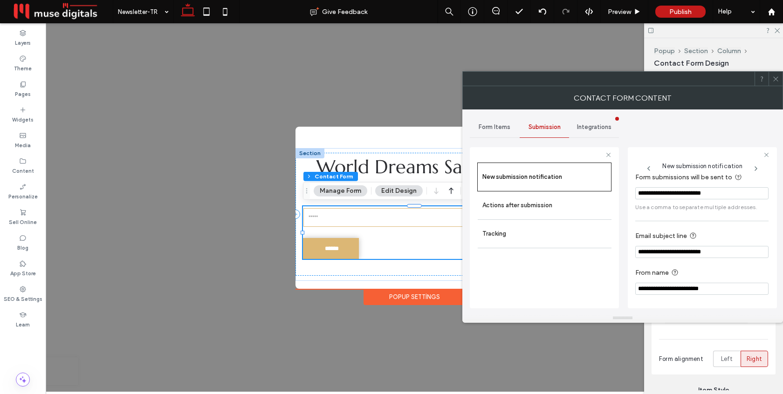
type input "**********"
click at [661, 263] on section "**********" at bounding box center [701, 281] width 133 height 37
click at [775, 77] on icon at bounding box center [775, 78] width 7 height 7
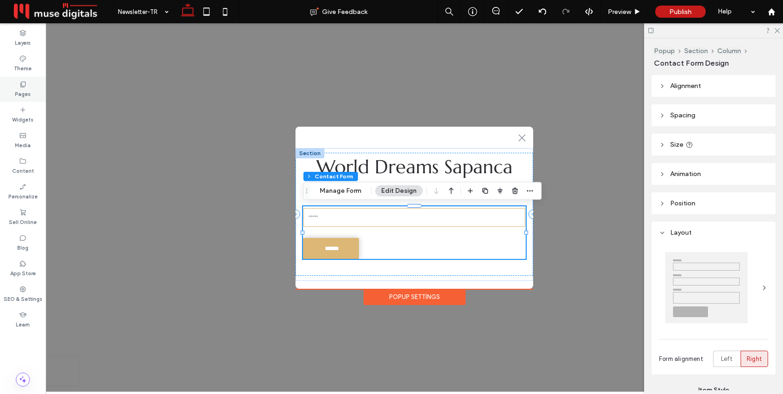
click at [30, 84] on div "Pages" at bounding box center [23, 89] width 46 height 26
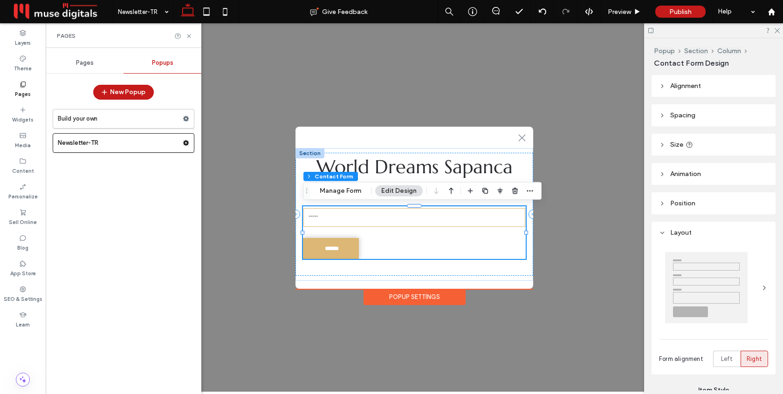
click at [88, 68] on div "Pages" at bounding box center [85, 63] width 78 height 21
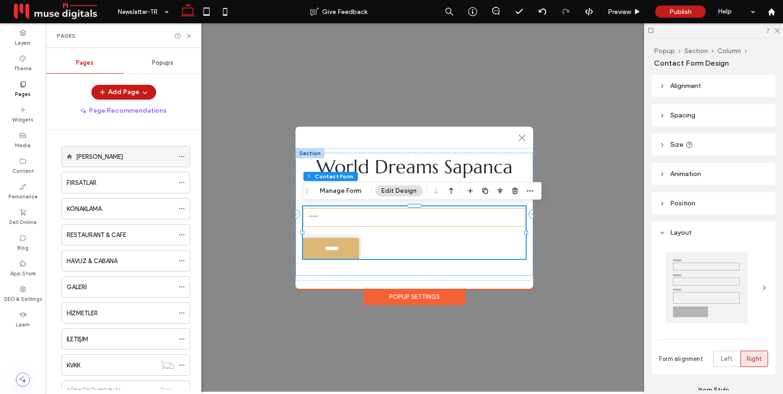
click at [121, 151] on div "[PERSON_NAME]" at bounding box center [125, 156] width 98 height 21
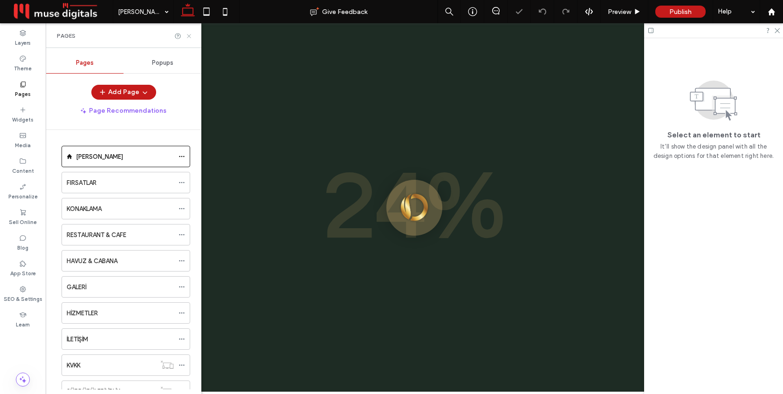
click at [188, 34] on icon at bounding box center [188, 36] width 7 height 7
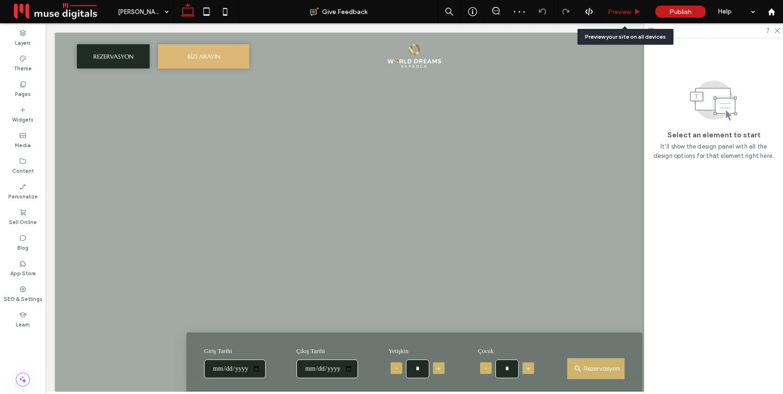
click at [617, 14] on span "Preview" at bounding box center [619, 12] width 23 height 8
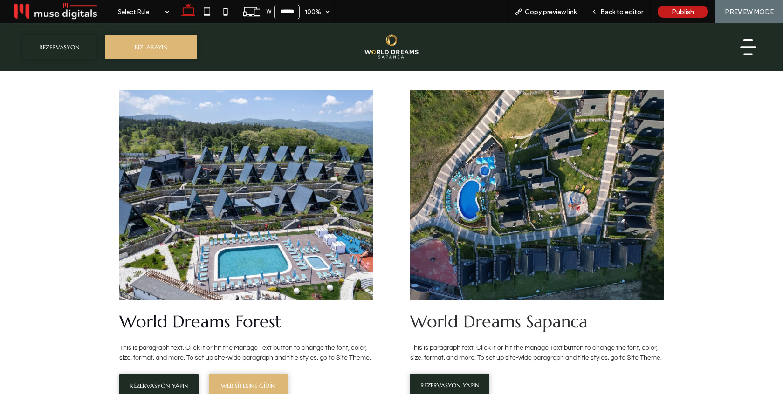
scroll to position [3174, 0]
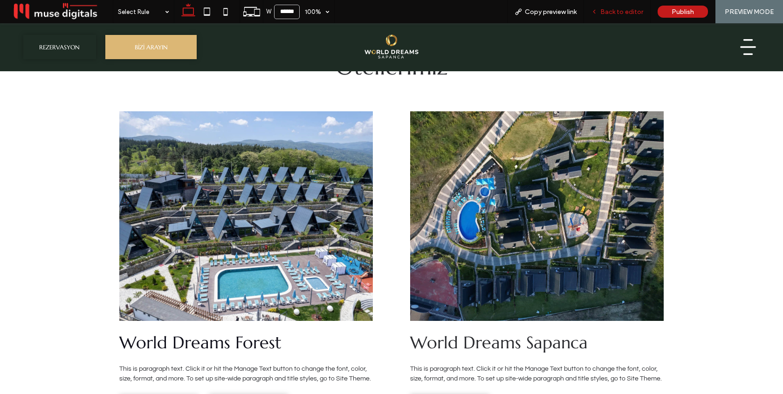
click at [617, 16] on div "Back to editor" at bounding box center [617, 11] width 67 height 23
click at [611, 11] on span "Back to editor" at bounding box center [621, 12] width 43 height 8
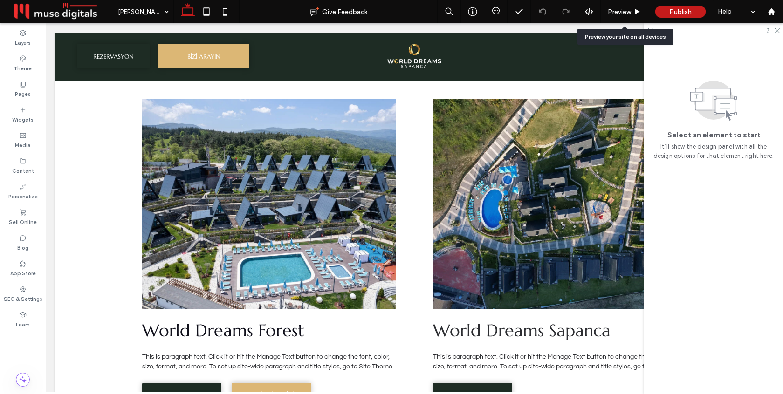
scroll to position [3154, 0]
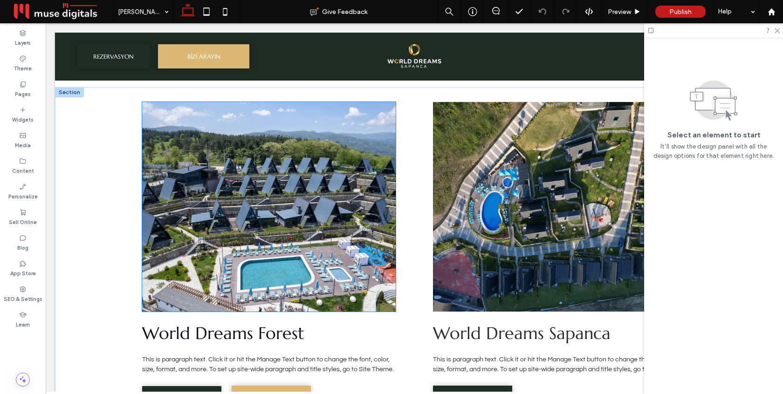
click at [274, 204] on img at bounding box center [268, 207] width 253 height 210
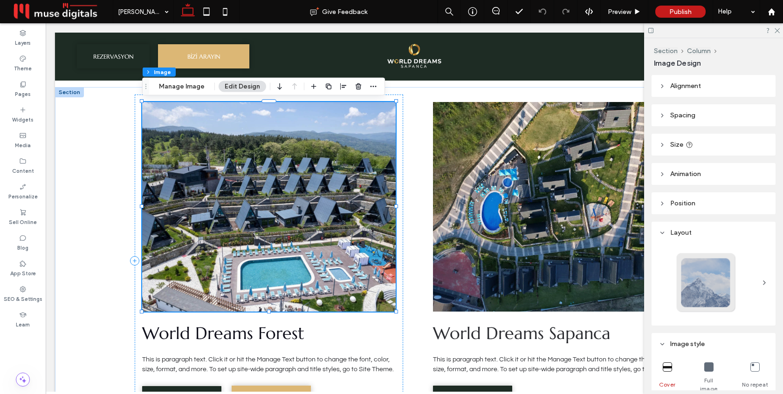
click at [274, 204] on img at bounding box center [268, 207] width 253 height 210
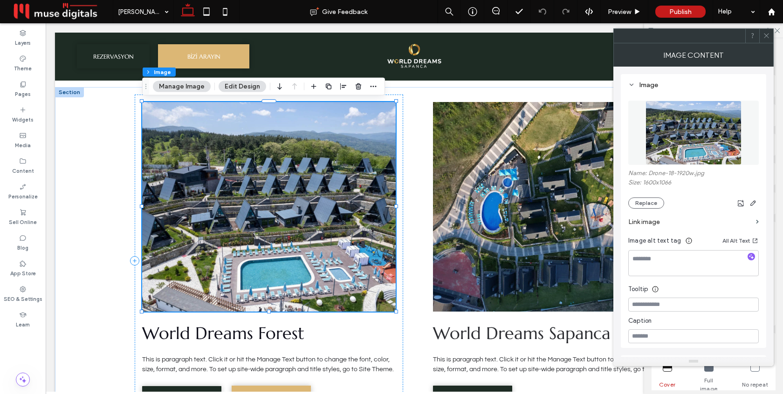
click at [274, 204] on img at bounding box center [268, 207] width 253 height 210
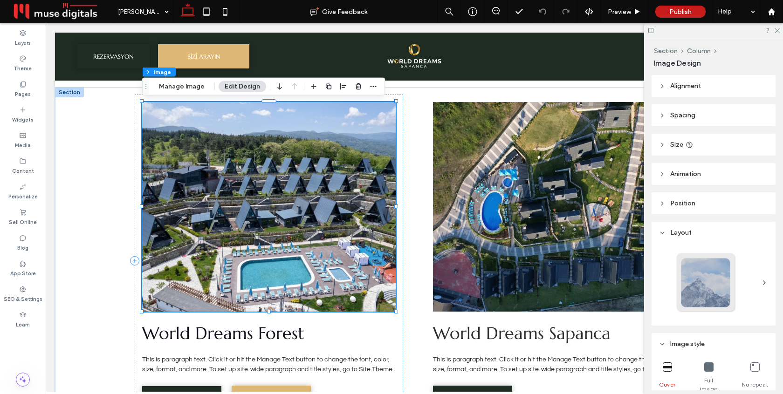
click at [297, 199] on img at bounding box center [268, 207] width 253 height 210
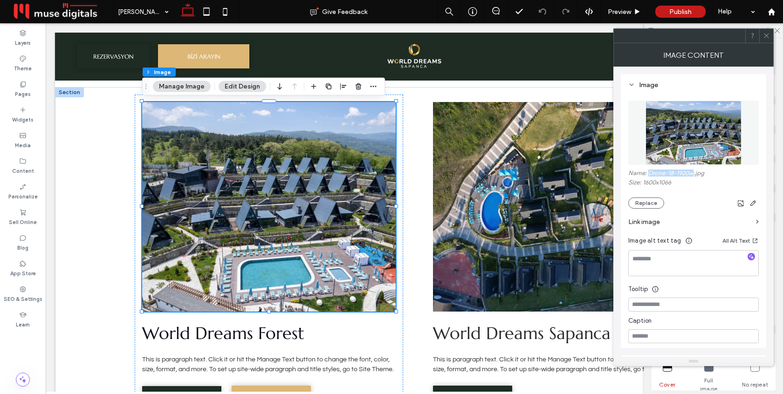
drag, startPoint x: 648, startPoint y: 174, endPoint x: 692, endPoint y: 173, distance: 44.7
click at [692, 173] on label "Name: Drone-18-1920w.jpg" at bounding box center [693, 174] width 130 height 9
click at [768, 38] on icon at bounding box center [766, 35] width 7 height 7
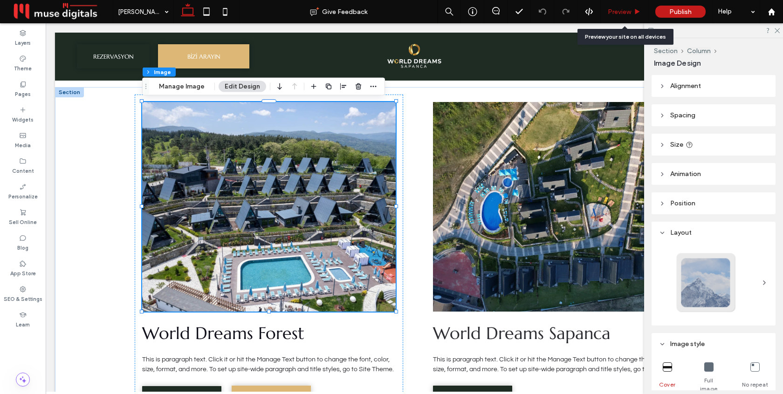
click at [624, 10] on span "Preview" at bounding box center [619, 12] width 23 height 8
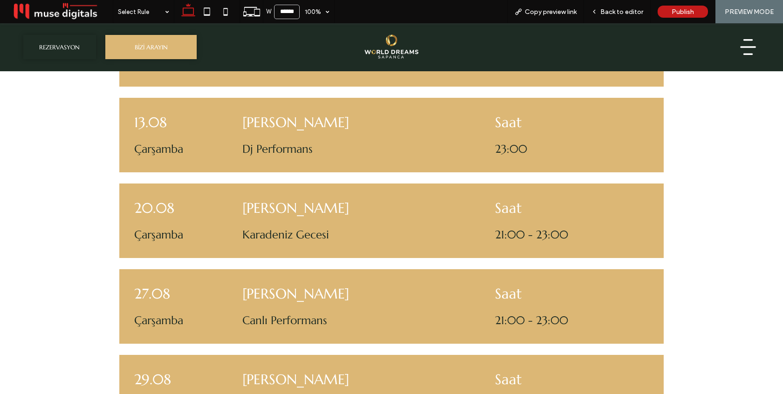
scroll to position [730, 0]
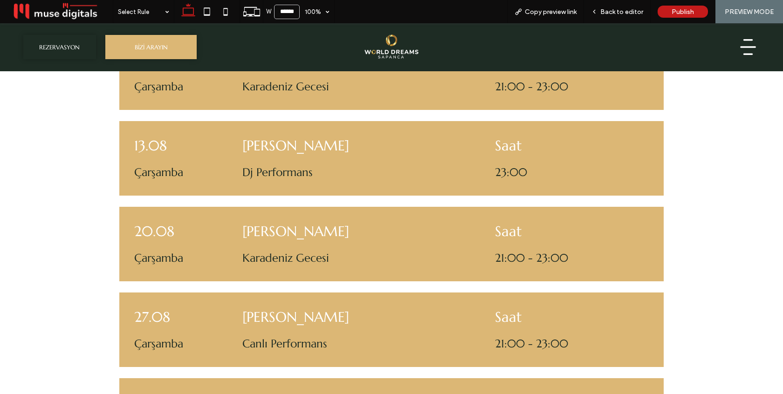
click at [742, 48] on icon at bounding box center [748, 47] width 16 height 1
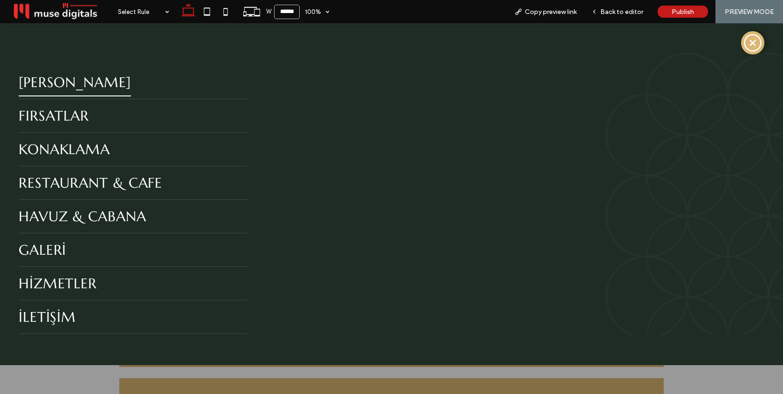
click at [751, 47] on icon at bounding box center [753, 43] width 20 height 20
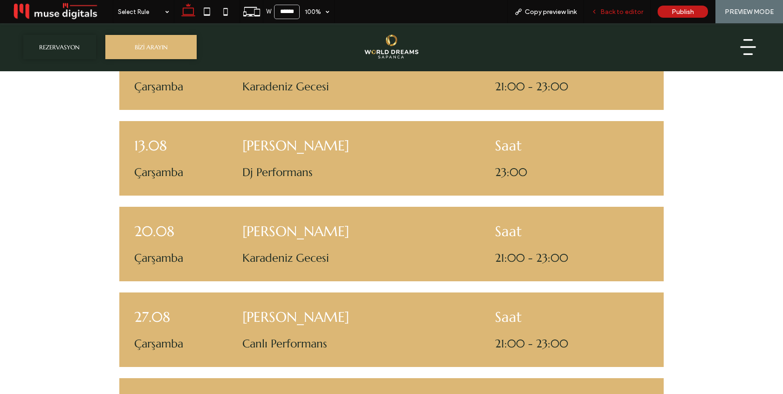
click at [635, 9] on span "Back to editor" at bounding box center [621, 12] width 43 height 8
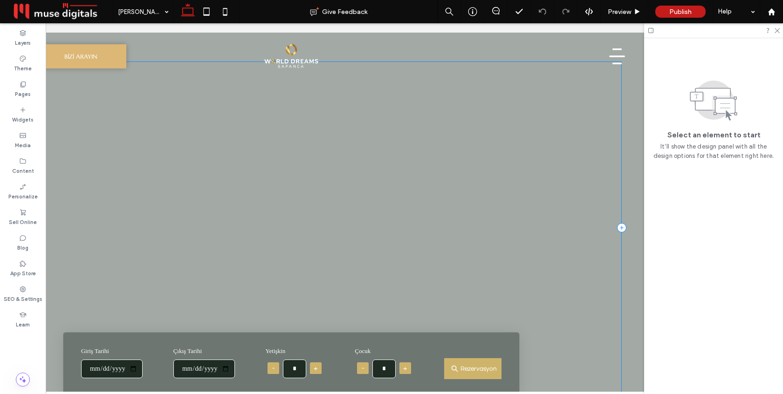
scroll to position [0, 0]
click at [627, 11] on span "Preview" at bounding box center [619, 12] width 23 height 8
